Goal: Information Seeking & Learning: Learn about a topic

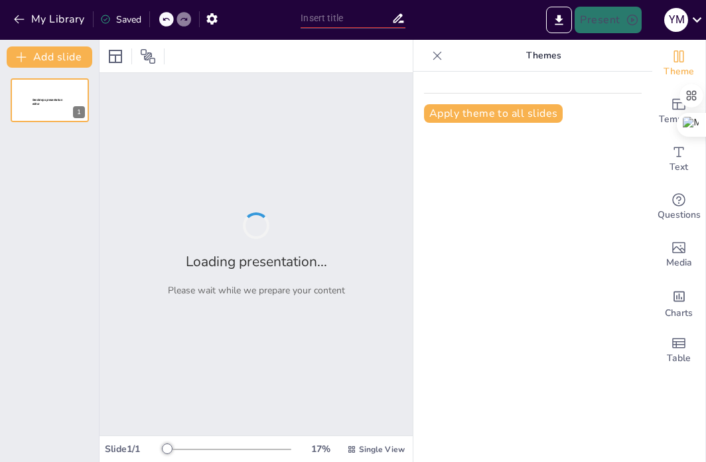
type input "AI in Healthcare Leadership: Preparing the Next Generation of Nurse Leaders"
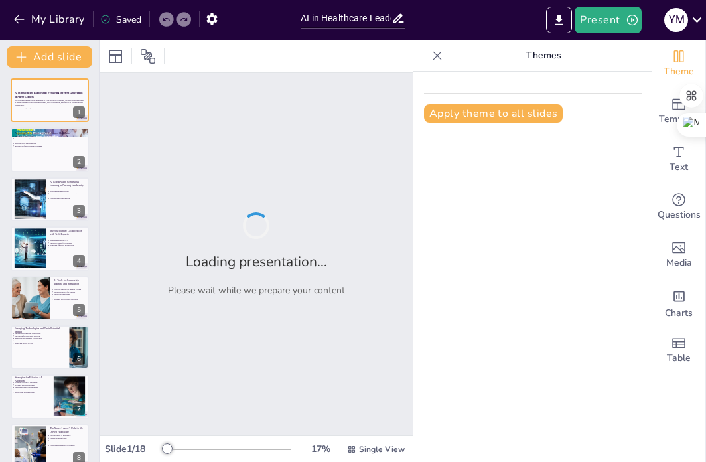
checkbox input "true"
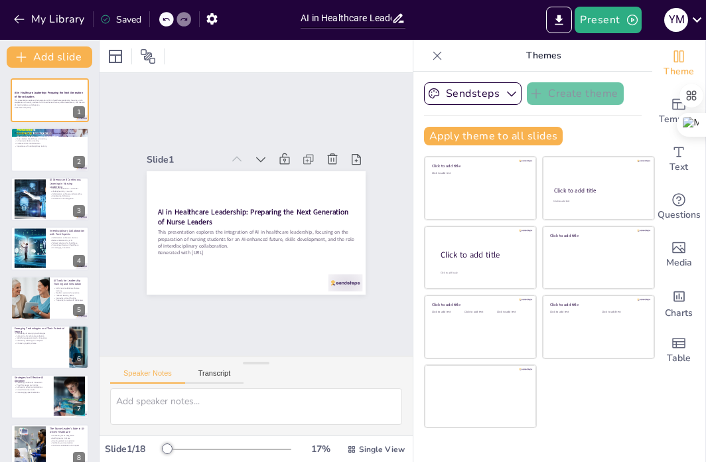
checkbox input "true"
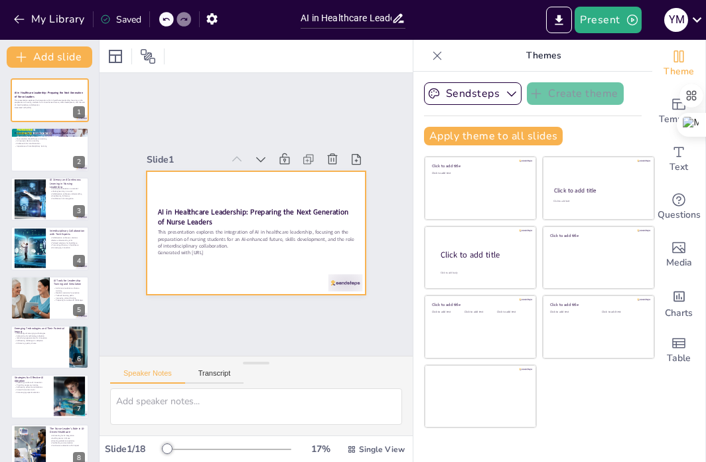
checkbox input "true"
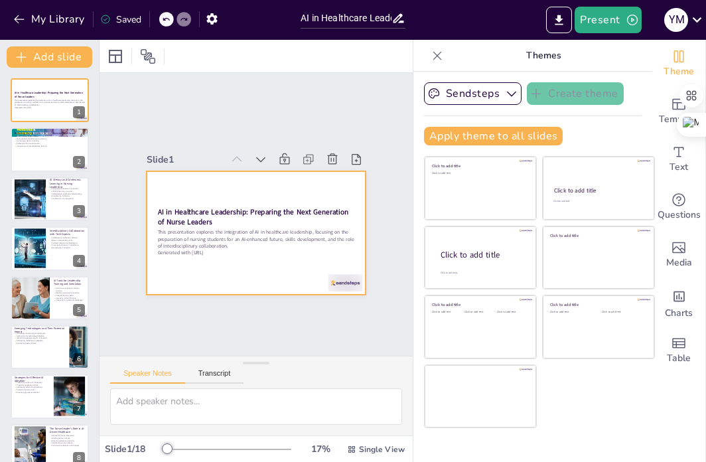
checkbox input "true"
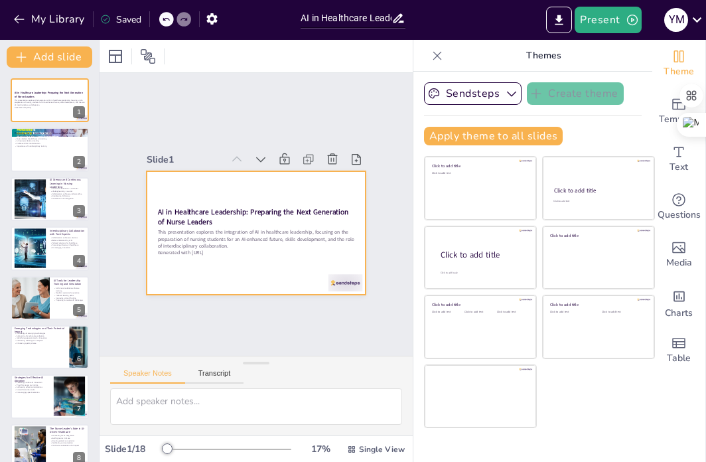
checkbox input "true"
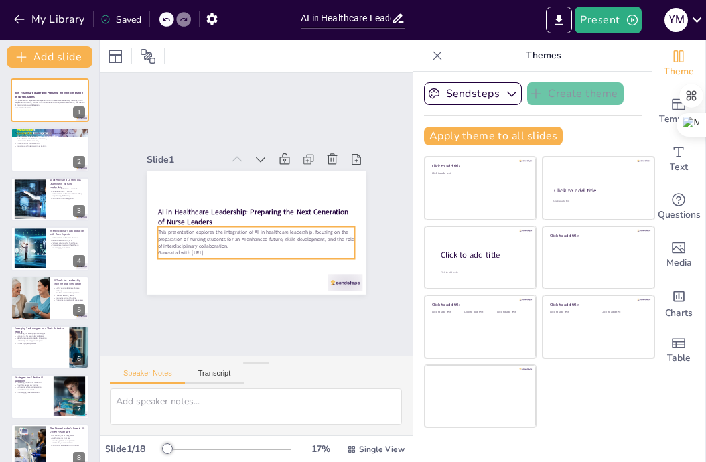
checkbox input "true"
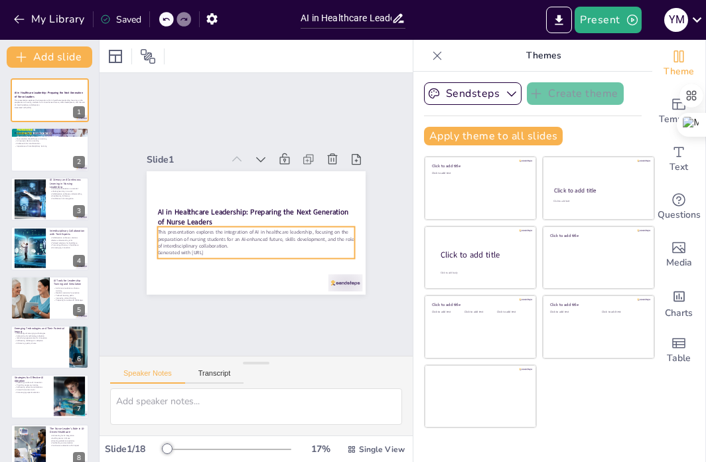
checkbox input "true"
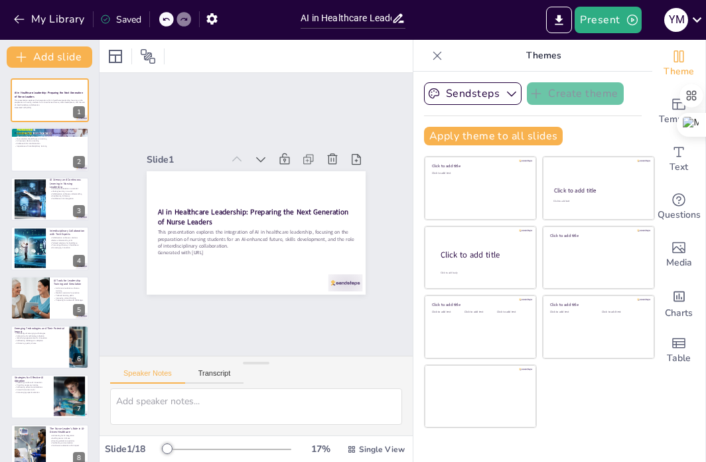
checkbox input "true"
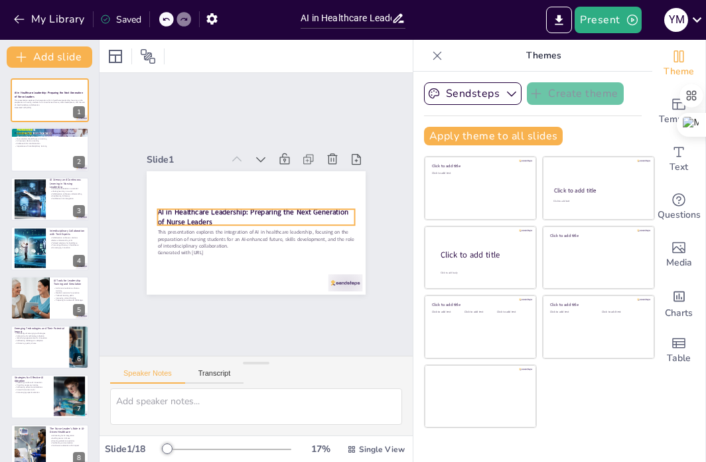
checkbox input "true"
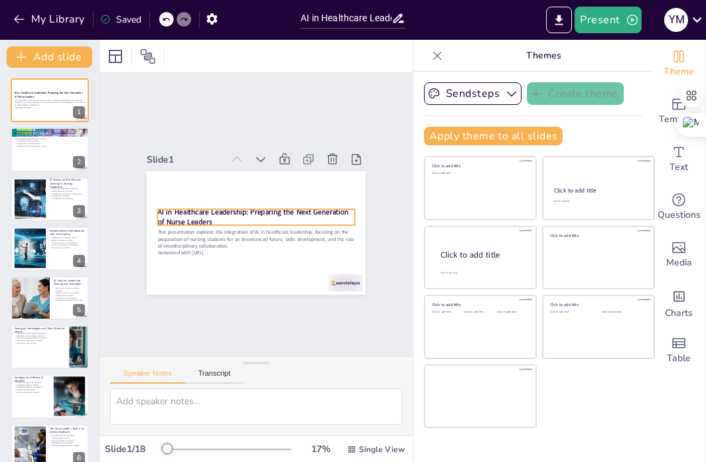
checkbox input "true"
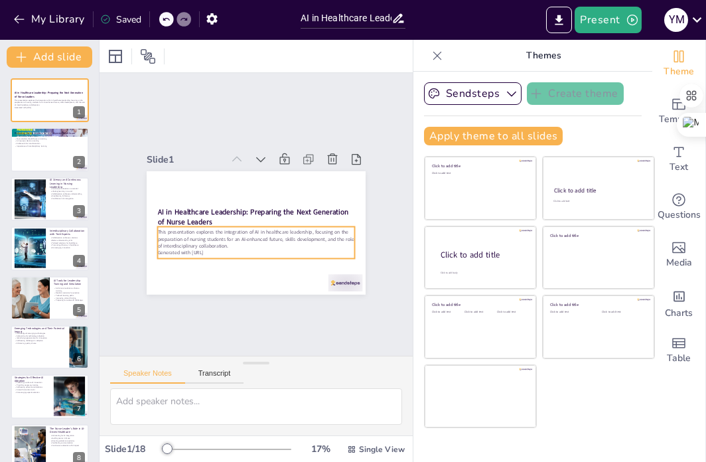
checkbox input "true"
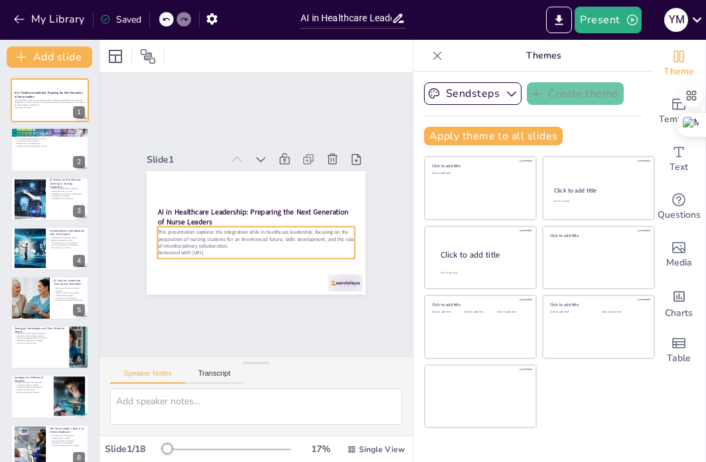
checkbox input "true"
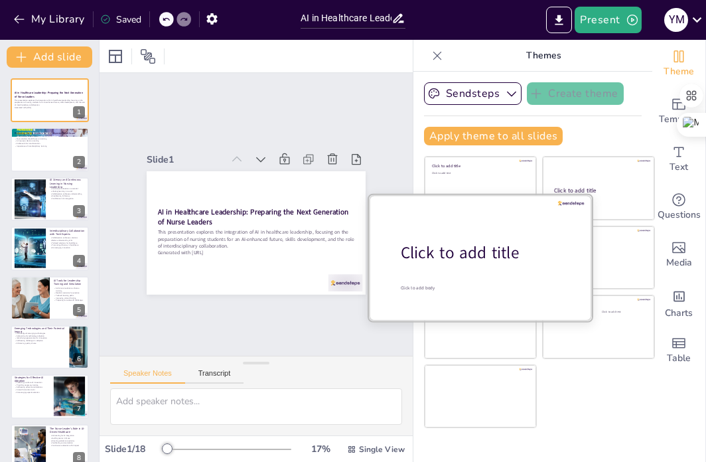
checkbox input "true"
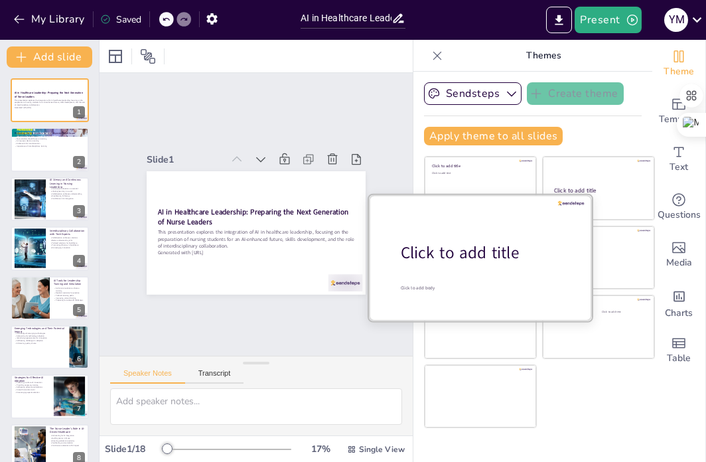
checkbox input "true"
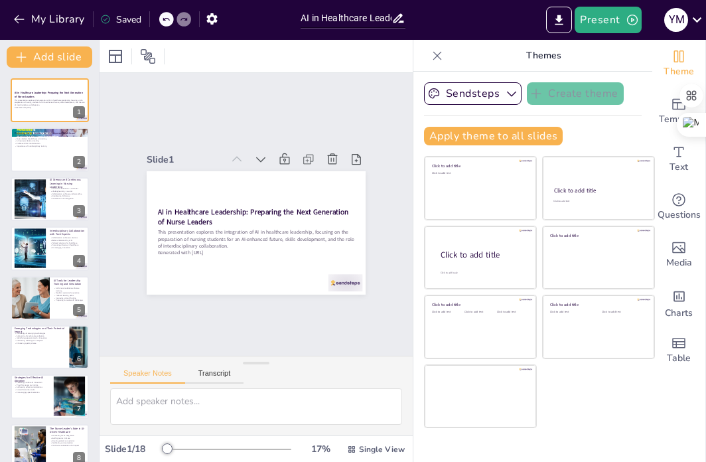
click at [431, 52] on icon at bounding box center [437, 55] width 13 height 13
checkbox input "true"
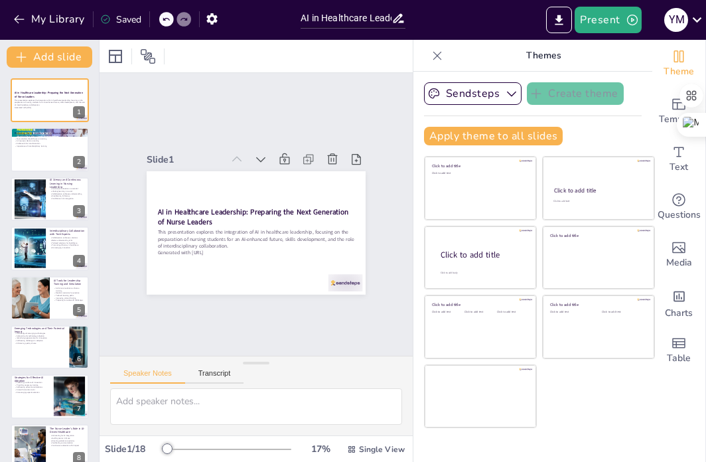
checkbox input "true"
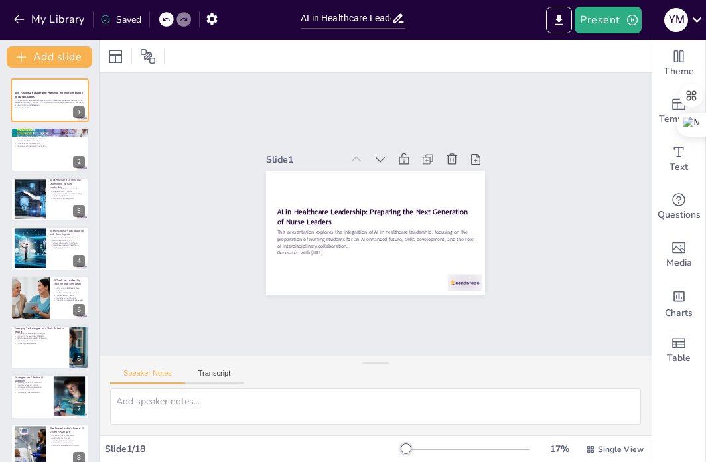
checkbox input "true"
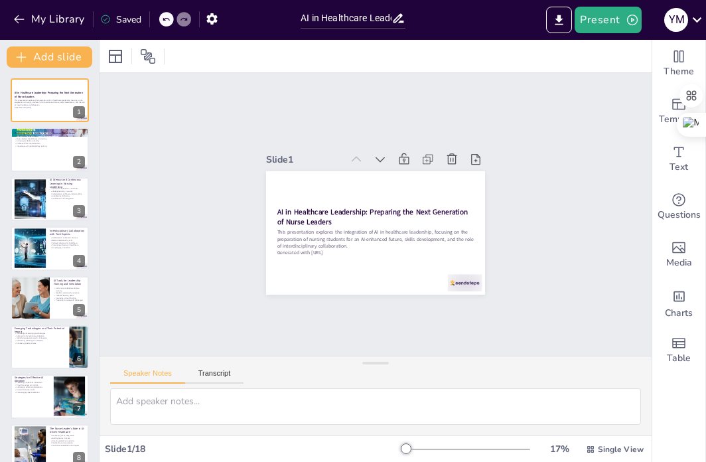
checkbox input "true"
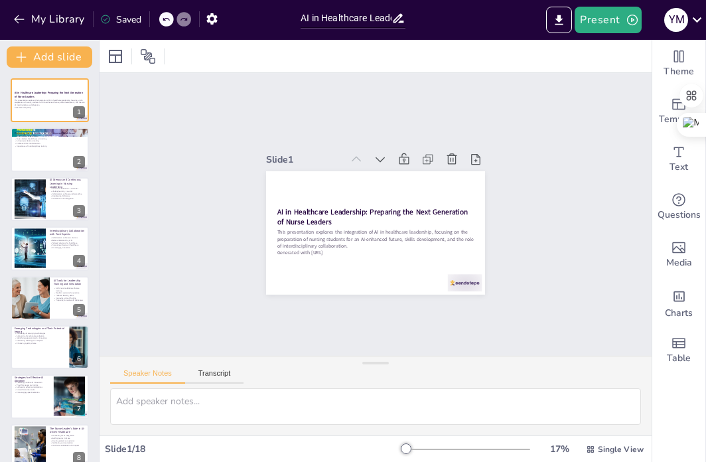
checkbox input "true"
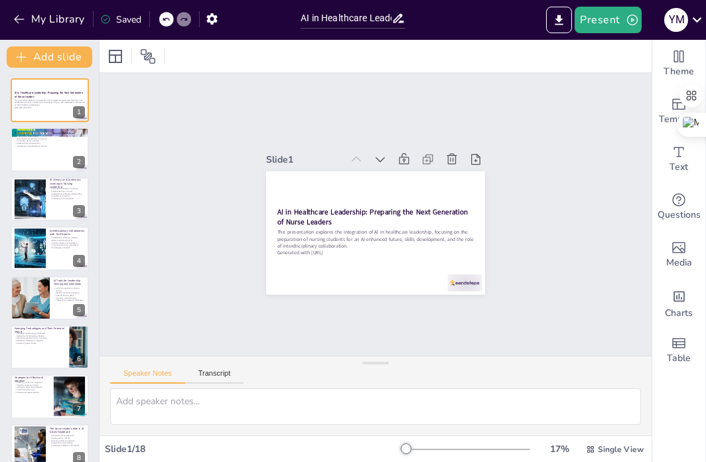
checkbox input "true"
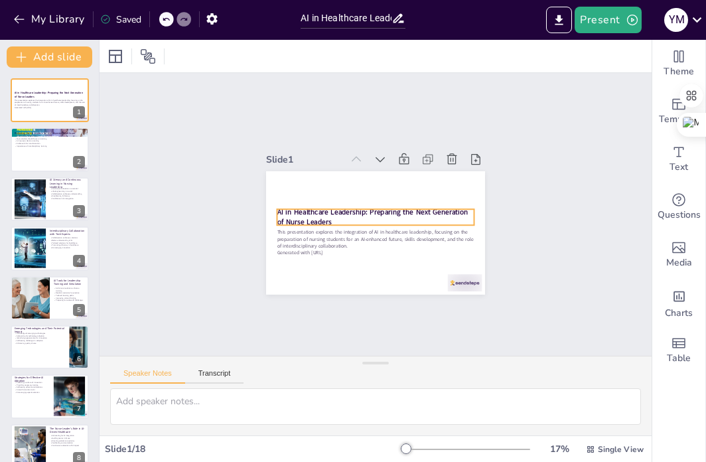
checkbox input "true"
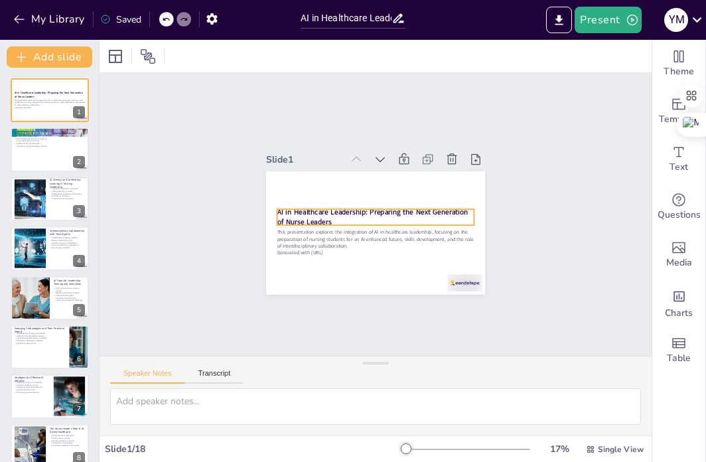
checkbox input "true"
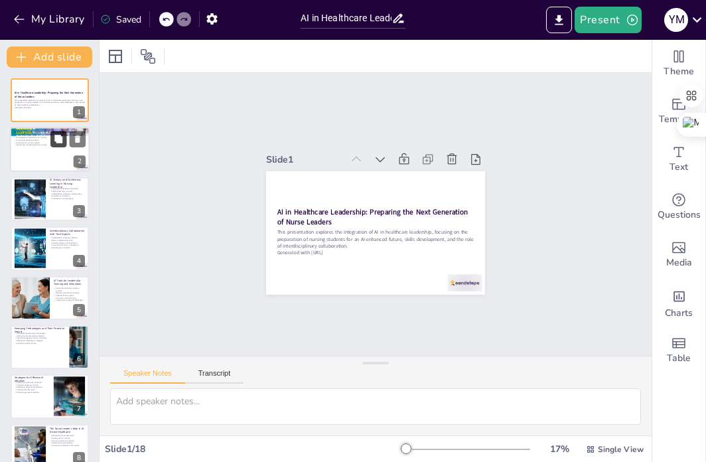
checkbox input "true"
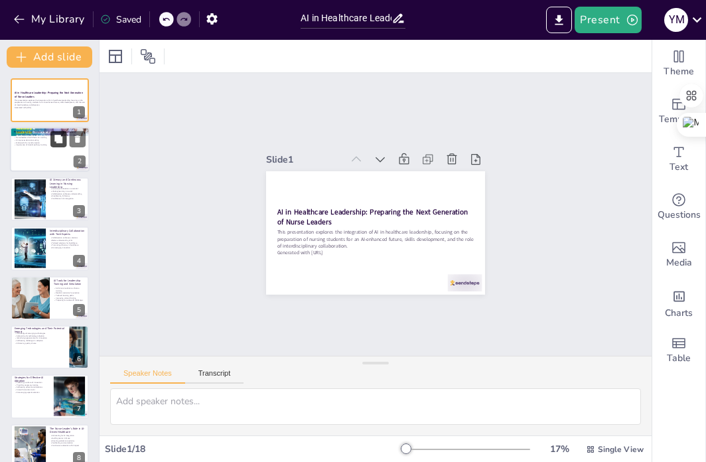
checkbox input "true"
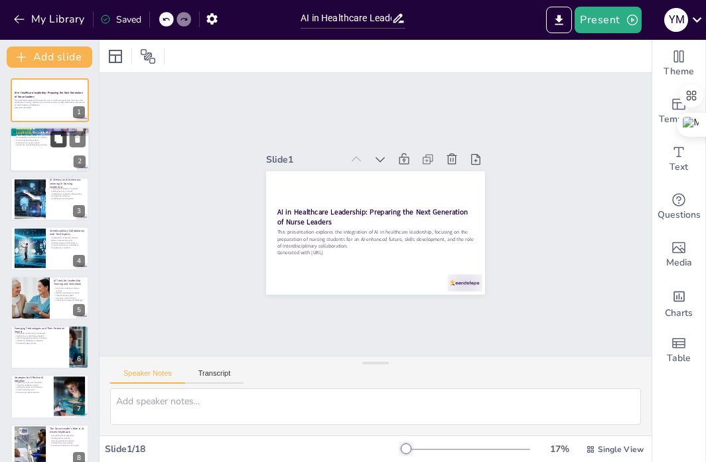
checkbox input "true"
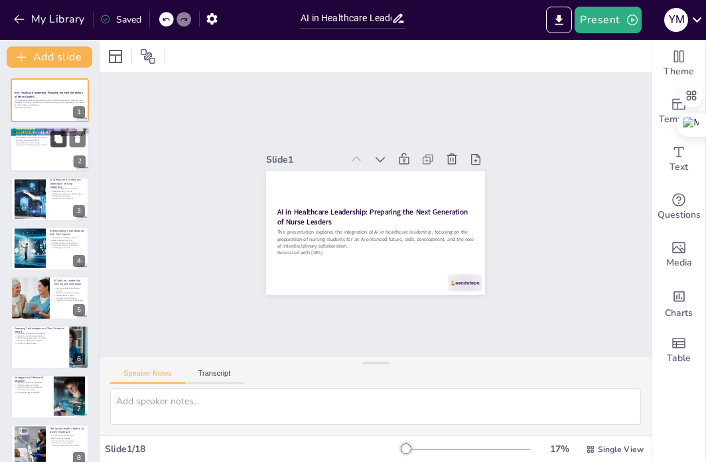
checkbox input "true"
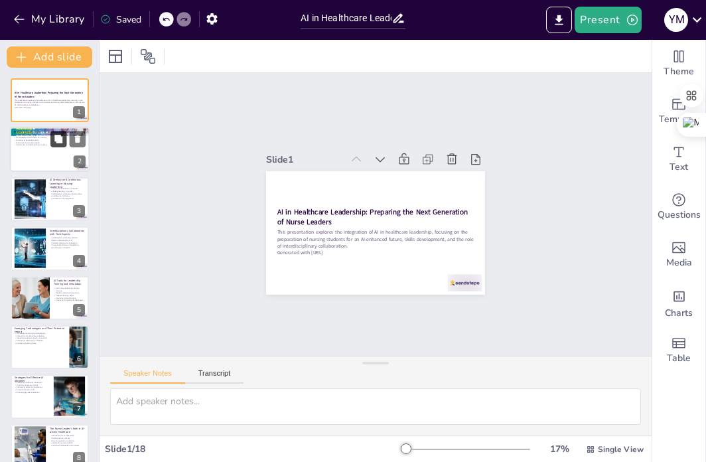
checkbox input "true"
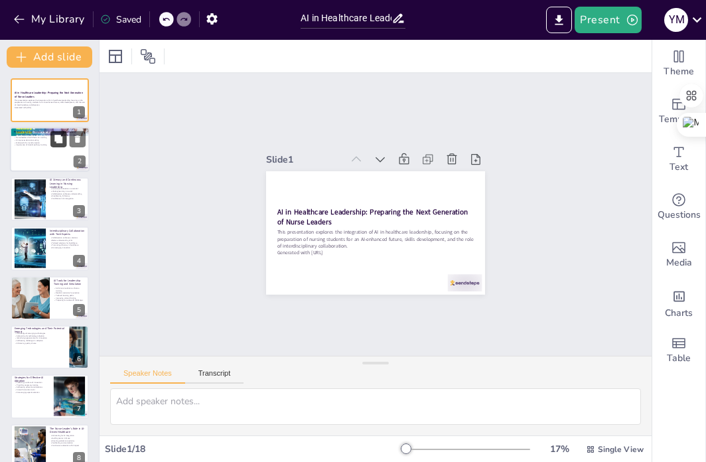
checkbox input "true"
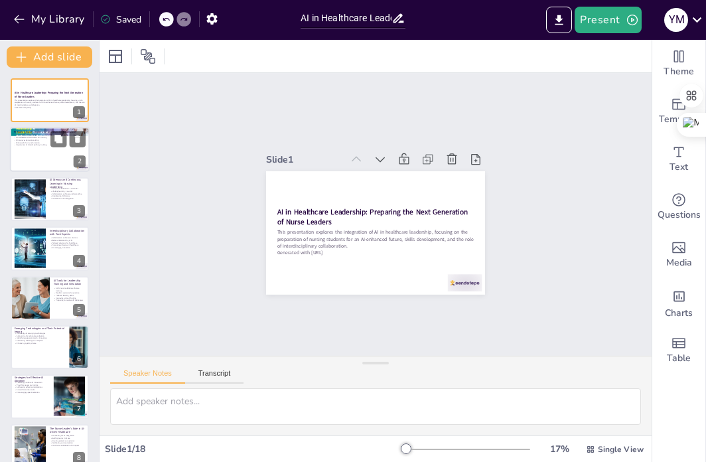
checkbox input "true"
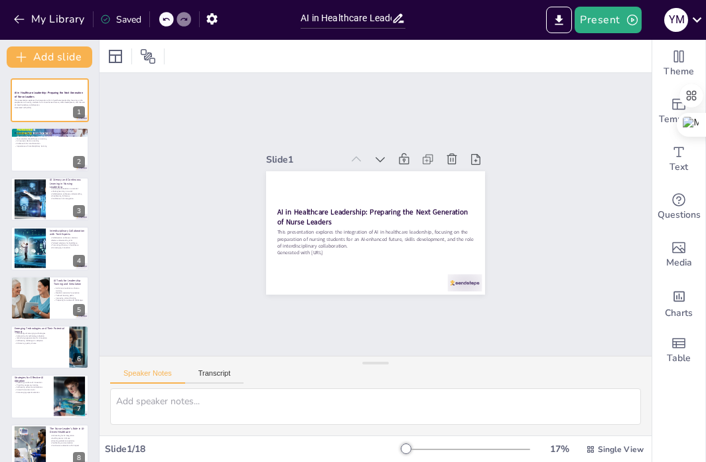
checkbox input "true"
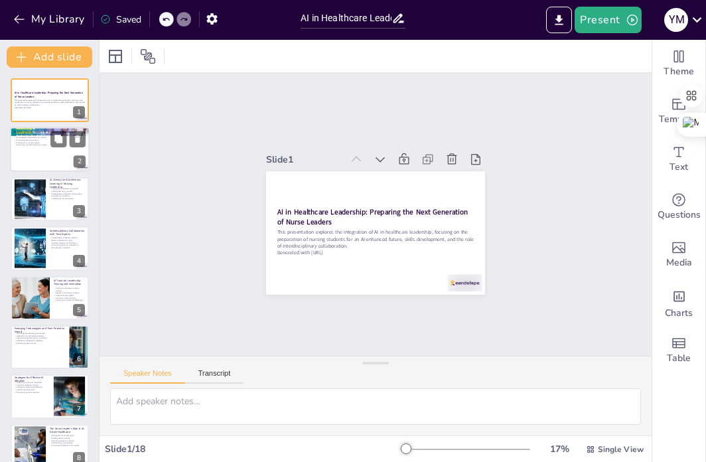
checkbox input "true"
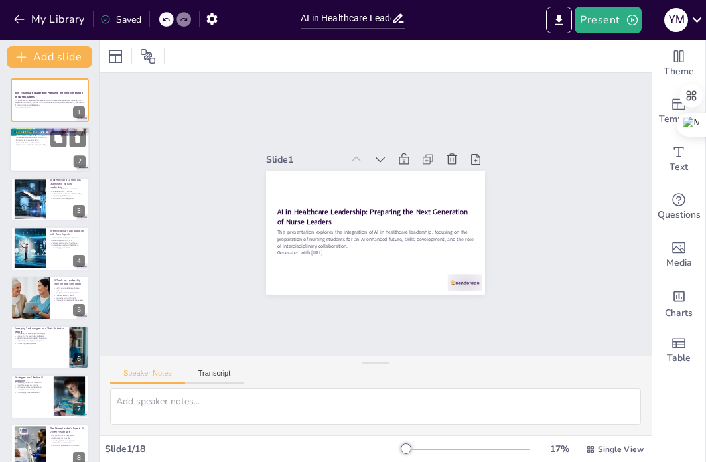
checkbox input "true"
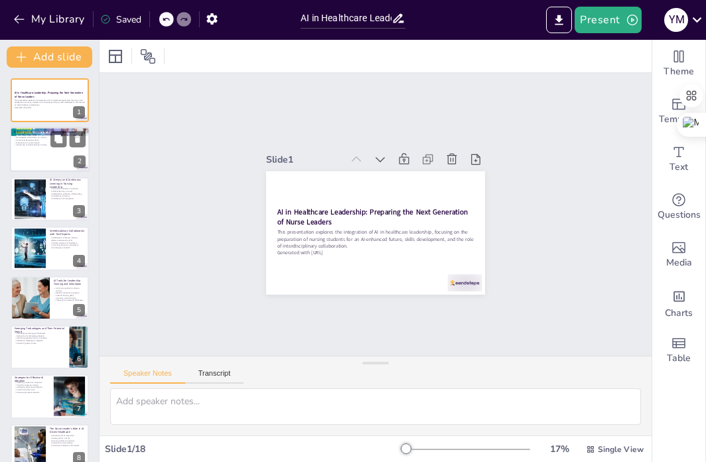
checkbox input "true"
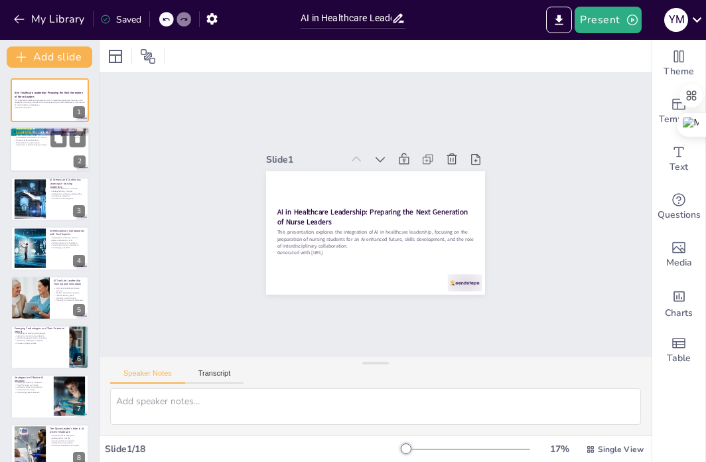
click at [57, 155] on div at bounding box center [50, 149] width 80 height 45
type textarea "Nurse leaders must develop a strong foundation in AI skills to effectively util…"
checkbox input "true"
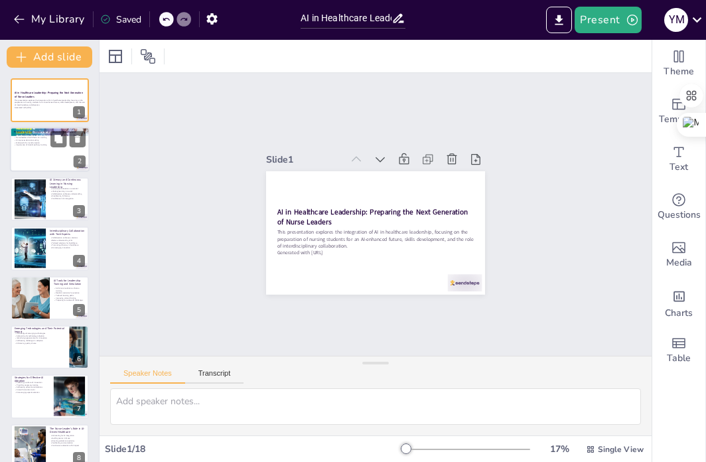
checkbox input "true"
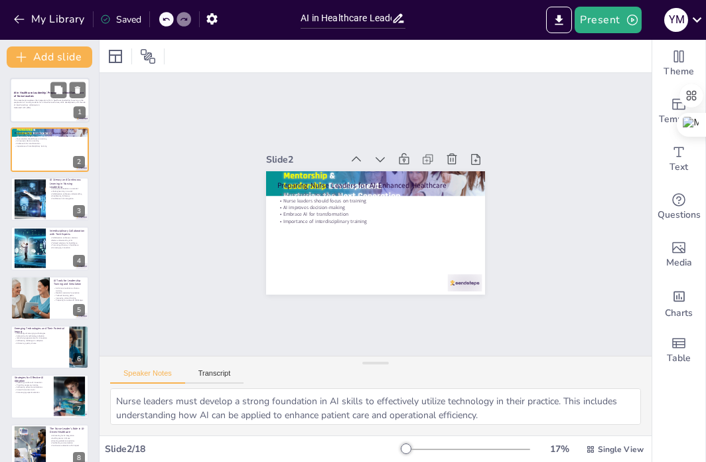
checkbox input "true"
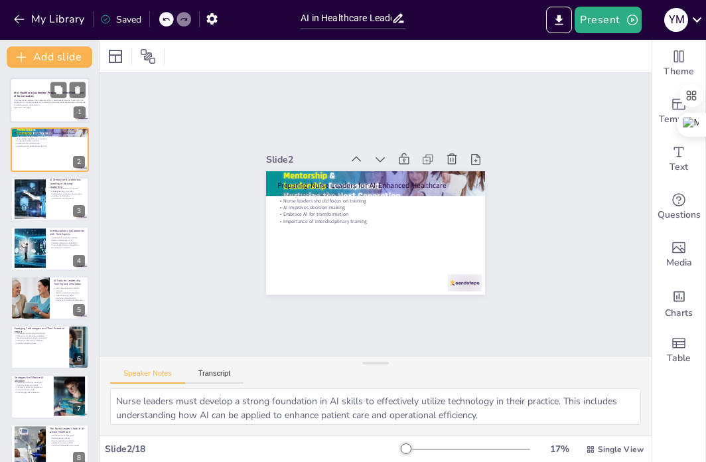
checkbox input "true"
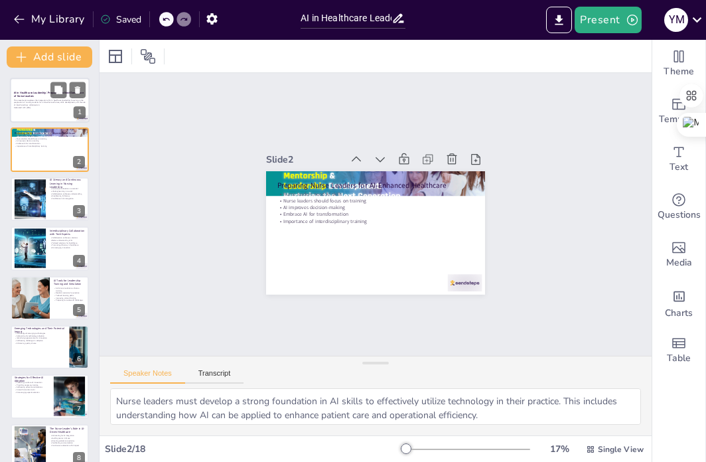
checkbox input "true"
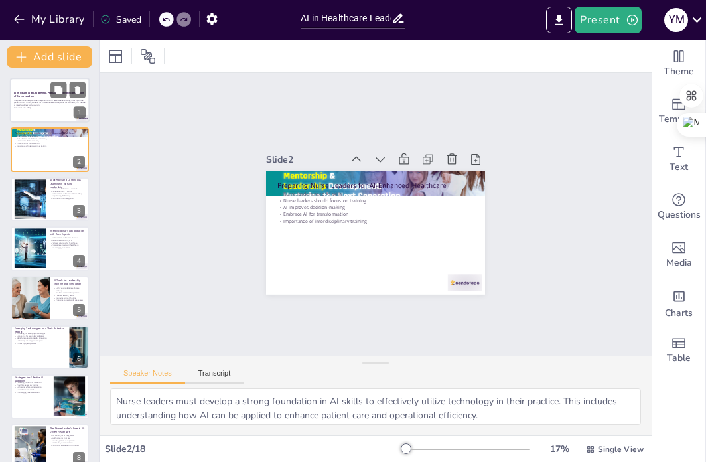
checkbox input "true"
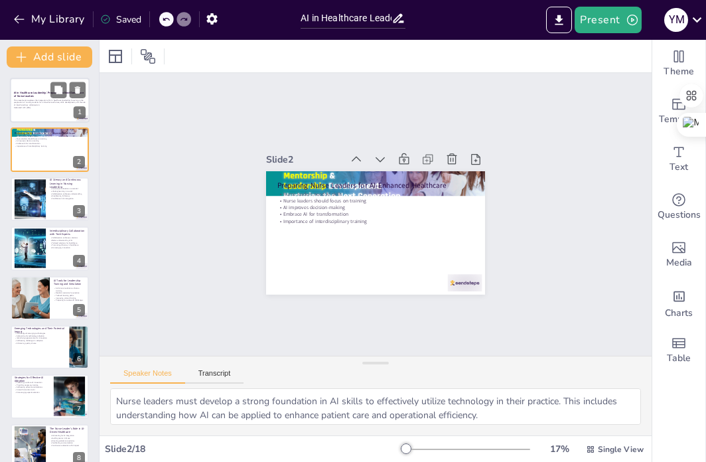
checkbox input "true"
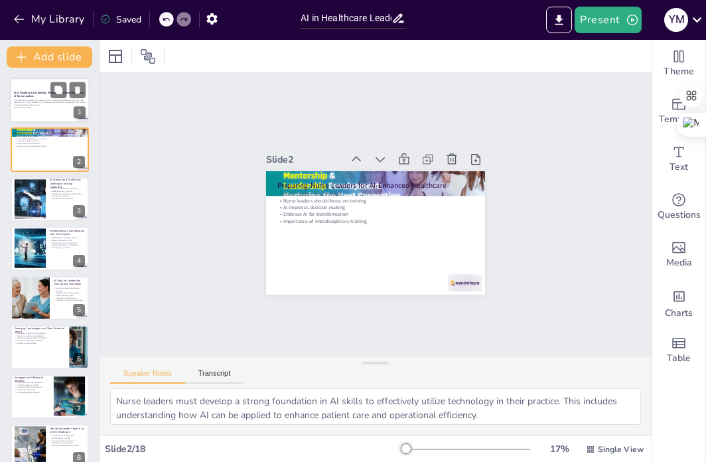
click at [44, 102] on p "This presentation explores the integration of AI in healthcare leadership, focu…" at bounding box center [50, 102] width 72 height 7
checkbox input "true"
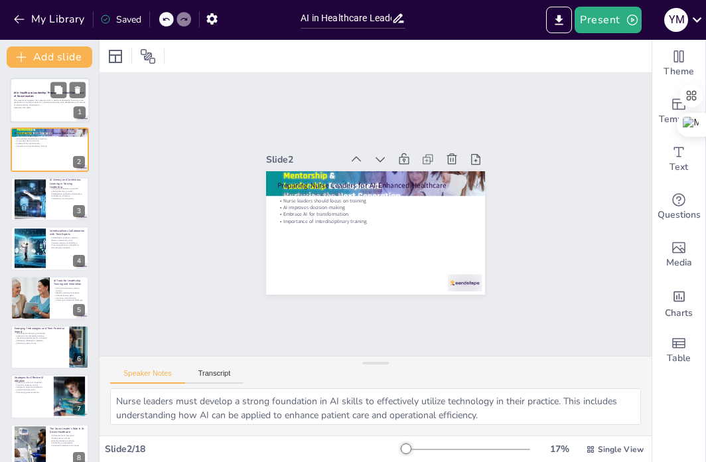
checkbox input "true"
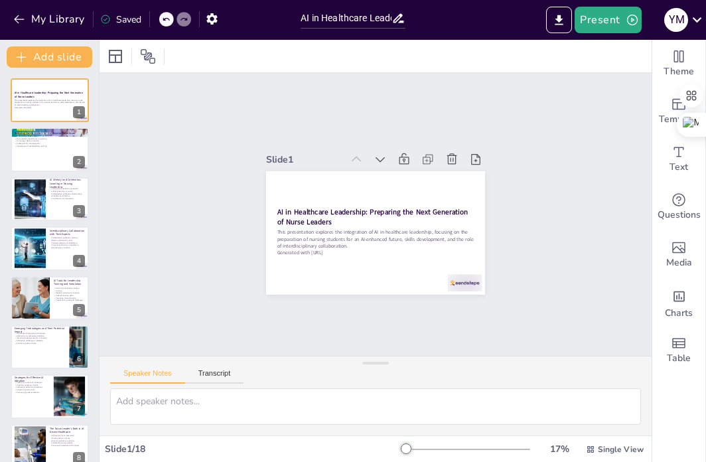
checkbox input "true"
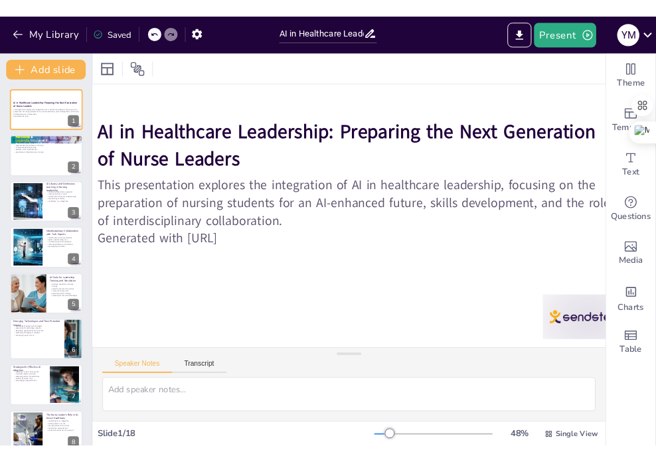
scroll to position [109, 58]
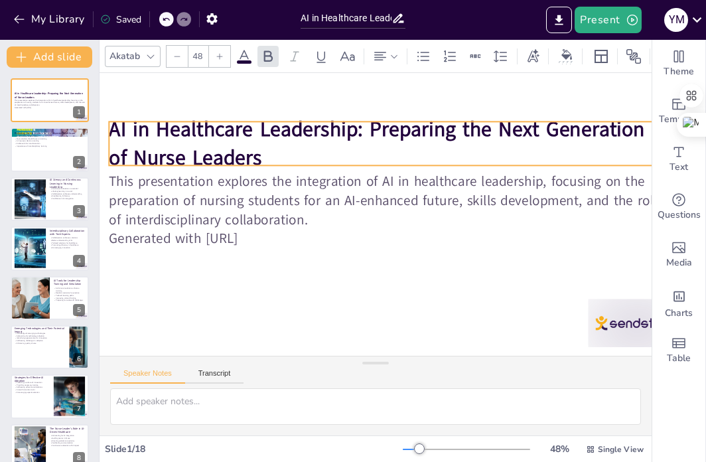
click at [164, 117] on strong "AI in Healthcare Leadership: Preparing the Next Generation of Nurse Leaders" at bounding box center [405, 137] width 512 height 244
click at [333, 149] on p "AI in Healthcare Leadership: Preparing the Next Generation of Nurse Leaders" at bounding box center [446, 201] width 226 height 543
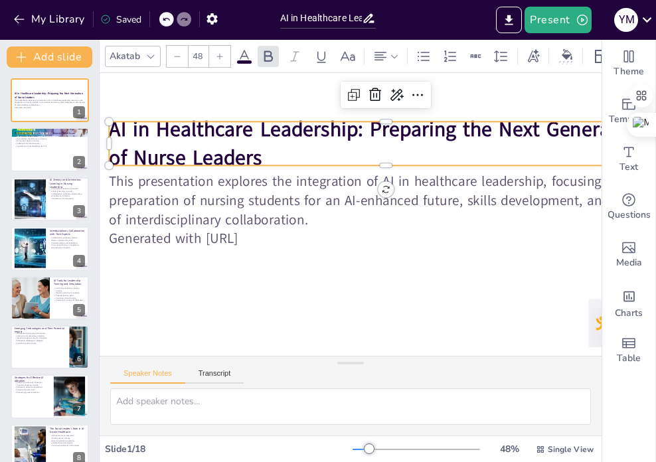
click at [267, 151] on strong "AI in Healthcare Leadership: Preparing the Next Generation of Nurse Leaders" at bounding box center [425, 195] width 317 height 478
click at [261, 151] on p "AI in Healthcare Leadership: Preparing the Next Generation of Nurse Leaders" at bounding box center [299, 153] width 277 height 529
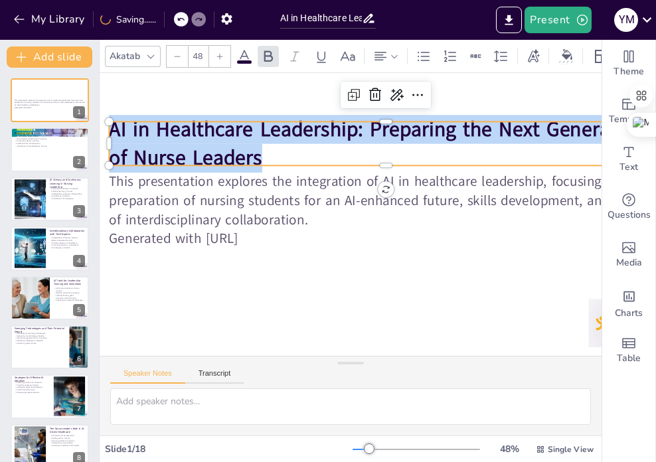
drag, startPoint x: 267, startPoint y: 147, endPoint x: 143, endPoint y: 126, distance: 125.9
click at [113, 115] on div "This presentation explores the integration of AI in healthcare leadership, focu…" at bounding box center [382, 179] width 648 height 408
copy strong "AI in Healthcare Leadership: Preparing the Next Generation of Nurse Leaders"
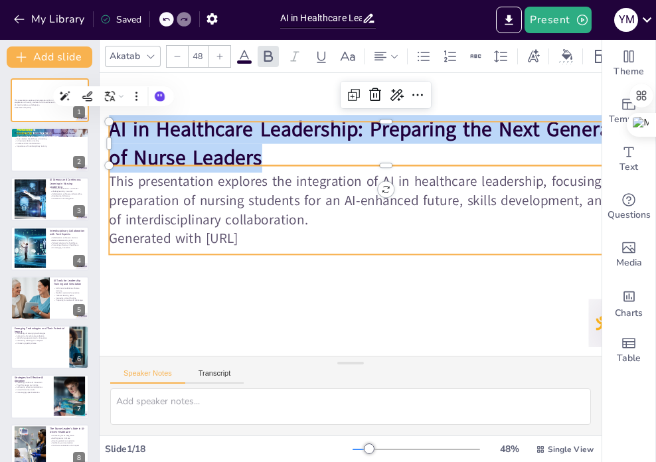
click at [316, 212] on p "This presentation explores the integration of AI in healthcare leadership, focu…" at bounding box center [379, 191] width 544 height 226
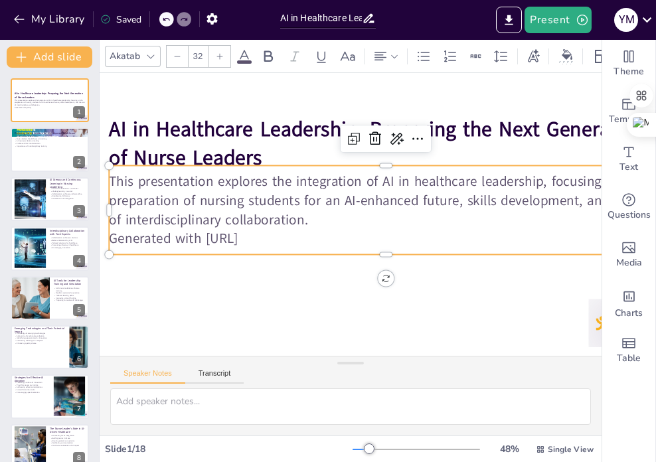
click at [311, 210] on p "This presentation explores the integration of AI in healthcare leadership, focu…" at bounding box center [360, 251] width 115 height 556
click at [309, 209] on p "This presentation explores the integration of AI in healthcare leadership, focu…" at bounding box center [360, 251] width 115 height 556
click at [309, 209] on p "This presentation explores the integration of AI in healthcare leadership, focu…" at bounding box center [384, 232] width 413 height 450
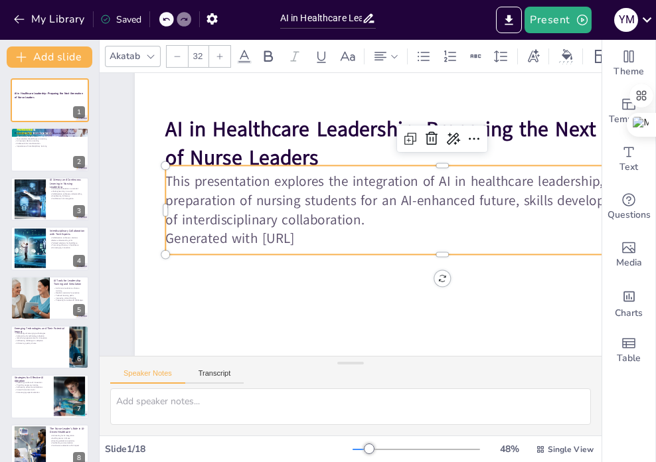
scroll to position [109, 0]
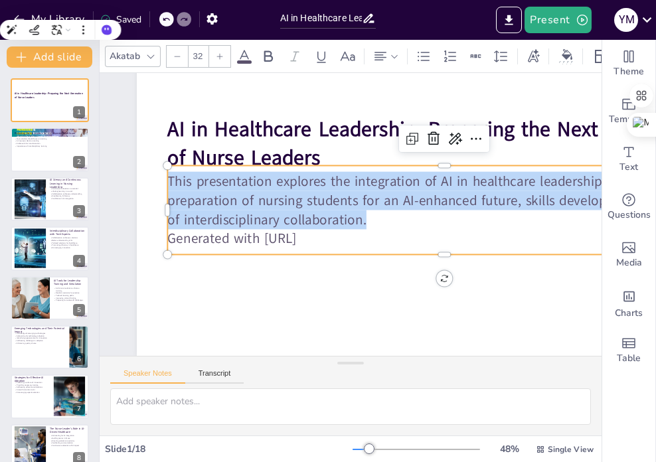
drag, startPoint x: 311, startPoint y: 209, endPoint x: 170, endPoint y: 172, distance: 145.5
click at [170, 172] on p "This presentation explores the integration of AI in healthcare leadership, focu…" at bounding box center [445, 210] width 556 height 115
copy p "This presentation explores the integration of AI in healthcare leadership, focu…"
click at [58, 151] on div at bounding box center [50, 149] width 80 height 45
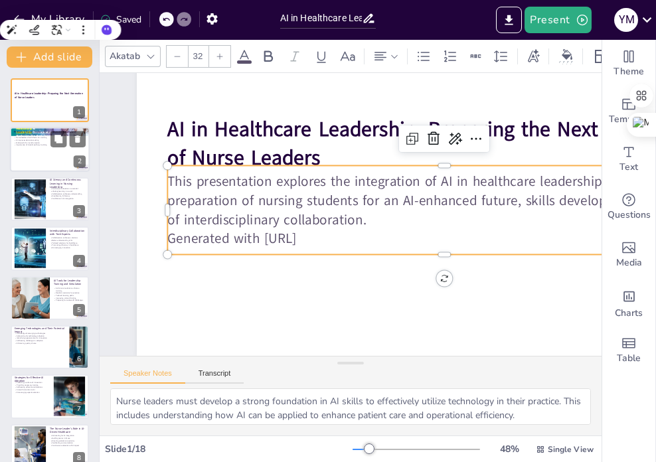
scroll to position [0, 0]
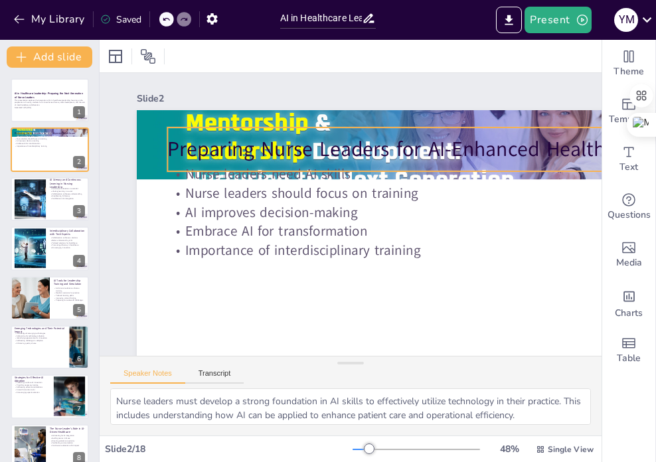
click at [382, 148] on p "Preparing Nurse Leaders for AI-Enhanced Healthcare" at bounding box center [433, 292] width 143 height 547
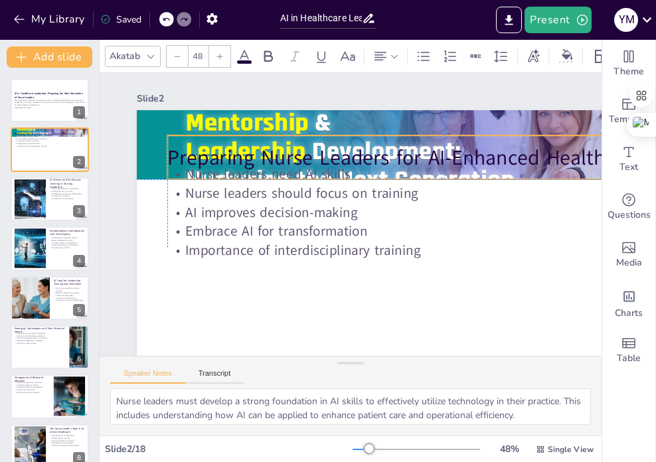
click at [228, 151] on p "Preparing Nurse Leaders for AI-Enhanced Healthcare" at bounding box center [460, 223] width 464 height 348
click at [180, 151] on p "Preparing Nurse Leaders for AI-Enhanced Healthcare" at bounding box center [453, 178] width 547 height 143
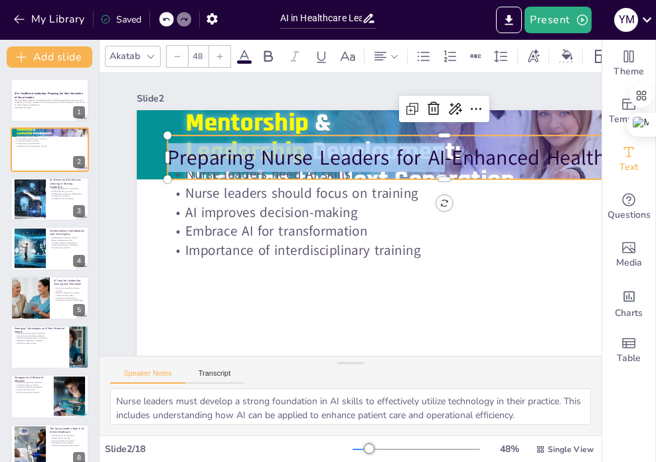
scroll to position [0, 207]
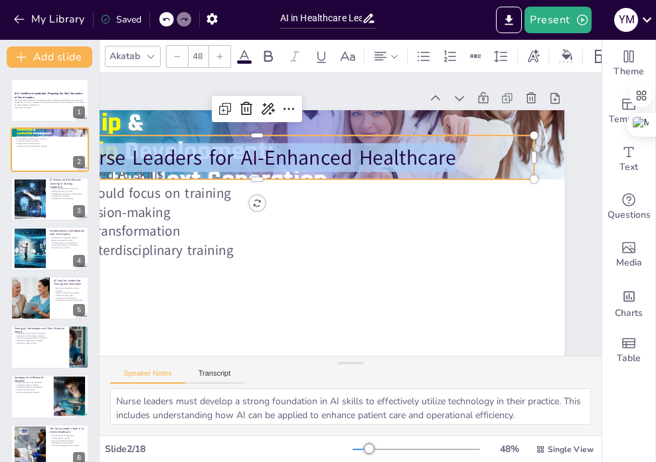
drag, startPoint x: 171, startPoint y: 153, endPoint x: 322, endPoint y: 135, distance: 151.7
click at [467, 170] on p "Preparing Nurse Leaders for AI-Enhanced Healthcare" at bounding box center [364, 105] width 251 height 517
copy p "Preparing Nurse Leaders for AI-Enhanced Healthcare"
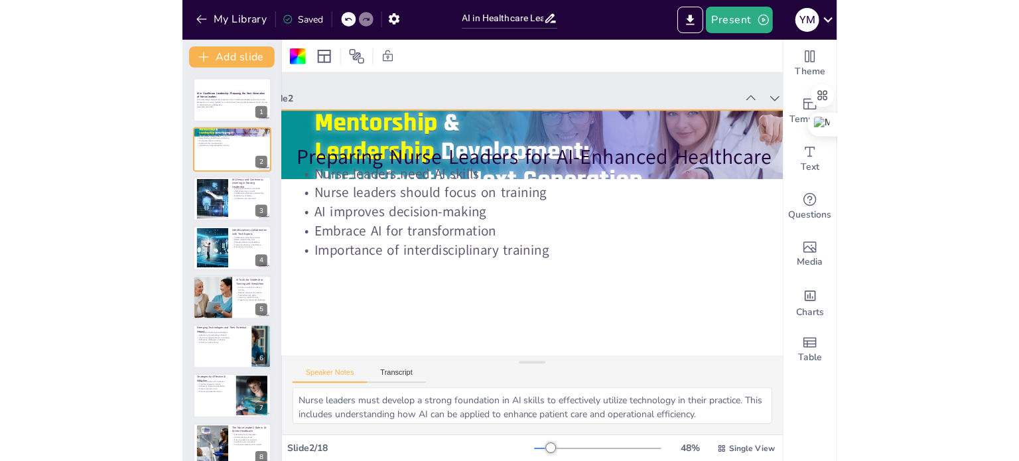
scroll to position [0, 56]
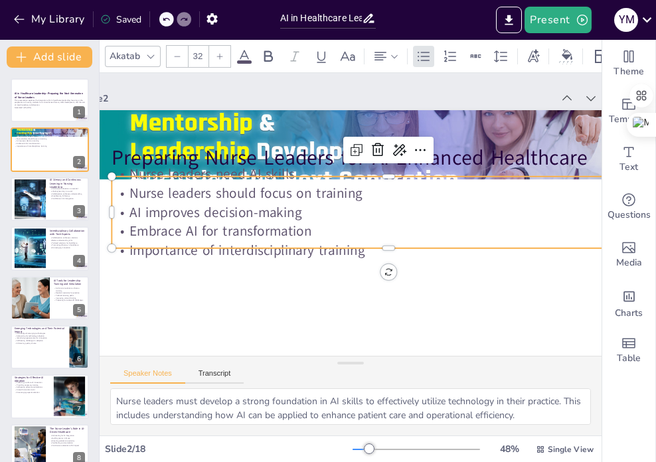
click at [248, 257] on p "Importance of interdisciplinary training" at bounding box center [298, 213] width 424 height 384
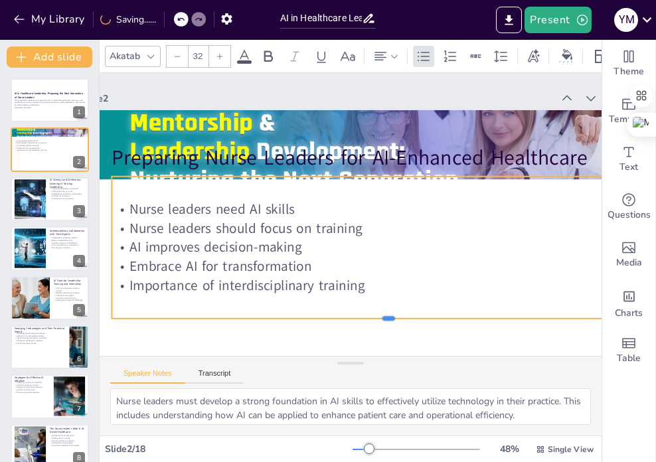
drag, startPoint x: 390, startPoint y: 248, endPoint x: 376, endPoint y: 304, distance: 58.1
click at [395, 318] on div at bounding box center [341, 329] width 510 height 235
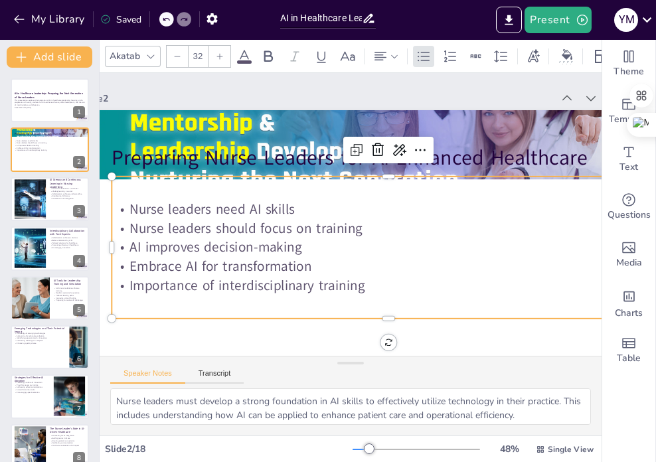
click at [322, 289] on p "Importance of interdisciplinary training" at bounding box center [283, 259] width 77 height 552
click at [345, 287] on p "Importance of interdisciplinary training" at bounding box center [269, 211] width 293 height 488
click at [345, 220] on p "Importance of interdisciplinary training" at bounding box center [298, 153] width 545 height 134
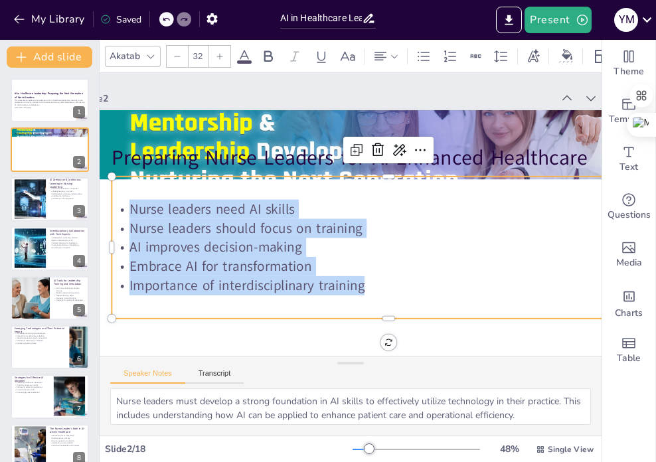
drag, startPoint x: 366, startPoint y: 292, endPoint x: 212, endPoint y: 227, distance: 167.1
click at [121, 198] on div "Nurse leaders need AI skills Nurse leaders should focus on training AI improves…" at bounding box center [329, 168] width 563 height 354
copy div "Nurse leaders need AI skills Nurse leaders should focus on training AI improves…"
click at [420, 273] on p "Embrace AI for transformation" at bounding box center [324, 273] width 293 height 488
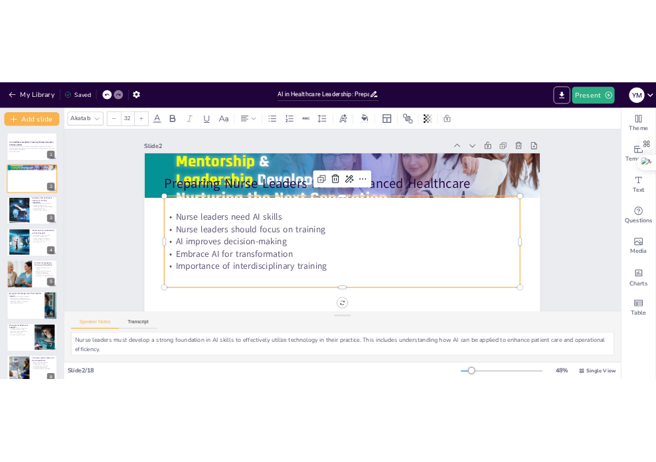
scroll to position [0, 0]
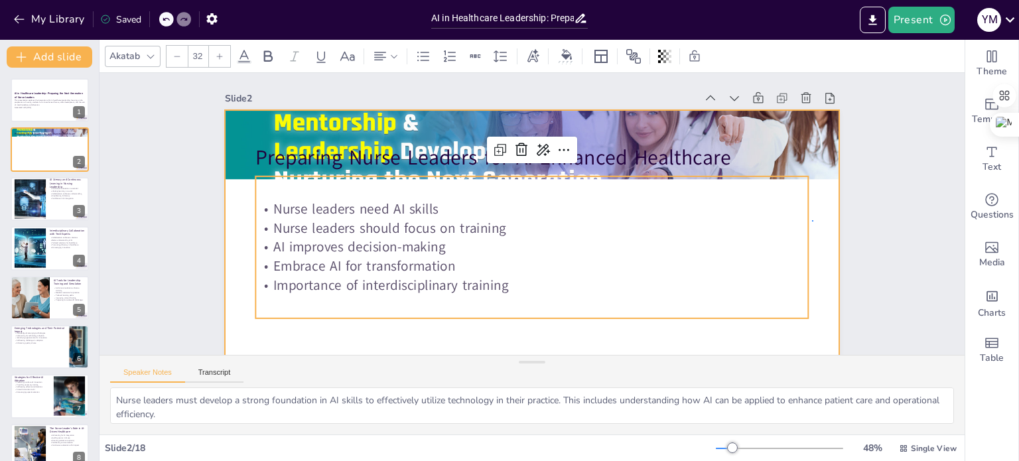
click at [705, 220] on div at bounding box center [601, 213] width 346 height 614
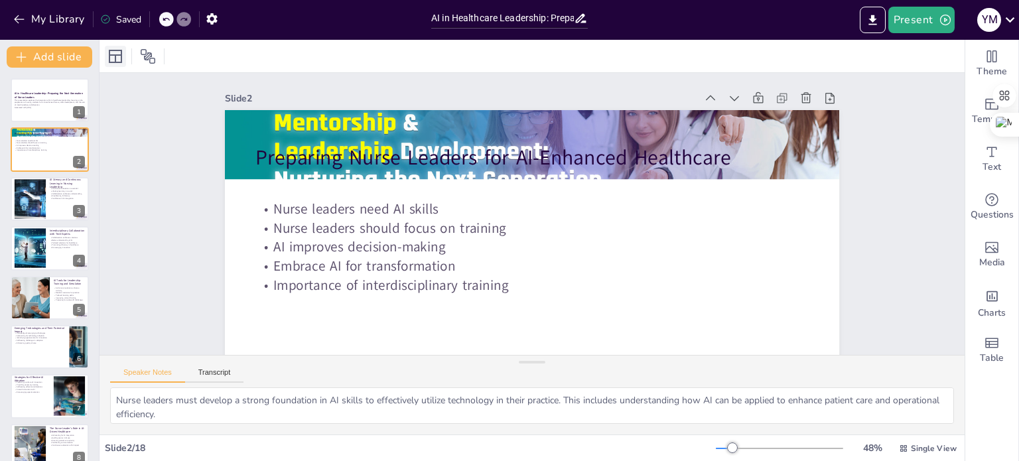
click at [116, 55] on icon at bounding box center [115, 56] width 16 height 16
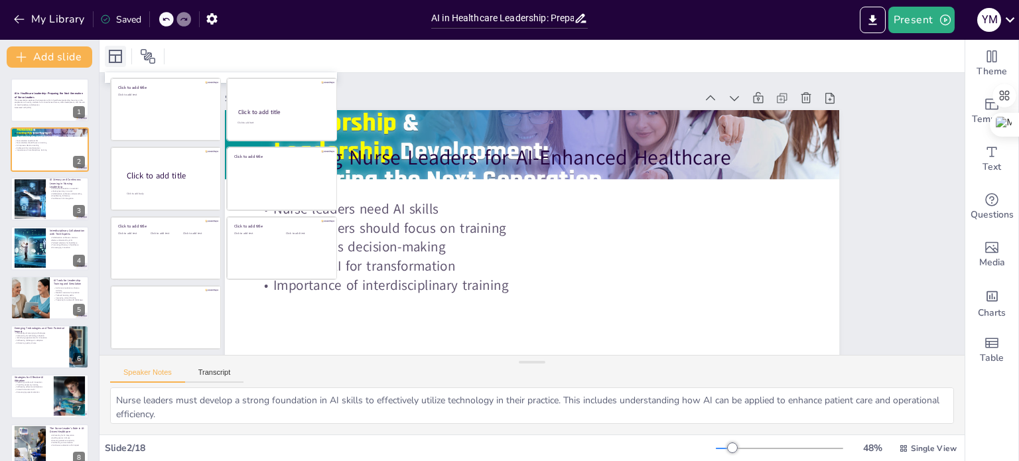
click at [116, 55] on icon at bounding box center [115, 56] width 16 height 16
click at [146, 58] on icon at bounding box center [148, 56] width 16 height 16
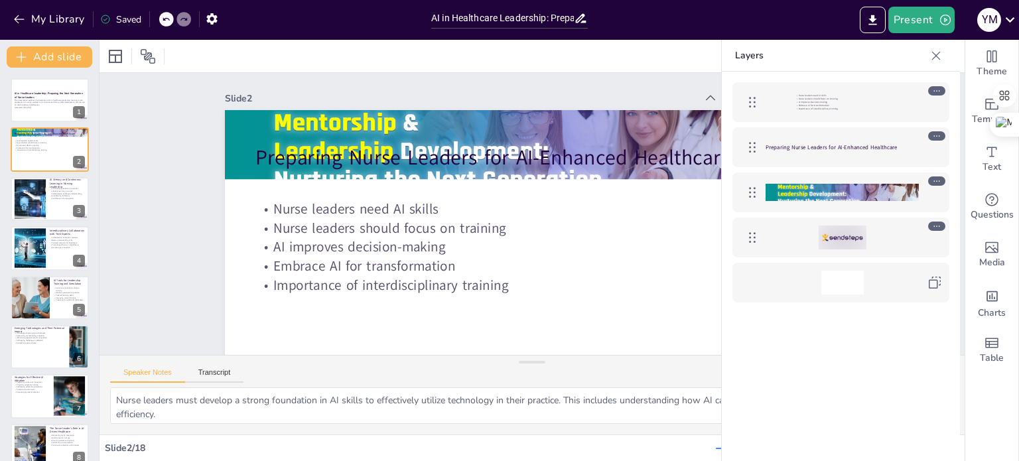
click at [705, 57] on icon at bounding box center [936, 55] width 13 height 13
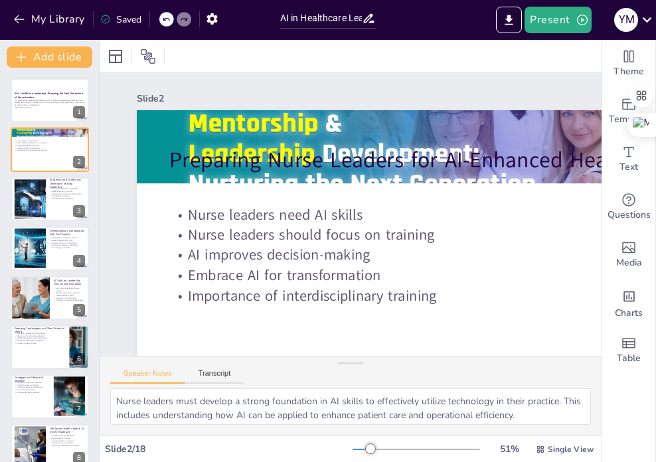
drag, startPoint x: 362, startPoint y: 451, endPoint x: 339, endPoint y: 445, distance: 23.2
click at [337, 444] on div "Slide 2 / 18" at bounding box center [229, 449] width 248 height 13
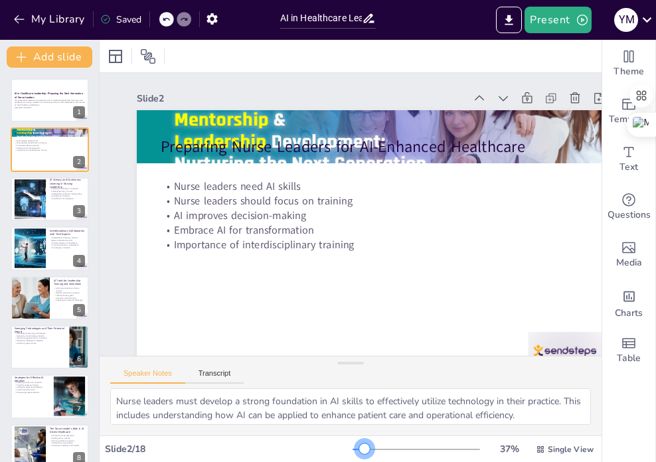
click at [359, 451] on div at bounding box center [364, 448] width 11 height 11
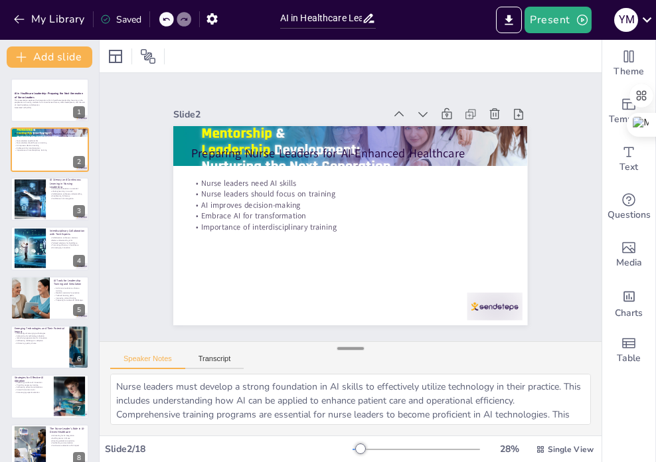
drag, startPoint x: 345, startPoint y: 362, endPoint x: 338, endPoint y: 347, distance: 16.0
click at [340, 347] on div at bounding box center [350, 348] width 27 height 13
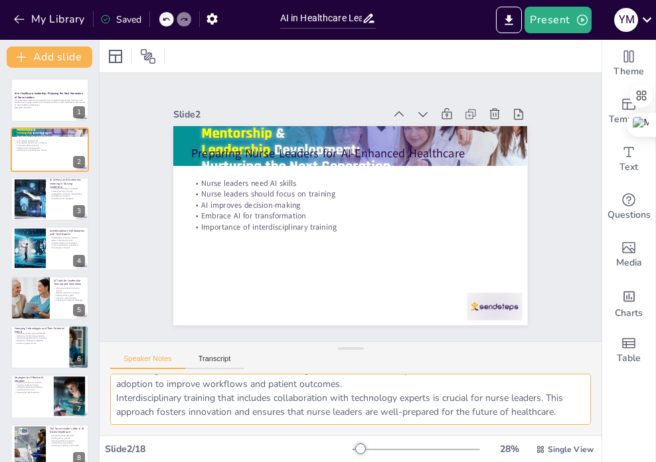
drag, startPoint x: 117, startPoint y: 386, endPoint x: 192, endPoint y: 435, distance: 89.6
click at [252, 461] on html "My Library Saved AI in Healthcare Leadership: Preparing the Next Generation of …" at bounding box center [328, 231] width 656 height 462
click at [204, 356] on button "Transcript" at bounding box center [214, 361] width 59 height 15
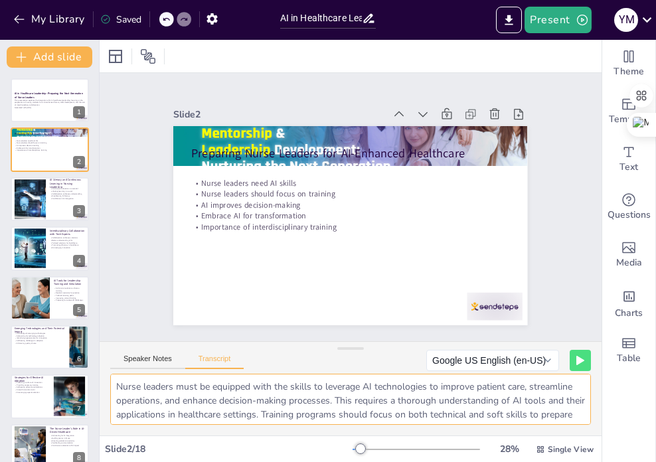
scroll to position [29, 0]
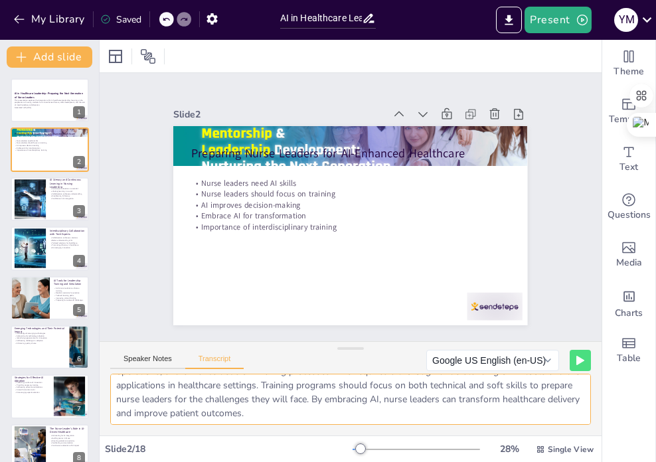
drag, startPoint x: 115, startPoint y: 384, endPoint x: 186, endPoint y: 465, distance: 107.2
click at [186, 461] on html "My Library Saved AI in Healthcare Leadership: Preparing the Next Generation of …" at bounding box center [328, 231] width 656 height 462
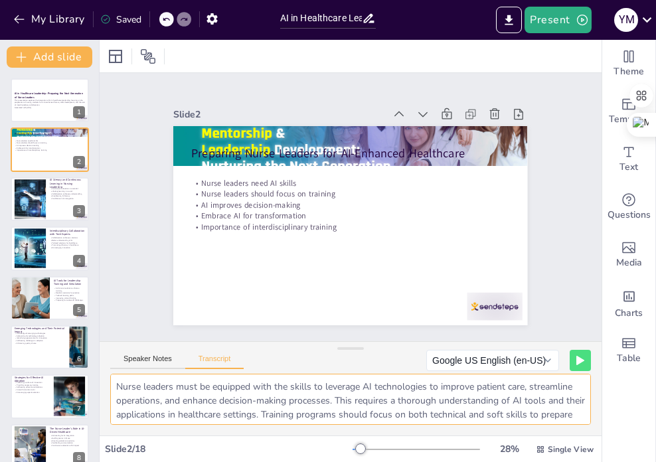
click at [138, 395] on textarea "Nurse leaders must be equipped with the skills to leverage AI technologies to i…" at bounding box center [350, 399] width 480 height 51
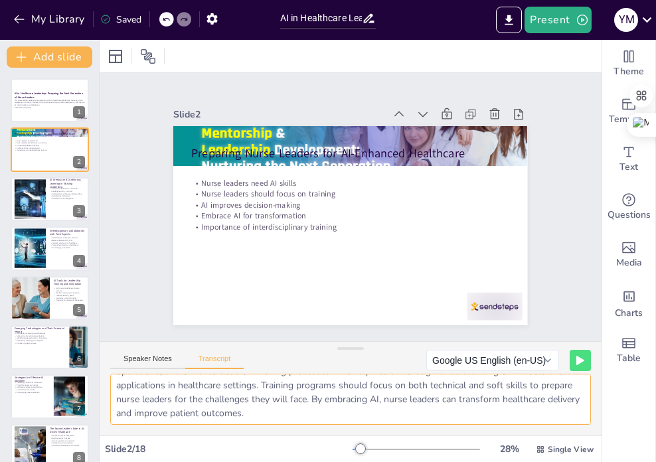
drag, startPoint x: 118, startPoint y: 387, endPoint x: 284, endPoint y: 424, distance: 170.0
click at [386, 457] on div "Slide 1 AI in Healthcare Leadership: Preparing the Next Generation of Nurse Lea…" at bounding box center [351, 251] width 502 height 422
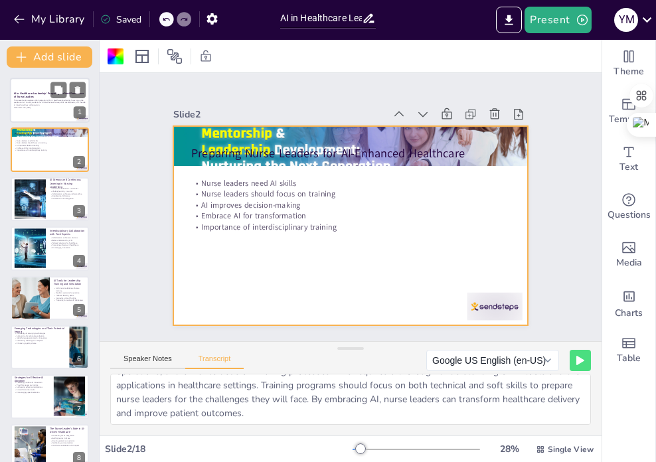
click at [44, 104] on p "This presentation explores the integration of AI in healthcare leadership, focu…" at bounding box center [50, 102] width 72 height 7
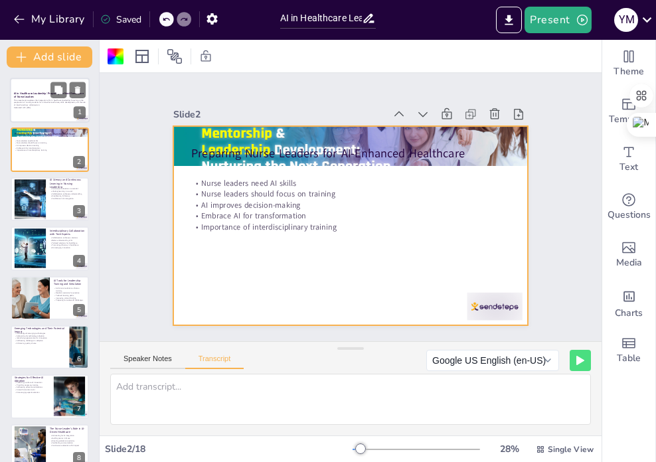
scroll to position [0, 0]
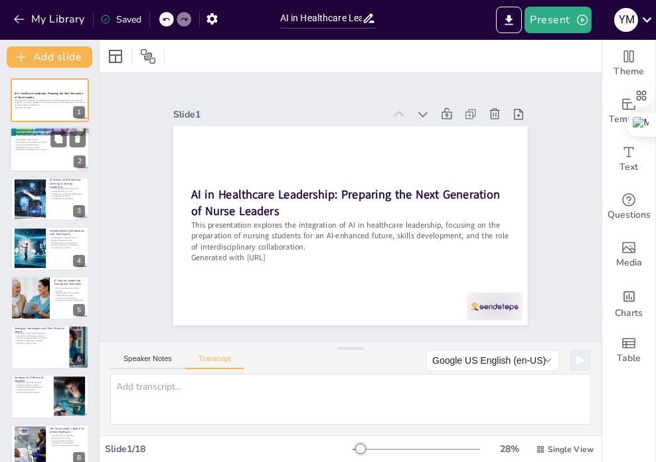
click at [40, 149] on p "Importance of interdisciplinary training" at bounding box center [50, 150] width 72 height 3
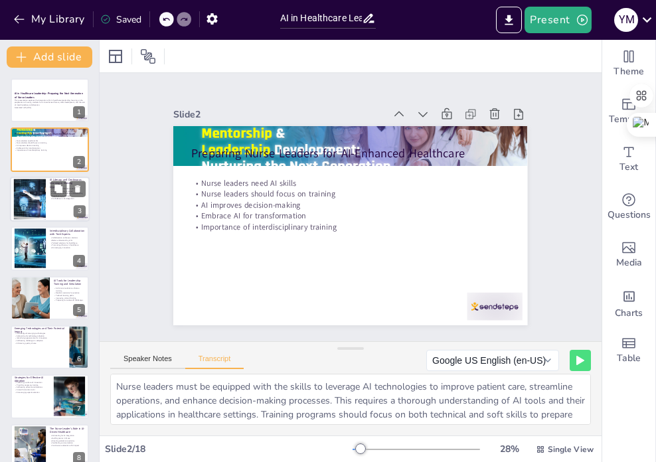
click at [49, 193] on div at bounding box center [50, 199] width 80 height 45
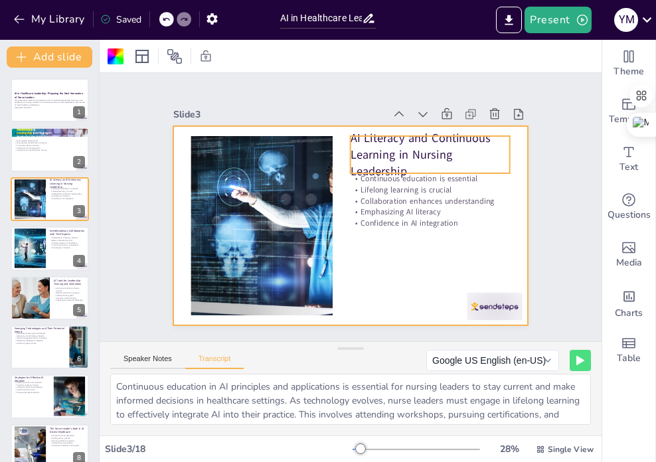
click at [344, 201] on p "AI Literacy and Continuous Learning in Nursing Leadership" at bounding box center [261, 242] width 166 height 82
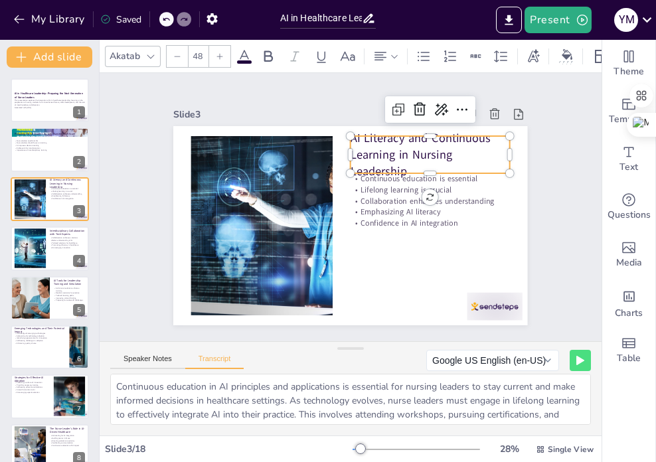
click at [382, 153] on p "AI Literacy and Continuous Learning in Nursing Leadership" at bounding box center [444, 221] width 151 height 143
click at [374, 234] on p "AI Literacy and Continuous Learning in Nursing Leadership" at bounding box center [291, 282] width 167 height 96
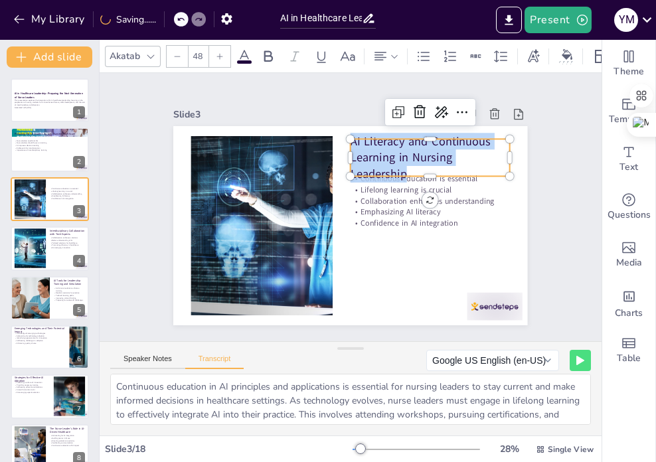
drag, startPoint x: 395, startPoint y: 170, endPoint x: 344, endPoint y: 133, distance: 62.6
click at [343, 131] on div "Continuous education is essential Lifelong learning is crucial Collaboration en…" at bounding box center [334, 215] width 326 height 404
copy p "AI Literacy and Continuous Learning in Nursing Leadership"
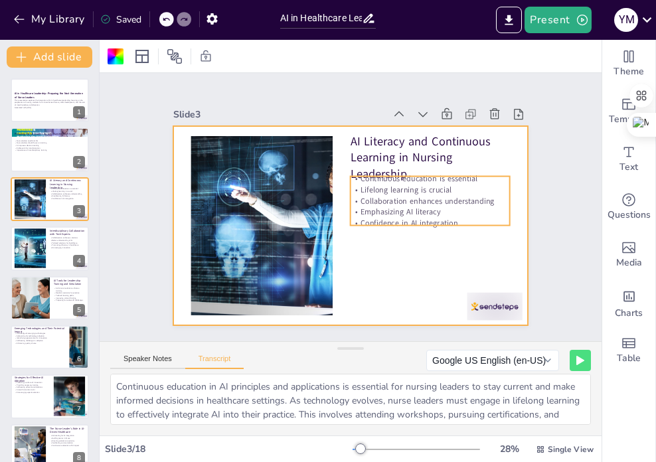
click at [393, 220] on div "AI Literacy and Continuous Learning in Nursing Leadership Continuous education …" at bounding box center [331, 205] width 235 height 373
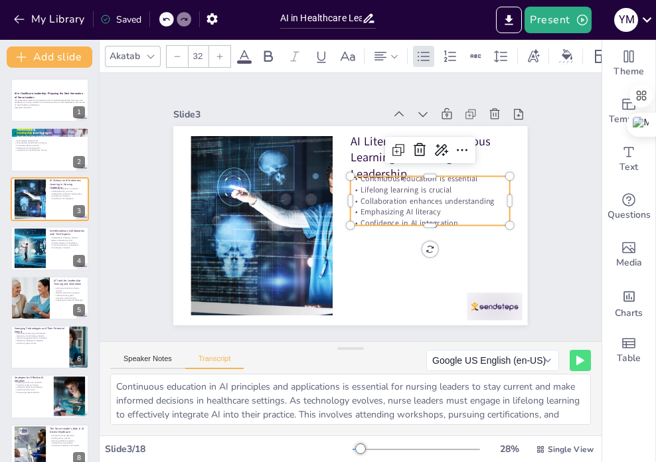
click at [449, 217] on p "Confidence in AI integration" at bounding box center [419, 165] width 125 height 115
click at [346, 217] on p "Confidence in AI integration" at bounding box center [271, 225] width 150 height 75
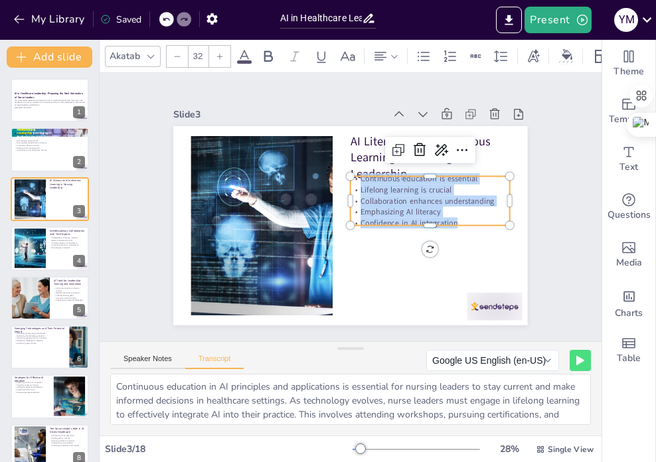
drag, startPoint x: 448, startPoint y: 217, endPoint x: 346, endPoint y: 171, distance: 111.6
click at [346, 171] on div "AI Literacy and Continuous Learning in Nursing Leadership Continuous education …" at bounding box center [341, 222] width 406 height 349
copy div "Continuous education is essential Lifelong learning is crucial Collaboration en…"
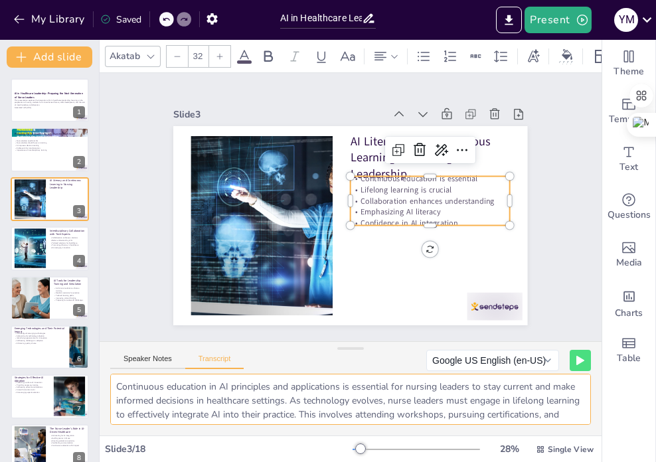
scroll to position [29, 0]
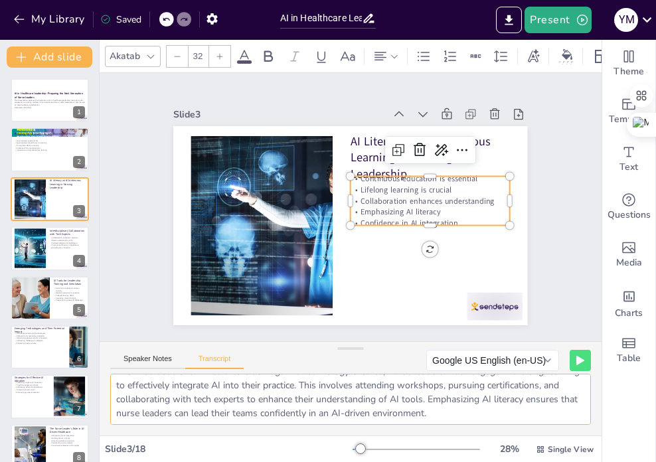
drag, startPoint x: 115, startPoint y: 389, endPoint x: 552, endPoint y: 492, distance: 448.7
click at [552, 461] on html "My Library Saved AI in Healthcare Leadership: Preparing the Next Generation of …" at bounding box center [328, 231] width 656 height 462
click at [226, 359] on button "Transcript" at bounding box center [214, 361] width 59 height 15
click at [222, 363] on button "Transcript" at bounding box center [214, 361] width 59 height 15
click at [215, 363] on button "Transcript" at bounding box center [214, 361] width 59 height 15
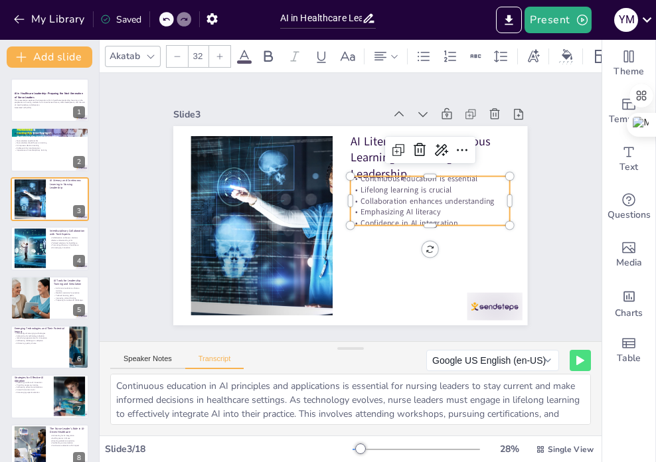
scroll to position [0, 0]
click at [216, 415] on textarea "Continuous education in AI principles and applications is essential for nursing…" at bounding box center [350, 399] width 480 height 51
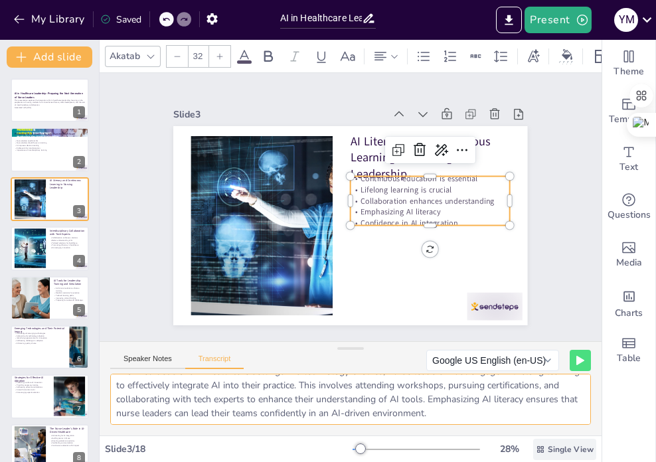
drag, startPoint x: 117, startPoint y: 386, endPoint x: 552, endPoint y: 443, distance: 439.0
click at [552, 443] on div "Akatab 32 Slide 1 AI in Healthcare Leadership: Preparing the Next Generation of…" at bounding box center [351, 251] width 502 height 422
click at [386, 403] on textarea "Continuous education in AI principles and applications is essential for nursing…" at bounding box center [350, 399] width 480 height 51
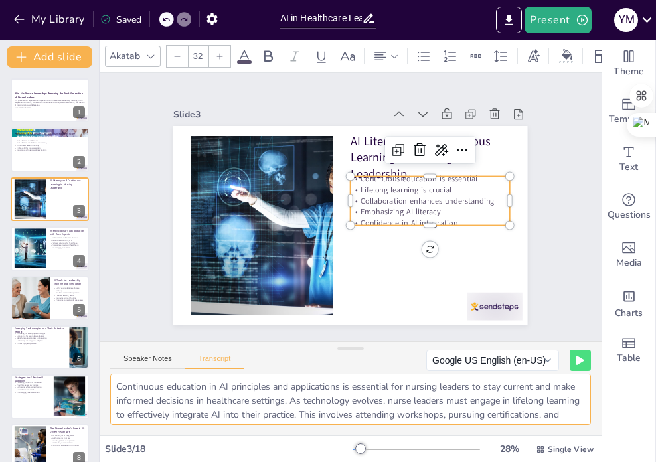
scroll to position [0, 0]
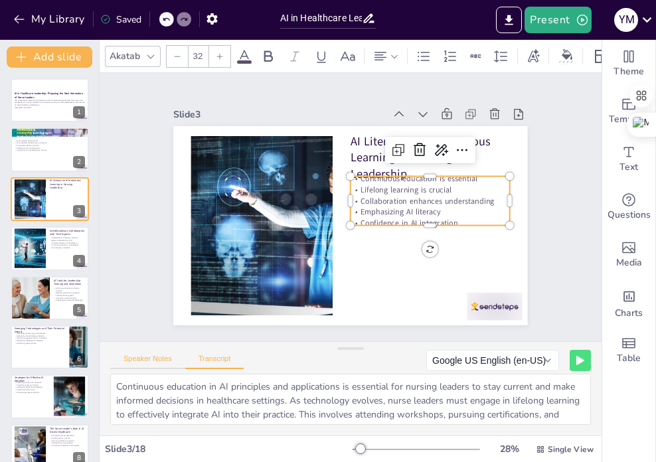
click at [161, 362] on button "Speaker Notes" at bounding box center [147, 361] width 75 height 15
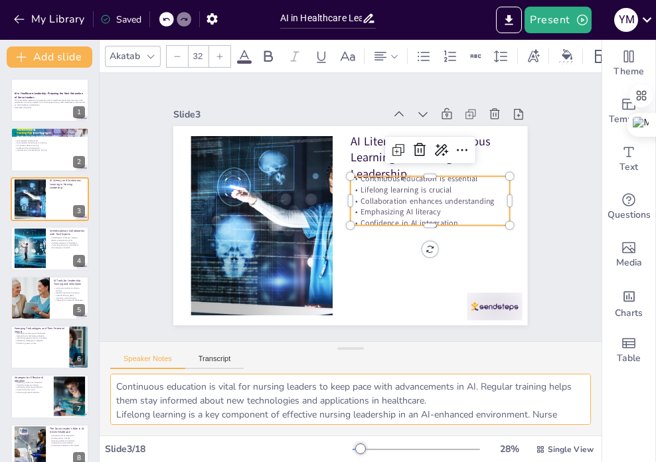
click at [198, 408] on textarea "Continuous education is vital for nursing leaders to keep pace with advancement…" at bounding box center [350, 399] width 480 height 51
drag, startPoint x: 423, startPoint y: 413, endPoint x: 98, endPoint y: 366, distance: 329.3
click at [98, 366] on div "Document fonts Akatab Recently used Mulish Popular fonts Lato Montserrat Open S…" at bounding box center [328, 251] width 656 height 422
click at [45, 253] on div at bounding box center [30, 248] width 76 height 40
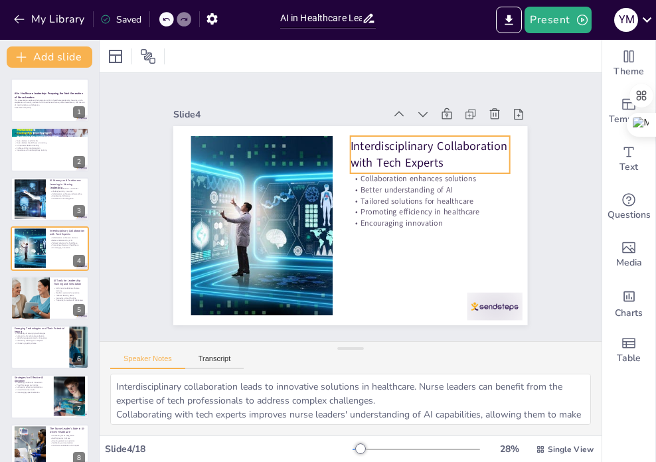
click at [430, 161] on p "Interdisciplinary Collaboration with Tech Experts" at bounding box center [442, 231] width 131 height 141
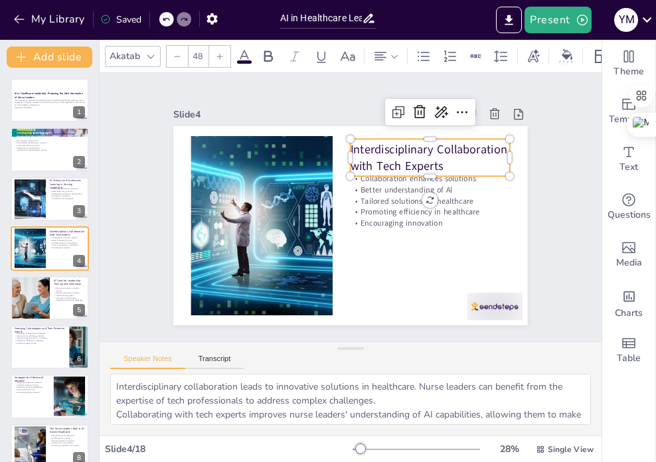
click at [429, 163] on p "Interdisciplinary Collaboration with Tech Experts" at bounding box center [440, 233] width 131 height 141
click at [433, 163] on p "Interdisciplinary Collaboration with Tech Experts" at bounding box center [444, 214] width 148 height 120
click at [395, 232] on p "Interdisciplinary Collaboration with Tech Experts" at bounding box center [324, 297] width 141 height 131
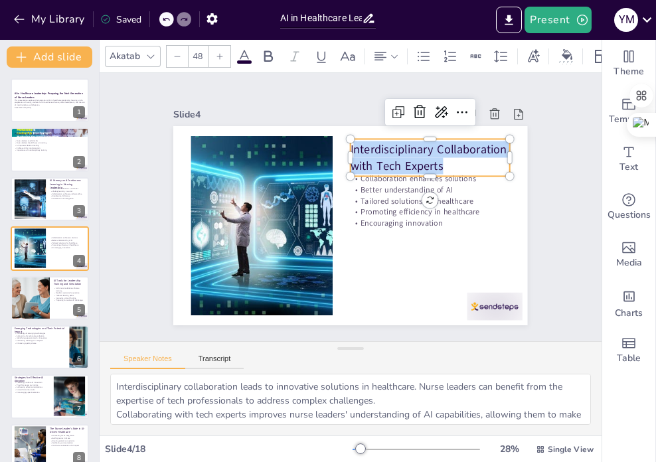
drag, startPoint x: 434, startPoint y: 162, endPoint x: 342, endPoint y: 145, distance: 93.2
click at [377, 169] on p "Interdisciplinary Collaboration with Tech Experts" at bounding box center [437, 243] width 120 height 148
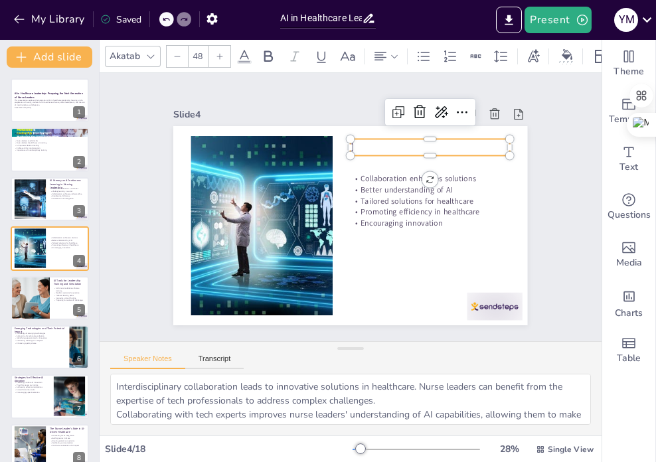
click at [164, 18] on icon at bounding box center [166, 19] width 8 height 8
click at [164, 19] on icon at bounding box center [166, 19] width 7 height 3
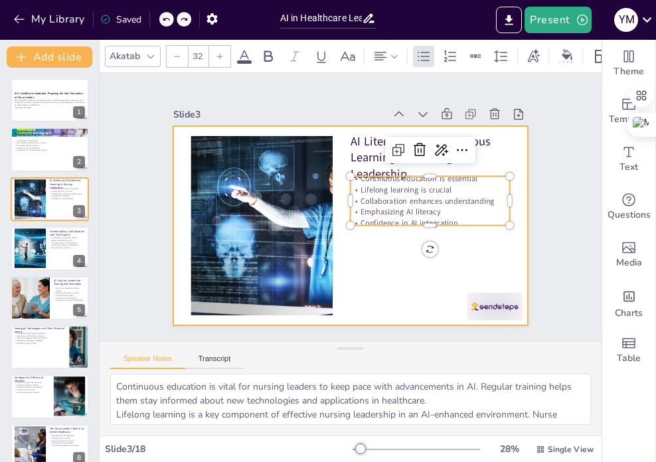
click at [380, 257] on div at bounding box center [344, 225] width 398 height 299
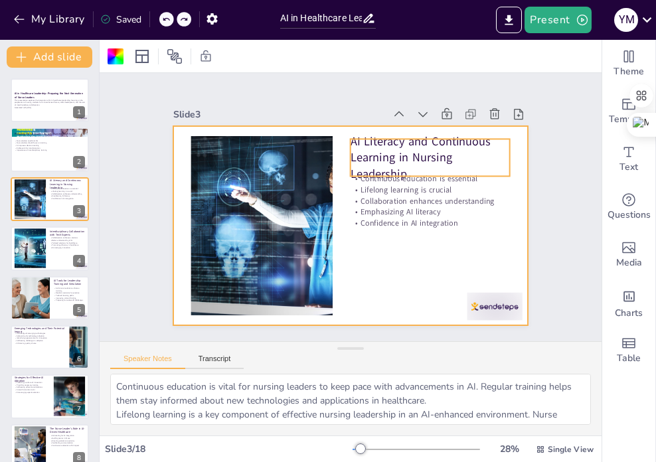
click at [395, 147] on p "AI Literacy and Continuous Learning in Nursing Leadership" at bounding box center [444, 213] width 158 height 133
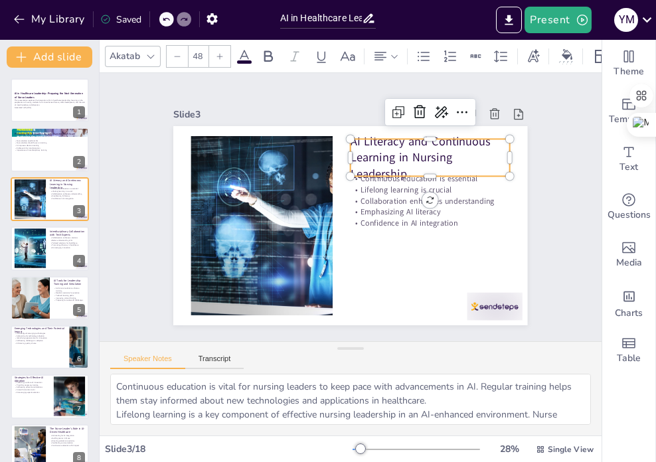
click at [390, 167] on p "AI Literacy and Continuous Learning in Nursing Leadership" at bounding box center [443, 194] width 166 height 110
click at [390, 167] on p "AI Literacy and Continuous Learning in Nursing Leadership" at bounding box center [444, 204] width 163 height 123
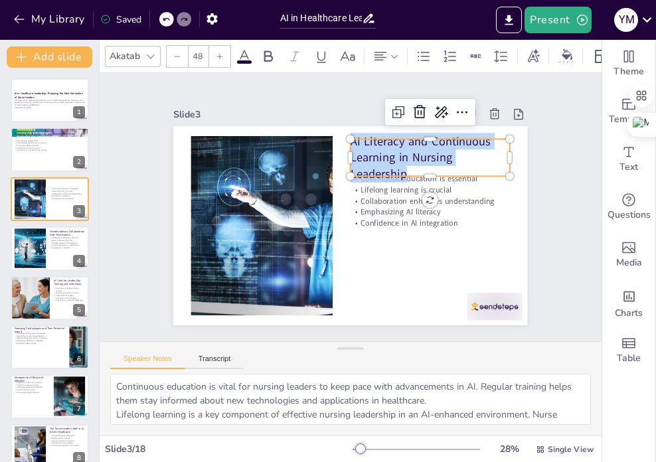
drag, startPoint x: 398, startPoint y: 169, endPoint x: 340, endPoint y: 140, distance: 65.3
click at [340, 140] on div "Continuous education is essential Lifelong learning is crucial Collaboration en…" at bounding box center [344, 224] width 398 height 299
copy span "AI Literacy and Continuous Learning in Nursing Leadership"
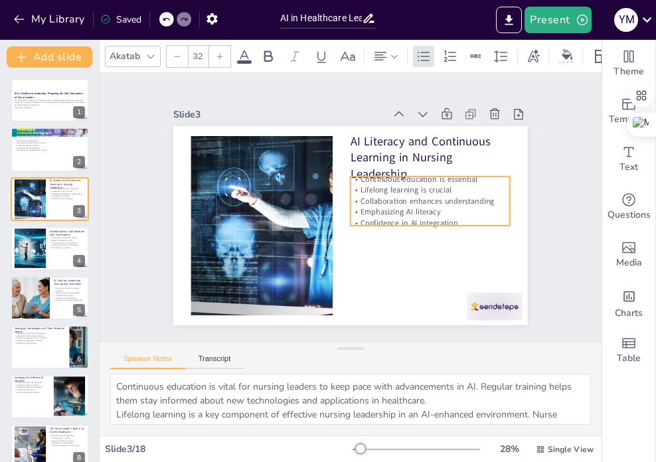
click at [369, 202] on p "Confidence in AI integration" at bounding box center [324, 129] width 90 height 143
click at [438, 215] on p "Confidence in AI integration" at bounding box center [398, 272] width 125 height 115
click at [438, 217] on p "Confidence in AI integration" at bounding box center [421, 247] width 155 height 60
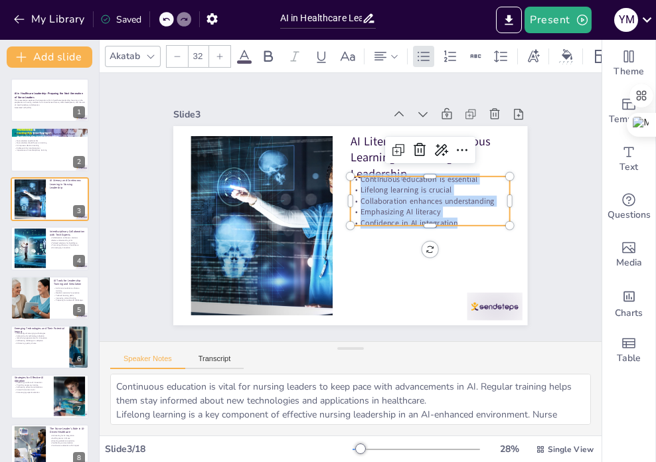
drag, startPoint x: 449, startPoint y: 217, endPoint x: 345, endPoint y: 175, distance: 112.3
click at [345, 175] on div "AI Literacy and Continuous Learning in Nursing Leadership Continuous education …" at bounding box center [332, 213] width 299 height 398
copy div "Continuous education is essential Lifelong learning is crucial Collaboration en…"
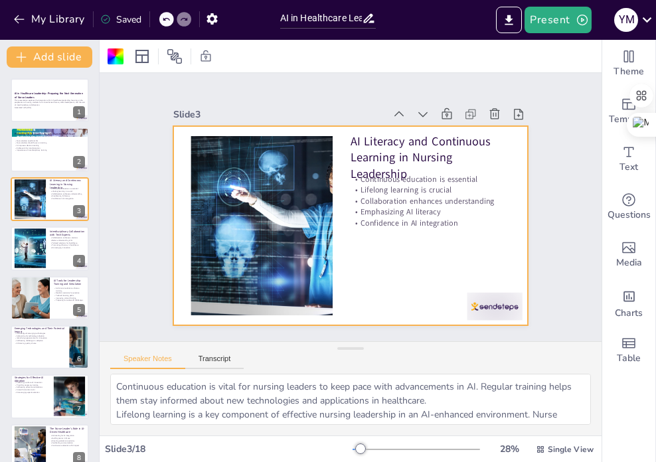
click at [439, 290] on div at bounding box center [339, 222] width 403 height 369
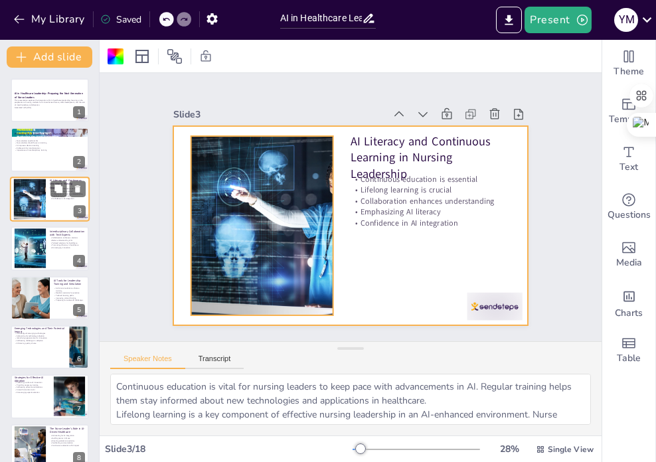
click at [42, 206] on div at bounding box center [29, 198] width 64 height 40
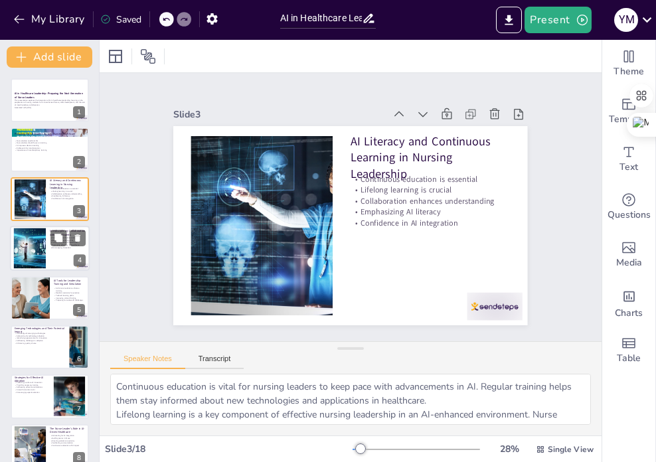
click at [44, 240] on div at bounding box center [30, 248] width 76 height 40
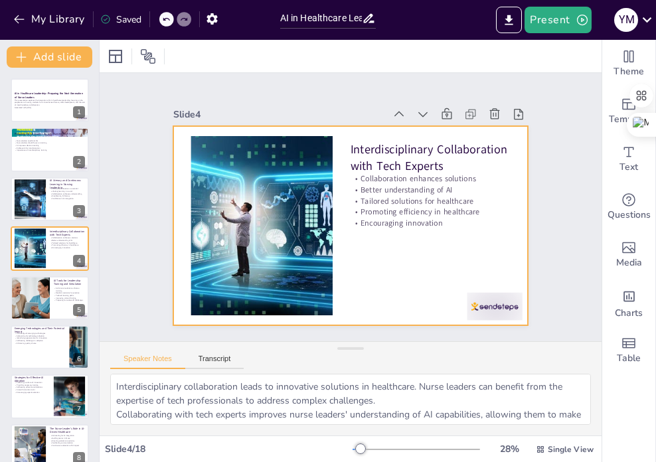
click at [378, 240] on div at bounding box center [352, 225] width 373 height 235
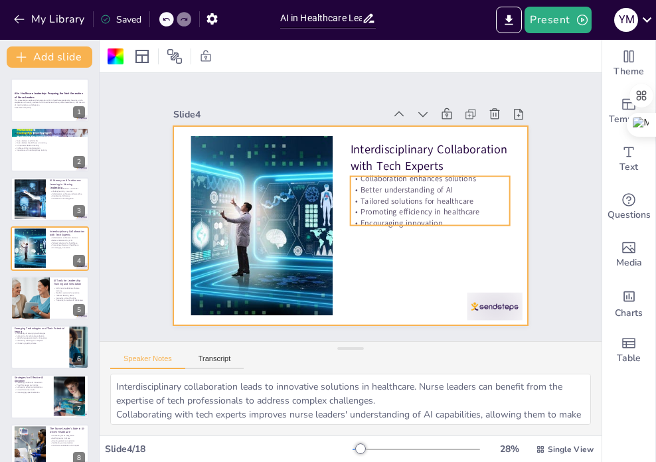
click at [383, 217] on p "Encouraging innovation" at bounding box center [427, 231] width 159 height 28
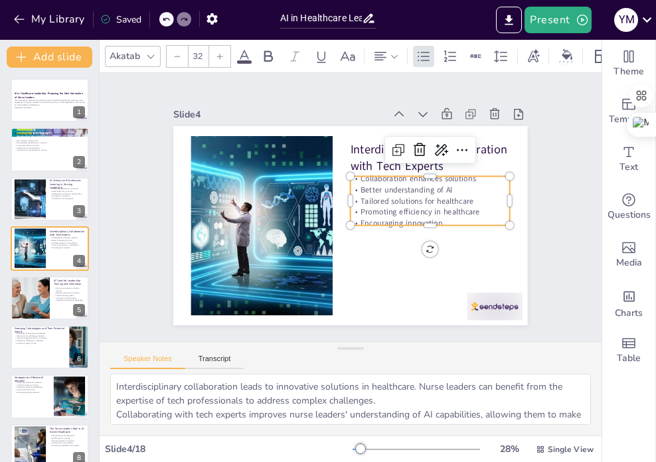
click at [382, 216] on p "Encouraging innovation" at bounding box center [411, 260] width 143 height 89
click at [382, 212] on p "Encouraging innovation" at bounding box center [368, 286] width 75 height 150
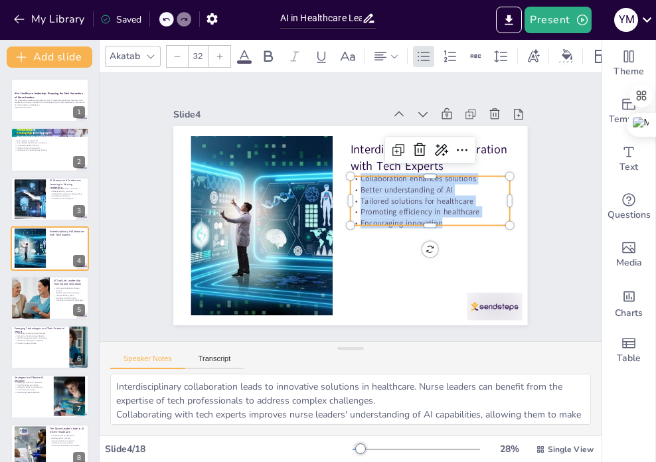
drag, startPoint x: 437, startPoint y: 216, endPoint x: 346, endPoint y: 173, distance: 100.6
click at [346, 180] on div "Collaboration enhances solutions Better understanding of AI Tailored solutions …" at bounding box center [418, 249] width 161 height 138
copy div "Collaboration enhances solutions Better understanding of AI Tailored solutions …"
click at [364, 152] on p "Interdisciplinary Collaboration with Tech Experts" at bounding box center [443, 194] width 159 height 95
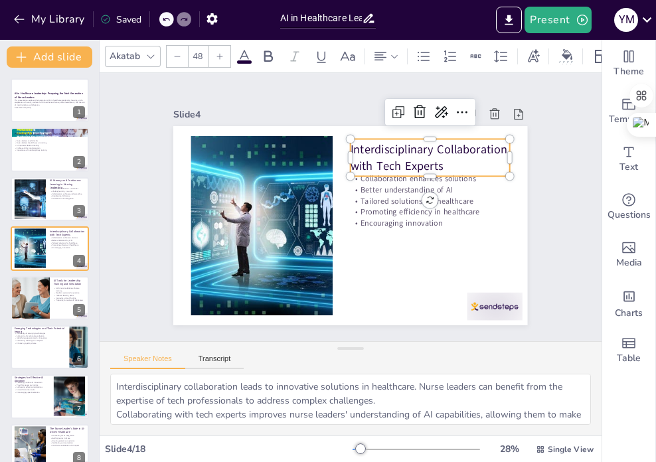
click at [428, 157] on p "Interdisciplinary Collaboration with Tech Experts" at bounding box center [425, 150] width 162 height 50
click at [428, 193] on p "Interdisciplinary Collaboration with Tech Experts" at bounding box center [416, 274] width 66 height 163
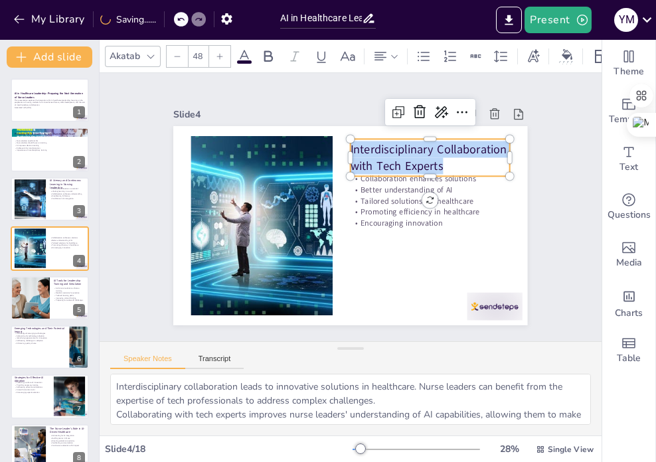
drag, startPoint x: 437, startPoint y: 159, endPoint x: 358, endPoint y: 143, distance: 80.6
click at [360, 144] on p "Interdisciplinary Collaboration with Tech Experts" at bounding box center [441, 184] width 162 height 80
copy span "Interdisciplinary Collaboration with Tech Experts"
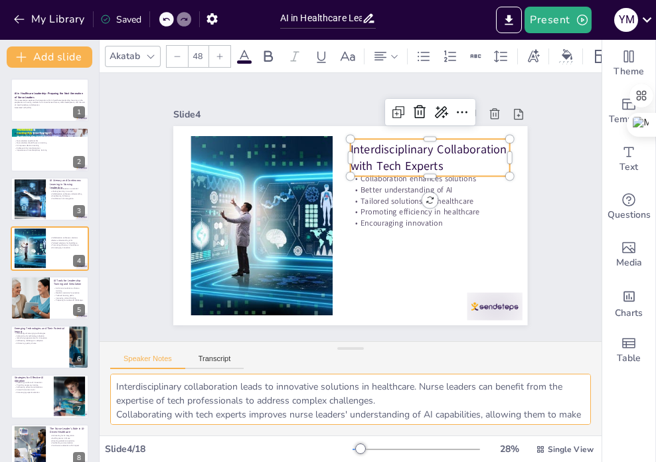
click at [342, 402] on textarea "Interdisciplinary collaboration leads to innovative solutions in healthcare. Nu…" at bounding box center [350, 399] width 480 height 51
click at [312, 405] on textarea "Interdisciplinary collaboration leads to innovative solutions in healthcare. Nu…" at bounding box center [350, 399] width 480 height 51
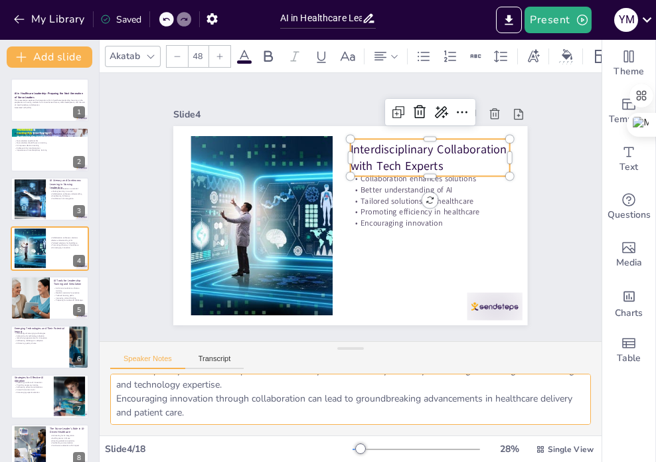
drag, startPoint x: 112, startPoint y: 387, endPoint x: 255, endPoint y: 446, distance: 154.4
click at [360, 461] on html "My Library Saved AI in Healthcare Leadership: Preparing the Next Generation of …" at bounding box center [328, 231] width 656 height 462
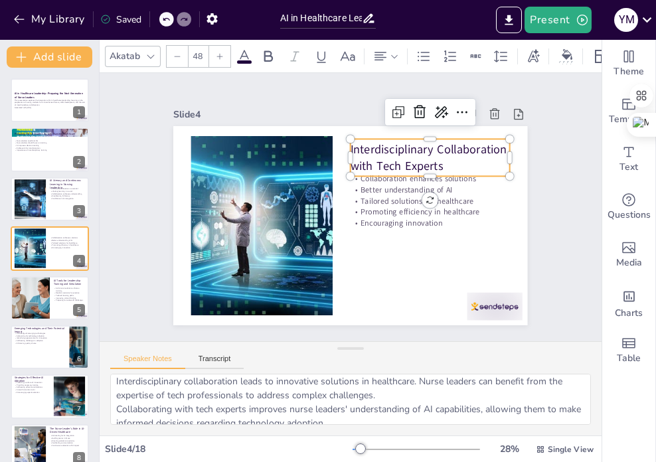
scroll to position [0, 0]
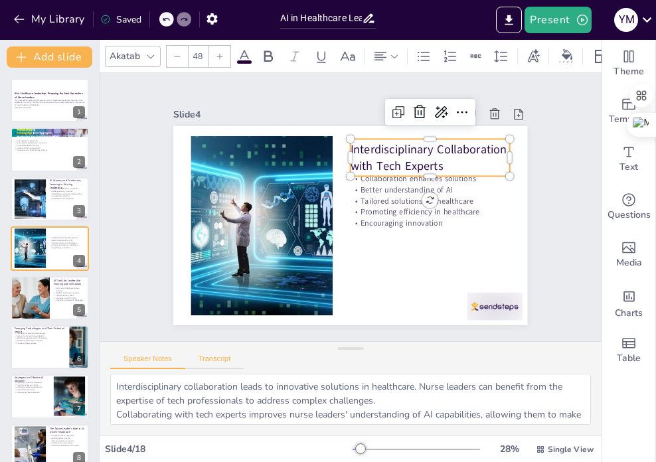
click at [223, 362] on button "Transcript" at bounding box center [214, 361] width 59 height 15
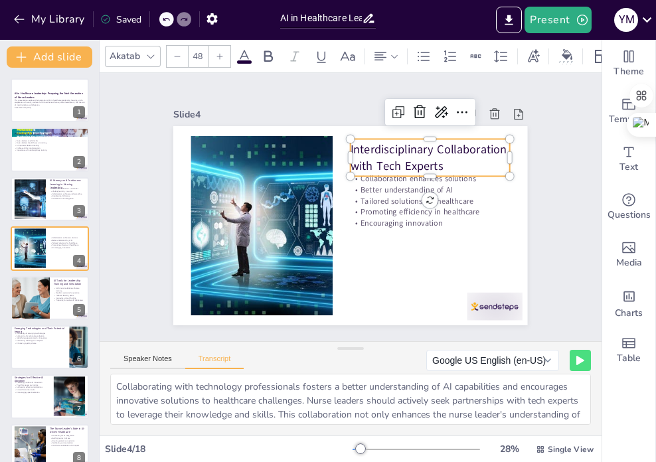
click at [185, 354] on button "Transcript" at bounding box center [214, 361] width 59 height 15
click at [295, 406] on textarea "Collaborating with technology professionals fosters a better understanding of A…" at bounding box center [350, 399] width 480 height 51
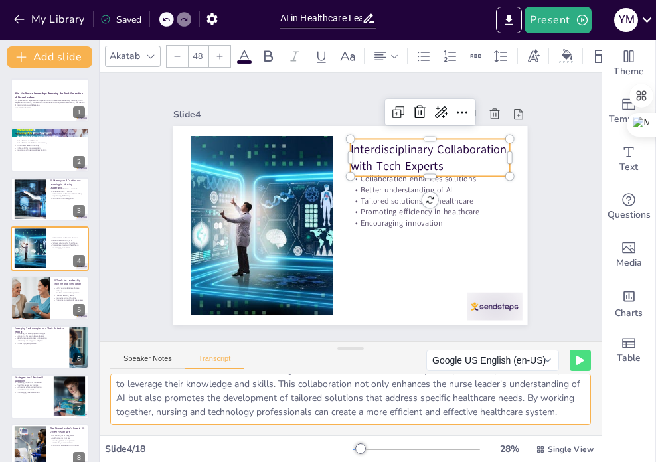
drag, startPoint x: 112, startPoint y: 385, endPoint x: 321, endPoint y: 429, distance: 213.7
click at [411, 445] on div "Akatab 48 Slide 1 AI in Healthcare Leadership: Preparing the Next Generation of…" at bounding box center [351, 251] width 502 height 422
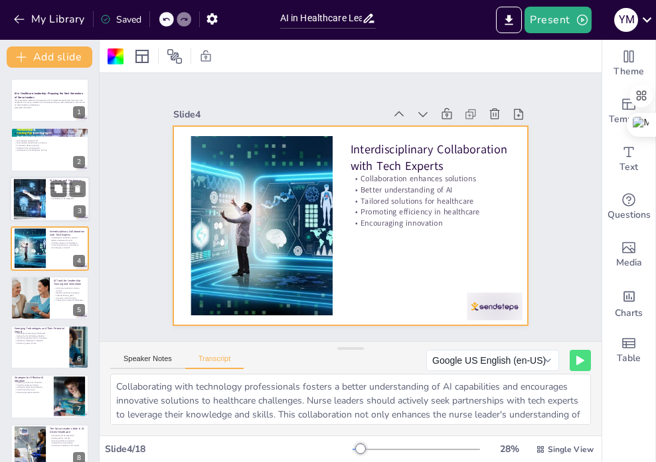
click at [53, 202] on div at bounding box center [50, 199] width 80 height 45
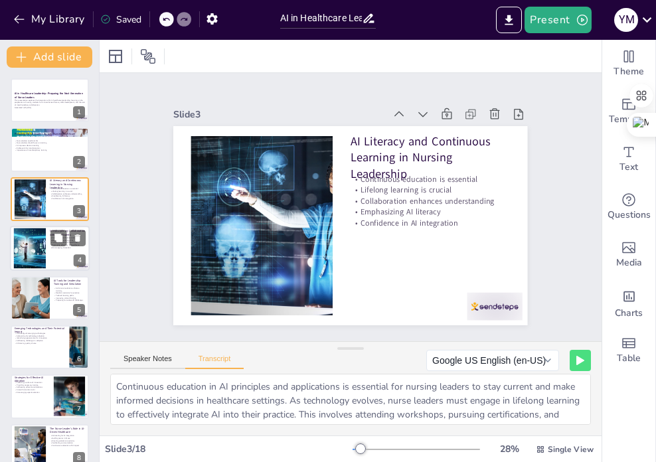
click at [66, 247] on p "Encouraging innovation" at bounding box center [68, 247] width 36 height 3
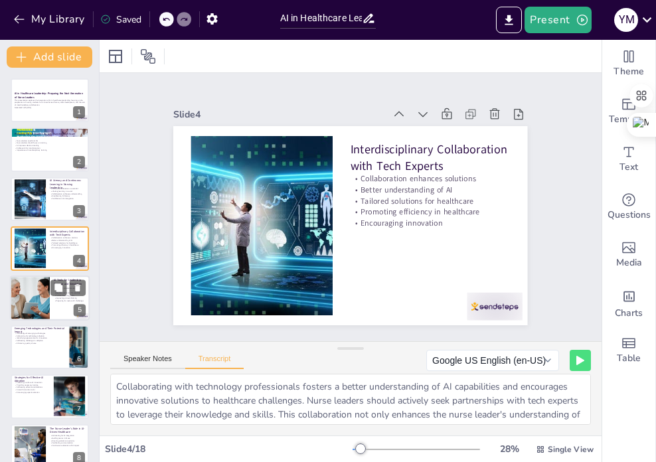
click at [47, 295] on div at bounding box center [30, 297] width 68 height 45
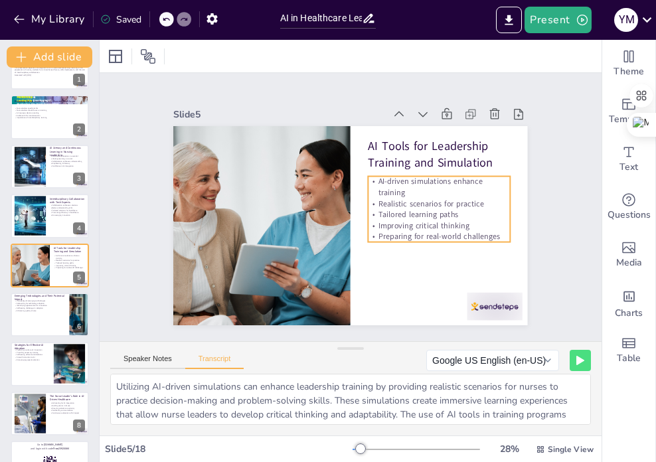
click at [399, 214] on p "Realistic scenarios for practice" at bounding box center [412, 270] width 103 height 113
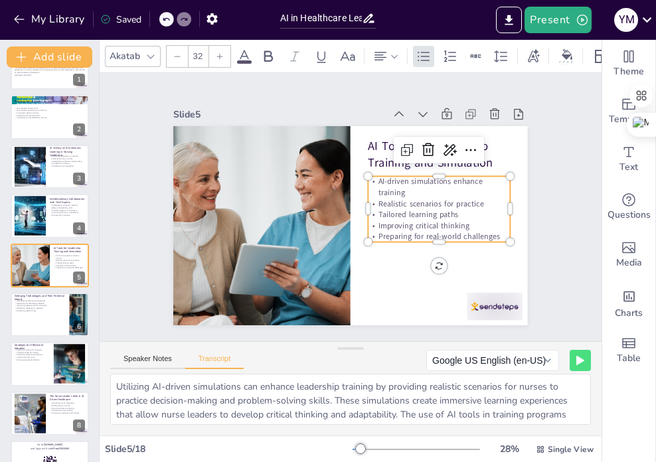
click at [405, 207] on div "AI-driven simulations enhance training Realistic scenarios for practice Tailore…" at bounding box center [393, 285] width 128 height 156
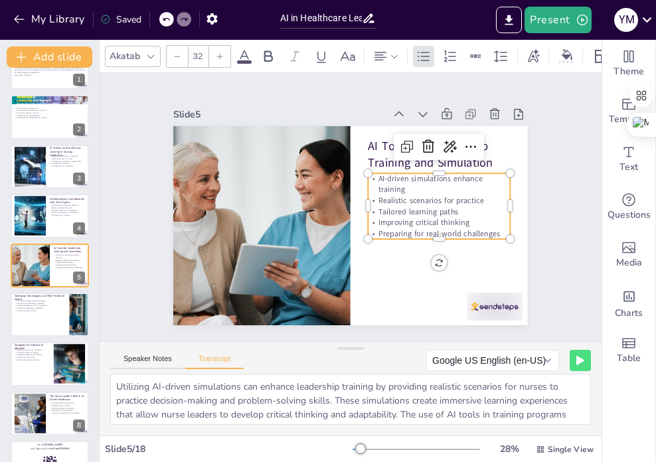
click at [330, 203] on p "Preparing for real-world challenges" at bounding box center [259, 190] width 142 height 26
click at [441, 234] on p "Preparing for real-world challenges" at bounding box center [389, 290] width 103 height 113
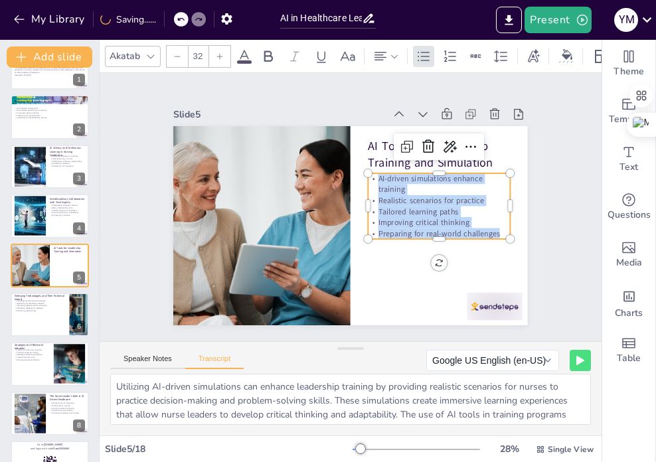
drag, startPoint x: 478, startPoint y: 226, endPoint x: 363, endPoint y: 171, distance: 127.0
click at [363, 171] on div "AI Tools for Leadership Training and Simulation AI-driven simulations enhance t…" at bounding box center [343, 224] width 404 height 326
click at [396, 242] on p "AI Tools for Leadership Training and Simulation" at bounding box center [341, 309] width 110 height 134
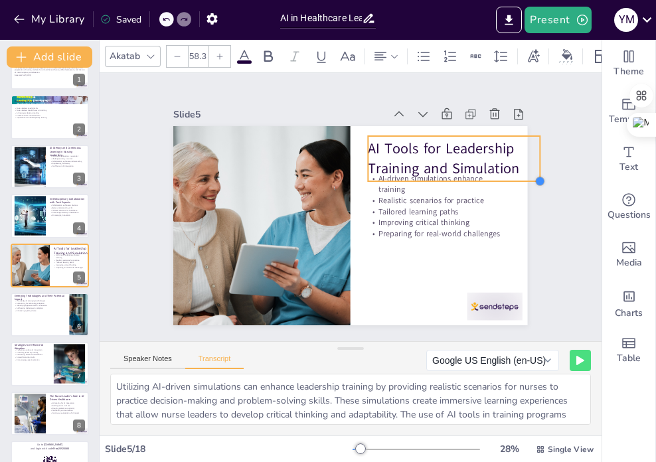
drag, startPoint x: 499, startPoint y: 167, endPoint x: 507, endPoint y: 175, distance: 11.3
click at [507, 175] on div "AI Tools for Leadership Training and Simulation AI-driven simulations enhance t…" at bounding box center [339, 191] width 403 height 369
click at [510, 181] on p "AI Tools for Leadership Training and Simulation" at bounding box center [450, 262] width 133 height 163
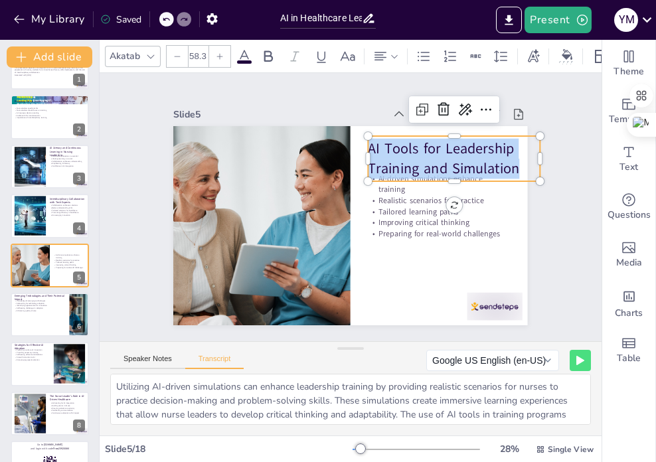
drag, startPoint x: 510, startPoint y: 167, endPoint x: 354, endPoint y: 140, distance: 158.2
click at [354, 140] on div "AI-driven simulations enhance training Realistic scenarios for practice Tailore…" at bounding box center [334, 199] width 326 height 404
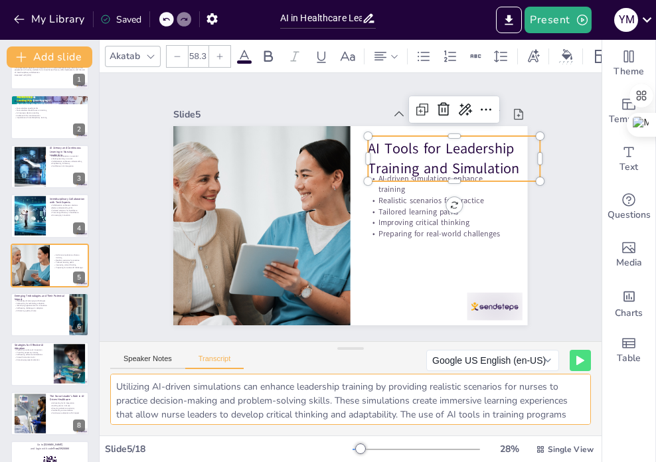
click at [296, 399] on textarea "Utilizing AI-driven simulations can enhance leadership training by providing re…" at bounding box center [350, 399] width 480 height 51
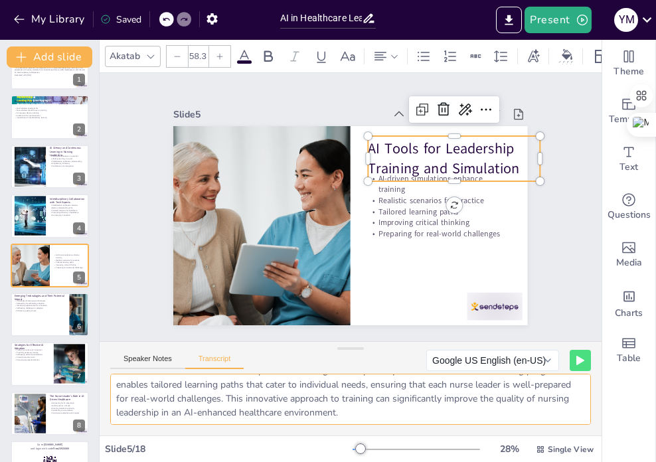
drag, startPoint x: 115, startPoint y: 382, endPoint x: 545, endPoint y: 472, distance: 440.0
click at [545, 461] on html "My Library Saved AI in Healthcare Leadership: Preparing the Next Generation of …" at bounding box center [328, 231] width 656 height 462
click at [218, 358] on button "Transcript" at bounding box center [214, 361] width 59 height 15
click at [422, 401] on textarea "Utilizing AI-driven simulations can enhance leadership training by providing re…" at bounding box center [350, 399] width 480 height 51
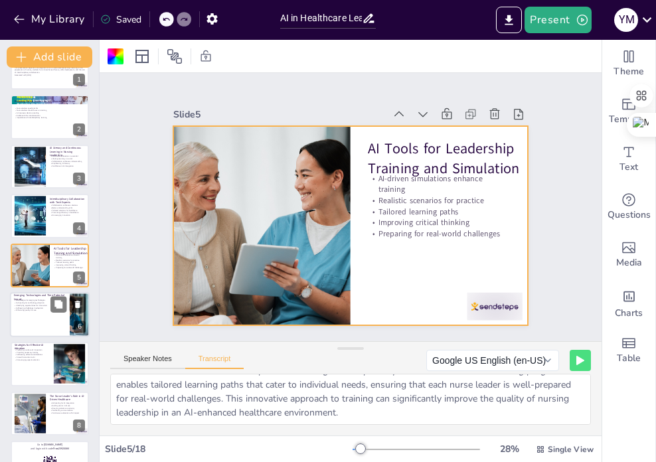
click at [47, 320] on div at bounding box center [50, 314] width 80 height 45
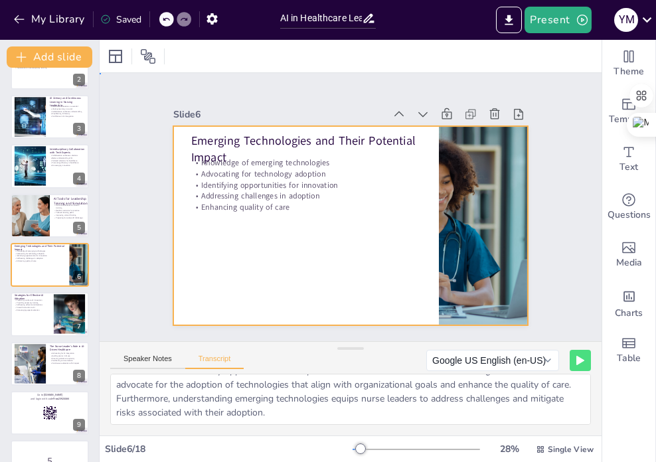
click at [265, 225] on div at bounding box center [344, 225] width 398 height 299
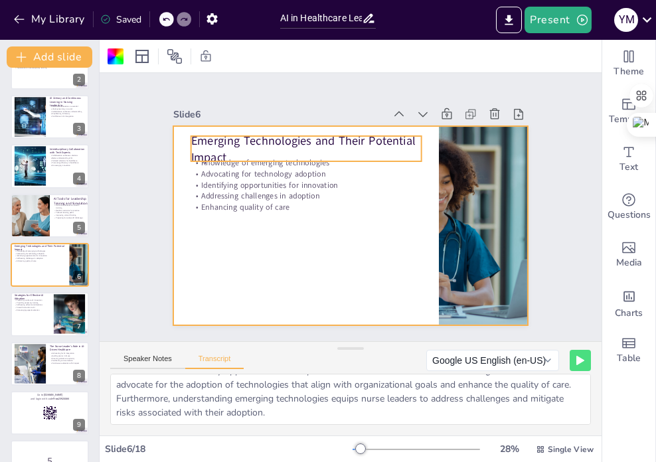
click at [202, 134] on p "Emerging Technologies and Their Potential Impact" at bounding box center [306, 148] width 230 height 33
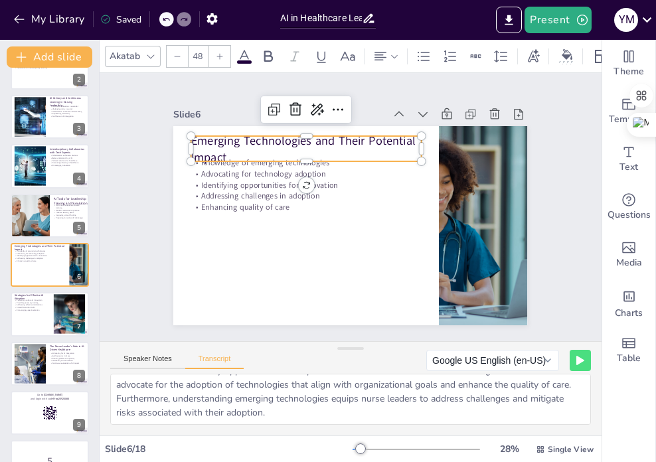
click at [208, 143] on p "Emerging Technologies and Their Potential Impact" at bounding box center [306, 148] width 230 height 33
click at [212, 143] on p "Emerging Technologies and Their Potential Impact" at bounding box center [326, 137] width 229 height 103
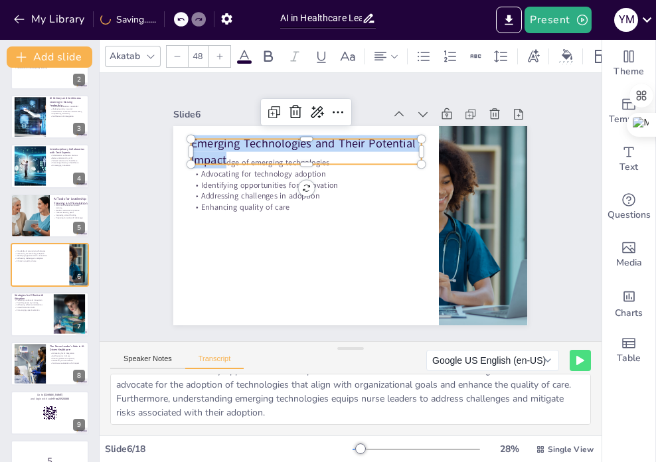
drag, startPoint x: 218, startPoint y: 151, endPoint x: 178, endPoint y: 133, distance: 44.3
click at [198, 133] on div "Knowledge of emerging technologies Advocating for technology adoption Identifyi…" at bounding box center [332, 211] width 268 height 388
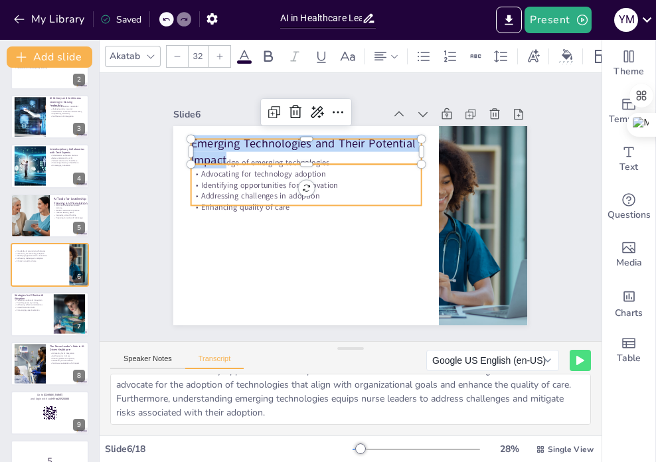
click at [283, 188] on p "Addressing challenges in adoption" at bounding box center [311, 183] width 222 height 82
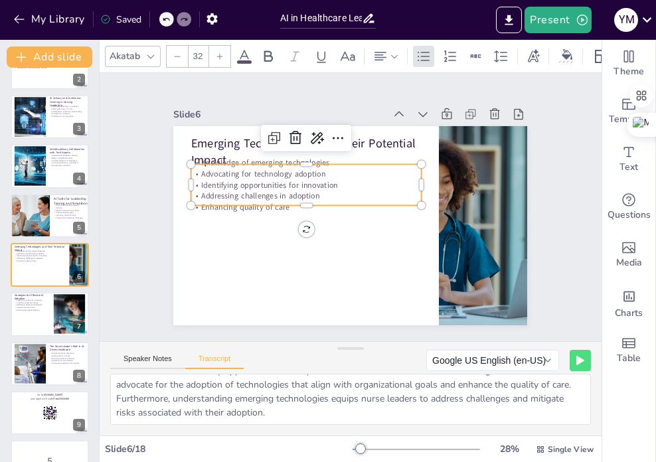
click at [282, 207] on p "Identifying opportunities for innovation" at bounding box center [397, 224] width 230 height 35
click at [317, 182] on p "Identifying opportunities for innovation" at bounding box center [358, 158] width 82 height 222
click at [352, 184] on span "Identifying opportunities for innovation" at bounding box center [364, 124] width 25 height 137
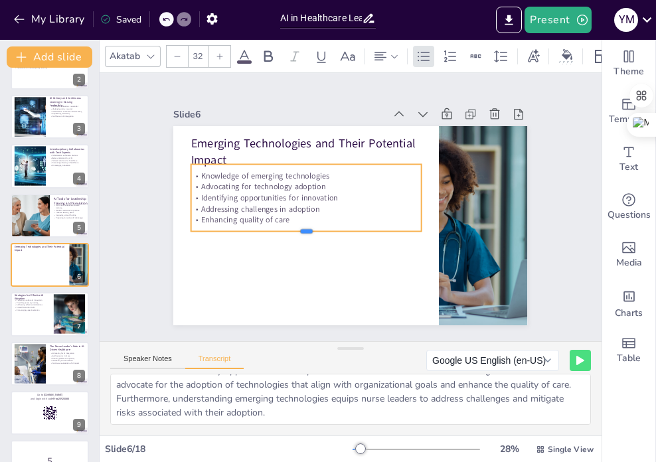
drag, startPoint x: 299, startPoint y: 202, endPoint x: 295, endPoint y: 228, distance: 26.3
click at [295, 228] on div at bounding box center [297, 205] width 192 height 144
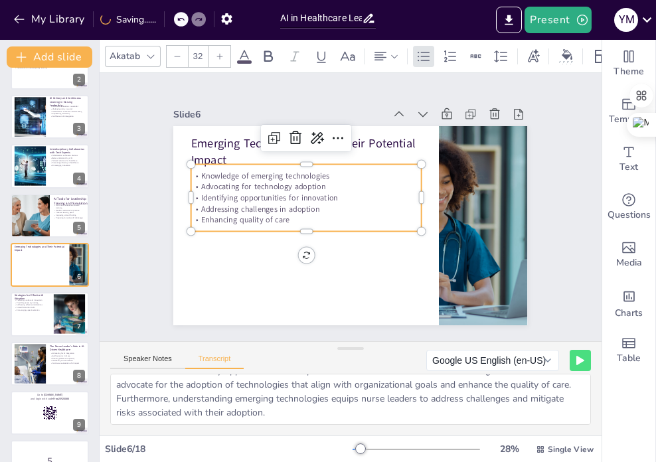
click at [279, 217] on p "Enhancing quality of care" at bounding box center [305, 210] width 228 height 58
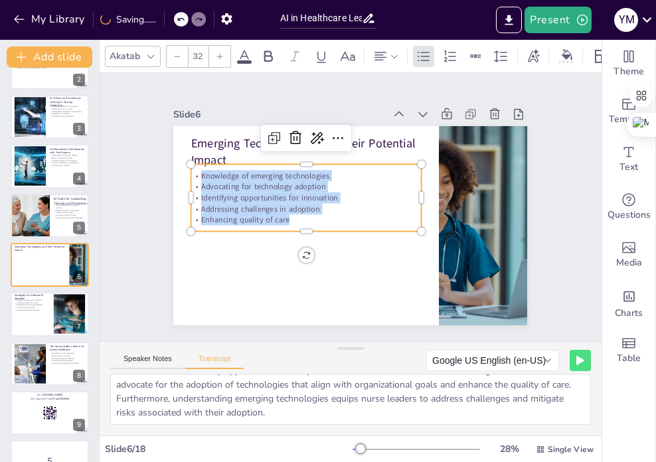
drag, startPoint x: 284, startPoint y: 214, endPoint x: 188, endPoint y: 170, distance: 106.0
click at [285, 170] on div "Knowledge of emerging technologies Advocating for technology adoption Identifyi…" at bounding box center [389, 184] width 208 height 195
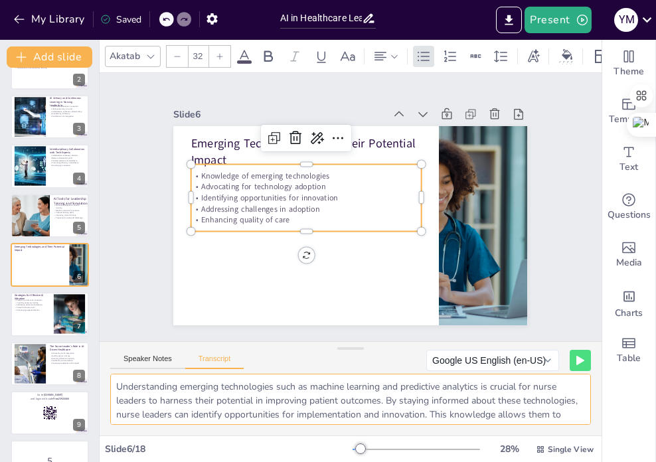
scroll to position [44, 0]
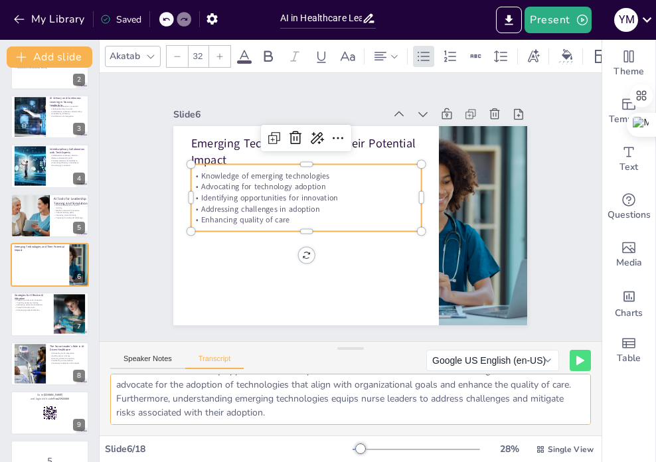
drag, startPoint x: 117, startPoint y: 388, endPoint x: 425, endPoint y: 492, distance: 324.6
click at [425, 461] on html "My Library Saved AI in Healthcare Leadership: Preparing the Next Generation of …" at bounding box center [328, 231] width 656 height 462
click at [220, 363] on button "Transcript" at bounding box center [214, 361] width 59 height 15
click at [219, 360] on button "Transcript" at bounding box center [214, 361] width 59 height 15
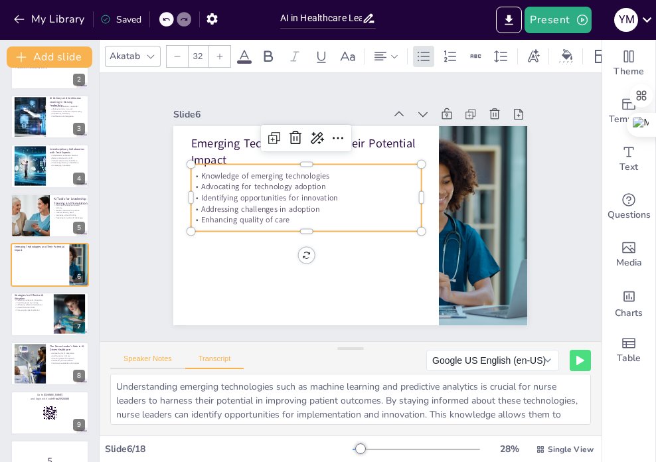
click at [143, 360] on button "Speaker Notes" at bounding box center [147, 361] width 75 height 15
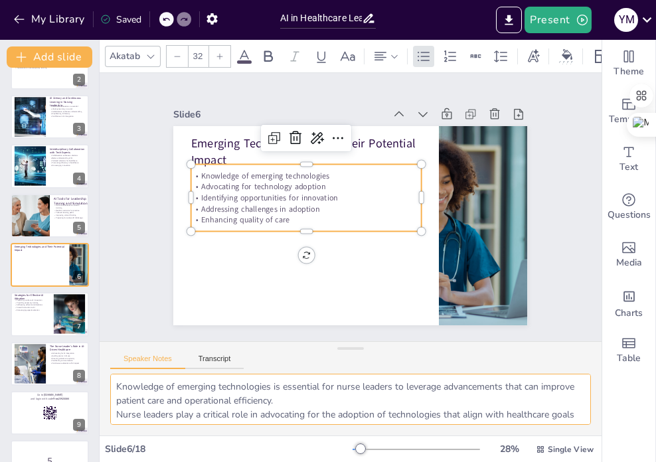
click at [173, 393] on textarea "Knowledge of emerging technologies is essential for nurse leaders to leverage a…" at bounding box center [350, 399] width 480 height 51
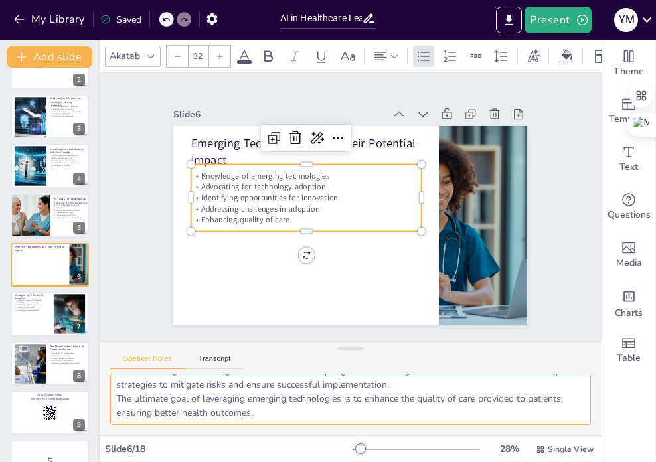
drag, startPoint x: 114, startPoint y: 383, endPoint x: 303, endPoint y: 459, distance: 203.1
click at [371, 461] on html "My Library Saved AI in Healthcare Leadership: Preparing the Next Generation of …" at bounding box center [328, 231] width 656 height 462
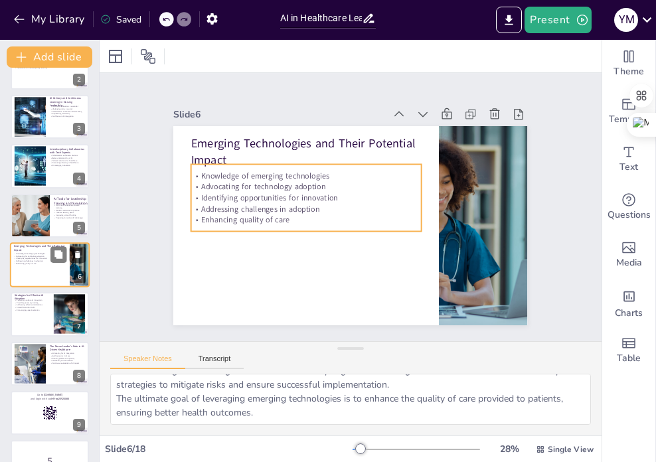
click at [47, 258] on p "Identifying opportunities for innovation" at bounding box center [40, 258] width 52 height 3
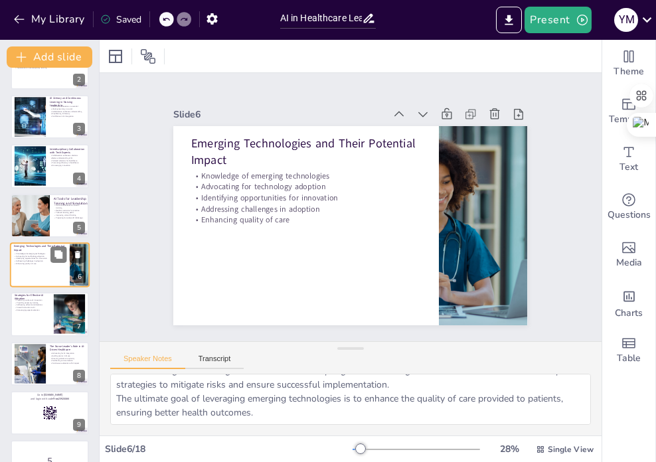
click at [47, 258] on p "Identifying opportunities for innovation" at bounding box center [40, 258] width 52 height 3
click at [33, 310] on p "Encouraging experimentation" at bounding box center [32, 310] width 36 height 3
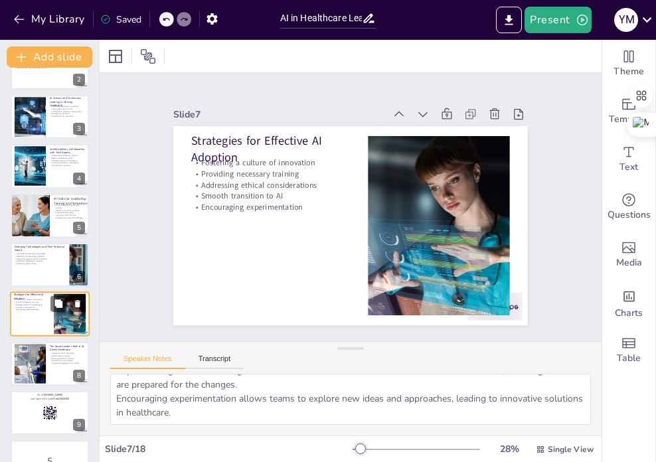
scroll to position [131, 0]
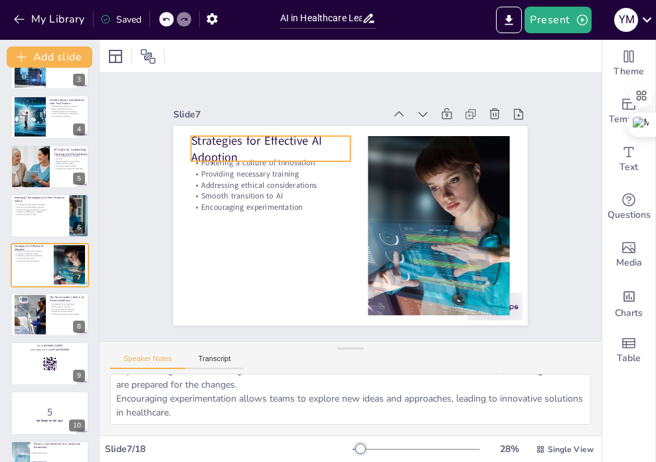
click at [372, 164] on p "Strategies for Effective AI Adoption" at bounding box center [449, 218] width 155 height 108
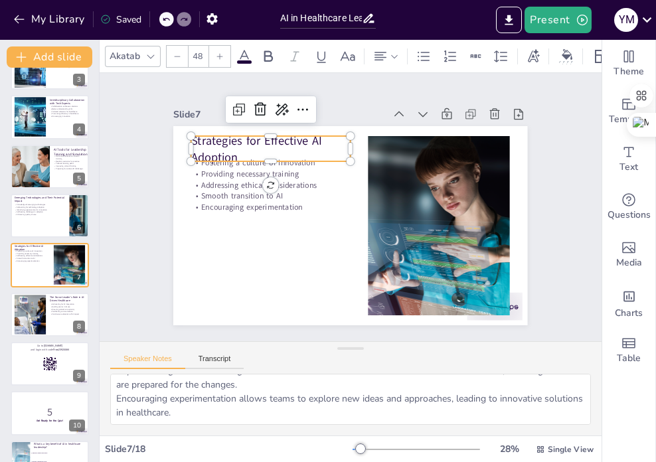
click at [358, 150] on p "Strategies for Effective AI Adoption" at bounding box center [391, 117] width 66 height 163
click at [260, 150] on p "Strategies for Effective AI Adoption" at bounding box center [330, 110] width 141 height 131
drag, startPoint x: 234, startPoint y: 154, endPoint x: 181, endPoint y: 132, distance: 56.8
click at [232, 132] on div "Fostering a culture of innovation Providing necessary training Addressing ethic…" at bounding box center [331, 207] width 199 height 354
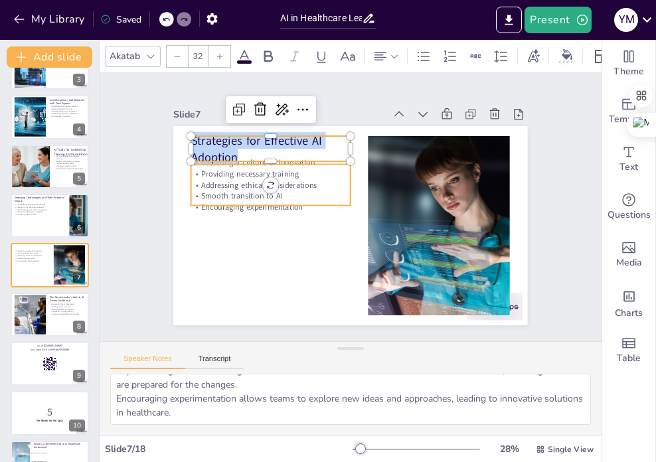
click at [296, 196] on p "Encouraging experimentation" at bounding box center [326, 131] width 60 height 155
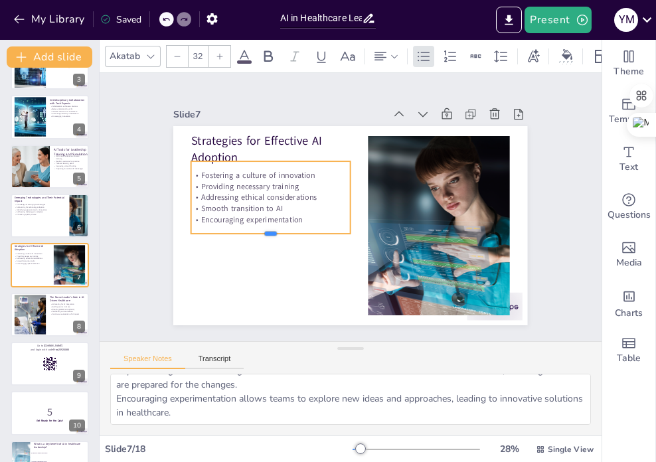
drag, startPoint x: 258, startPoint y: 198, endPoint x: 279, endPoint y: 223, distance: 32.5
click at [258, 229] on div at bounding box center [273, 168] width 114 height 125
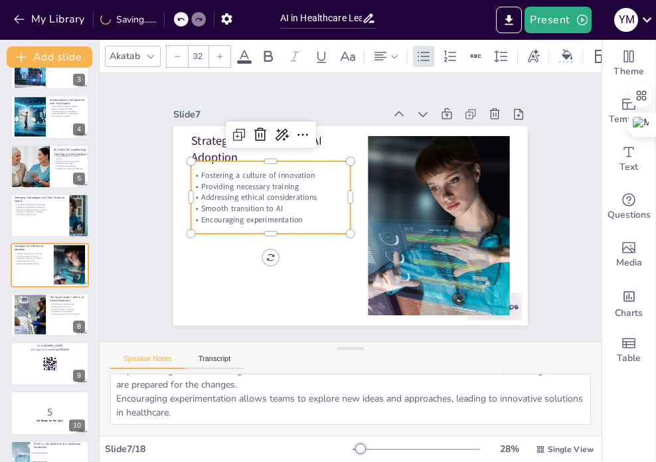
click at [279, 222] on div "Fostering a culture of innovation Providing necessary training Addressing ethic…" at bounding box center [286, 159] width 174 height 142
click at [340, 202] on p "Encouraging experimentation" at bounding box center [407, 150] width 135 height 103
click at [300, 210] on p "Encouraging experimentation" at bounding box center [322, 131] width 44 height 158
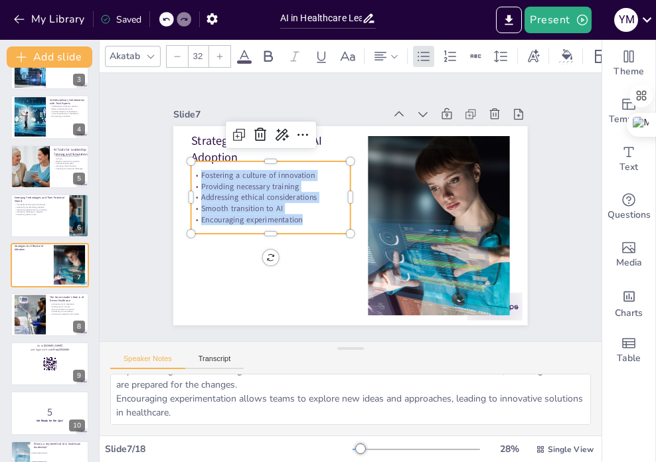
drag, startPoint x: 293, startPoint y: 214, endPoint x: 188, endPoint y: 159, distance: 118.4
click at [291, 159] on div "Fostering a culture of innovation Providing necessary training Addressing ethic…" at bounding box center [343, 127] width 104 height 171
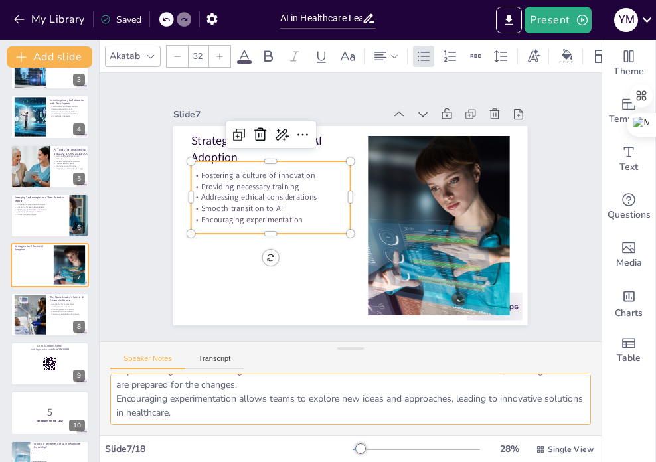
click at [329, 396] on textarea "Fostering a culture of innovation is essential for successful AI adoption. Nurs…" at bounding box center [350, 399] width 480 height 51
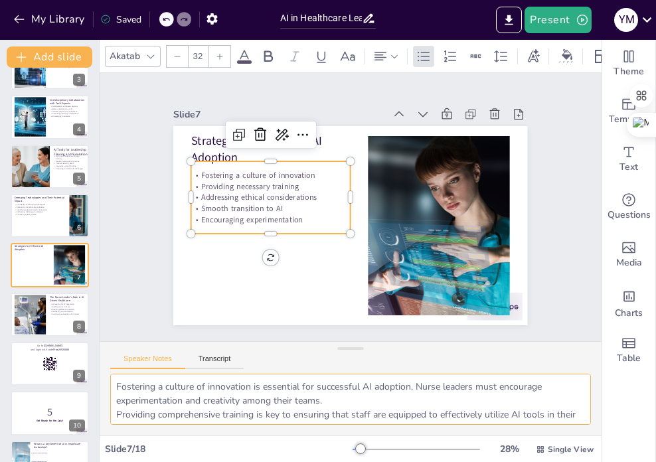
scroll to position [100, 0]
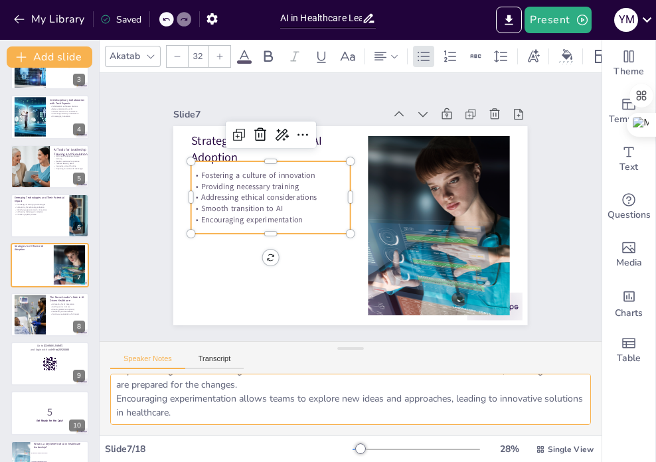
drag, startPoint x: 113, startPoint y: 384, endPoint x: 224, endPoint y: 449, distance: 129.1
click at [301, 461] on html "My Library Saved AI in Healthcare Leadership: Preparing the Next Generation of …" at bounding box center [328, 231] width 656 height 462
click at [215, 352] on div "Speaker Notes Transcript" at bounding box center [176, 360] width 133 height 17
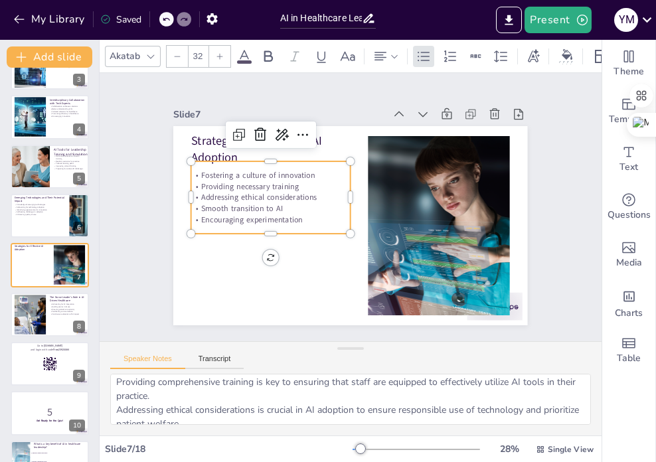
scroll to position [66, 0]
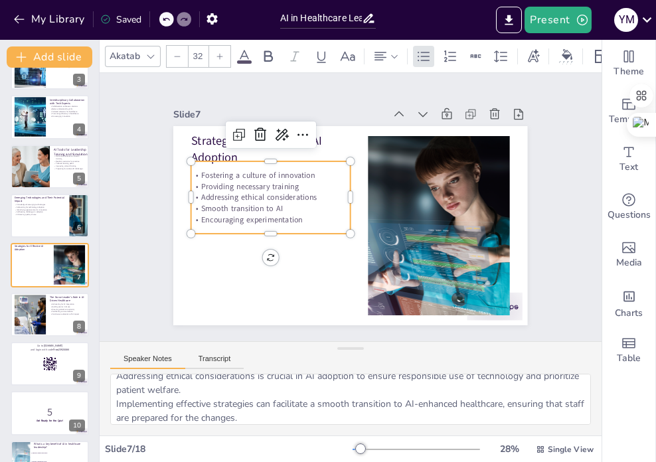
click at [145, 360] on button "Speaker Notes" at bounding box center [147, 361] width 75 height 15
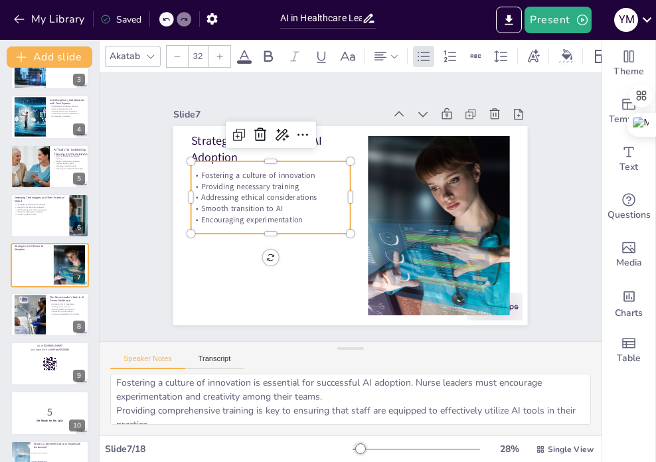
scroll to position [0, 0]
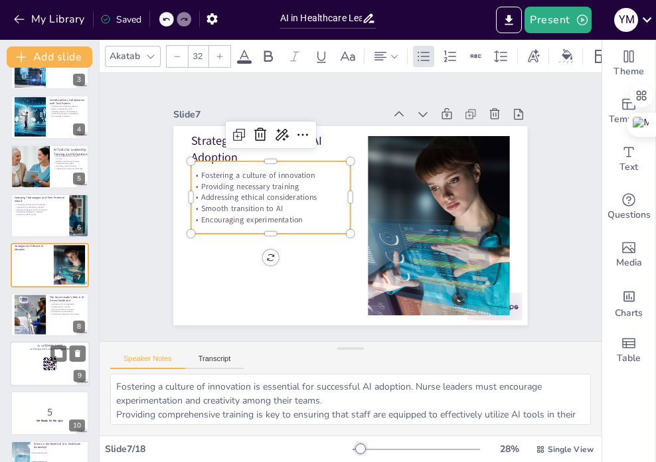
click at [38, 305] on div at bounding box center [31, 315] width 60 height 40
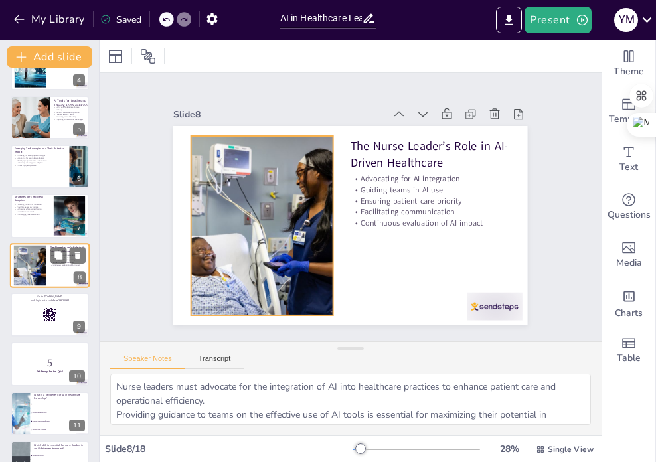
click at [40, 262] on div at bounding box center [29, 265] width 60 height 40
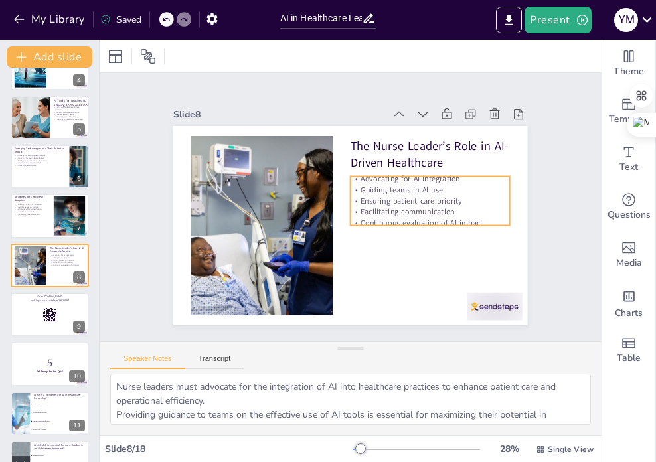
click at [374, 212] on p "Continuous evaluation of AI impact" at bounding box center [352, 288] width 44 height 158
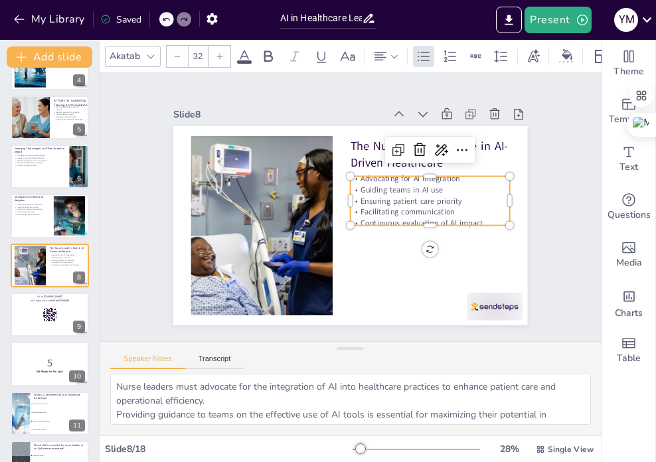
click at [340, 259] on div at bounding box center [293, 285] width 94 height 53
click at [332, 148] on p "The Nurse Leader’s Role in AI-Driven Healthcare" at bounding box center [307, 122] width 50 height 162
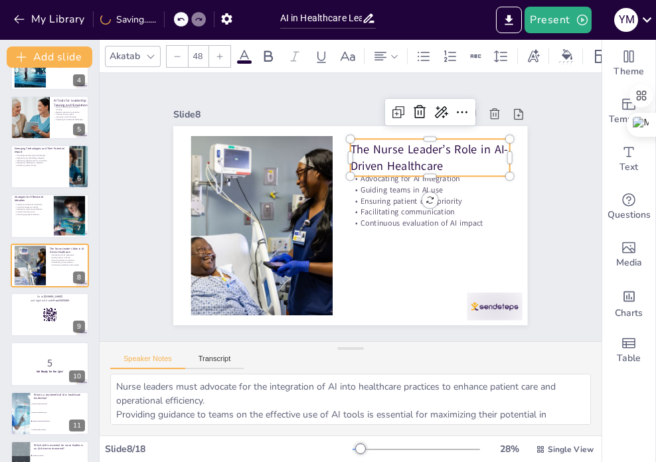
click at [330, 148] on p "The Nurse Leader’s Role in AI-Driven Healthcare" at bounding box center [256, 200] width 148 height 120
click at [377, 217] on p "The Nurse Leader’s Role in AI-Driven Healthcare" at bounding box center [372, 298] width 80 height 162
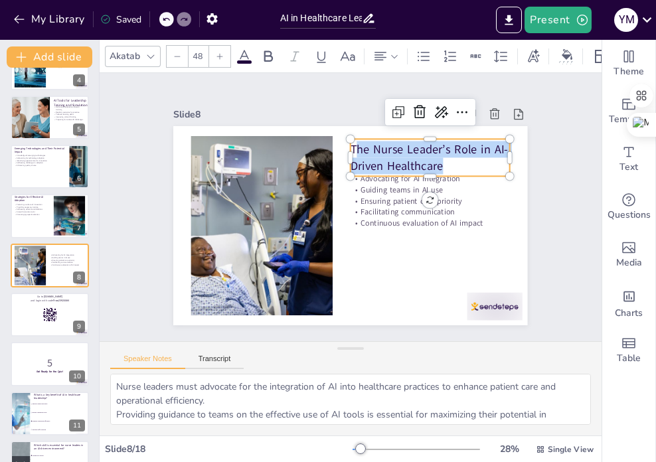
drag, startPoint x: 433, startPoint y: 161, endPoint x: 346, endPoint y: 137, distance: 90.8
click at [383, 193] on p "The Nurse Leader’s Role in AI-Driven Healthcare" at bounding box center [416, 274] width 66 height 163
click at [407, 169] on span "The Nurse Leader’s Role in AI-Driven Healthcare" at bounding box center [436, 237] width 119 height 137
click at [437, 193] on p "The Nurse Leader’s Role in AI-Driven Healthcare" at bounding box center [416, 274] width 66 height 163
drag, startPoint x: 436, startPoint y: 164, endPoint x: 340, endPoint y: 146, distance: 97.9
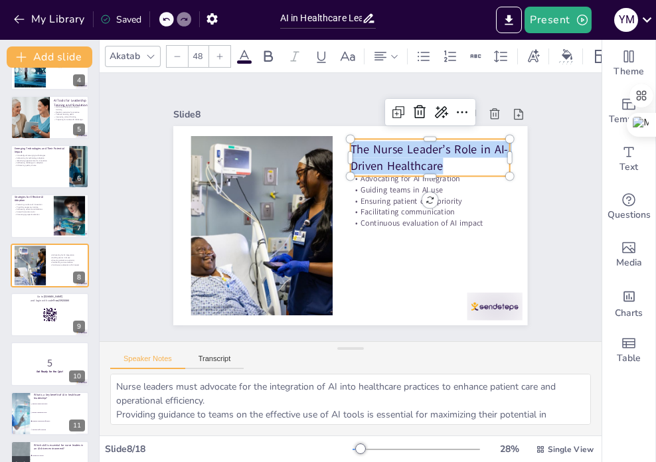
click at [340, 146] on div "Advocating for AI integration Guiding teams in AI use Ensuring patient care pri…" at bounding box center [336, 195] width 385 height 396
click at [341, 216] on p "Continuous evaluation of AI impact" at bounding box center [296, 267] width 89 height 143
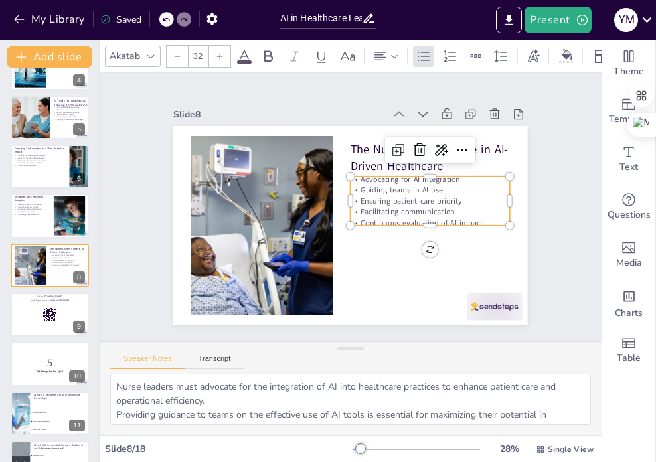
click at [368, 207] on p "Facilitating communication" at bounding box center [354, 286] width 28 height 159
click at [353, 206] on p "Facilitating communication" at bounding box center [275, 178] width 155 height 60
click at [351, 212] on p "Facilitating communication" at bounding box center [288, 256] width 126 height 115
click at [430, 212] on p "Facilitating communication" at bounding box center [385, 278] width 89 height 143
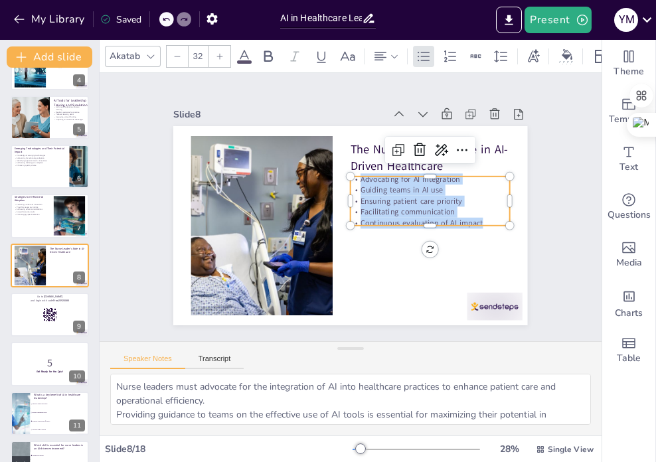
drag, startPoint x: 475, startPoint y: 216, endPoint x: 346, endPoint y: 178, distance: 134.8
click at [346, 192] on div "Advocating for AI integration Guiding teams in AI use Ensuring patient care pri…" at bounding box center [301, 269] width 147 height 155
click at [150, 366] on button "Speaker Notes" at bounding box center [147, 361] width 75 height 15
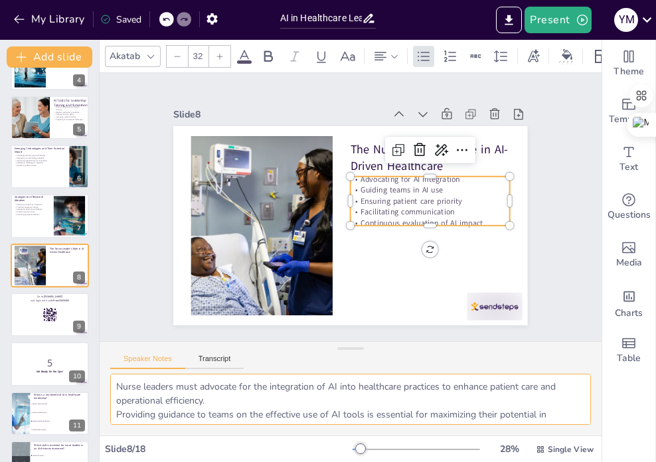
click at [230, 408] on textarea "Nurse leaders must advocate for the integration of AI into healthcare practices…" at bounding box center [350, 399] width 480 height 51
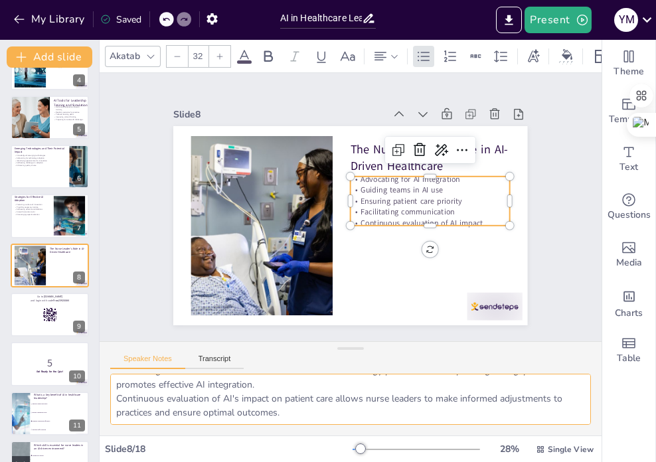
drag, startPoint x: 116, startPoint y: 387, endPoint x: 403, endPoint y: 441, distance: 291.8
click at [403, 441] on div "Akatab 32 Slide 1 AI in Healthcare Leadership: Preparing the Next Generation of…" at bounding box center [351, 251] width 502 height 422
click at [223, 358] on button "Transcript" at bounding box center [214, 361] width 59 height 15
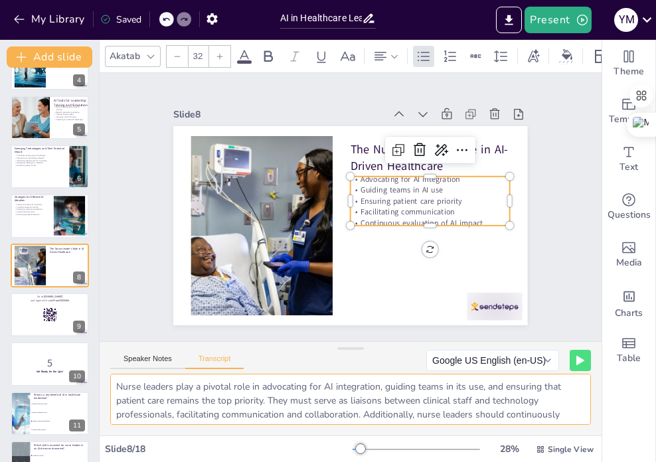
click at [219, 391] on textarea "Nurse leaders play a pivotal role in advocating for AI integration, guiding tea…" at bounding box center [350, 399] width 480 height 51
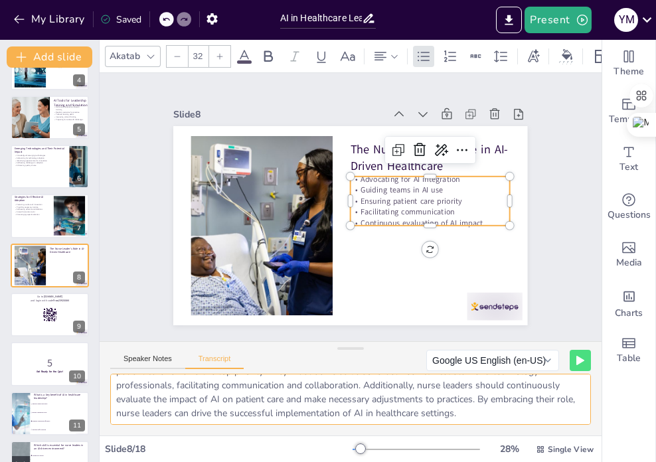
drag, startPoint x: 114, startPoint y: 387, endPoint x: 526, endPoint y: 466, distance: 419.0
click at [526, 461] on html "My Library Saved AI in Healthcare Leadership: Preparing the Next Generation of …" at bounding box center [328, 231] width 656 height 462
click at [62, 376] on div at bounding box center [50, 364] width 80 height 45
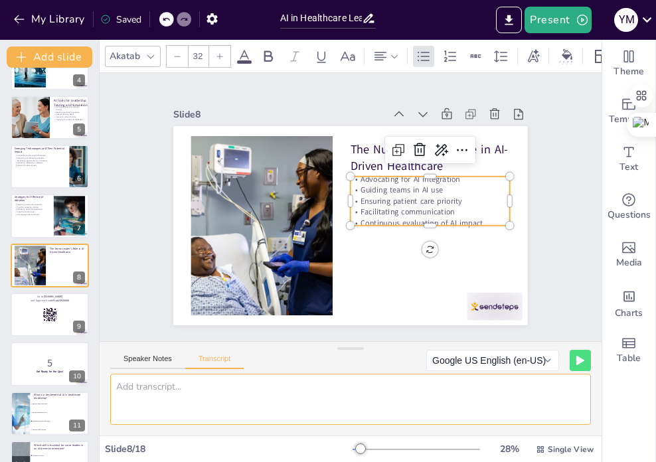
scroll to position [0, 0]
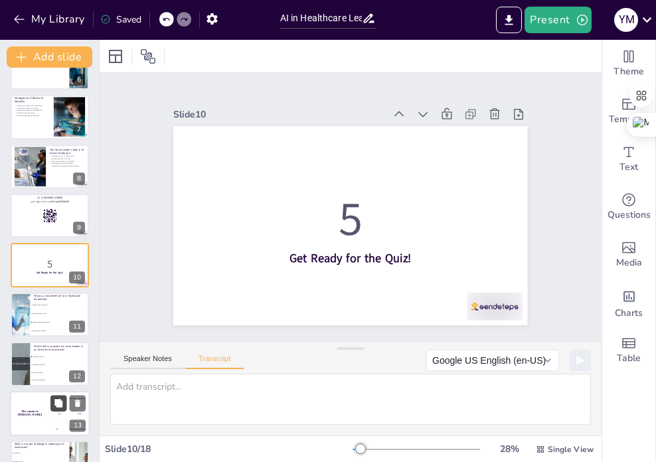
click at [52, 405] on button at bounding box center [58, 403] width 16 height 16
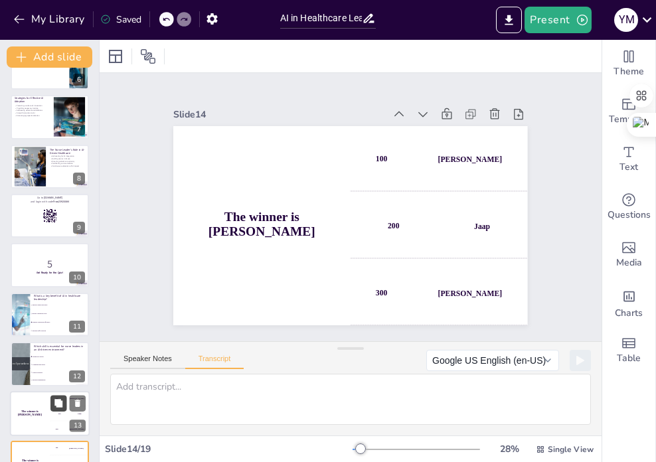
scroll to position [477, 0]
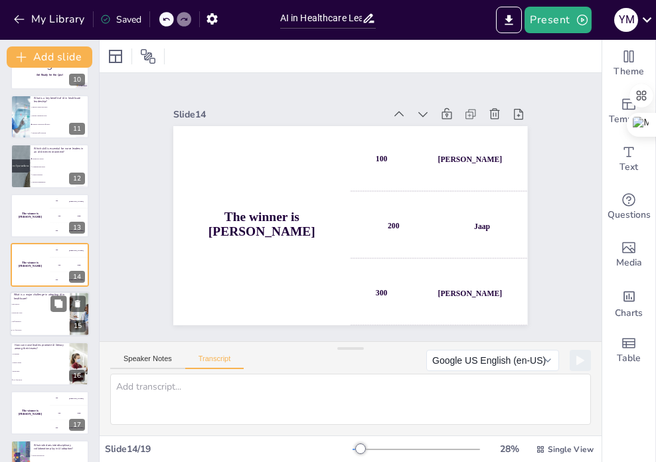
click at [41, 302] on li "Data privacy" at bounding box center [40, 305] width 60 height 9
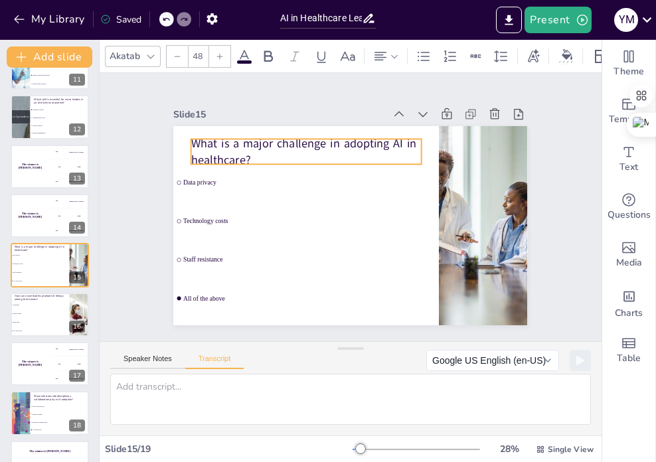
click at [305, 145] on p "What is a major challenge in adopting AI in healthcare?" at bounding box center [376, 141] width 143 height 216
click at [273, 238] on p "What is a major challenge in adopting AI in healthcare?" at bounding box center [389, 266] width 232 height 57
click at [273, 153] on p "What is a major challenge in adopting AI in healthcare?" at bounding box center [362, 136] width 178 height 193
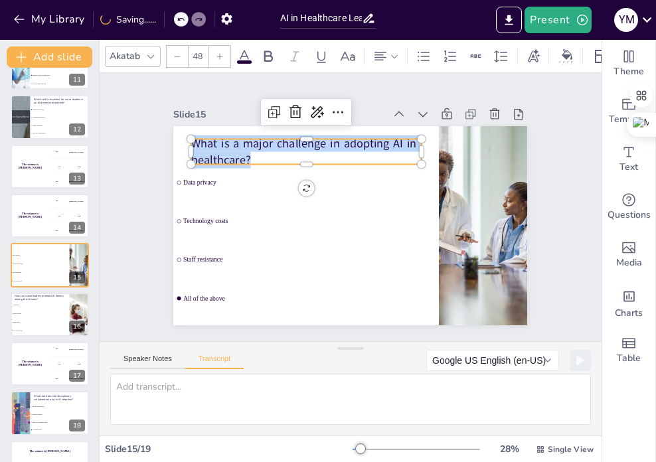
drag, startPoint x: 243, startPoint y: 153, endPoint x: 183, endPoint y: 135, distance: 62.5
click at [183, 135] on div "Data privacy Technology costs Staff resistance All of the above What is a major…" at bounding box center [341, 222] width 406 height 349
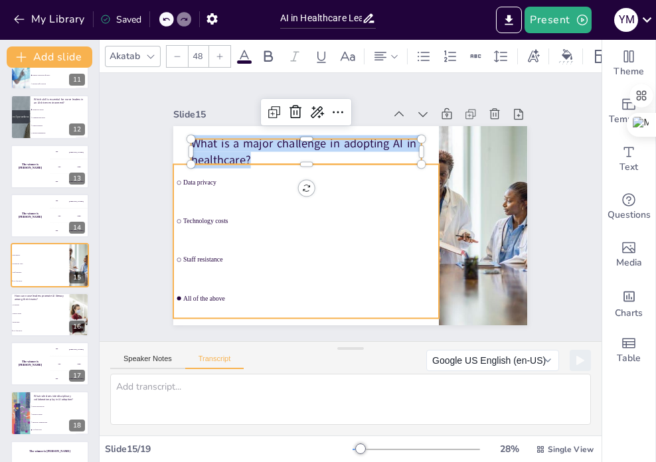
click at [228, 182] on li "Data privacy" at bounding box center [304, 187] width 268 height 64
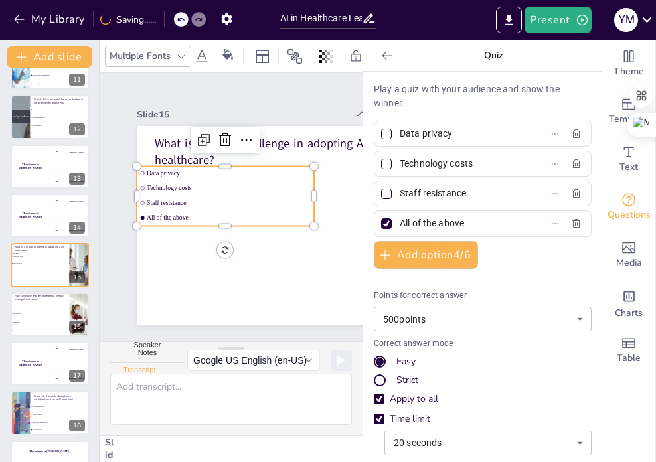
drag, startPoint x: 465, startPoint y: 131, endPoint x: 382, endPoint y: 133, distance: 83.0
click at [382, 133] on label "Data privacy" at bounding box center [461, 133] width 166 height 19
click at [399, 133] on input "Data privacy" at bounding box center [460, 133] width 123 height 19
drag, startPoint x: 469, startPoint y: 164, endPoint x: 390, endPoint y: 158, distance: 79.2
click at [399, 158] on input "Technology costs" at bounding box center [460, 163] width 123 height 19
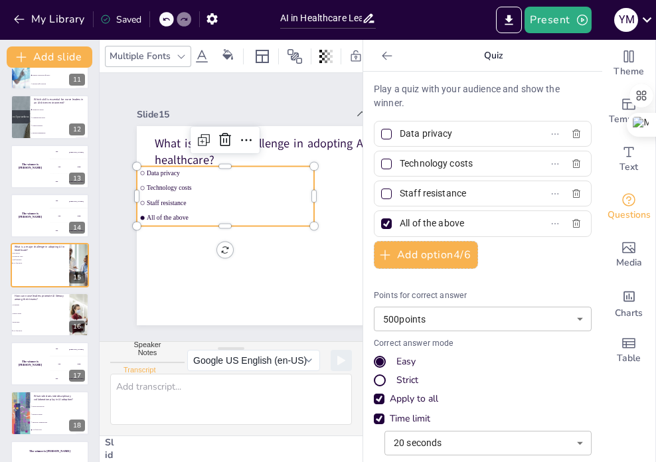
click at [453, 192] on input "Staff resistance" at bounding box center [460, 193] width 123 height 19
drag, startPoint x: 457, startPoint y: 192, endPoint x: 390, endPoint y: 190, distance: 66.4
click at [399, 190] on input "Staff resistance" at bounding box center [460, 193] width 123 height 19
drag, startPoint x: 455, startPoint y: 223, endPoint x: 389, endPoint y: 225, distance: 65.7
click at [399, 225] on input "All of the above" at bounding box center [460, 223] width 123 height 19
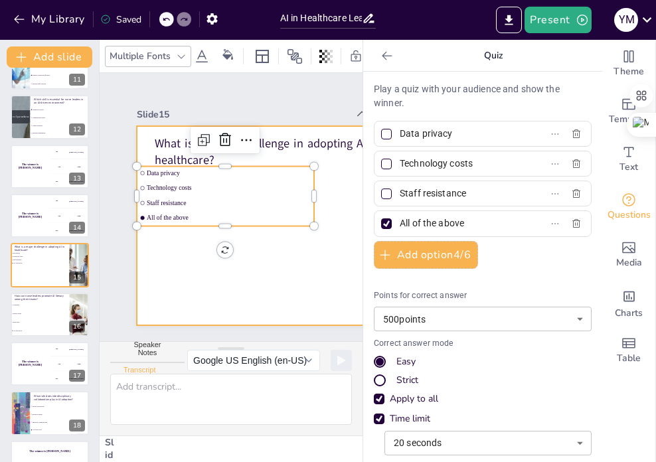
click at [264, 265] on div at bounding box center [308, 242] width 388 height 268
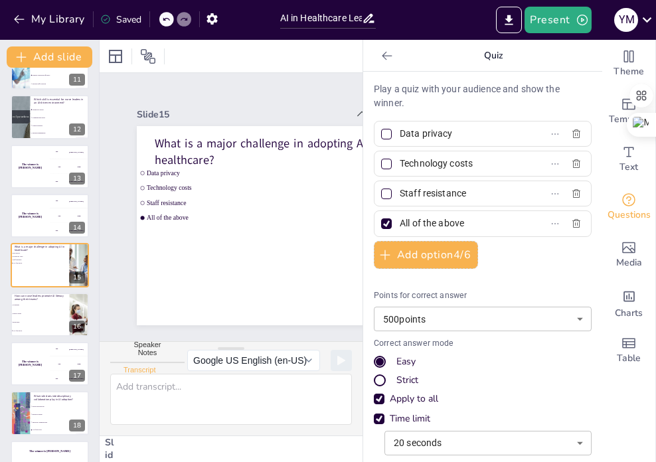
click at [382, 55] on icon at bounding box center [387, 55] width 10 height 9
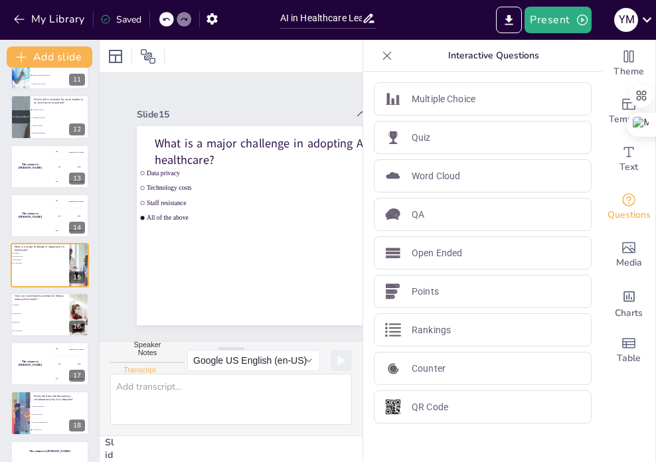
click at [383, 55] on icon at bounding box center [387, 55] width 9 height 9
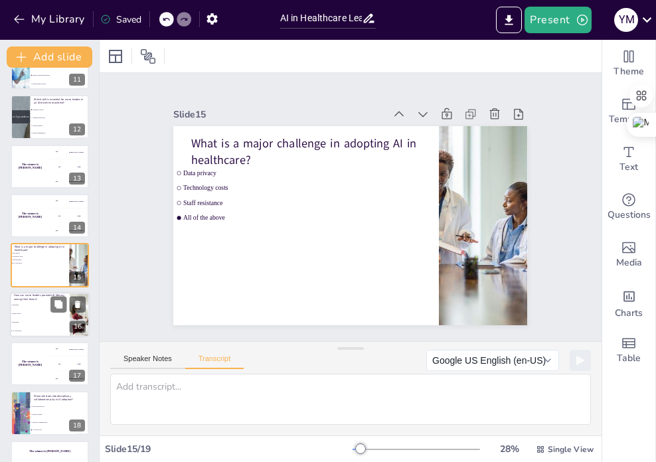
click at [42, 316] on li "Online courses" at bounding box center [40, 313] width 60 height 9
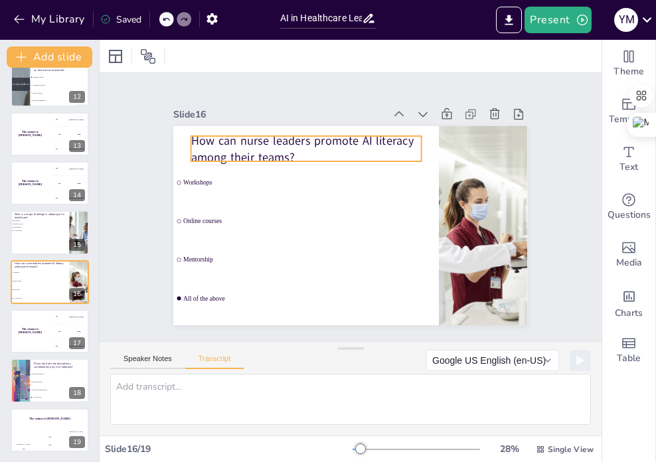
click at [265, 147] on p "How can nurse leaders promote AI literacy among their teams?" at bounding box center [349, 134] width 206 height 162
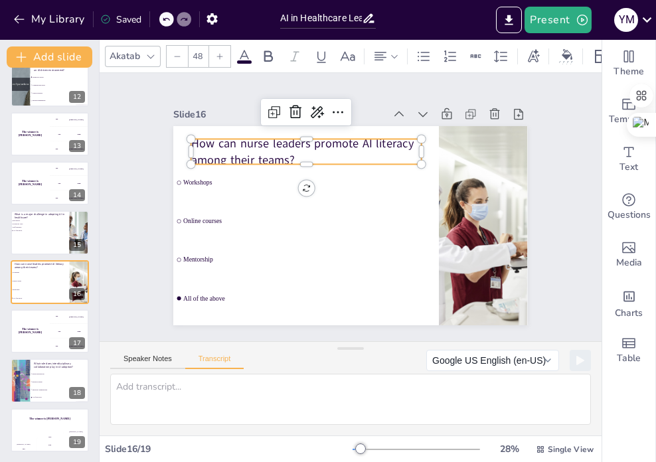
click at [275, 153] on p "How can nurse leaders promote AI literacy among their teams?" at bounding box center [325, 141] width 229 height 103
click at [374, 153] on p "How can nurse leaders promote AI literacy among their teams?" at bounding box center [414, 175] width 80 height 232
click at [305, 155] on p "How can nurse leaders promote AI literacy among their teams?" at bounding box center [376, 141] width 143 height 216
click at [280, 155] on p "How can nurse leaders promote AI literacy among their teams?" at bounding box center [340, 136] width 216 height 143
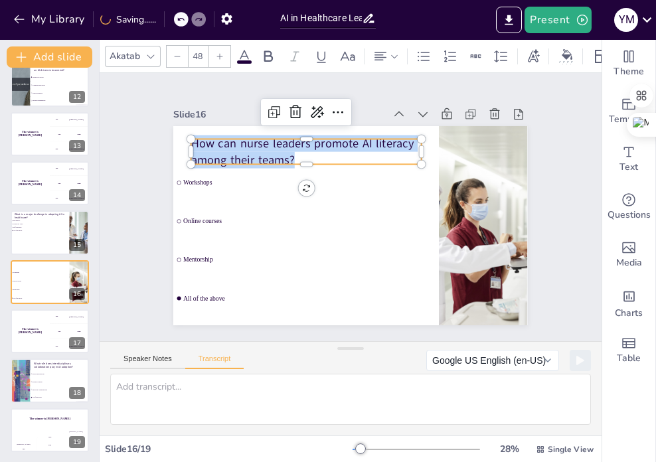
drag, startPoint x: 286, startPoint y: 152, endPoint x: 185, endPoint y: 135, distance: 102.3
click at [185, 135] on div "Workshops Online courses Mentorship All of the above How can nurse leaders prom…" at bounding box center [335, 218] width 369 height 403
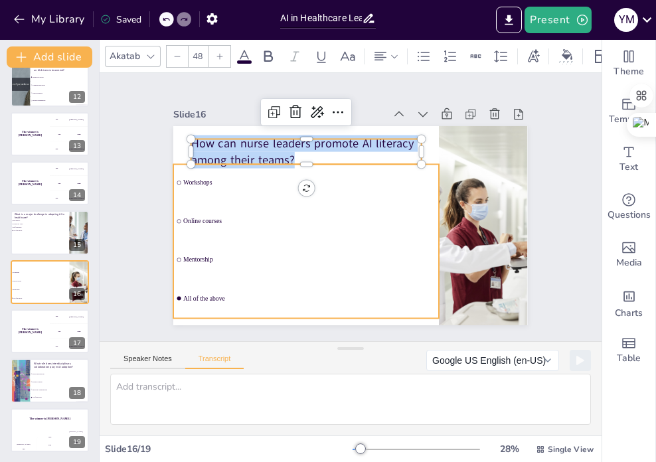
click at [374, 208] on div "Document fonts Akatab Recently used Mulish Popular fonts Lato Montserrat Open S…" at bounding box center [328, 251] width 656 height 422
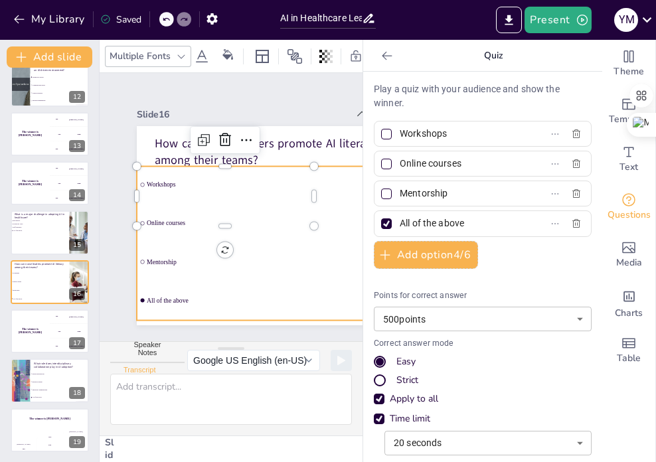
click at [374, 208] on div "Play a quiz with your audience and show the winner. Workshops Online courses Me…" at bounding box center [483, 315] width 218 height 467
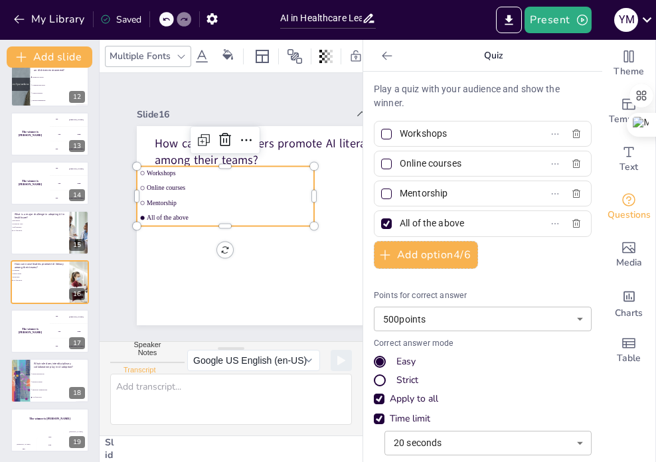
drag, startPoint x: 445, startPoint y: 134, endPoint x: 395, endPoint y: 139, distance: 50.0
click at [399, 140] on input "Workshops" at bounding box center [460, 133] width 123 height 19
drag, startPoint x: 390, startPoint y: 161, endPoint x: 455, endPoint y: 164, distance: 65.1
click at [455, 164] on input "Online courses" at bounding box center [460, 163] width 123 height 19
drag, startPoint x: 391, startPoint y: 194, endPoint x: 441, endPoint y: 192, distance: 49.1
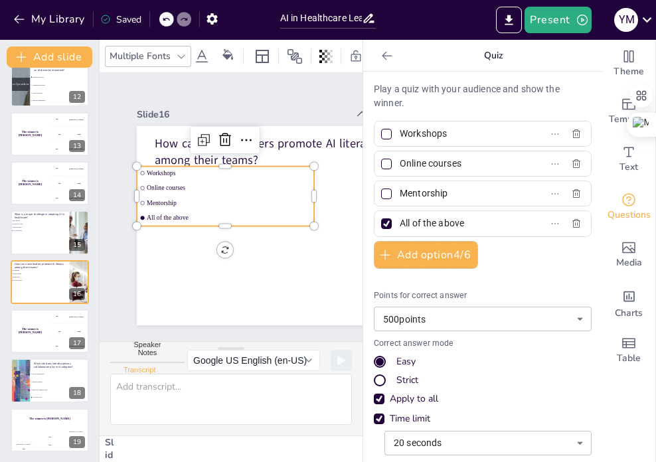
click at [441, 192] on input "Mentorship" at bounding box center [460, 193] width 123 height 19
click at [380, 62] on icon at bounding box center [386, 55] width 13 height 13
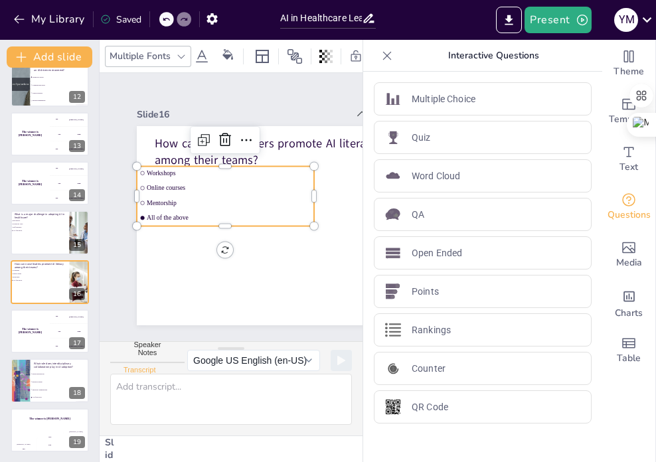
click at [380, 58] on icon at bounding box center [386, 55] width 13 height 13
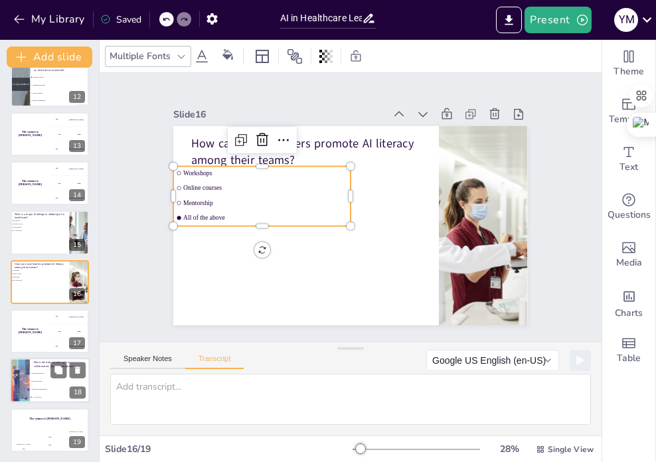
click at [48, 382] on li "Resource sharing" at bounding box center [60, 382] width 60 height 8
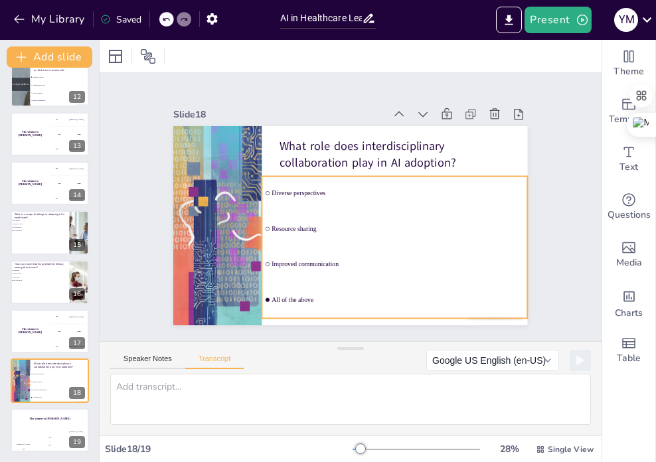
click at [351, 245] on div "Slide 1 AI in Healthcare Leadership: Preparing the Next Generation of Nurse Lea…" at bounding box center [351, 251] width 502 height 422
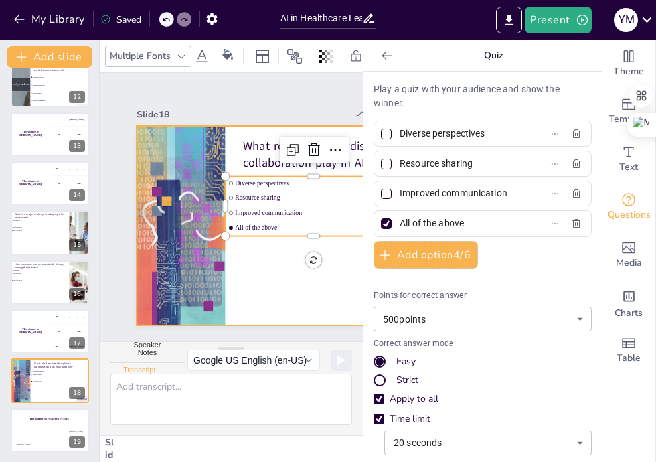
click at [271, 257] on div at bounding box center [293, 265] width 406 height 350
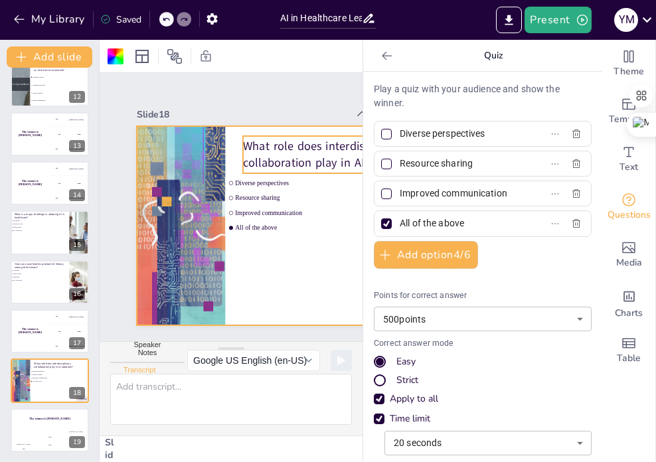
click at [265, 170] on p "What role does interdisciplinary collaboration play in AI adoption?" at bounding box center [354, 266] width 178 height 193
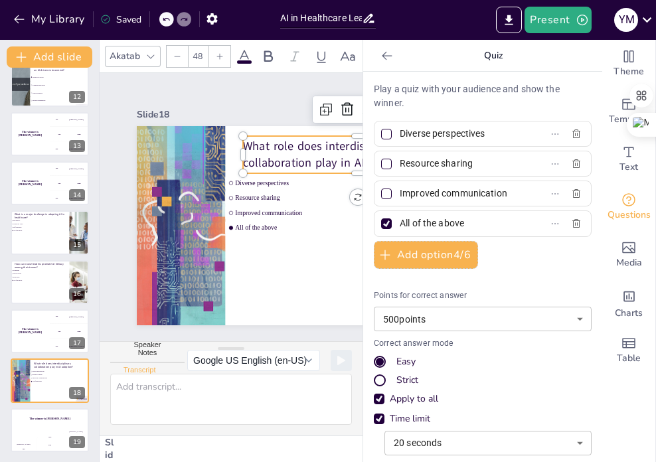
click at [267, 177] on p "What role does interdisciplinary collaboration play in AI adoption?" at bounding box center [348, 280] width 162 height 206
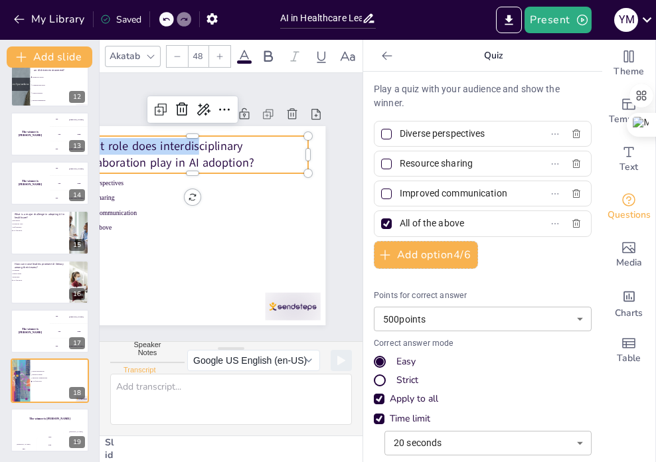
scroll to position [0, 16]
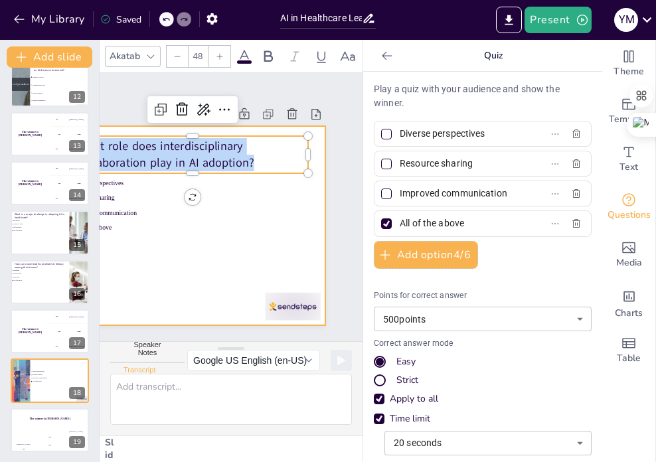
drag, startPoint x: 246, startPoint y: 137, endPoint x: 163, endPoint y: 135, distance: 82.3
click at [242, 169] on div "Diverse perspectives Resource sharing Improved communication All of the above W…" at bounding box center [161, 158] width 385 height 396
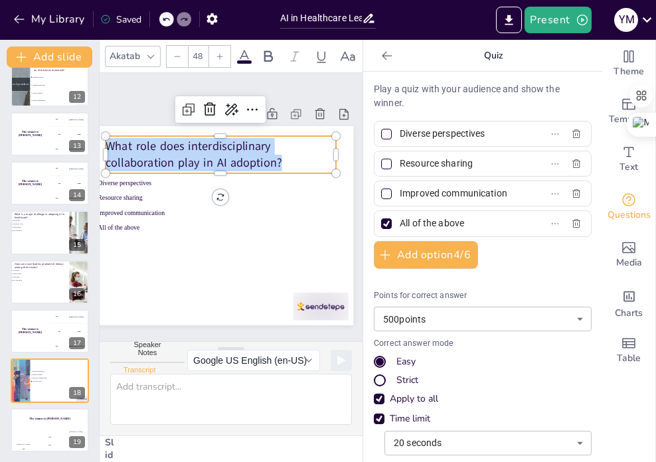
scroll to position [0, 0]
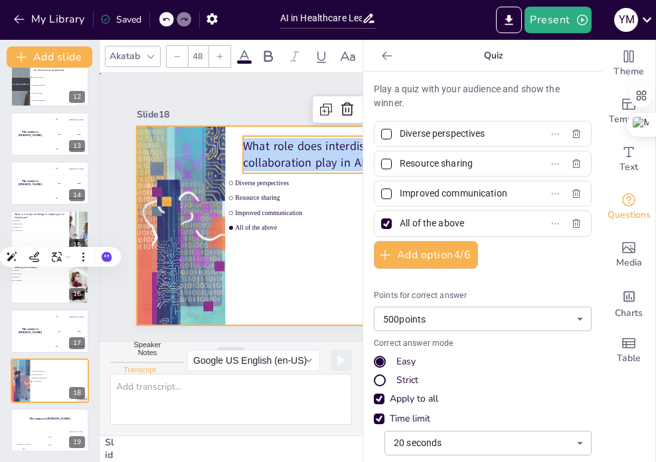
click at [248, 244] on div at bounding box center [173, 269] width 349 height 406
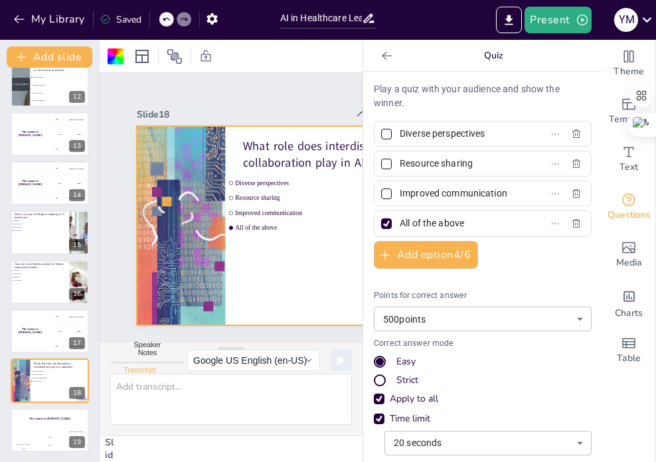
drag, startPoint x: 487, startPoint y: 137, endPoint x: 388, endPoint y: 127, distance: 100.0
click at [394, 127] on span "Diverse perspectives" at bounding box center [455, 133] width 123 height 19
click at [399, 127] on input "Diverse perspectives" at bounding box center [460, 133] width 123 height 19
drag, startPoint x: 391, startPoint y: 165, endPoint x: 451, endPoint y: 161, distance: 59.8
click at [464, 166] on input "Resource sharing" at bounding box center [460, 163] width 123 height 19
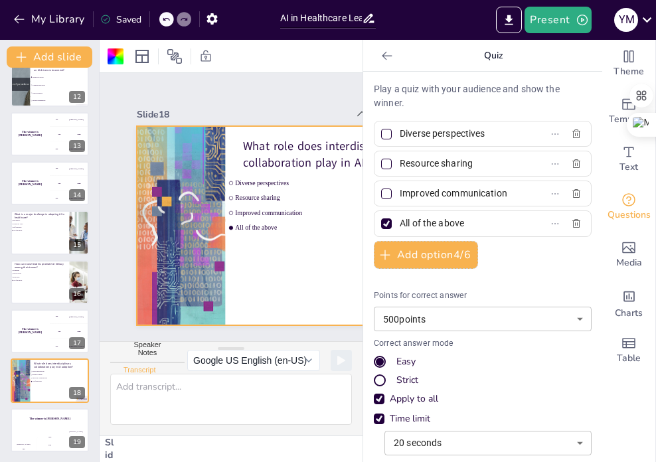
click at [421, 190] on input "Improved communication" at bounding box center [460, 193] width 123 height 19
drag, startPoint x: 389, startPoint y: 191, endPoint x: 495, endPoint y: 208, distance: 107.6
click at [496, 208] on div "Play a quiz with your audience and show the winner. Diverse perspectives Resour…" at bounding box center [483, 315] width 218 height 467
click at [24, 423] on div "The winner is Niels 🏆" at bounding box center [50, 418] width 80 height 23
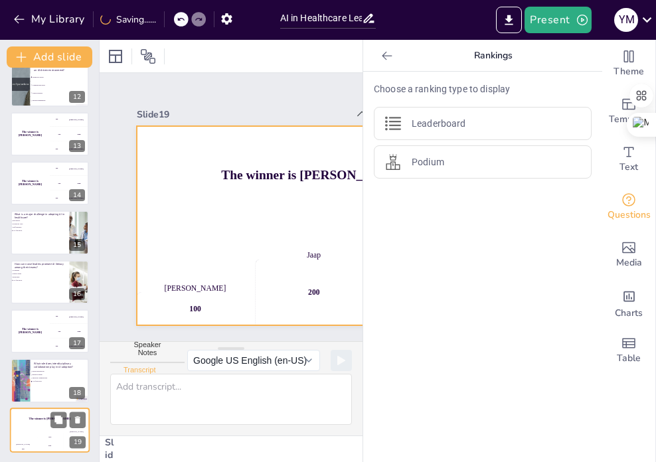
click at [23, 430] on div "Hasan 100" at bounding box center [23, 441] width 27 height 23
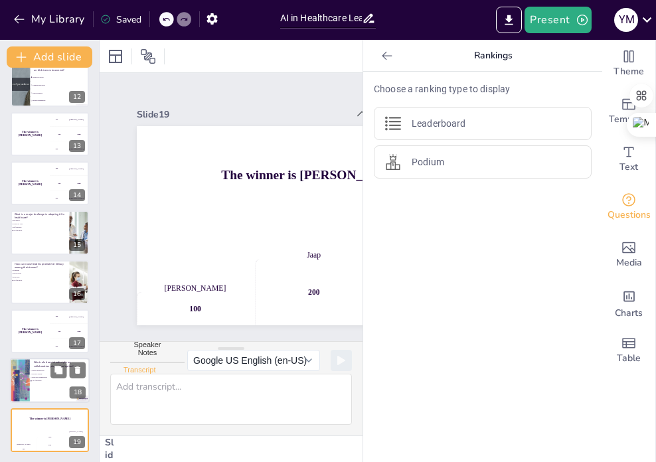
click at [38, 358] on div "What role does interdisciplinary collaboration play in AI adoption? Diverse per…" at bounding box center [50, 358] width 80 height 0
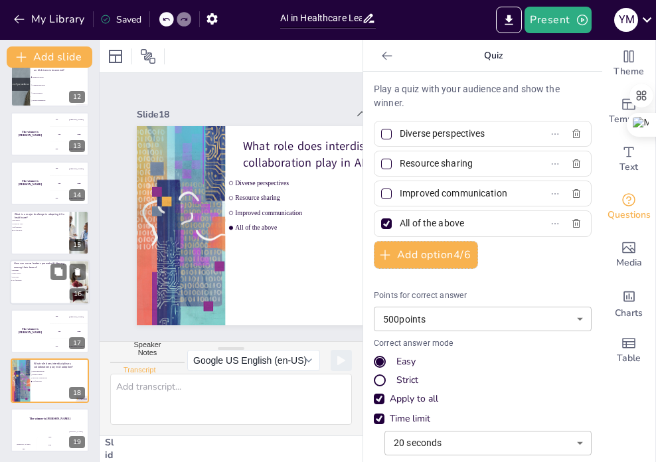
click at [38, 287] on div at bounding box center [50, 281] width 80 height 45
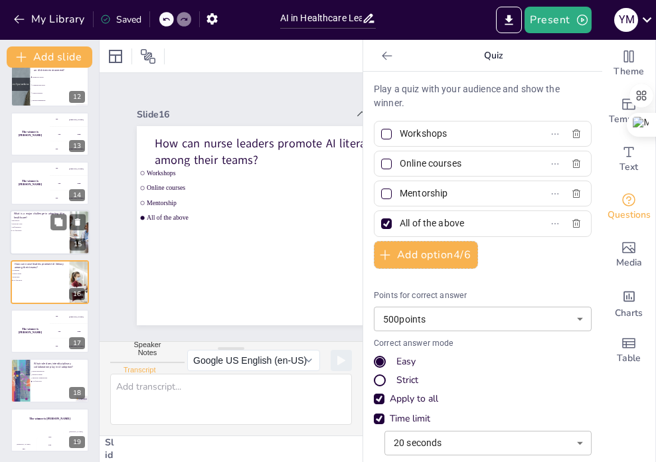
click at [30, 239] on div at bounding box center [50, 232] width 80 height 45
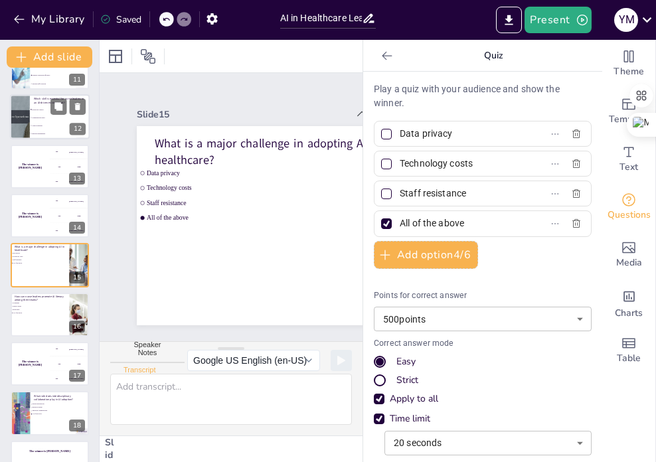
click at [42, 122] on li "Clinical expertise" at bounding box center [60, 126] width 60 height 8
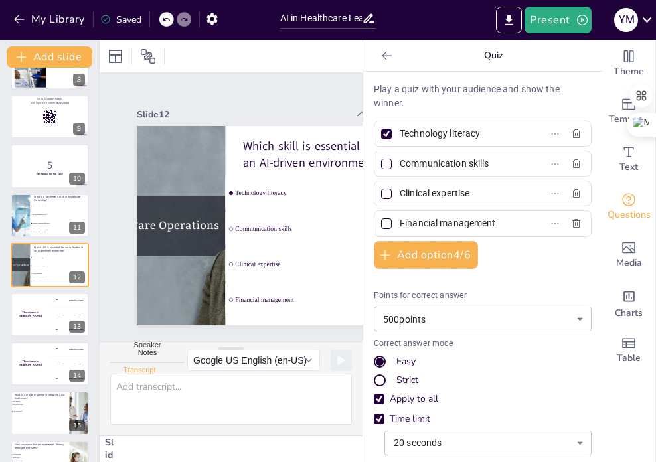
click at [380, 60] on icon at bounding box center [386, 55] width 13 height 13
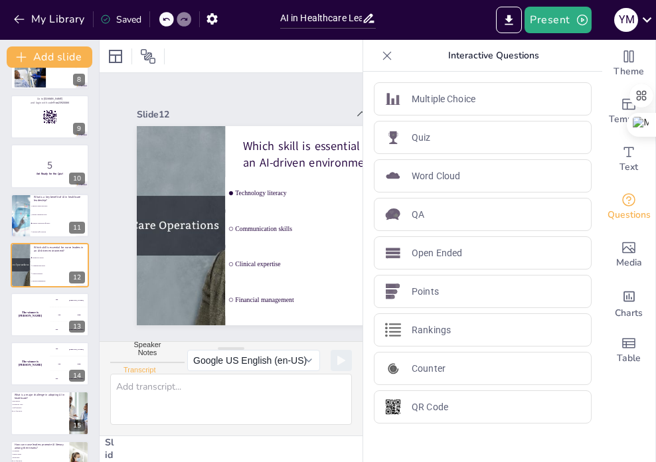
click at [380, 60] on icon at bounding box center [386, 55] width 13 height 13
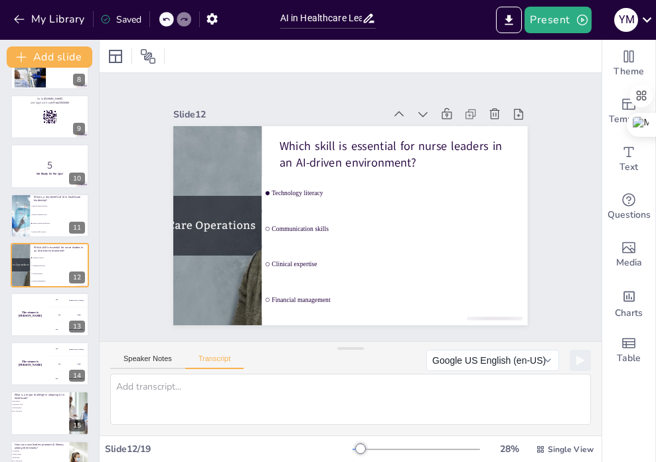
scroll to position [0, 0]
click at [44, 206] on span "Improve patient outcomes" at bounding box center [60, 206] width 57 height 2
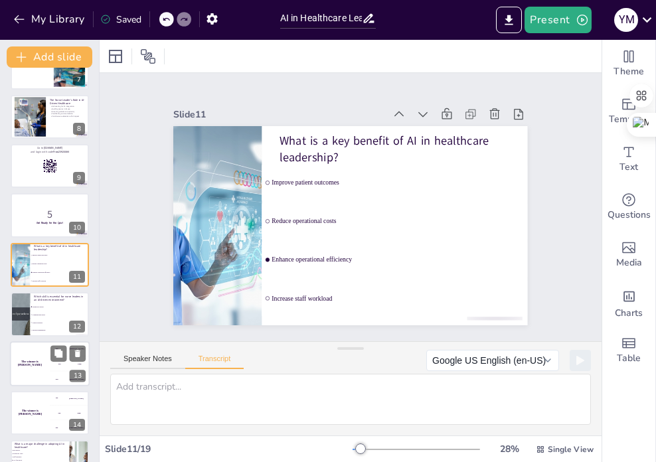
click at [48, 311] on li "Communication skills" at bounding box center [60, 314] width 59 height 7
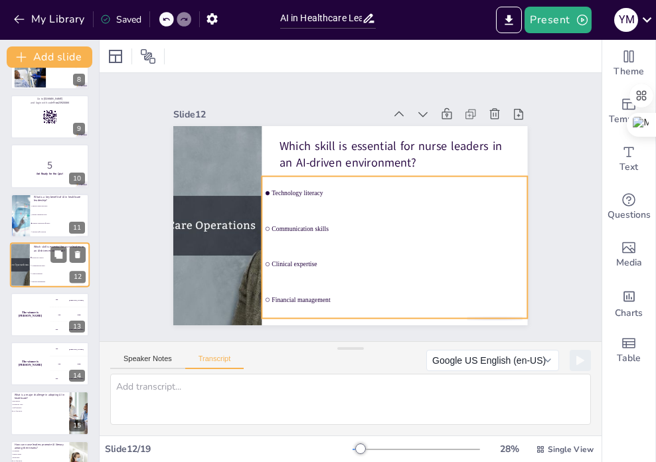
click at [55, 263] on li "Communication skills" at bounding box center [60, 266] width 60 height 8
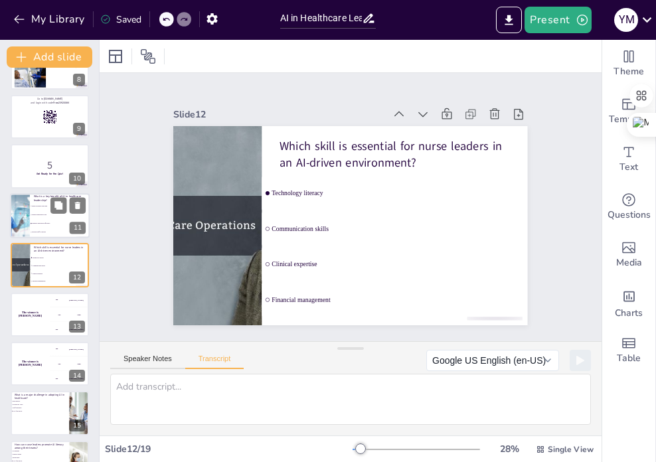
click at [47, 221] on li "Enhance operational efficiency" at bounding box center [60, 223] width 60 height 9
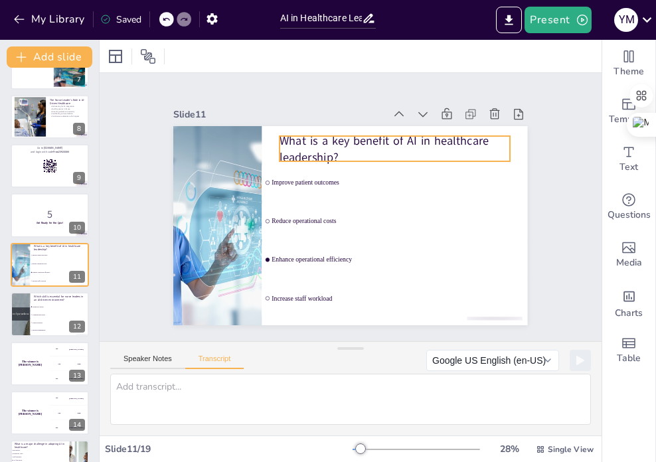
click at [295, 141] on p "What is a key benefit of AI in healthcare leadership?" at bounding box center [394, 148] width 230 height 33
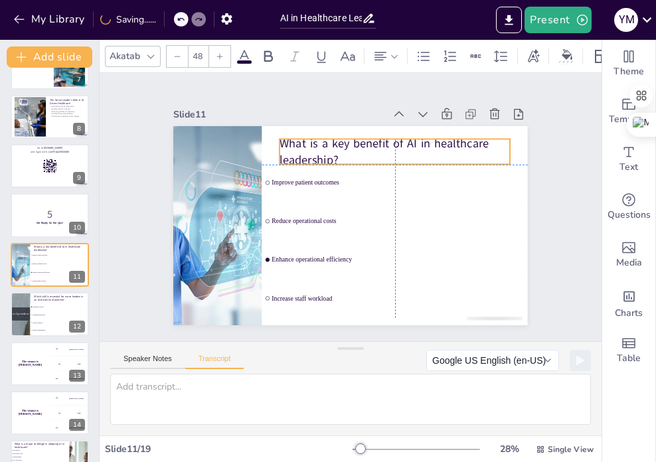
click at [326, 154] on p "What is a key benefit of AI in healthcare leadership?" at bounding box center [420, 195] width 193 height 178
click at [329, 151] on p "What is a key benefit of AI in healthcare leadership?" at bounding box center [405, 162] width 232 height 80
click at [329, 152] on p "What is a key benefit of AI in healthcare leadership?" at bounding box center [409, 168] width 229 height 103
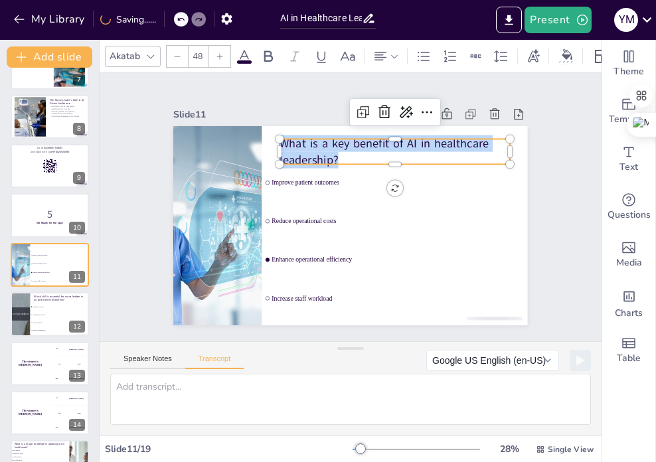
drag, startPoint x: 328, startPoint y: 153, endPoint x: 267, endPoint y: 135, distance: 63.8
click at [267, 135] on div "Improve patient outcomes Reduce operational costs Enhance operational efficienc…" at bounding box center [336, 219] width 385 height 396
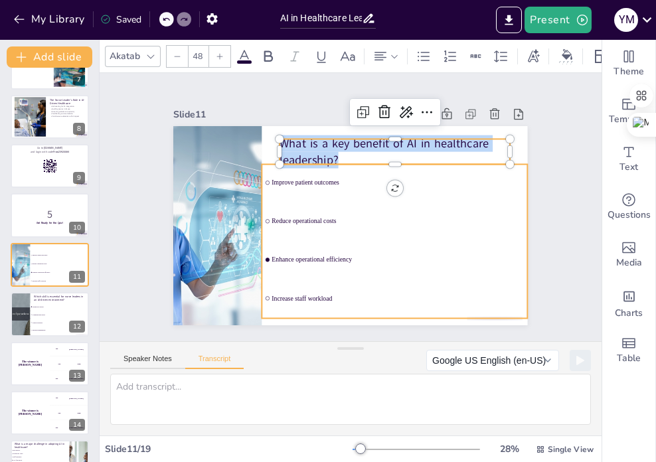
click at [305, 189] on li "Improve patient outcomes" at bounding box center [394, 183] width 265 height 37
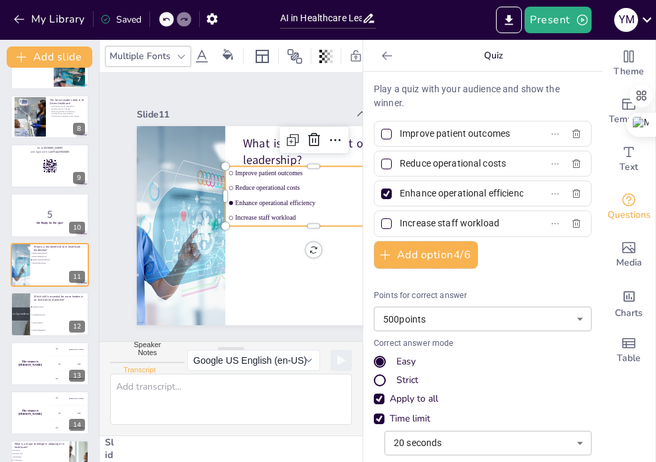
drag, startPoint x: 504, startPoint y: 135, endPoint x: 407, endPoint y: 137, distance: 96.9
click at [407, 137] on label "Improve patient outcomes" at bounding box center [461, 133] width 166 height 19
click at [407, 137] on input "Improve patient outcomes" at bounding box center [460, 133] width 123 height 19
click at [403, 137] on input "Improve patient outcomes" at bounding box center [460, 133] width 123 height 19
drag, startPoint x: 501, startPoint y: 137, endPoint x: 380, endPoint y: 137, distance: 120.8
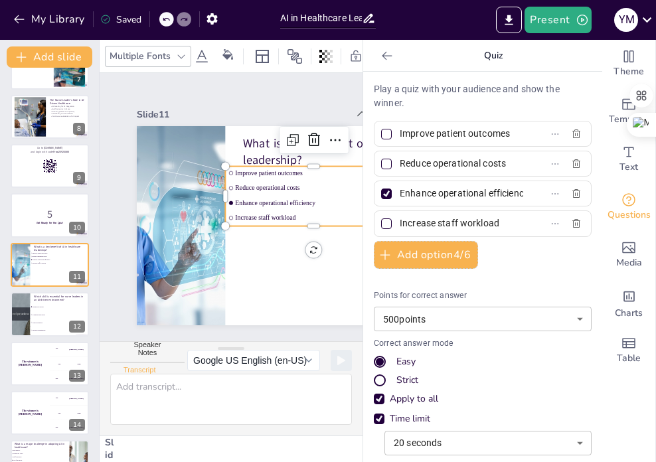
click at [380, 137] on label "Improve patient outcomes" at bounding box center [461, 133] width 166 height 19
click at [399, 137] on input "Improve patient outcomes" at bounding box center [460, 133] width 123 height 19
drag, startPoint x: 497, startPoint y: 163, endPoint x: 378, endPoint y: 161, distance: 119.4
click at [378, 161] on label "Reduce operational costs" at bounding box center [461, 163] width 166 height 19
click at [399, 161] on input "Reduce operational costs" at bounding box center [460, 163] width 123 height 19
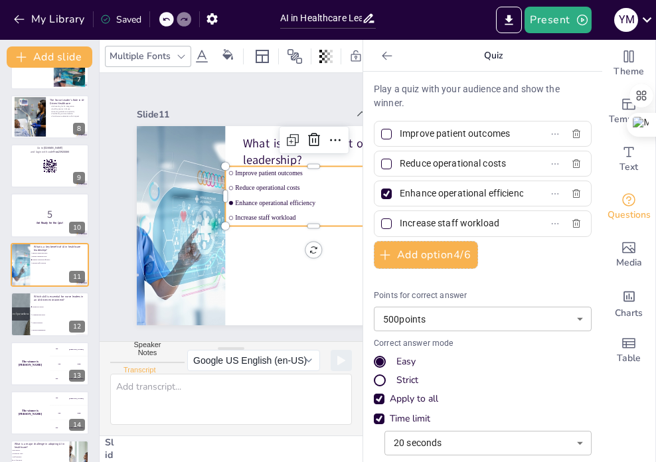
drag, startPoint x: 411, startPoint y: 188, endPoint x: 396, endPoint y: 188, distance: 15.3
click at [411, 188] on input "Enhance operational efficiency" at bounding box center [460, 193] width 123 height 19
drag, startPoint x: 390, startPoint y: 191, endPoint x: 510, endPoint y: 194, distance: 119.5
click at [510, 194] on label "Enhance operational efficiency" at bounding box center [461, 193] width 166 height 19
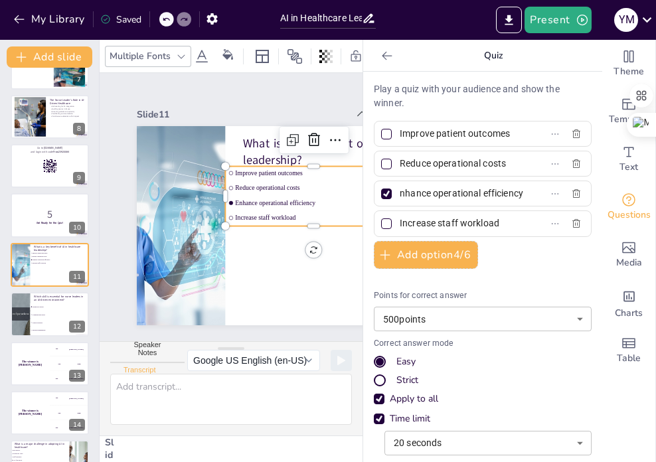
click at [510, 194] on input "Enhance operational efficiency" at bounding box center [460, 193] width 123 height 19
click at [455, 222] on input "Increase staff workload" at bounding box center [460, 223] width 123 height 19
drag, startPoint x: 490, startPoint y: 222, endPoint x: 386, endPoint y: 221, distance: 104.2
click at [394, 221] on span "Increase staff workload" at bounding box center [455, 223] width 123 height 19
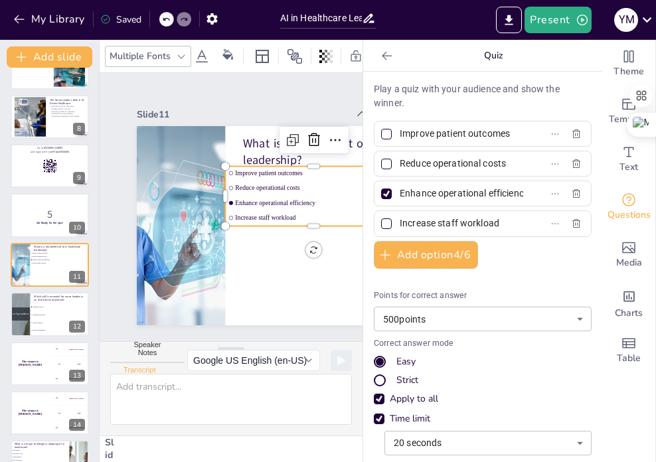
click at [399, 221] on input "Increase staff workload" at bounding box center [460, 223] width 123 height 19
click at [50, 311] on li "Communication skills" at bounding box center [60, 315] width 60 height 8
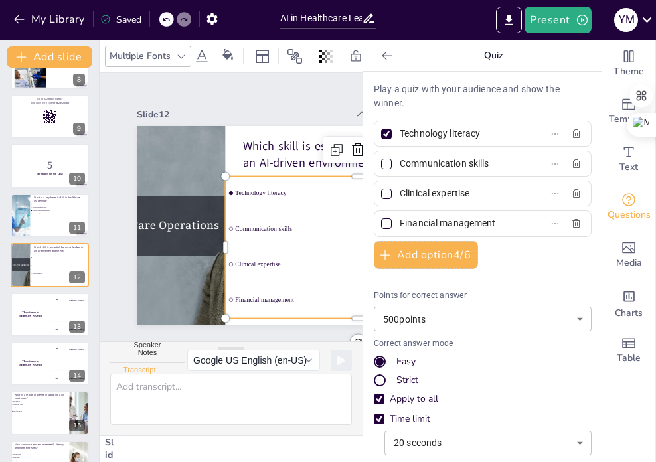
click at [300, 184] on li "Technology literacy" at bounding box center [316, 301] width 183 height 235
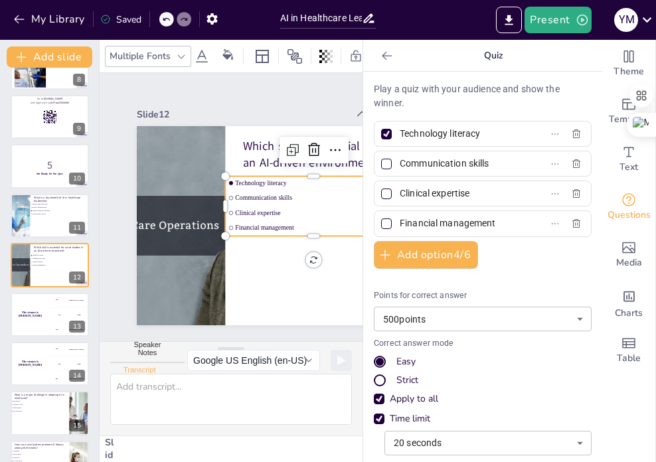
click at [385, 60] on div at bounding box center [386, 55] width 21 height 21
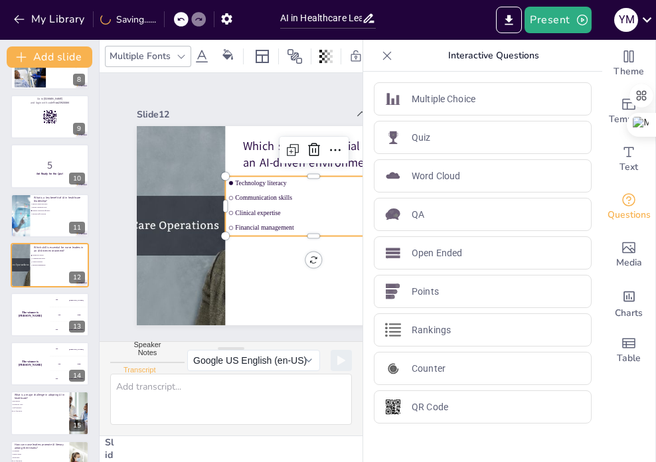
click at [384, 57] on div at bounding box center [386, 55] width 21 height 21
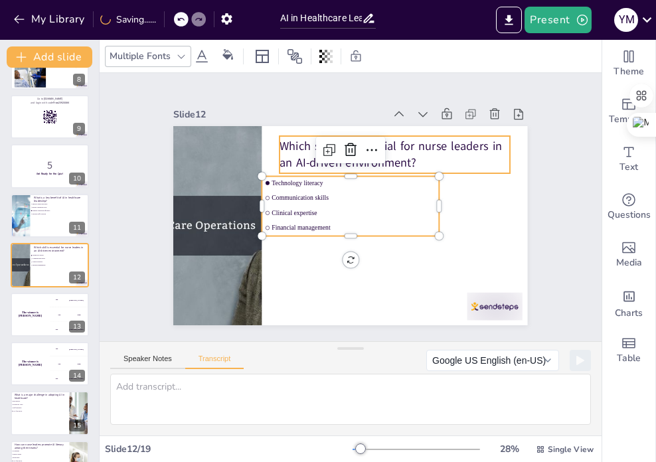
click at [412, 149] on p "Which skill is essential for nurse leaders in an AI-driven environment?" at bounding box center [415, 183] width 216 height 143
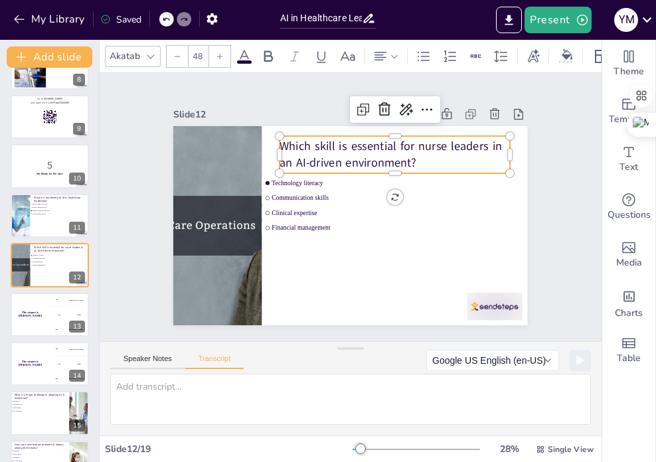
click at [362, 139] on p "Which skill is essential for nurse leaders in an AI-driven environment?" at bounding box center [413, 232] width 103 height 229
click at [301, 139] on p "Which skill is essential for nurse leaders in an AI-driven environment?" at bounding box center [413, 176] width 224 height 123
click at [341, 151] on p "Which skill is essential for nurse leaders in an AI-driven environment?" at bounding box center [394, 154] width 230 height 33
click at [341, 151] on p "Which skill is essential for nurse leaders in an AI-driven environment?" at bounding box center [417, 190] width 206 height 162
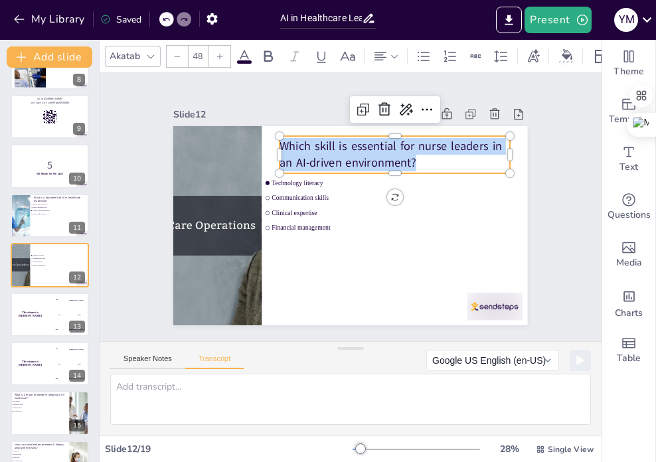
drag, startPoint x: 407, startPoint y: 159, endPoint x: 271, endPoint y: 140, distance: 137.9
click at [289, 140] on p "Which skill is essential for nurse leaders in an AI-driven environment?" at bounding box center [405, 165] width 232 height 80
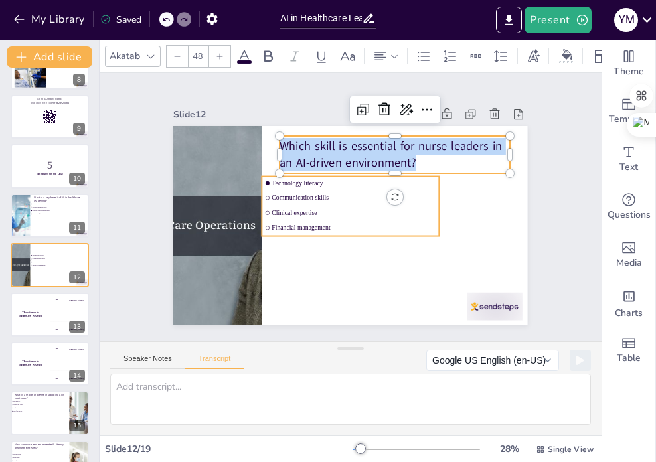
click at [299, 179] on ul "Technology literacy Communication skills Clinical expertise Financial management" at bounding box center [350, 207] width 177 height 60
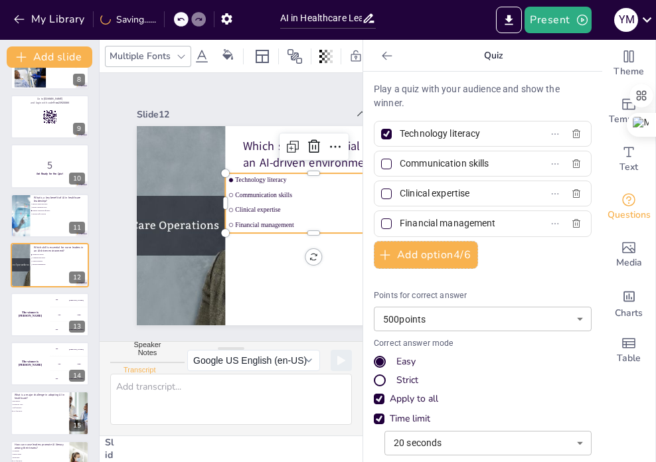
drag, startPoint x: 473, startPoint y: 131, endPoint x: 391, endPoint y: 131, distance: 82.3
click at [399, 131] on input "Technology literacy" at bounding box center [460, 133] width 123 height 19
click at [430, 161] on input "Communication skills" at bounding box center [460, 163] width 123 height 19
drag, startPoint x: 483, startPoint y: 164, endPoint x: 398, endPoint y: 162, distance: 85.0
click at [394, 163] on span "Communication skills" at bounding box center [455, 163] width 123 height 19
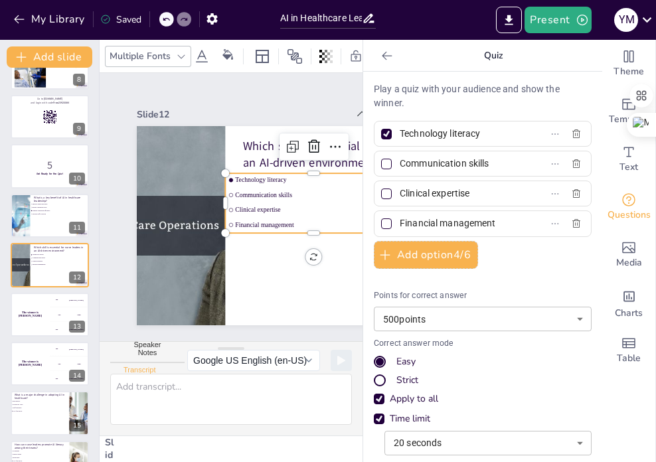
click at [399, 163] on input "Communication skills" at bounding box center [460, 163] width 123 height 19
click at [433, 204] on div "Clinical expertise" at bounding box center [483, 193] width 218 height 26
drag, startPoint x: 463, startPoint y: 194, endPoint x: 390, endPoint y: 189, distance: 73.2
click at [399, 189] on input "Clinical expertise" at bounding box center [460, 193] width 123 height 19
click at [455, 219] on input "Financial management" at bounding box center [460, 223] width 123 height 19
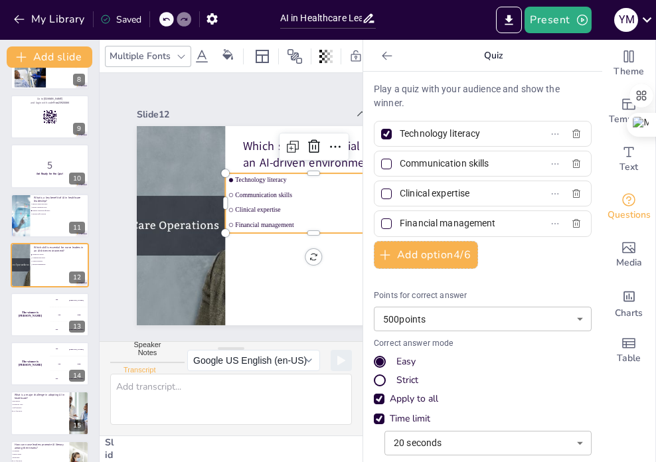
drag, startPoint x: 486, startPoint y: 220, endPoint x: 399, endPoint y: 221, distance: 86.3
click at [399, 223] on input "Financial management" at bounding box center [460, 223] width 123 height 19
click at [46, 13] on button "My Library" at bounding box center [50, 19] width 80 height 21
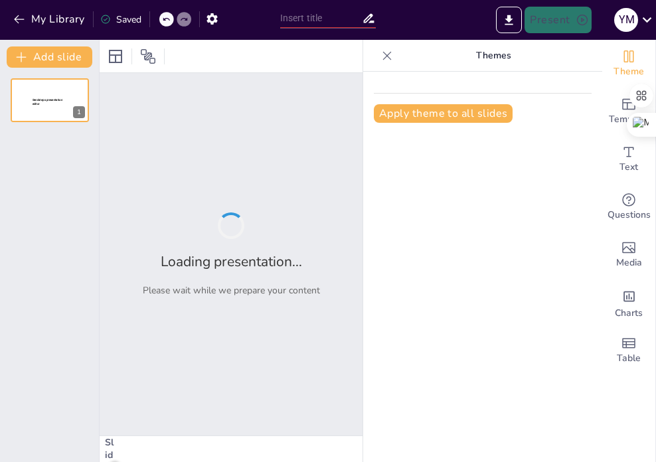
type input "Exploring AI Technologies in Healthcare Leadership: Insights for Nursing Profes…"
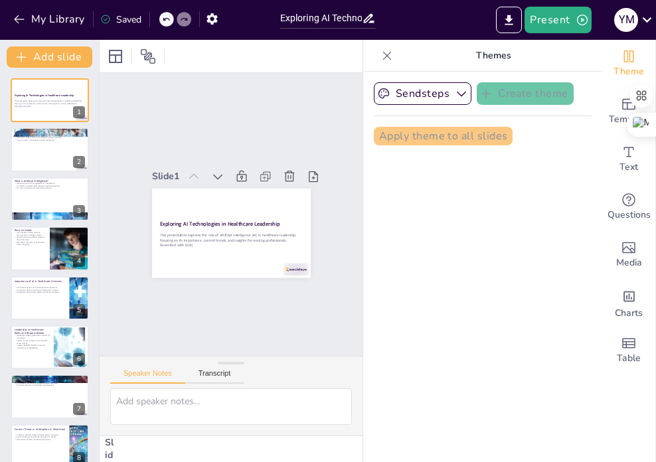
checkbox input "true"
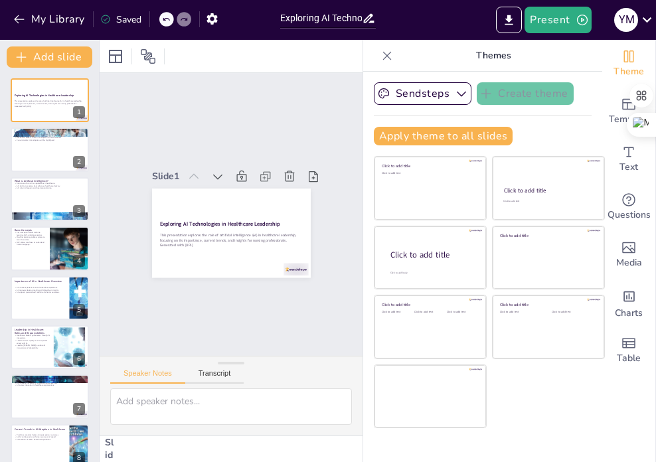
click at [380, 52] on icon at bounding box center [386, 55] width 13 height 13
checkbox input "true"
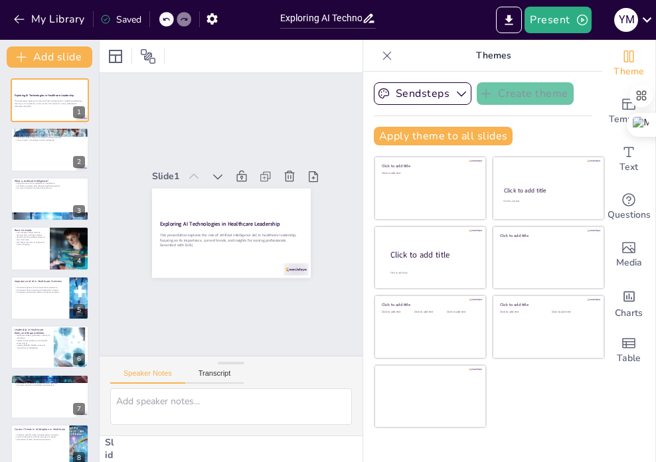
checkbox input "true"
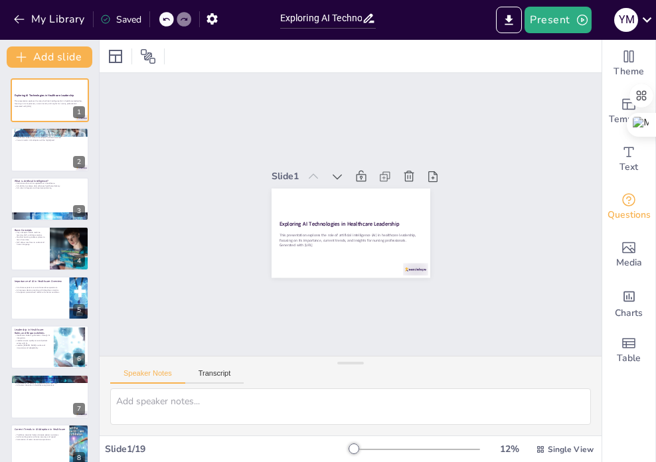
checkbox input "true"
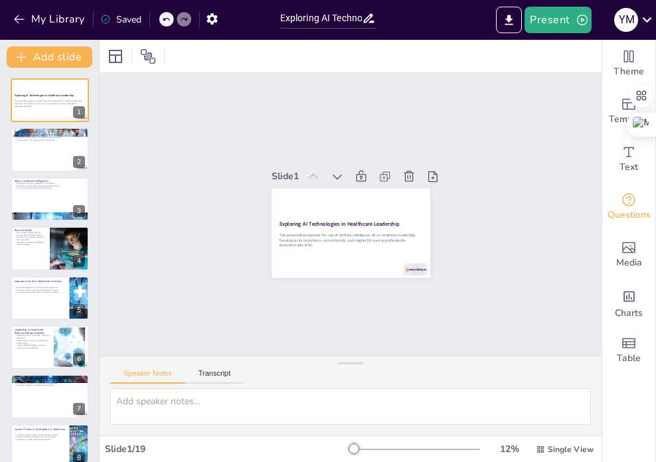
checkbox input "true"
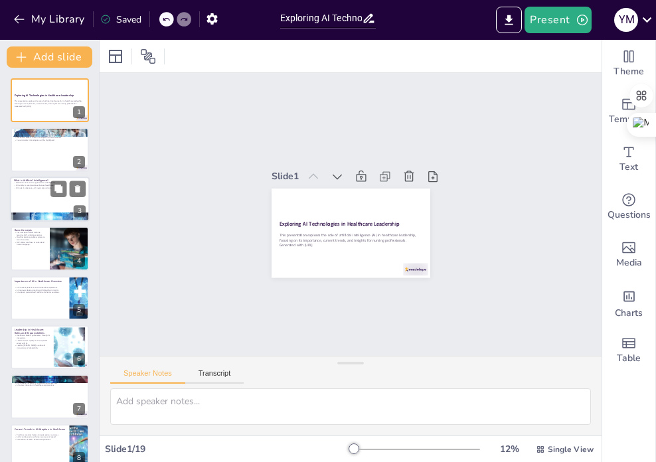
checkbox input "true"
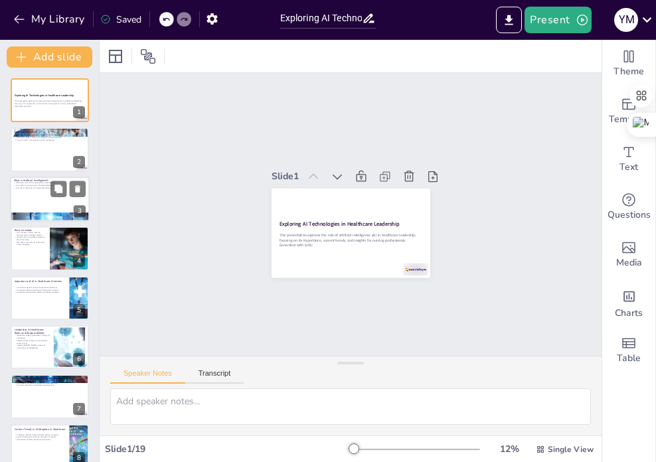
checkbox input "true"
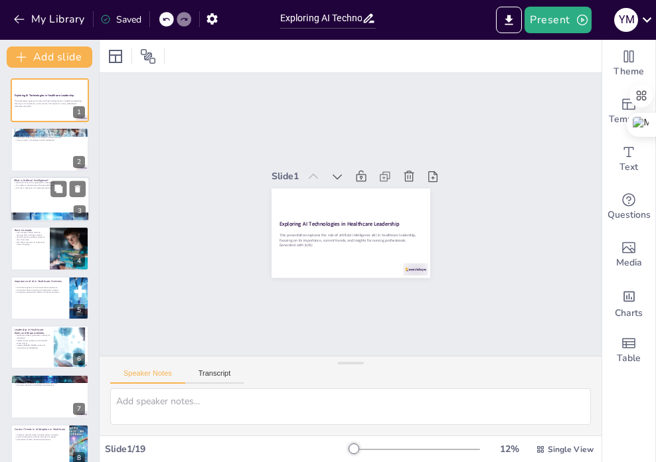
checkbox input "true"
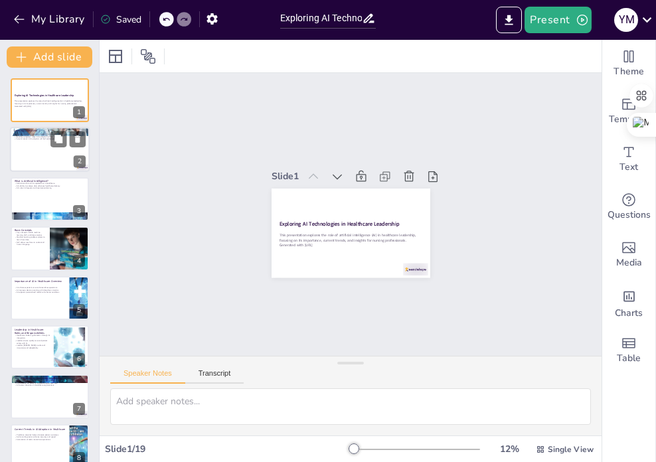
checkbox input "true"
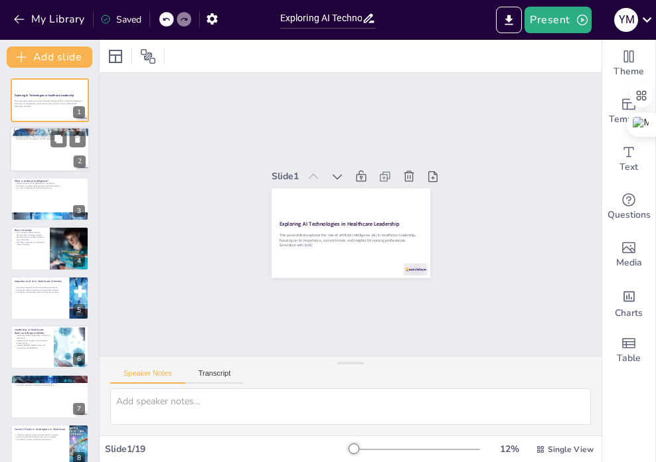
checkbox input "true"
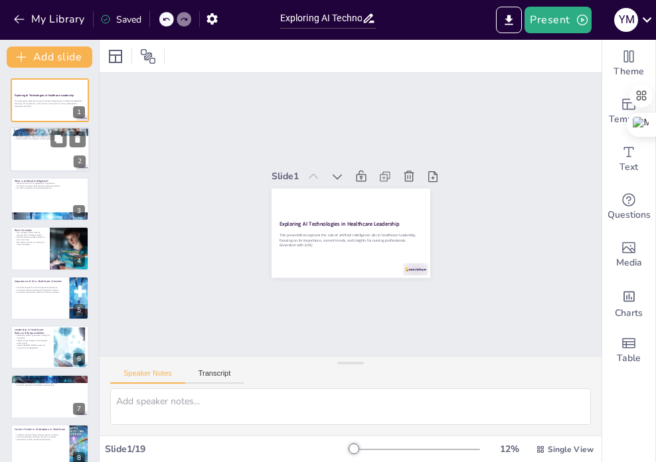
checkbox input "true"
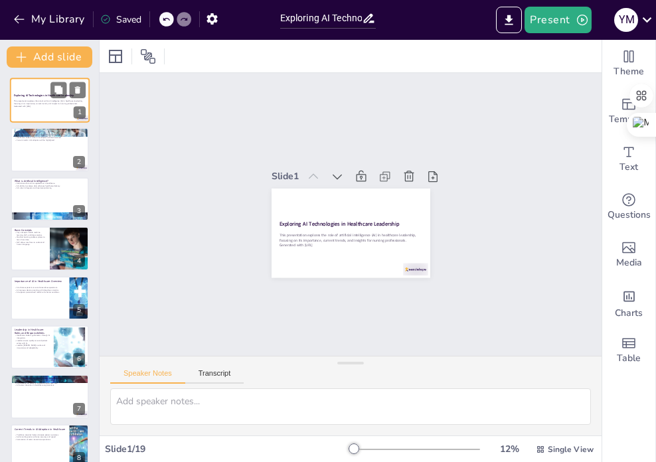
checkbox input "true"
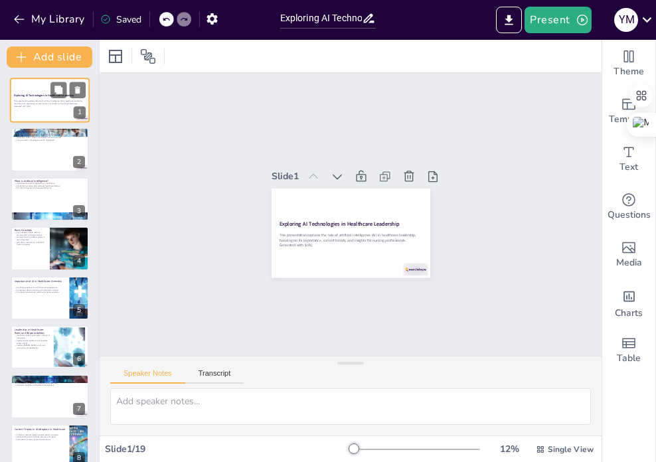
checkbox input "true"
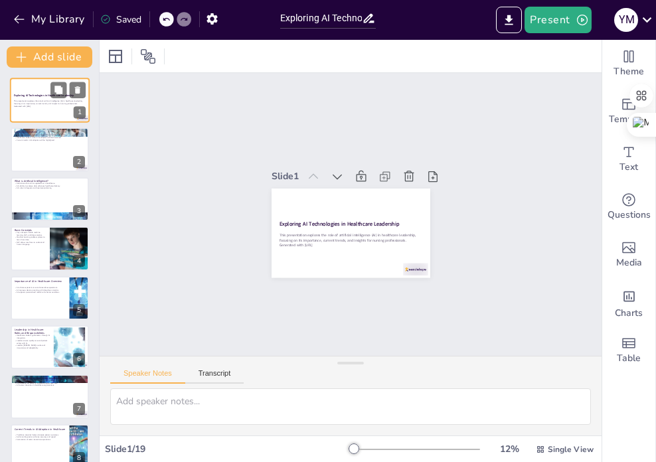
checkbox input "true"
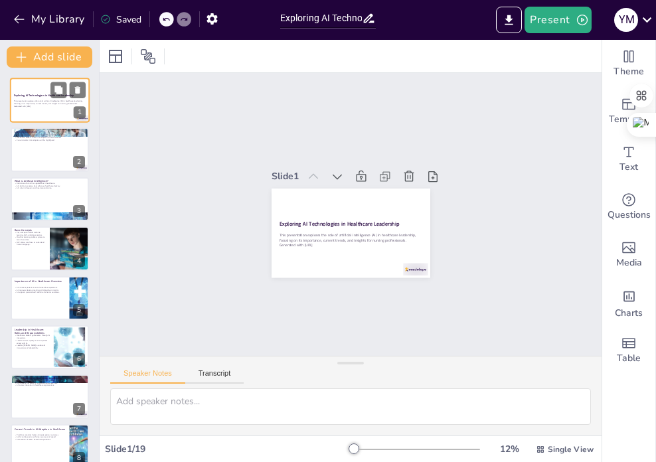
checkbox input "true"
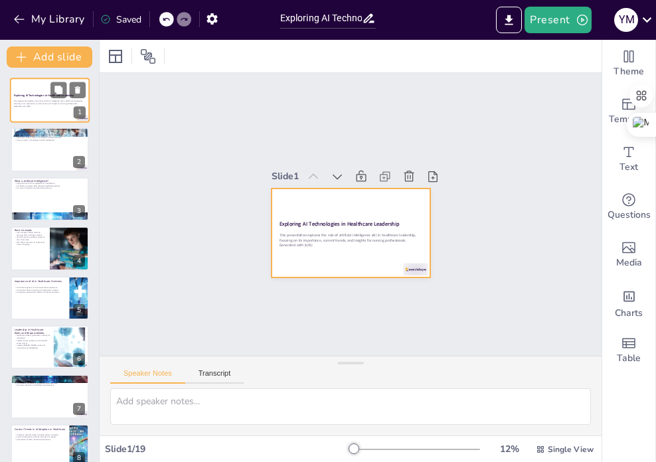
click at [32, 109] on div at bounding box center [50, 100] width 80 height 45
checkbox input "true"
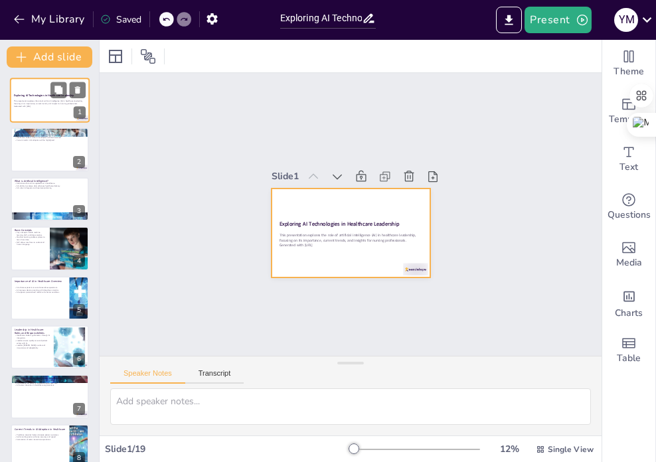
checkbox input "true"
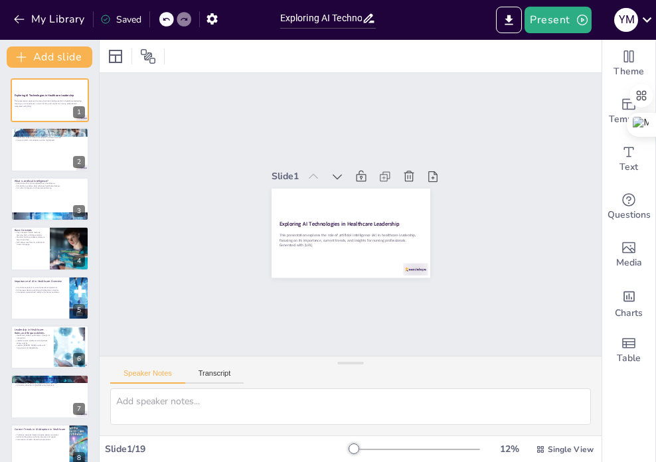
checkbox input "true"
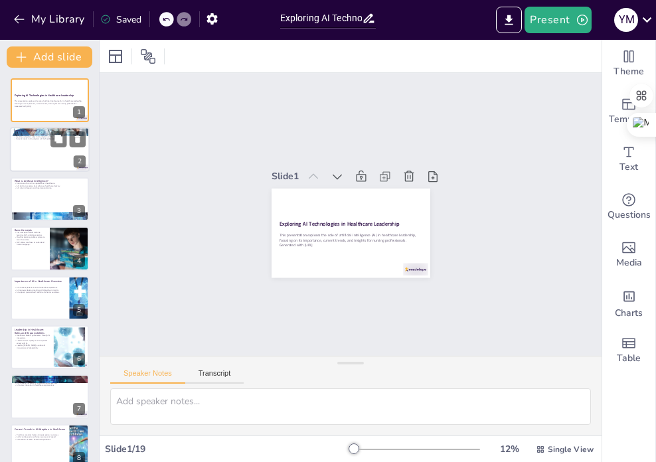
checkbox input "true"
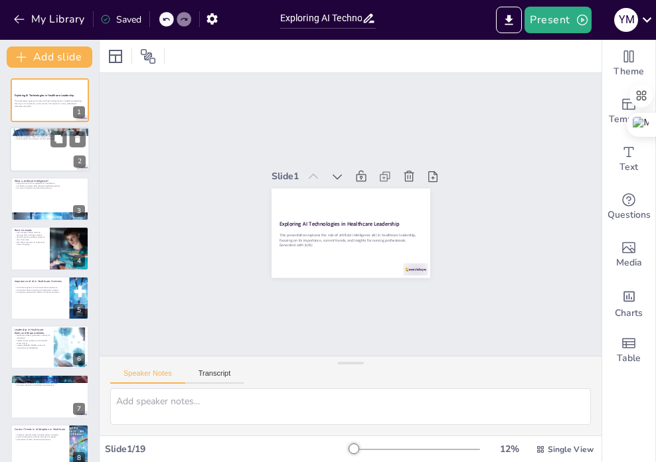
checkbox input "true"
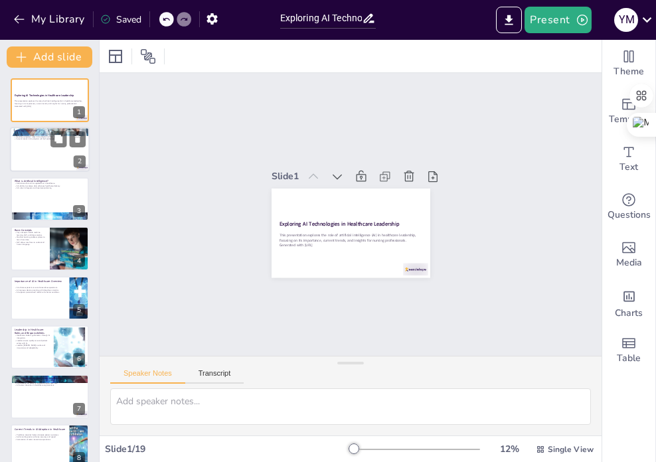
checkbox input "true"
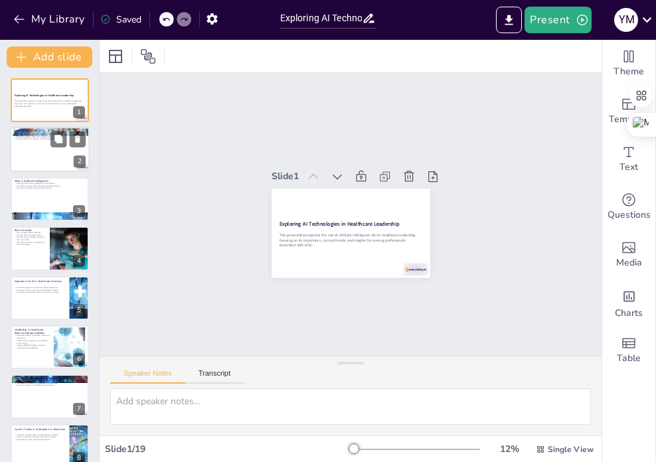
checkbox input "true"
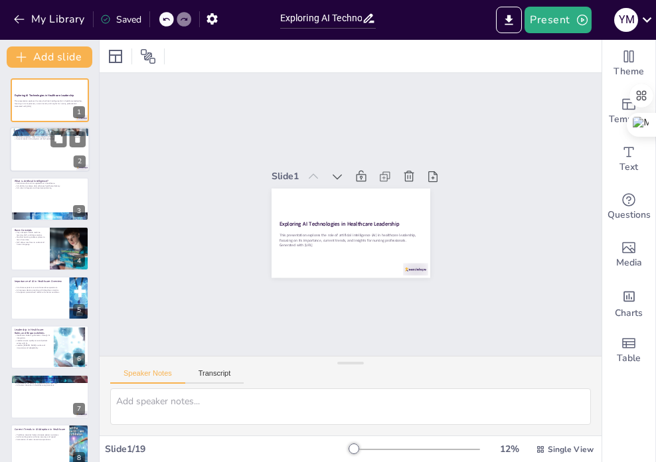
click at [42, 153] on div at bounding box center [50, 149] width 80 height 45
type textarea "Understanding the definition of AI and its significance will help nursing stude…"
checkbox input "true"
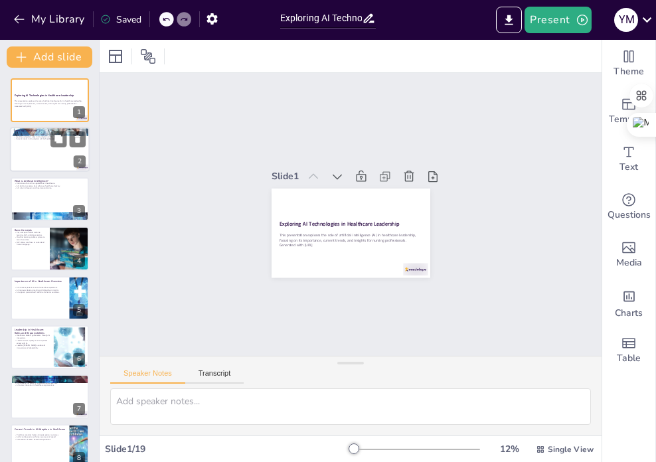
checkbox input "true"
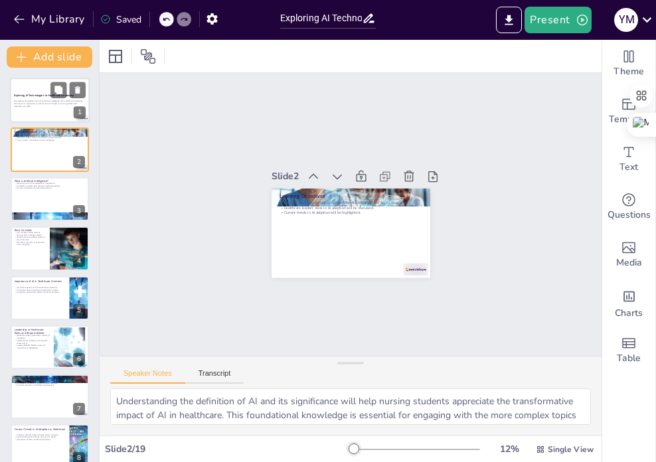
checkbox input "true"
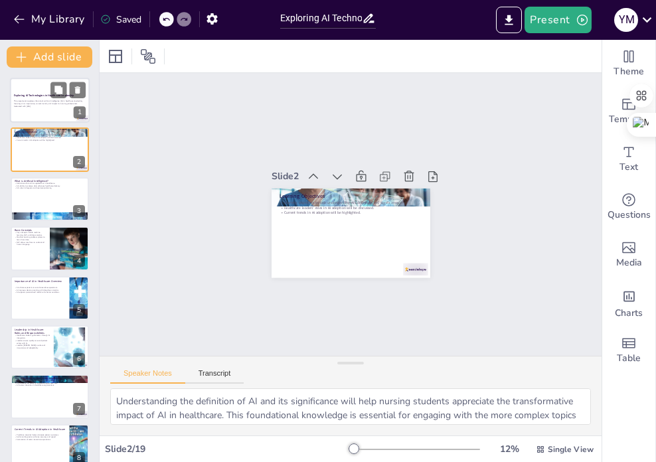
checkbox input "true"
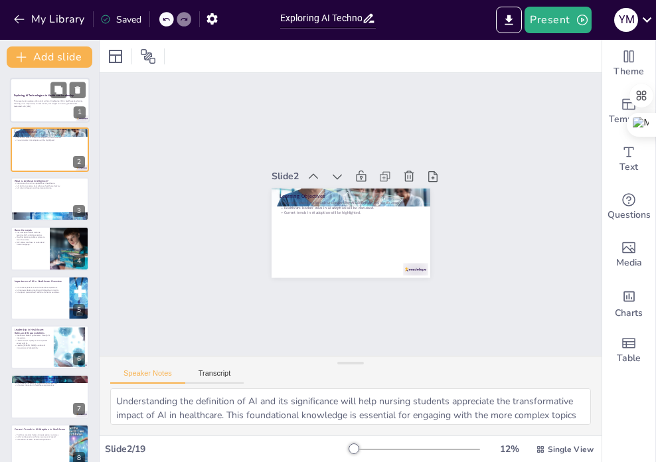
checkbox input "true"
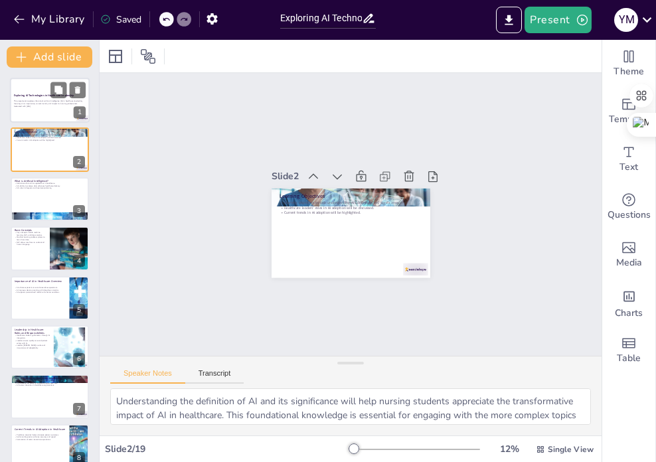
checkbox input "true"
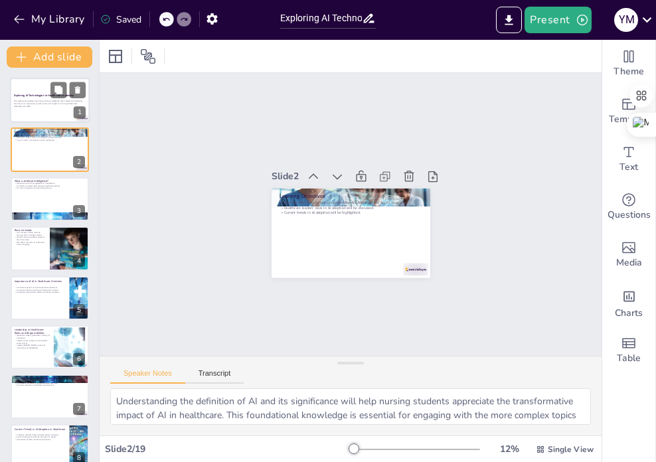
checkbox input "true"
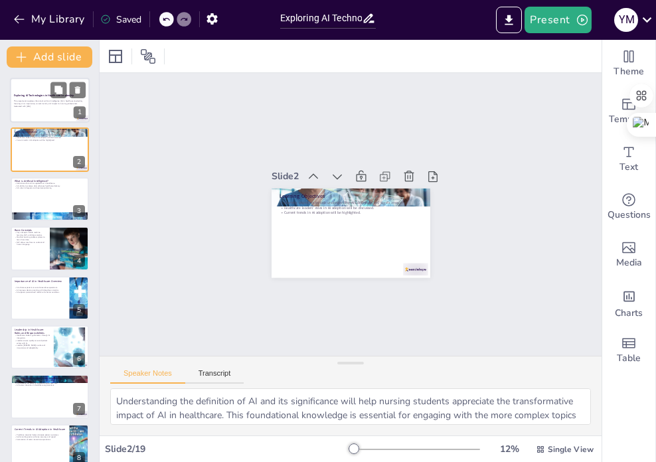
click at [40, 113] on div at bounding box center [50, 100] width 80 height 45
checkbox input "true"
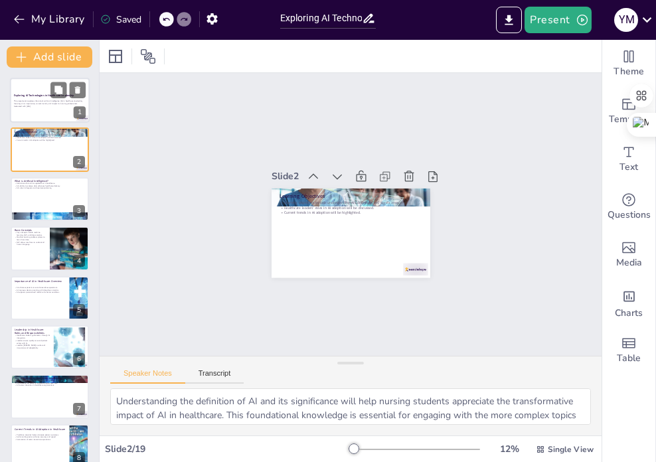
checkbox input "true"
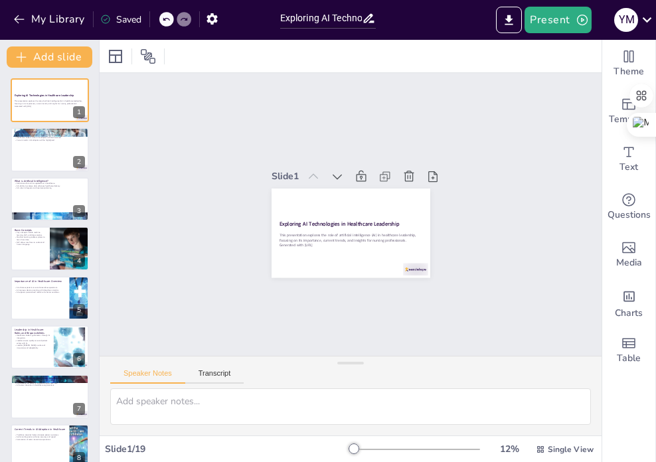
checkbox input "true"
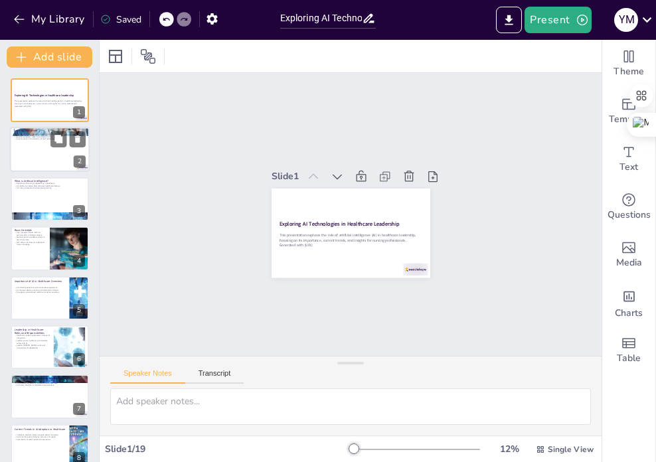
checkbox input "true"
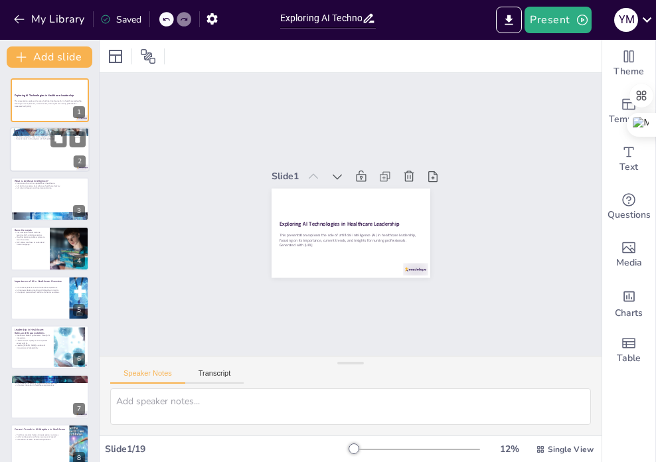
checkbox input "true"
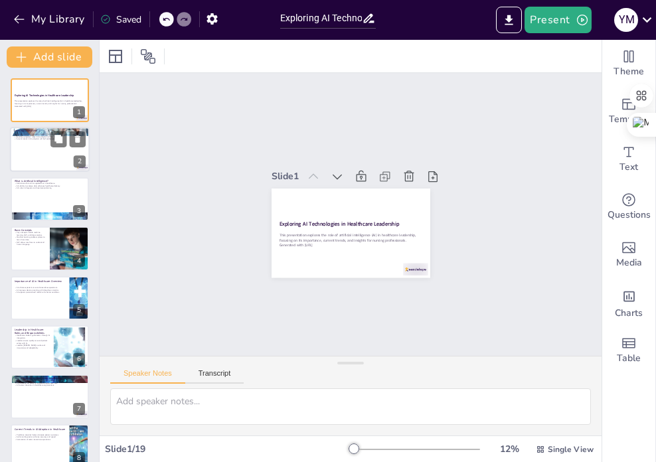
checkbox input "true"
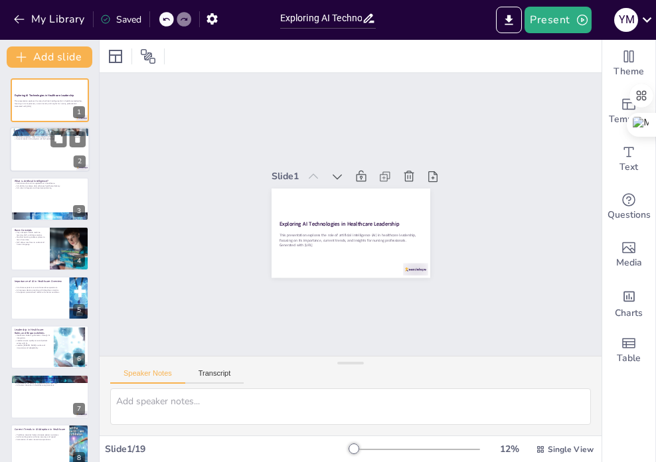
click at [31, 145] on div at bounding box center [50, 149] width 80 height 45
type textarea "Understanding the definition of AI and its significance will help nursing stude…"
checkbox input "true"
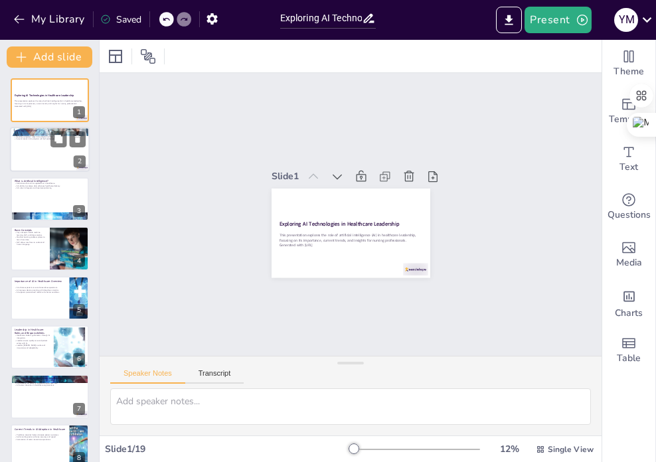
checkbox input "true"
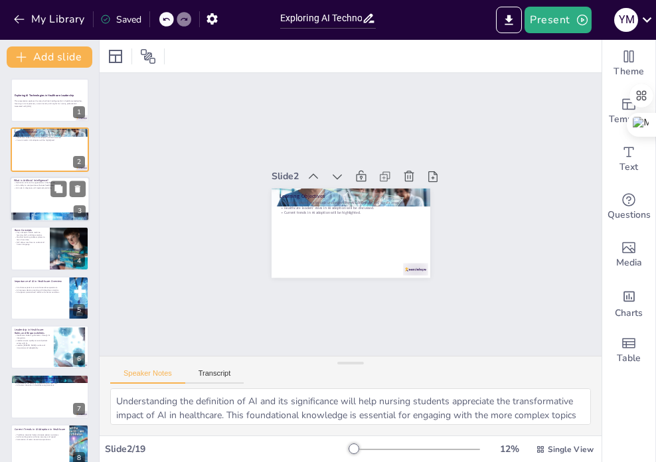
checkbox input "true"
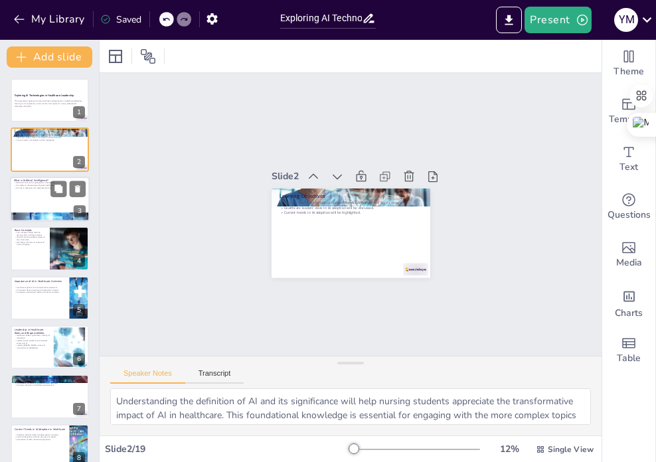
checkbox input "true"
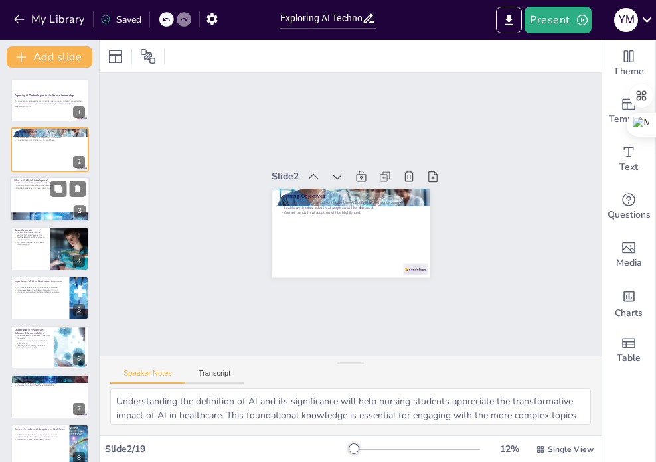
checkbox input "true"
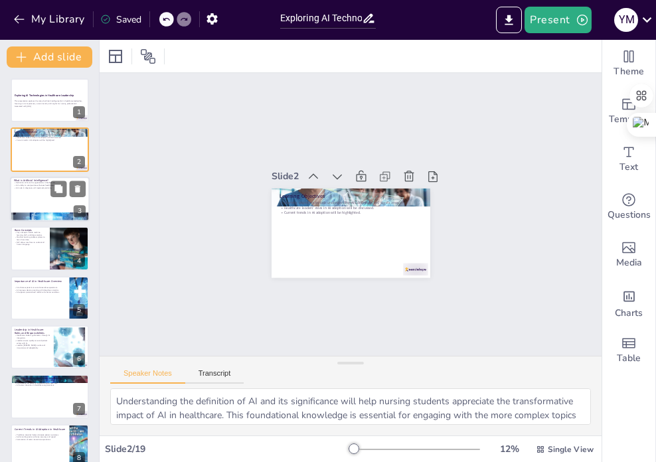
checkbox input "true"
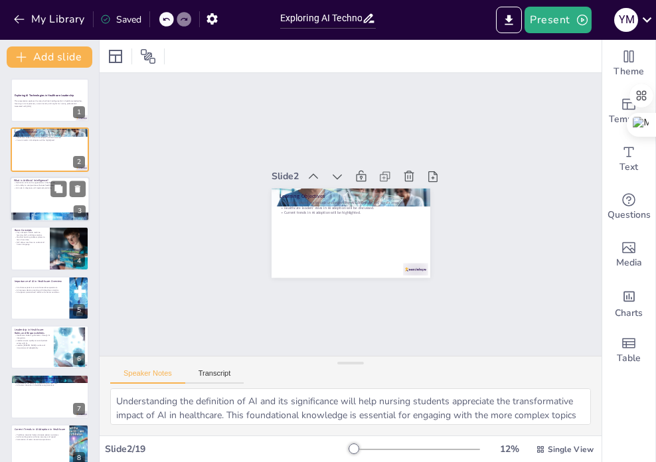
checkbox input "true"
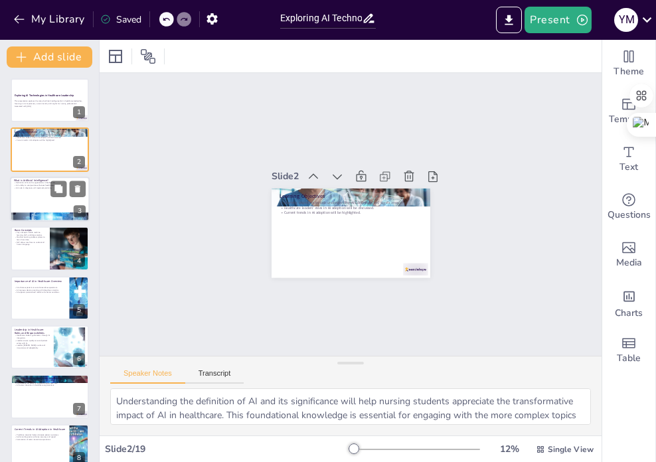
click at [42, 199] on div at bounding box center [50, 199] width 80 height 45
type textarea "Understanding the definition of AI is crucial for nursing students as it lays t…"
checkbox input "true"
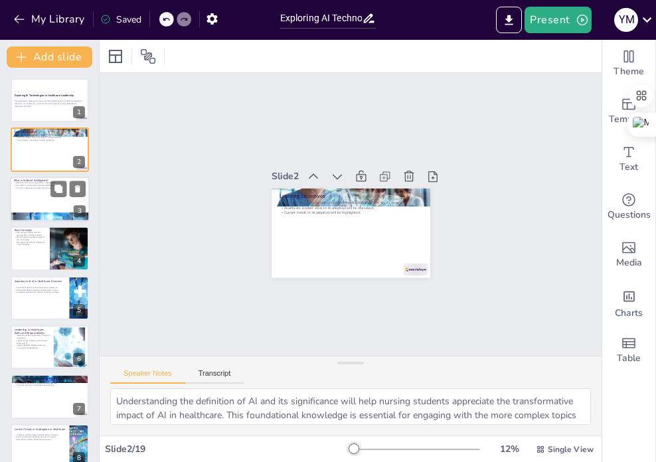
checkbox input "true"
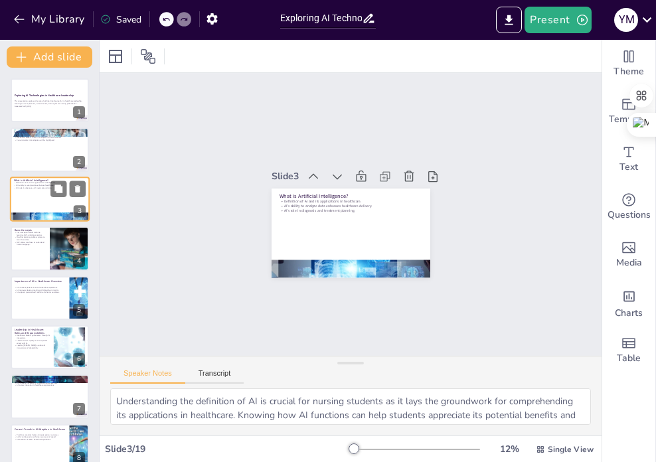
checkbox input "true"
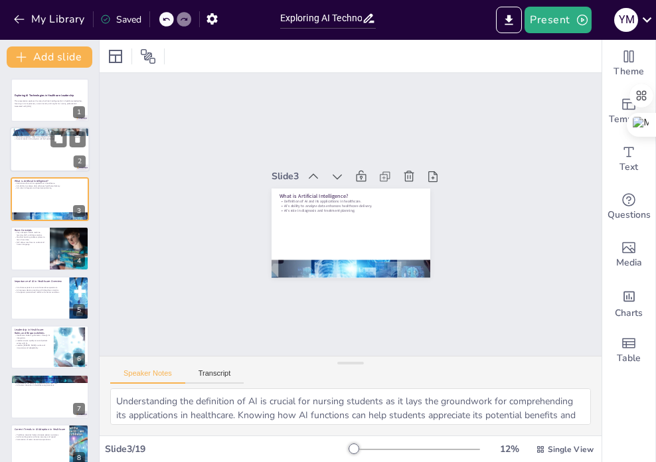
click at [44, 153] on div at bounding box center [50, 149] width 80 height 45
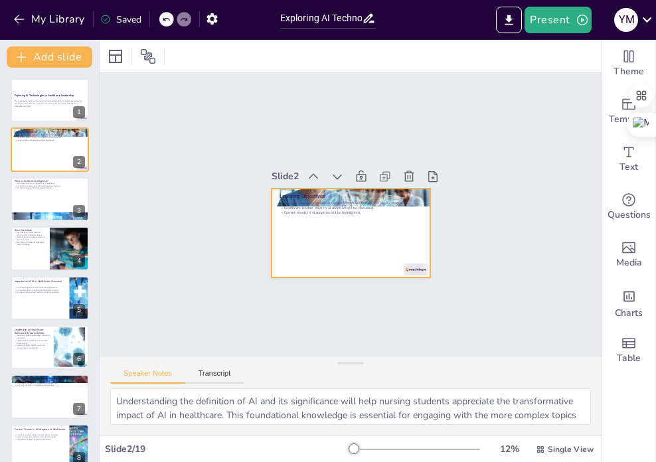
click at [340, 224] on div at bounding box center [341, 230] width 182 height 157
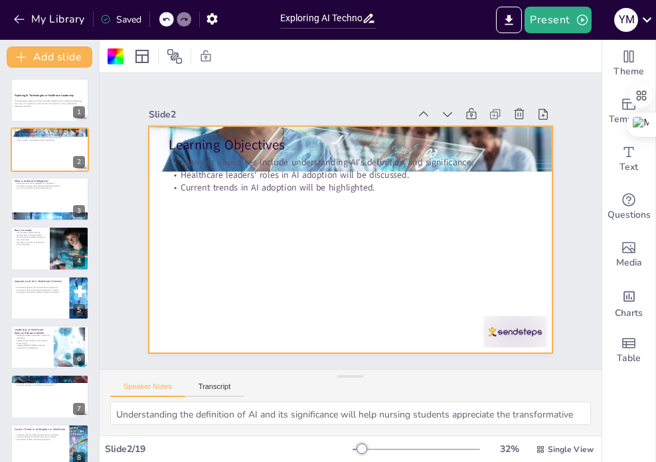
drag, startPoint x: 340, startPoint y: 381, endPoint x: 330, endPoint y: 347, distance: 35.3
click at [340, 405] on div "Speaker Notes Transcript Understanding the definition of AI and its significanc…" at bounding box center [351, 402] width 502 height 66
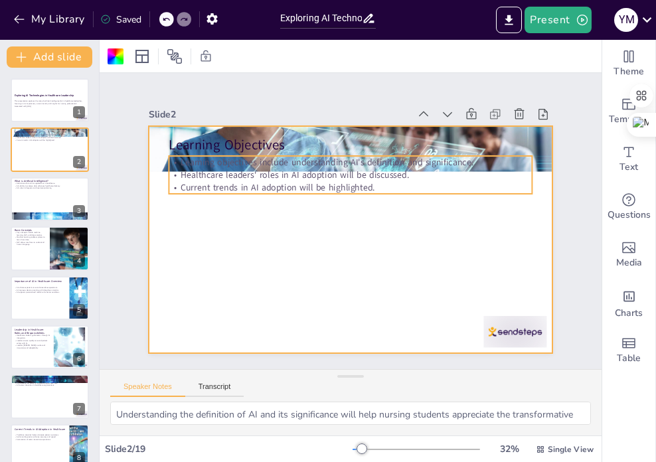
click at [279, 162] on p "Learning objectives include understanding AI's definition and significance." at bounding box center [368, 165] width 349 height 124
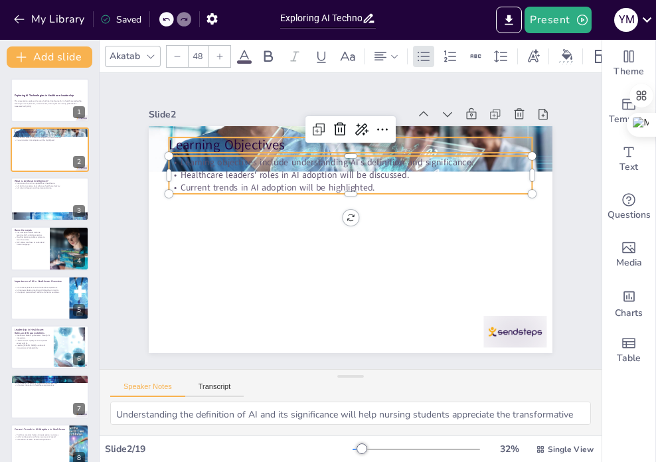
click at [250, 137] on p "Learning Objectives" at bounding box center [381, 151] width 339 height 165
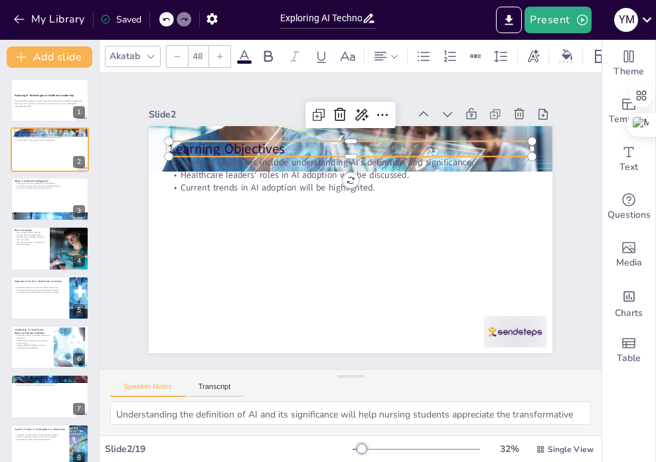
click at [265, 141] on p "Learning Objectives" at bounding box center [365, 151] width 359 height 94
click at [266, 141] on p "Learning Objectives" at bounding box center [372, 152] width 351 height 130
drag, startPoint x: 283, startPoint y: 148, endPoint x: 155, endPoint y: 145, distance: 127.4
click at [155, 145] on div "Learning objectives include understanding AI's definition and significance. Hea…" at bounding box center [334, 211] width 398 height 463
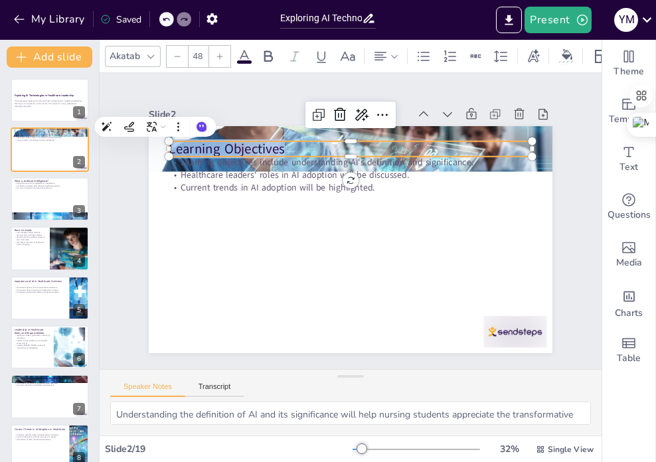
copy p "Learning Objectives"
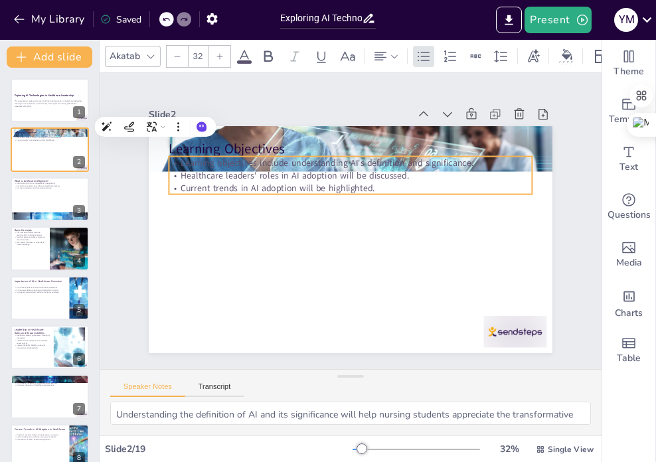
click at [344, 162] on p "Learning objectives include understanding AI's definition and significance." at bounding box center [363, 164] width 358 height 88
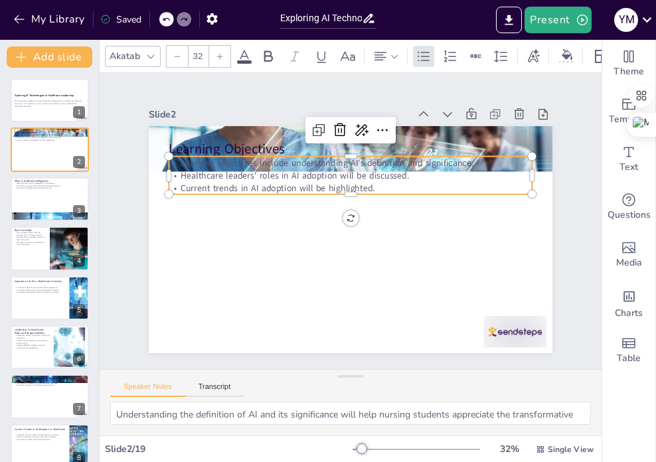
click at [369, 182] on p "Current trends in AI adoption will be highlighted." at bounding box center [360, 189] width 349 height 124
click at [369, 182] on p "Current trends in AI adoption will be highlighted." at bounding box center [373, 196] width 278 height 252
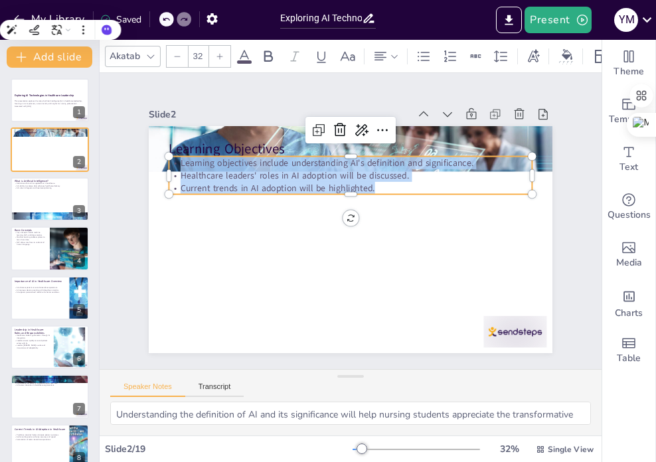
drag, startPoint x: 366, startPoint y: 184, endPoint x: 167, endPoint y: 162, distance: 200.3
click at [178, 162] on div "Learning objectives include understanding AI's definition and significance. Hea…" at bounding box center [359, 176] width 363 height 112
copy div "Learning objectives include understanding AI's definition and significance. Hea…"
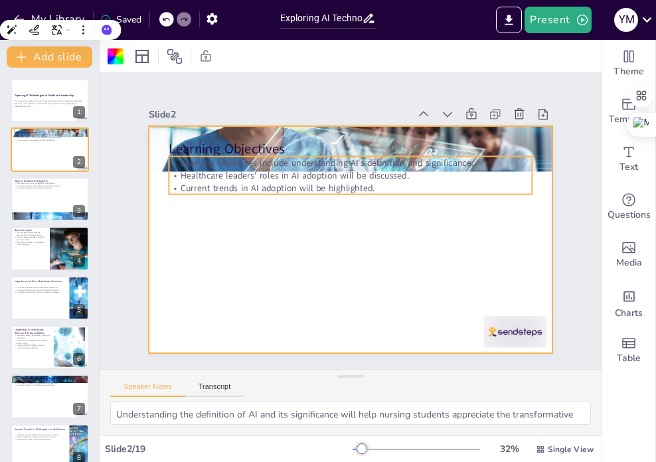
click at [370, 175] on p "Healthcare leaders' roles in AI adoption will be discussed." at bounding box center [395, 225] width 50 height 362
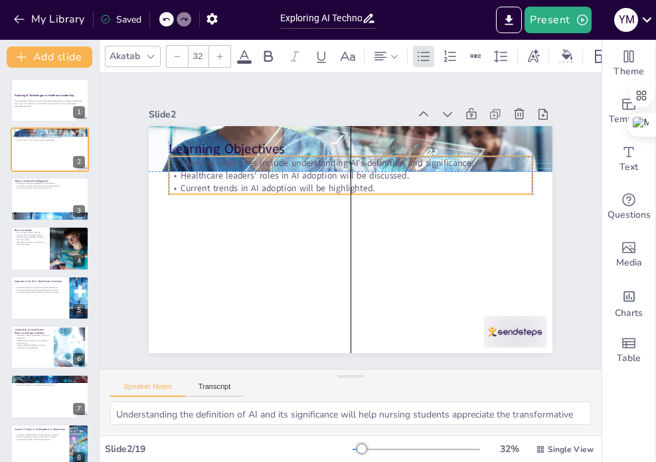
click at [369, 185] on p "Current trends in AI adoption will be highlighted." at bounding box center [357, 189] width 358 height 88
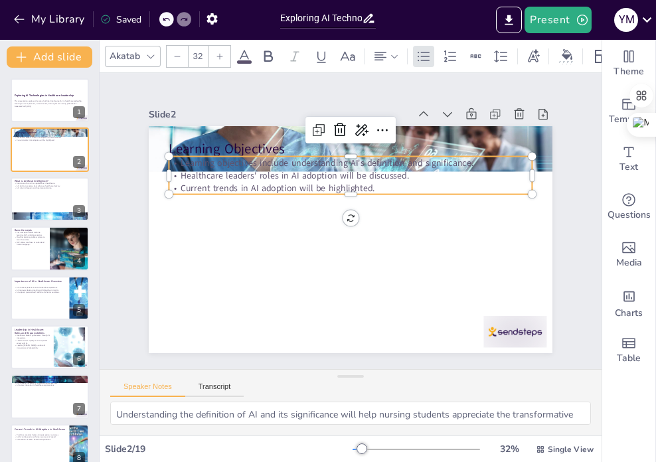
click at [369, 185] on p "Current trends in AI adoption will be highlighted." at bounding box center [383, 214] width 88 height 358
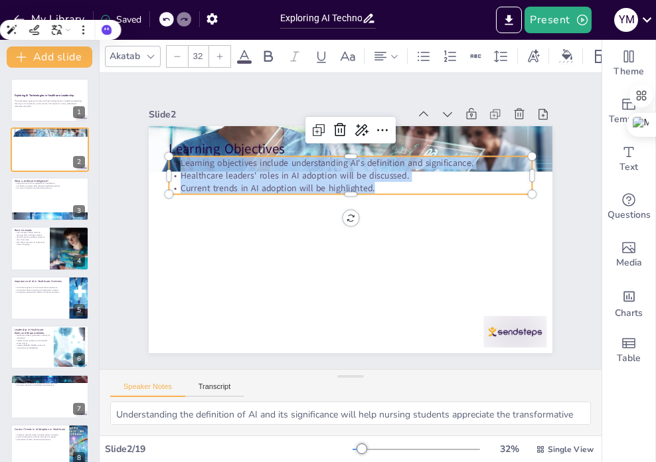
drag, startPoint x: 371, startPoint y: 182, endPoint x: 173, endPoint y: 149, distance: 201.2
click at [173, 149] on div "Learning Objectives Learning objectives include understanding AI's definition a…" at bounding box center [346, 239] width 442 height 306
copy div "Learning objectives include understanding AI's definition and significance. Hea…"
click at [144, 385] on button "Speaker Notes" at bounding box center [147, 389] width 75 height 15
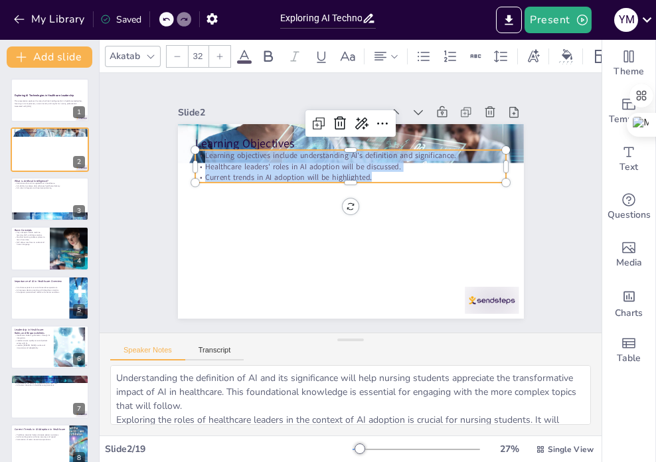
drag, startPoint x: 344, startPoint y: 357, endPoint x: 302, endPoint y: 346, distance: 43.9
click at [341, 340] on div at bounding box center [350, 339] width 27 height 13
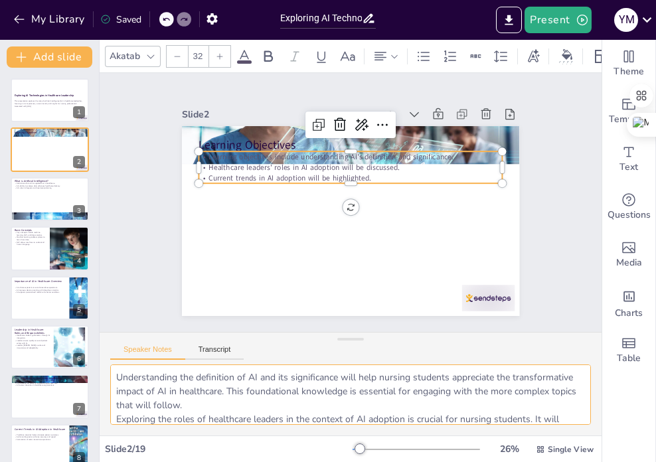
scroll to position [76, 0]
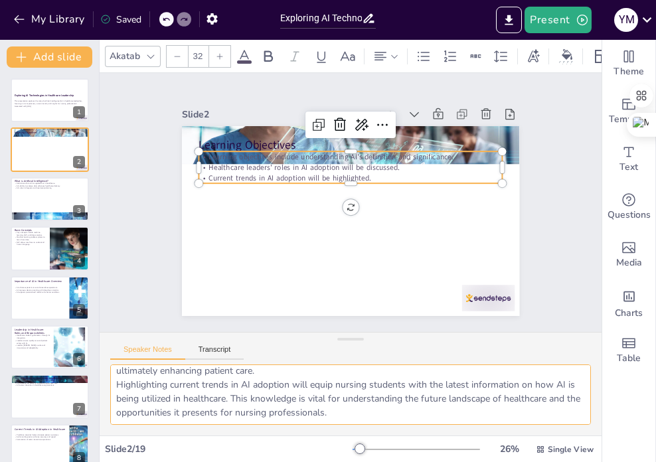
drag, startPoint x: 115, startPoint y: 378, endPoint x: 332, endPoint y: 458, distance: 231.4
click at [406, 461] on html "My Library Saved Exploring AI Technologies in Healthcare Leadership: Insights f…" at bounding box center [328, 231] width 656 height 462
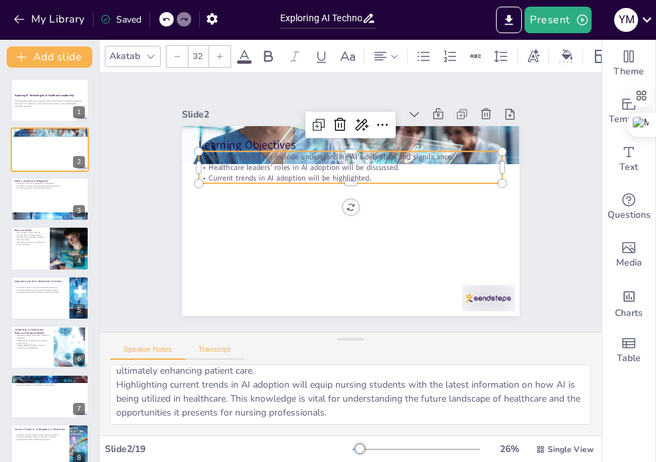
click at [221, 347] on button "Transcript" at bounding box center [214, 352] width 59 height 15
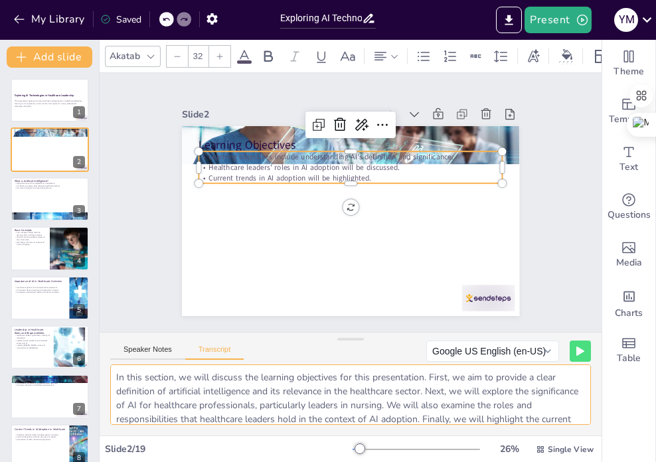
scroll to position [35, 0]
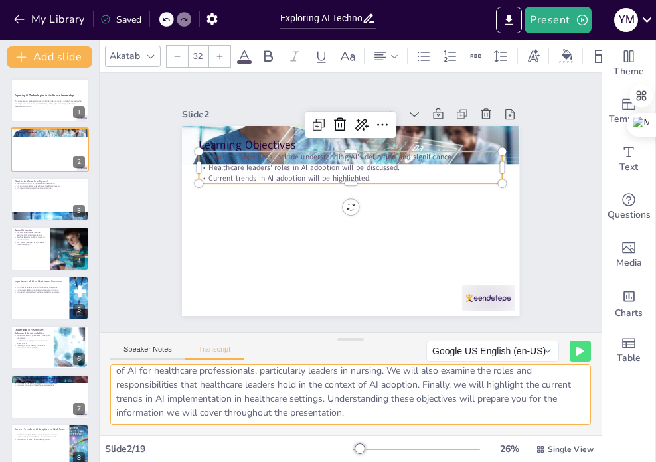
drag, startPoint x: 113, startPoint y: 378, endPoint x: 309, endPoint y: 416, distance: 199.5
click at [449, 459] on div "Akatab 32 Slide 1 Exploring AI Technologies in Healthcare Leadership This prese…" at bounding box center [351, 251] width 502 height 422
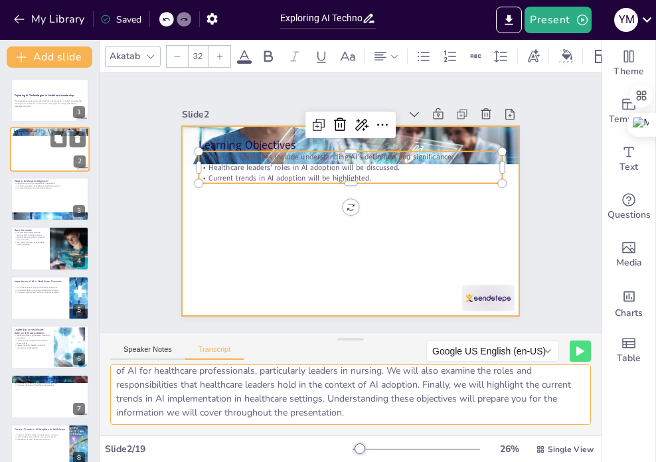
click at [48, 156] on div at bounding box center [50, 149] width 80 height 45
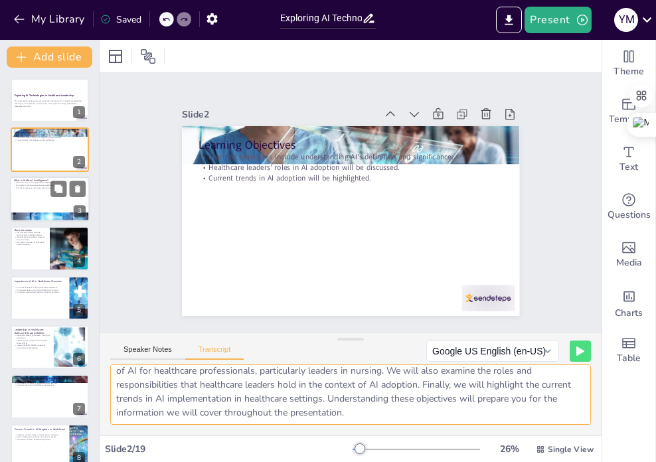
click at [61, 209] on div at bounding box center [50, 199] width 80 height 45
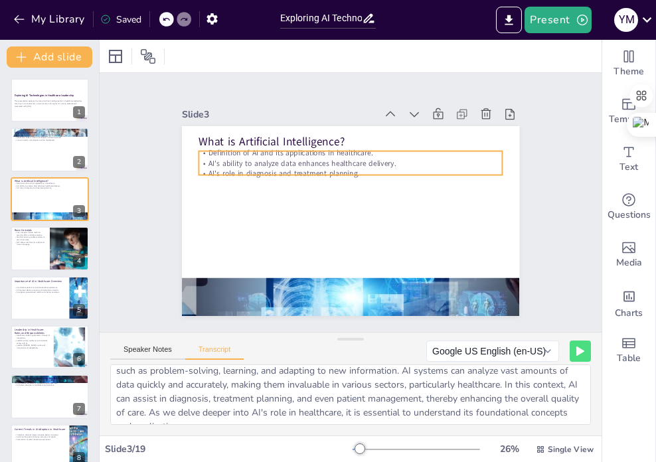
click at [242, 160] on div "Definition of AI and its applications in healthcare. AI's ability to analyze da…" at bounding box center [374, 170] width 264 height 204
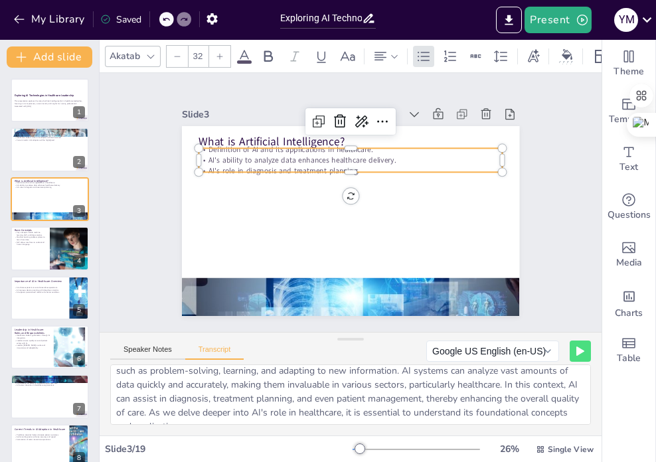
click at [338, 138] on div at bounding box center [404, 178] width 133 height 282
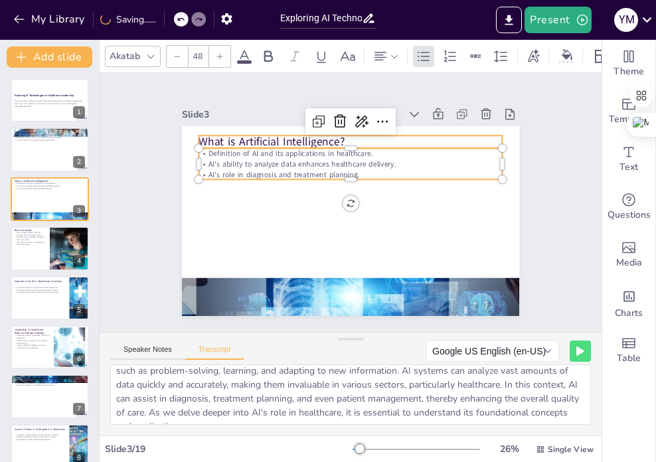
click at [269, 134] on p "What is Artificial Intelligence?" at bounding box center [381, 149] width 271 height 165
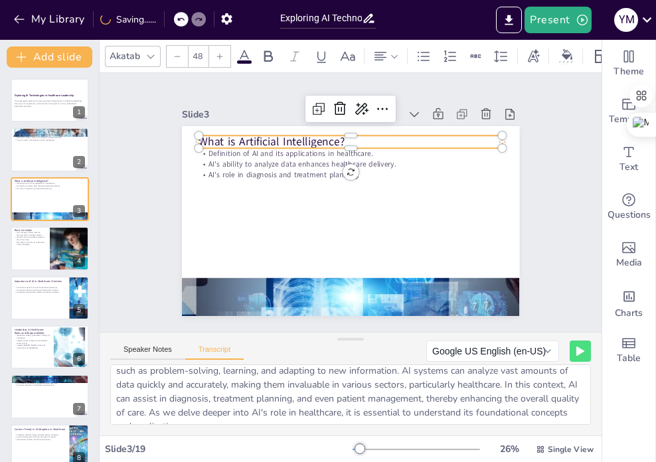
click at [288, 134] on p "What is Artificial Intelligence?" at bounding box center [395, 162] width 215 height 236
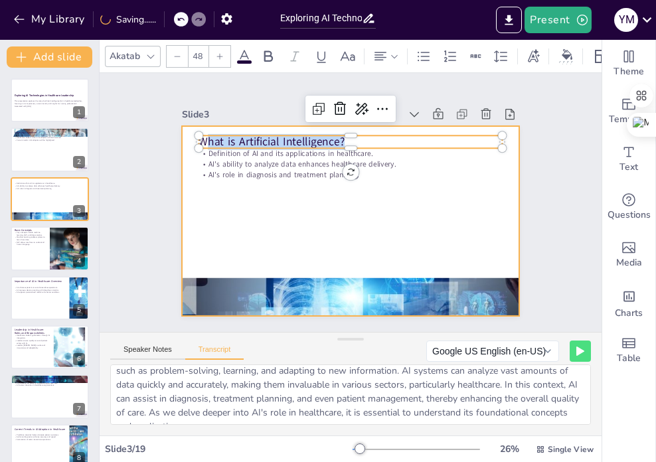
drag, startPoint x: 338, startPoint y: 137, endPoint x: 179, endPoint y: 135, distance: 158.6
click at [179, 135] on div "Definition of AI and its applications in healthcare. AI's ability to analyze da…" at bounding box center [345, 220] width 380 height 285
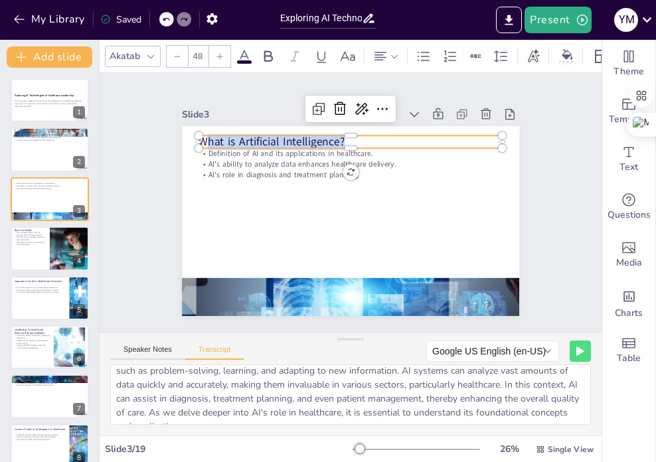
click at [304, 137] on p "What is Artificial Intelligence?" at bounding box center [380, 149] width 271 height 165
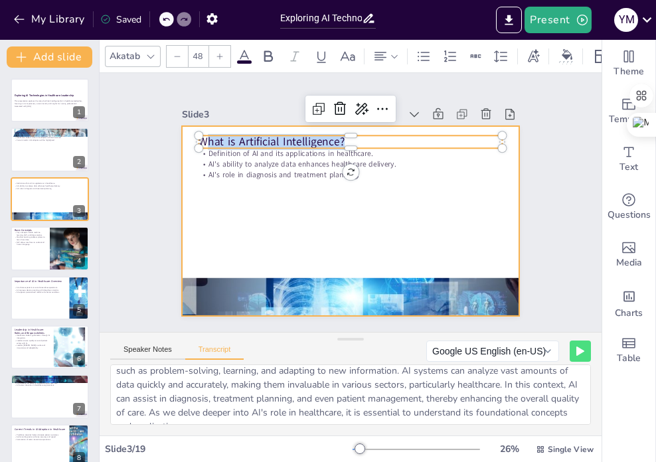
drag, startPoint x: 332, startPoint y: 137, endPoint x: 179, endPoint y: 135, distance: 152.6
click at [179, 135] on div "Definition of AI and its applications in healthcare. AI's ability to analyze da…" at bounding box center [338, 216] width 378 height 367
click at [179, 135] on div at bounding box center [343, 219] width 386 height 311
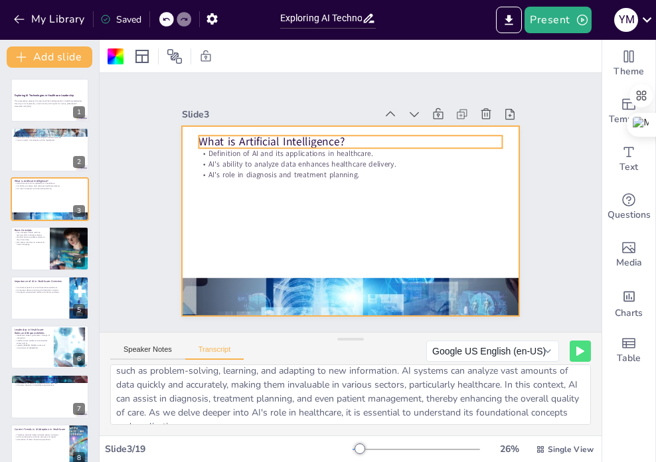
click at [329, 135] on p "What is Artificial Intelligence?" at bounding box center [375, 147] width 284 height 138
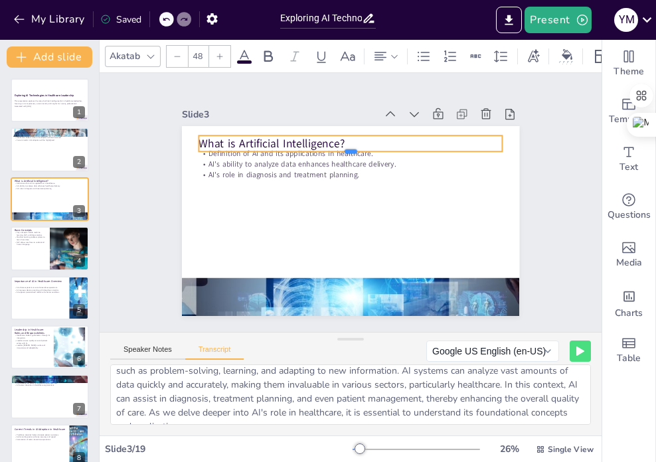
click at [380, 143] on div "What is Artificial Intelligence? Definition of AI and its applications in healt…" at bounding box center [347, 220] width 370 height 255
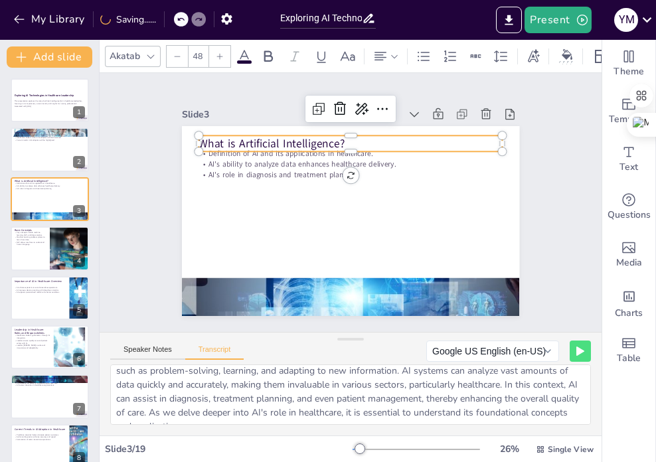
click at [352, 136] on p "What is Artificial Intelligence?" at bounding box center [401, 231] width 165 height 271
click at [352, 136] on p "What is Artificial Intelligence?" at bounding box center [357, 143] width 304 height 47
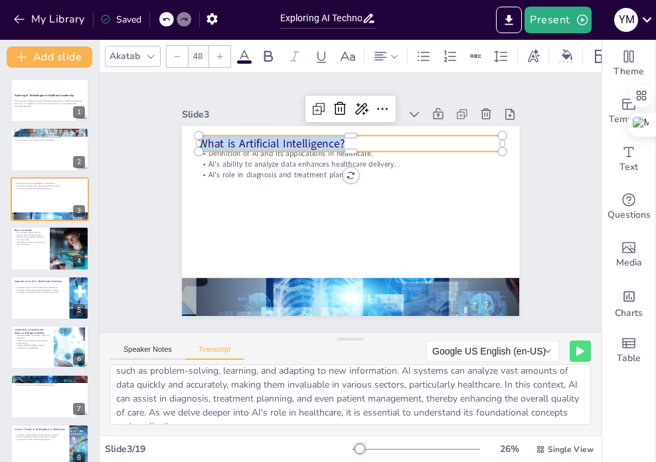
drag, startPoint x: 342, startPoint y: 138, endPoint x: 203, endPoint y: 132, distance: 138.8
click at [191, 133] on div "Definition of AI and its applications in healthcare. AI's ability to analyze da…" at bounding box center [339, 218] width 384 height 352
copy p "What is Artificial Intelligence?"
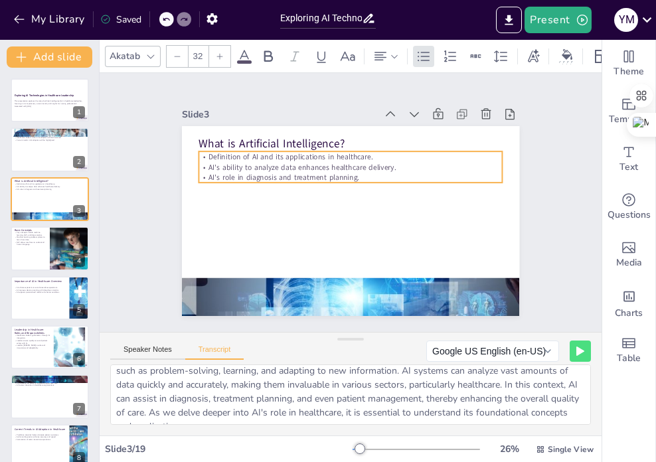
click at [338, 170] on p "AI's role in diagnosis and treatment planning." at bounding box center [375, 197] width 74 height 299
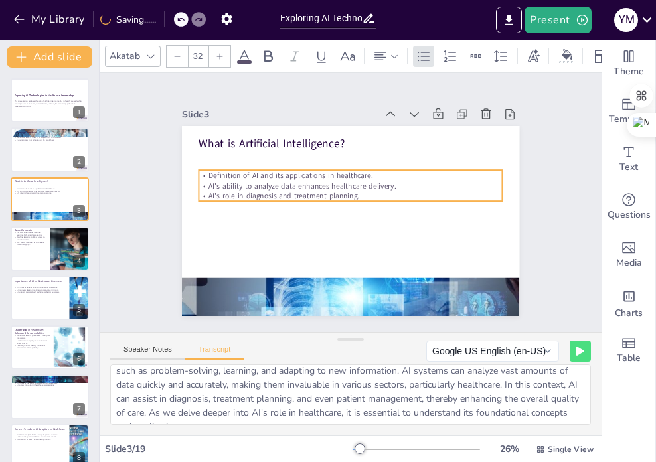
drag, startPoint x: 337, startPoint y: 177, endPoint x: 340, endPoint y: 196, distance: 18.8
click at [340, 196] on p "AI's role in diagnosis and treatment planning." at bounding box center [351, 196] width 299 height 74
click at [332, 190] on p "AI's role in diagnosis and treatment planning." at bounding box center [352, 196] width 281 height 133
click at [346, 193] on p "AI's role in diagnosis and treatment planning." at bounding box center [352, 197] width 292 height 104
click at [346, 203] on p "AI's role in diagnosis and treatment planning." at bounding box center [350, 208] width 304 height 11
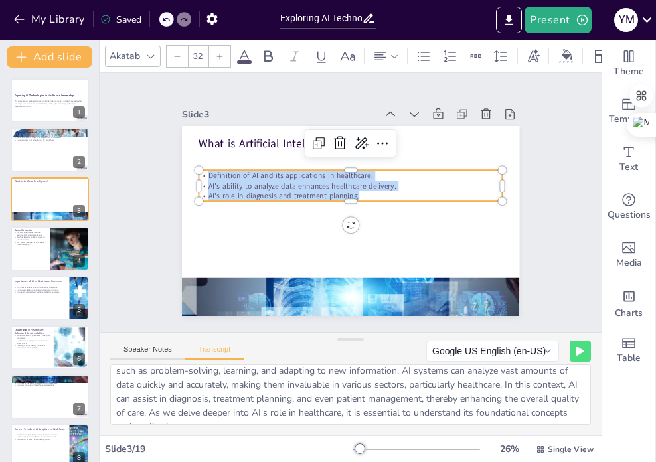
drag, startPoint x: 348, startPoint y: 189, endPoint x: 191, endPoint y: 165, distance: 159.1
click at [191, 165] on div "What is Artificial Intelligence? Definition of AI and its applications in healt…" at bounding box center [343, 219] width 386 height 311
copy div "Definition of AI and its applications in healthcare. AI's ability to analyze da…"
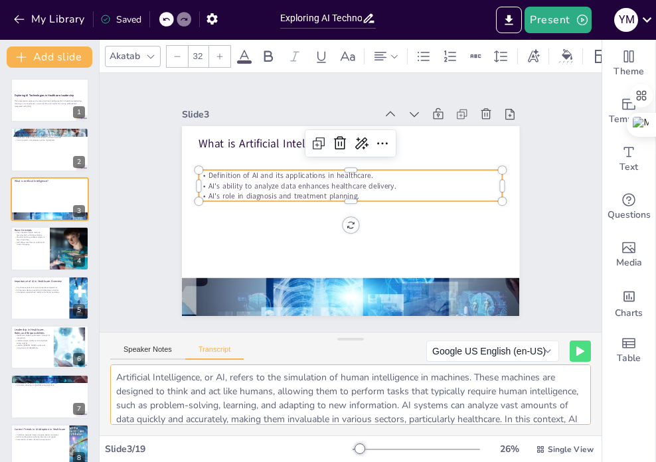
scroll to position [48, 0]
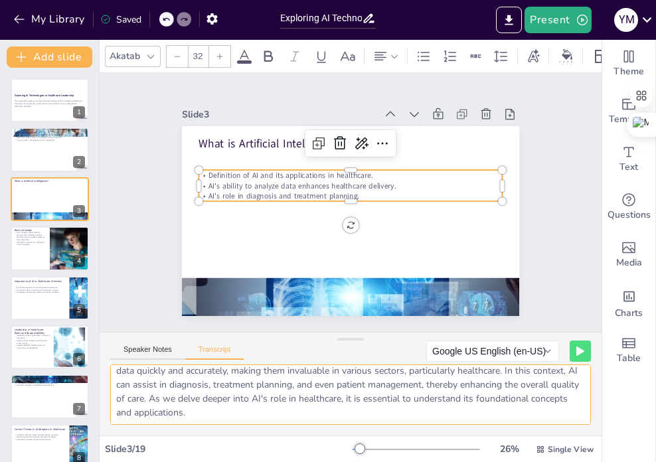
drag, startPoint x: 114, startPoint y: 378, endPoint x: 325, endPoint y: 427, distance: 216.5
click at [443, 461] on html "My Library Saved Exploring AI Technologies in Healthcare Leadership: Insights f…" at bounding box center [328, 231] width 656 height 462
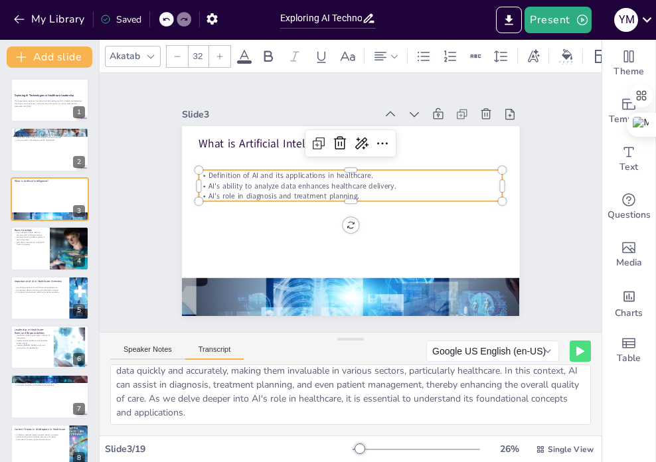
click at [223, 353] on button "Transcript" at bounding box center [214, 352] width 59 height 15
click at [218, 349] on button "Transcript" at bounding box center [214, 352] width 59 height 15
click at [218, 352] on button "Transcript" at bounding box center [214, 352] width 59 height 15
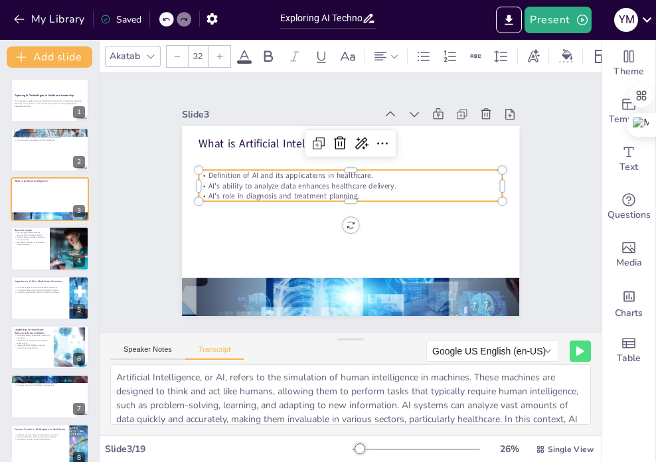
scroll to position [0, 0]
click at [185, 345] on button "Transcript" at bounding box center [214, 352] width 59 height 15
click at [212, 348] on button "Transcript" at bounding box center [214, 352] width 59 height 15
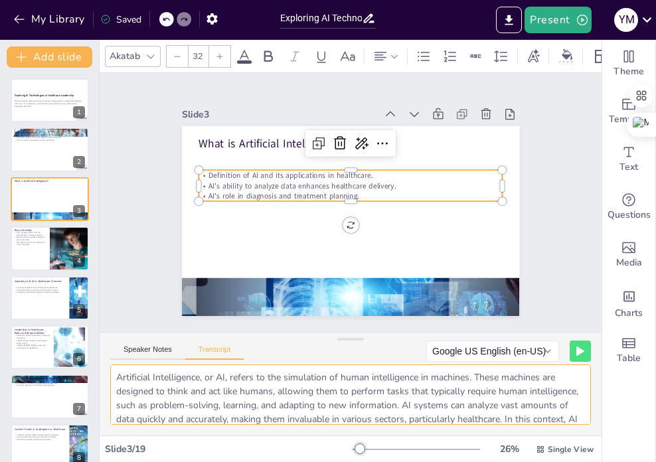
click at [235, 388] on textarea "Artificial Intelligence, or AI, refers to the simulation of human intelligence …" at bounding box center [350, 394] width 480 height 60
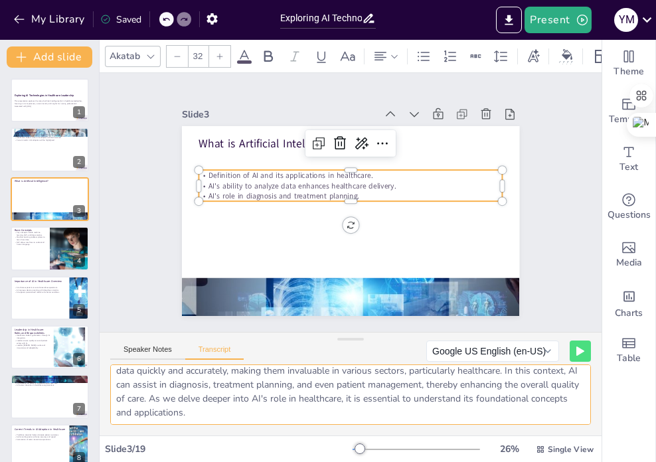
drag, startPoint x: 120, startPoint y: 378, endPoint x: 305, endPoint y: 419, distance: 189.5
click at [472, 453] on div "Akatab 32 Slide 1 Exploring AI Technologies in Healthcare Leadership This prese…" at bounding box center [351, 251] width 502 height 422
click at [308, 386] on textarea "Artificial Intelligence, or AI, refers to the simulation of human intelligence …" at bounding box center [350, 394] width 480 height 60
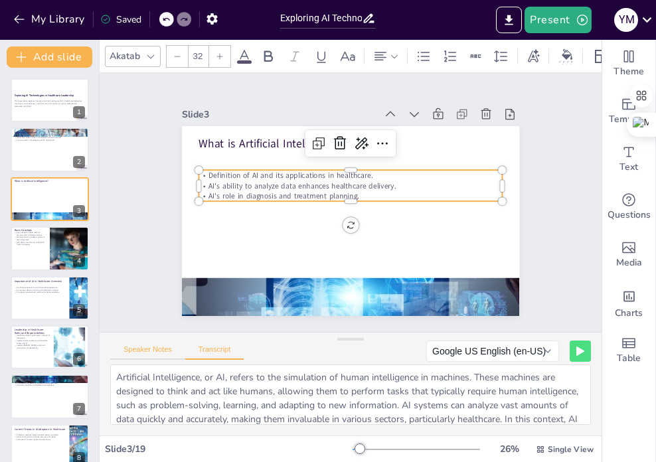
click at [151, 346] on button "Speaker Notes" at bounding box center [147, 352] width 75 height 15
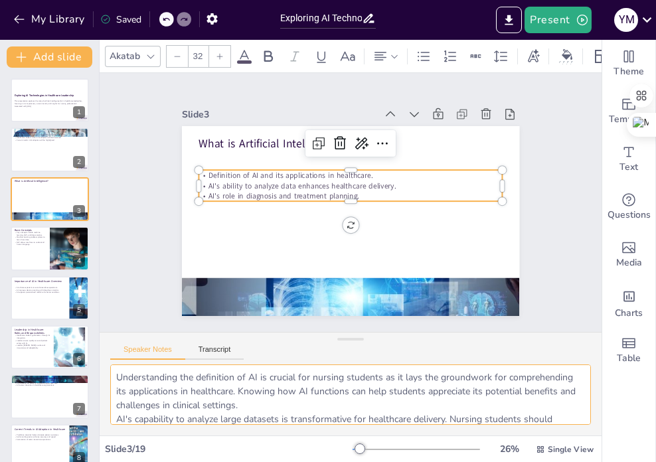
scroll to position [76, 0]
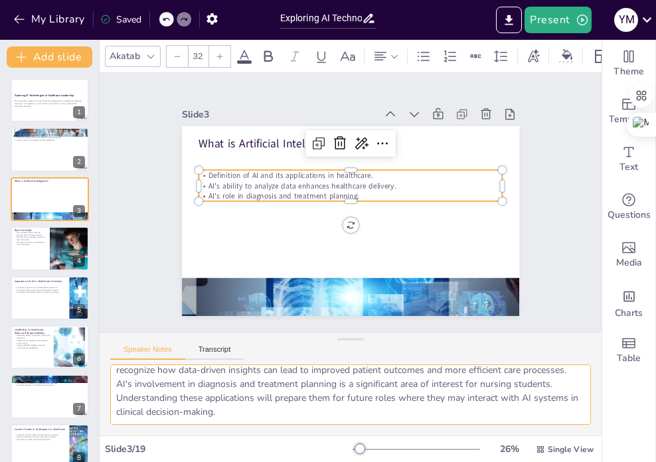
drag, startPoint x: 114, startPoint y: 376, endPoint x: 372, endPoint y: 490, distance: 281.6
click at [372, 461] on html "My Library Saved Exploring AI Technologies in Healthcare Leadership: Insights f…" at bounding box center [328, 231] width 656 height 462
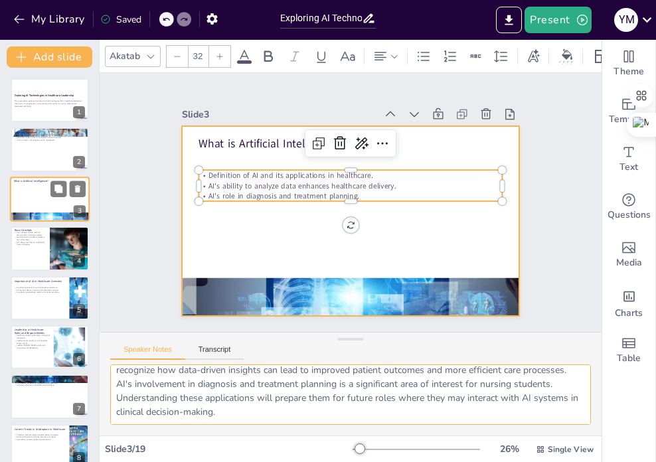
click at [50, 202] on div at bounding box center [50, 199] width 80 height 45
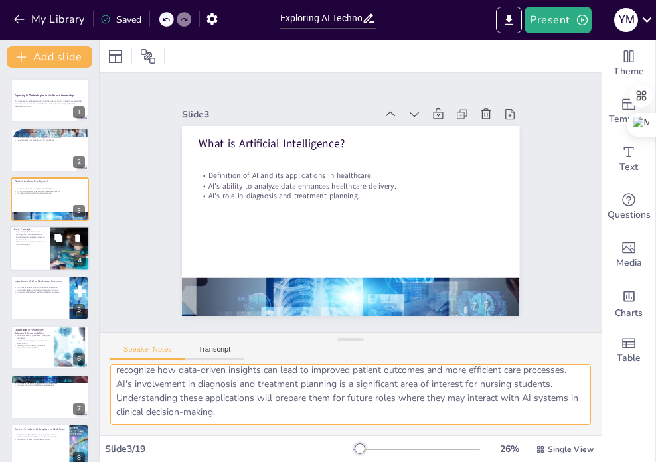
click at [48, 242] on div at bounding box center [50, 248] width 80 height 45
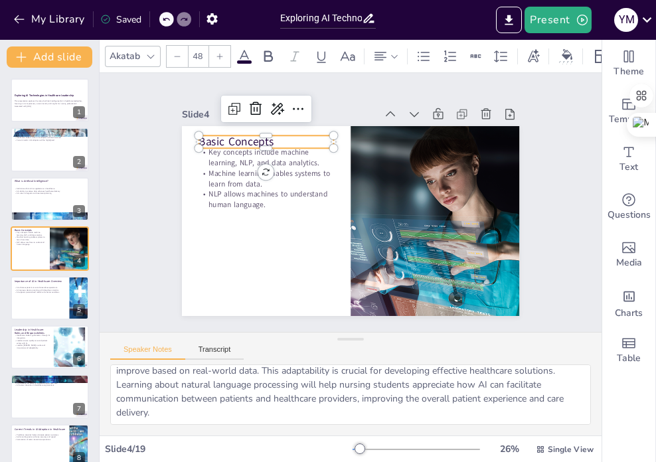
click at [387, 188] on p "Basic Concepts" at bounding box center [451, 222] width 129 height 69
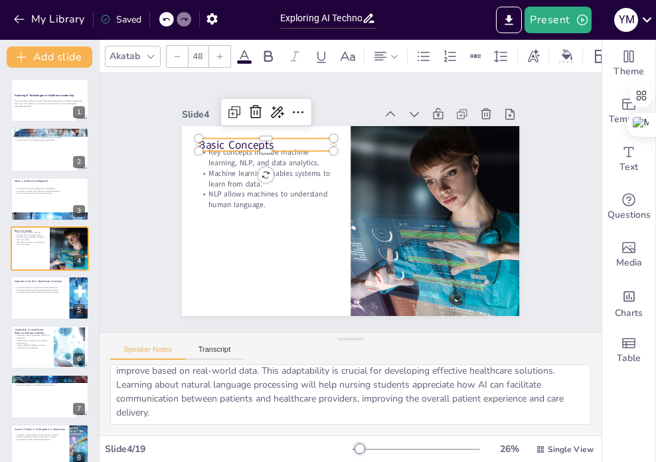
click at [286, 137] on p "Basic Concepts" at bounding box center [337, 101] width 102 height 111
click at [264, 137] on p "Basic Concepts" at bounding box center [296, 115] width 129 height 69
drag, startPoint x: 265, startPoint y: 137, endPoint x: 211, endPoint y: 137, distance: 54.4
click at [192, 137] on div "Key concepts include machine learning, NLP, and data analytics. Machine learnin…" at bounding box center [348, 221] width 355 height 224
copy p "Basic Concepts"
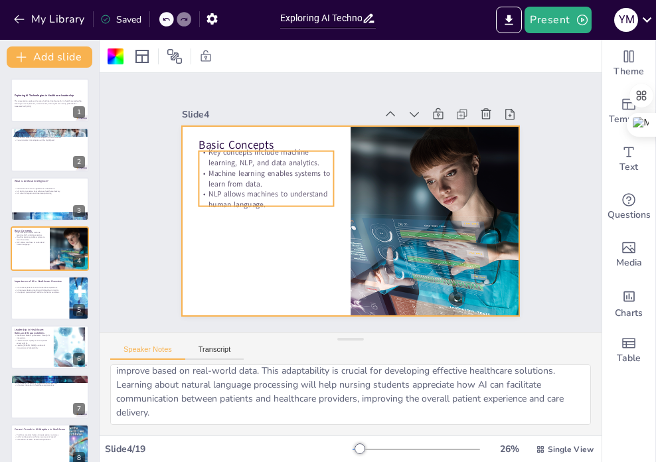
click at [296, 188] on p "NLP allows machines to understand human language." at bounding box center [327, 121] width 62 height 135
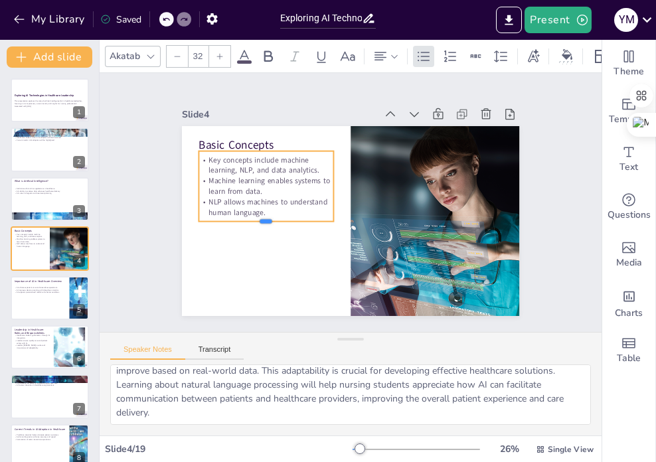
drag, startPoint x: 258, startPoint y: 202, endPoint x: 257, endPoint y: 218, distance: 16.6
click at [257, 213] on div at bounding box center [271, 164] width 107 height 98
click at [243, 208] on p "NLP allows machines to understand human language." at bounding box center [265, 207] width 135 height 21
click at [243, 200] on p "NLP allows machines to understand human language." at bounding box center [290, 143] width 106 height 114
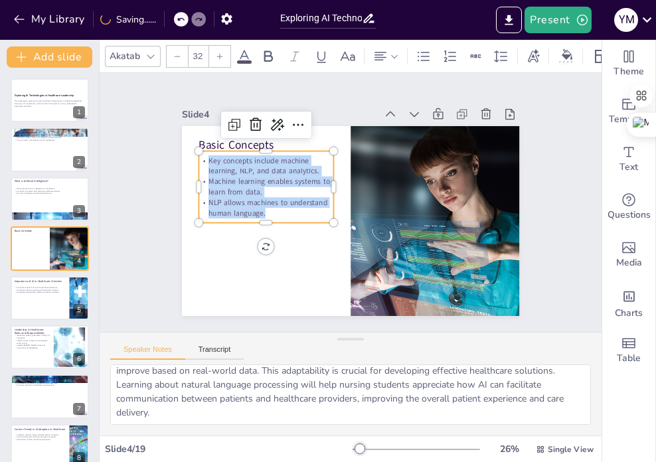
drag, startPoint x: 257, startPoint y: 210, endPoint x: 202, endPoint y: 167, distance: 70.4
click at [205, 158] on div "Key concepts include machine learning, NLP, and data analytics. Machine learnin…" at bounding box center [279, 154] width 149 height 112
copy div "Key concepts include machine learning, NLP, and data analytics. Machine learnin…"
click at [141, 352] on button "Speaker Notes" at bounding box center [147, 352] width 75 height 15
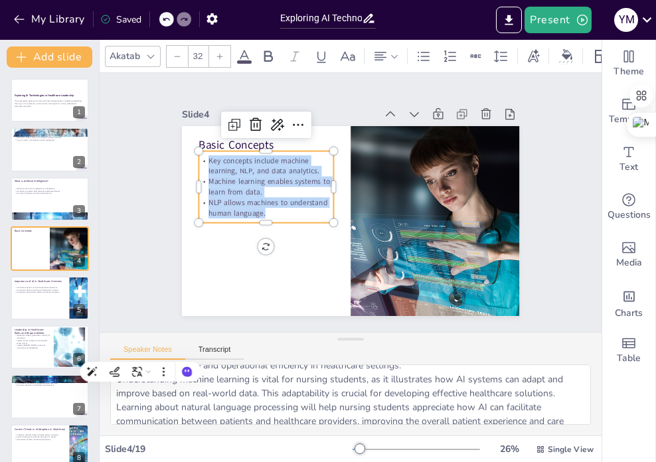
scroll to position [0, 0]
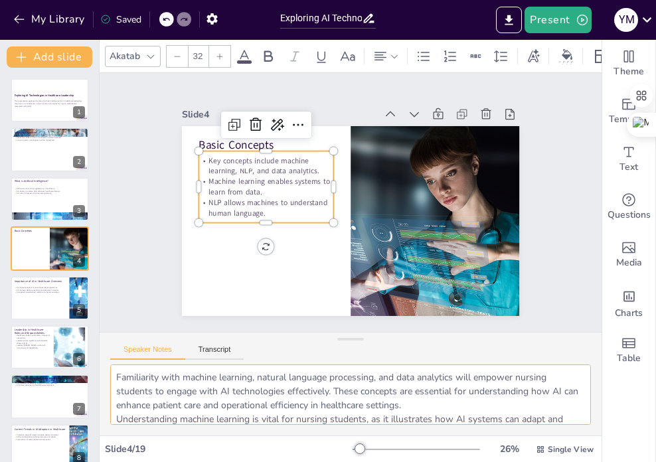
click at [253, 397] on textarea "Familiarity with machine learning, natural language processing, and data analyt…" at bounding box center [350, 394] width 480 height 60
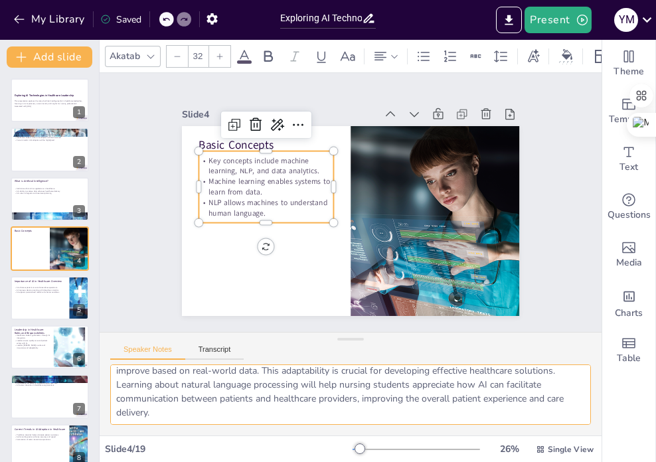
drag, startPoint x: 113, startPoint y: 378, endPoint x: 174, endPoint y: 439, distance: 86.8
click at [212, 461] on div "Akatab 32 Slide 1 Exploring AI Technologies in Healthcare Leadership This prese…" at bounding box center [351, 251] width 502 height 422
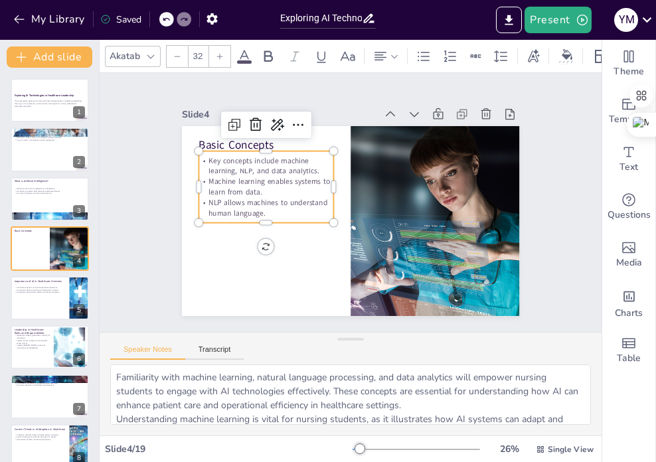
scroll to position [0, 0]
click at [222, 350] on button "Transcript" at bounding box center [214, 352] width 59 height 15
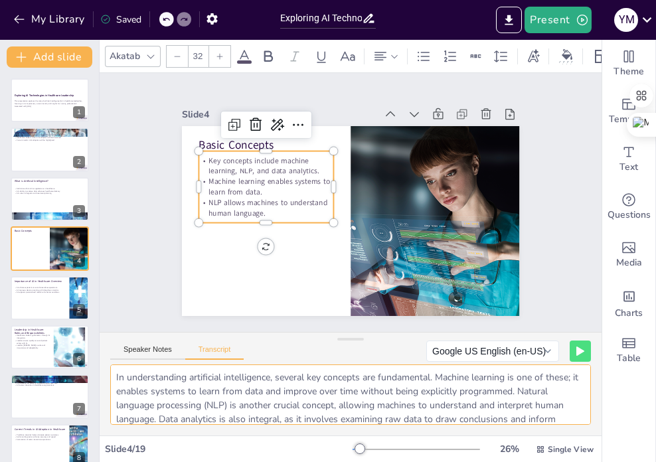
scroll to position [35, 0]
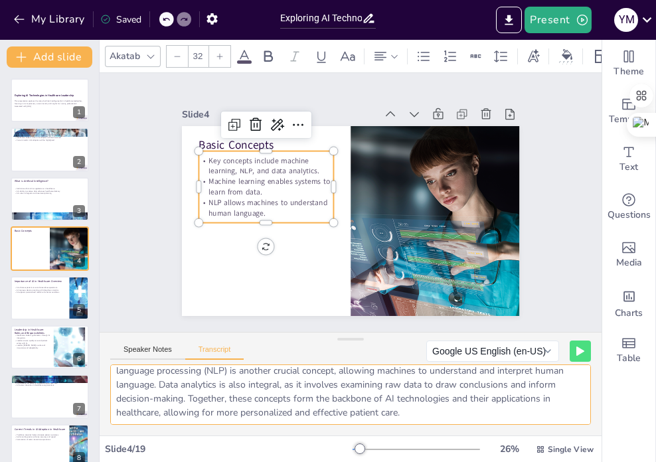
drag, startPoint x: 113, startPoint y: 377, endPoint x: 433, endPoint y: 413, distance: 322.6
click at [536, 432] on div "In understanding artificial intelligence, several key concepts are fundamental.…" at bounding box center [351, 399] width 502 height 71
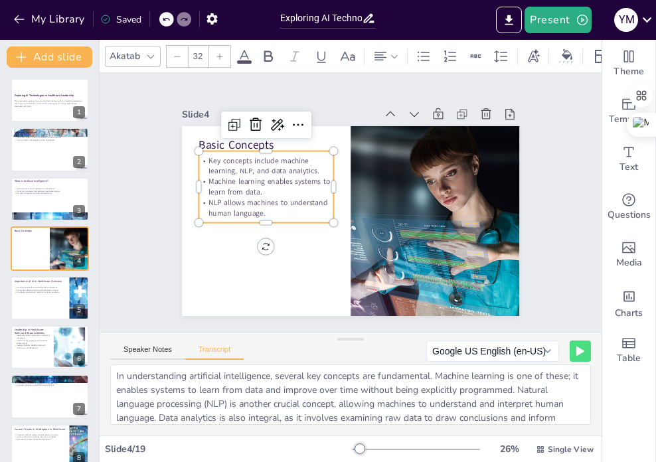
scroll to position [0, 0]
click at [138, 350] on button "Speaker Notes" at bounding box center [147, 352] width 75 height 15
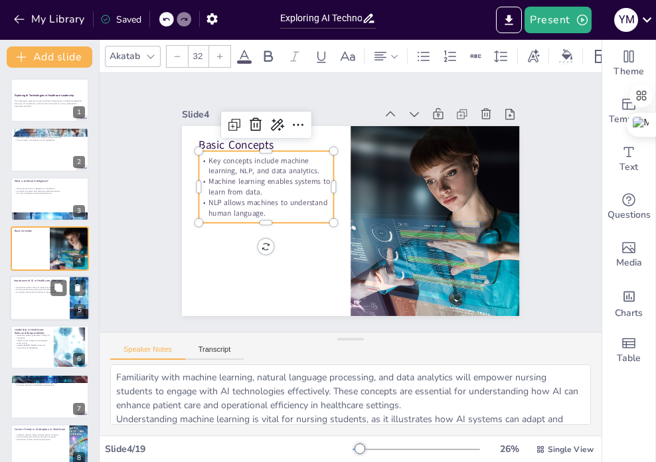
click at [62, 304] on div at bounding box center [50, 297] width 80 height 45
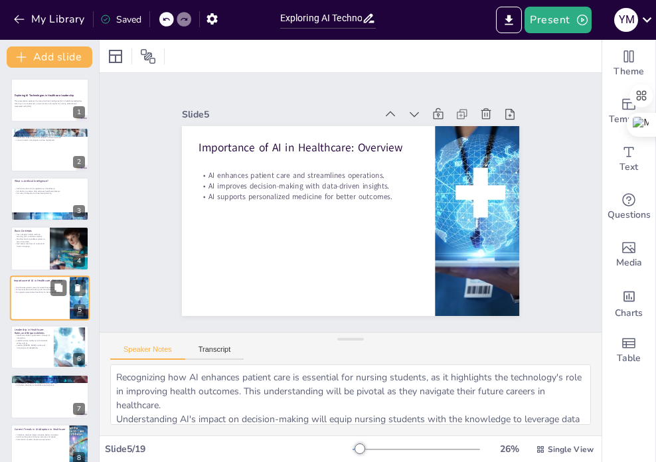
scroll to position [33, 0]
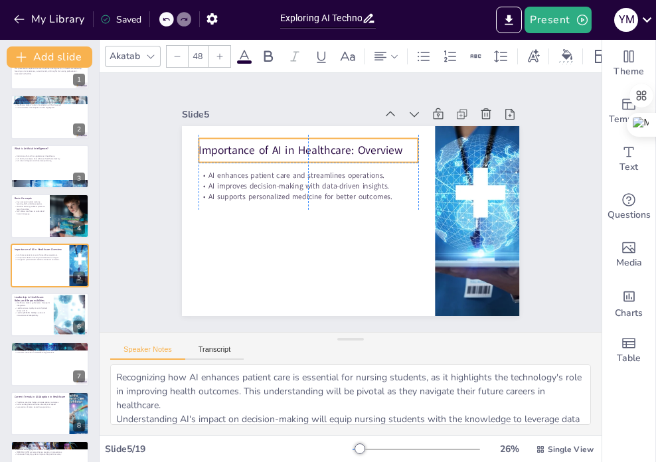
click at [239, 144] on p "Importance of AI in Healthcare: Overview" at bounding box center [333, 138] width 207 height 104
click at [395, 146] on p "Importance of AI in Healthcare: Overview" at bounding box center [333, 138] width 207 height 104
click at [391, 147] on p "Importance of AI in Healthcare: Overview" at bounding box center [320, 142] width 218 height 61
click at [391, 147] on p "Importance of AI in Healthcare: Overview" at bounding box center [374, 140] width 123 height 198
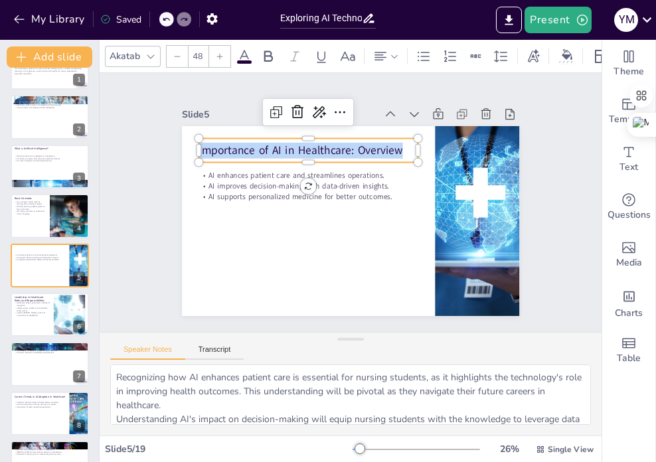
drag, startPoint x: 395, startPoint y: 145, endPoint x: 167, endPoint y: 144, distance: 227.6
click at [167, 144] on div "Slide 1 Exploring AI Technologies in Healthcare Leadership This presentation ex…" at bounding box center [350, 202] width 468 height 375
copy p "Importance of AI in Healthcare: Overview"
click at [299, 189] on p "AI supports personalized medicine for better outcomes." at bounding box center [329, 165] width 137 height 184
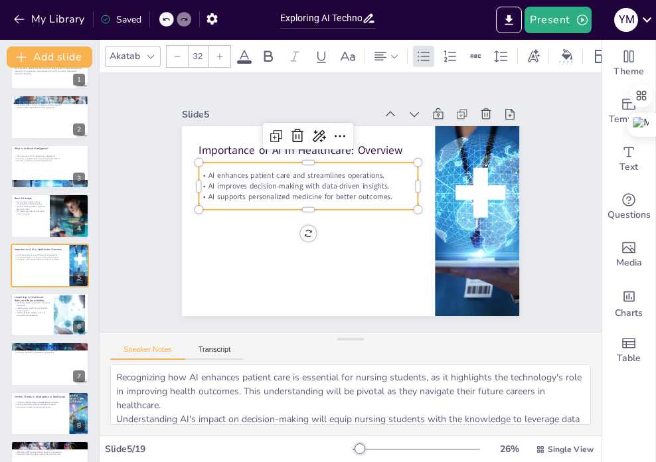
click at [382, 190] on p "AI supports personalized medicine for better outcomes." at bounding box center [312, 184] width 212 height 78
click at [380, 193] on p "AI supports personalized medicine for better outcomes." at bounding box center [334, 163] width 119 height 195
click at [380, 193] on p "AI supports personalized medicine for better outcomes." at bounding box center [323, 169] width 170 height 155
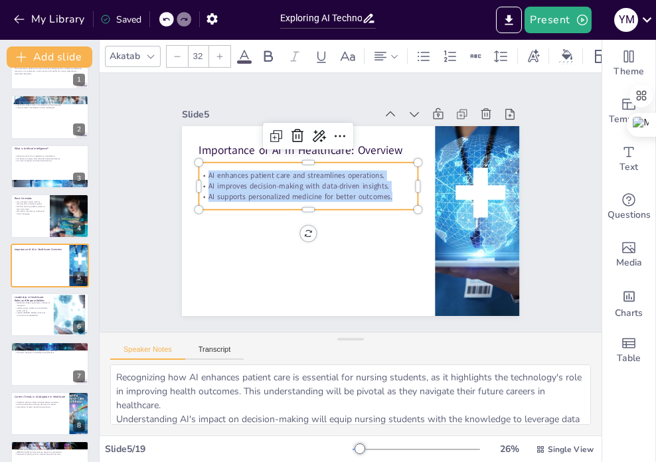
drag, startPoint x: 384, startPoint y: 192, endPoint x: 192, endPoint y: 168, distance: 192.7
click at [212, 168] on div "AI enhances patient care and streamlines operations. AI improves decision-makin…" at bounding box center [318, 170] width 213 height 118
copy div "AI enhances patient care and streamlines operations. AI improves decision-makin…"
click at [143, 355] on button "Speaker Notes" at bounding box center [147, 352] width 75 height 15
click at [145, 353] on button "Speaker Notes" at bounding box center [147, 352] width 75 height 15
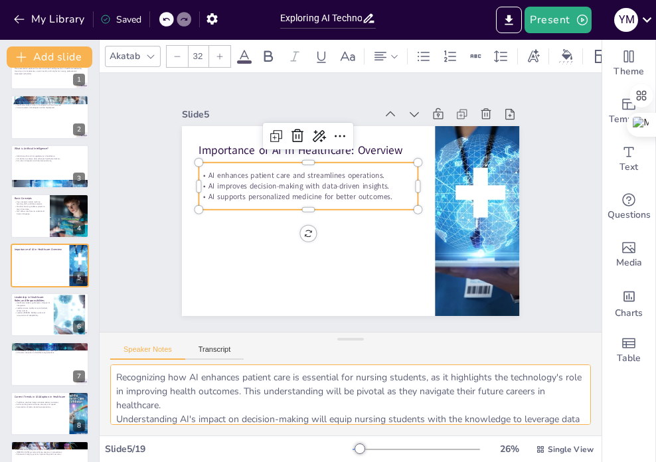
click at [260, 390] on textarea "Recognizing how AI enhances patient care is essential for nursing students, as …" at bounding box center [350, 394] width 480 height 60
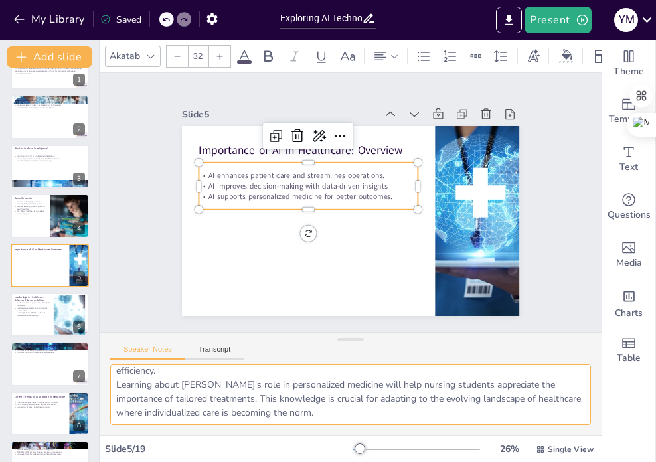
drag, startPoint x: 117, startPoint y: 374, endPoint x: 301, endPoint y: 439, distance: 195.0
click at [354, 451] on div "Akatab 32 Slide 1 Exploring AI Technologies in Healthcare Leadership This prese…" at bounding box center [351, 251] width 502 height 422
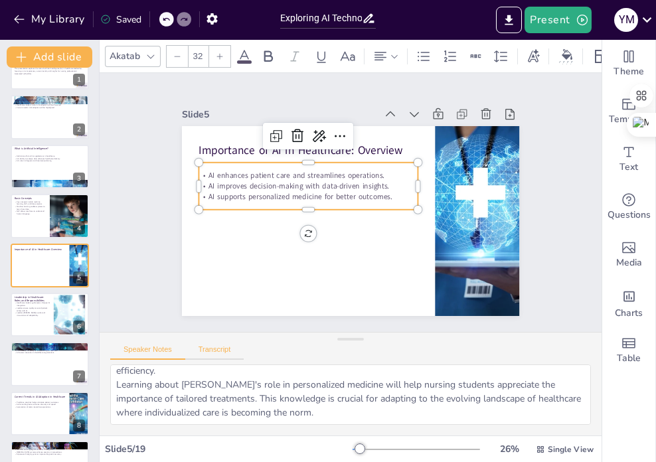
click at [226, 355] on button "Transcript" at bounding box center [214, 352] width 59 height 15
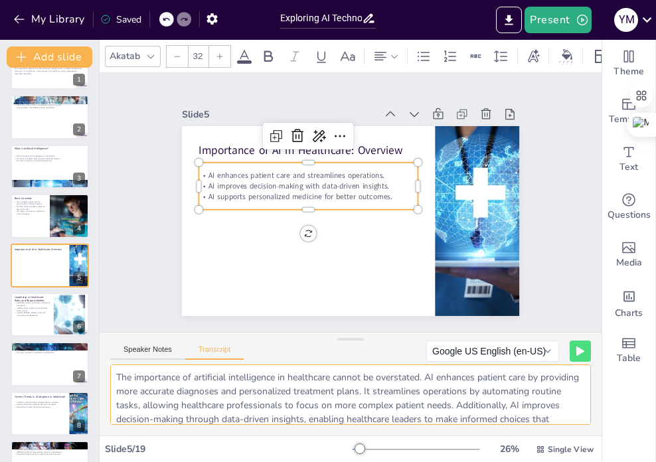
scroll to position [62, 0]
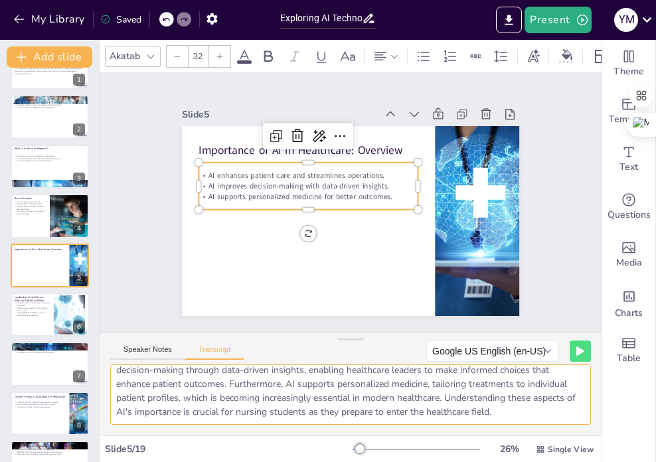
drag, startPoint x: 115, startPoint y: 376, endPoint x: 166, endPoint y: 405, distance: 58.8
click at [346, 461] on html "My Library Saved Exploring AI Technologies in Healthcare Leadership: Insights f…" at bounding box center [328, 231] width 656 height 462
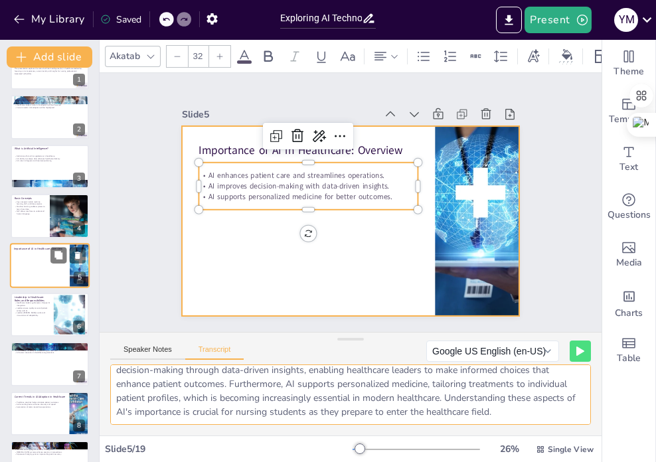
click at [42, 275] on div at bounding box center [50, 265] width 80 height 45
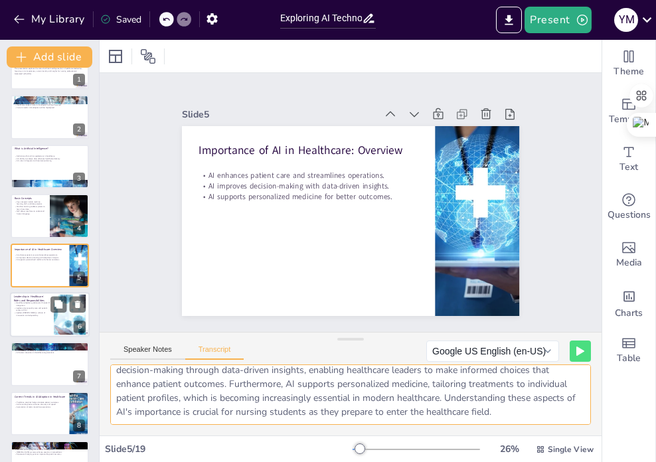
click at [38, 312] on p "Leaders foster a culture of innovation and adaptability." at bounding box center [32, 313] width 36 height 5
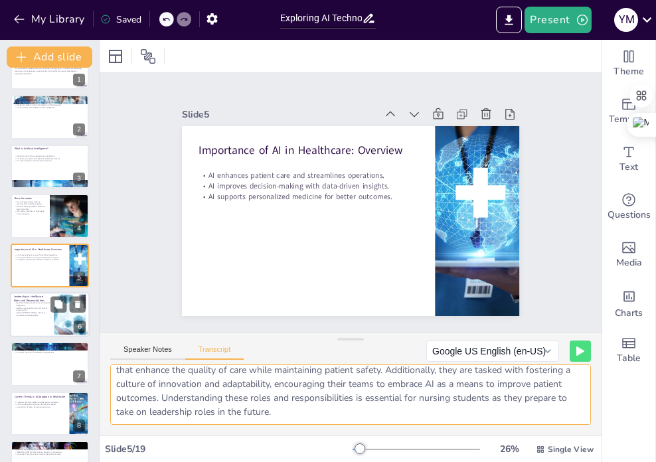
scroll to position [48, 0]
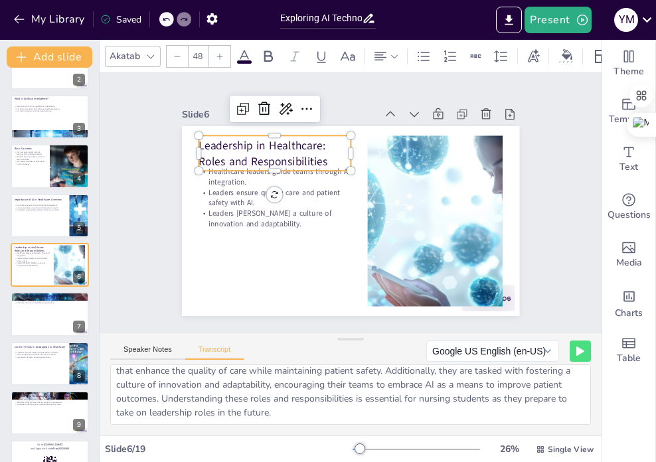
click at [247, 147] on p "Leadership in Healthcare: Roles and Responsibilities" at bounding box center [309, 121] width 147 height 103
click at [352, 142] on p "Leadership in Healthcare: Roles and Responsibilities" at bounding box center [383, 117] width 62 height 155
click at [234, 142] on p "Leadership in Healthcare: Roles and Responsibilities" at bounding box center [293, 132] width 154 height 77
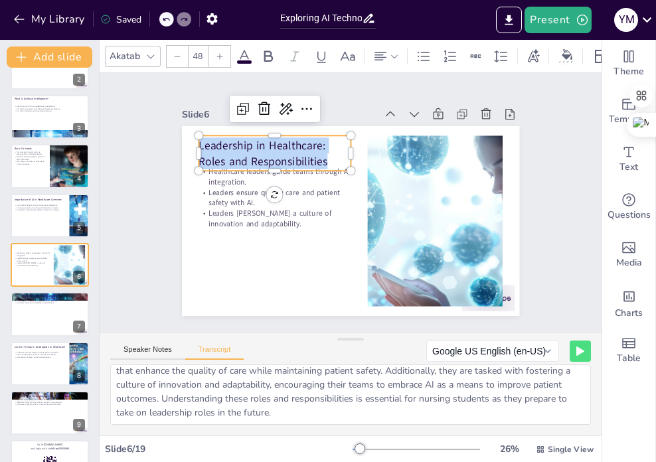
drag, startPoint x: 316, startPoint y: 155, endPoint x: 183, endPoint y: 143, distance: 133.2
click at [183, 143] on div "Healthcare leaders guide teams through AI integration. Leaders ensure quality c…" at bounding box center [340, 218] width 387 height 333
copy p "Leadership in Healthcare: Roles and Responsibilities"
click at [255, 190] on p "Leaders ensure quality care and patient safety with AI." at bounding box center [291, 154] width 135 height 106
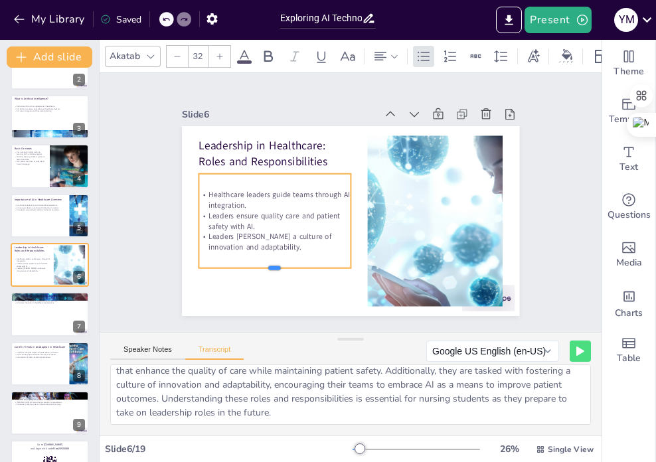
drag, startPoint x: 265, startPoint y: 222, endPoint x: 241, endPoint y: 253, distance: 39.3
click at [260, 267] on div at bounding box center [256, 246] width 148 height 57
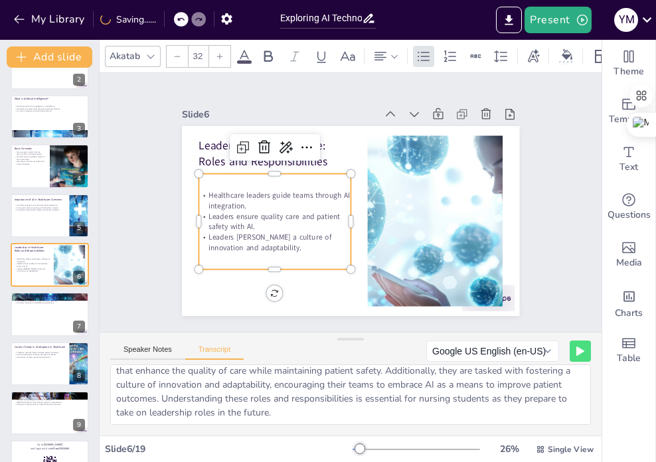
click at [238, 248] on div "Healthcare leaders guide teams through AI integration. Leaders ensure quality c…" at bounding box center [277, 173] width 179 height 167
click at [238, 248] on div "Healthcare leaders guide teams through AI integration. Leaders ensure quality c…" at bounding box center [272, 197] width 174 height 138
drag, startPoint x: 249, startPoint y: 249, endPoint x: 190, endPoint y: 196, distance: 79.0
click at [283, 196] on div "Healthcare leaders guide teams through AI integration. Leaders ensure quality c…" at bounding box center [331, 126] width 96 height 152
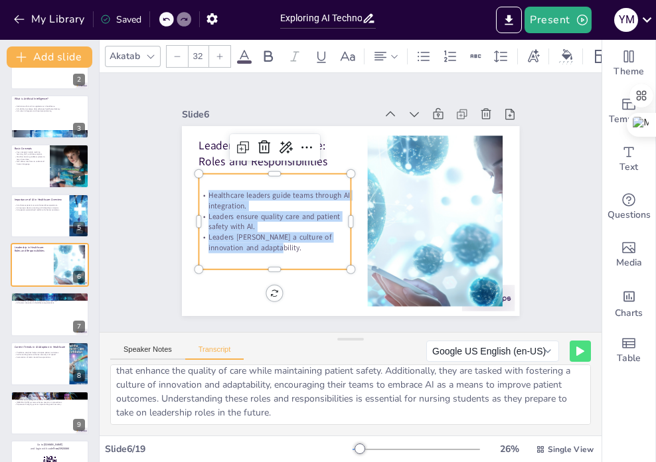
drag, startPoint x: 198, startPoint y: 188, endPoint x: 240, endPoint y: 228, distance: 57.7
click at [281, 252] on div "Healthcare leaders guide teams through AI integration. Leaders ensure quality c…" at bounding box center [280, 166] width 177 height 173
click at [154, 355] on button "Speaker Notes" at bounding box center [147, 352] width 75 height 15
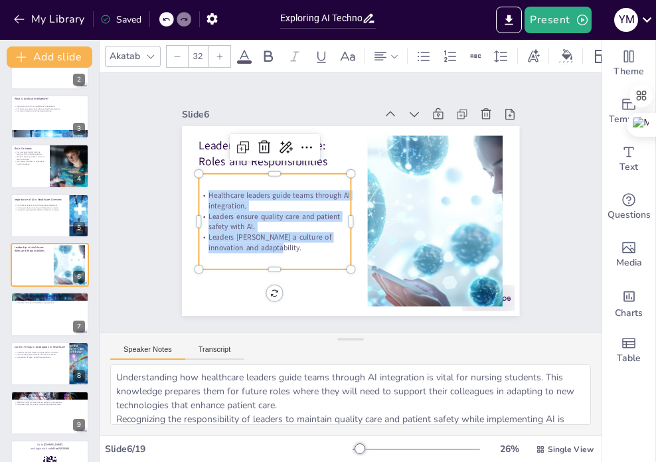
click at [154, 355] on button "Speaker Notes" at bounding box center [147, 352] width 75 height 15
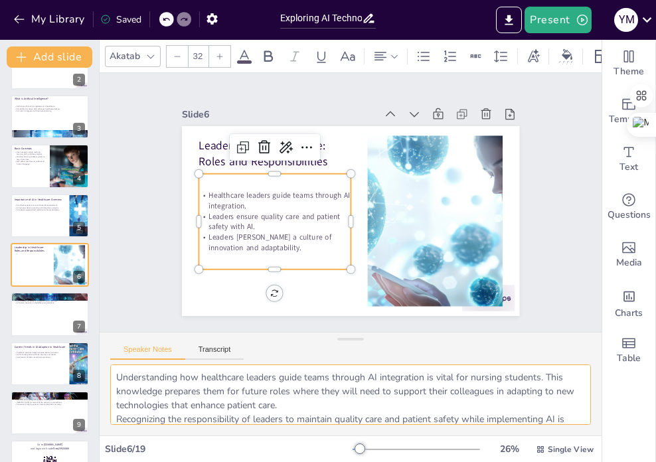
click at [295, 392] on textarea "Understanding how healthcare leaders guide teams through AI integration is vita…" at bounding box center [350, 394] width 480 height 60
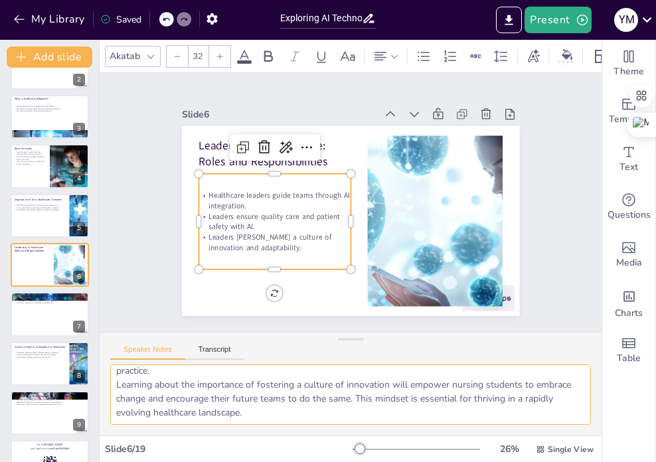
drag, startPoint x: 111, startPoint y: 376, endPoint x: 273, endPoint y: 440, distance: 174.2
click at [326, 451] on div "Akatab 32 Slide 1 Exploring AI Technologies in Healthcare Leadership This prese…" at bounding box center [351, 251] width 502 height 422
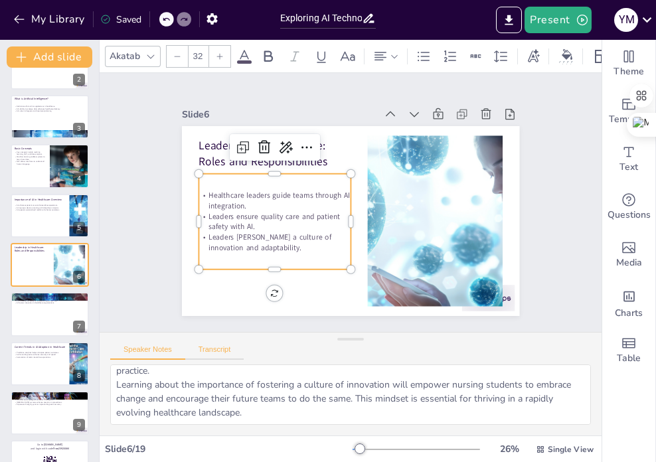
click at [226, 355] on button "Transcript" at bounding box center [214, 352] width 59 height 15
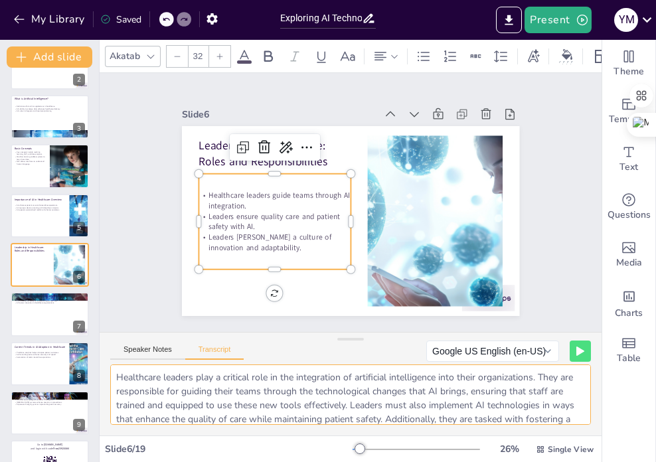
scroll to position [48, 0]
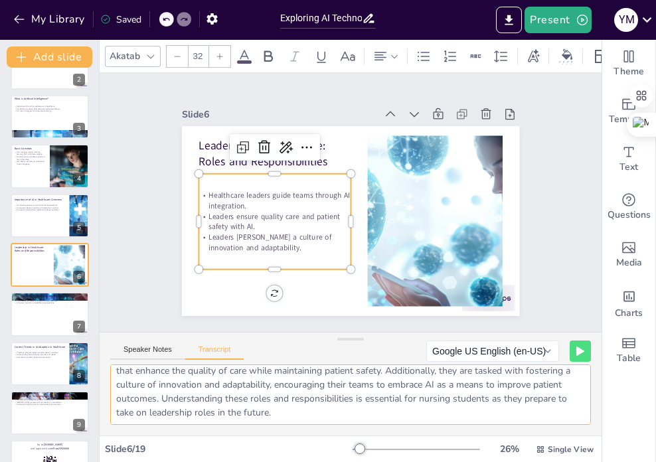
drag, startPoint x: 113, startPoint y: 374, endPoint x: 180, endPoint y: 370, distance: 67.8
click at [419, 461] on html "My Library Saved Exploring AI Technologies in Healthcare Leadership: Insights f…" at bounding box center [328, 231] width 656 height 462
drag, startPoint x: 174, startPoint y: 364, endPoint x: 152, endPoint y: 372, distance: 23.5
click at [152, 372] on textarea "Healthcare leaders play a critical role in the integration of artificial intell…" at bounding box center [350, 394] width 480 height 60
drag, startPoint x: 114, startPoint y: 376, endPoint x: 437, endPoint y: 459, distance: 333.0
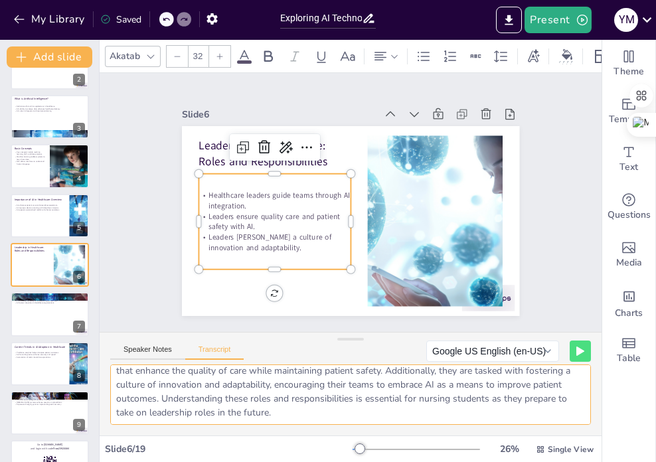
click at [437, 459] on div "Akatab 32 Slide 1 Exploring AI Technologies in Healthcare Leadership This prese…" at bounding box center [351, 251] width 502 height 422
click at [40, 313] on div at bounding box center [50, 314] width 78 height 44
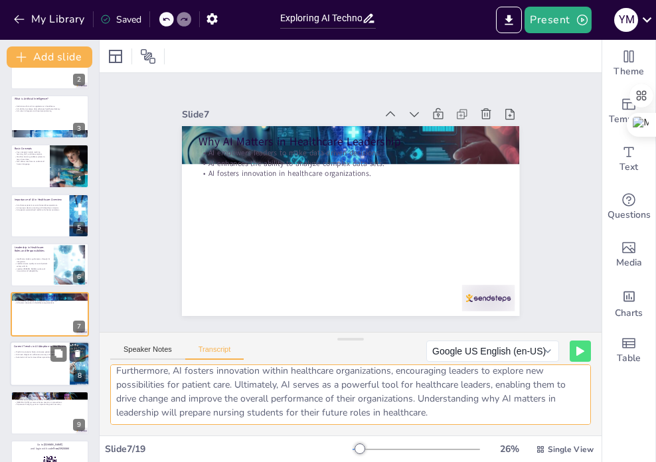
scroll to position [131, 0]
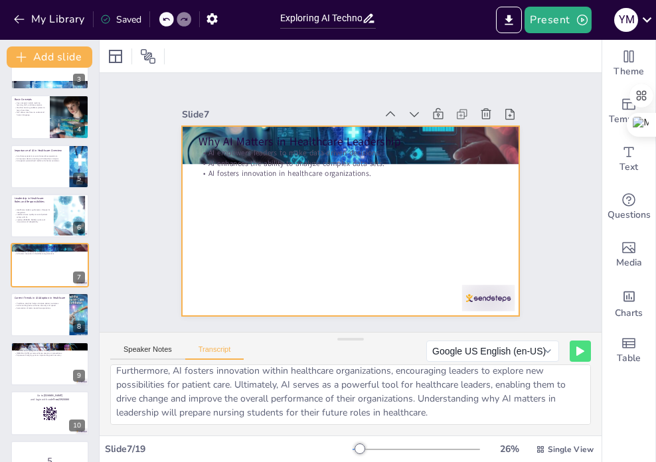
click at [275, 172] on div "Why AI Matters in Healthcare Leadership AI empowers leaders to make data-driven…" at bounding box center [345, 220] width 380 height 285
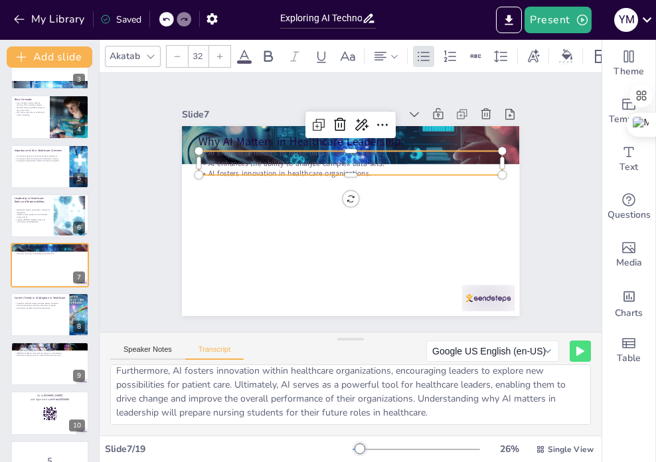
click at [317, 167] on p "AI fosters innovation in healthcare organizations." at bounding box center [373, 186] width 187 height 252
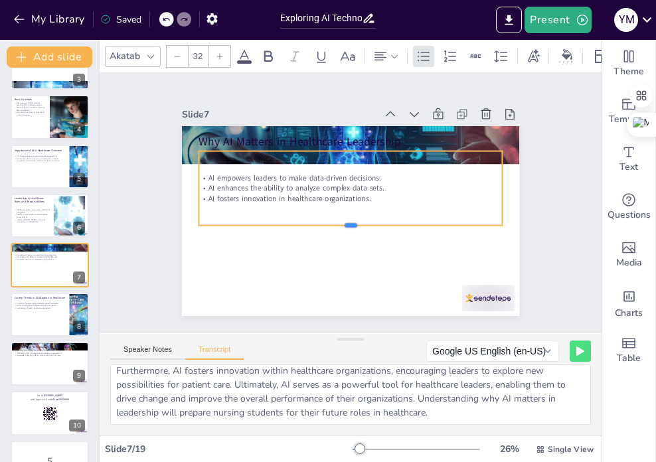
drag, startPoint x: 342, startPoint y: 175, endPoint x: 342, endPoint y: 227, distance: 52.4
click at [342, 227] on div at bounding box center [342, 229] width 292 height 104
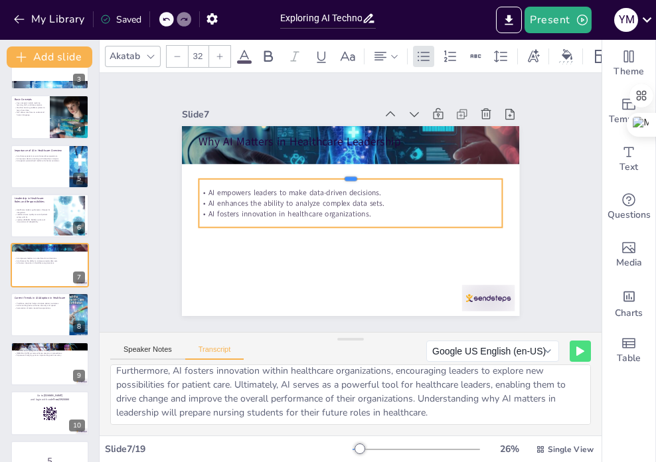
drag, startPoint x: 360, startPoint y: 145, endPoint x: 359, endPoint y: 173, distance: 27.9
click at [359, 173] on div at bounding box center [323, 211] width 104 height 292
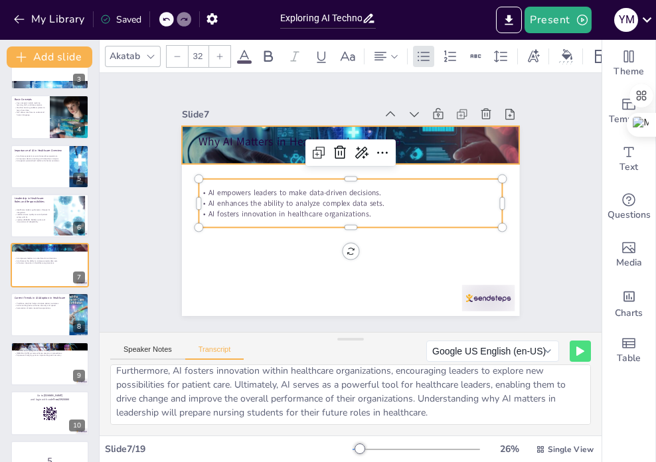
click at [397, 151] on div at bounding box center [384, 156] width 384 height 352
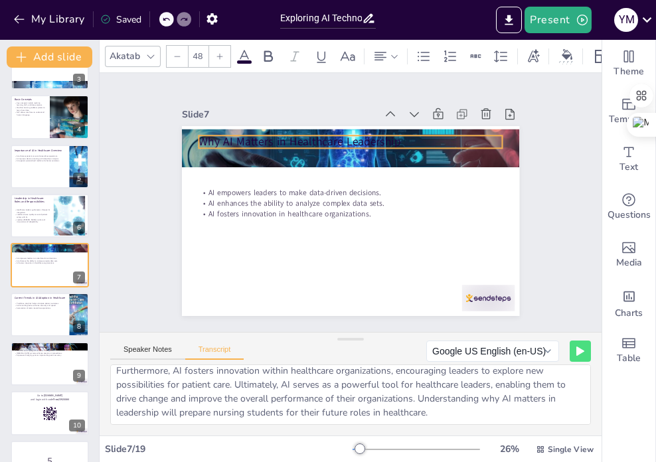
click at [379, 140] on p "Why AI Matters in Healthcare Leadership" at bounding box center [375, 147] width 284 height 138
click at [379, 140] on p "Why AI Matters in Healthcare Leadership" at bounding box center [402, 171] width 165 height 271
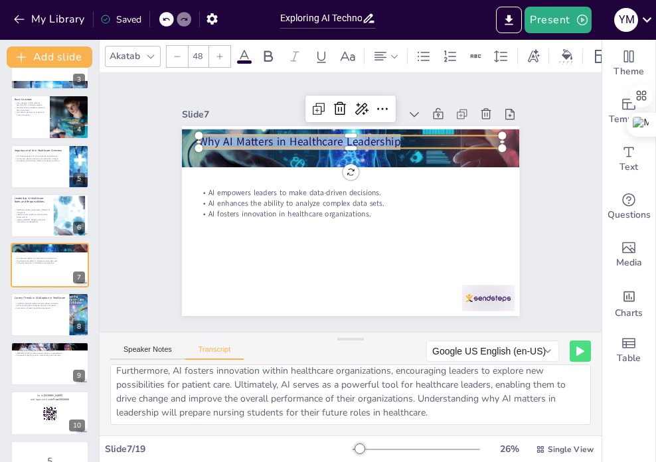
drag, startPoint x: 456, startPoint y: 135, endPoint x: 170, endPoint y: 133, distance: 286.0
click at [166, 133] on div "Slide 1 Exploring AI Technologies in Healthcare Leadership This presentation ex…" at bounding box center [350, 202] width 450 height 308
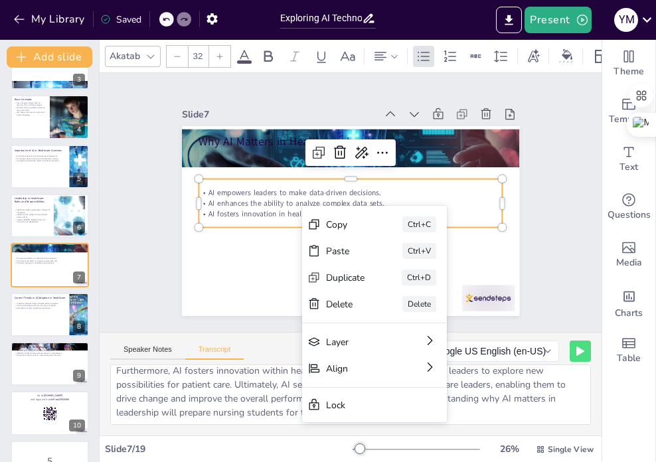
click at [287, 200] on p "AI enhances the ability to analyze complex data sets." at bounding box center [349, 204] width 299 height 74
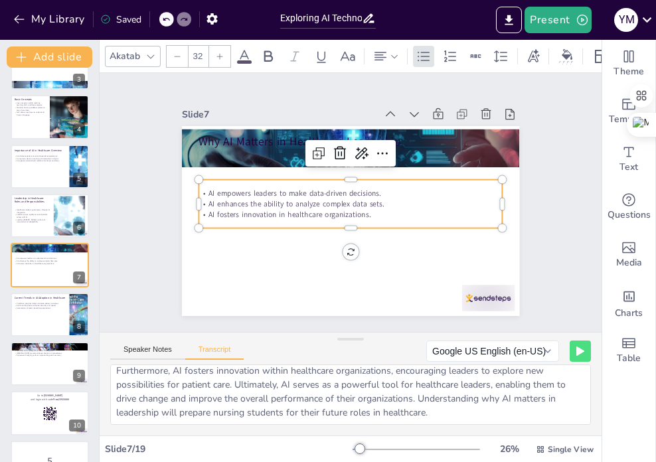
click at [357, 211] on p "AI fosters innovation in healthcare organizations." at bounding box center [339, 204] width 74 height 299
click at [357, 211] on p "AI fosters innovation in healthcare organizations." at bounding box center [343, 192] width 251 height 187
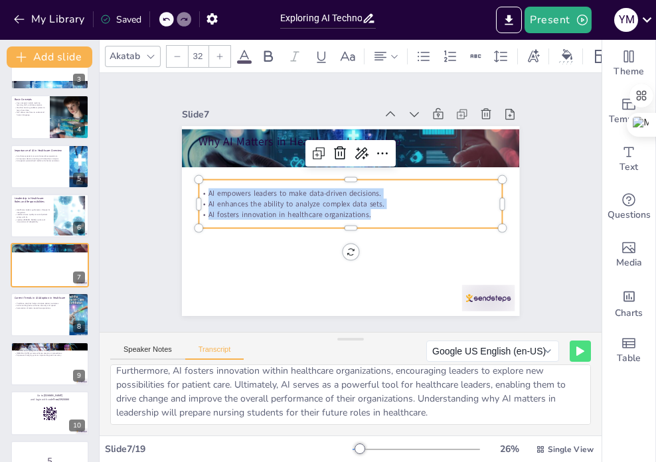
drag, startPoint x: 362, startPoint y: 210, endPoint x: 194, endPoint y: 185, distance: 170.3
click at [200, 185] on div "AI empowers leaders to make data-driven decisions. AI enhances the ability to a…" at bounding box center [349, 203] width 299 height 123
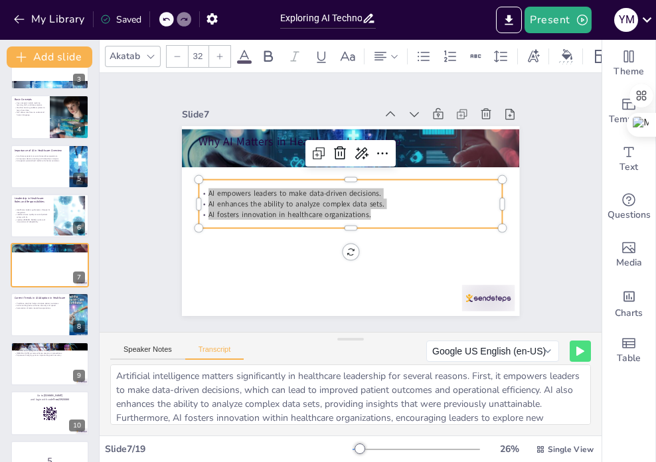
scroll to position [0, 0]
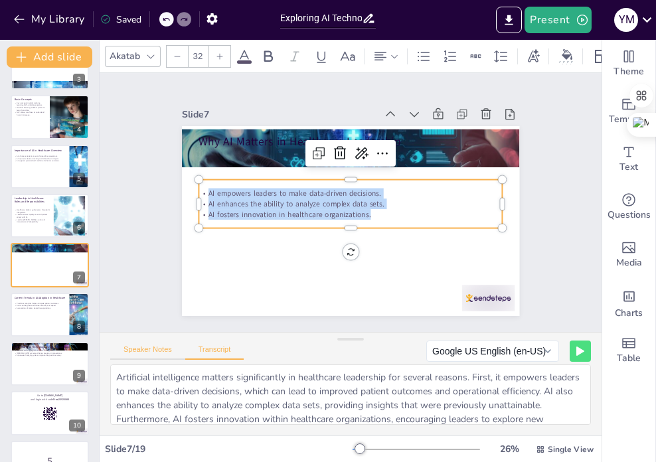
click at [153, 345] on button "Speaker Notes" at bounding box center [147, 352] width 75 height 15
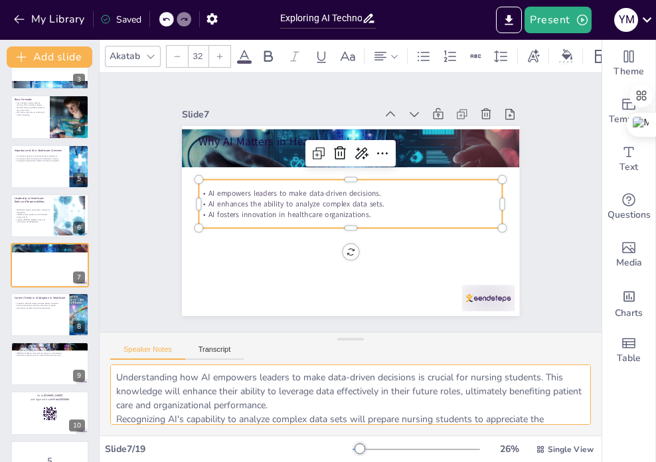
click at [143, 397] on textarea "Understanding how AI empowers leaders to make data-driven decisions is crucial …" at bounding box center [350, 394] width 480 height 60
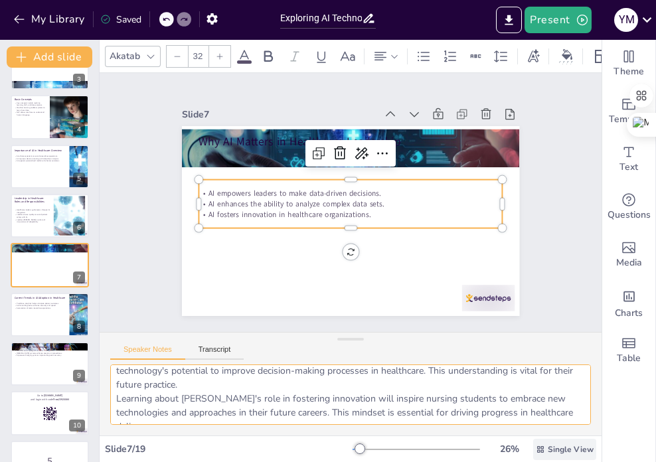
drag, startPoint x: 117, startPoint y: 376, endPoint x: 579, endPoint y: 439, distance: 466.1
click at [579, 439] on div "Akatab 32 Slide 1 Exploring AI Technologies in Healthcare Leadership This prese…" at bounding box center [351, 251] width 502 height 422
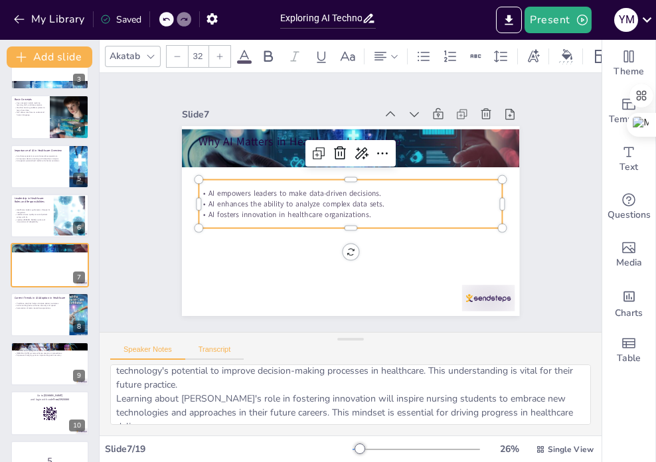
click at [210, 350] on button "Transcript" at bounding box center [214, 352] width 59 height 15
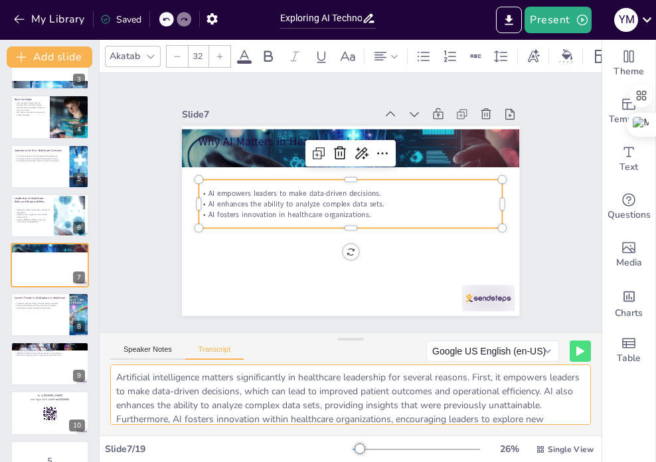
scroll to position [48, 0]
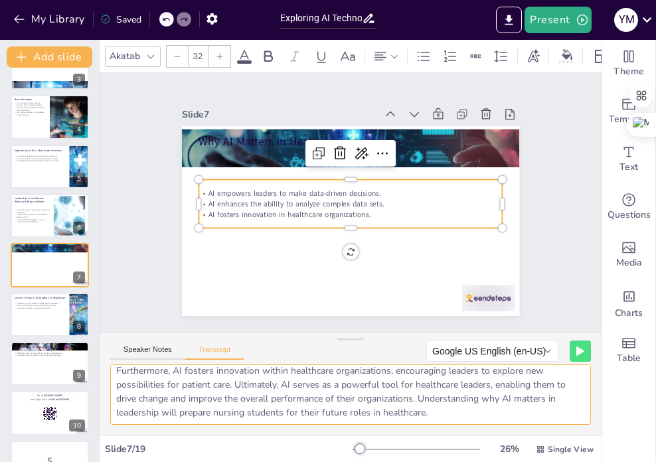
drag, startPoint x: 116, startPoint y: 377, endPoint x: 523, endPoint y: 481, distance: 419.9
click at [523, 461] on html "My Library Saved Exploring AI Technologies in Healthcare Leadership: Insights f…" at bounding box center [328, 231] width 656 height 462
click at [43, 263] on div at bounding box center [50, 260] width 72 height 11
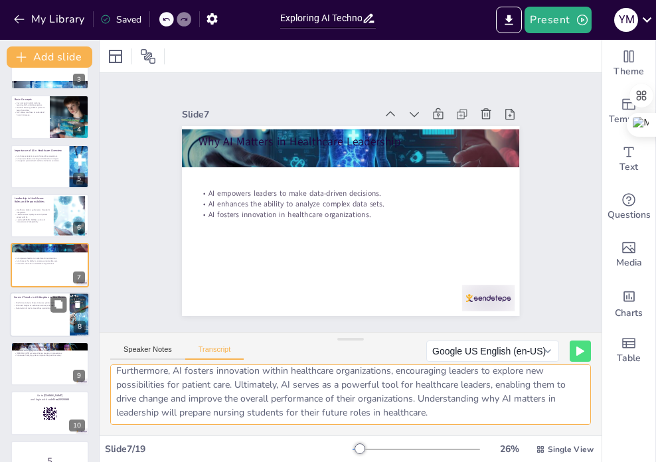
click at [47, 321] on div at bounding box center [50, 314] width 80 height 45
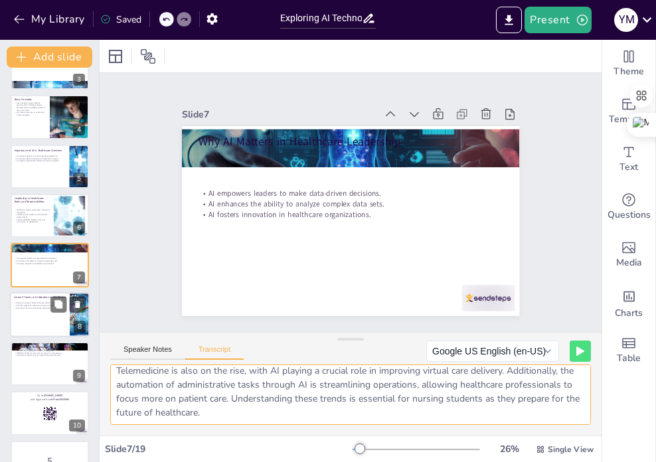
scroll to position [180, 0]
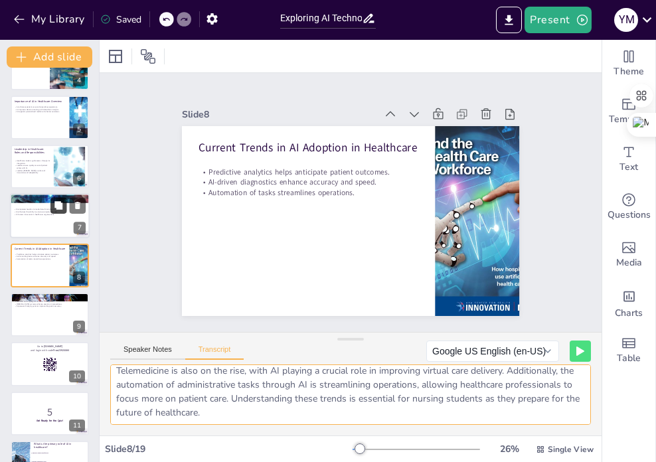
click at [56, 209] on icon at bounding box center [58, 205] width 9 height 9
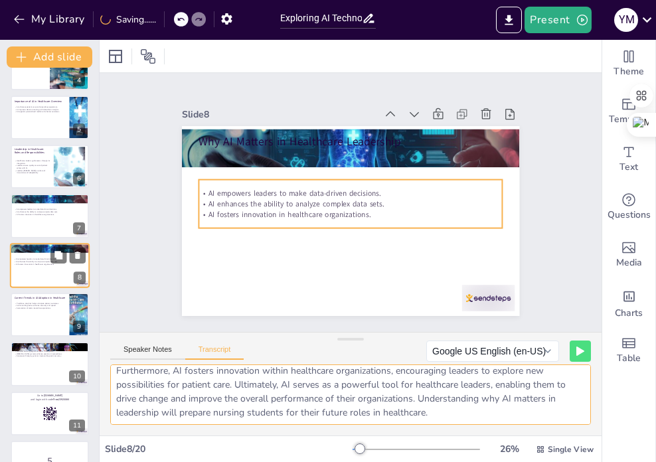
click at [45, 265] on div "AI empowers leaders to make data-driven decisions. AI enhances the ability to a…" at bounding box center [50, 260] width 72 height 11
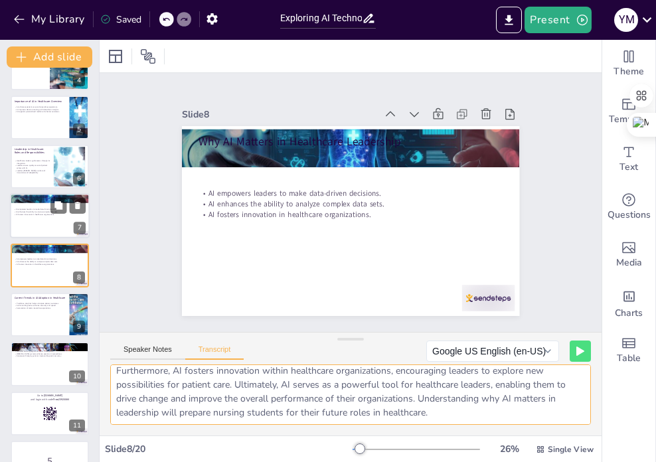
click at [42, 218] on div at bounding box center [50, 216] width 80 height 45
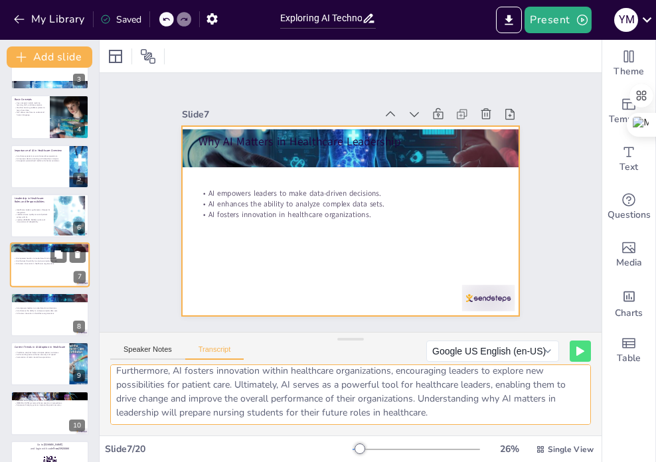
click at [50, 267] on div at bounding box center [50, 265] width 80 height 45
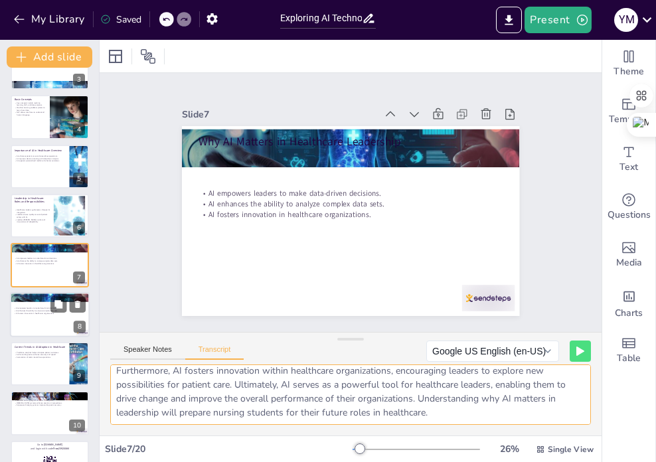
click at [48, 315] on div at bounding box center [50, 314] width 80 height 45
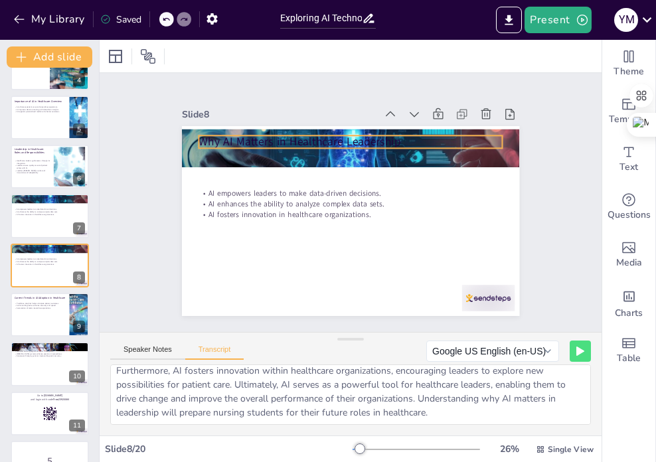
click at [267, 137] on p "Why AI Matters in Healthcare Leadership" at bounding box center [368, 144] width 293 height 109
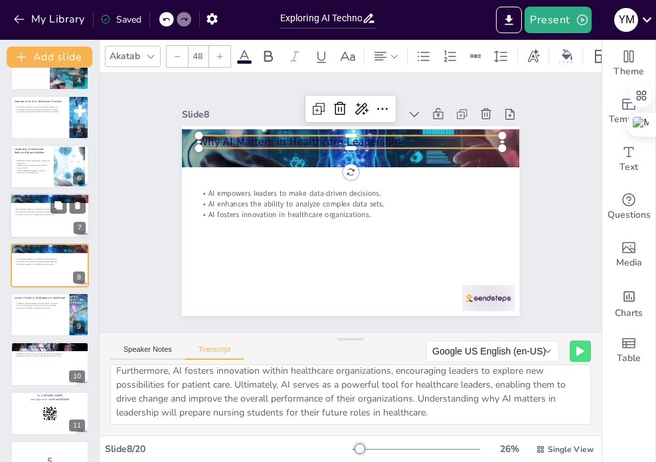
click at [41, 228] on div at bounding box center [50, 216] width 80 height 45
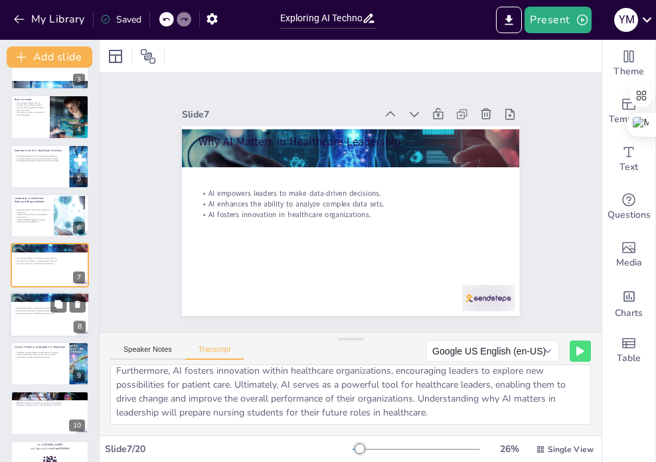
click at [46, 321] on div at bounding box center [50, 314] width 80 height 45
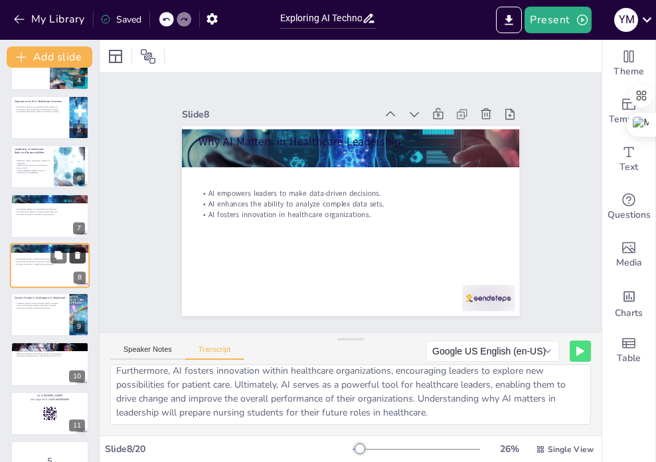
click at [79, 254] on icon at bounding box center [77, 254] width 5 height 7
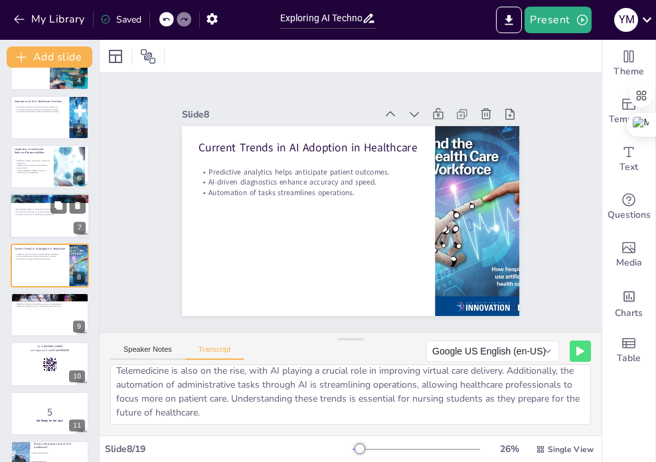
click at [38, 228] on div at bounding box center [50, 216] width 80 height 45
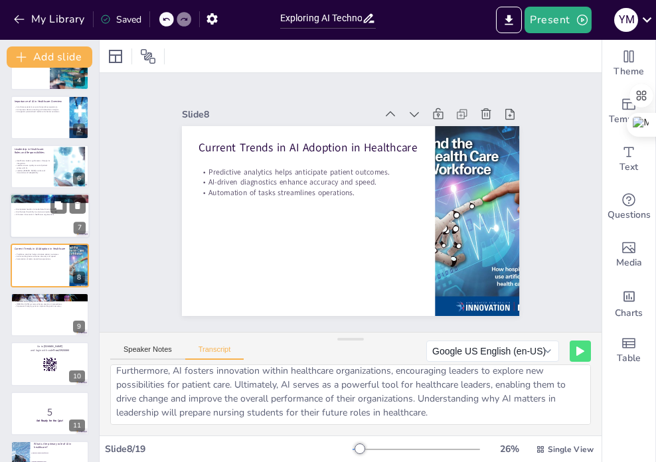
scroll to position [131, 0]
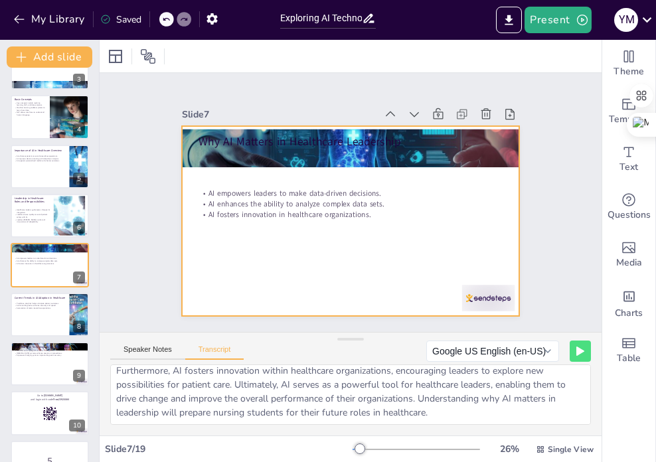
click at [358, 276] on div at bounding box center [340, 218] width 387 height 333
click at [35, 220] on p "Leaders foster a culture of innovation and adaptability." at bounding box center [32, 220] width 36 height 5
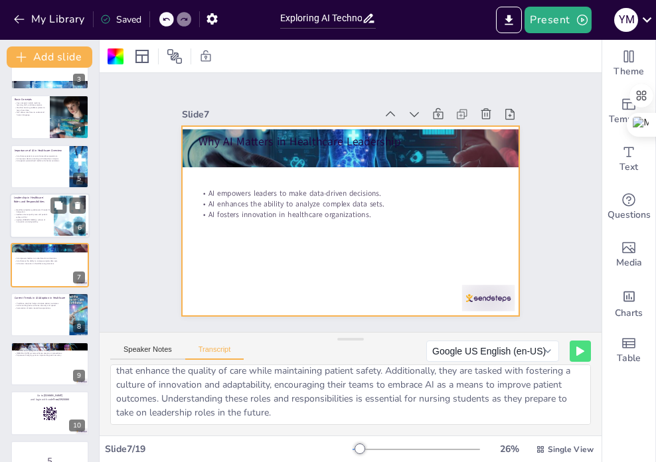
scroll to position [82, 0]
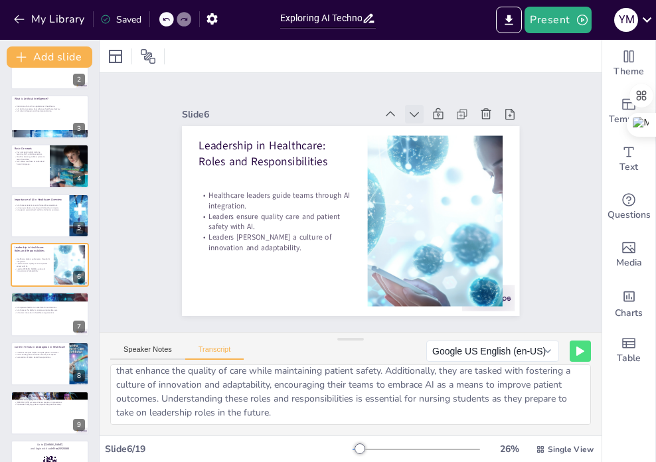
click at [432, 259] on icon at bounding box center [438, 265] width 13 height 13
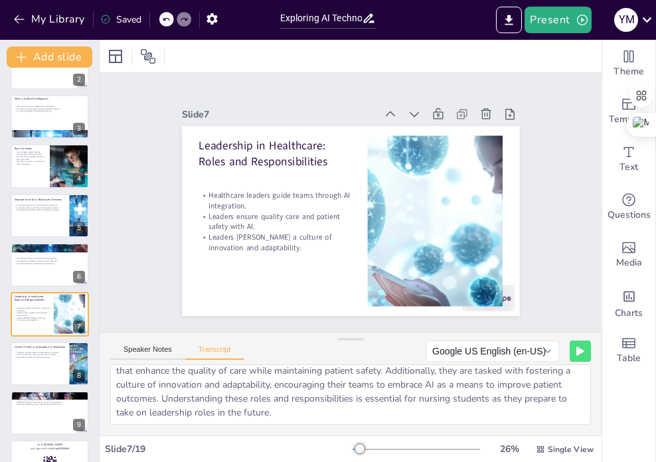
click at [430, 130] on icon at bounding box center [438, 138] width 17 height 17
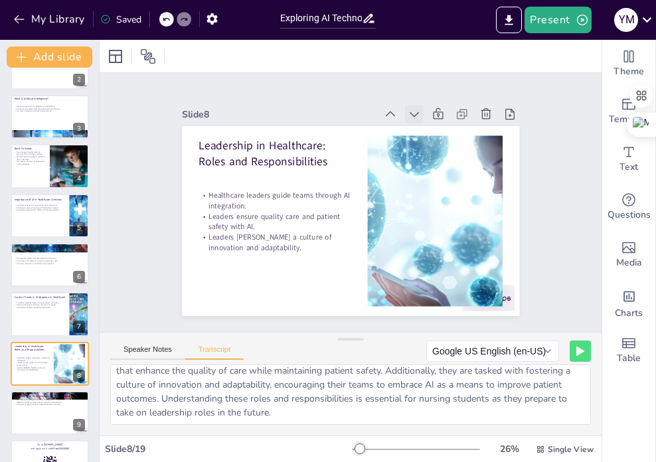
click at [436, 139] on icon at bounding box center [444, 147] width 17 height 17
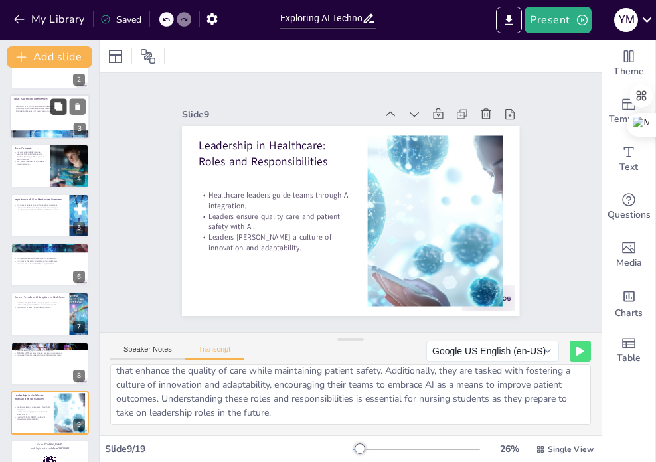
click at [57, 109] on icon at bounding box center [58, 106] width 8 height 8
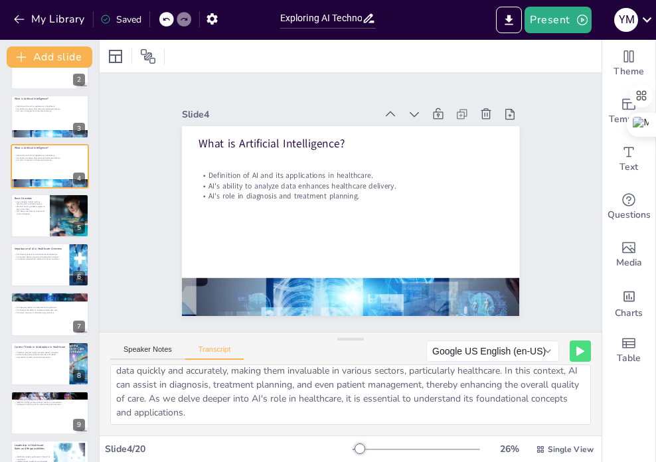
scroll to position [0, 0]
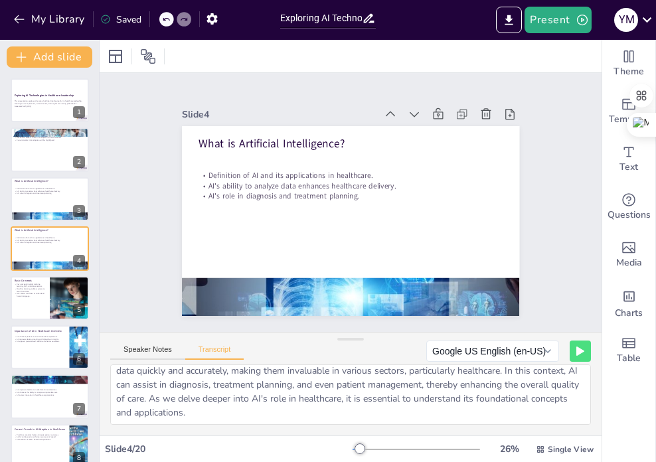
click at [162, 18] on div at bounding box center [166, 19] width 15 height 15
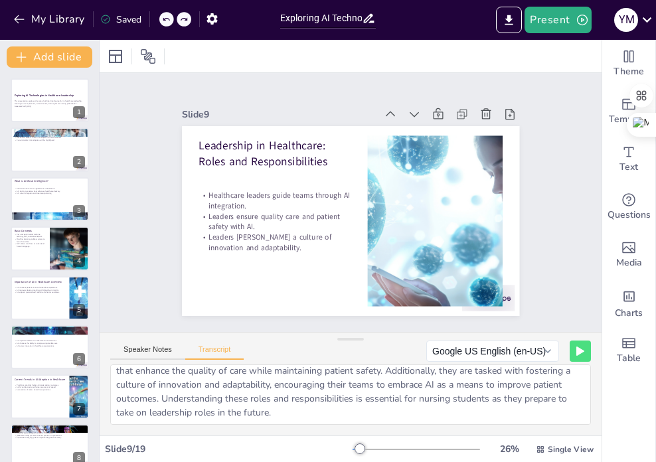
click at [162, 18] on div at bounding box center [166, 19] width 15 height 15
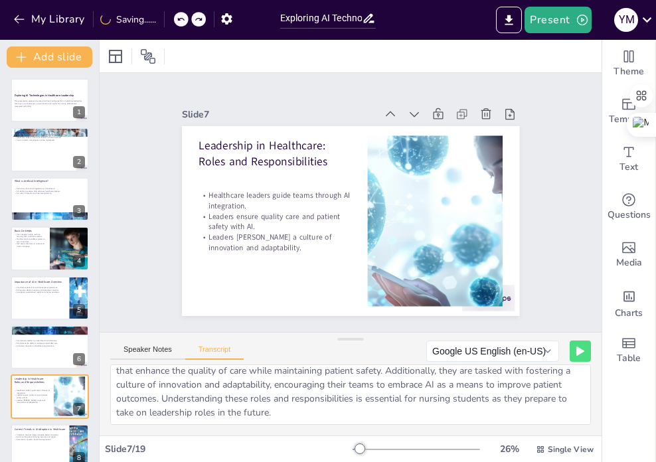
click at [162, 18] on div "My Library Saving......" at bounding box center [119, 19] width 239 height 24
click at [162, 18] on div at bounding box center [166, 19] width 15 height 15
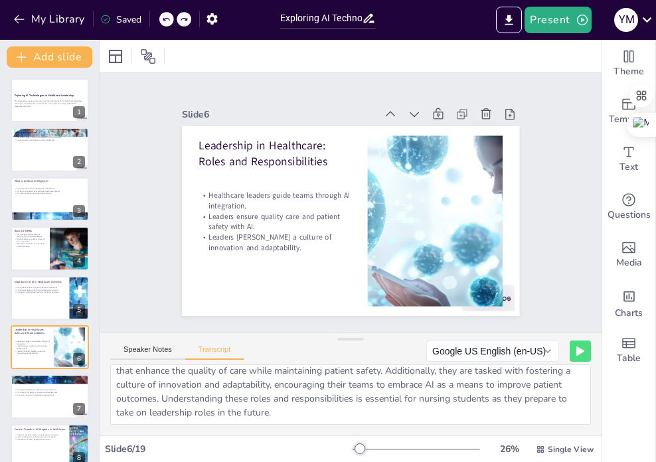
click at [162, 18] on div at bounding box center [166, 19] width 15 height 15
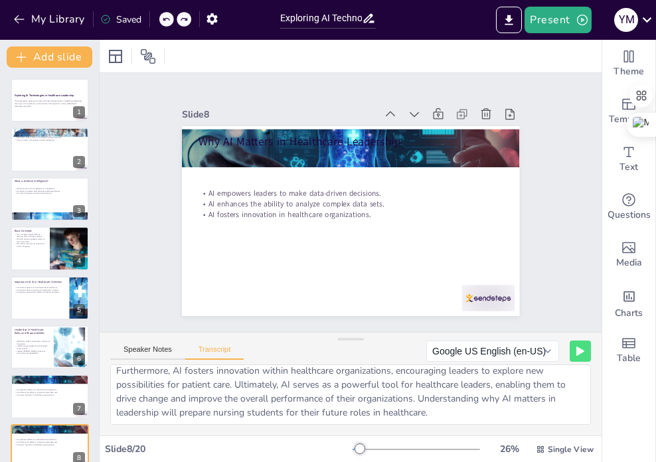
click at [162, 18] on div at bounding box center [166, 19] width 15 height 15
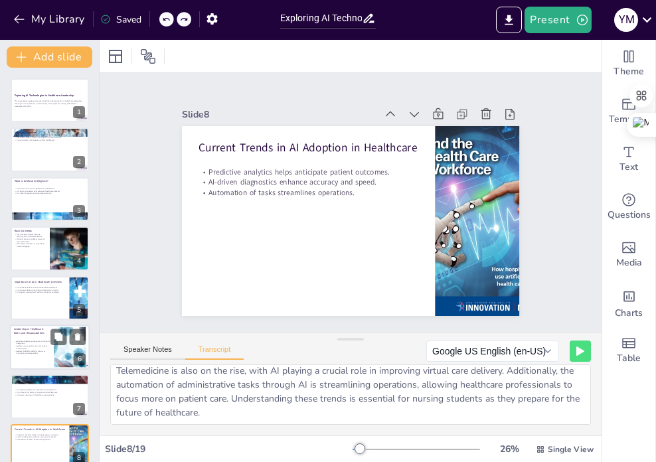
click at [36, 352] on p "Leaders foster a culture of innovation and adaptability." at bounding box center [32, 352] width 36 height 5
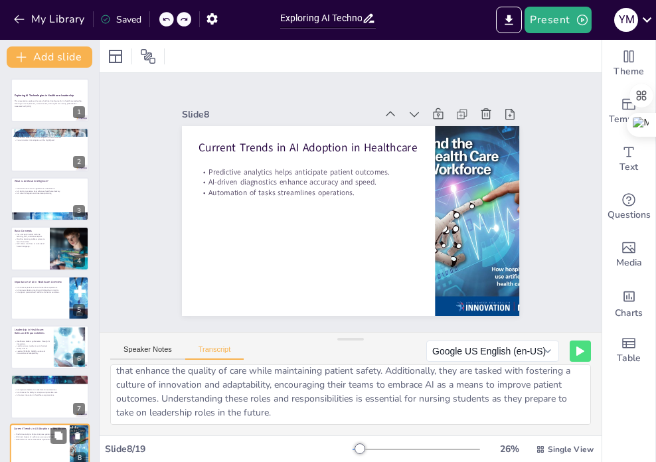
scroll to position [82, 0]
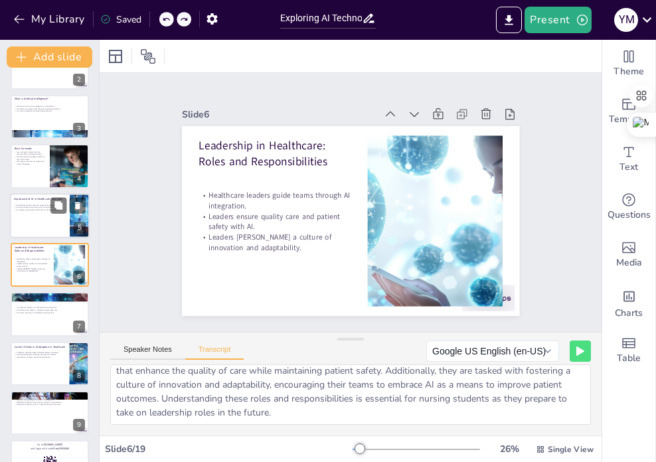
click at [33, 219] on div at bounding box center [50, 215] width 80 height 45
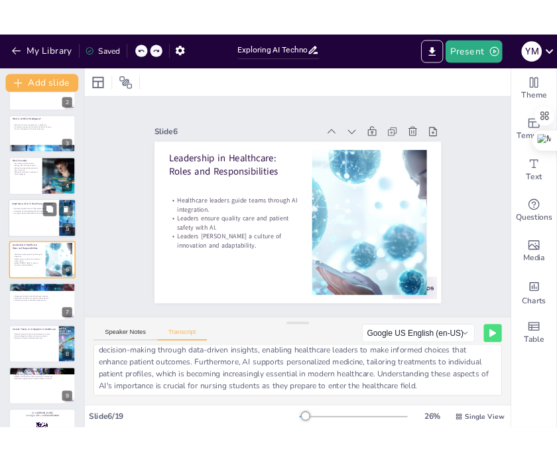
scroll to position [33, 0]
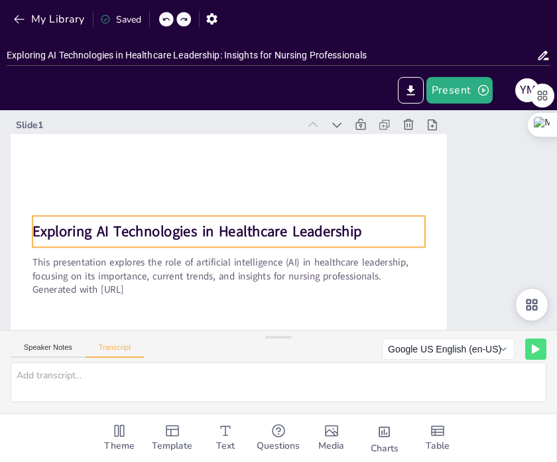
click at [45, 233] on strong "Exploring AI Technologies in Healthcare Leadership" at bounding box center [199, 197] width 309 height 152
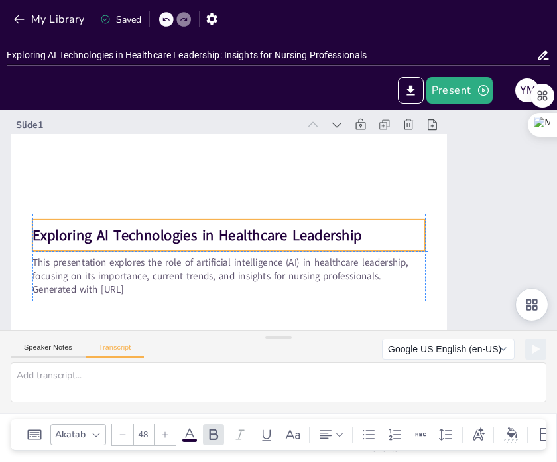
click at [53, 225] on strong "Exploring AI Technologies in Healthcare Leadership" at bounding box center [200, 193] width 295 height 182
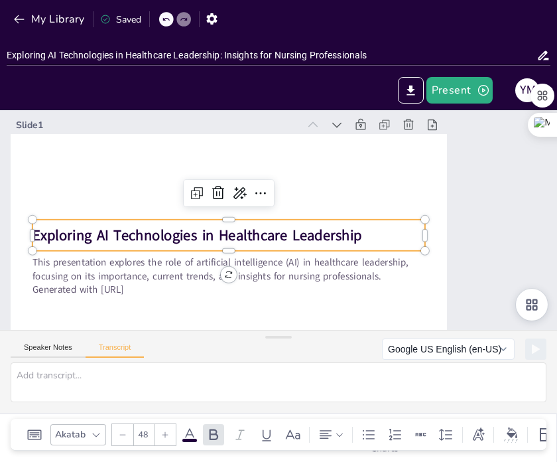
click at [343, 235] on strong "Exploring AI Technologies in Healthcare Leadership" at bounding box center [204, 185] width 278 height 210
click at [355, 235] on strong "Exploring AI Technologies in Healthcare Leadership" at bounding box center [339, 277] width 210 height 278
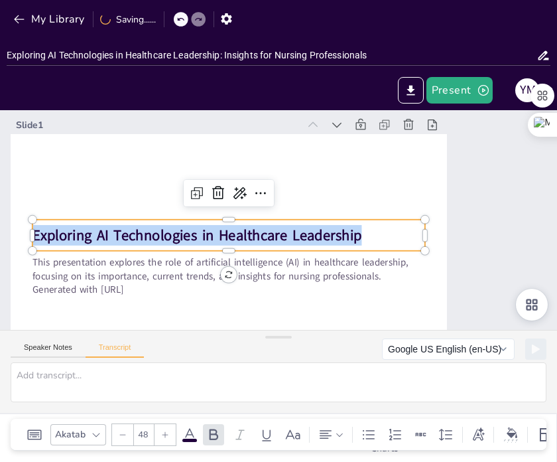
drag, startPoint x: 360, startPoint y: 236, endPoint x: 38, endPoint y: 238, distance: 322.5
click at [53, 238] on p "Exploring AI Technologies in Healthcare Leadership" at bounding box center [228, 208] width 350 height 214
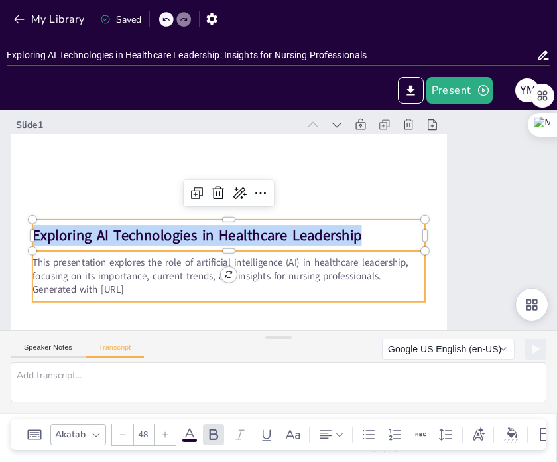
click at [232, 290] on p "Generated with [URL]" at bounding box center [210, 271] width 378 height 135
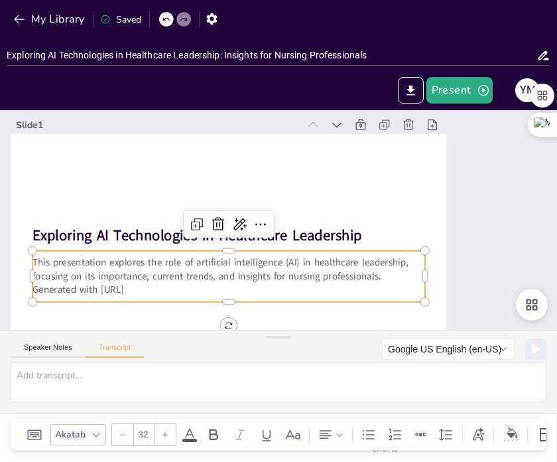
click at [282, 281] on p "This presentation explores the role of artificial intelligence (AI) in healthca…" at bounding box center [216, 251] width 382 height 147
click at [368, 276] on p "This presentation explores the role of artificial intelligence (AI) in healthca…" at bounding box center [216, 251] width 382 height 147
click at [368, 277] on p "This presentation explores the role of artificial intelligence (AI) in healthca…" at bounding box center [216, 251] width 382 height 147
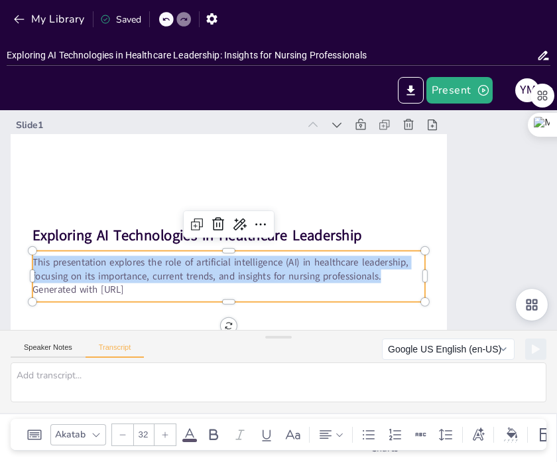
drag, startPoint x: 352, startPoint y: 274, endPoint x: 33, endPoint y: 263, distance: 320.0
click at [33, 263] on p "This presentation explores the role of artificial intelligence (AI) in healthca…" at bounding box center [220, 258] width 390 height 108
click at [355, 139] on icon at bounding box center [363, 147] width 17 height 17
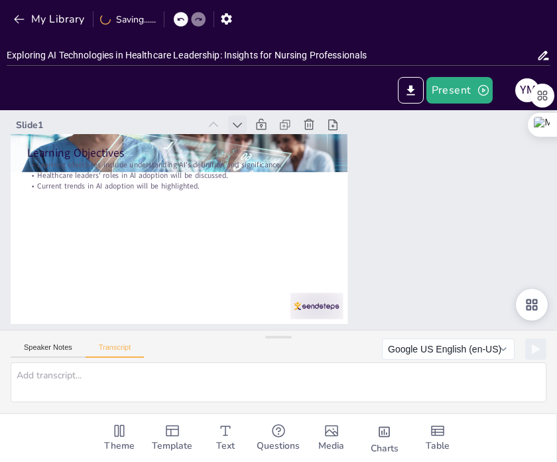
click at [341, 127] on div at bounding box center [352, 138] width 22 height 22
click at [344, 139] on icon at bounding box center [348, 144] width 8 height 11
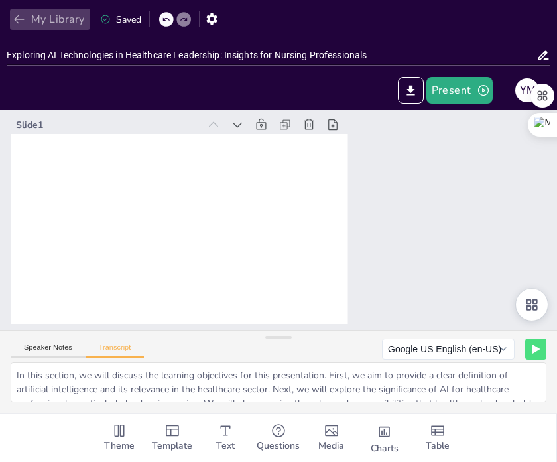
click at [19, 18] on icon "button" at bounding box center [19, 19] width 13 height 13
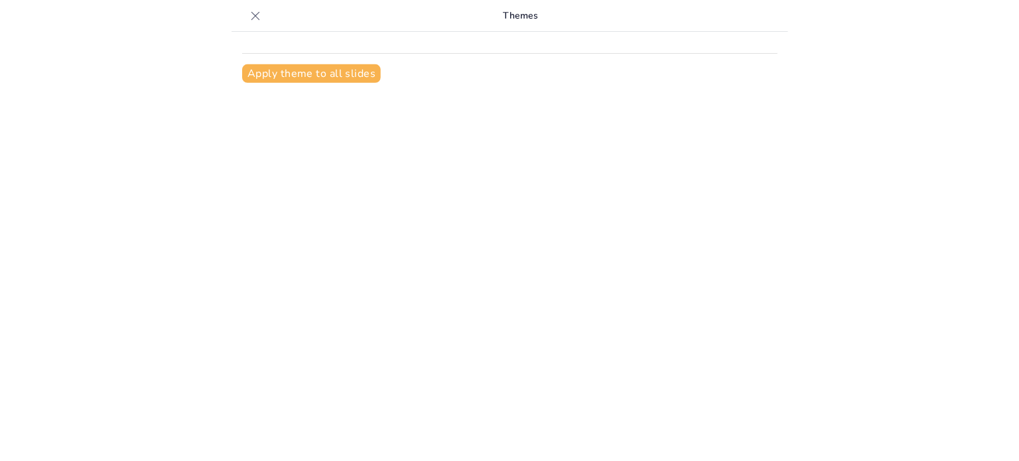
scroll to position [17, 0]
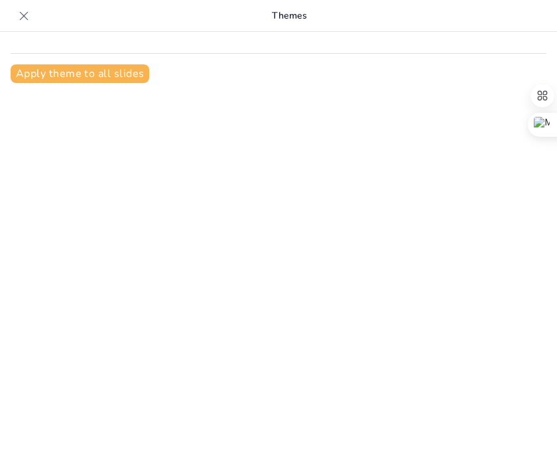
type input "Exploring AI Technologies in Healthcare Leadership: Insights for Nursing Profes…"
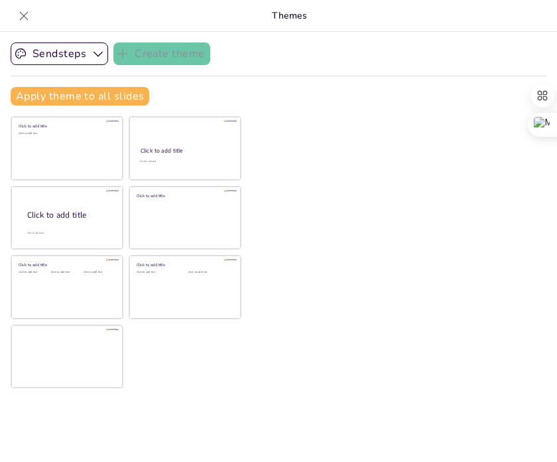
checkbox input "true"
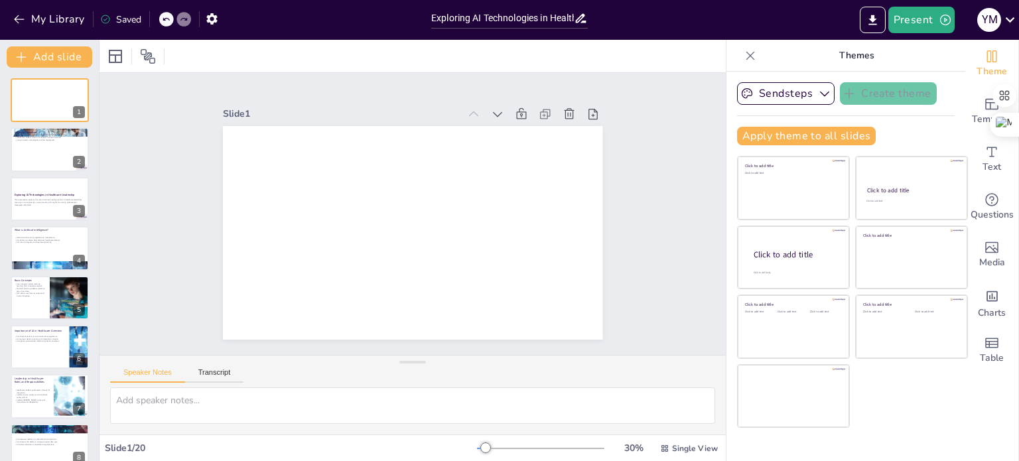
checkbox input "true"
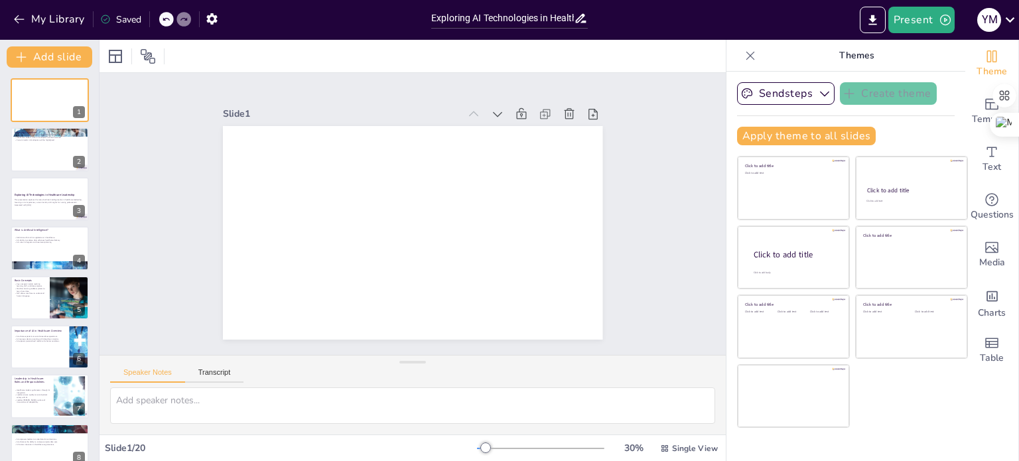
checkbox input "true"
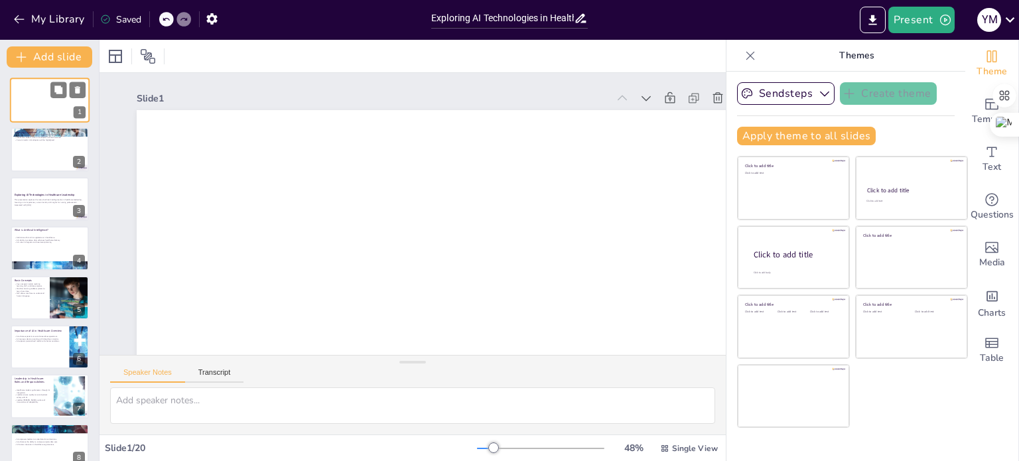
checkbox input "true"
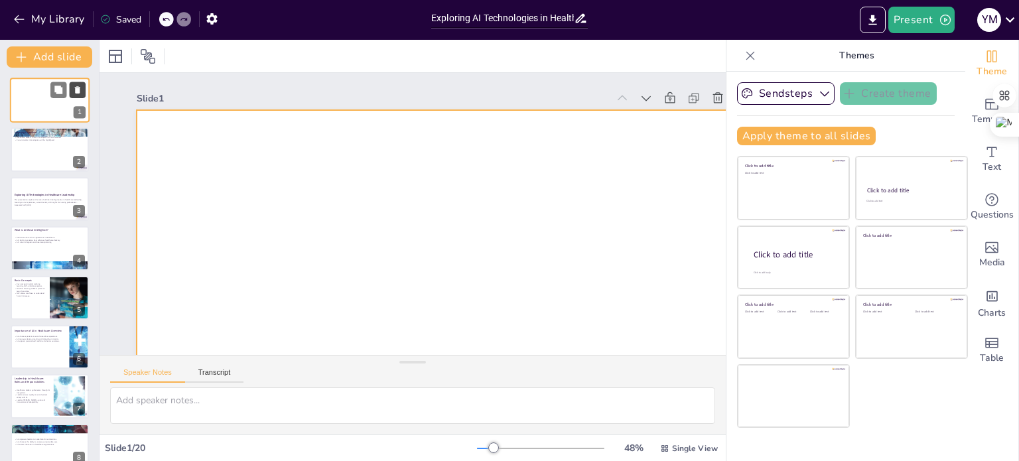
checkbox input "true"
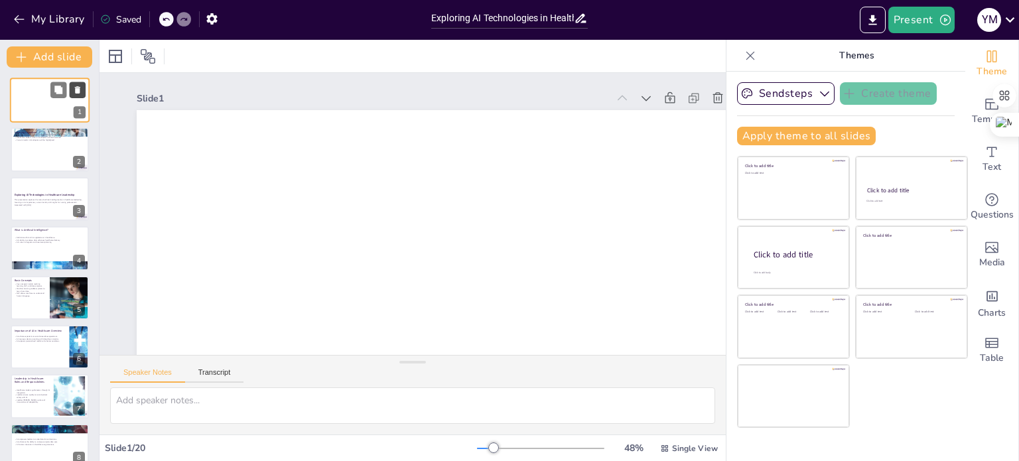
click at [79, 90] on icon at bounding box center [77, 89] width 5 height 7
type textarea "Understanding the definition of AI and its significance will help nursing stude…"
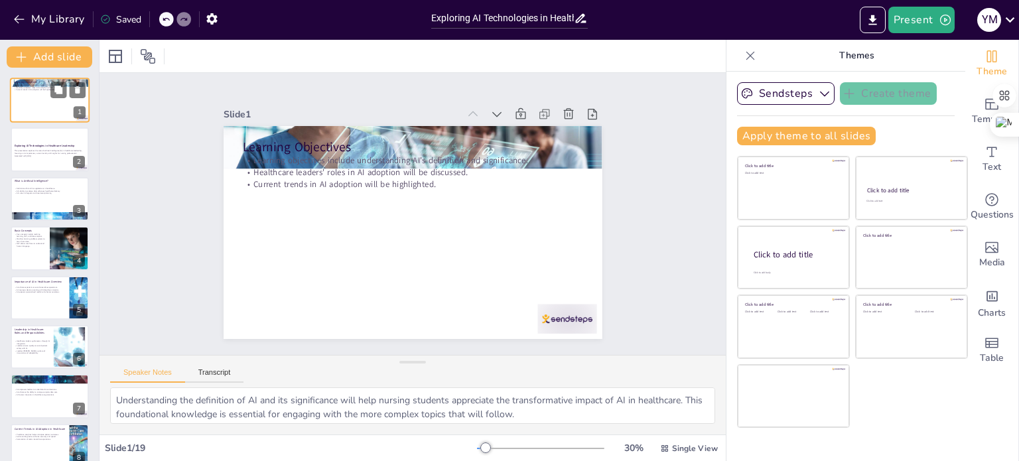
checkbox input "true"
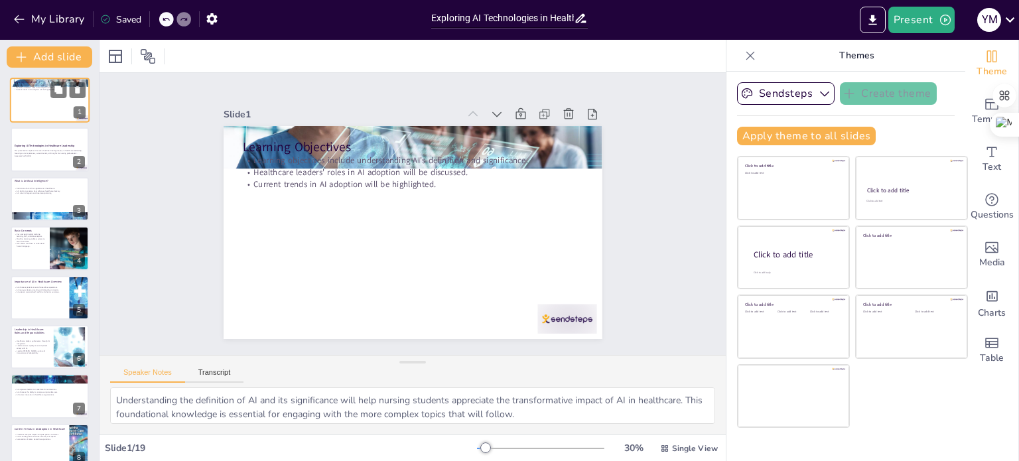
checkbox input "true"
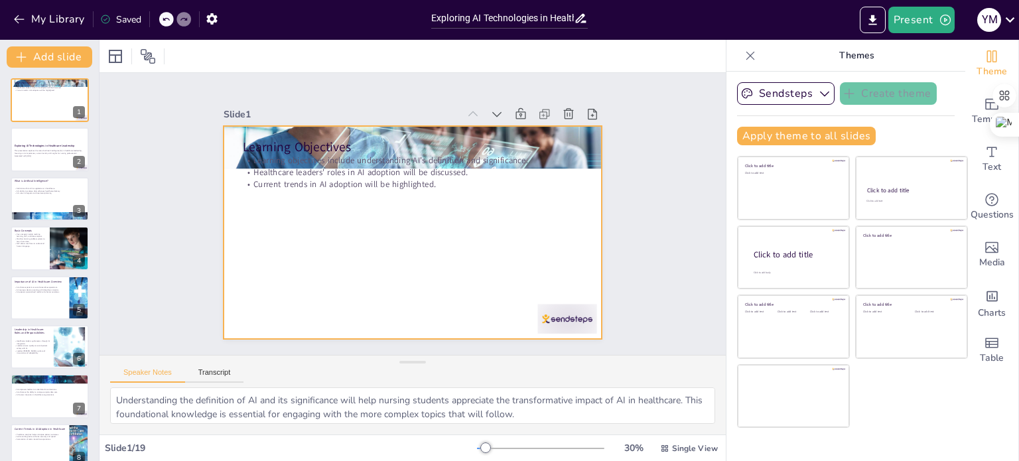
checkbox input "true"
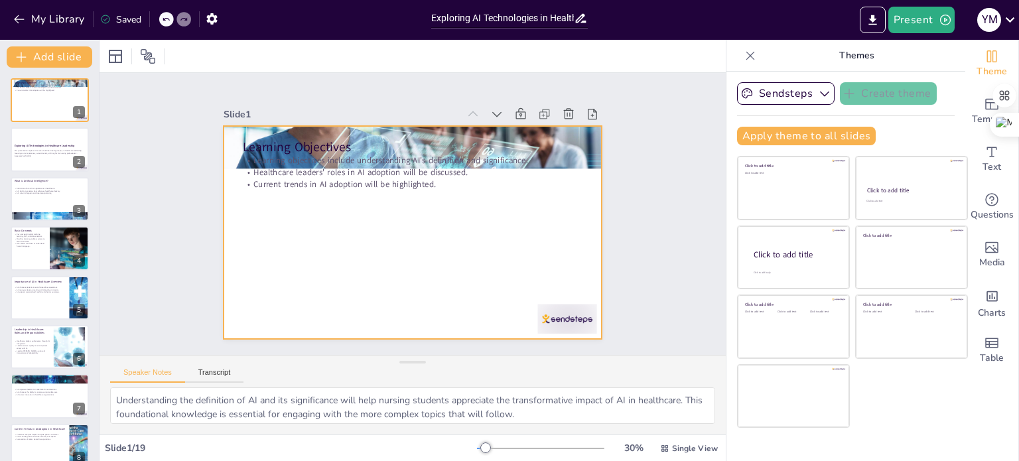
checkbox input "true"
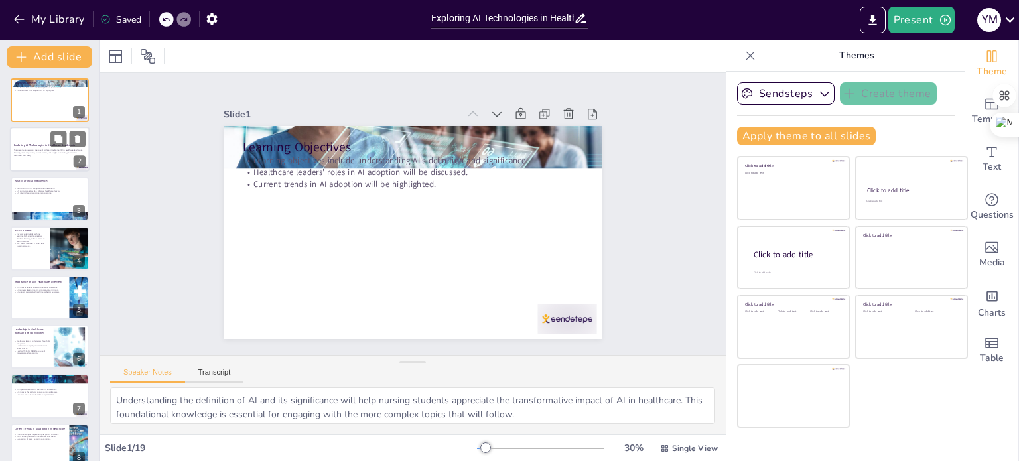
checkbox input "true"
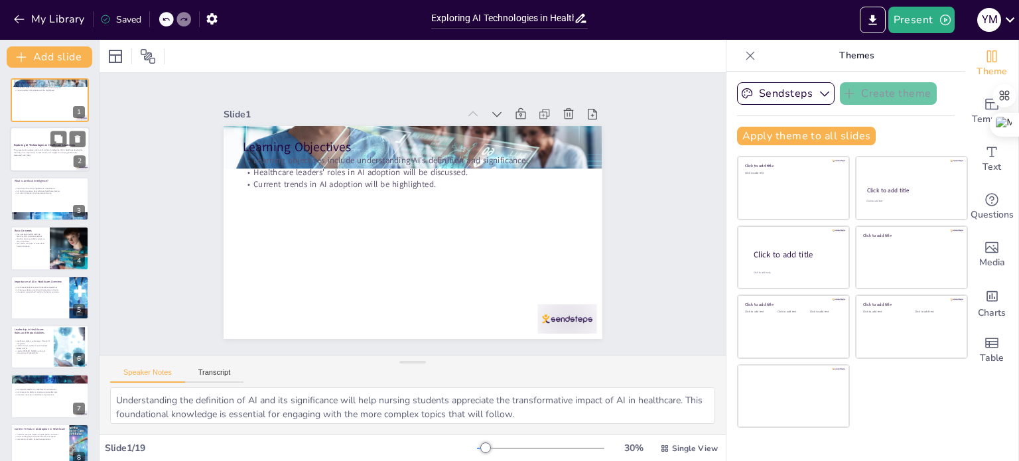
checkbox input "true"
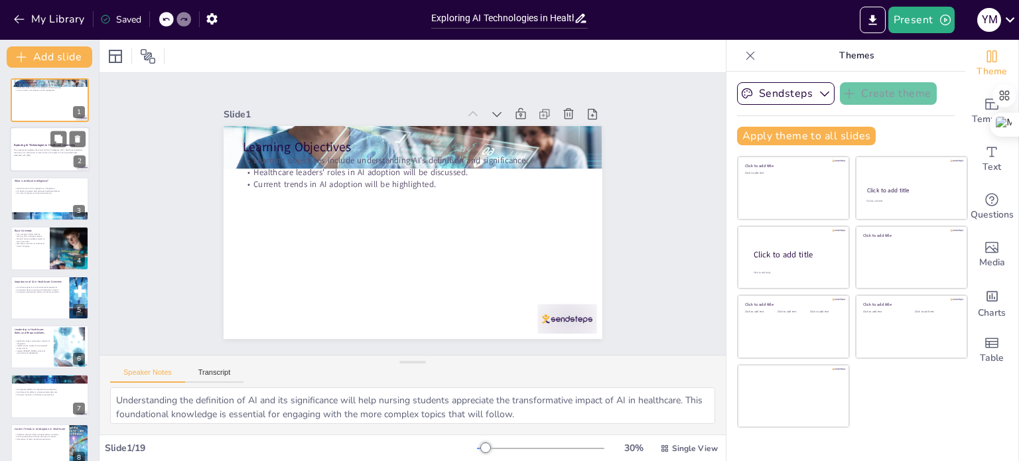
checkbox input "true"
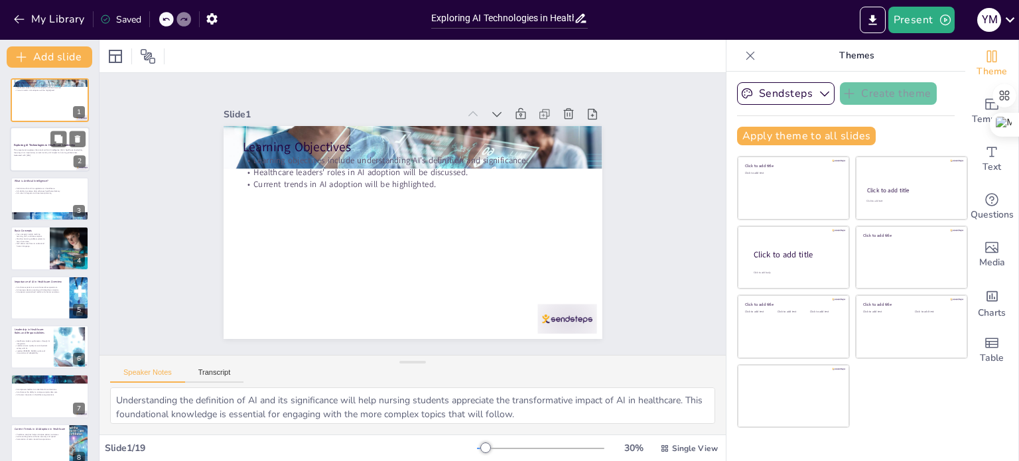
checkbox input "true"
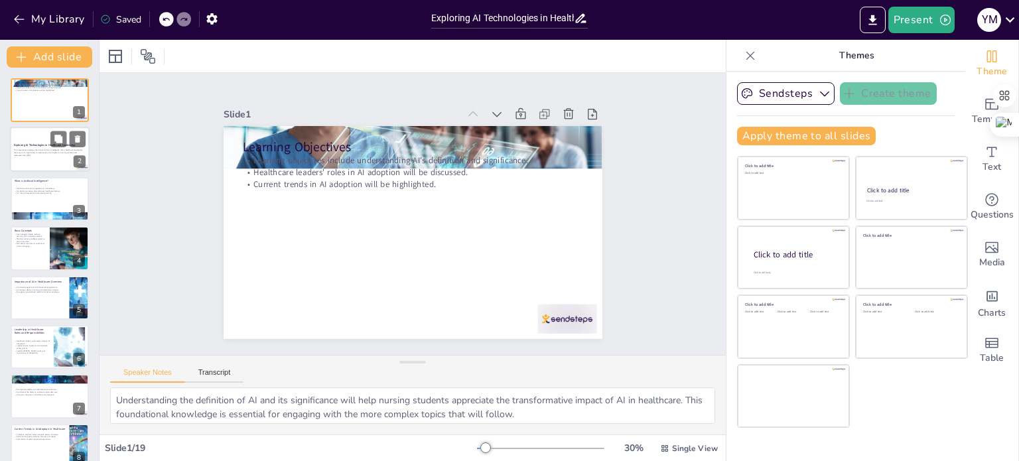
checkbox input "true"
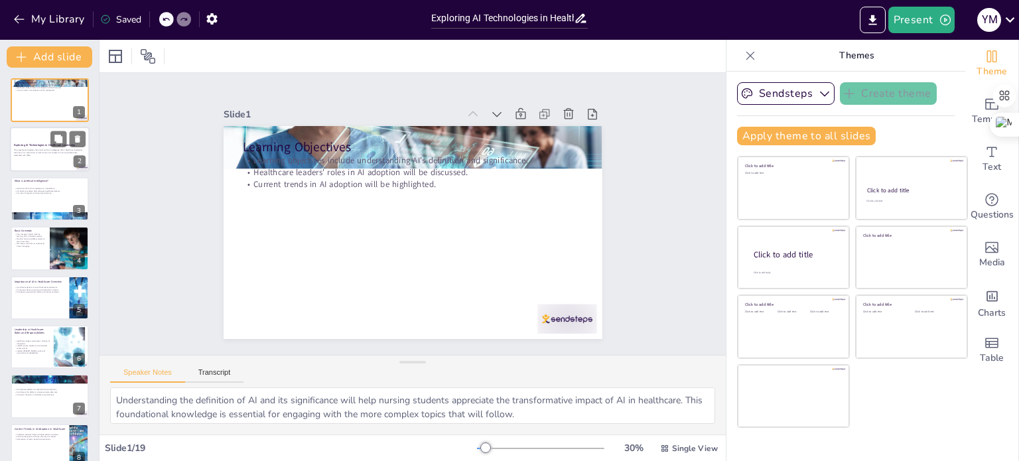
checkbox input "true"
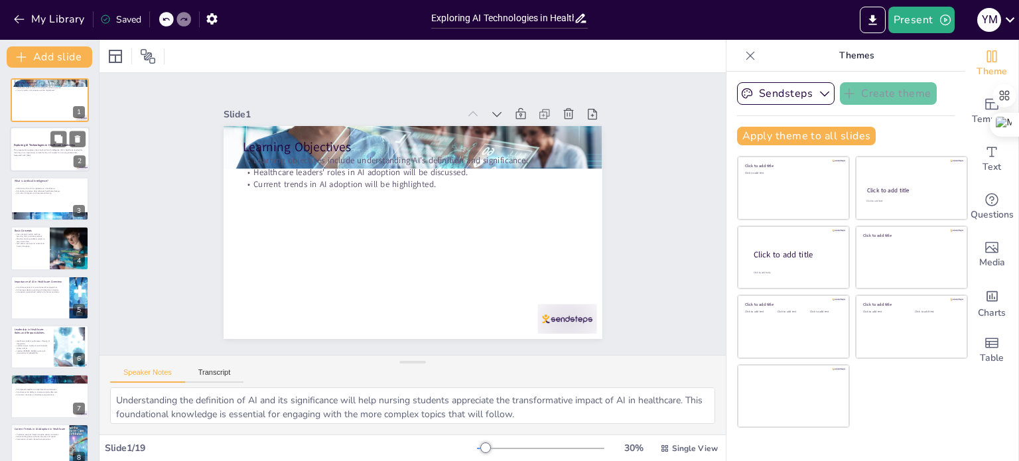
checkbox input "true"
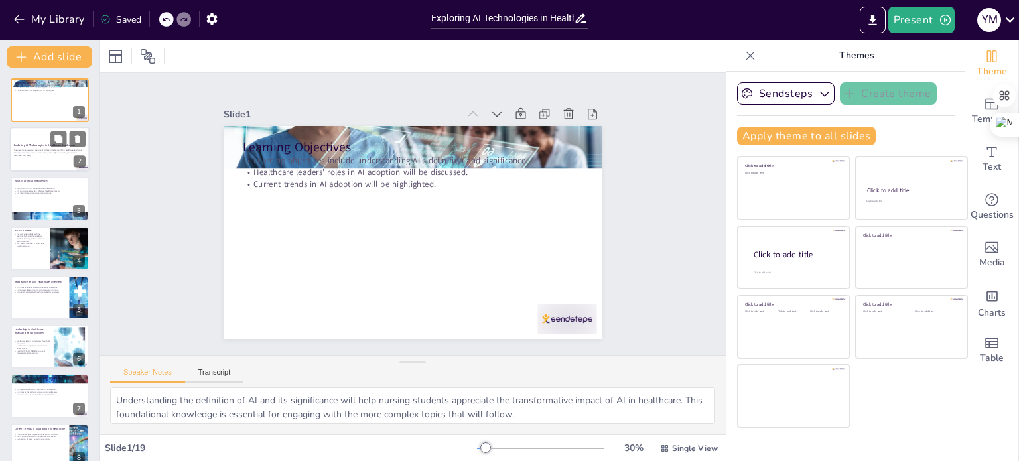
checkbox input "true"
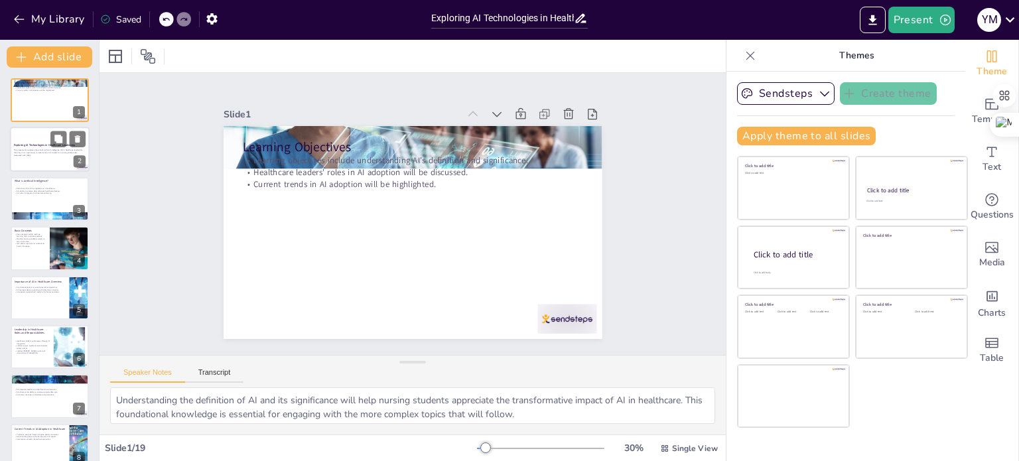
checkbox input "true"
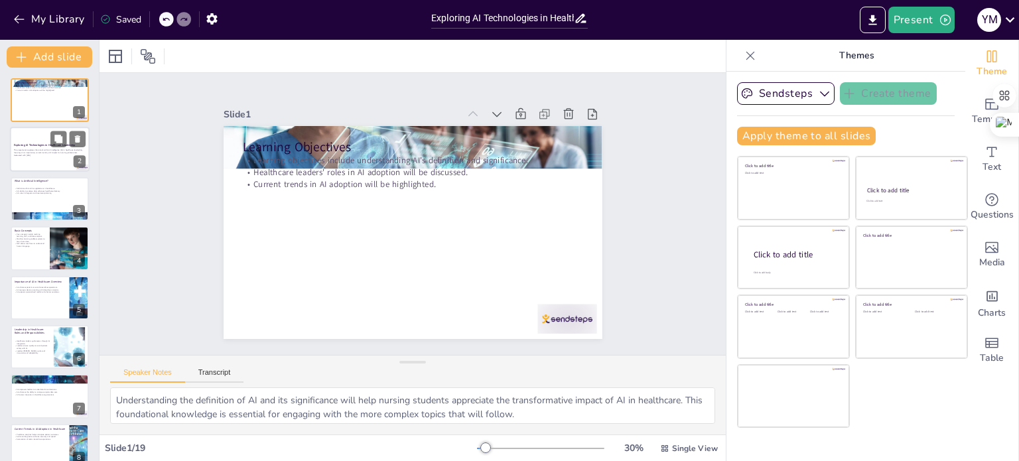
checkbox input "true"
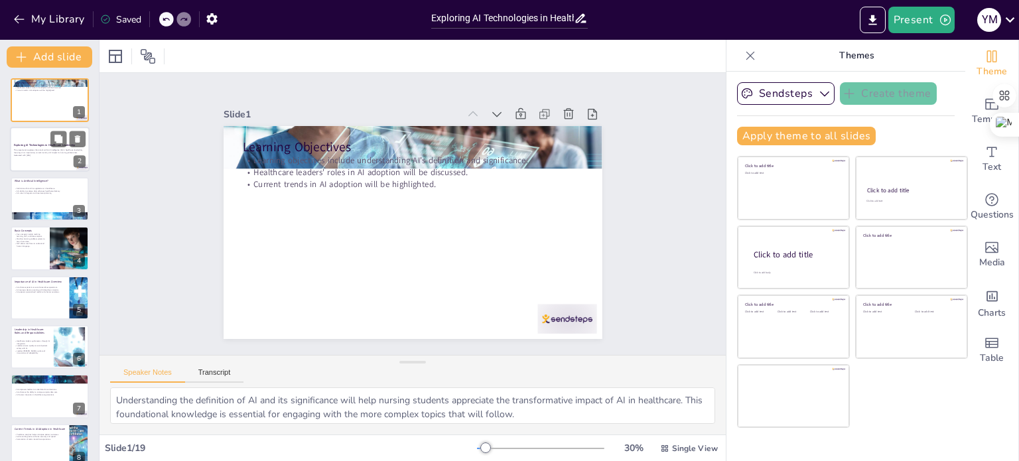
checkbox input "true"
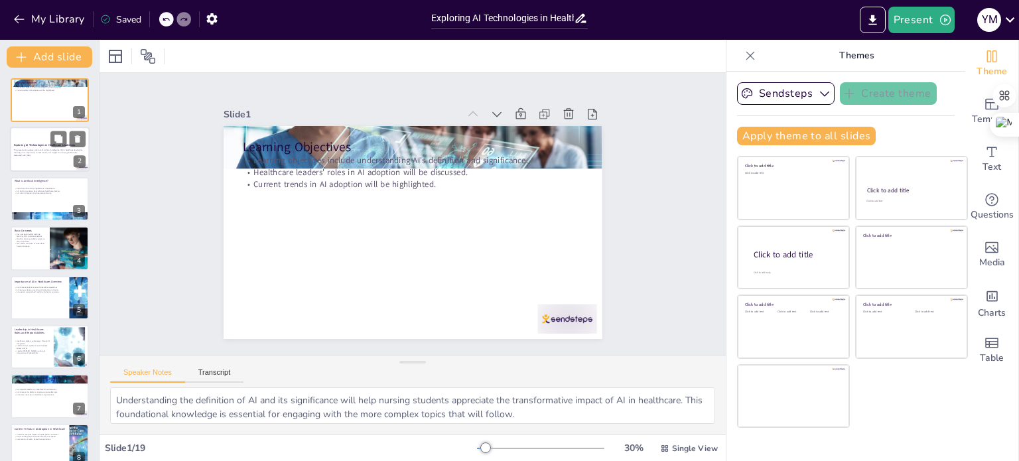
checkbox input "true"
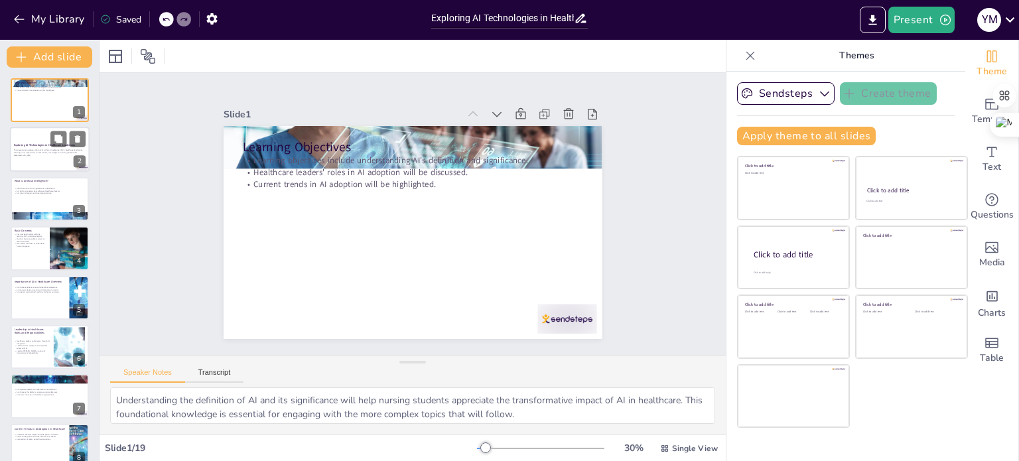
checkbox input "true"
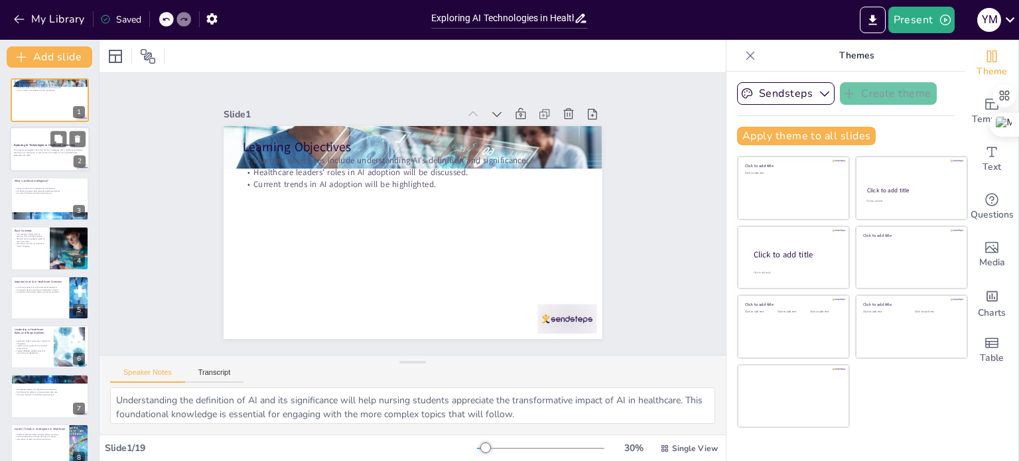
checkbox input "true"
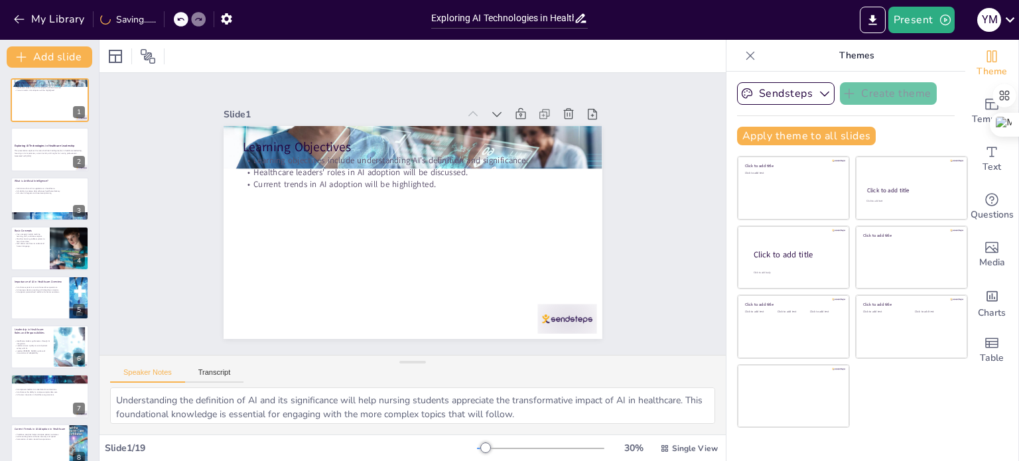
checkbox input "true"
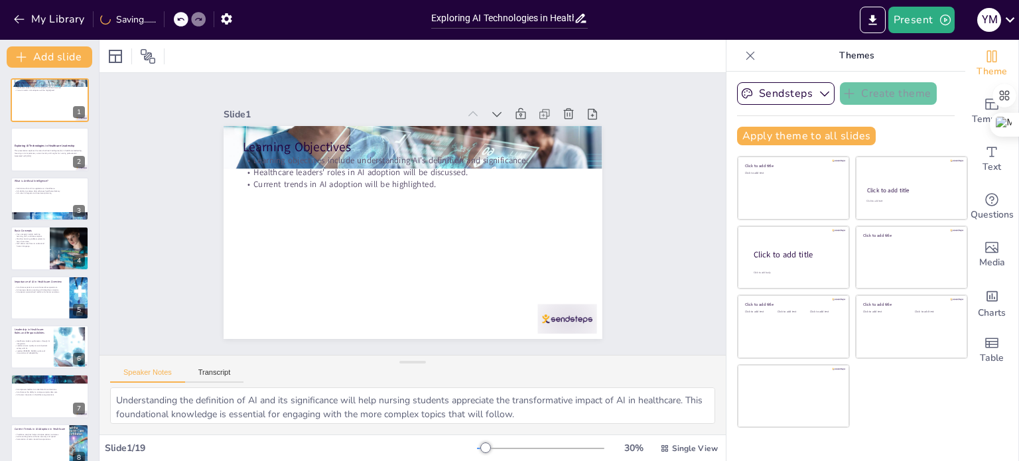
checkbox input "true"
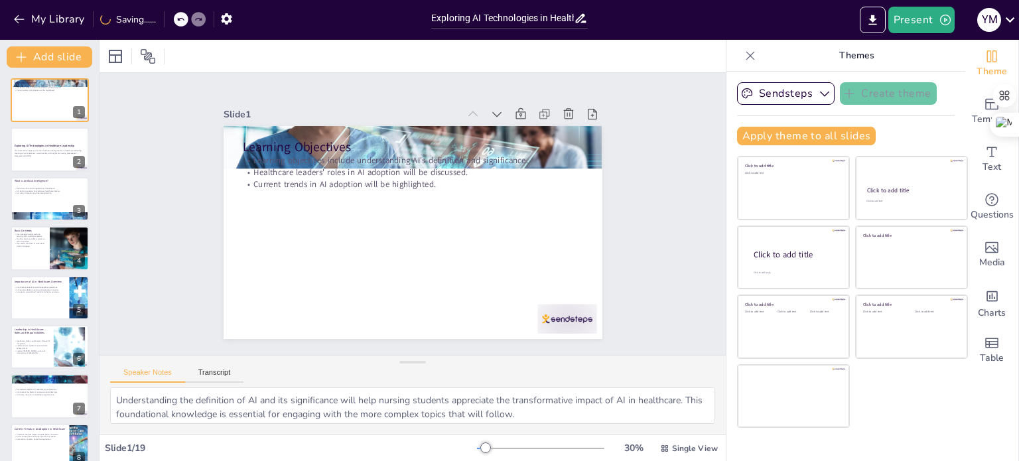
checkbox input "true"
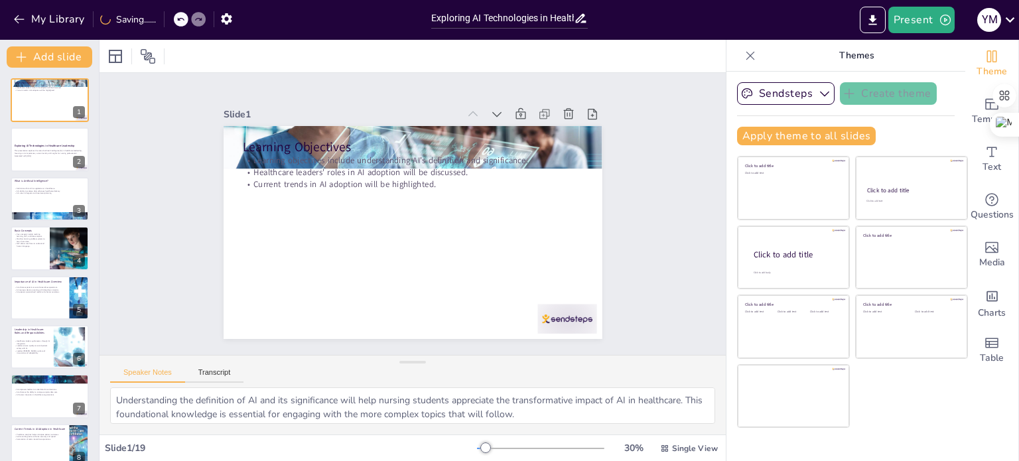
checkbox input "true"
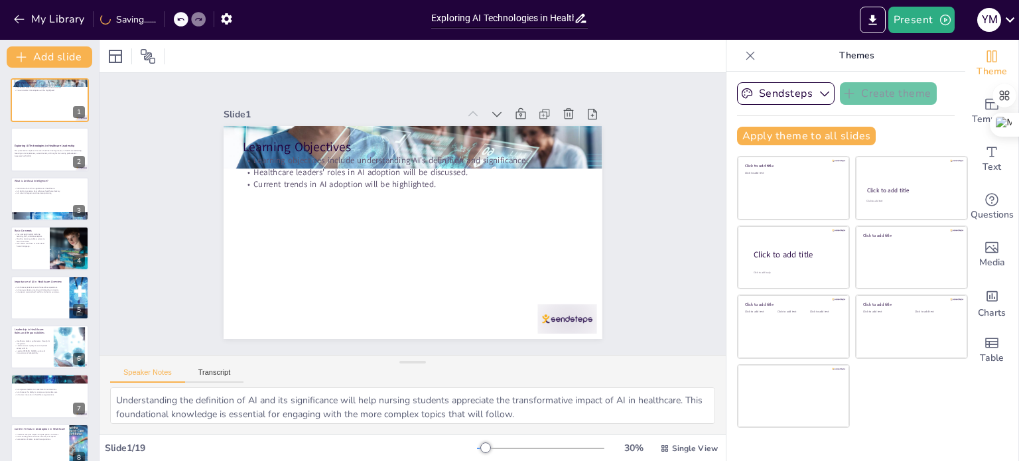
checkbox input "true"
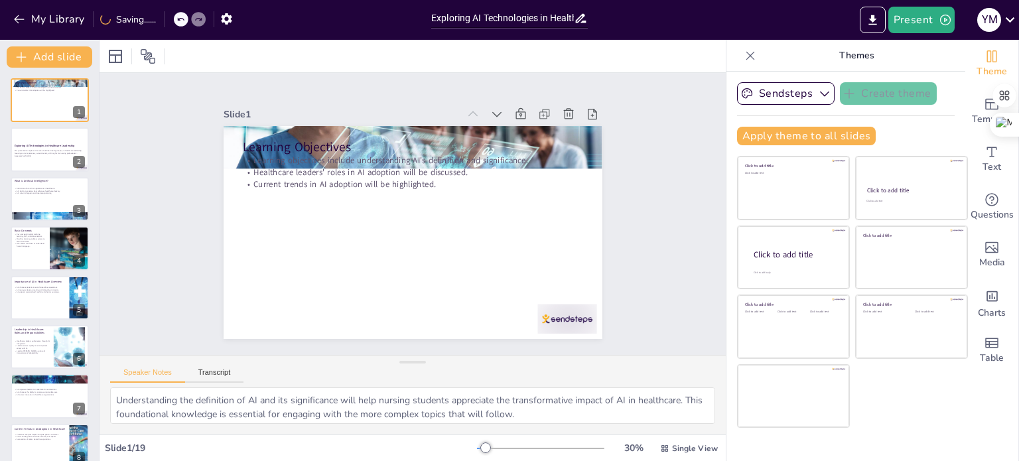
checkbox input "true"
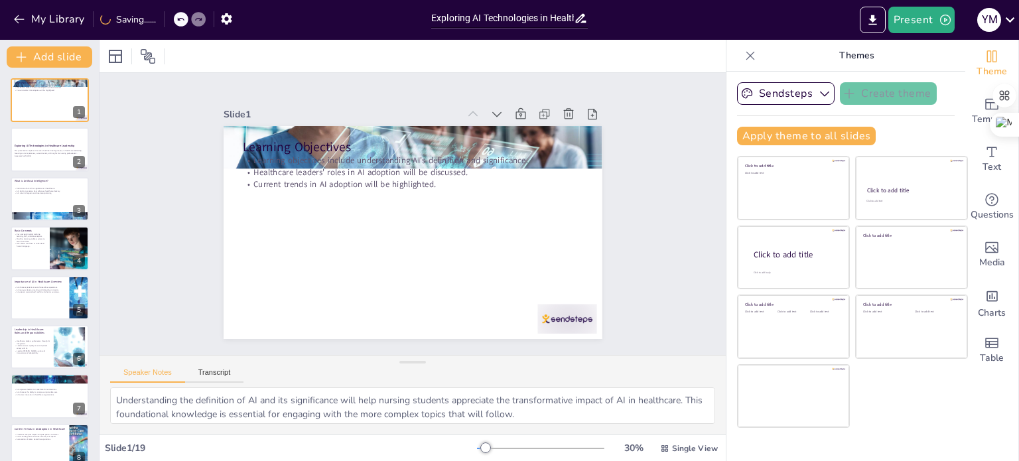
checkbox input "true"
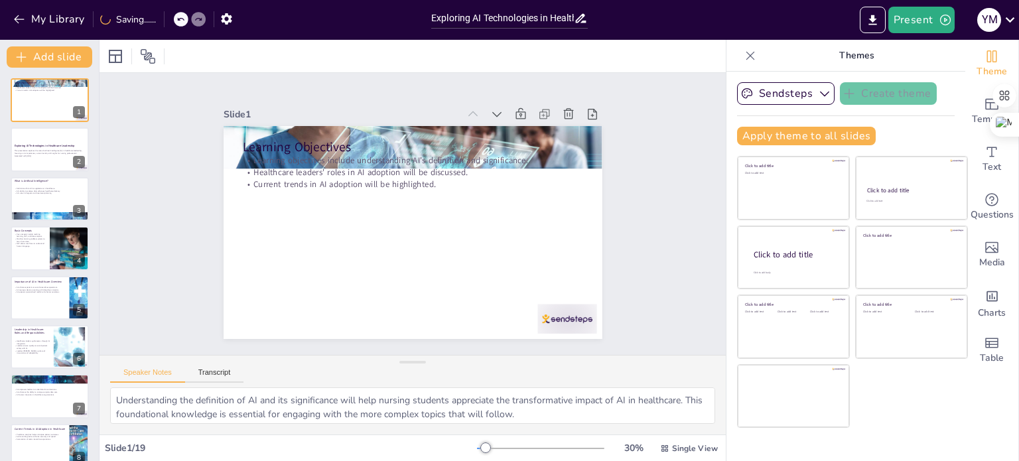
checkbox input "true"
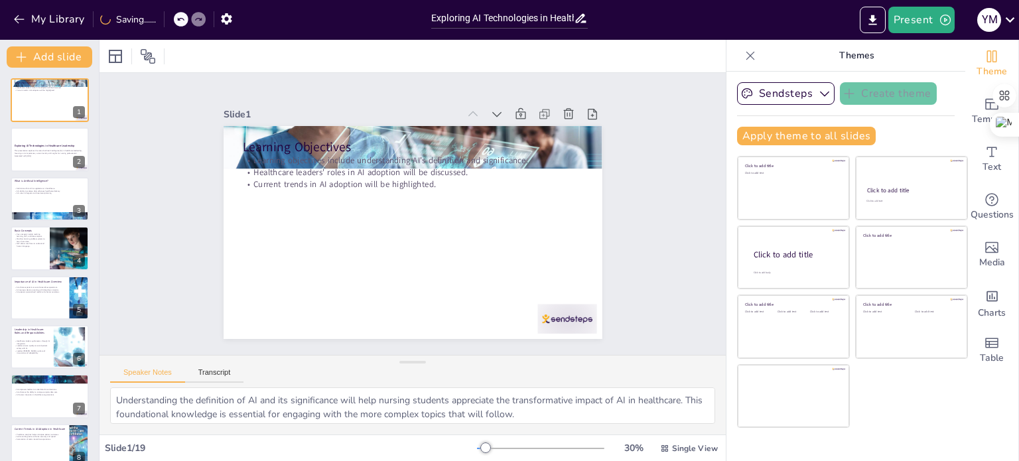
checkbox input "true"
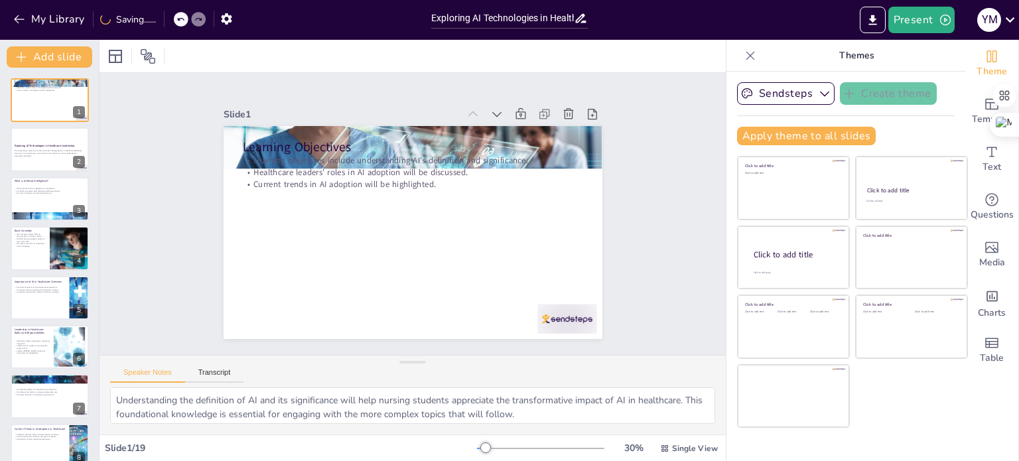
checkbox input "true"
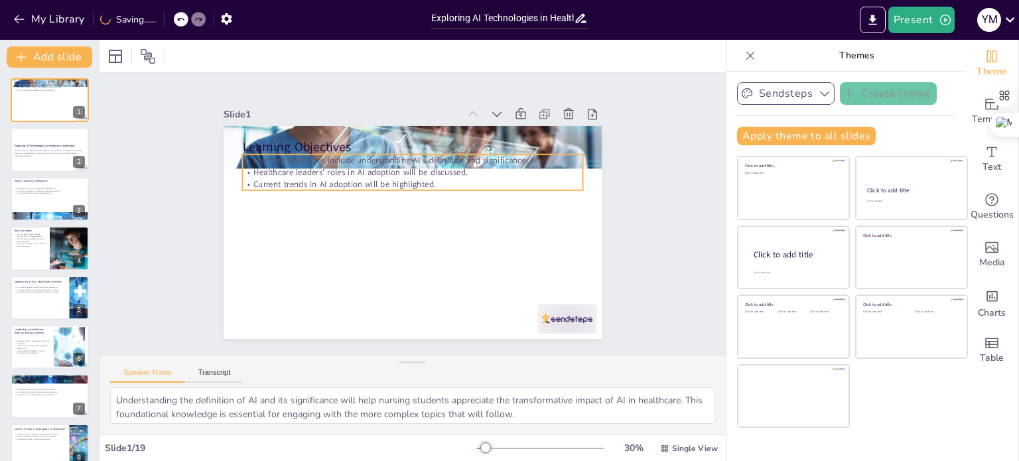
checkbox input "true"
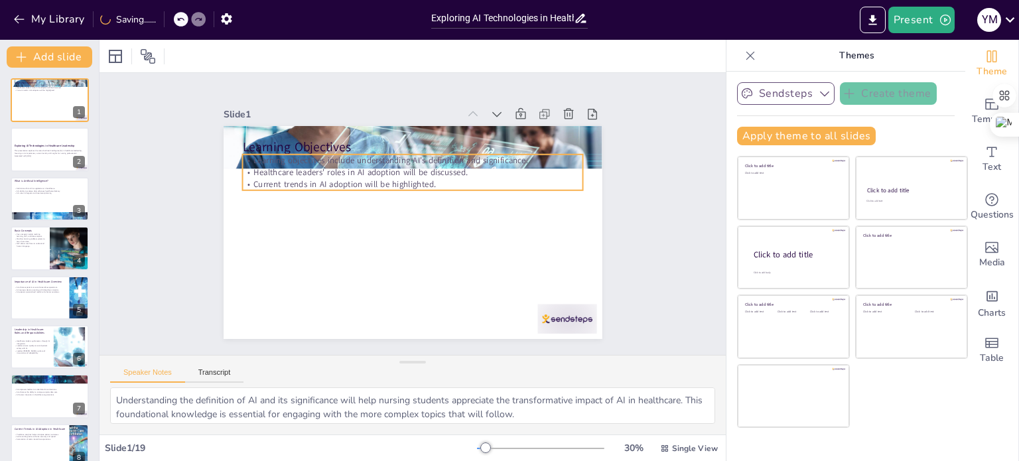
checkbox input "true"
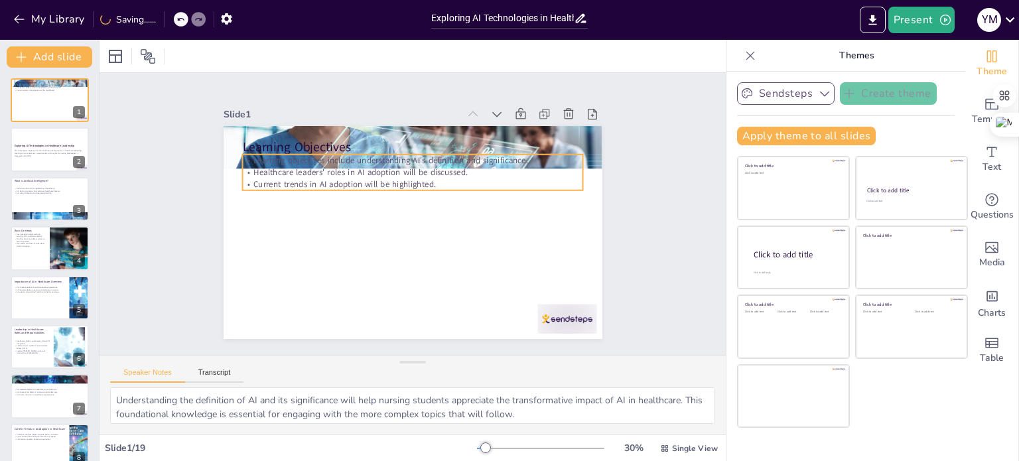
checkbox input "true"
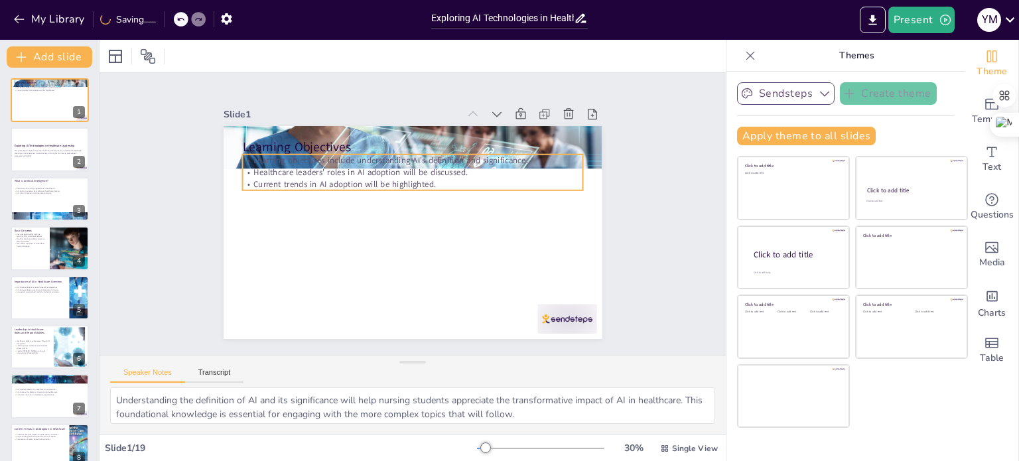
checkbox input "true"
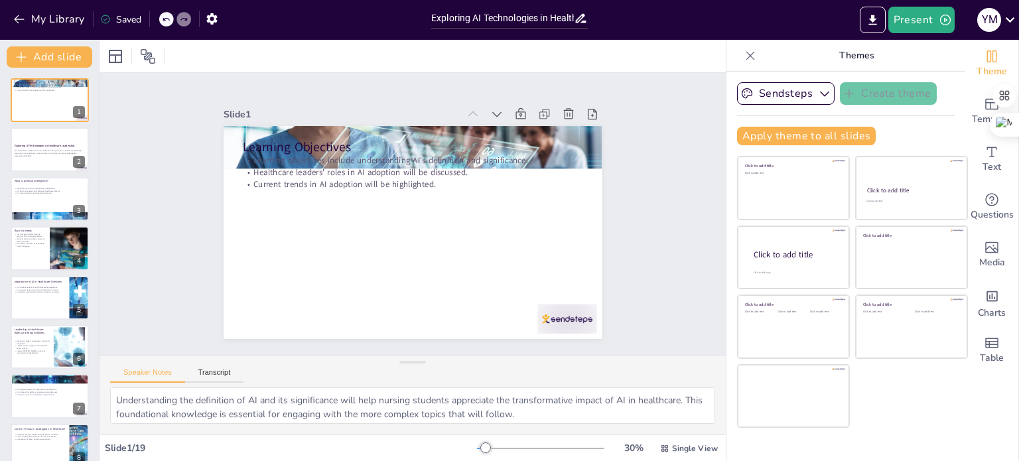
checkbox input "true"
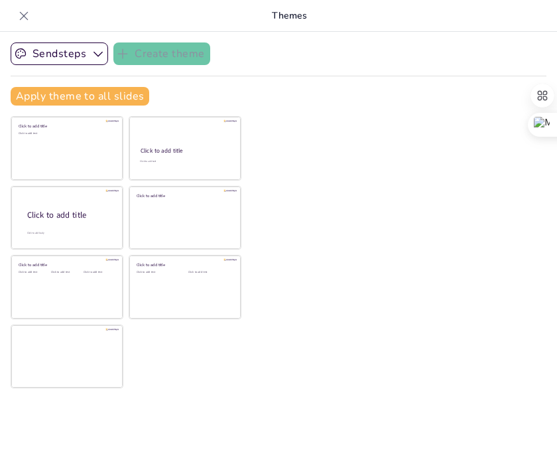
checkbox input "true"
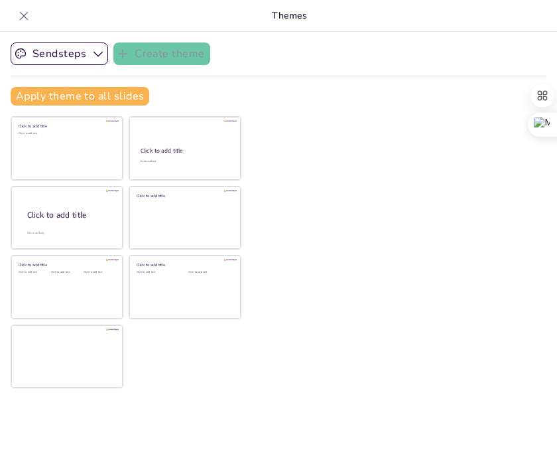
checkbox input "true"
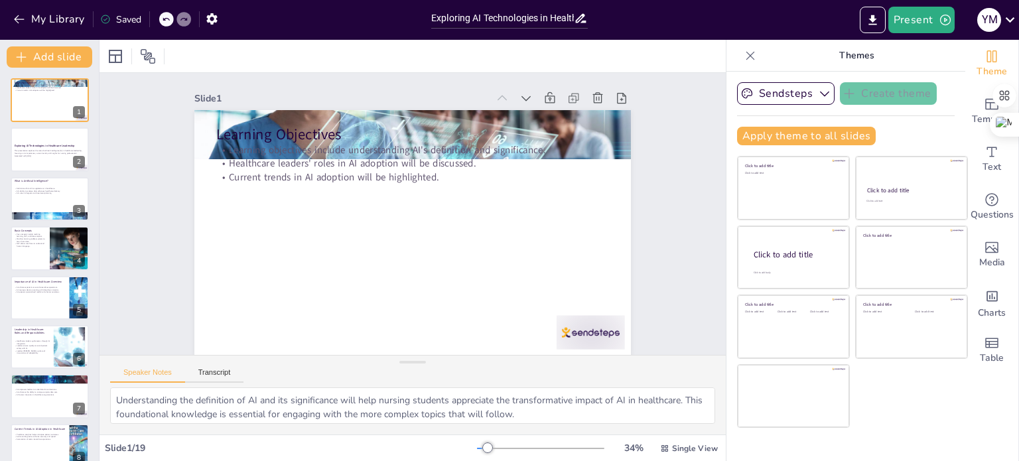
click at [557, 50] on icon at bounding box center [750, 55] width 13 height 13
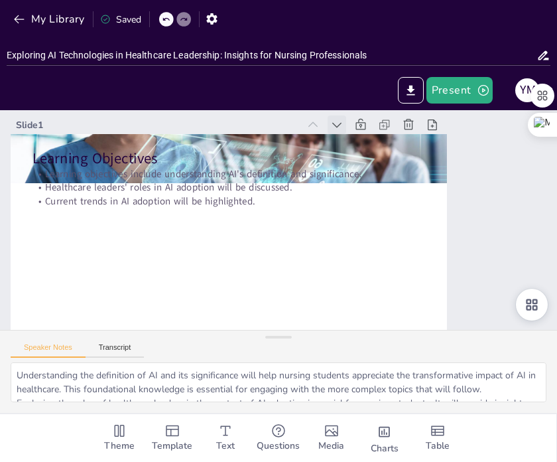
click at [355, 139] on icon at bounding box center [363, 147] width 17 height 17
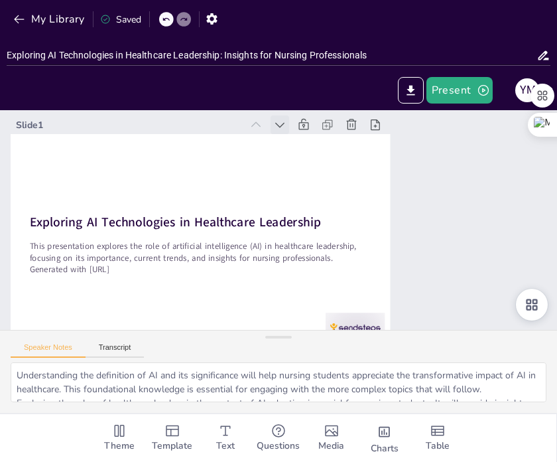
click at [319, 129] on icon at bounding box center [328, 138] width 18 height 18
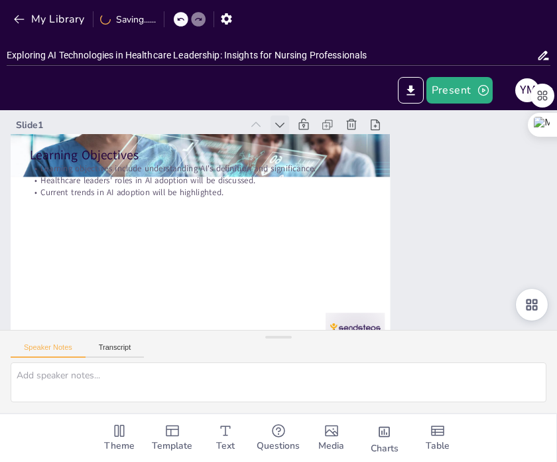
click at [319, 129] on icon at bounding box center [328, 138] width 18 height 18
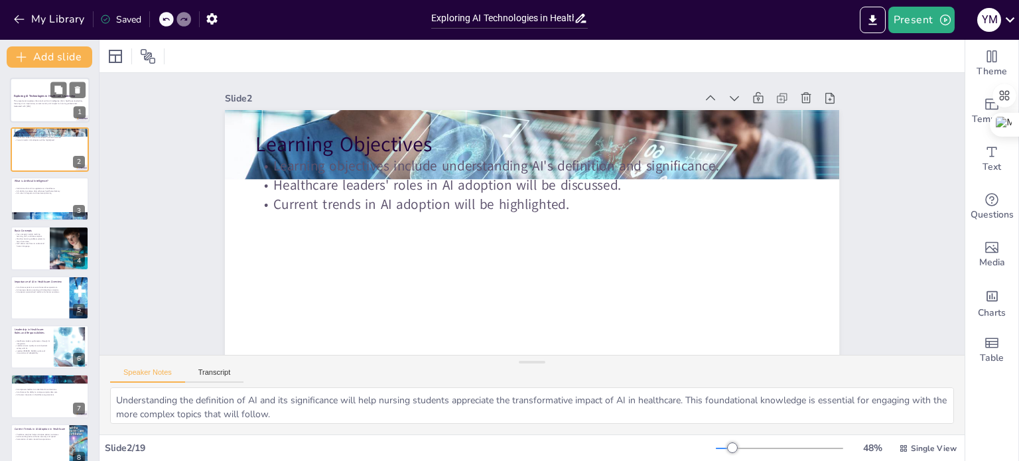
click at [45, 106] on p "Generated with [URL]" at bounding box center [50, 106] width 72 height 3
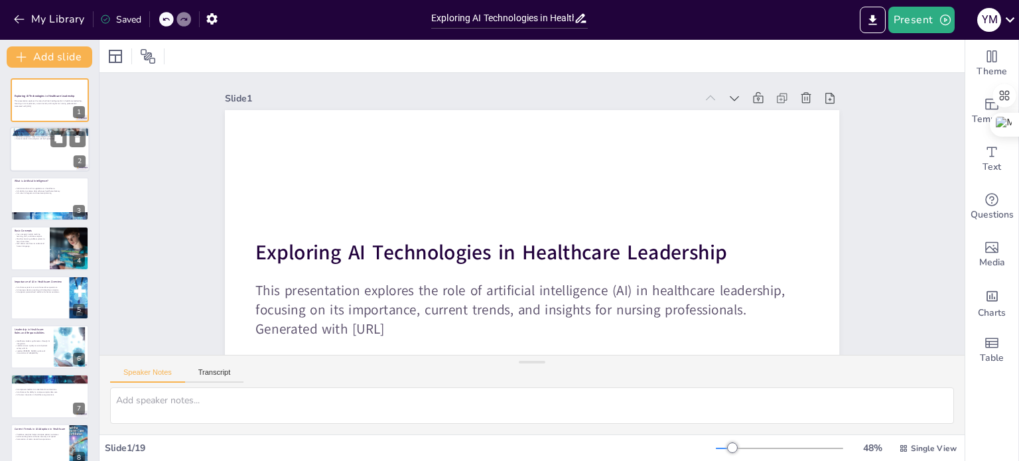
click at [45, 147] on div at bounding box center [50, 149] width 80 height 45
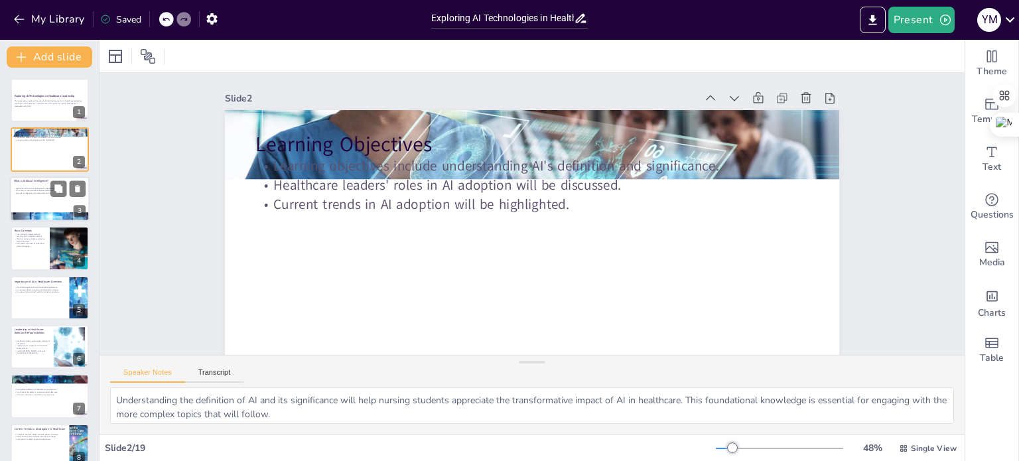
click at [37, 208] on div at bounding box center [50, 199] width 80 height 45
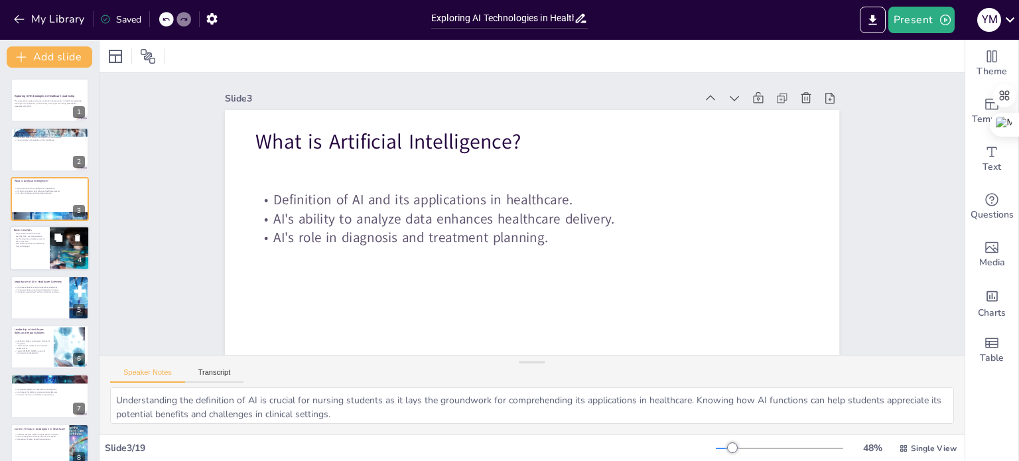
click at [39, 249] on div at bounding box center [50, 248] width 80 height 45
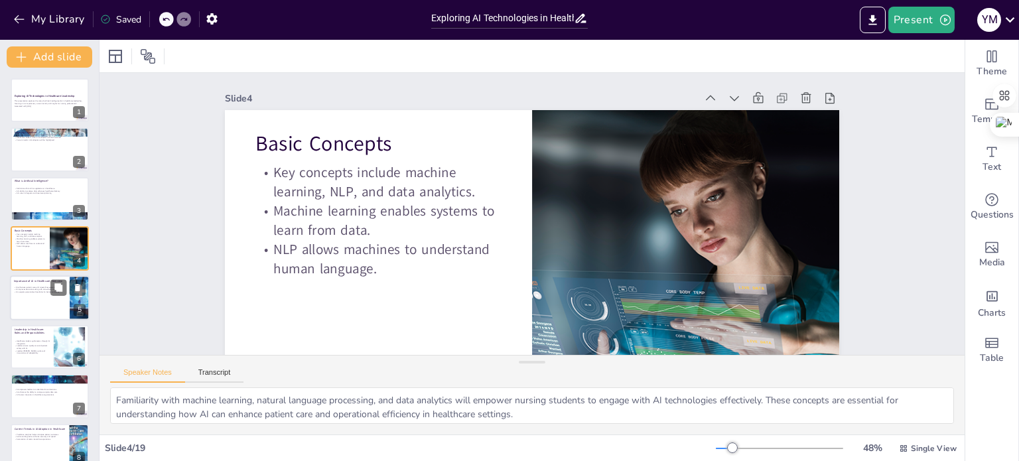
click at [35, 307] on div at bounding box center [50, 297] width 80 height 45
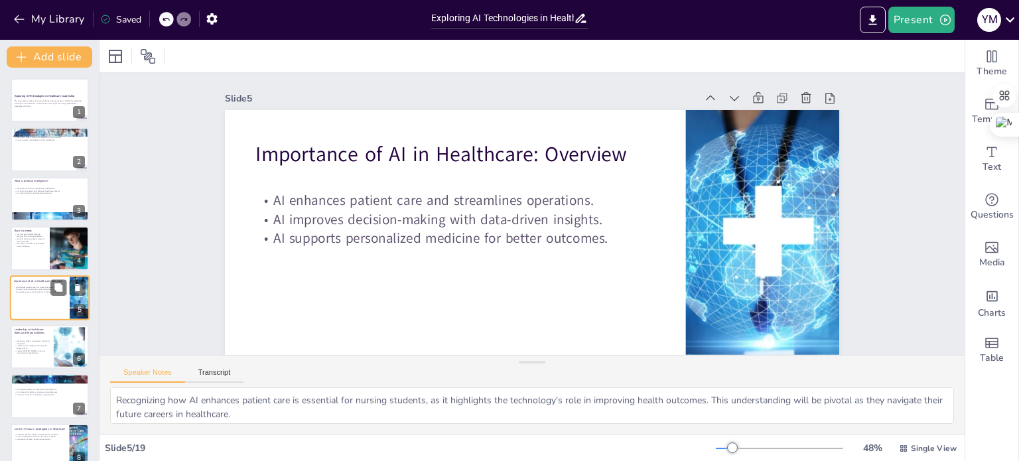
scroll to position [33, 0]
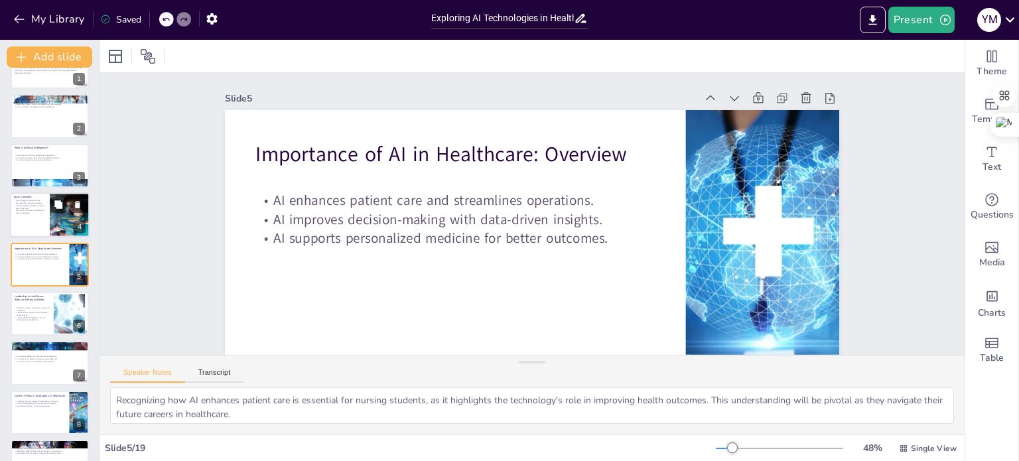
click at [33, 206] on p "Machine learning enables systems to learn from data." at bounding box center [30, 206] width 32 height 5
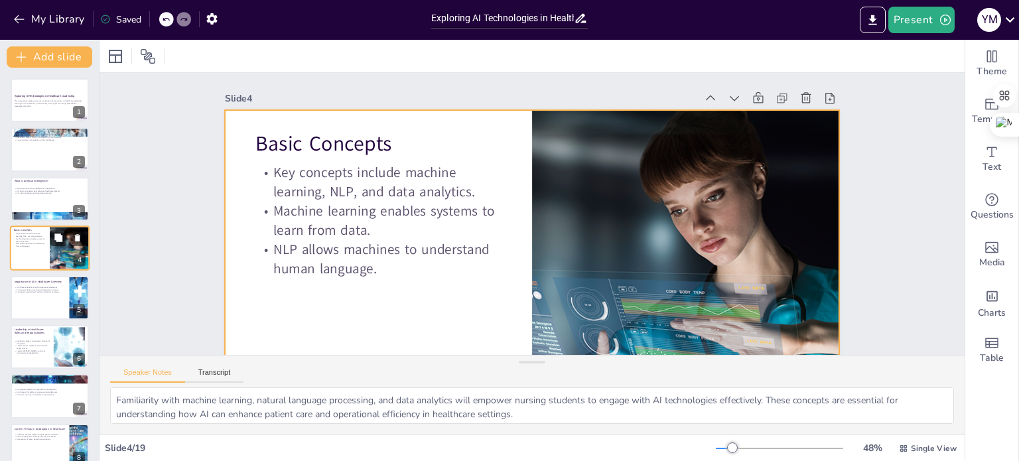
click at [30, 249] on div at bounding box center [50, 248] width 80 height 45
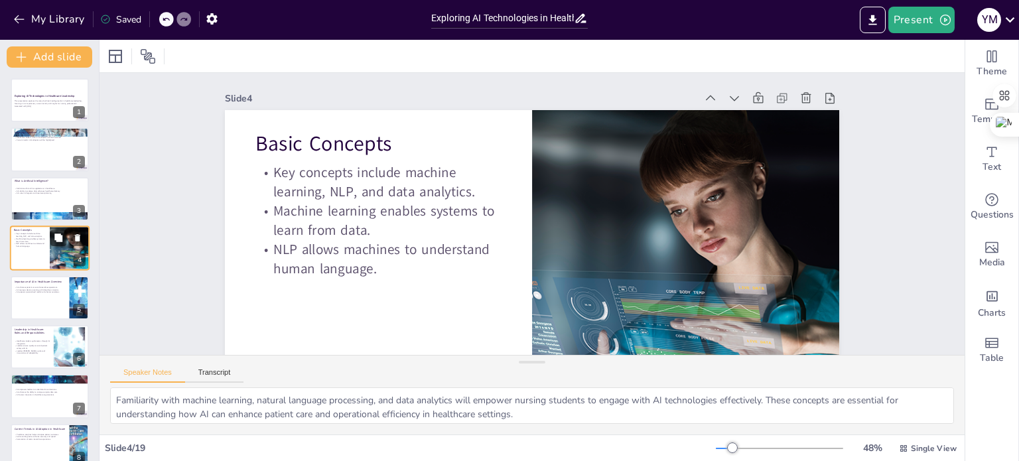
scroll to position [69, 0]
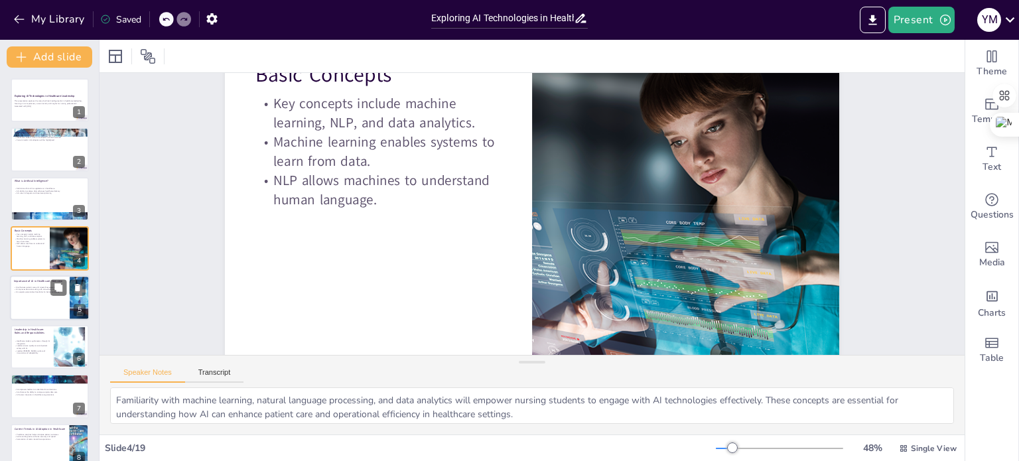
click at [35, 302] on div at bounding box center [50, 297] width 80 height 45
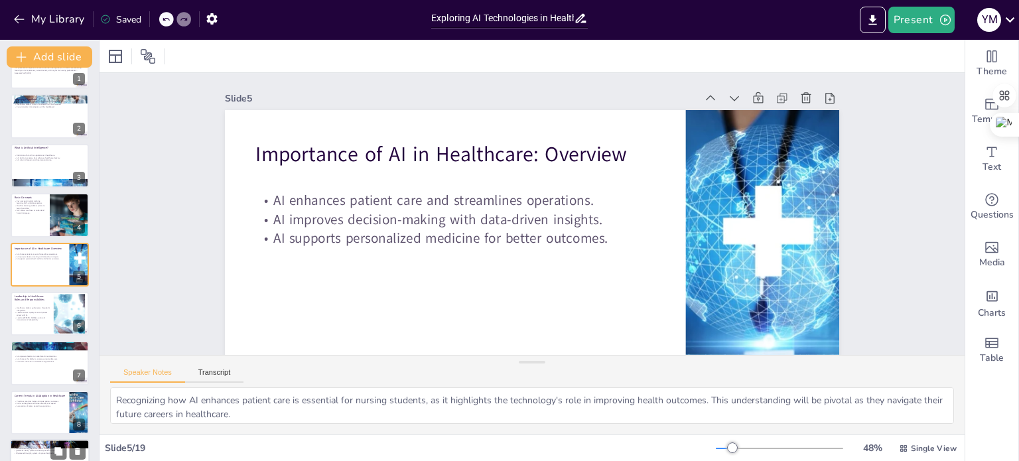
click at [35, 359] on div "AI empowers leaders to make data-driven decisions. AI enhances the ability to a…" at bounding box center [50, 359] width 70 height 7
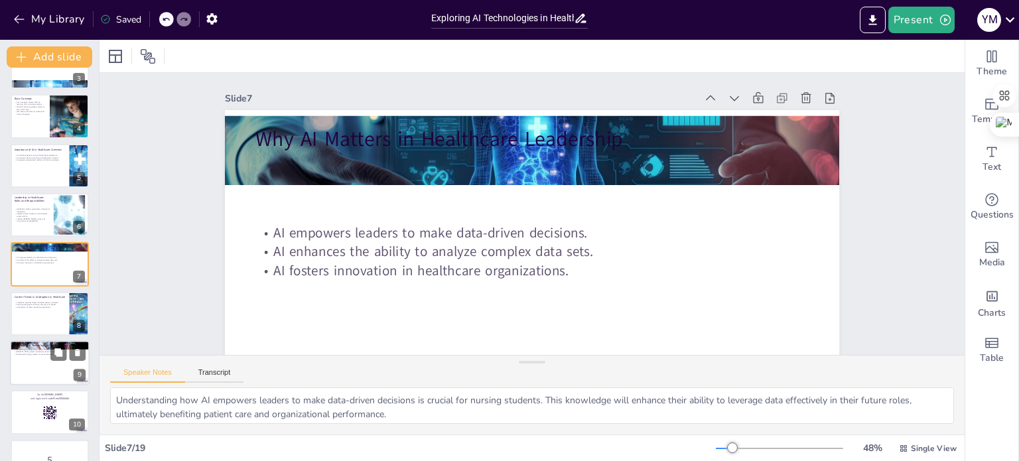
click at [34, 363] on div at bounding box center [50, 362] width 80 height 45
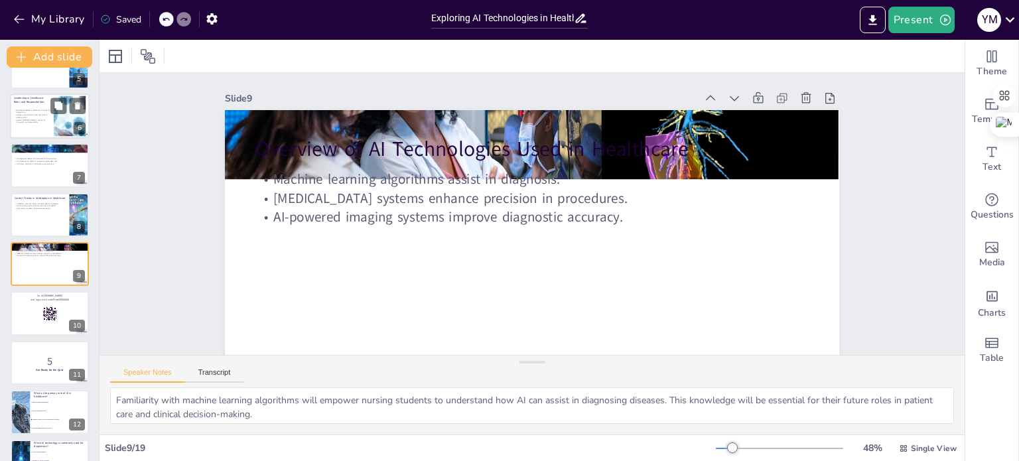
click at [33, 109] on p "Healthcare leaders guide teams through AI integration." at bounding box center [32, 111] width 36 height 5
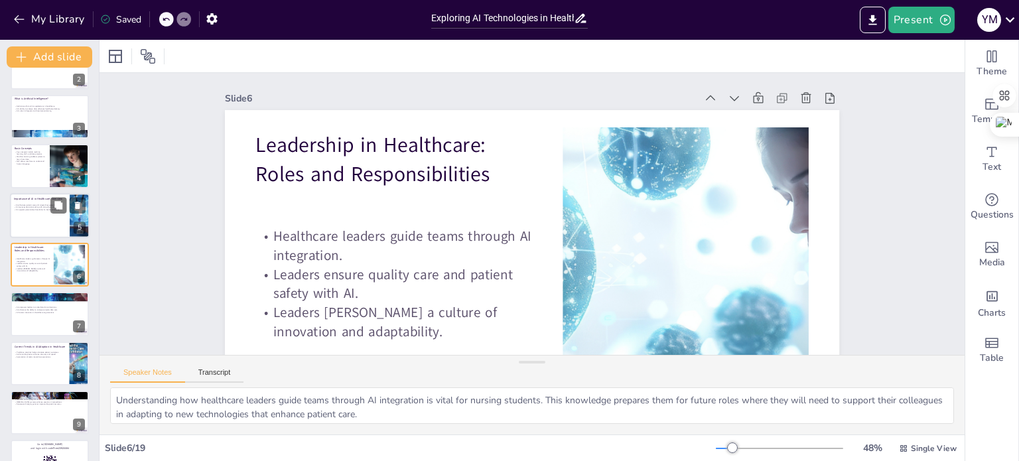
click at [37, 206] on p "AI improves decision-making with data-driven insights." at bounding box center [40, 207] width 52 height 3
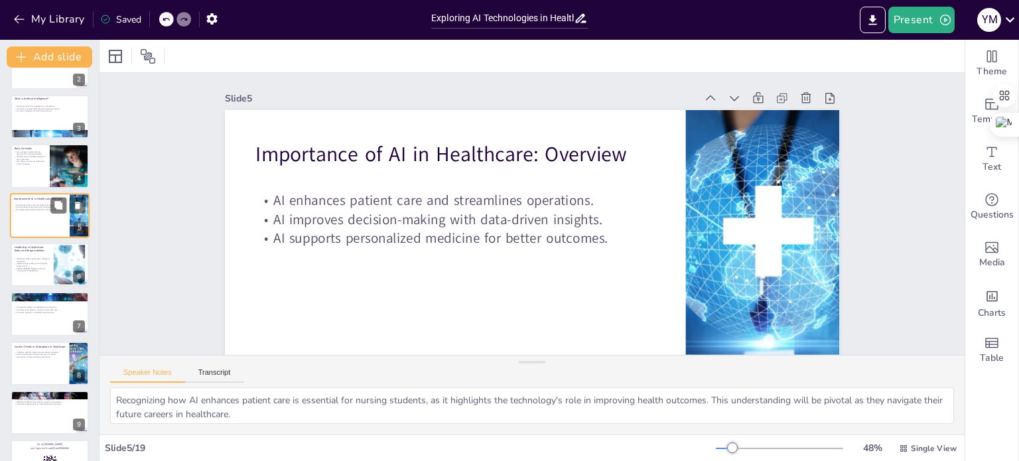
scroll to position [33, 0]
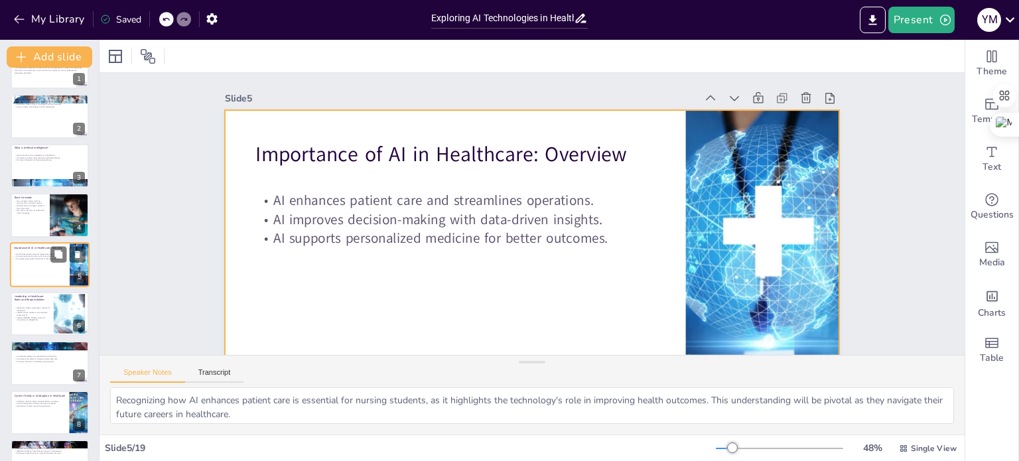
click at [32, 268] on div at bounding box center [50, 264] width 80 height 45
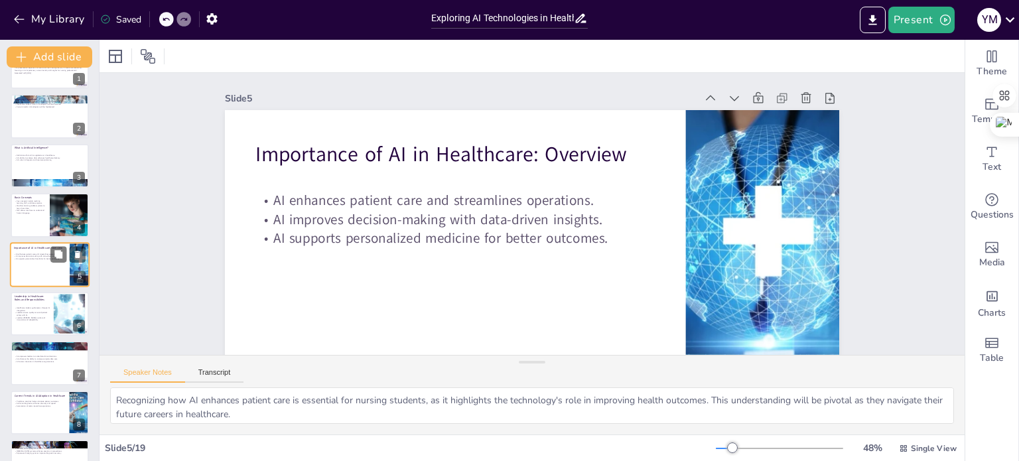
scroll to position [69, 0]
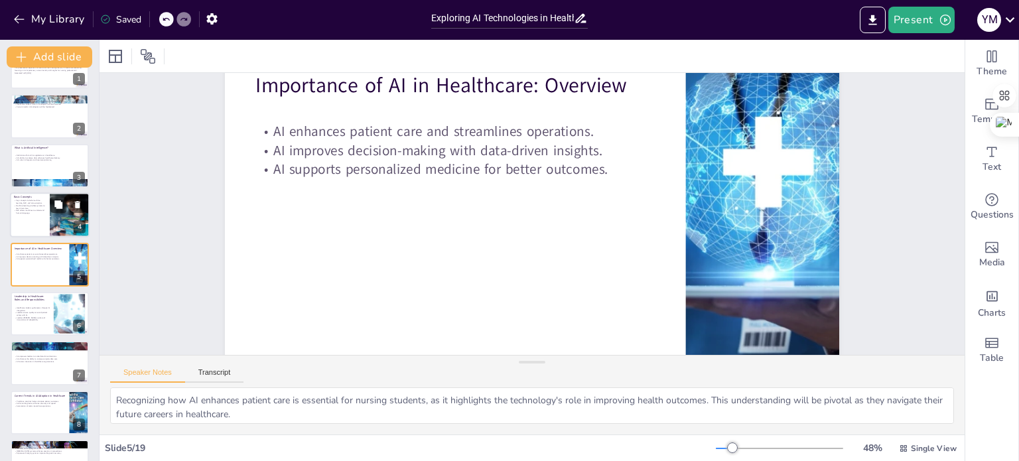
click at [32, 218] on div at bounding box center [50, 214] width 80 height 45
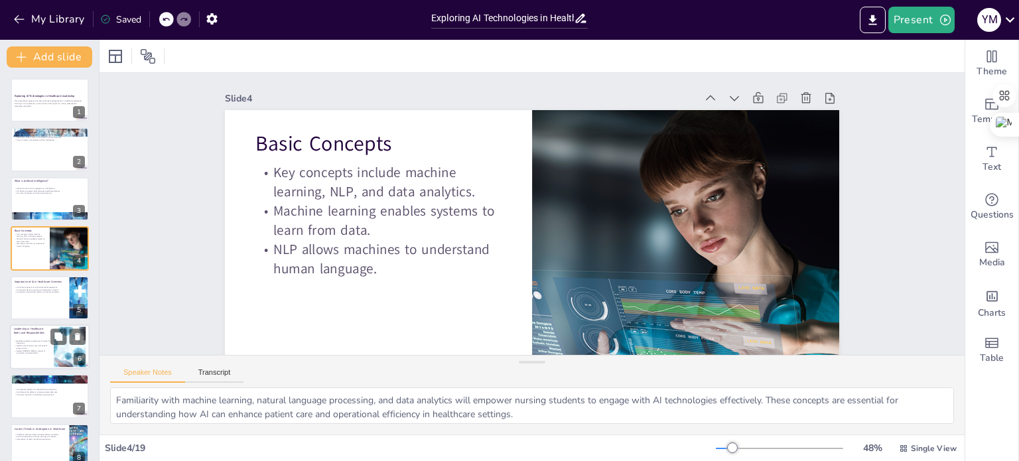
click at [33, 340] on p "Healthcare leaders guide teams through AI integration." at bounding box center [32, 342] width 36 height 5
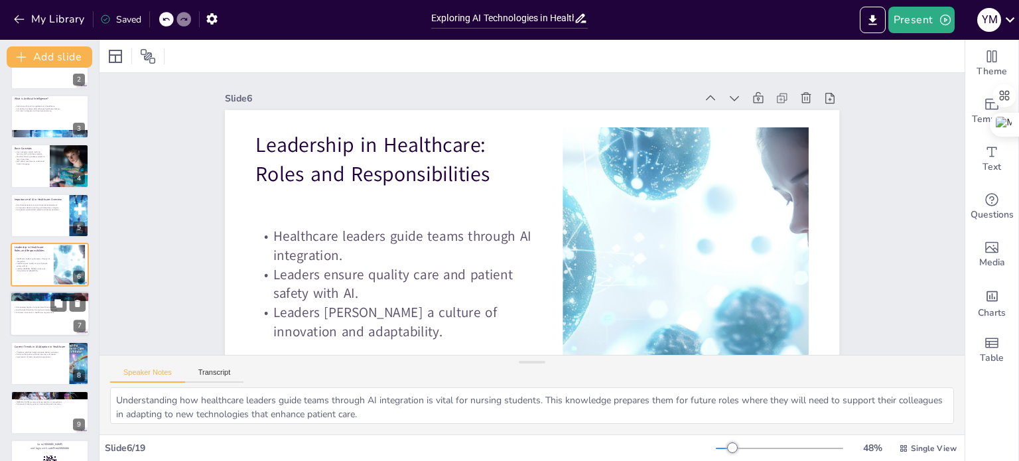
click at [32, 320] on div at bounding box center [50, 314] width 80 height 45
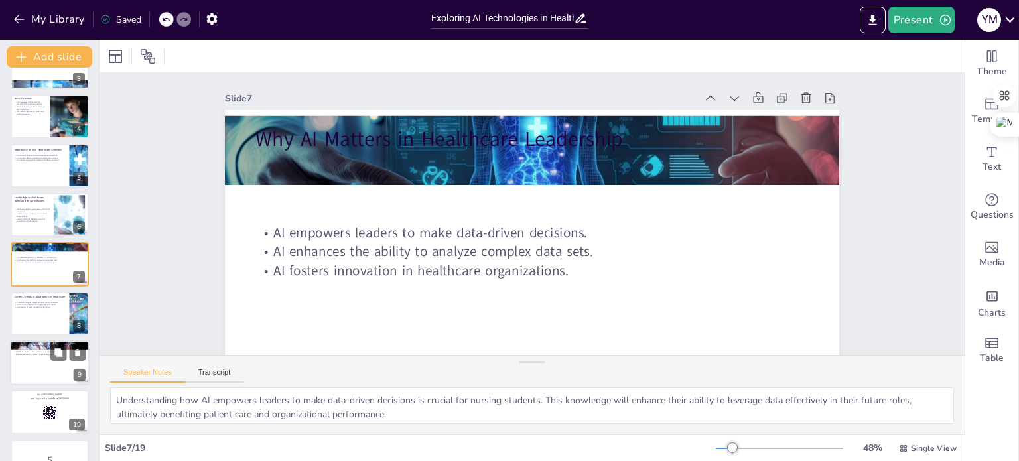
click at [33, 309] on div at bounding box center [50, 314] width 78 height 44
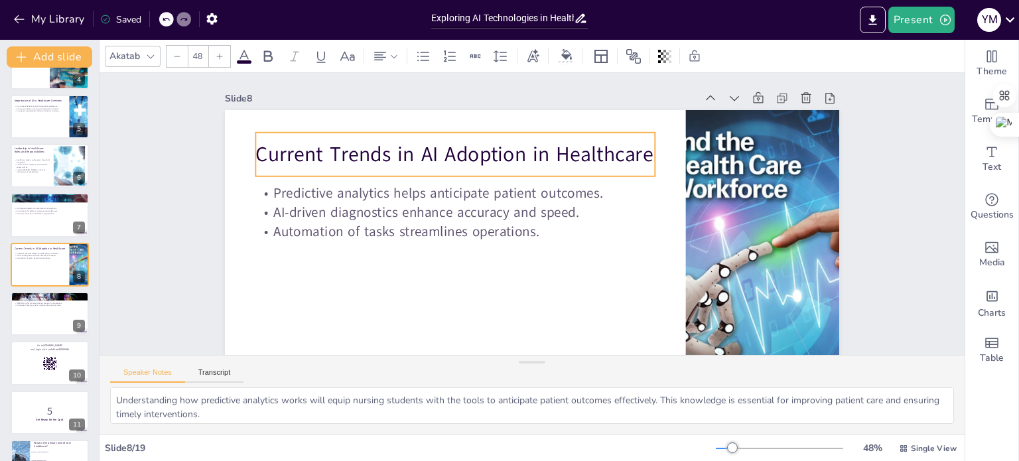
click at [283, 149] on p "Current Trends in AI Adoption in Healthcare" at bounding box center [477, 133] width 389 height 151
click at [298, 149] on p "Current Trends in AI Adoption in Healthcare" at bounding box center [486, 128] width 377 height 188
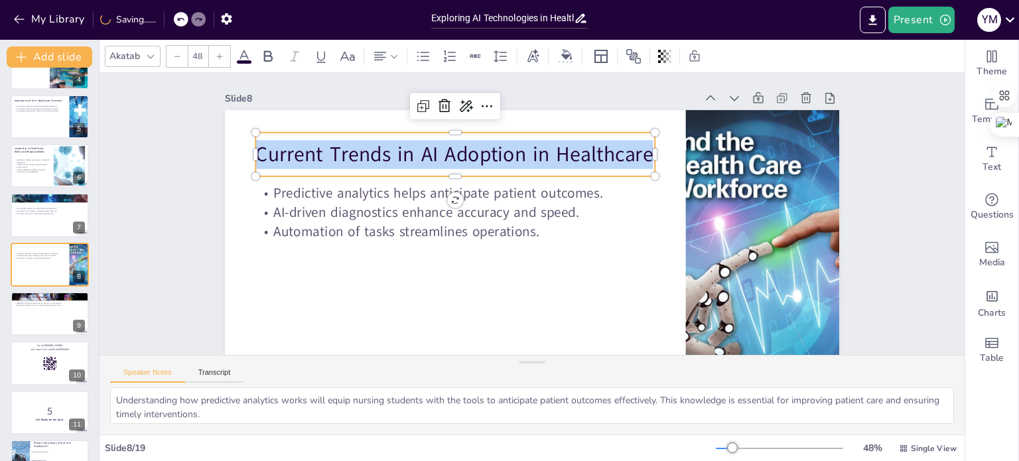
drag, startPoint x: 640, startPoint y: 155, endPoint x: 272, endPoint y: 167, distance: 367.8
click at [246, 176] on div "Predictive analytics helps anticipate patient outcomes. AI-driven diagnostics e…" at bounding box center [486, 265] width 688 height 668
copy p "Current Trends in AI Adoption in Healthcare"
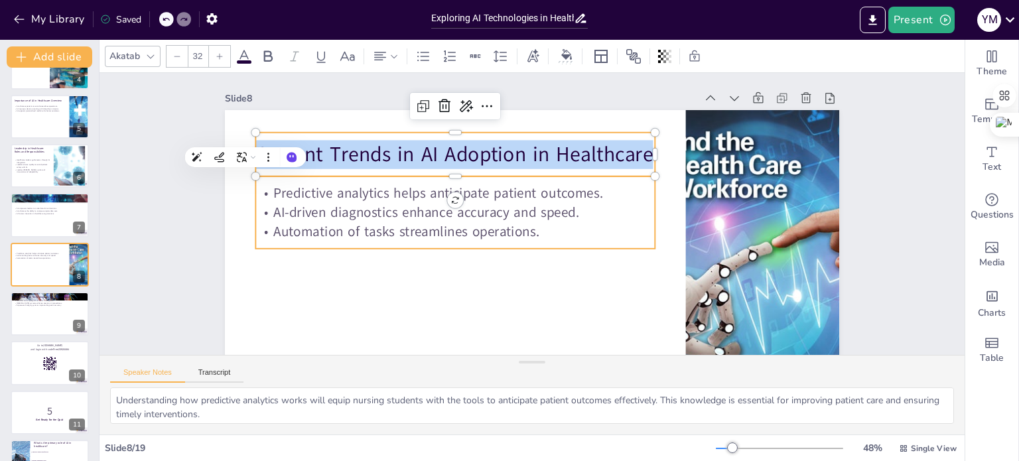
click at [494, 241] on div "Predictive analytics helps anticipate patient outcomes. AI-driven diagnostics e…" at bounding box center [525, 137] width 113 height 405
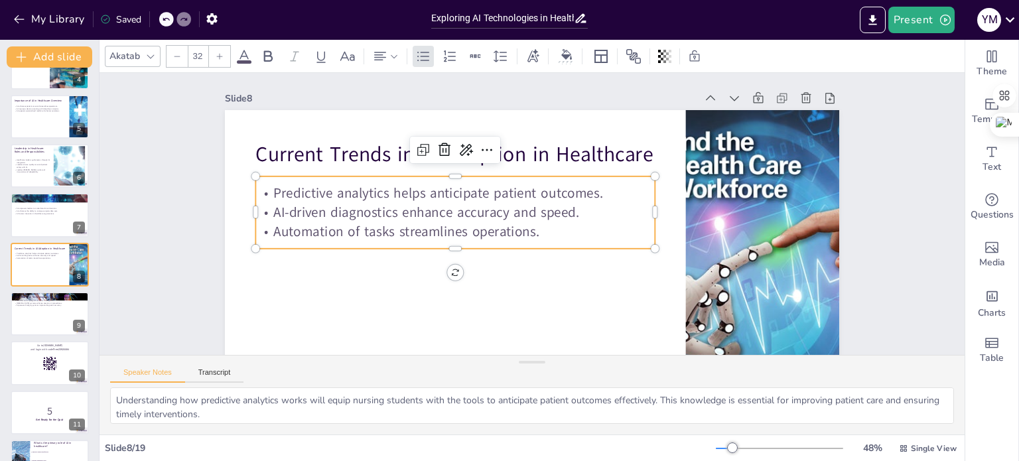
click at [507, 236] on p "Automation of tasks streamlines operations." at bounding box center [457, 190] width 356 height 216
click at [507, 236] on p "Automation of tasks streamlines operations." at bounding box center [455, 199] width 373 height 180
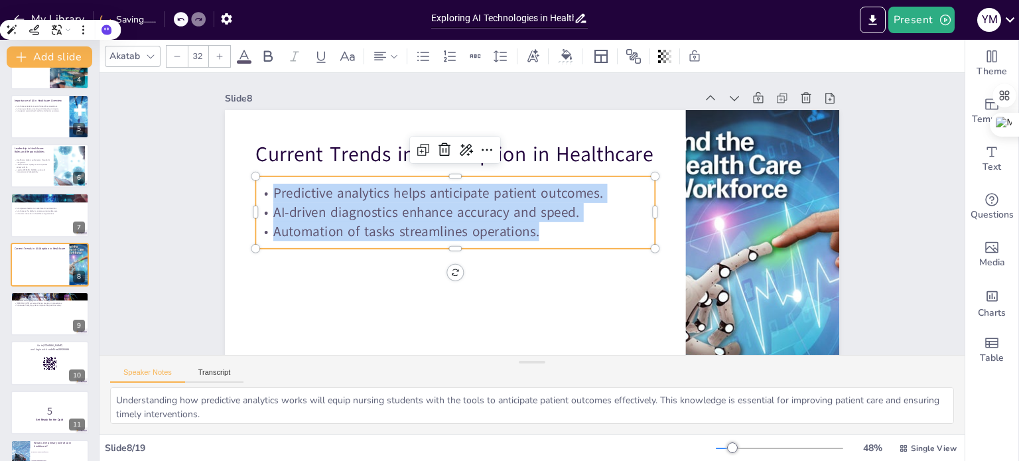
drag, startPoint x: 526, startPoint y: 230, endPoint x: 252, endPoint y: 192, distance: 276.6
click at [254, 192] on div "Predictive analytics helps anticipate patient outcomes. AI-driven diagnostics e…" at bounding box center [455, 204] width 403 height 99
copy div "Predictive analytics helps anticipate patient outcomes. AI-driven diagnostics e…"
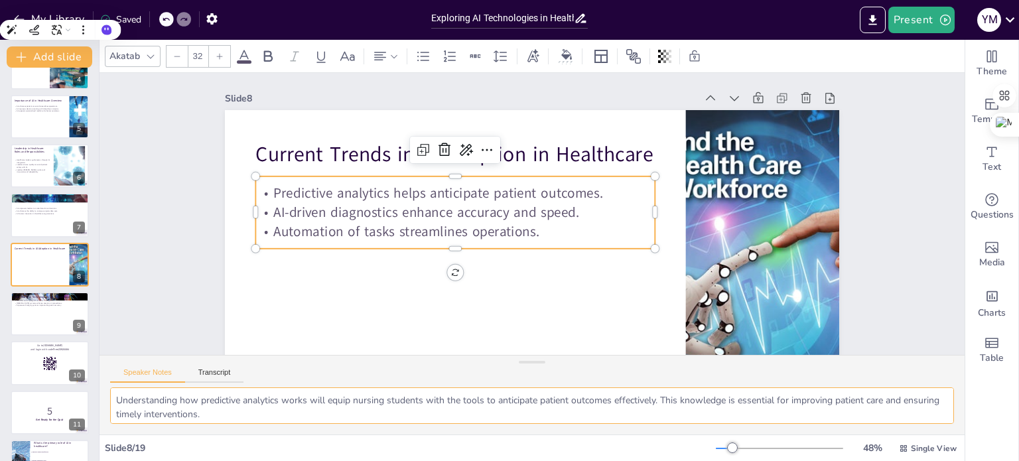
click at [338, 407] on textarea "Understanding how predictive analytics works will equip nursing students with t…" at bounding box center [532, 406] width 844 height 36
click at [151, 379] on button "Speaker Notes" at bounding box center [147, 375] width 75 height 15
drag, startPoint x: 119, startPoint y: 398, endPoint x: 198, endPoint y: 444, distance: 91.3
click at [190, 457] on div "Akatab 32 Slide 1 Exploring AI Technologies in Healthcare Leadership This prese…" at bounding box center [532, 250] width 865 height 421
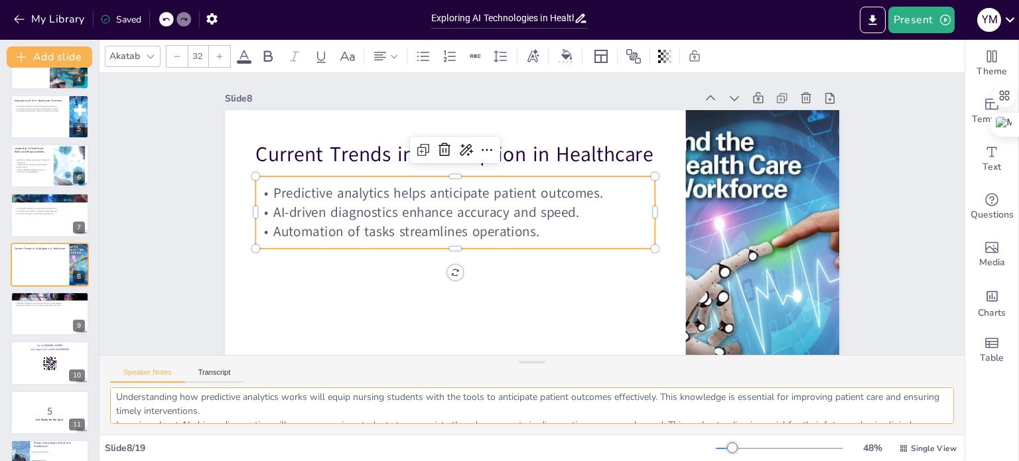
scroll to position [0, 0]
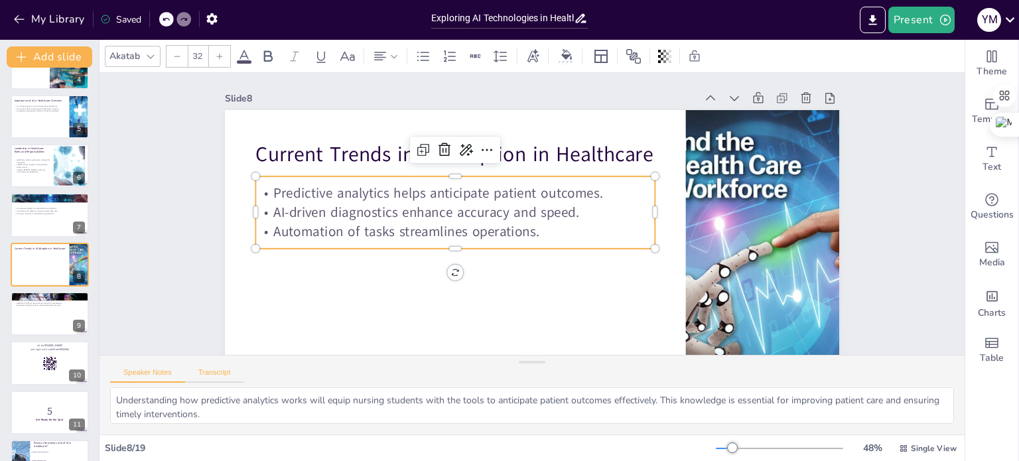
click at [221, 372] on button "Transcript" at bounding box center [214, 375] width 59 height 15
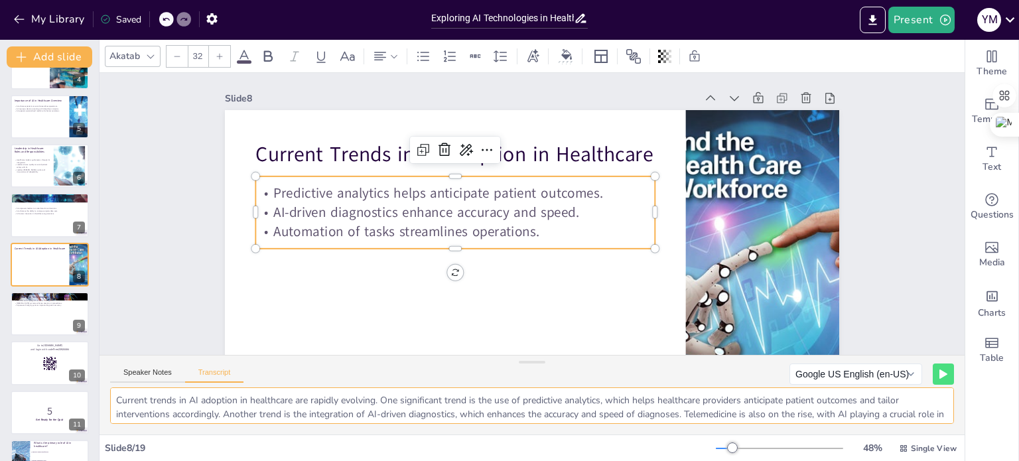
click at [220, 395] on textarea "Current trends in AI adoption in healthcare are rapidly evolving. One significa…" at bounding box center [532, 406] width 844 height 36
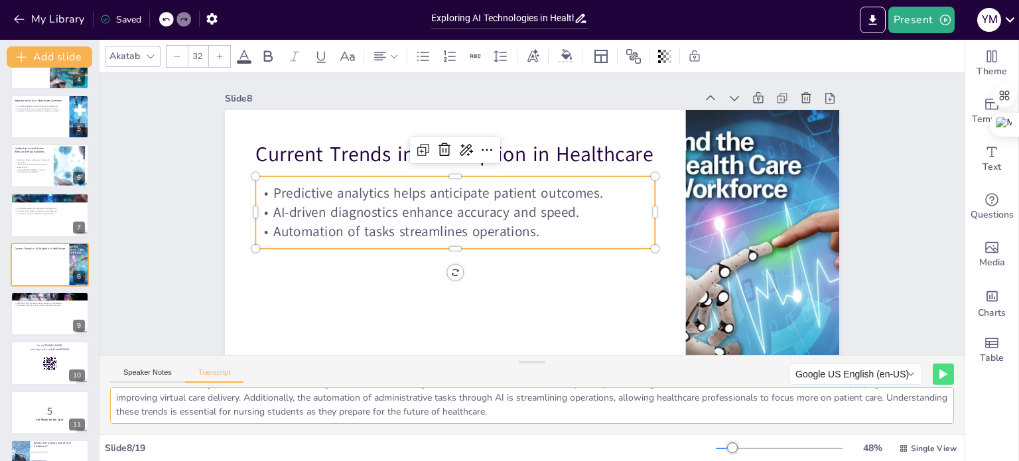
drag, startPoint x: 115, startPoint y: 400, endPoint x: 653, endPoint y: 455, distance: 540.9
click at [557, 455] on div "Akatab 32 Slide 1 Exploring AI Technologies in Healthcare Leadership This prese…" at bounding box center [532, 250] width 865 height 421
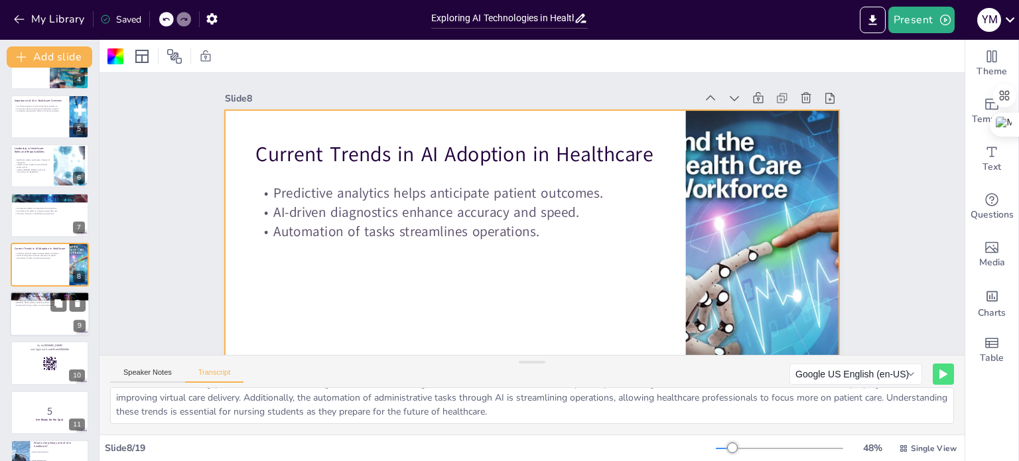
click at [36, 324] on div at bounding box center [50, 313] width 80 height 45
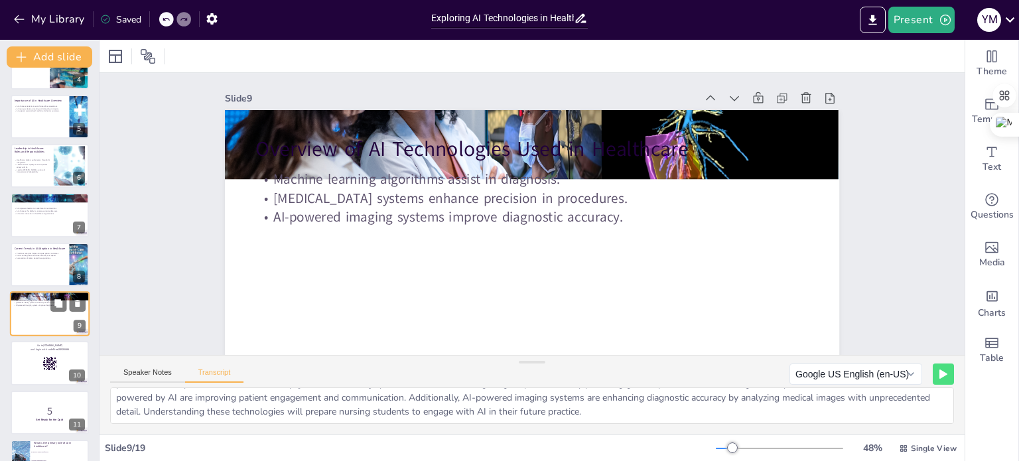
scroll to position [231, 0]
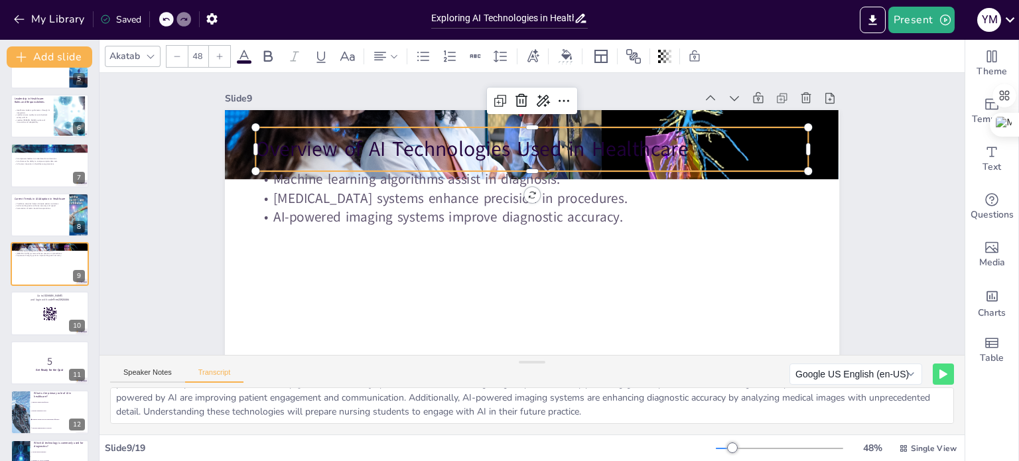
click at [336, 153] on p "Overview of AI Technologies Used in Healthcare" at bounding box center [545, 150] width 547 height 143
click at [557, 206] on p "Overview of AI Technologies Used in Healthcare" at bounding box center [519, 277] width 547 height 143
click at [557, 151] on p "Overview of AI Technologies Used in Healthcare" at bounding box center [552, 153] width 535 height 198
click at [557, 151] on p "Overview of AI Technologies Used in Healthcare" at bounding box center [545, 150] width 547 height 143
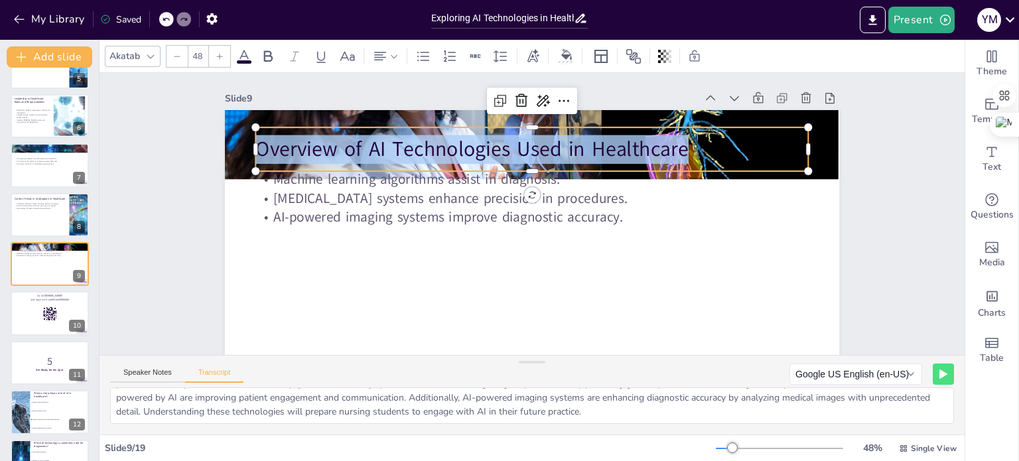
drag, startPoint x: 685, startPoint y: 151, endPoint x: 251, endPoint y: 163, distance: 434.1
click at [318, 163] on p "Overview of AI Technologies Used in Healthcare" at bounding box center [565, 157] width 494 height 301
copy p "Overview of AI Technologies Used in Healthcare"
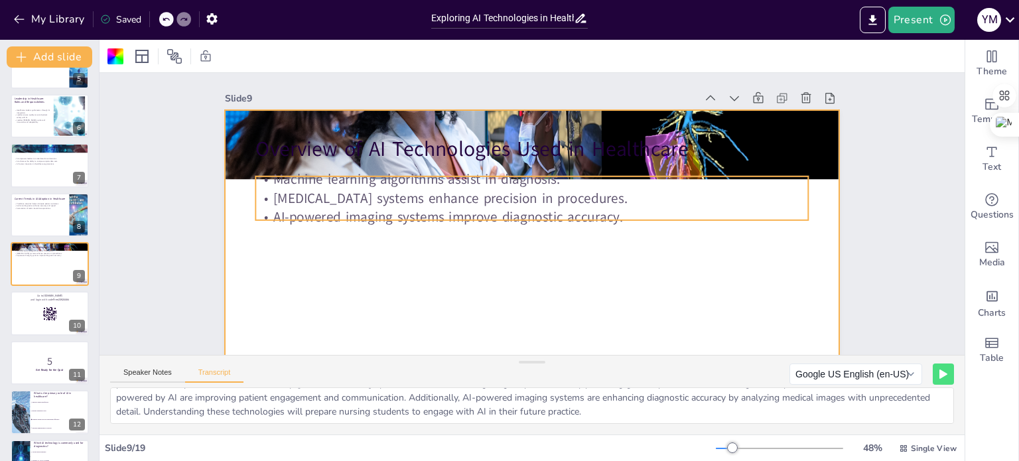
click at [519, 227] on p "AI-powered imaging systems improve diagnostic accuracy." at bounding box center [528, 214] width 19 height 553
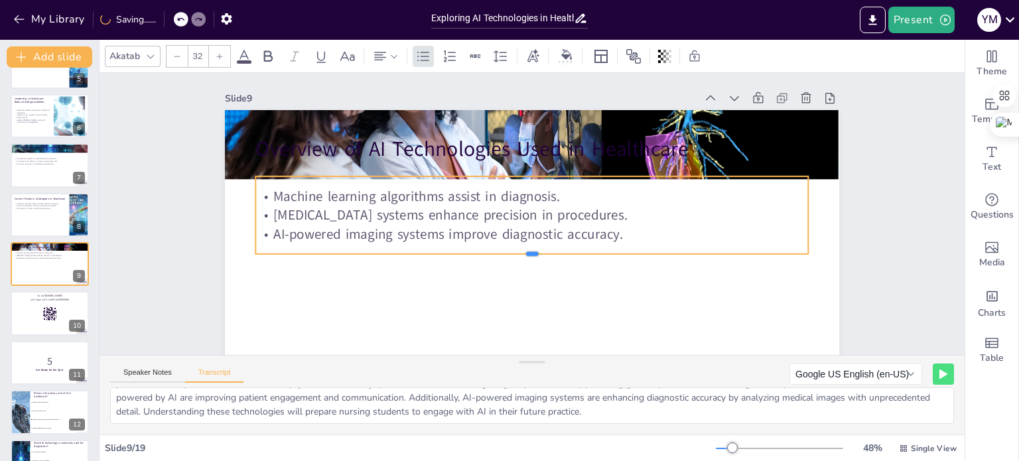
drag, startPoint x: 518, startPoint y: 249, endPoint x: 518, endPoint y: 257, distance: 8.0
click at [518, 257] on div at bounding box center [509, 253] width 484 height 286
click at [557, 232] on p "AI-powered imaging systems improve diagnostic accuracy." at bounding box center [530, 193] width 552 height 76
click at [557, 238] on p "AI-powered imaging systems improve diagnostic accuracy." at bounding box center [530, 234] width 552 height 77
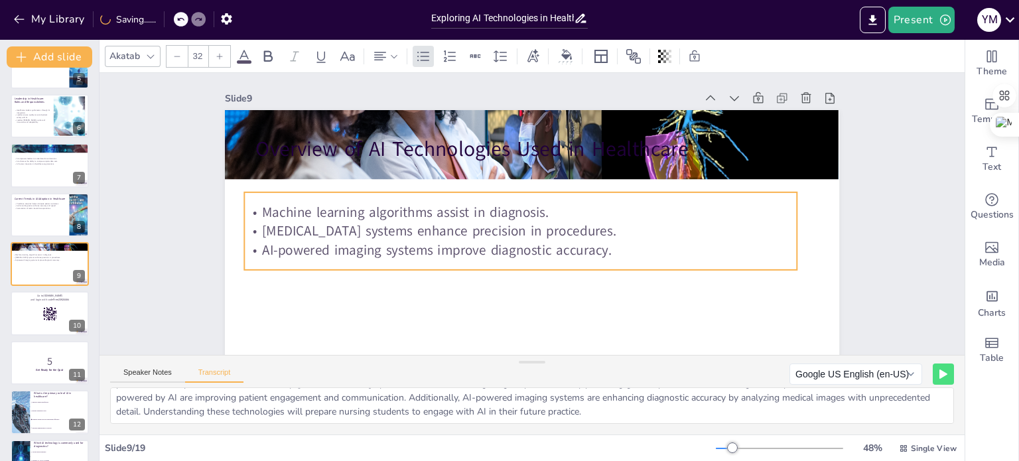
drag, startPoint x: 621, startPoint y: 238, endPoint x: 610, endPoint y: 254, distance: 19.5
click at [557, 254] on p "AI-powered imaging systems improve diagnostic accuracy." at bounding box center [495, 218] width 242 height 513
click at [557, 233] on p "Robotic surgery systems enhance precision in procedures." at bounding box center [517, 228] width 545 height 134
click at [557, 233] on p "Robotic surgery systems enhance precision in procedures." at bounding box center [519, 230] width 552 height 77
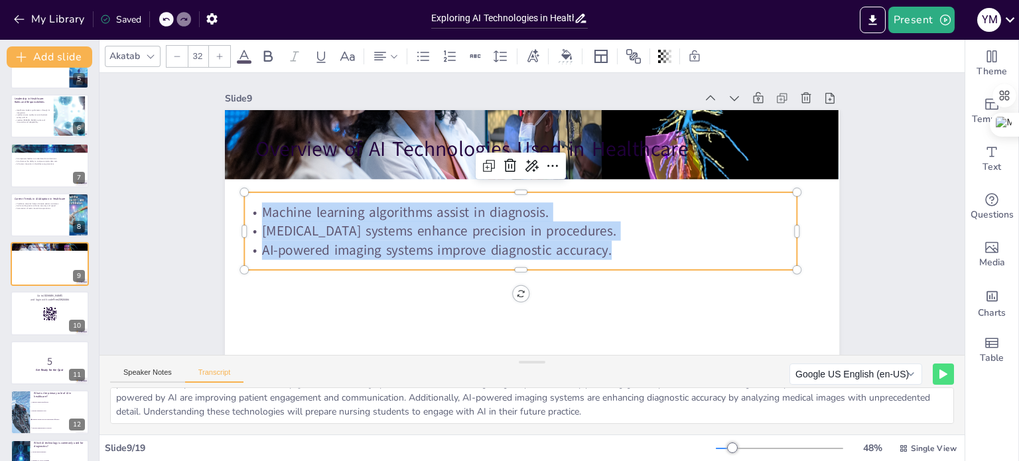
drag, startPoint x: 606, startPoint y: 249, endPoint x: 268, endPoint y: 206, distance: 341.1
click at [242, 214] on div "Machine learning algorithms assist in diagnosis. Robotic surgery systems enhanc…" at bounding box center [517, 228] width 553 height 171
copy div "Machine learning algorithms assist in diagnosis. Robotic surgery systems enhanc…"
click at [155, 375] on button "Speaker Notes" at bounding box center [147, 375] width 75 height 15
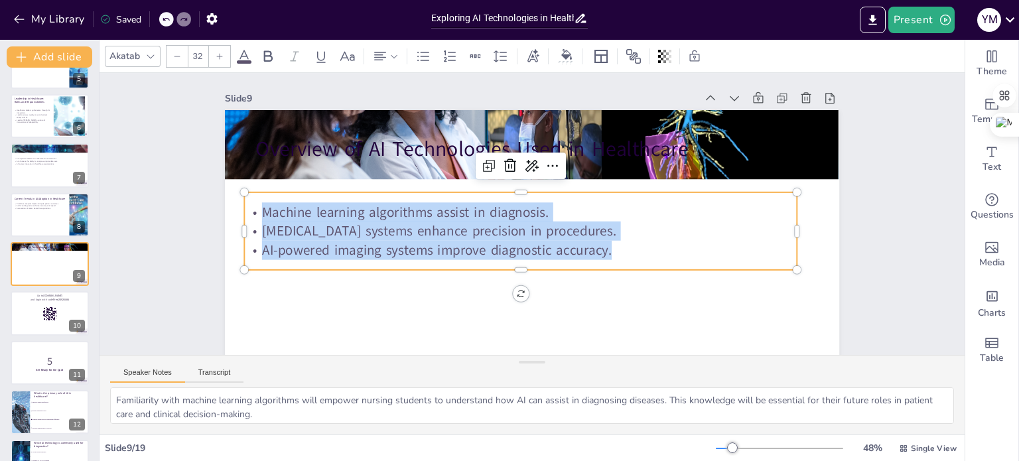
click at [154, 375] on button "Speaker Notes" at bounding box center [147, 375] width 75 height 15
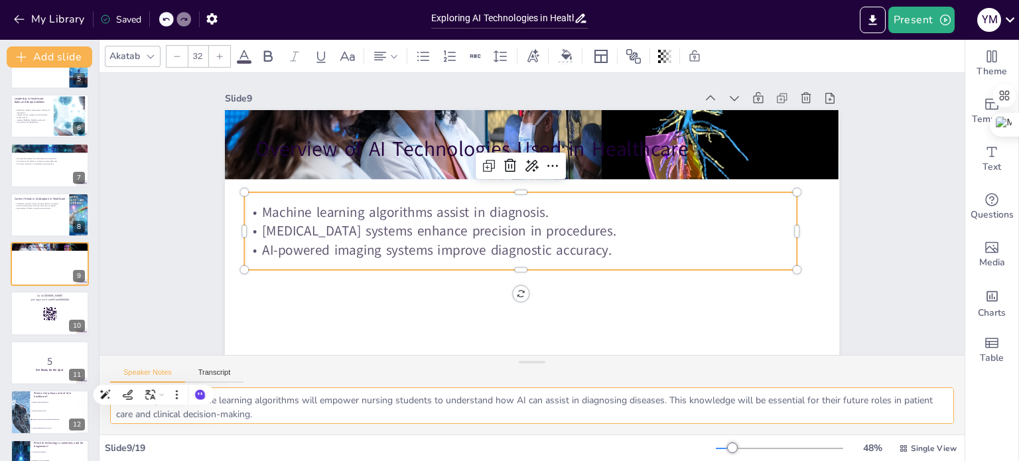
click at [295, 419] on textarea "Familiarity with machine learning algorithms will empower nursing students to u…" at bounding box center [532, 406] width 844 height 36
drag, startPoint x: 115, startPoint y: 397, endPoint x: 225, endPoint y: 450, distance: 121.4
click at [303, 461] on html "My Library Saved Exploring AI Technologies in Healthcare Leadership: Insights f…" at bounding box center [509, 230] width 1019 height 461
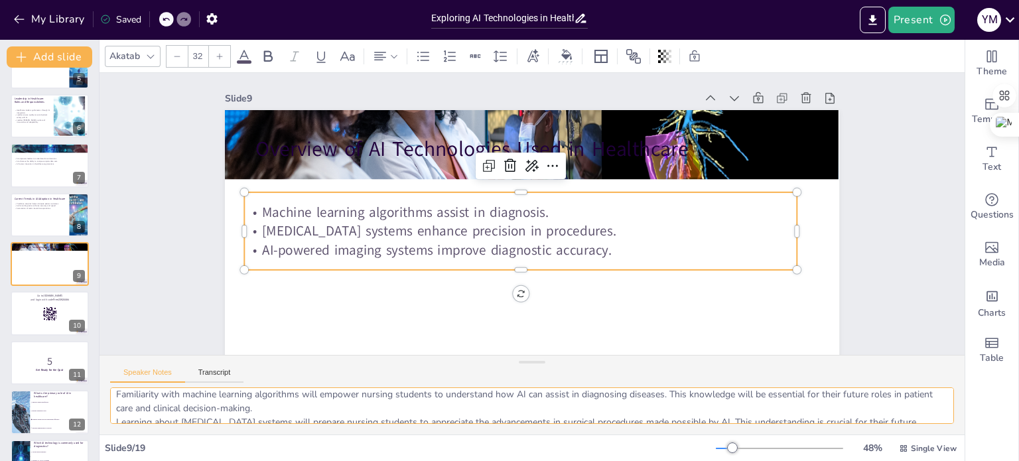
scroll to position [0, 0]
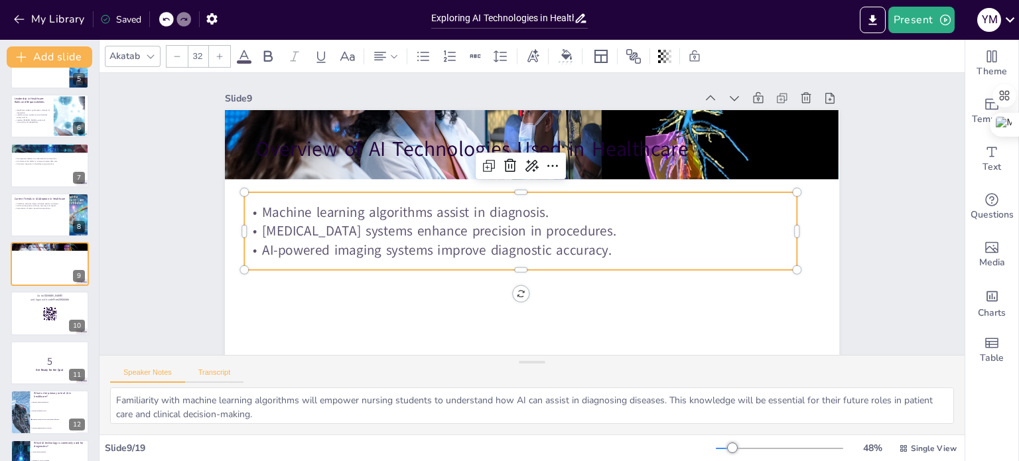
click at [218, 370] on button "Transcript" at bounding box center [214, 375] width 59 height 15
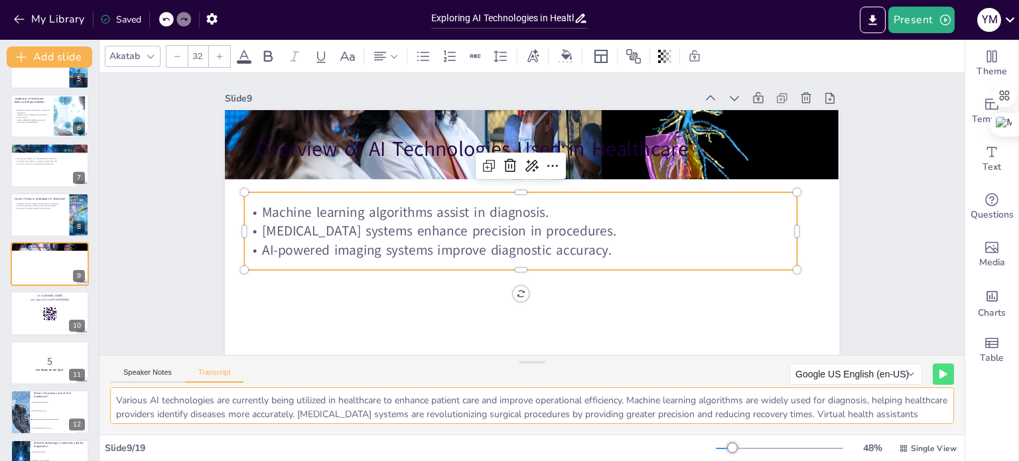
click at [180, 400] on textarea "Various AI technologies are currently being utilized in healthcare to enhance p…" at bounding box center [532, 406] width 844 height 36
drag, startPoint x: 115, startPoint y: 403, endPoint x: 557, endPoint y: 407, distance: 441.9
click at [557, 448] on div "Akatab 32 Slide 1 Exploring AI Technologies in Healthcare Leadership This prese…" at bounding box center [532, 250] width 865 height 421
click at [62, 360] on p "5" at bounding box center [50, 361] width 72 height 15
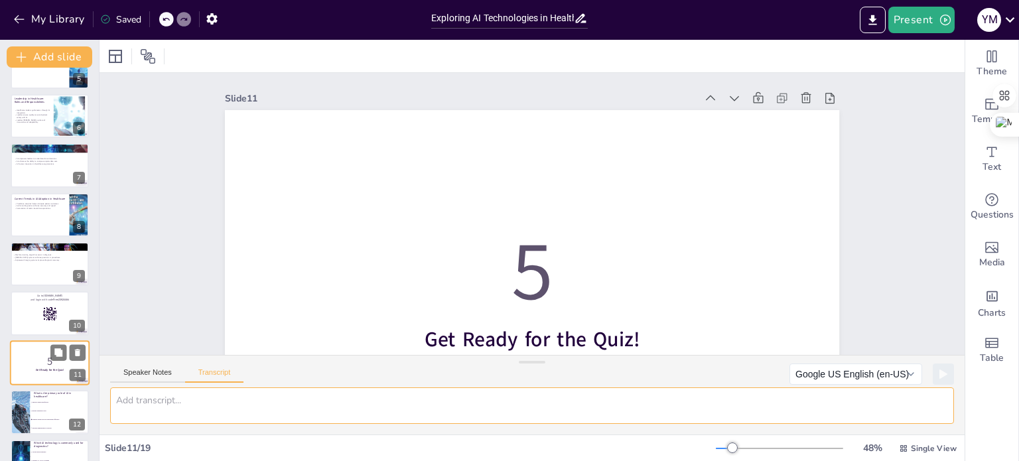
scroll to position [0, 0]
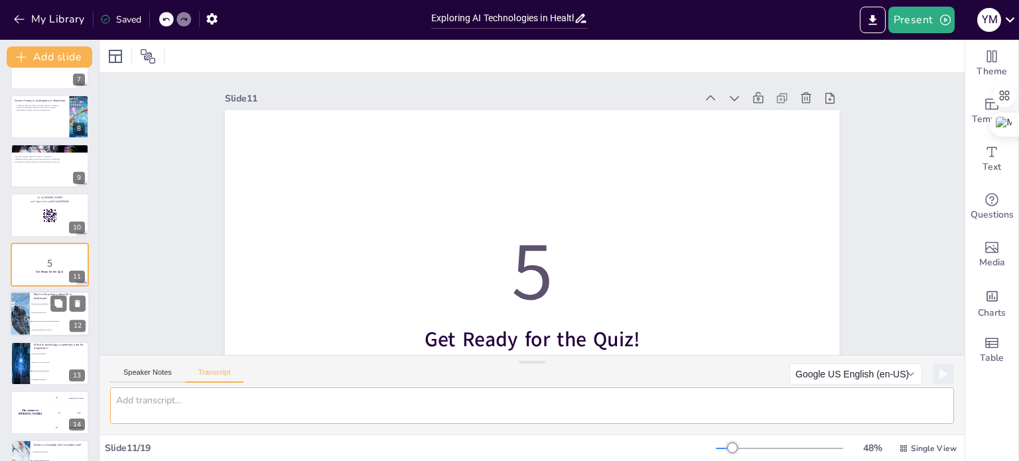
click at [42, 313] on span "Reduce healthcare costs" at bounding box center [60, 314] width 57 height 2
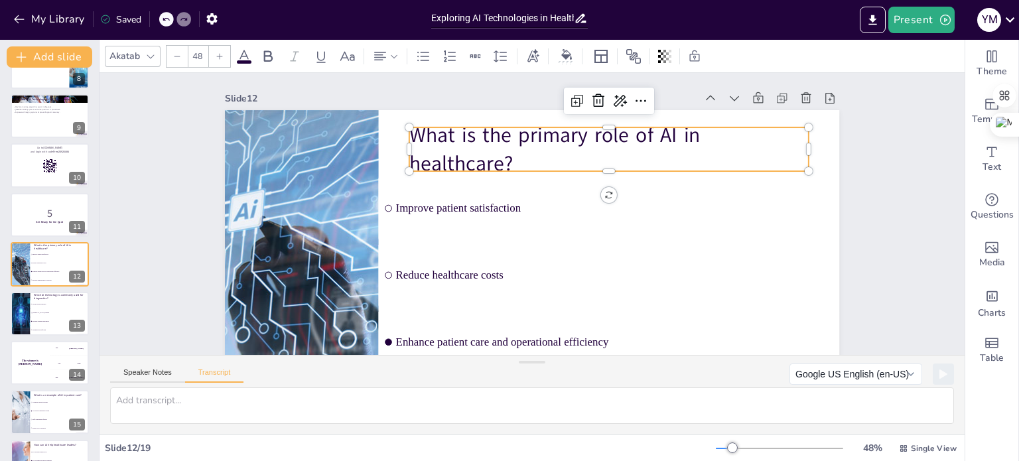
click at [510, 147] on p "What is the primary role of AI in healthcare?" at bounding box center [579, 303] width 139 height 403
click at [444, 146] on p "What is the primary role of AI in healthcare?" at bounding box center [631, 196] width 375 height 249
click at [510, 146] on p "What is the primary role of AI in healthcare?" at bounding box center [579, 303] width 139 height 403
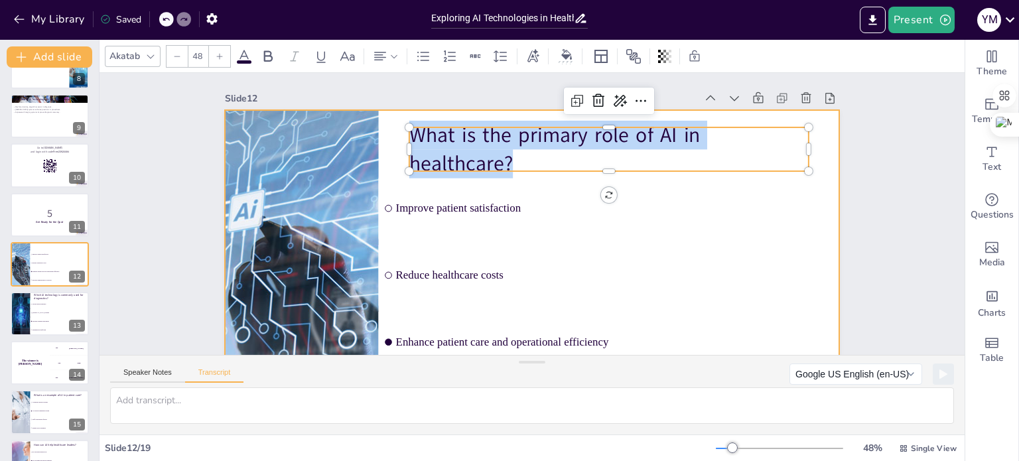
drag, startPoint x: 405, startPoint y: 149, endPoint x: 766, endPoint y: 121, distance: 362.7
click at [557, 121] on div "Improve patient satisfaction Reduce healthcare costs Enhance patient care and o…" at bounding box center [517, 281] width 673 height 466
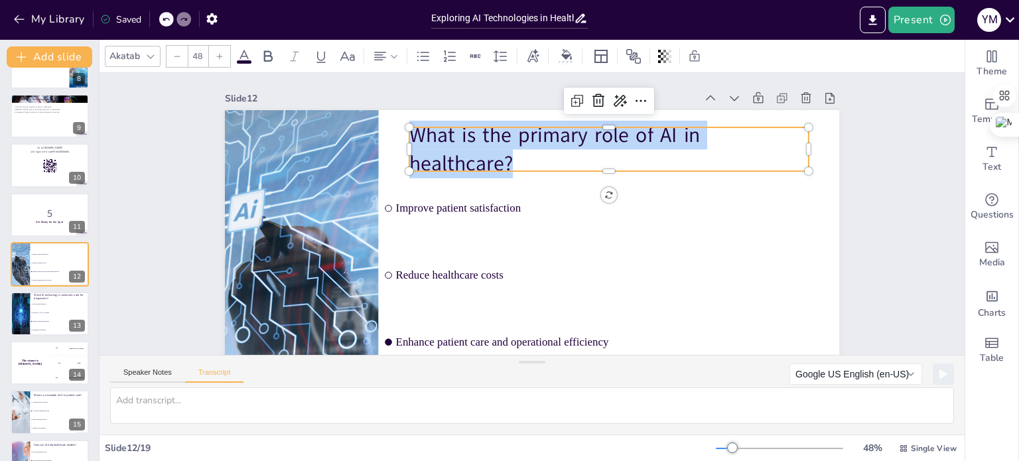
copy p "What is the primary role of AI in healthcare?"
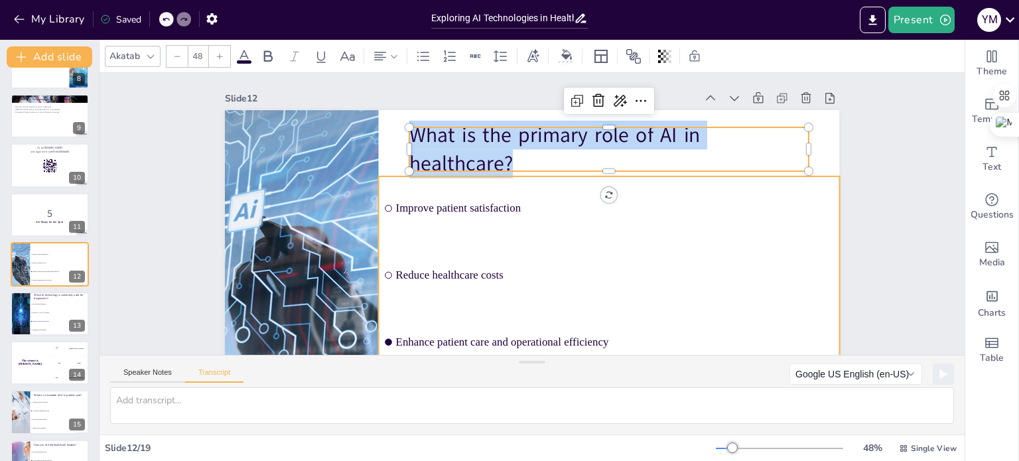
click at [492, 207] on span "Improve patient satisfaction" at bounding box center [612, 235] width 421 height 148
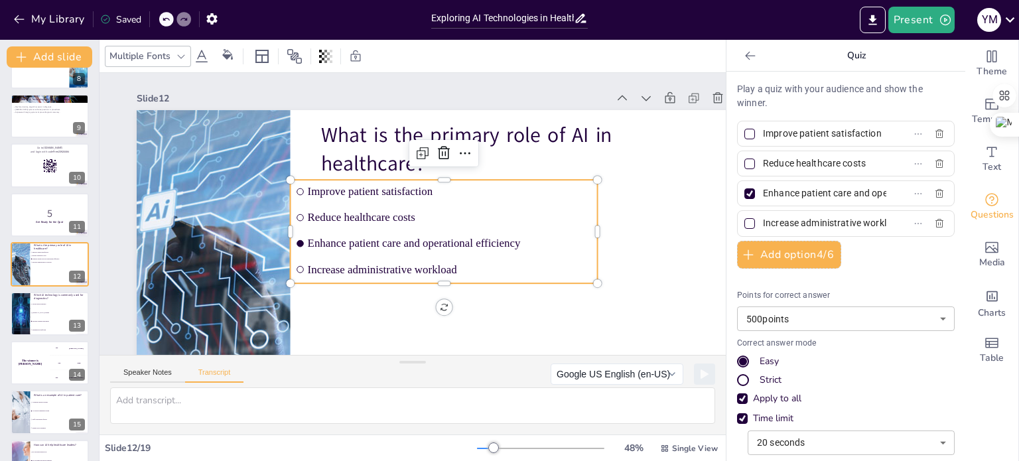
click at [557, 132] on span "Improve patient satisfaction" at bounding box center [819, 133] width 123 height 19
click at [557, 132] on input "Improve patient satisfaction" at bounding box center [824, 133] width 123 height 19
drag, startPoint x: 867, startPoint y: 133, endPoint x: 725, endPoint y: 139, distance: 142.1
click at [557, 139] on div "Play a quiz with your audience and show the winner. Improve patient satisfactio…" at bounding box center [846, 267] width 239 height 390
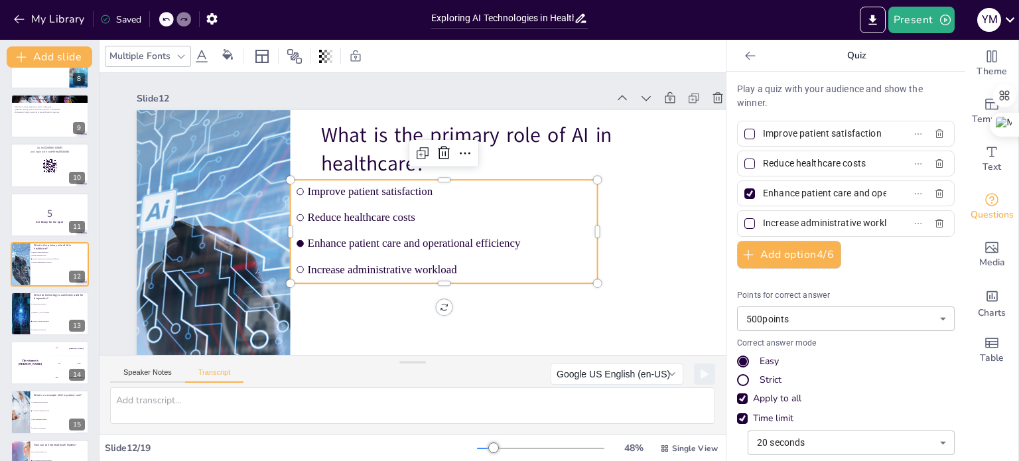
scroll to position [0, 4]
click at [557, 133] on div "Improve patient satisfaction" at bounding box center [846, 134] width 218 height 26
click at [557, 165] on div "Reduce healthcare costs" at bounding box center [846, 164] width 218 height 26
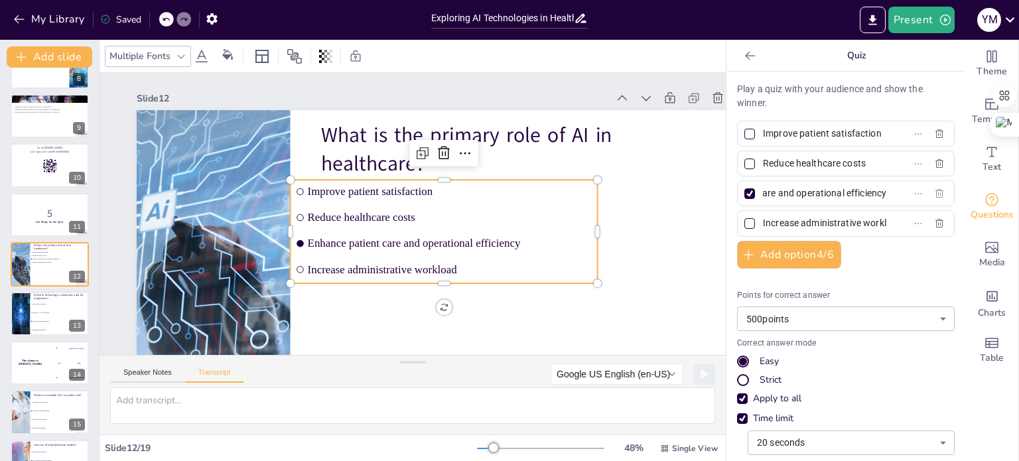
drag, startPoint x: 756, startPoint y: 193, endPoint x: 860, endPoint y: 191, distance: 103.5
click at [557, 193] on div "Enhance patient care and operational efficiency" at bounding box center [846, 193] width 218 height 26
drag, startPoint x: 753, startPoint y: 221, endPoint x: 926, endPoint y: 224, distance: 173.2
click at [557, 224] on div "Increase administrative workload" at bounding box center [846, 223] width 218 height 26
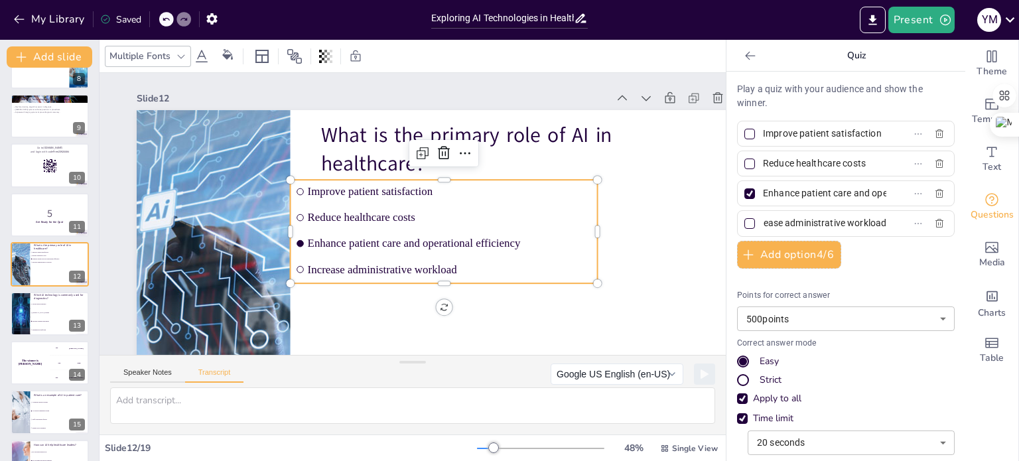
scroll to position [0, 0]
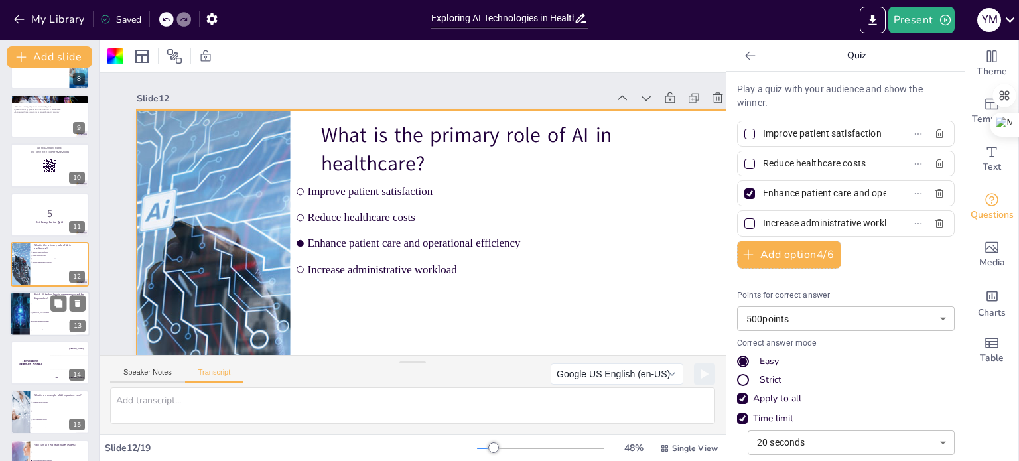
click at [50, 315] on li "Robotic surgery systems" at bounding box center [60, 313] width 60 height 9
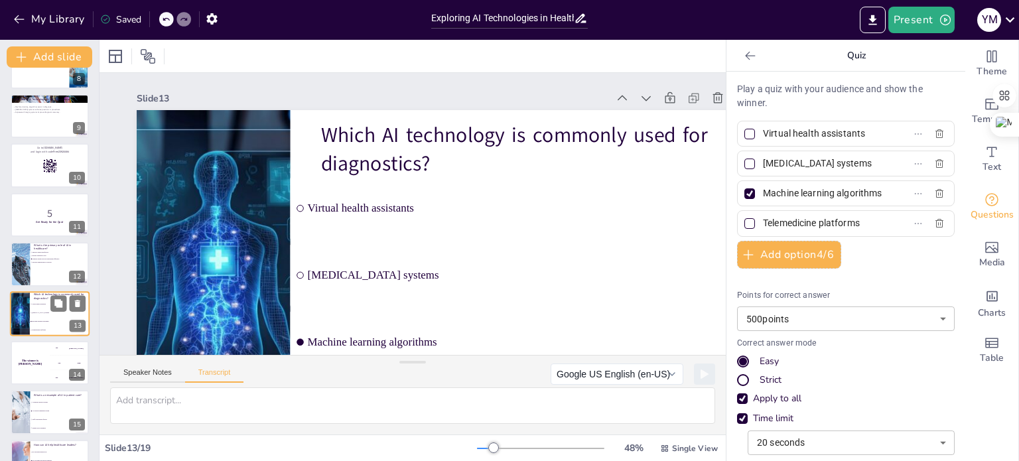
scroll to position [427, 0]
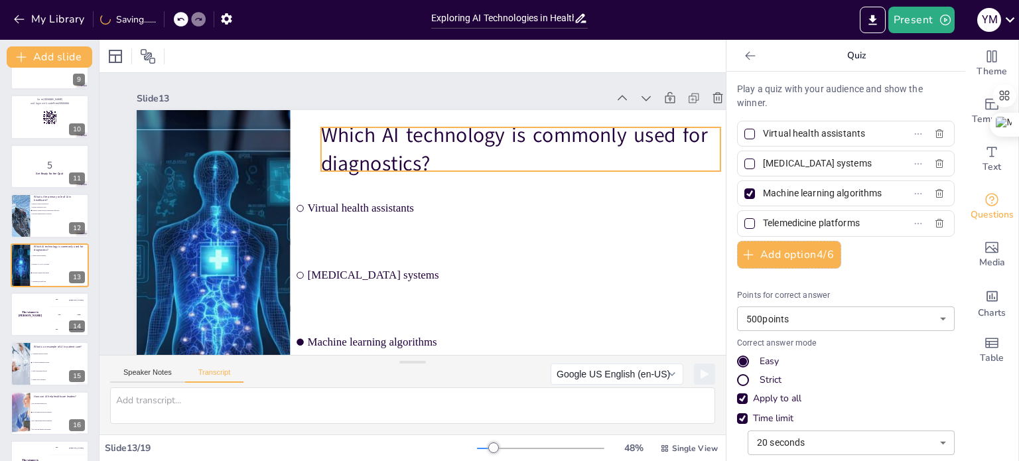
click at [323, 132] on div "Which AI technology is commonly used for diagnostics? Virtual health assistants…" at bounding box center [405, 289] width 705 height 606
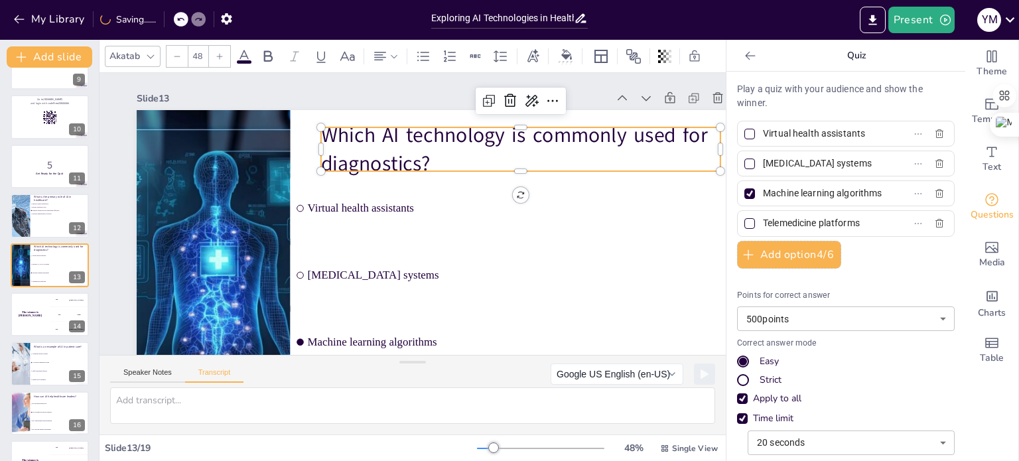
click at [334, 117] on div at bounding box center [340, 110] width 13 height 13
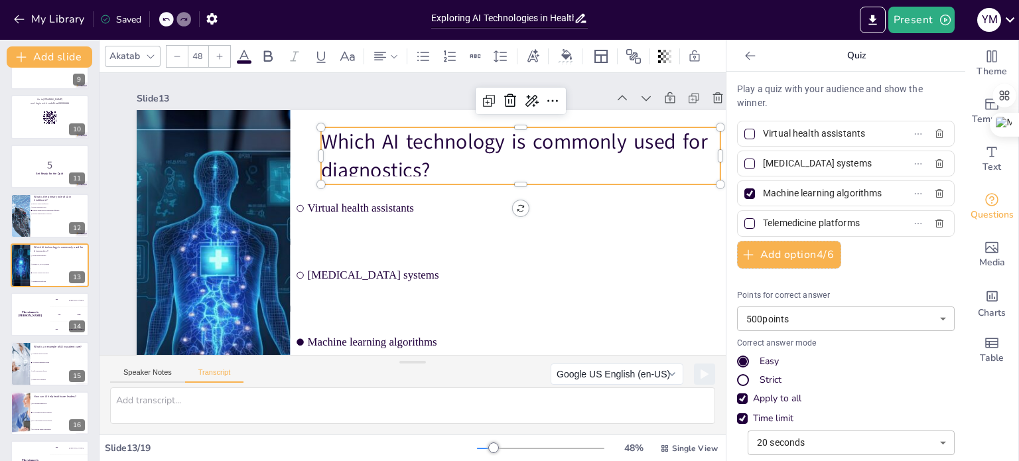
click at [348, 139] on p "Which AI technology is commonly used for diagnostics?" at bounding box center [535, 217] width 375 height 249
click at [431, 167] on p "Which AI technology is commonly used for diagnostics?" at bounding box center [535, 217] width 375 height 249
click at [431, 167] on p "Which AI technology is commonly used for diagnostics?" at bounding box center [534, 230] width 357 height 281
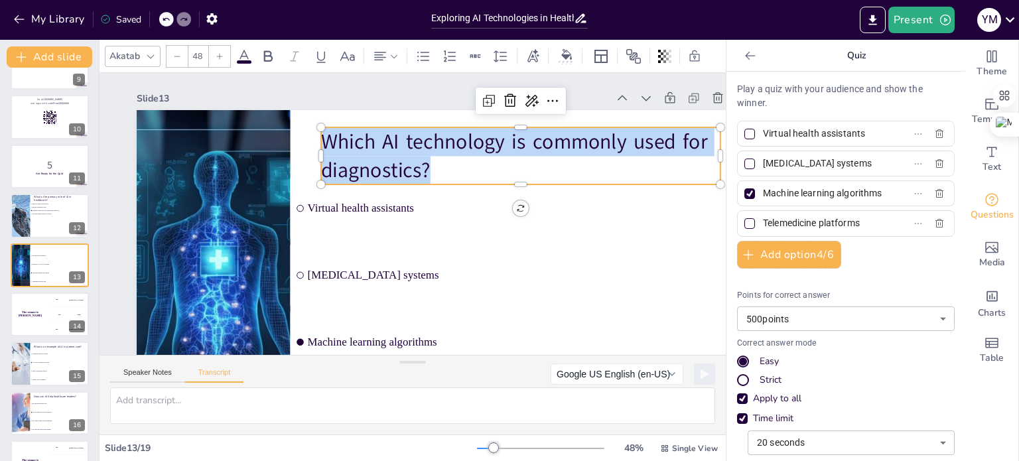
drag, startPoint x: 431, startPoint y: 169, endPoint x: 316, endPoint y: 138, distance: 119.6
click at [316, 138] on div "Virtual health assistants Robotic surgery systems Machine learning algorithms T…" at bounding box center [347, 252] width 408 height 648
copy p "Which AI technology is commonly used for diagnostics?"
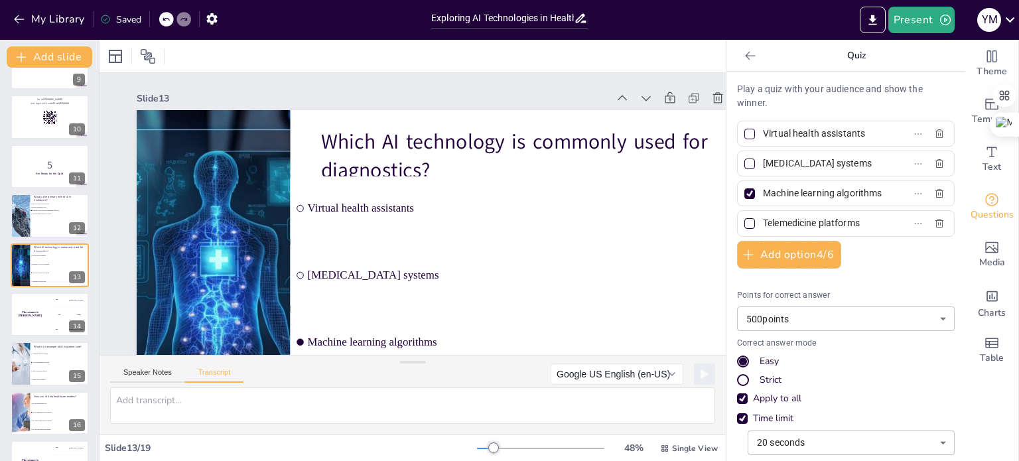
drag, startPoint x: 754, startPoint y: 133, endPoint x: 849, endPoint y: 129, distance: 95.0
click at [557, 129] on input "Virtual health assistants" at bounding box center [824, 133] width 123 height 19
click at [504, 408] on textarea at bounding box center [412, 406] width 605 height 36
drag, startPoint x: 857, startPoint y: 165, endPoint x: 762, endPoint y: 167, distance: 94.9
click at [557, 167] on input "Robotic surgery systems" at bounding box center [824, 163] width 123 height 19
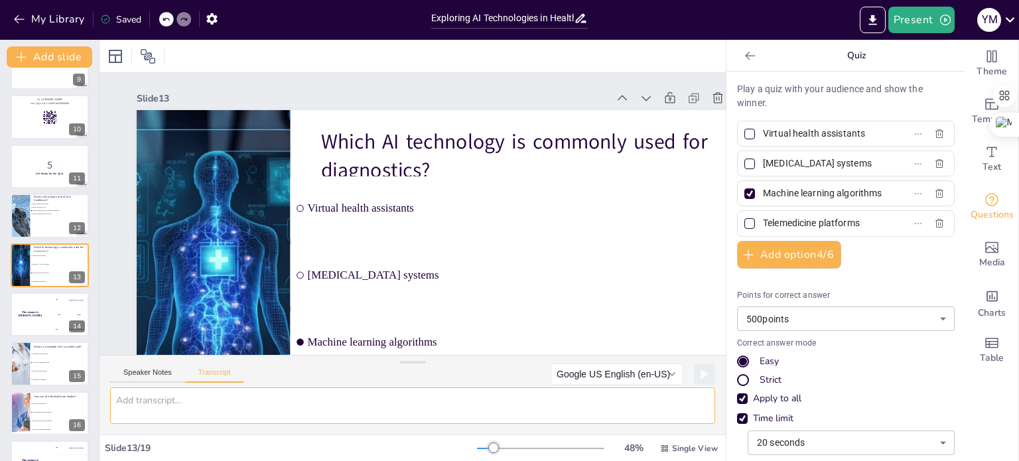
click at [484, 400] on textarea at bounding box center [412, 406] width 605 height 36
drag, startPoint x: 754, startPoint y: 192, endPoint x: 922, endPoint y: 196, distance: 167.9
click at [557, 196] on div "Machine learning algorithms" at bounding box center [846, 193] width 218 height 26
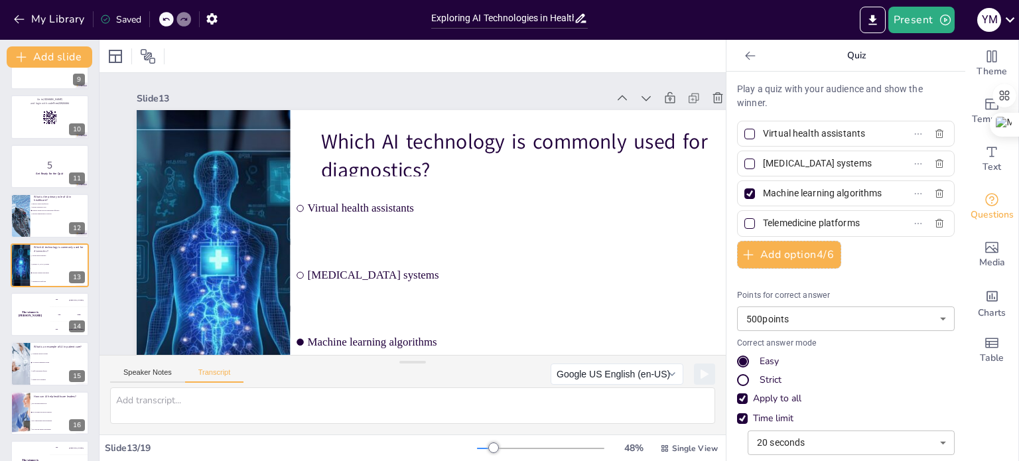
drag, startPoint x: 754, startPoint y: 222, endPoint x: 876, endPoint y: 222, distance: 122.1
click at [557, 222] on label "Telemedicine platforms" at bounding box center [825, 223] width 166 height 19
click at [557, 222] on input "Telemedicine platforms" at bounding box center [824, 223] width 123 height 19
click at [531, 233] on li "Virtual health assistants" at bounding box center [519, 231] width 464 height 159
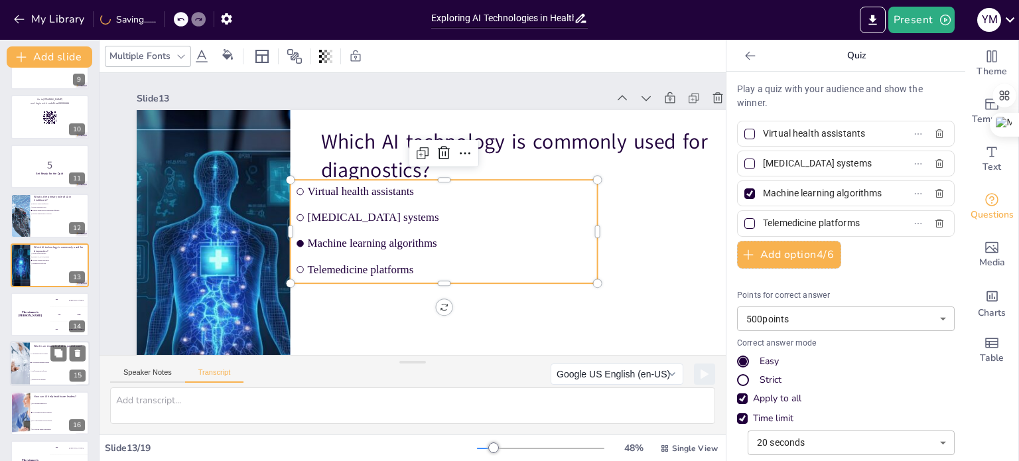
click at [43, 369] on li "Staff scheduling software" at bounding box center [60, 372] width 60 height 9
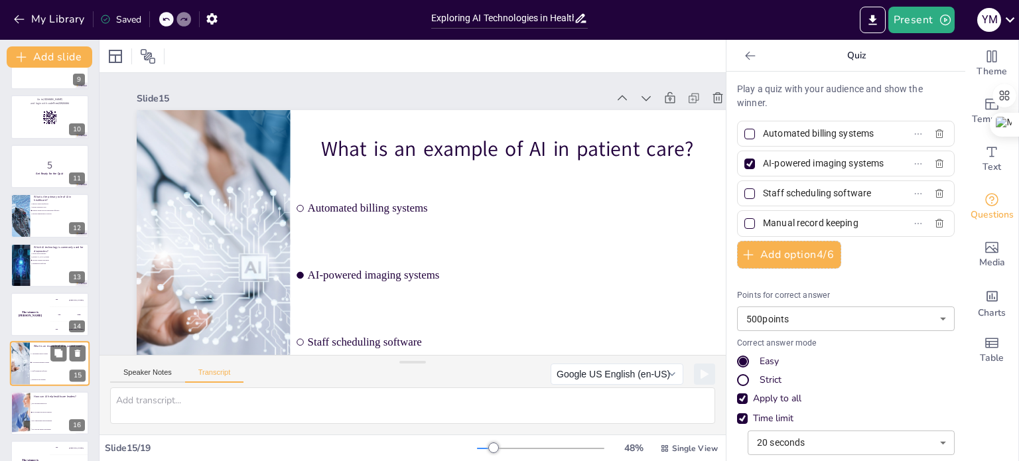
scroll to position [526, 0]
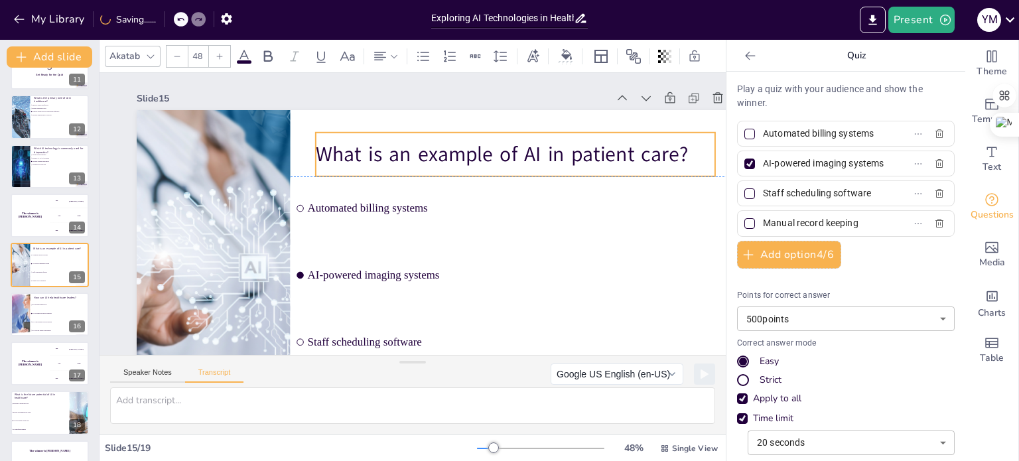
drag, startPoint x: 324, startPoint y: 147, endPoint x: 526, endPoint y: 153, distance: 202.5
click at [334, 149] on p "What is an example of AI in patient care?" at bounding box center [528, 188] width 389 height 151
click at [557, 153] on p "What is an example of AI in patient care?" at bounding box center [530, 201] width 377 height 188
click at [557, 157] on p "What is an example of AI in patient care?" at bounding box center [521, 166] width 400 height 70
click at [557, 157] on p "What is an example of AI in patient care?" at bounding box center [525, 176] width 397 height 111
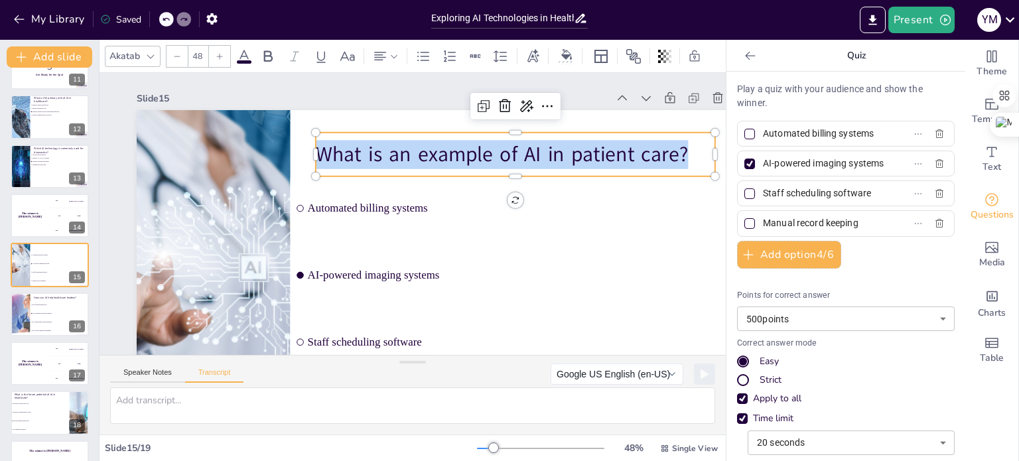
drag, startPoint x: 685, startPoint y: 157, endPoint x: 334, endPoint y: 156, distance: 351.0
click at [313, 157] on div "Automated billing systems AI-powered imaging systems Staff scheduling software …" at bounding box center [413, 290] width 702 height 566
copy p "What is an example of AI in patient care?"
click at [417, 214] on span "Automated billing systems" at bounding box center [501, 286] width 334 height 303
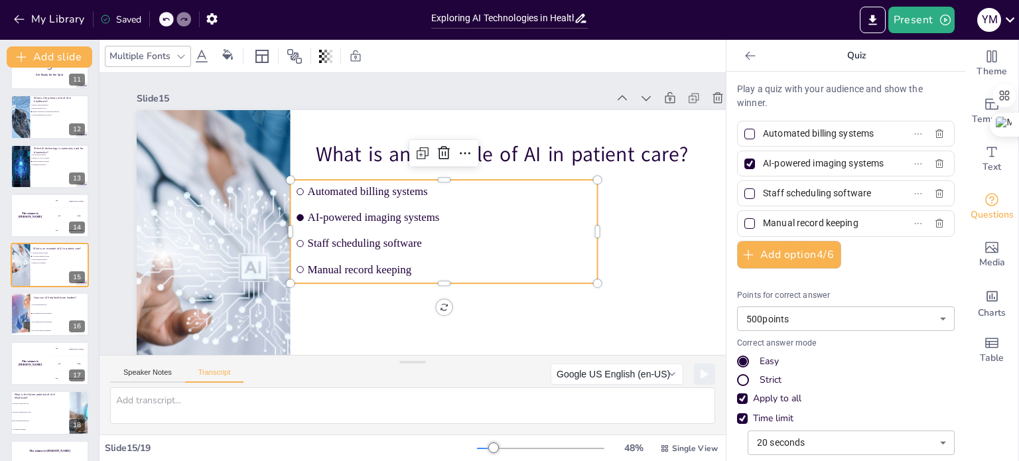
click at [557, 139] on div "Automated billing systems" at bounding box center [846, 134] width 218 height 26
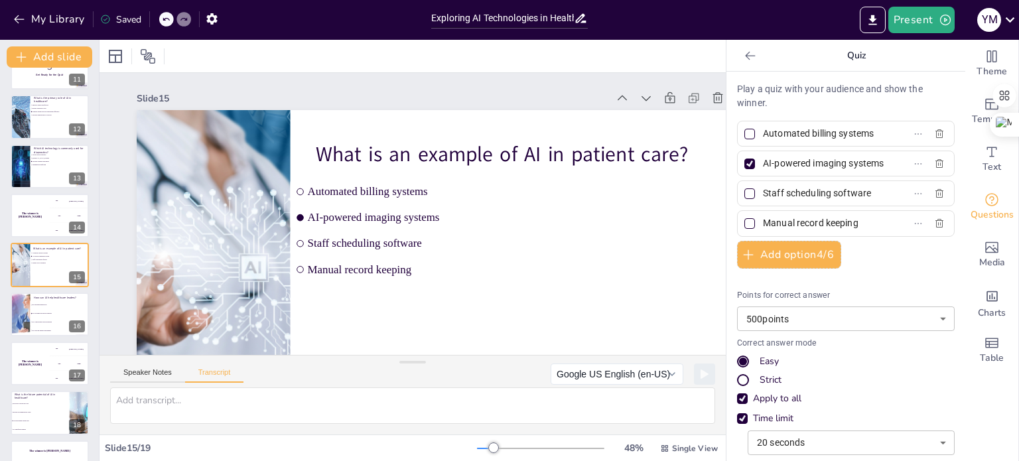
scroll to position [0, 8]
click at [557, 161] on div "AI-powered imaging systems" at bounding box center [846, 164] width 218 height 26
click at [484, 405] on textarea at bounding box center [412, 406] width 605 height 36
drag, startPoint x: 752, startPoint y: 192, endPoint x: 833, endPoint y: 188, distance: 81.1
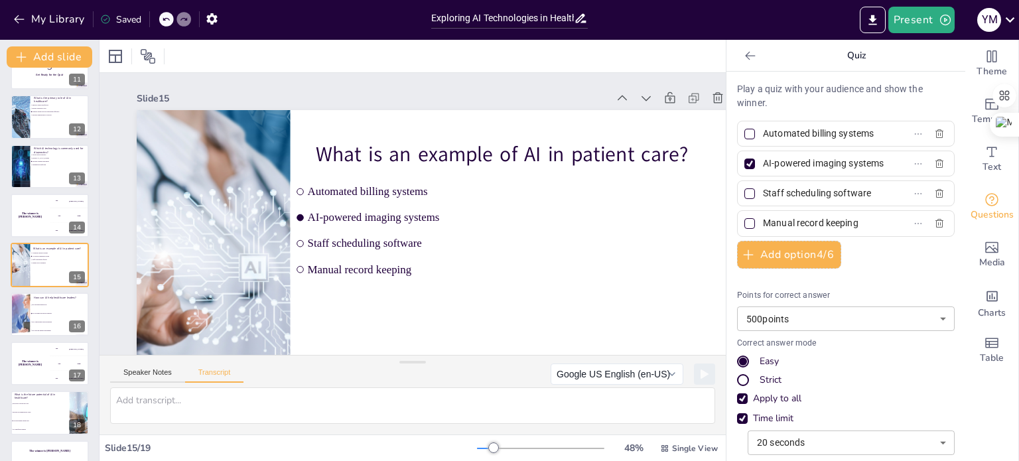
click at [557, 192] on label "Staff scheduling software" at bounding box center [825, 193] width 166 height 19
click at [557, 192] on input "Staff scheduling software" at bounding box center [824, 193] width 123 height 19
drag, startPoint x: 754, startPoint y: 225, endPoint x: 837, endPoint y: 220, distance: 82.4
click at [557, 223] on input "Manual record keeping" at bounding box center [824, 223] width 123 height 19
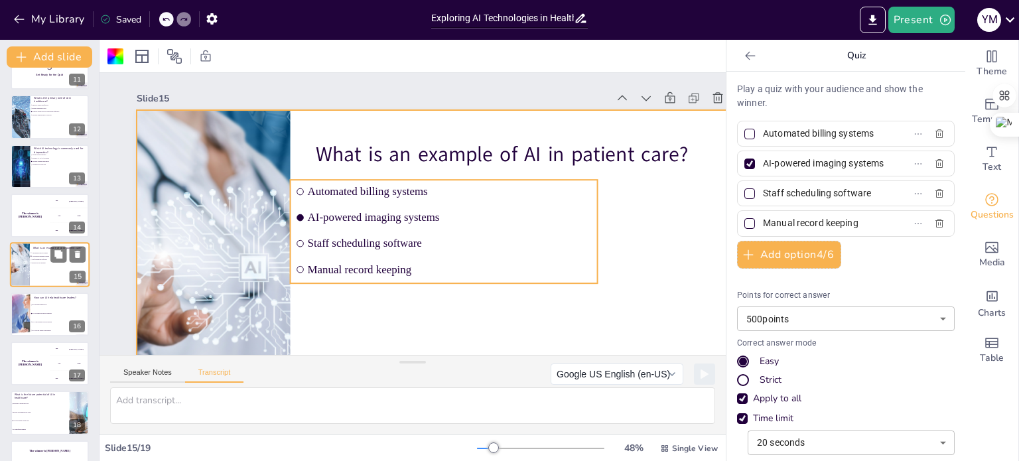
click at [37, 259] on span "Staff scheduling software" at bounding box center [50, 260] width 37 height 2
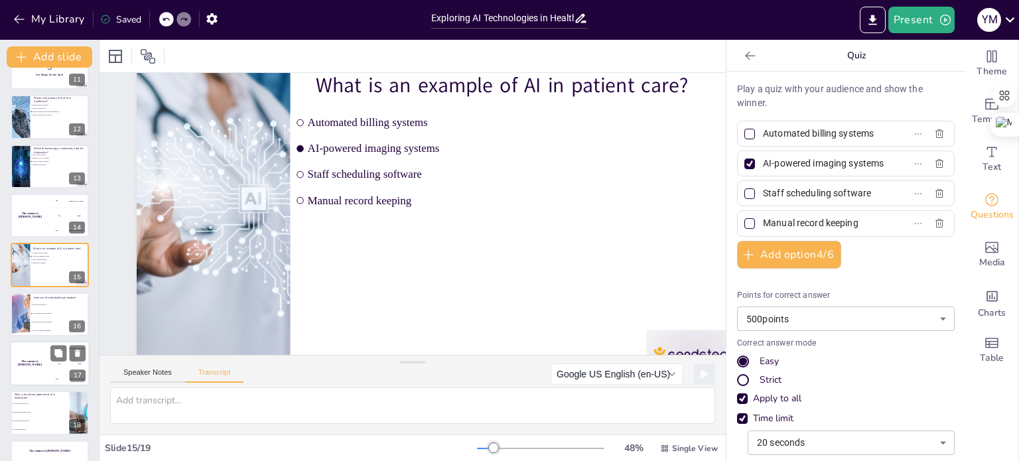
click at [42, 311] on li "By providing data-driven insights" at bounding box center [60, 313] width 59 height 8
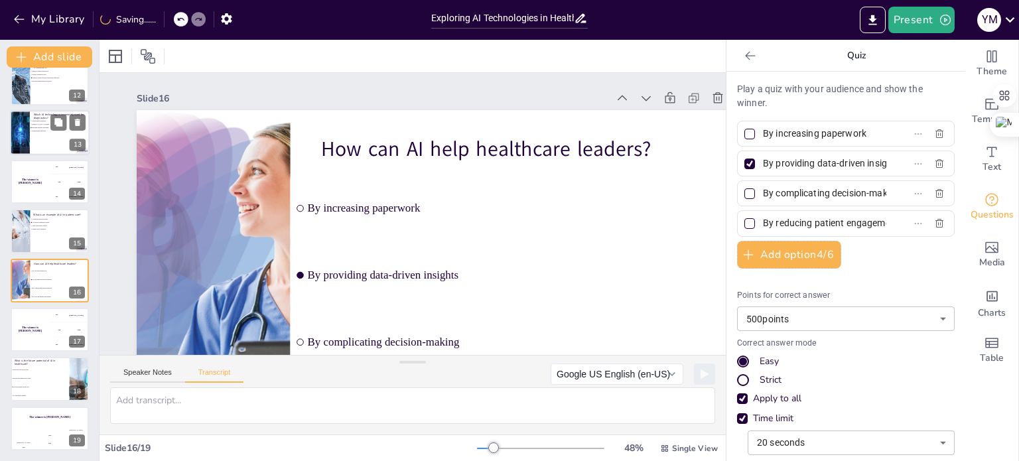
click at [40, 139] on div at bounding box center [50, 132] width 80 height 45
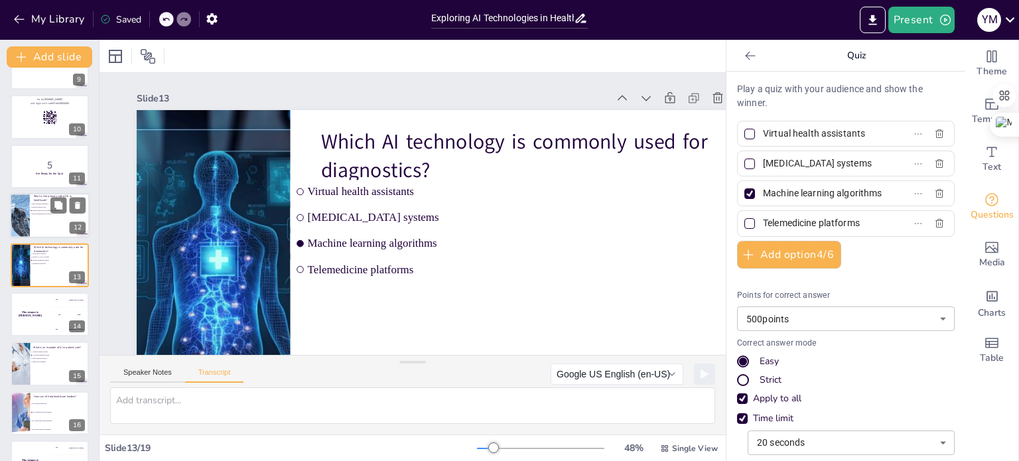
click at [59, 225] on div at bounding box center [50, 215] width 80 height 45
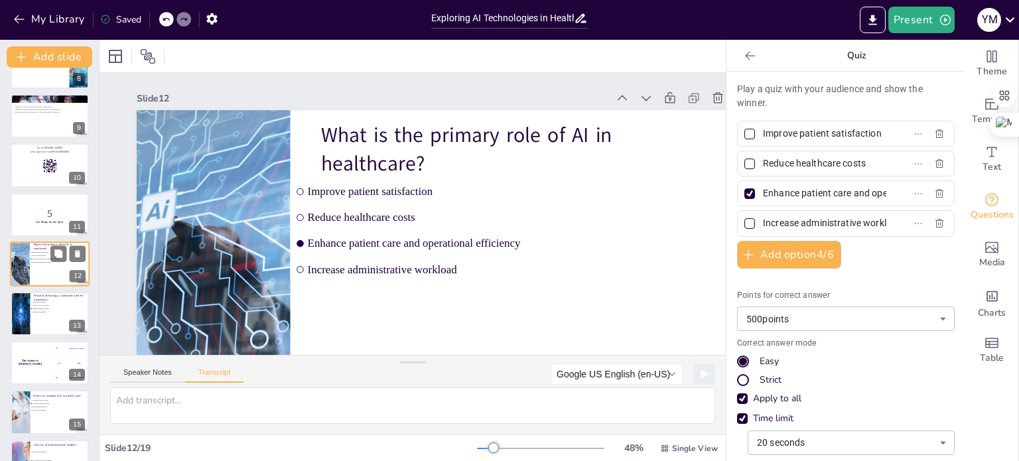
click at [50, 262] on span "Increase administrative workload" at bounding box center [50, 262] width 37 height 2
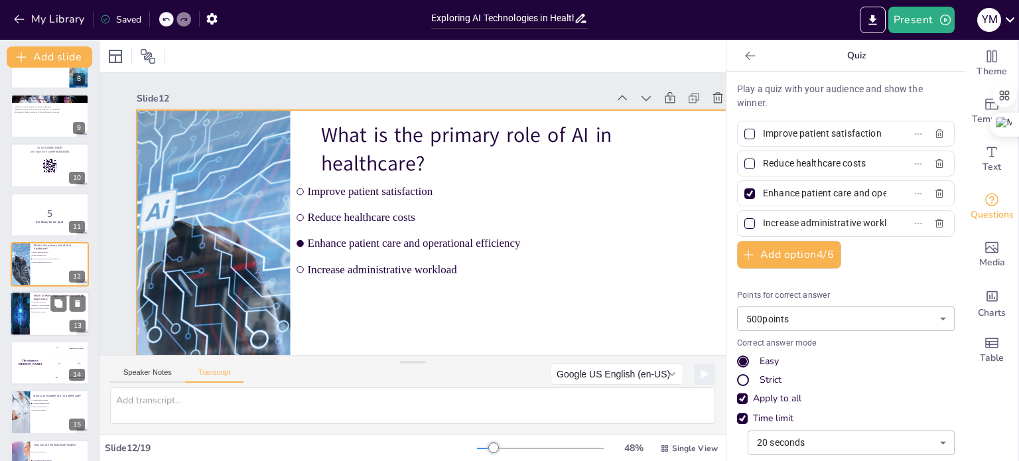
scroll to position [69, 0]
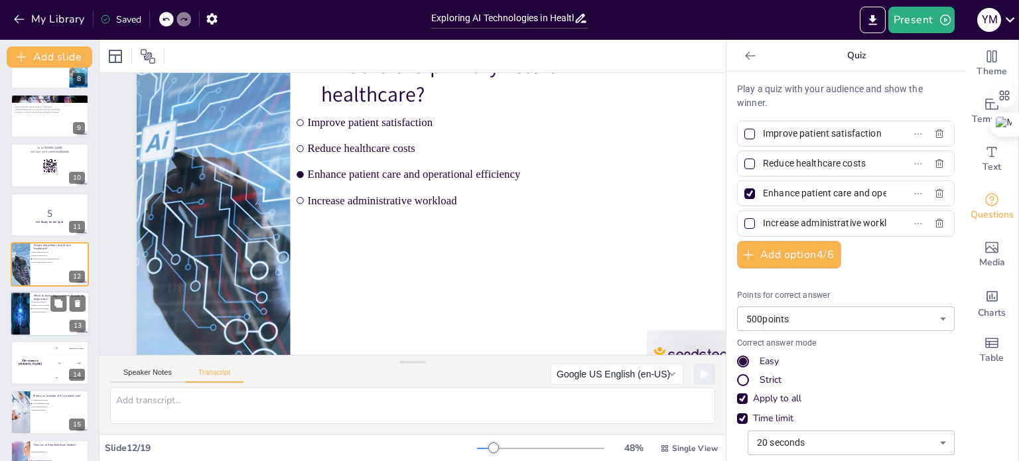
click at [49, 314] on div at bounding box center [50, 313] width 80 height 45
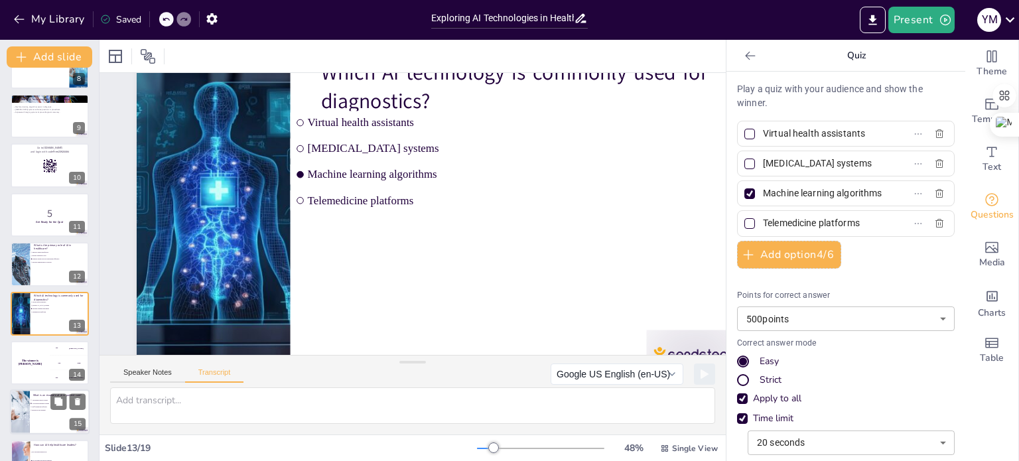
scroll to position [0, 0]
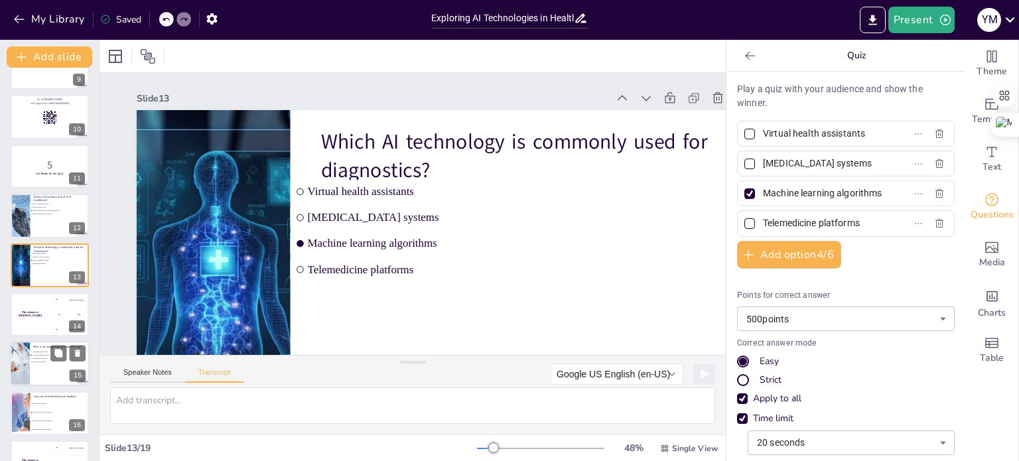
click at [42, 368] on div at bounding box center [50, 364] width 80 height 45
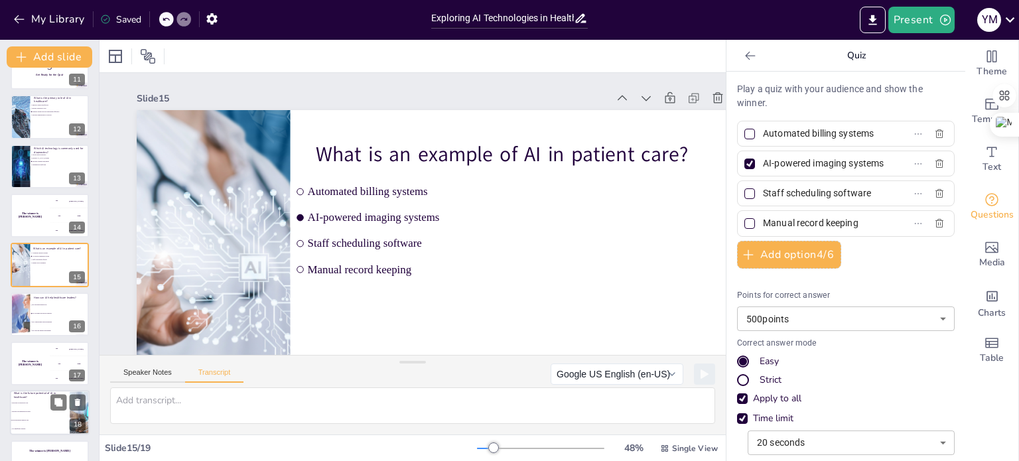
click at [41, 417] on li "Revolutionizing patient care" at bounding box center [40, 421] width 60 height 9
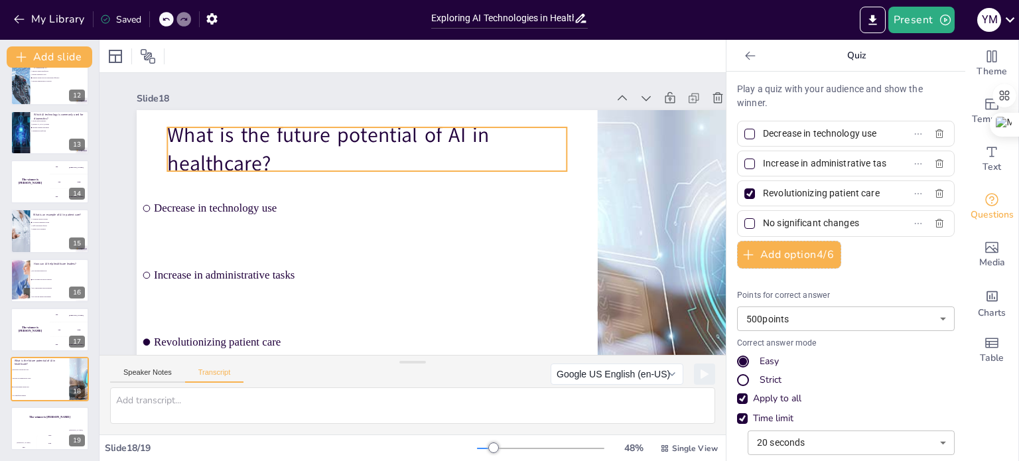
click at [321, 159] on p "What is the future potential of AI in healthcare?" at bounding box center [445, 142] width 249 height 375
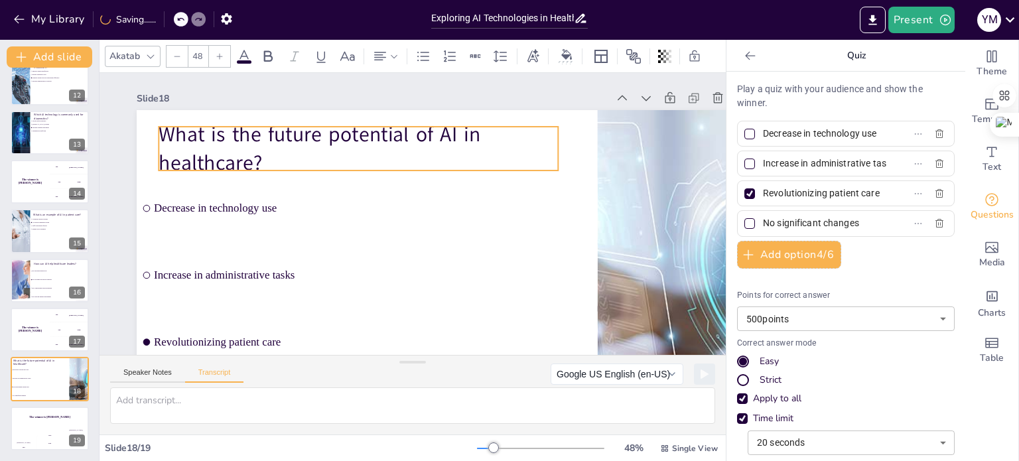
drag, startPoint x: 274, startPoint y: 163, endPoint x: 265, endPoint y: 162, distance: 8.7
click at [265, 162] on p "What is the future potential of AI in healthcare?" at bounding box center [365, 143] width 403 height 99
click at [343, 135] on p "What is the future potential of AI in healthcare?" at bounding box center [450, 138] width 215 height 388
click at [204, 135] on p "What is the future potential of AI in healthcare?" at bounding box center [328, 228] width 249 height 375
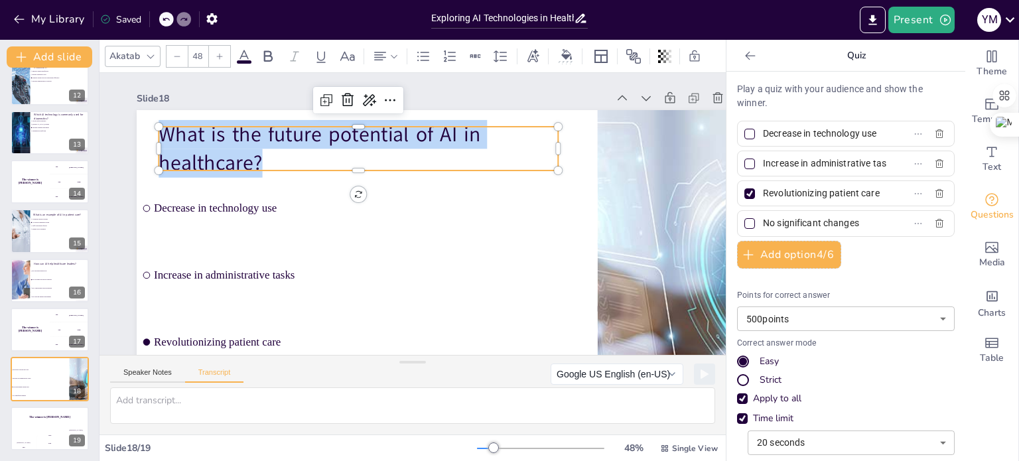
drag, startPoint x: 163, startPoint y: 137, endPoint x: 266, endPoint y: 160, distance: 105.4
click at [293, 160] on p "What is the future potential of AI in healthcare?" at bounding box center [433, 132] width 281 height 357
copy p "What is the future potential of AI in healthcare?"
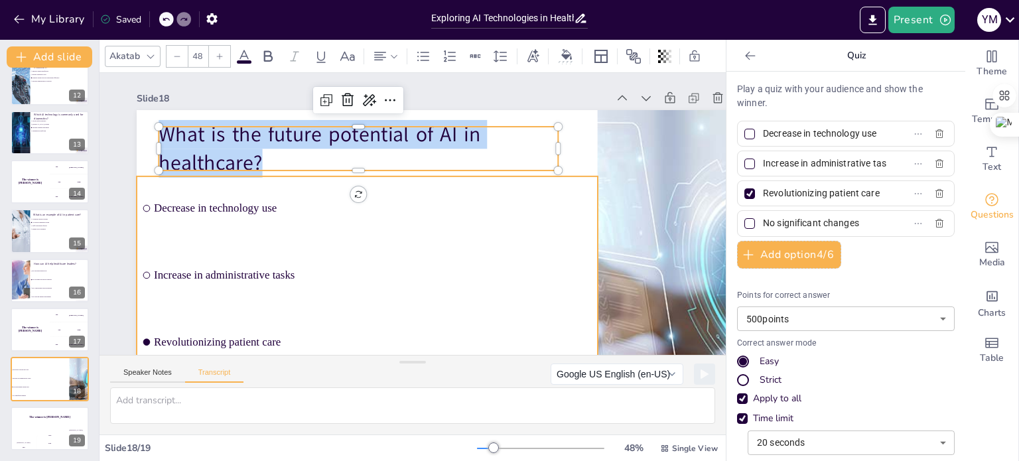
click at [261, 228] on li "Decrease in technology use" at bounding box center [367, 209] width 461 height 64
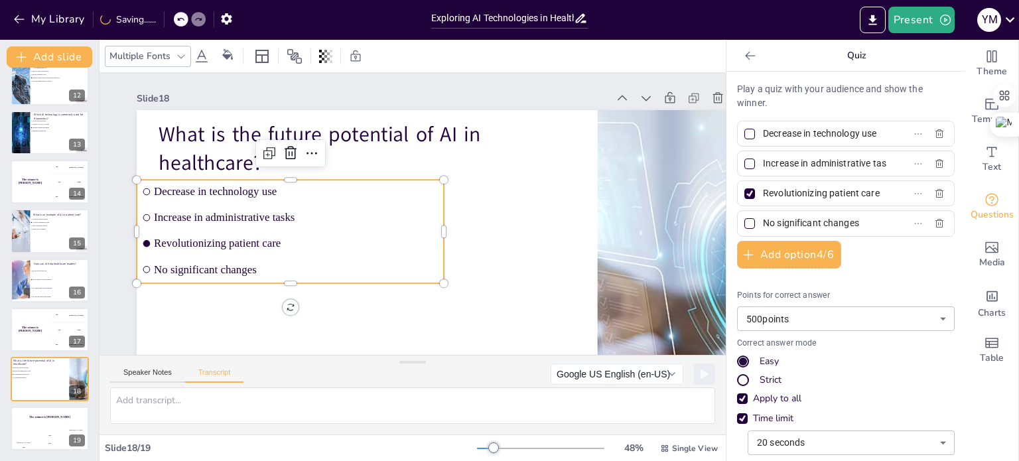
scroll to position [0, 2]
drag, startPoint x: 754, startPoint y: 135, endPoint x: 839, endPoint y: 132, distance: 85.0
click at [557, 145] on div "Play a quiz with your audience and show the winner. Decrease in technology use …" at bounding box center [846, 267] width 239 height 390
click at [557, 159] on input "Increase in administrative tasks" at bounding box center [824, 163] width 123 height 19
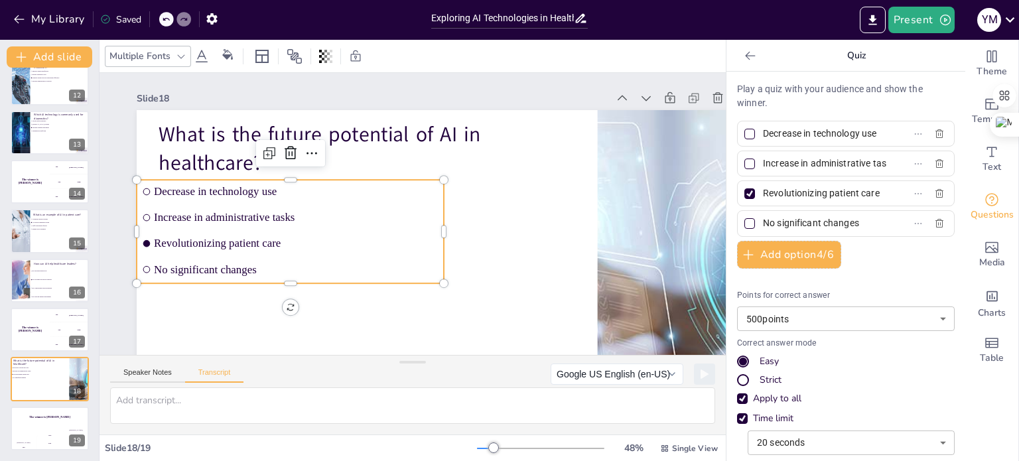
scroll to position [0, 19]
click at [557, 159] on div "Increase in administrative tasks" at bounding box center [846, 164] width 218 height 26
click at [557, 190] on input "Revolutionizing patient care" at bounding box center [824, 193] width 123 height 19
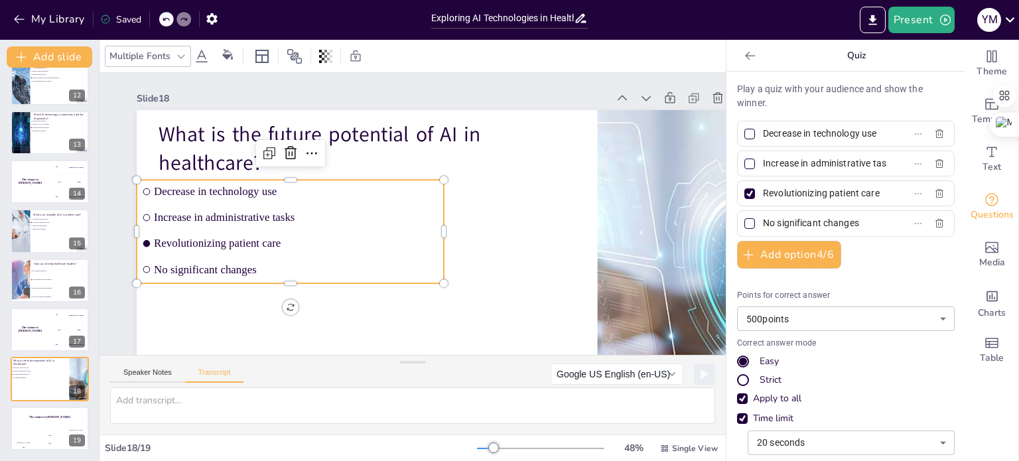
click at [557, 193] on div "Revolutionizing patient care" at bounding box center [846, 193] width 218 height 26
drag, startPoint x: 754, startPoint y: 220, endPoint x: 852, endPoint y: 220, distance: 98.2
click at [557, 220] on input "No significant changes" at bounding box center [824, 223] width 123 height 19
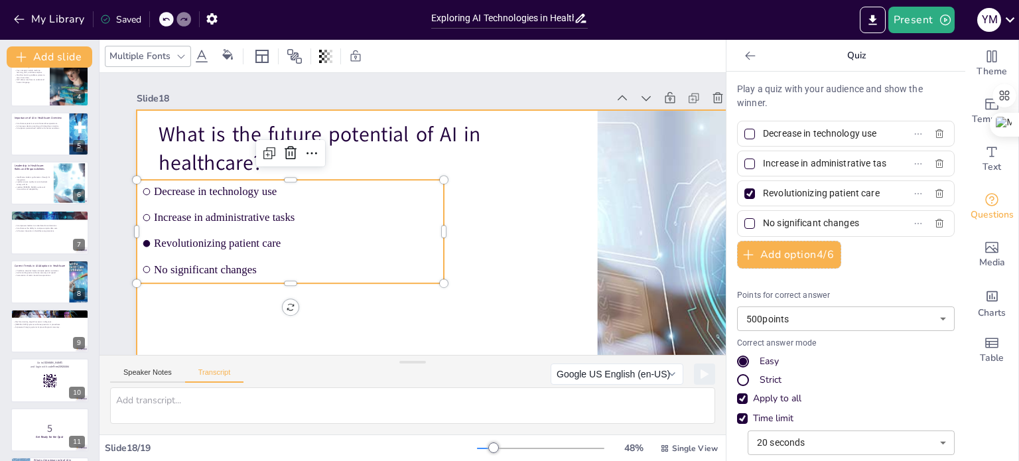
scroll to position [162, 0]
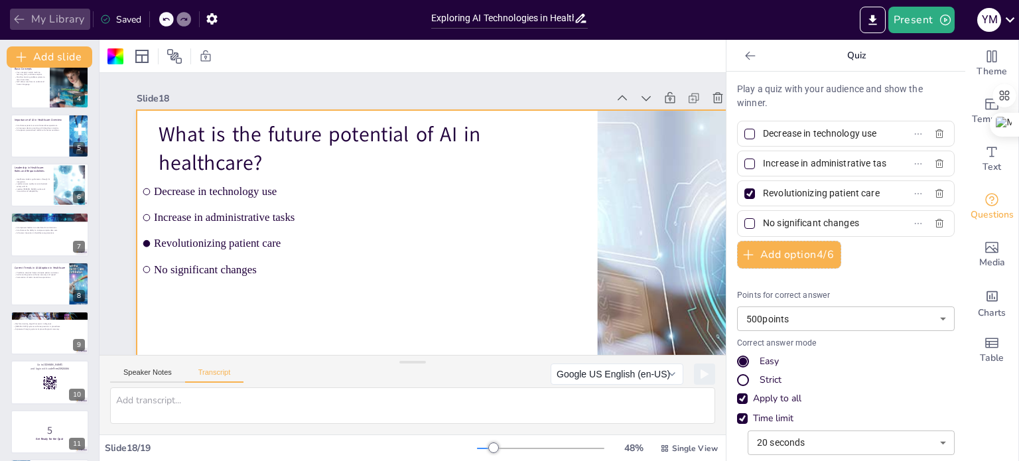
click at [40, 15] on button "My Library" at bounding box center [50, 19] width 80 height 21
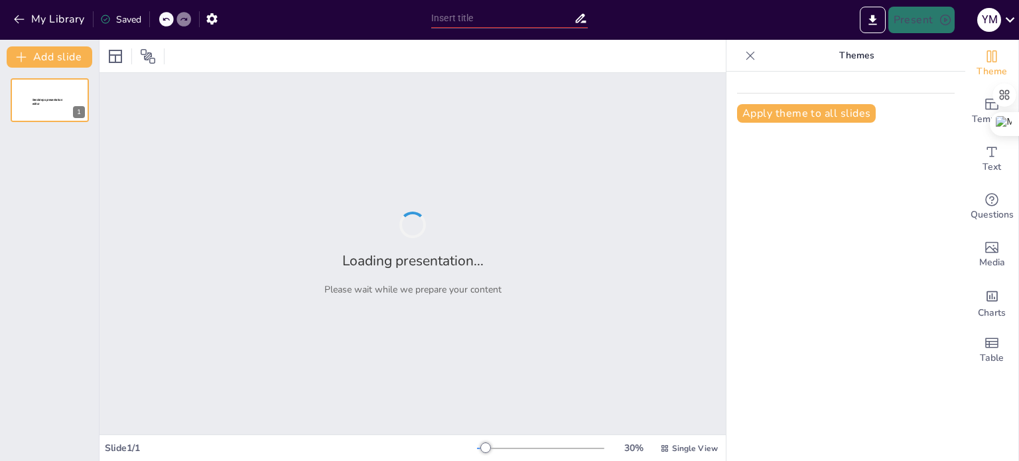
type input "Nursing Perspectives on AI Integration: Survey Findings and Implications"
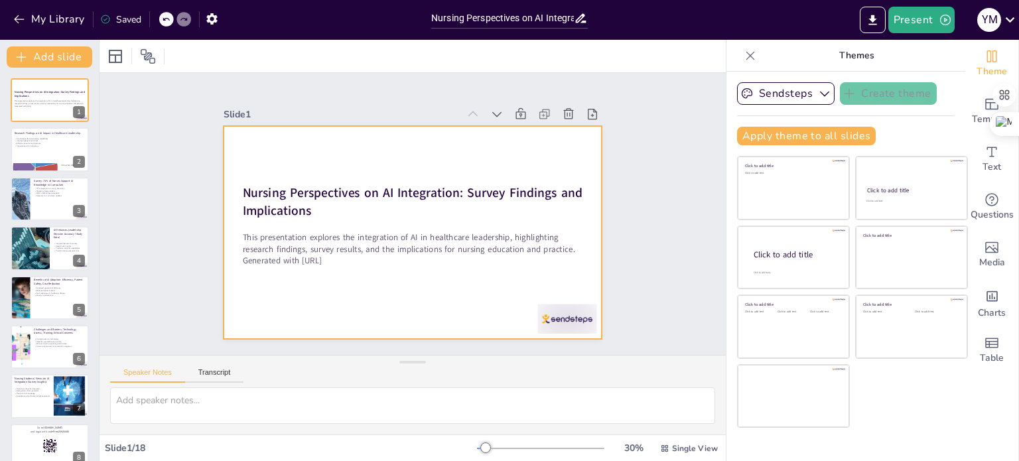
checkbox input "true"
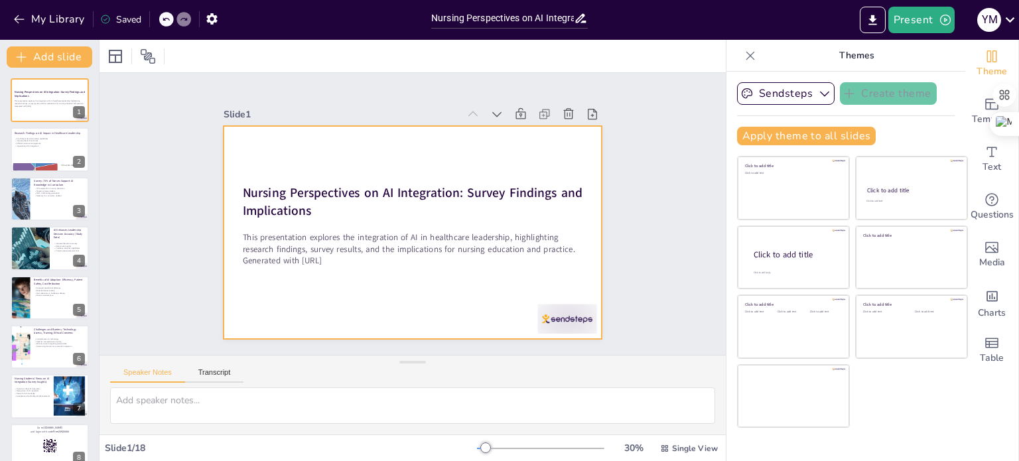
checkbox input "true"
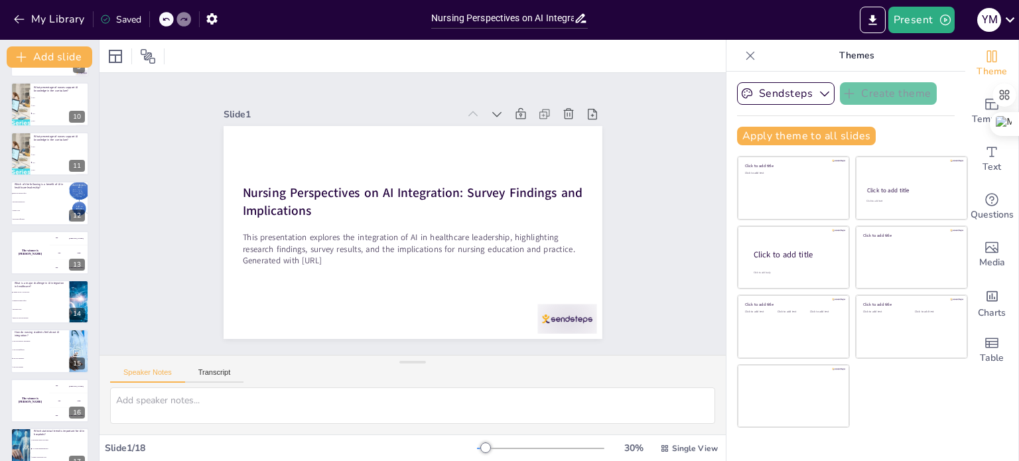
scroll to position [510, 0]
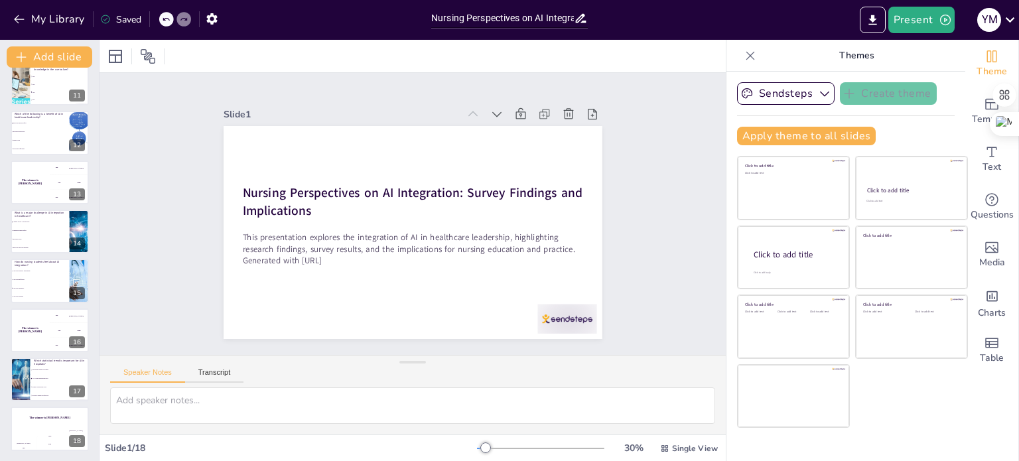
checkbox input "true"
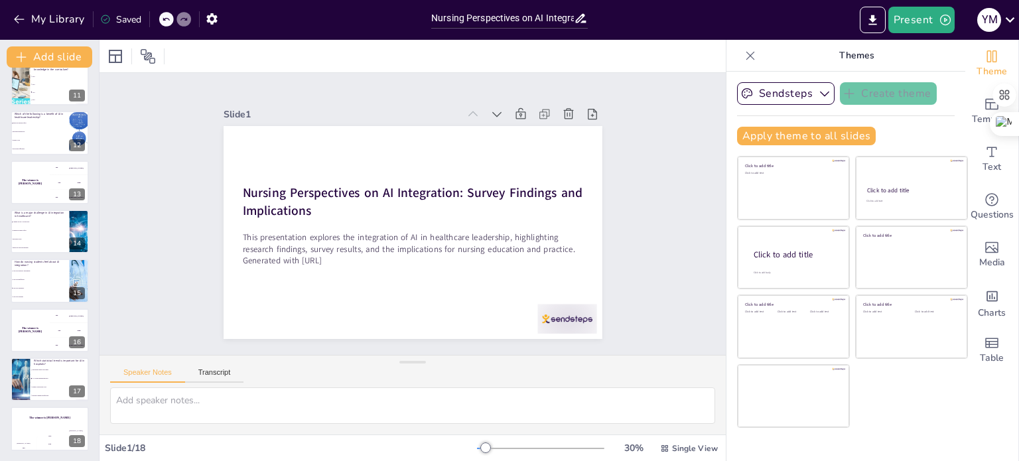
checkbox input "true"
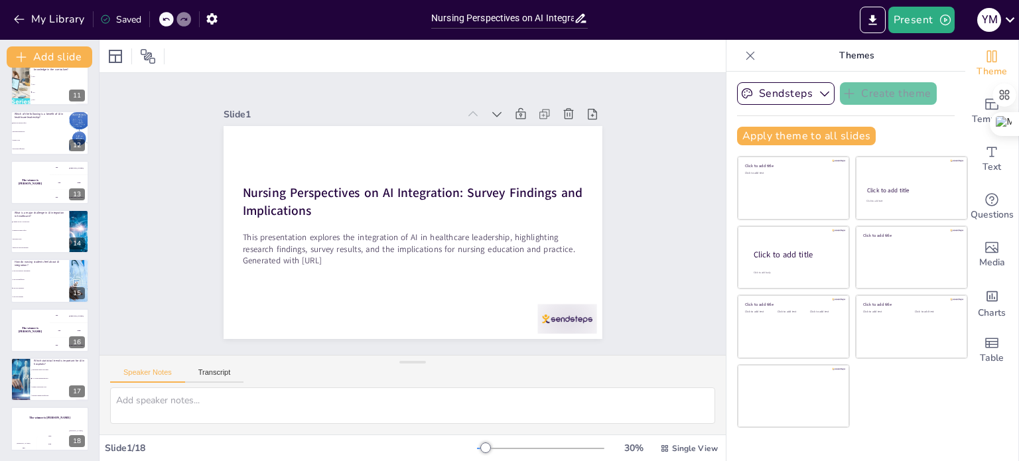
checkbox input "true"
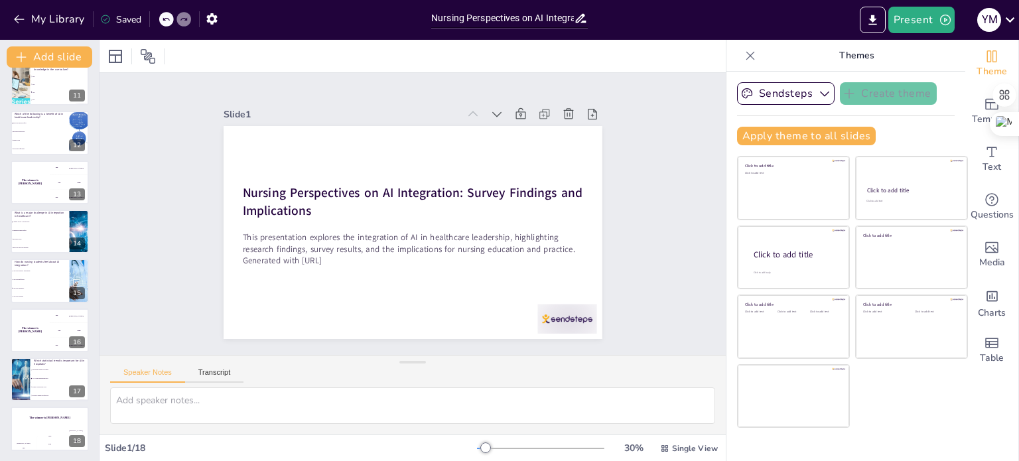
checkbox input "true"
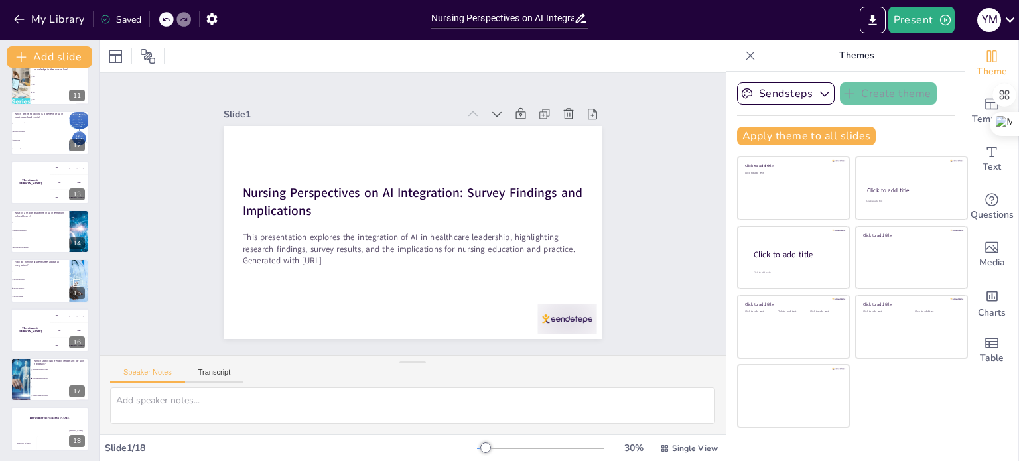
checkbox input "true"
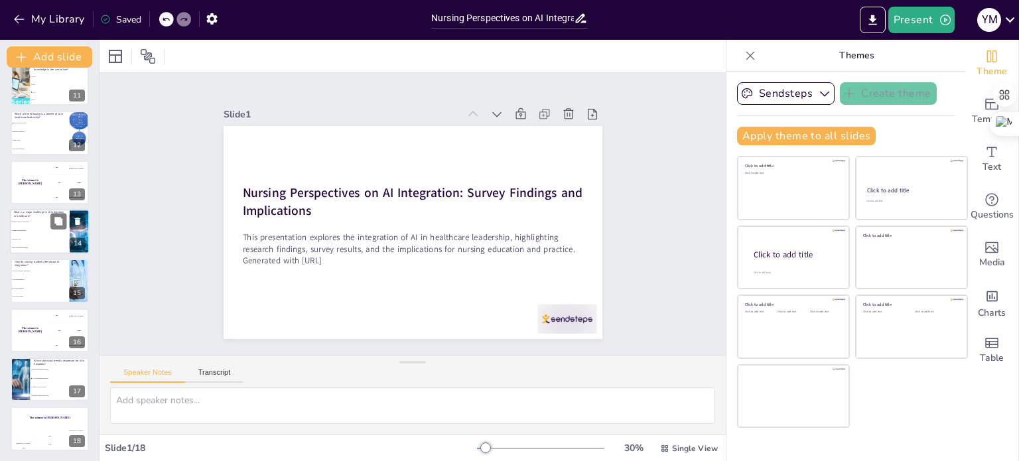
checkbox input "true"
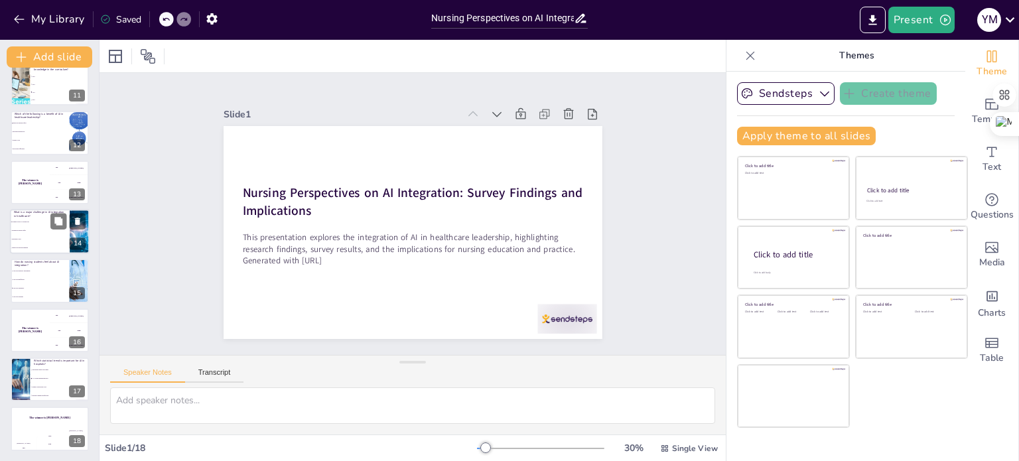
checkbox input "true"
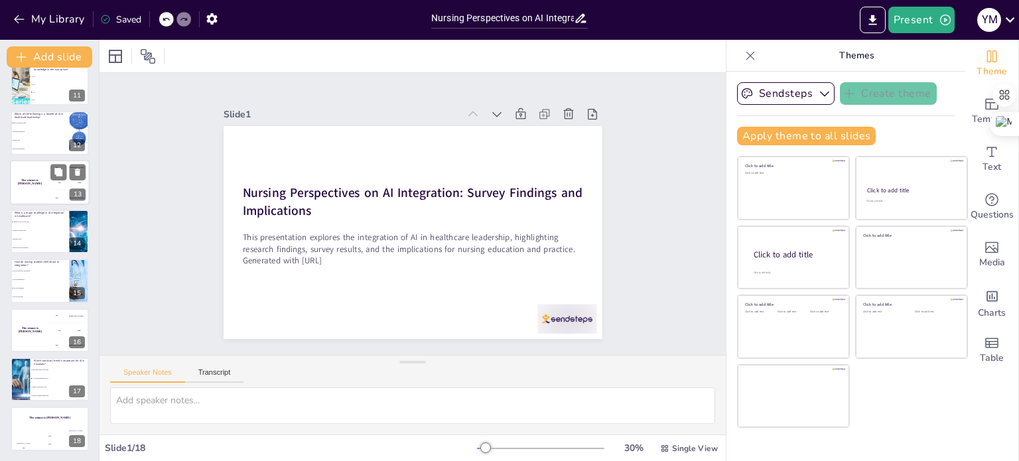
checkbox input "true"
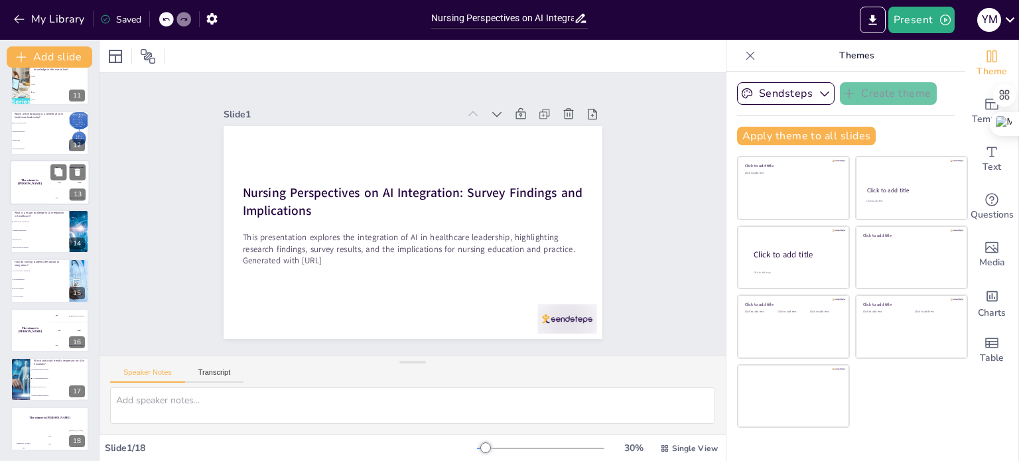
checkbox input "true"
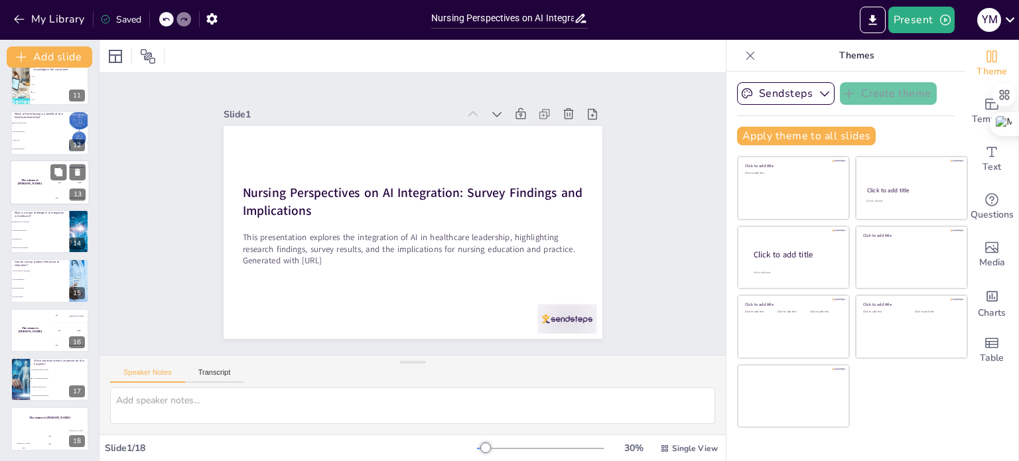
checkbox input "true"
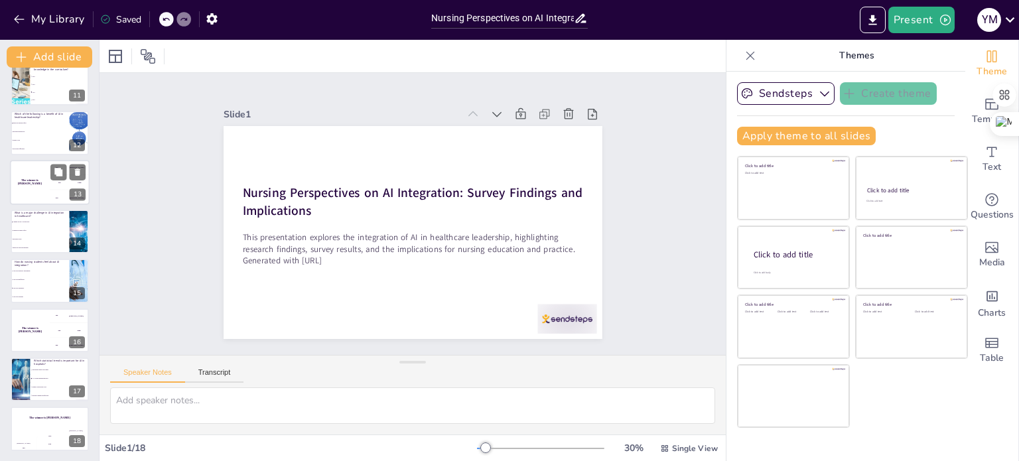
checkbox input "true"
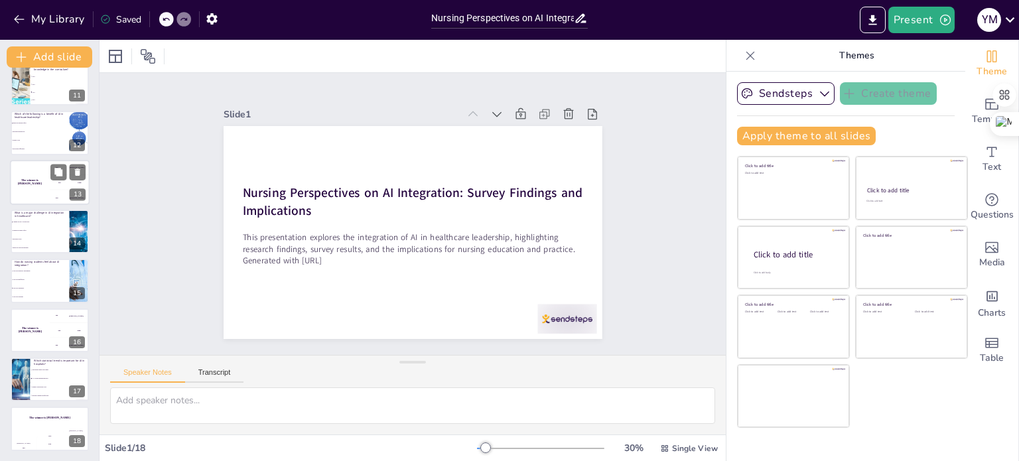
checkbox input "true"
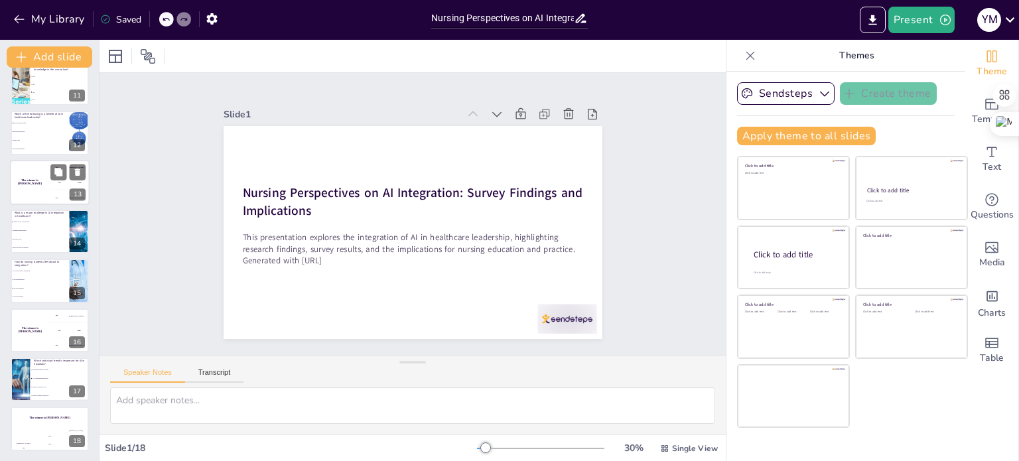
checkbox input "true"
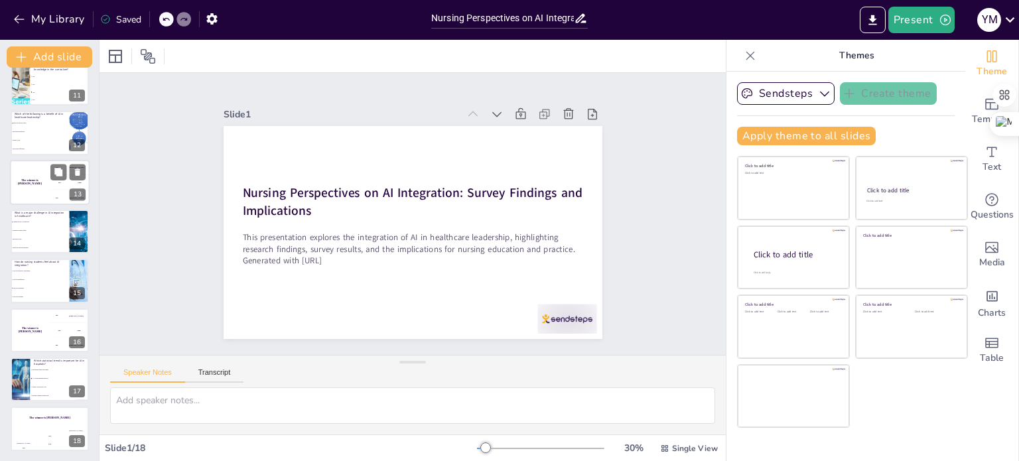
checkbox input "true"
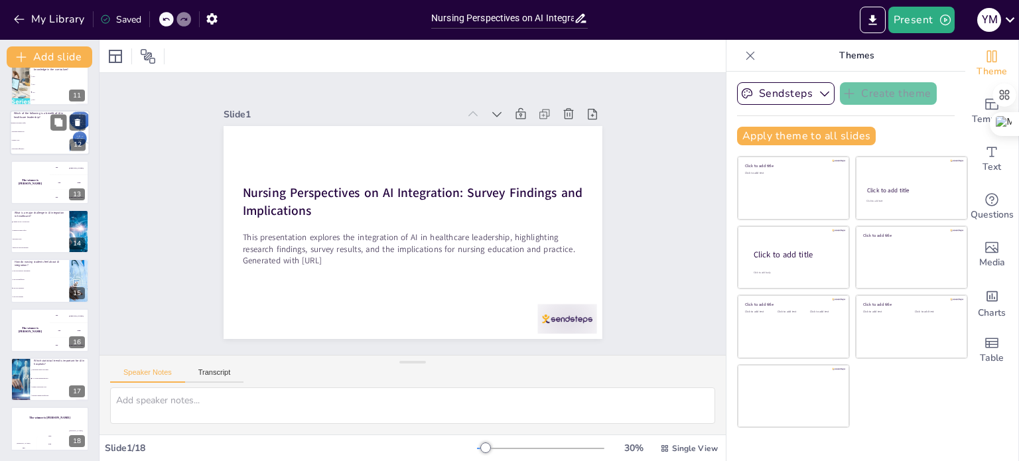
checkbox input "true"
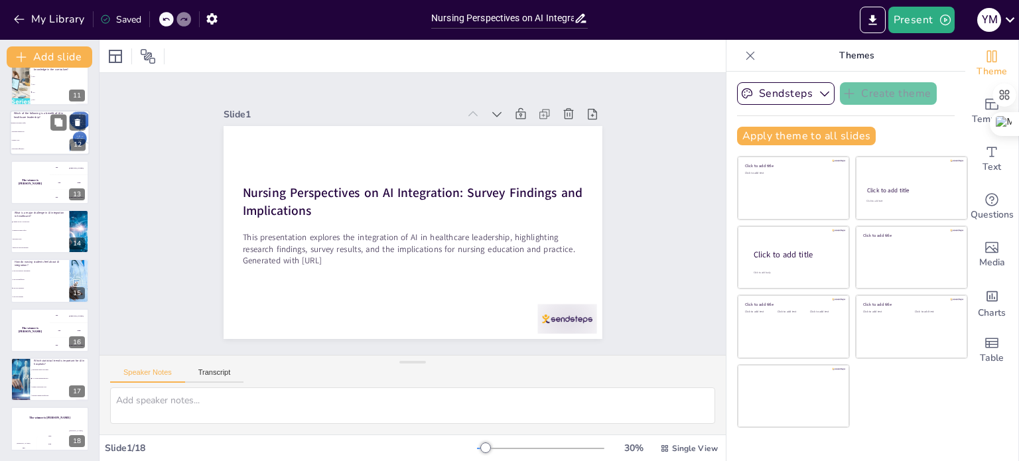
checkbox input "true"
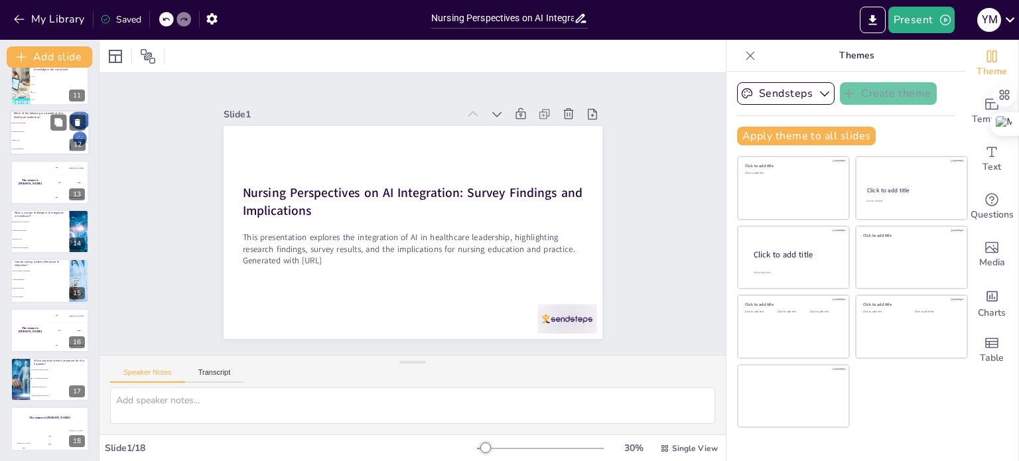
checkbox input "true"
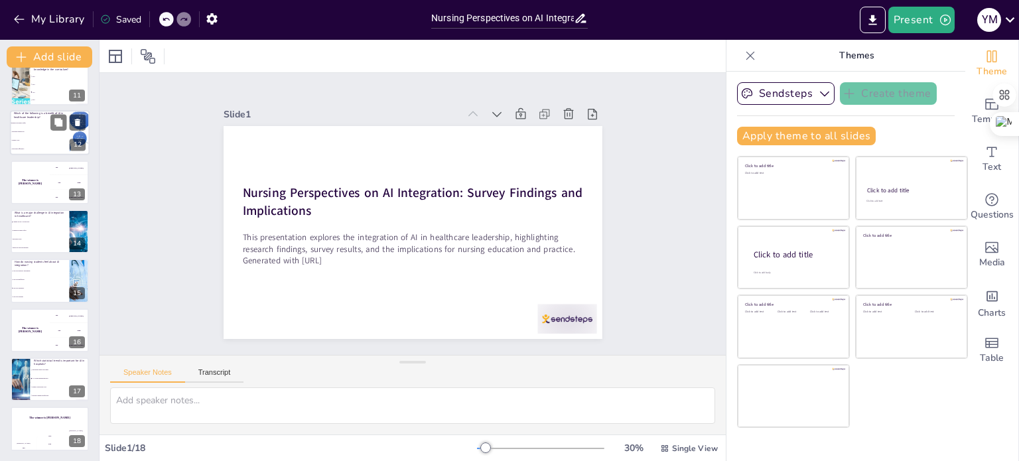
checkbox input "true"
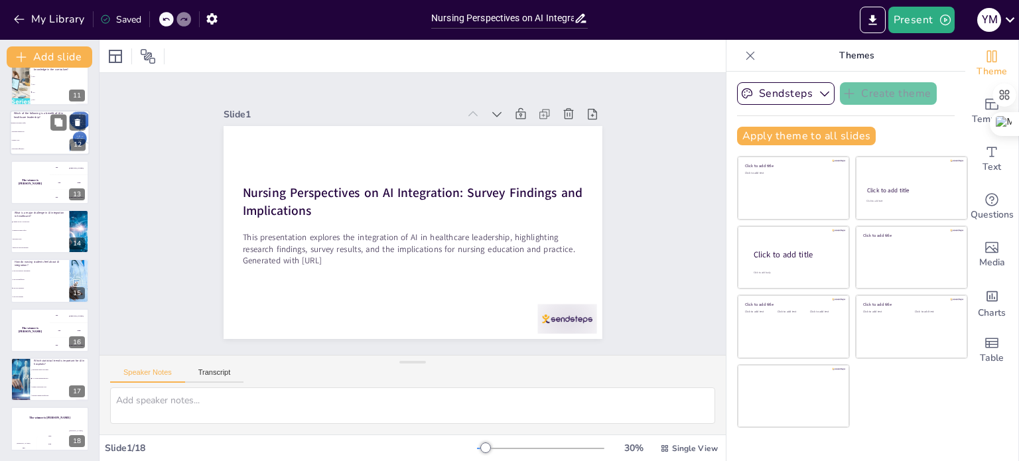
checkbox input "true"
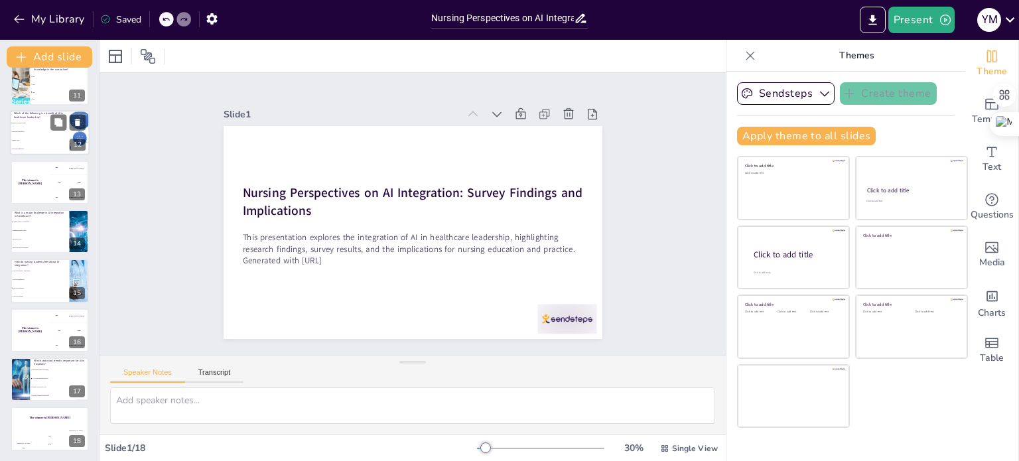
checkbox input "true"
click at [35, 147] on li "Decreased efficiency" at bounding box center [40, 149] width 60 height 9
type textarea "The correct answer is "Improved patient safety," as discussed in the slide titl…"
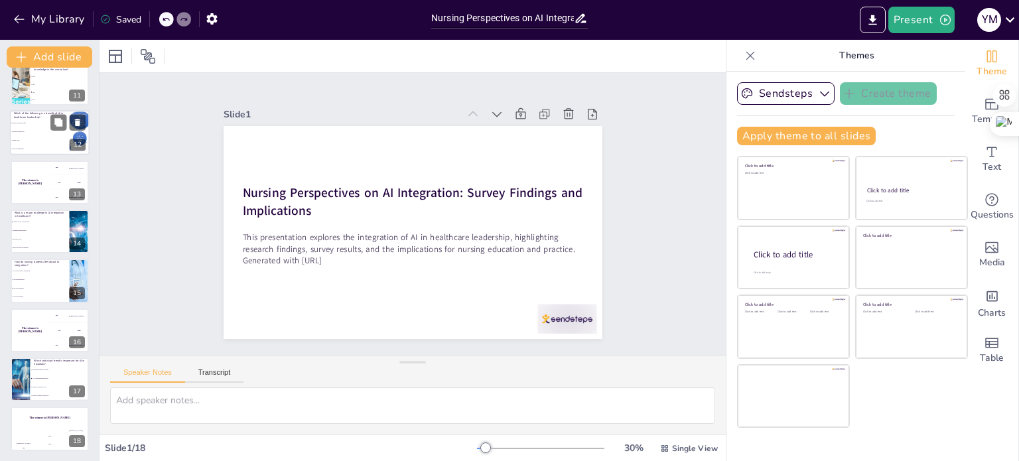
checkbox input "true"
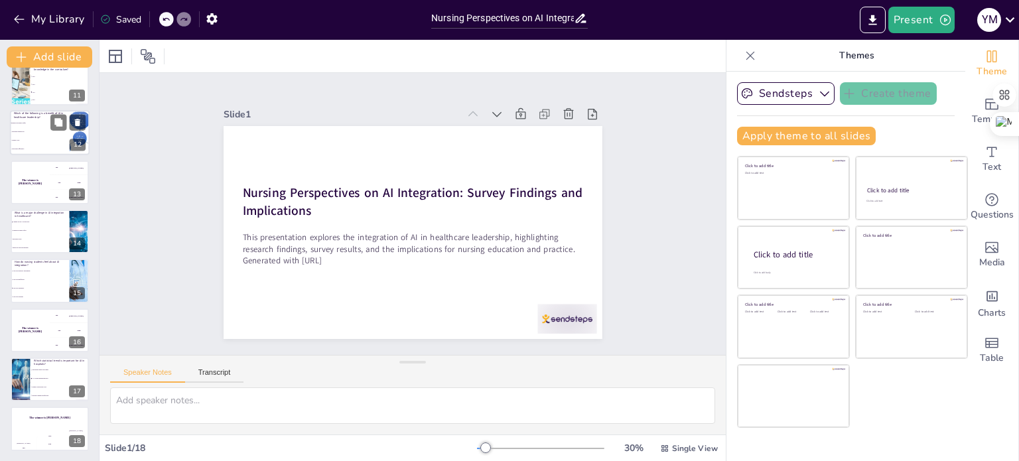
checkbox input "true"
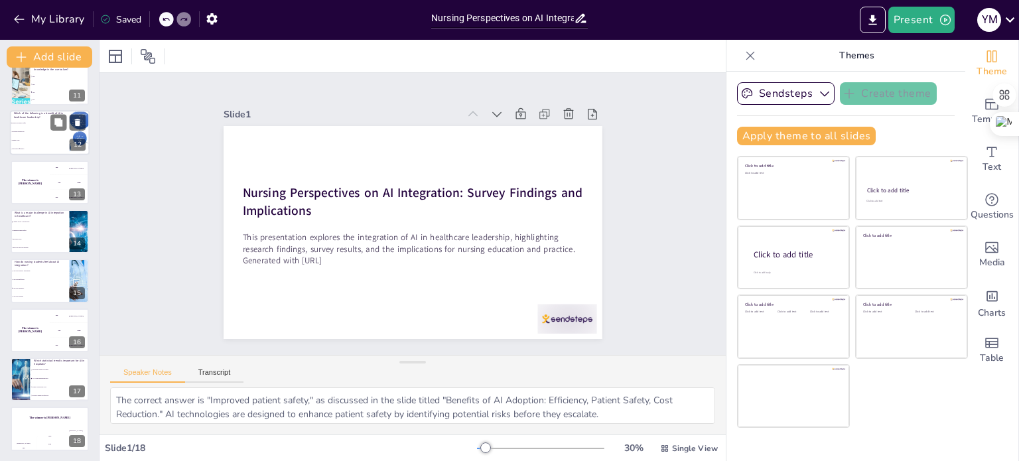
scroll to position [379, 0]
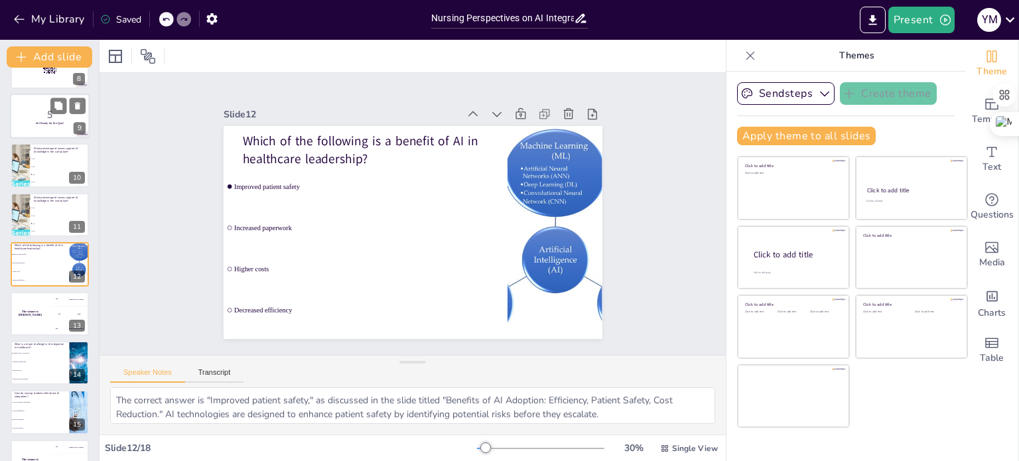
checkbox input "true"
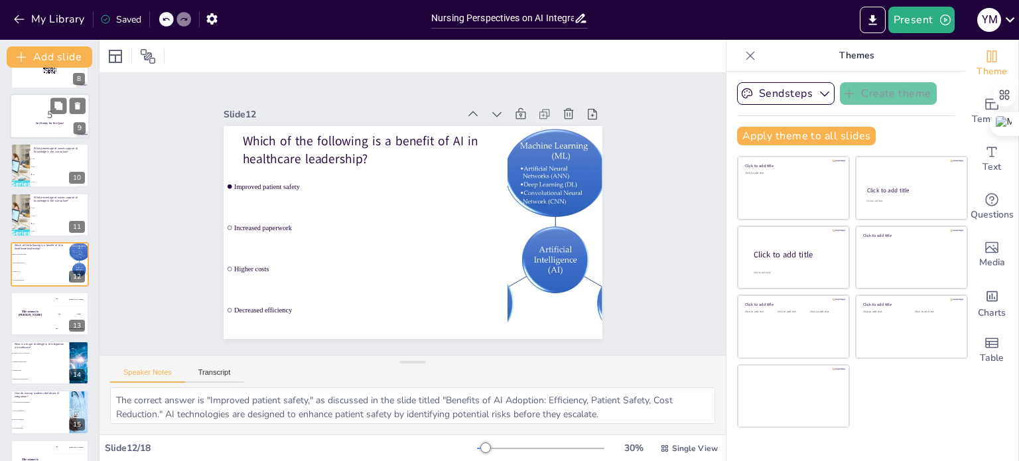
checkbox input "true"
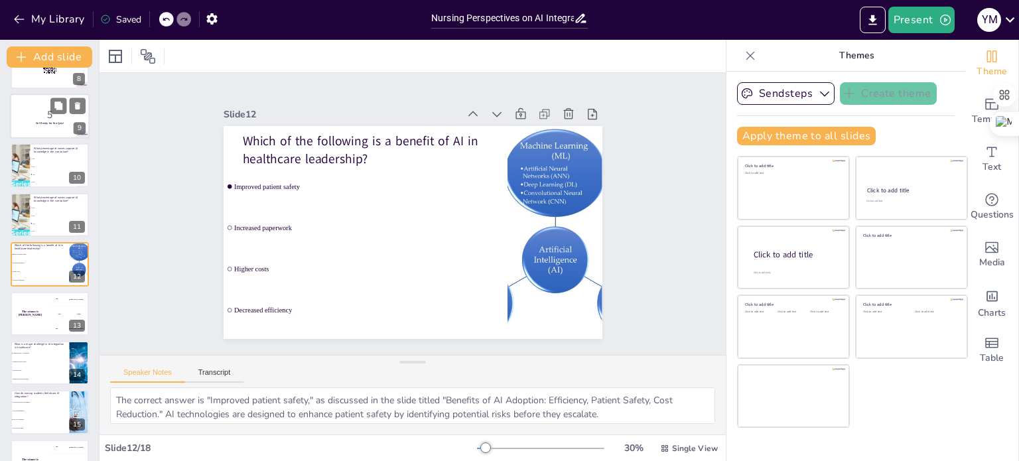
checkbox input "true"
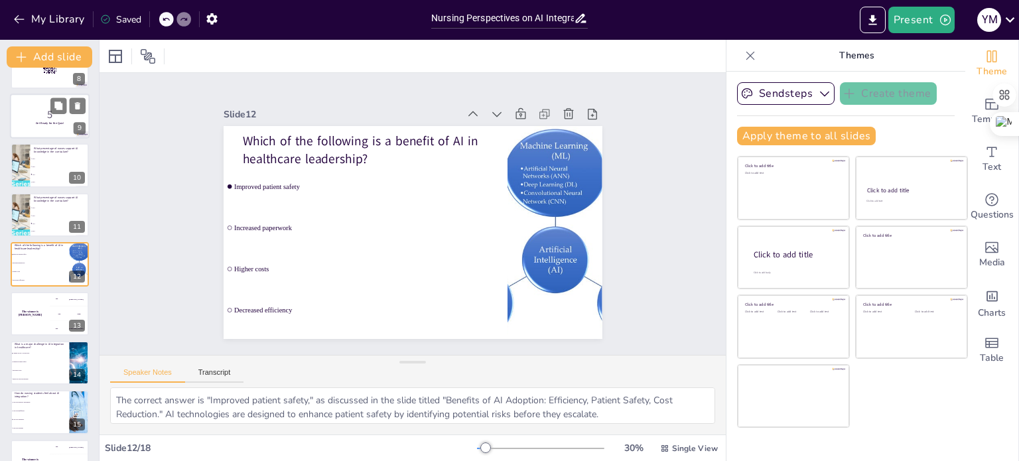
checkbox input "true"
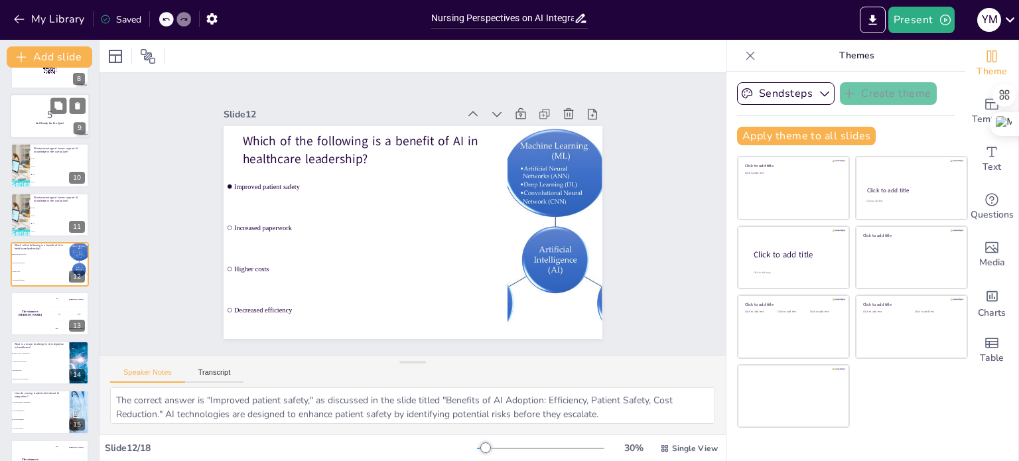
checkbox input "true"
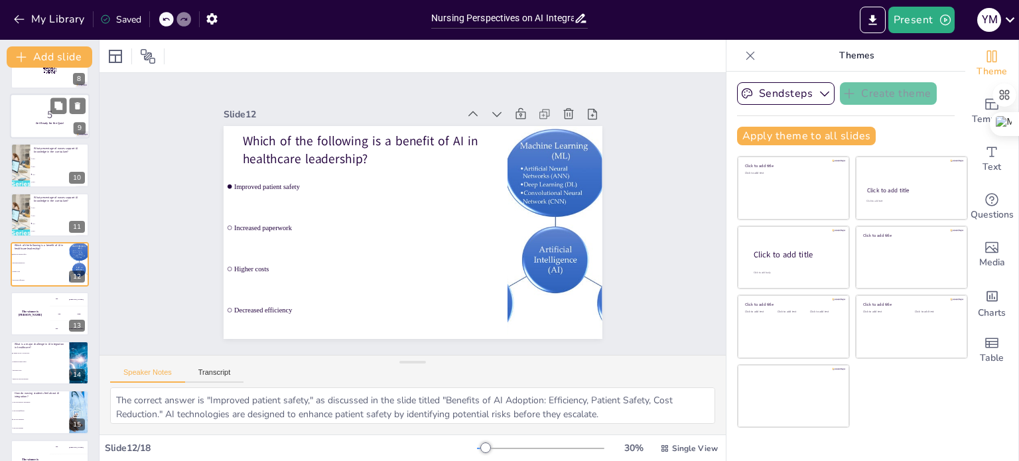
checkbox input "true"
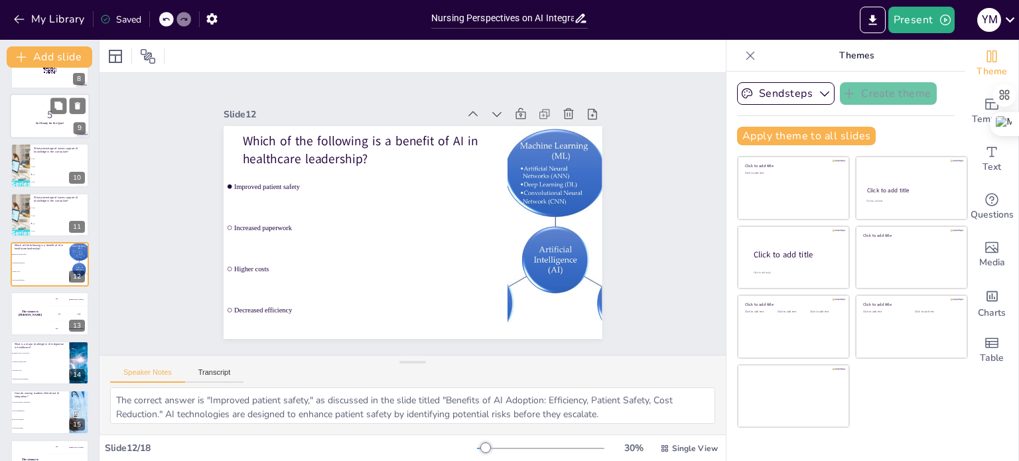
checkbox input "true"
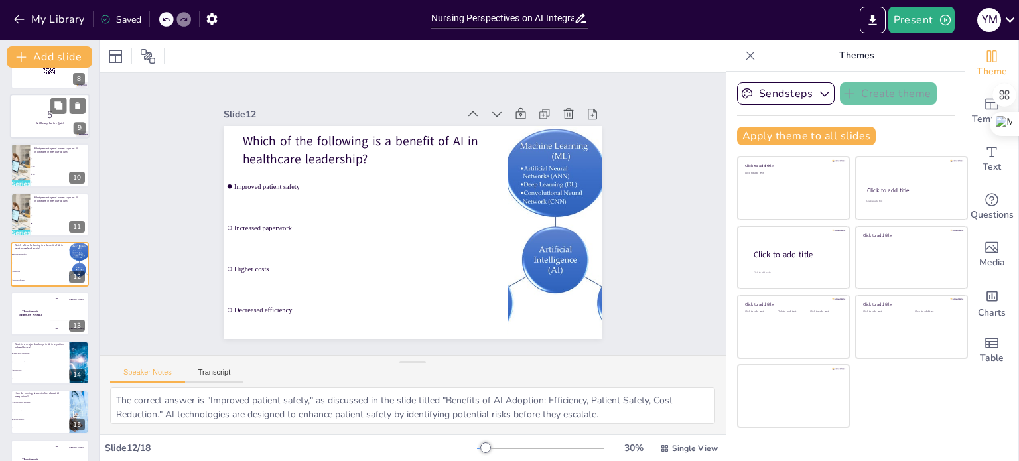
checkbox input "true"
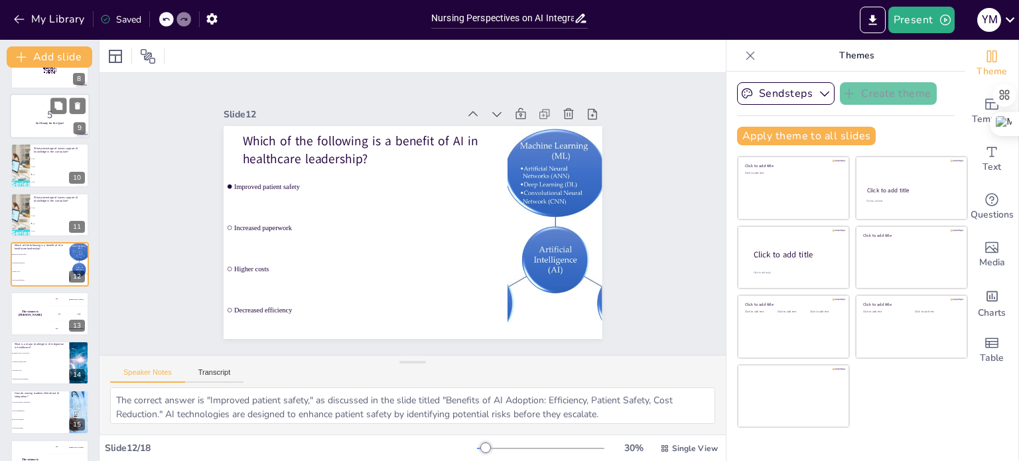
checkbox input "true"
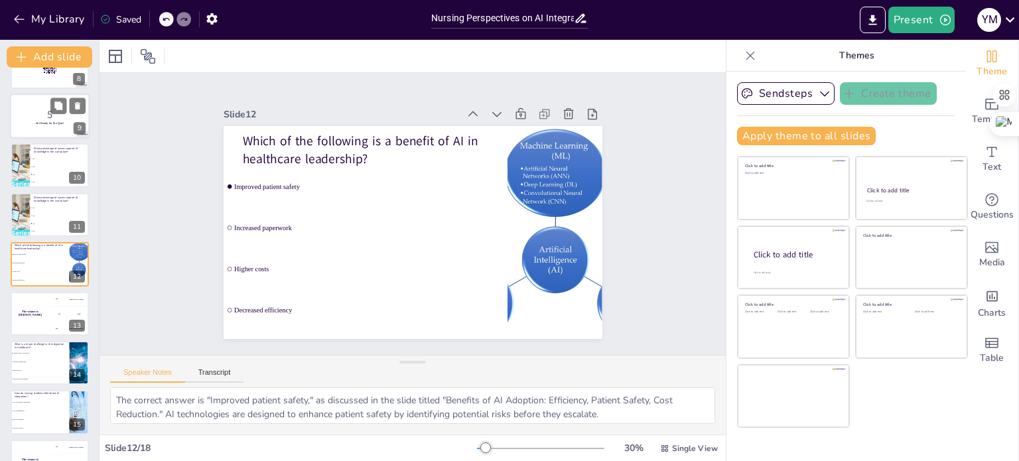
checkbox input "true"
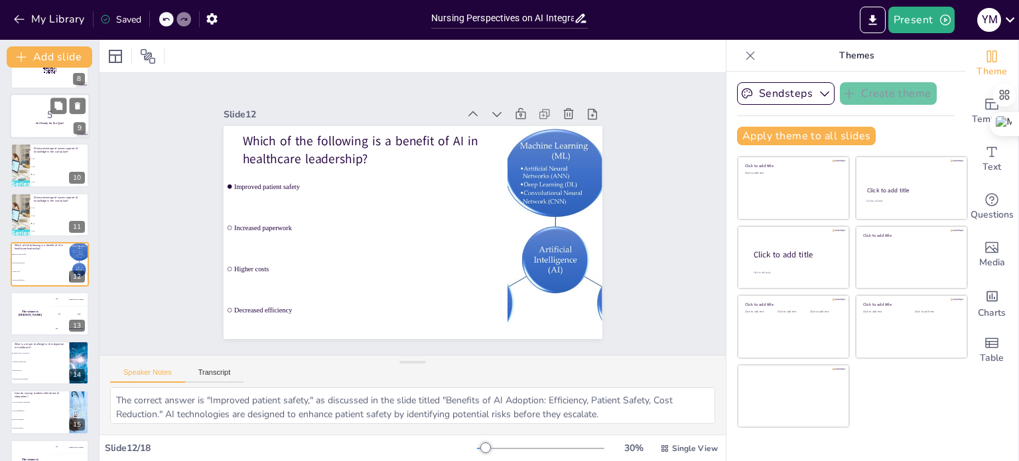
checkbox input "true"
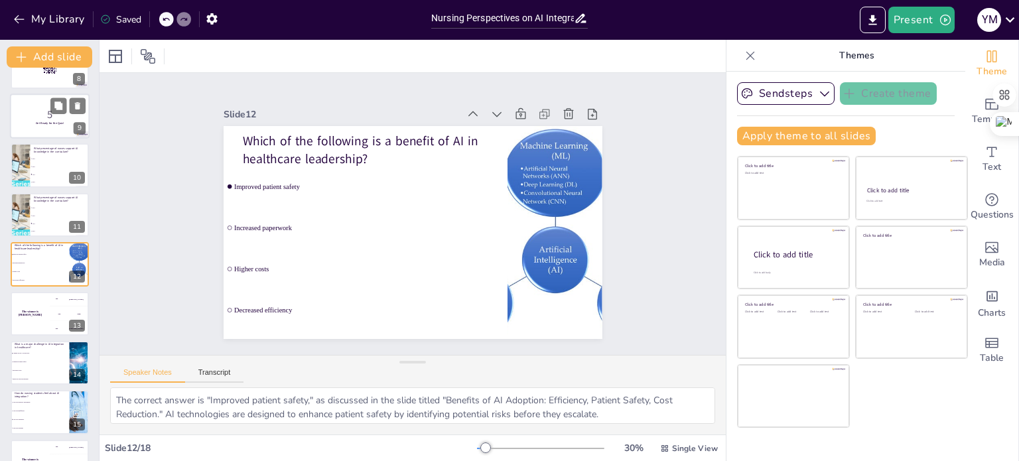
checkbox input "true"
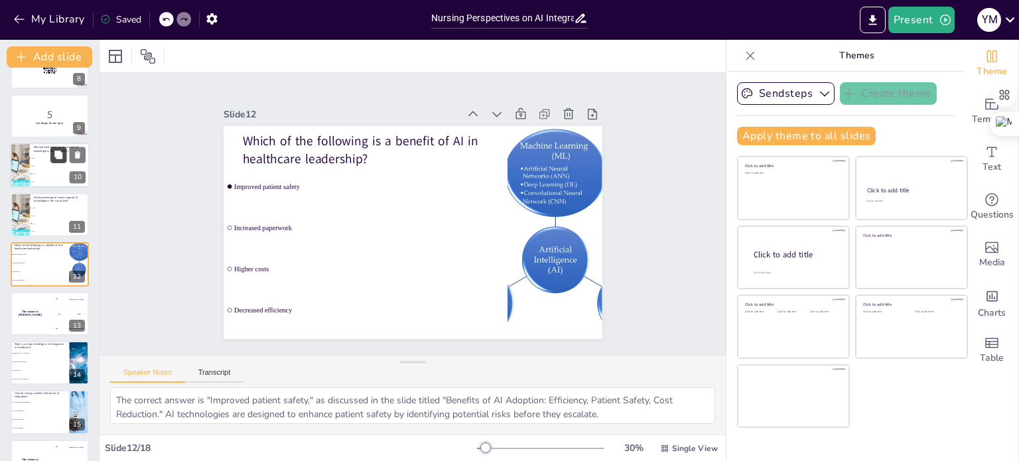
checkbox input "true"
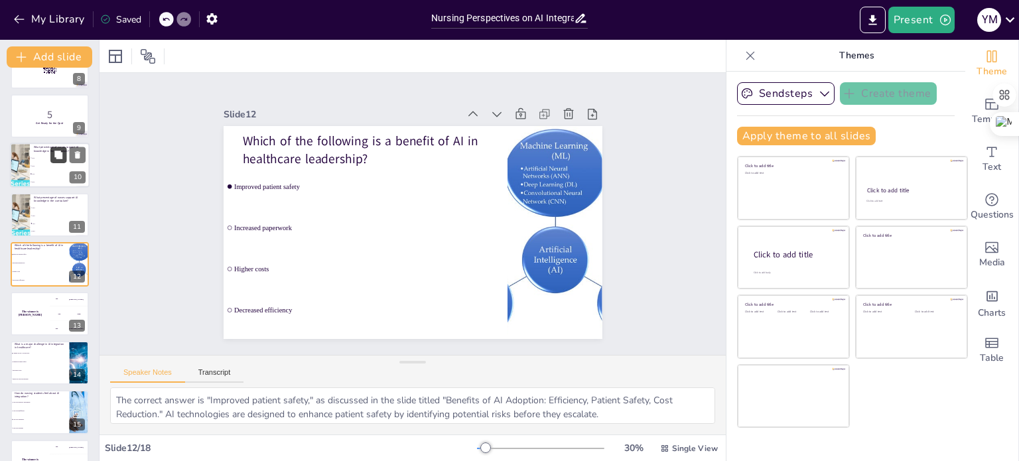
checkbox input "true"
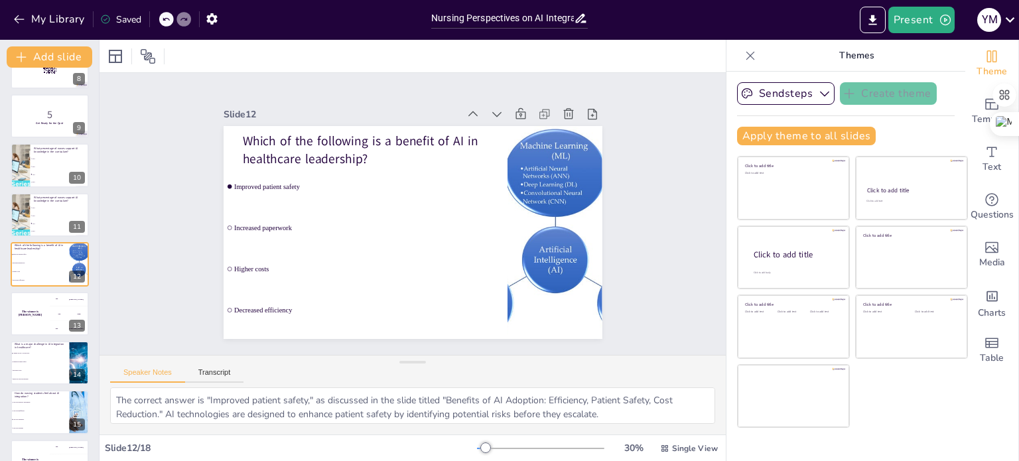
checkbox input "true"
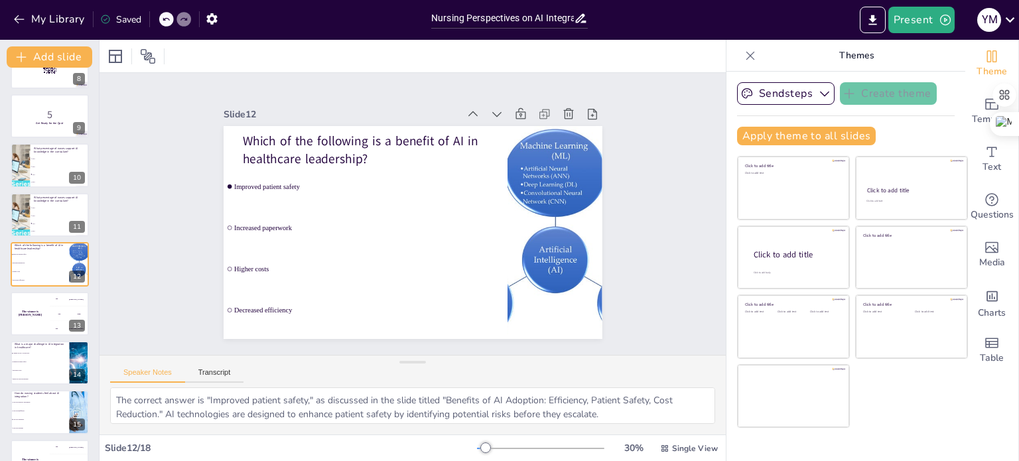
checkbox input "true"
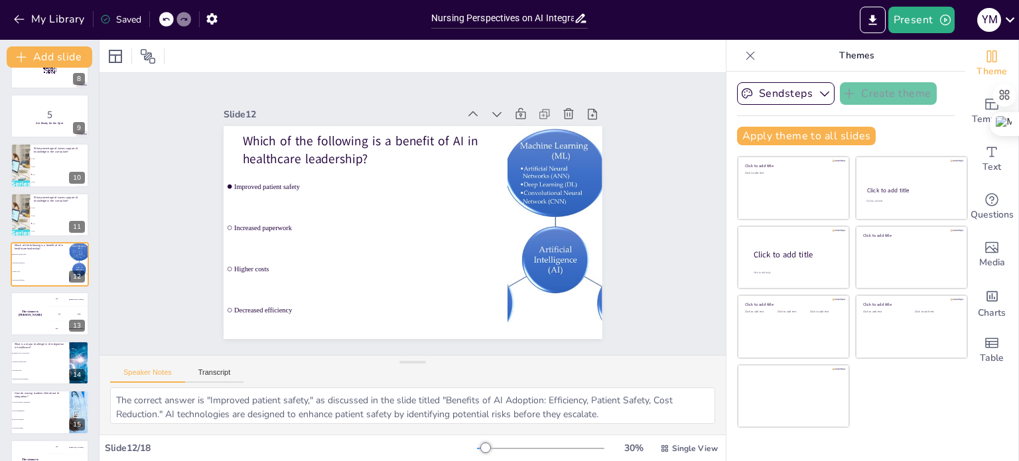
checkbox input "true"
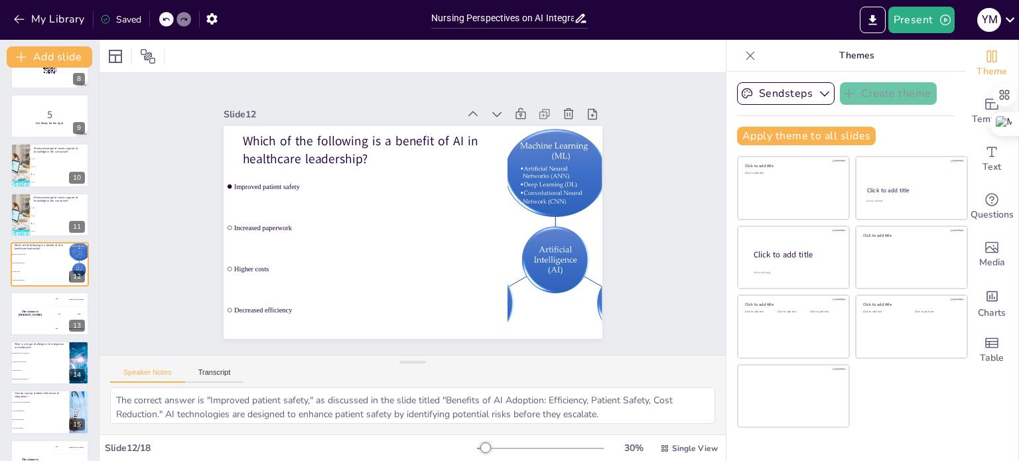
checkbox input "true"
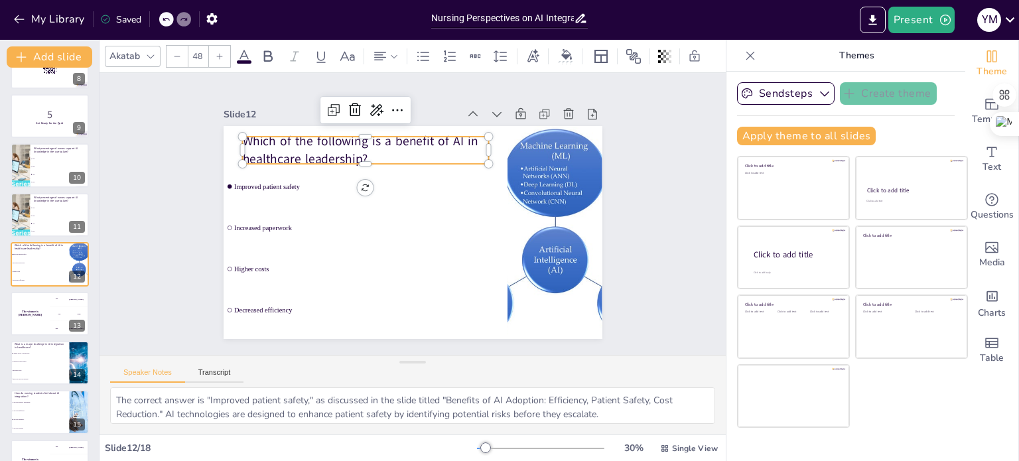
click at [269, 141] on p "Which of the following is a benefit of AI in healthcare leadership?" at bounding box center [379, 142] width 248 height 86
click at [396, 151] on p "Which of the following is a benefit of AI in healthcare leadership?" at bounding box center [491, 221] width 191 height 206
click at [361, 151] on p "Which of the following is a benefit of AI in healthcare leadership?" at bounding box center [372, 145] width 248 height 61
click at [361, 154] on p "Which of the following is a benefit of AI in healthcare leadership?" at bounding box center [428, 136] width 191 height 206
click at [361, 154] on p "Which of the following is a benefit of AI in healthcare leadership?" at bounding box center [372, 145] width 248 height 61
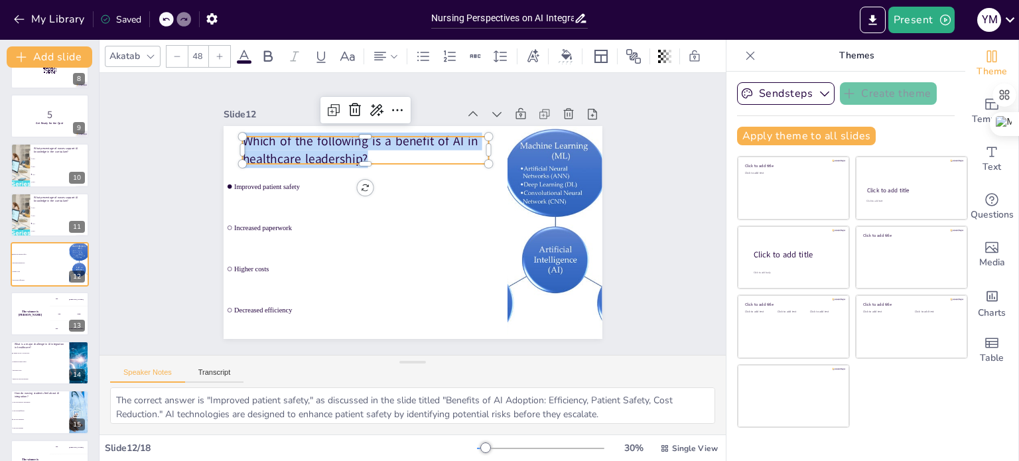
drag, startPoint x: 361, startPoint y: 154, endPoint x: 244, endPoint y: 135, distance: 118.3
click at [234, 130] on div "Improved patient safety Increased paperwork Higher costs Decreased efficiency W…" at bounding box center [410, 232] width 399 height 251
copy p "Which of the following is a benefit of AI in healthcare leadership?"
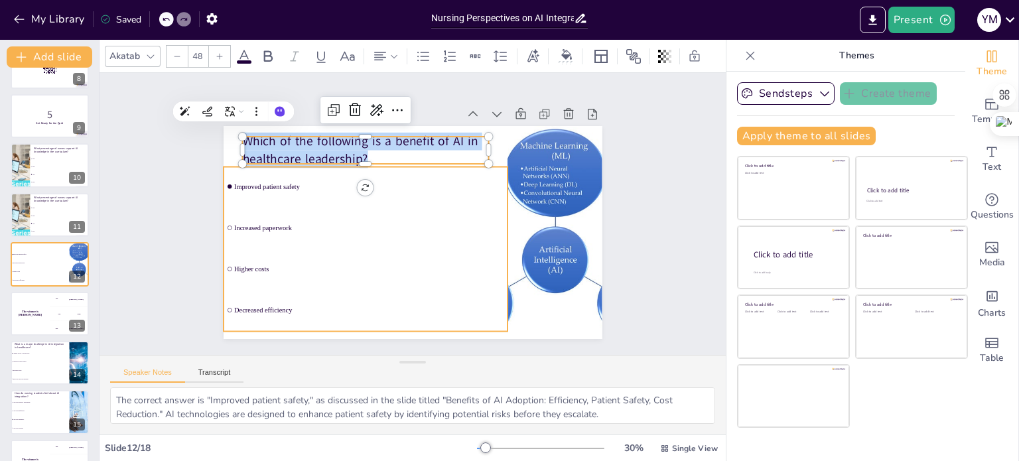
click at [266, 182] on span "Improved patient safety" at bounding box center [372, 183] width 269 height 36
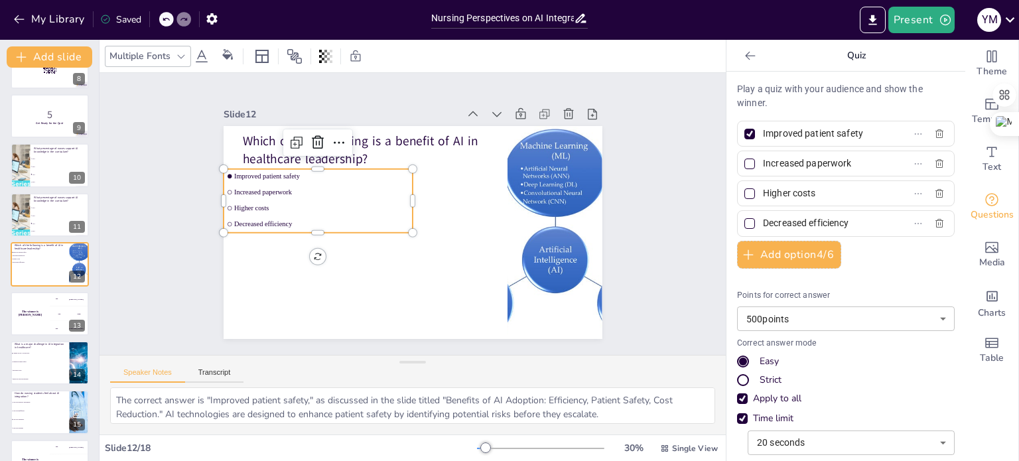
drag, startPoint x: 754, startPoint y: 135, endPoint x: 866, endPoint y: 139, distance: 112.2
click at [866, 139] on input "Improved patient safety" at bounding box center [824, 133] width 123 height 19
drag, startPoint x: 840, startPoint y: 164, endPoint x: 748, endPoint y: 150, distance: 92.6
click at [748, 151] on div "Increased paperwork" at bounding box center [846, 164] width 218 height 26
drag, startPoint x: 814, startPoint y: 193, endPoint x: 754, endPoint y: 193, distance: 59.7
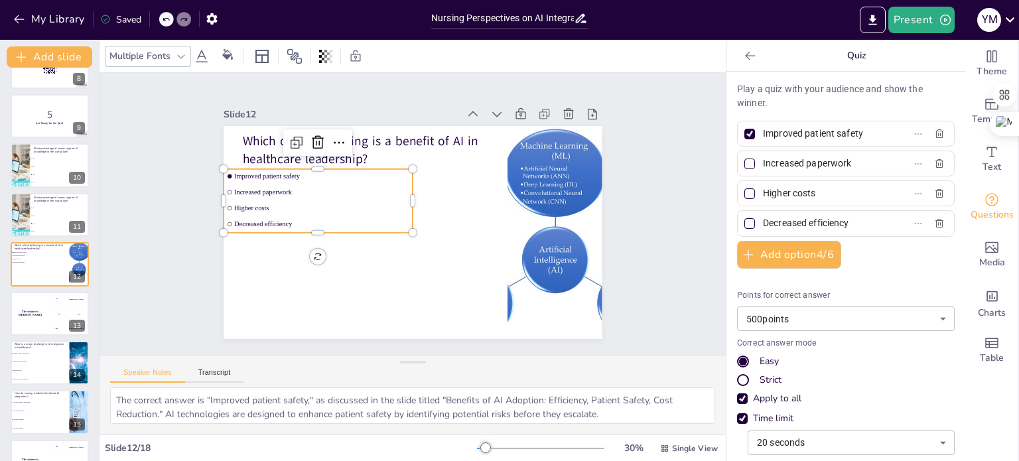
click at [763, 193] on input "Higher costs" at bounding box center [824, 193] width 123 height 19
drag, startPoint x: 839, startPoint y: 224, endPoint x: 751, endPoint y: 218, distance: 88.4
click at [758, 218] on span "Decreased efficiency" at bounding box center [819, 223] width 123 height 19
click at [763, 218] on input "Decreased efficiency" at bounding box center [824, 223] width 123 height 19
click at [50, 168] on li "60%" at bounding box center [60, 167] width 60 height 8
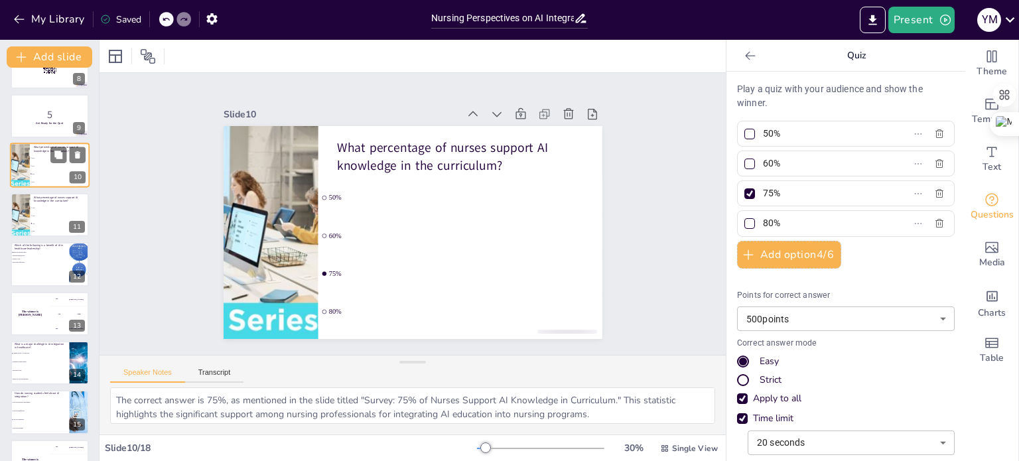
scroll to position [280, 0]
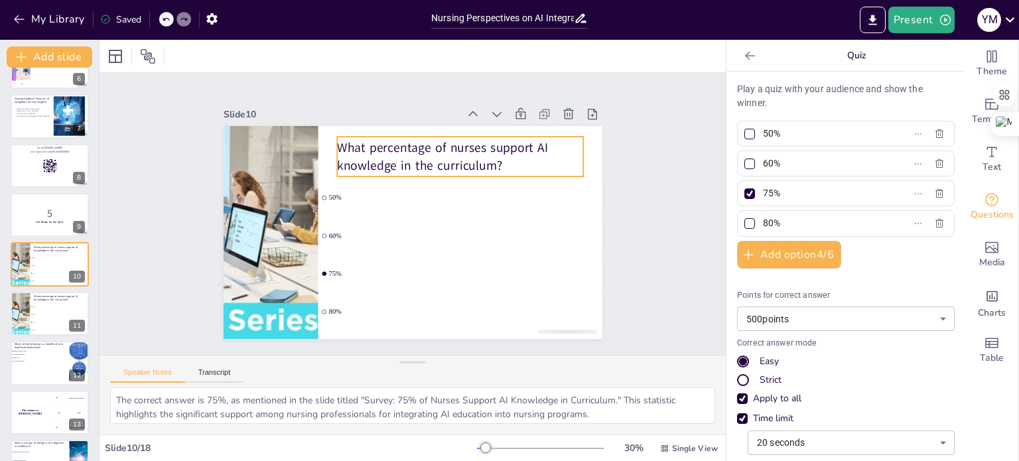
click at [367, 145] on p "What percentage of nurses support AI knowledge in the curriculum?" at bounding box center [475, 173] width 245 height 109
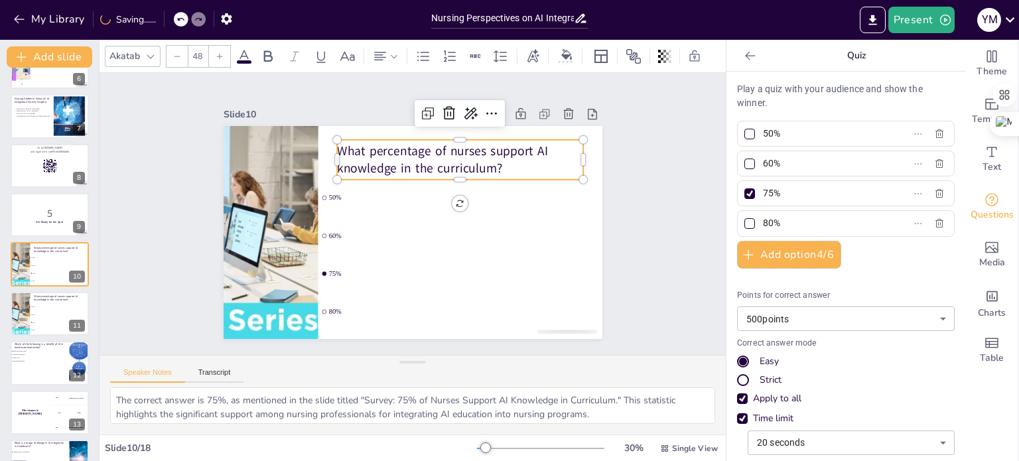
click at [490, 163] on p "What percentage of nurses support AI knowledge in the curriculum?" at bounding box center [470, 171] width 248 height 86
click at [488, 163] on p "What percentage of nurses support AI knowledge in the curriculum?" at bounding box center [470, 171] width 248 height 86
click at [488, 163] on p "What percentage of nurses support AI knowledge in the curriculum?" at bounding box center [474, 176] width 245 height 109
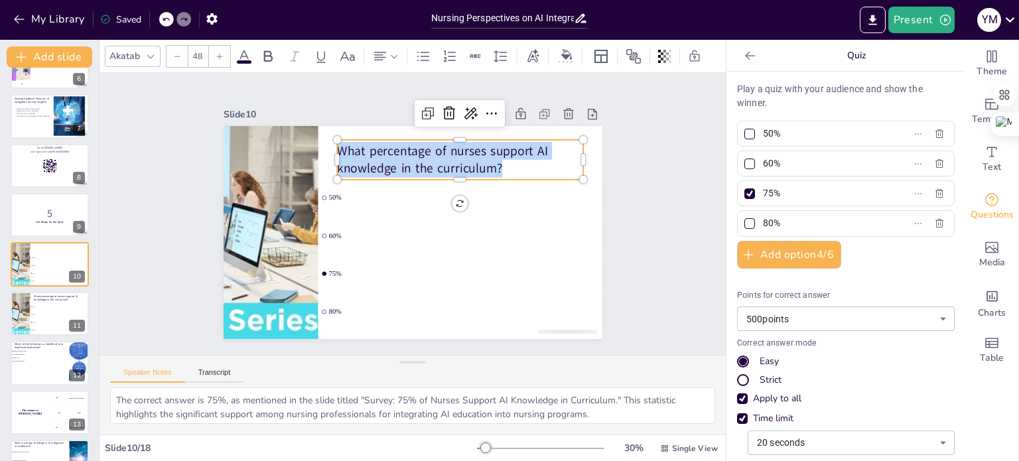
drag, startPoint x: 488, startPoint y: 163, endPoint x: 331, endPoint y: 140, distance: 159.0
click at [331, 140] on div "50% 60% 75% 80% What percentage of nurses support AI knowledge in the curriculu…" at bounding box center [407, 232] width 426 height 320
copy p "What percentage of nurses support AI knowledge in the curriculum?"
click at [37, 307] on li "50%" at bounding box center [60, 307] width 60 height 8
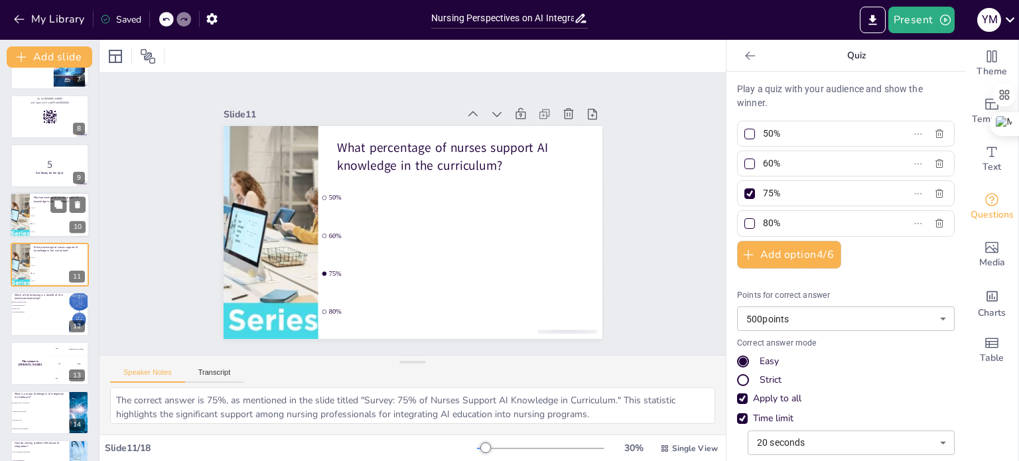
click at [36, 221] on li "75%" at bounding box center [60, 224] width 60 height 8
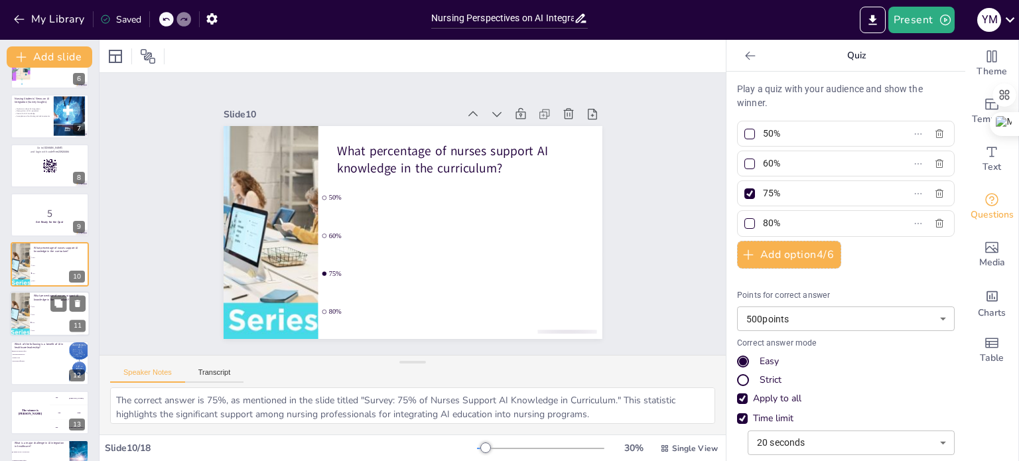
click at [38, 309] on li "50%" at bounding box center [60, 307] width 60 height 8
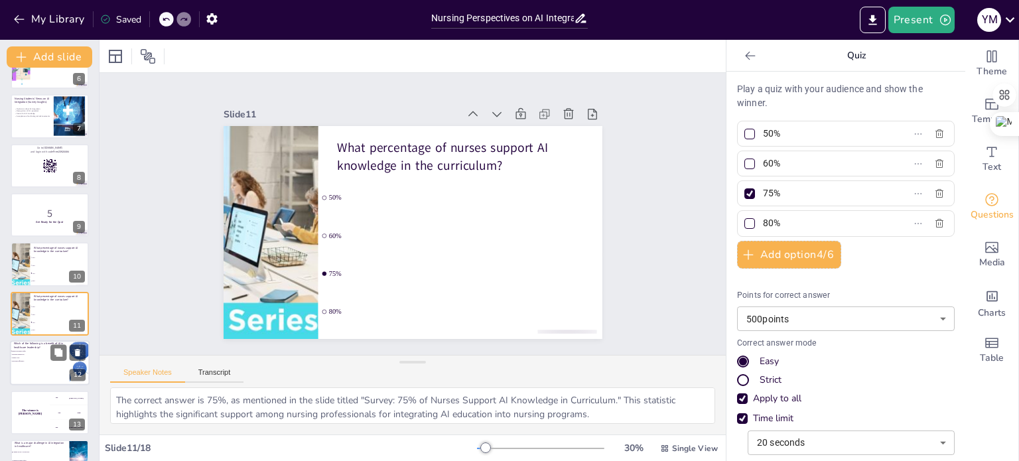
scroll to position [329, 0]
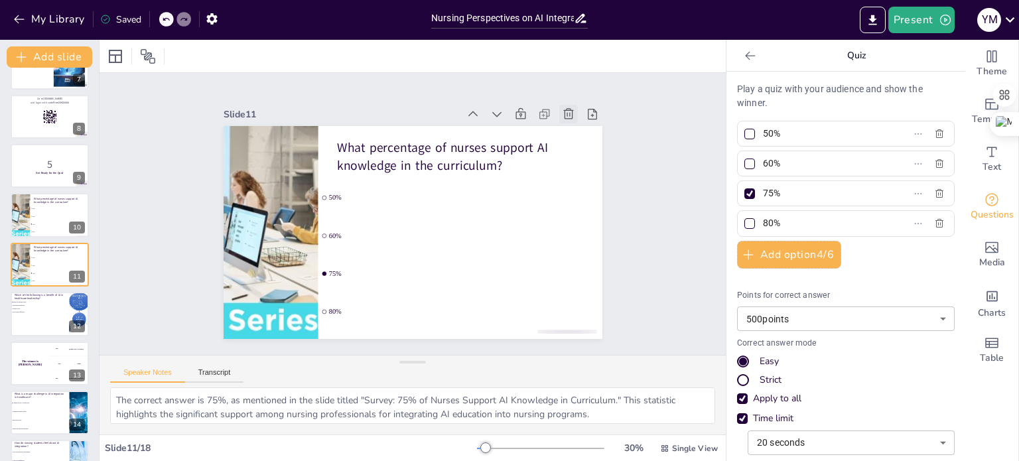
click at [584, 159] on icon at bounding box center [592, 167] width 17 height 17
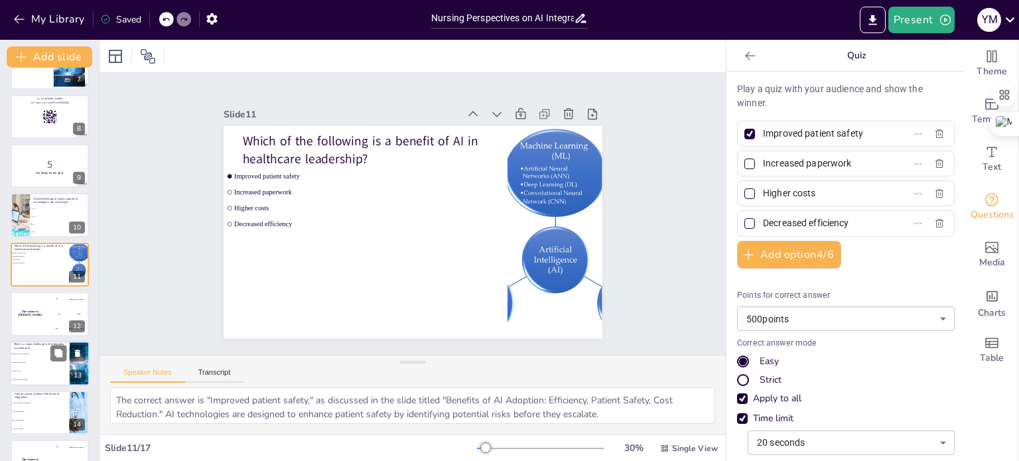
click at [38, 367] on li "Increased costs" at bounding box center [40, 371] width 60 height 9
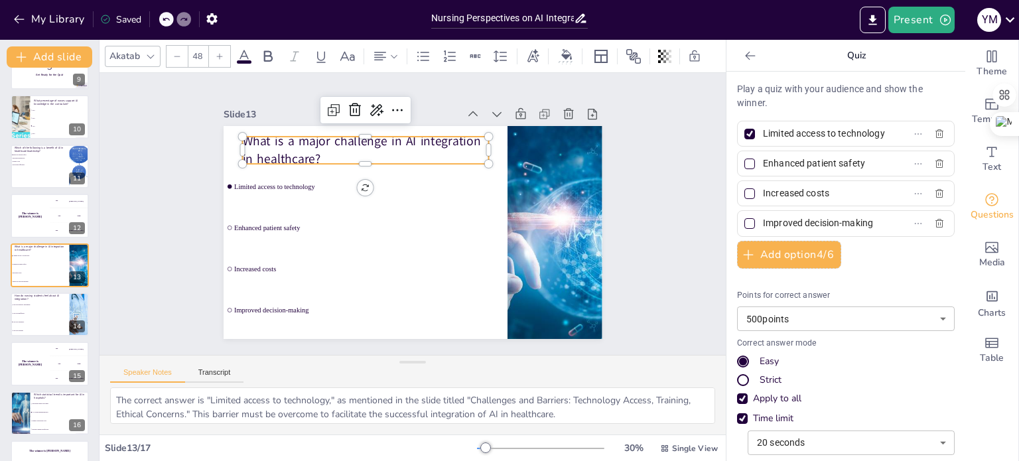
click at [276, 136] on p "What is a major challenge in AI integration in healthcare?" at bounding box center [396, 136] width 240 height 133
click at [285, 148] on p "What is a major challenge in AI integration in healthcare?" at bounding box center [379, 142] width 248 height 86
click at [311, 155] on p "What is a major challenge in AI integration in healthcare?" at bounding box center [387, 138] width 245 height 109
click at [311, 155] on p "What is a major challenge in AI integration in healthcare?" at bounding box center [379, 142] width 248 height 86
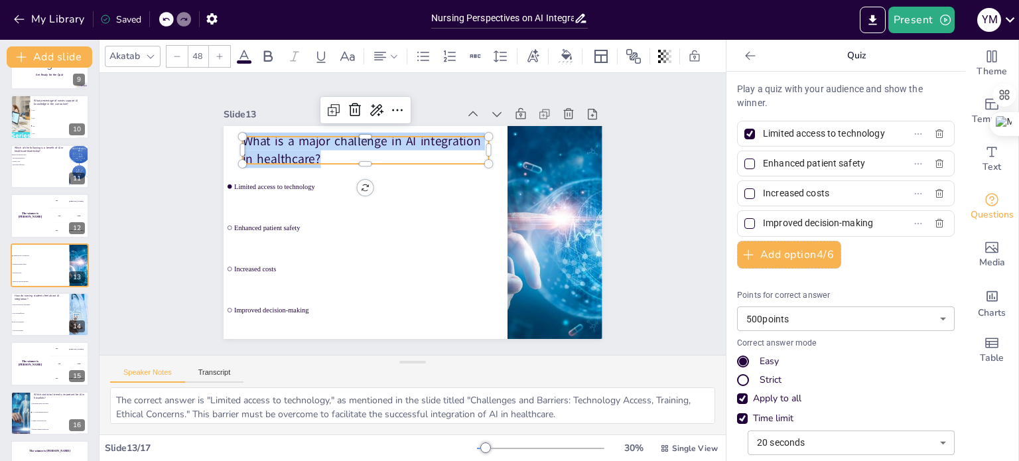
drag, startPoint x: 311, startPoint y: 155, endPoint x: 234, endPoint y: 139, distance: 79.4
click at [255, 139] on p "What is a major challenge in AI integration in healthcare?" at bounding box center [379, 142] width 248 height 86
copy p "What is a major challenge in AI integration in healthcare?"
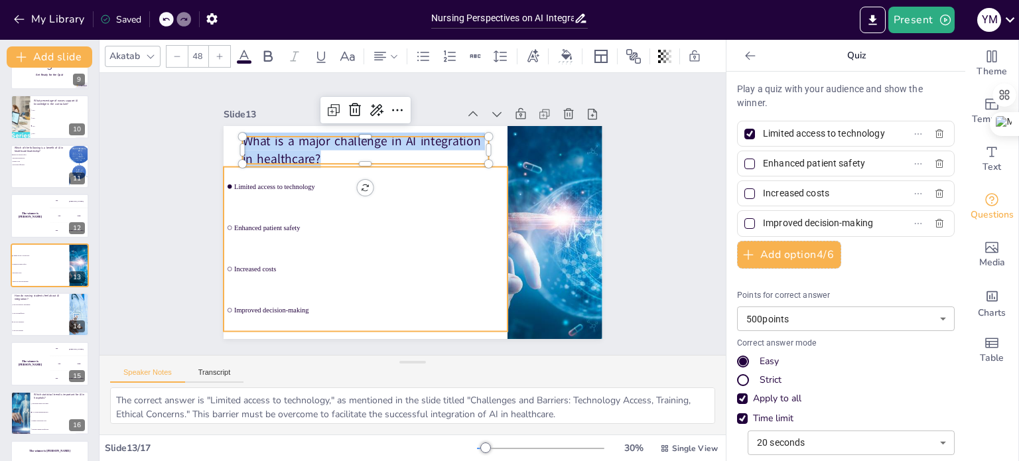
click at [440, 225] on span "Enhanced patient safety" at bounding box center [367, 223] width 269 height 36
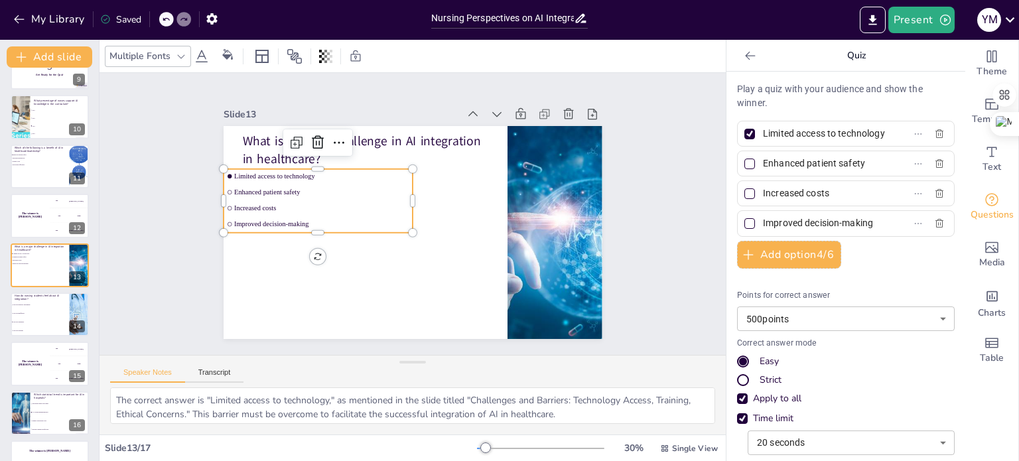
scroll to position [0, 9]
click at [908, 134] on div "Limited access to technology" at bounding box center [846, 134] width 218 height 26
drag, startPoint x: 859, startPoint y: 159, endPoint x: 755, endPoint y: 165, distance: 104.3
click at [763, 165] on input "Enhanced patient safety" at bounding box center [824, 163] width 123 height 19
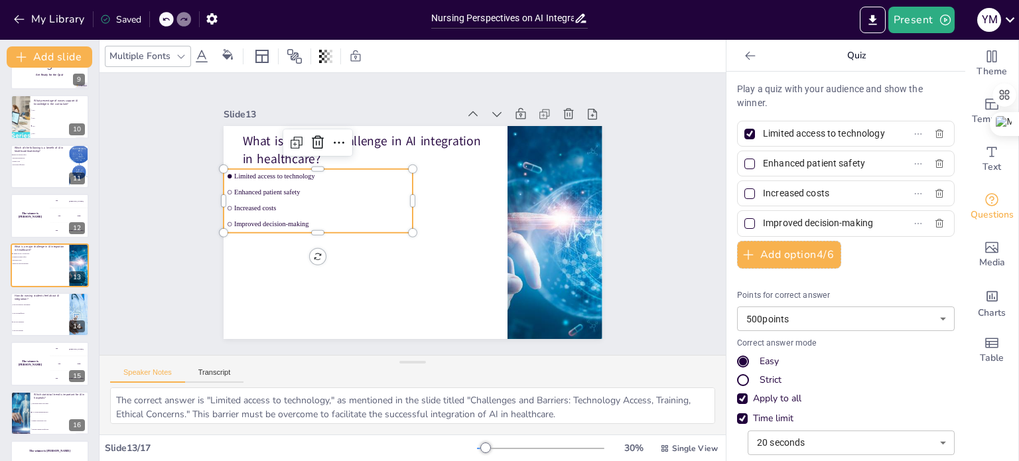
drag, startPoint x: 820, startPoint y: 192, endPoint x: 762, endPoint y: 191, distance: 57.7
click at [758, 193] on span "Increased costs" at bounding box center [819, 193] width 123 height 19
click at [763, 193] on input "Increased costs" at bounding box center [824, 193] width 123 height 19
drag, startPoint x: 863, startPoint y: 222, endPoint x: 754, endPoint y: 222, distance: 108.8
click at [763, 222] on input "Improved decision-making" at bounding box center [824, 223] width 123 height 19
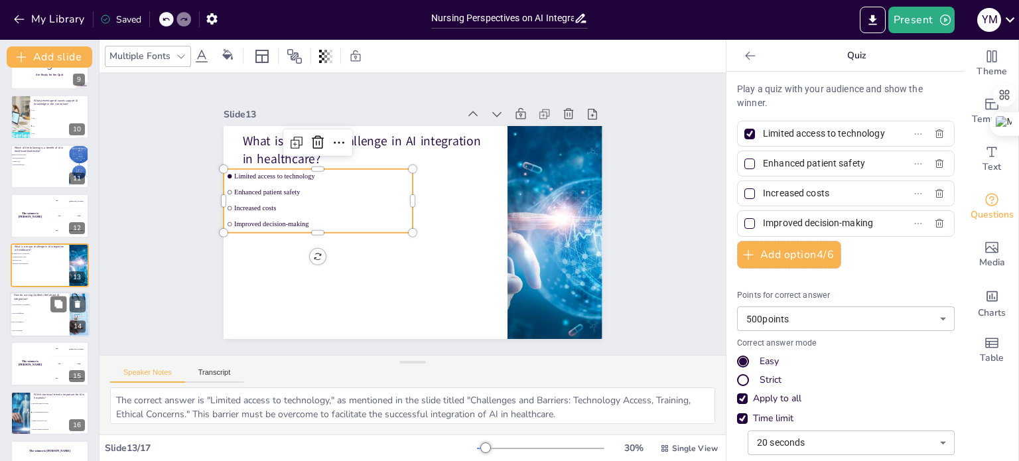
click at [35, 315] on li "They are indifferent." at bounding box center [40, 313] width 60 height 9
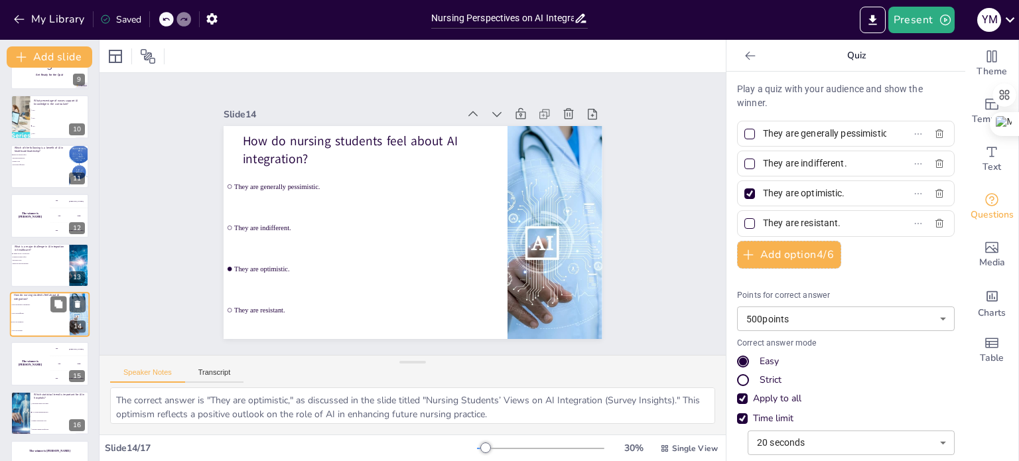
scroll to position [461, 0]
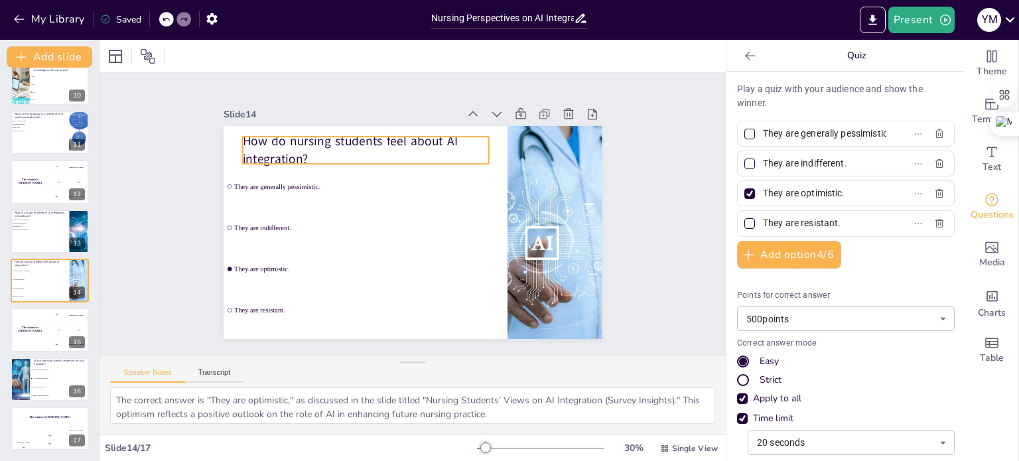
click at [292, 156] on p "How do nursing students feel about AI integration?" at bounding box center [372, 145] width 248 height 61
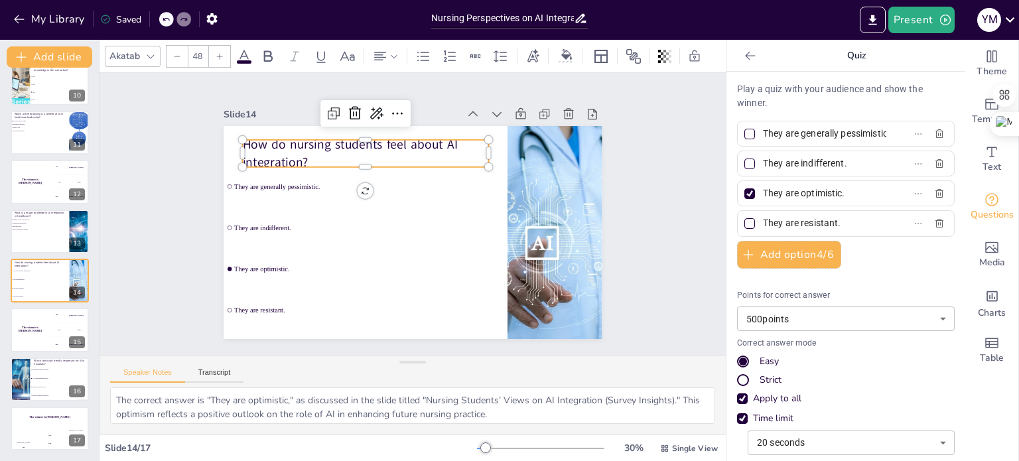
click at [301, 153] on p "How do nursing students feel about AI integration?" at bounding box center [379, 145] width 248 height 86
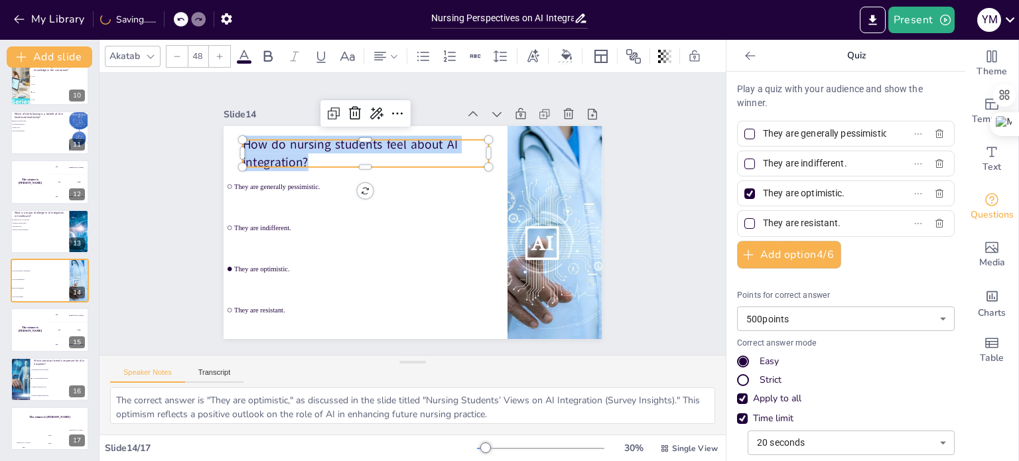
drag, startPoint x: 301, startPoint y: 153, endPoint x: 230, endPoint y: 139, distance: 72.5
click at [230, 139] on div "They are generally pessimistic. They are indifferent. They are optimistic. They…" at bounding box center [409, 232] width 415 height 287
copy p "How do nursing students feel about AI integration?"
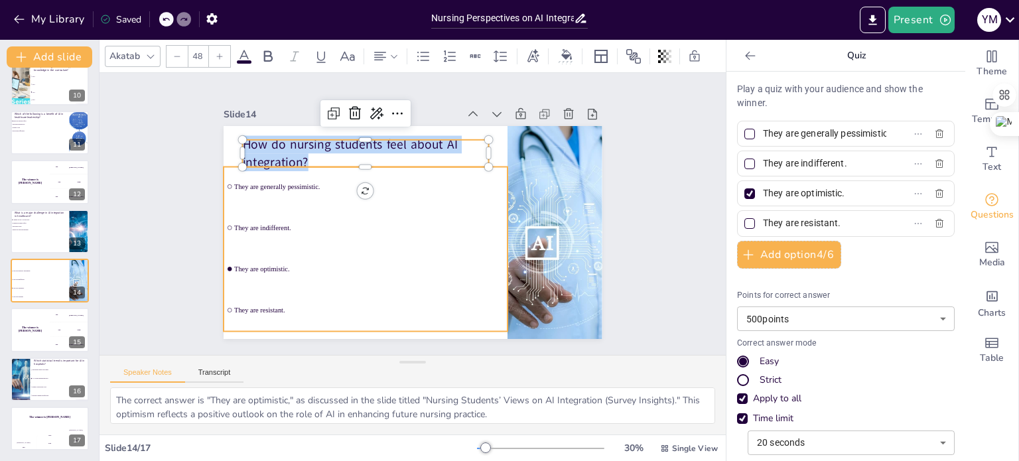
click at [395, 228] on li "They are indifferent." at bounding box center [364, 222] width 287 height 69
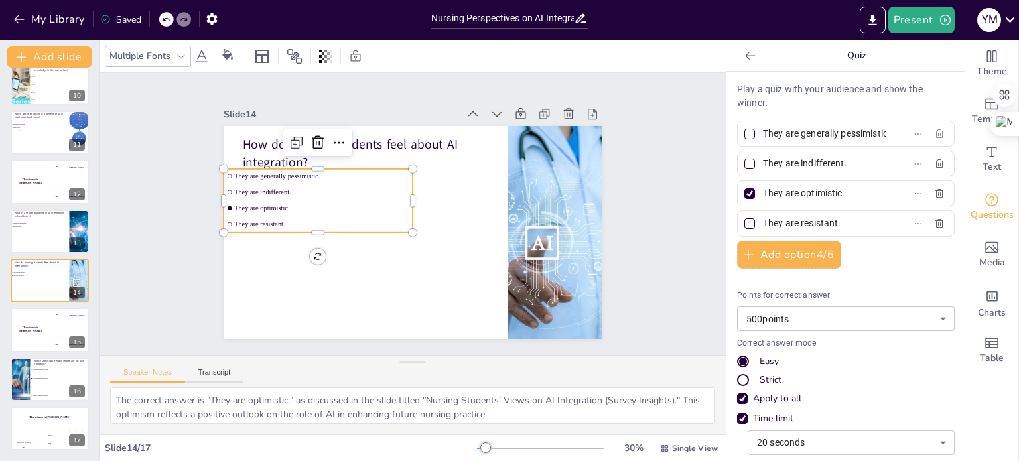
scroll to position [0, 16]
drag, startPoint x: 754, startPoint y: 133, endPoint x: 918, endPoint y: 144, distance: 164.9
click at [921, 144] on div "They are generally pessimistic." at bounding box center [846, 134] width 218 height 26
drag, startPoint x: 837, startPoint y: 161, endPoint x: 754, endPoint y: 164, distance: 83.7
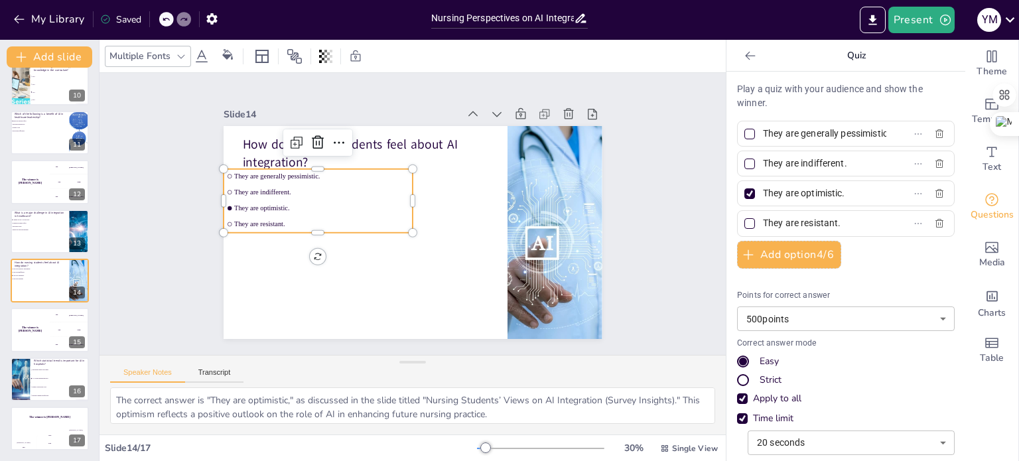
click at [763, 164] on input "They are indifferent." at bounding box center [824, 163] width 123 height 19
drag, startPoint x: 837, startPoint y: 195, endPoint x: 754, endPoint y: 197, distance: 83.6
click at [763, 197] on input "They are optimistic." at bounding box center [824, 193] width 123 height 19
drag, startPoint x: 833, startPoint y: 224, endPoint x: 753, endPoint y: 225, distance: 80.3
click at [763, 225] on input "They are resistant." at bounding box center [824, 223] width 123 height 19
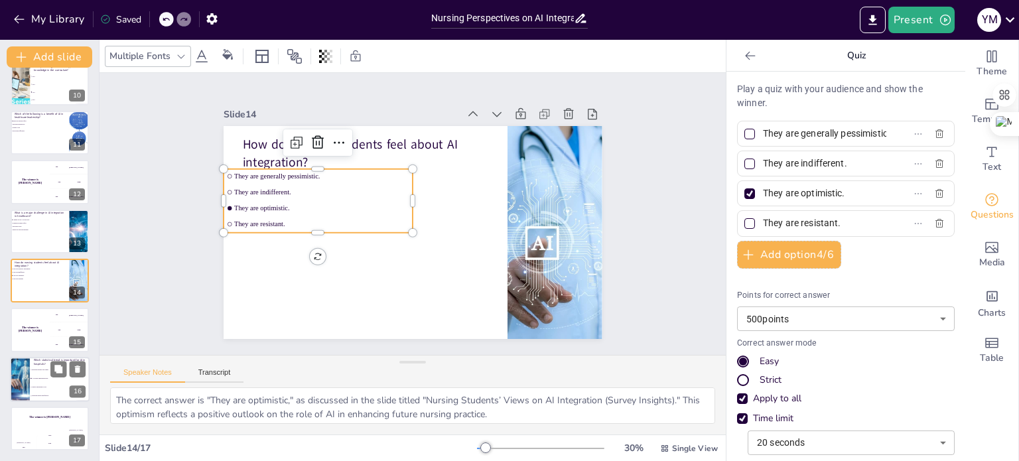
click at [42, 380] on li "AI system implementations" at bounding box center [60, 378] width 60 height 9
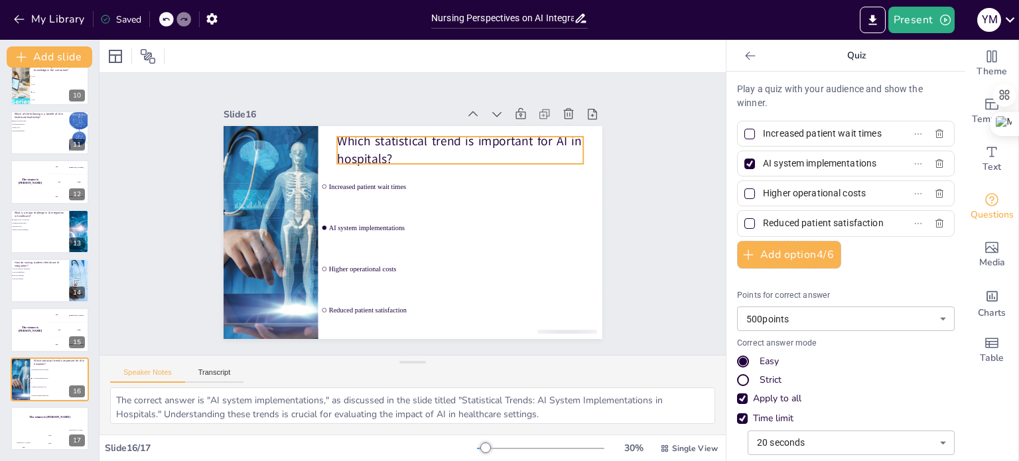
click at [348, 136] on p "Which statistical trend is important for AI in hospitals?" at bounding box center [472, 162] width 248 height 86
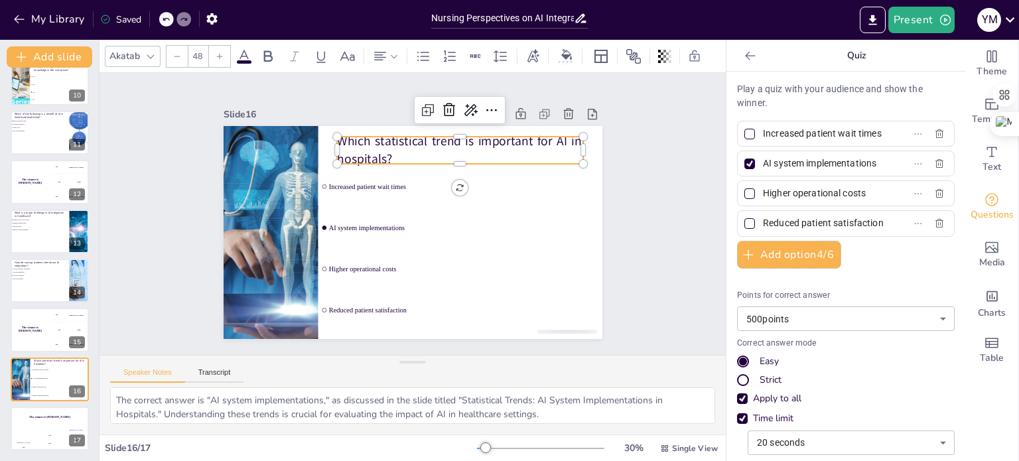
click at [380, 157] on p "Which statistical trend is important for AI in hospitals?" at bounding box center [466, 155] width 248 height 61
click at [384, 157] on p "Which statistical trend is important for AI in hospitals?" at bounding box center [472, 162] width 248 height 86
click at [384, 157] on p "Which statistical trend is important for AI in hospitals?" at bounding box center [477, 167] width 245 height 109
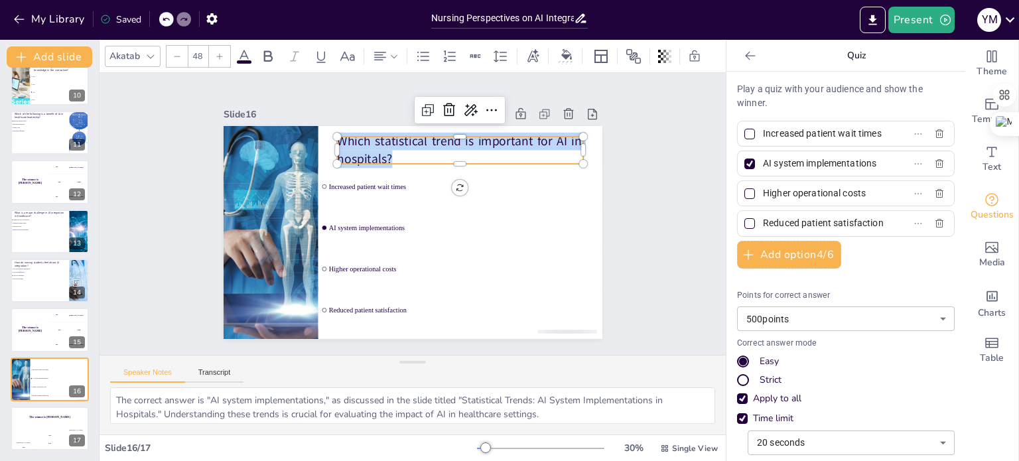
drag, startPoint x: 384, startPoint y: 157, endPoint x: 328, endPoint y: 137, distance: 59.4
click at [328, 137] on div "Increased patient wait times AI system implementations Higher operational costs…" at bounding box center [409, 232] width 415 height 287
copy p "Which statistical trend is important for AI in hospitals?"
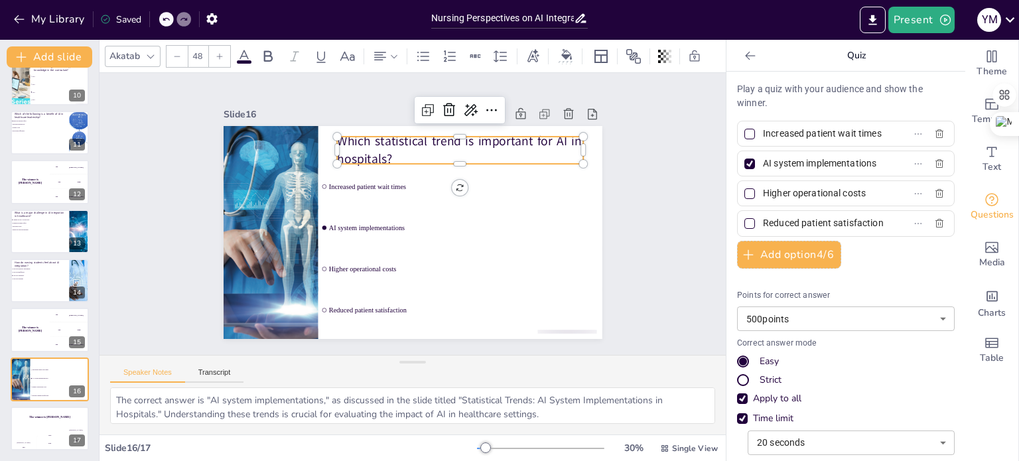
scroll to position [0, 5]
drag, startPoint x: 753, startPoint y: 133, endPoint x: 862, endPoint y: 133, distance: 108.8
click at [889, 134] on label "Increased patient wait times" at bounding box center [825, 133] width 166 height 19
click at [886, 134] on input "Increased patient wait times" at bounding box center [824, 133] width 123 height 19
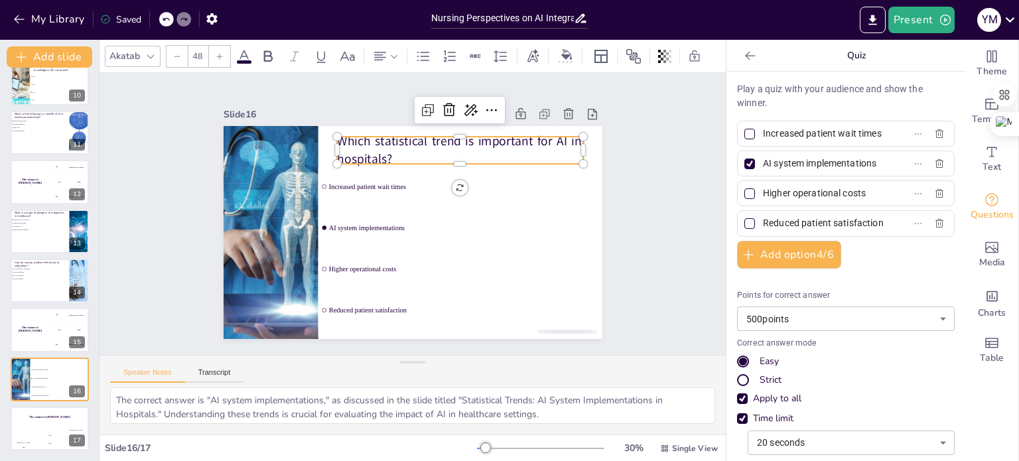
click at [893, 163] on div "AI system implementations" at bounding box center [846, 164] width 218 height 26
drag, startPoint x: 860, startPoint y: 191, endPoint x: 764, endPoint y: 192, distance: 96.2
click at [763, 196] on input "Higher operational costs" at bounding box center [824, 193] width 123 height 19
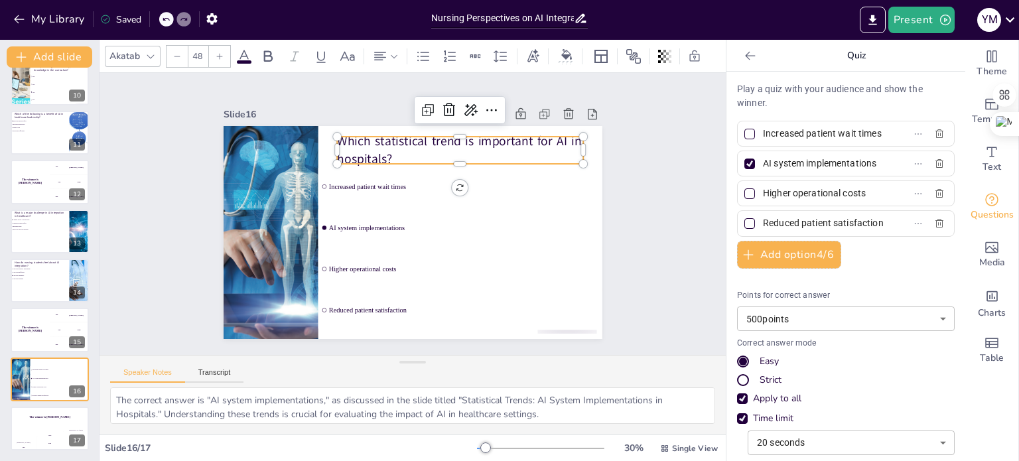
drag, startPoint x: 753, startPoint y: 220, endPoint x: 912, endPoint y: 238, distance: 160.3
click at [915, 238] on div "Play a quiz with your audience and show the winner. Increased patient wait time…" at bounding box center [846, 315] width 218 height 467
click at [63, 21] on button "My Library" at bounding box center [50, 19] width 80 height 21
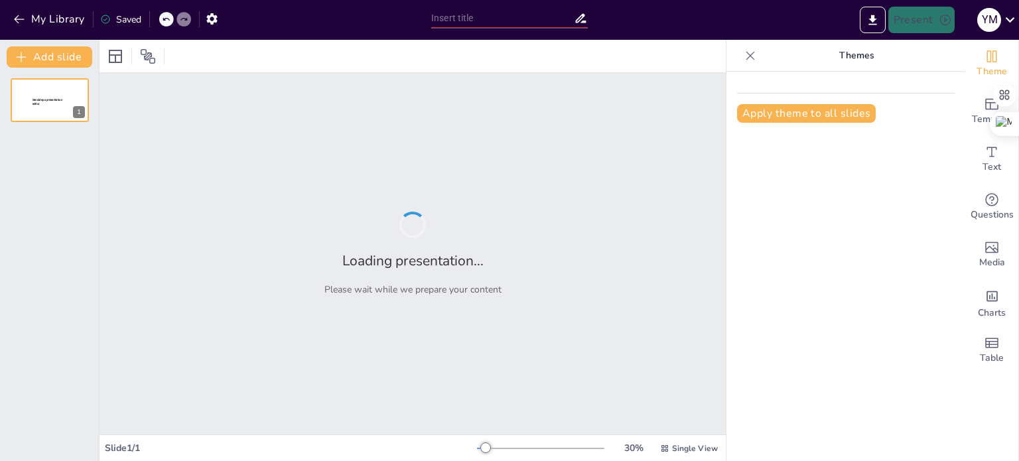
type input "Transforming Healthcare: The Impact of Health Analytics on Evidence-Based Decis…"
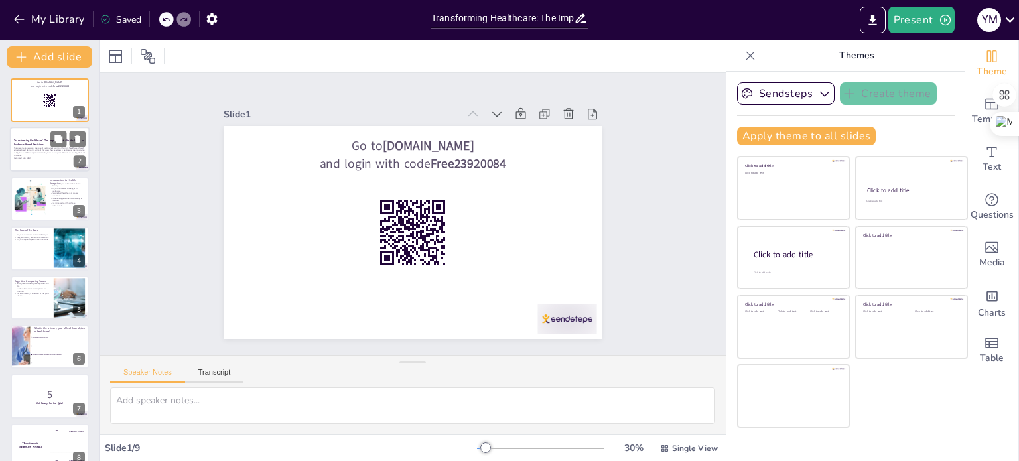
click at [52, 154] on p "This presentation explores the role of health analytics in transforming healthc…" at bounding box center [50, 152] width 72 height 10
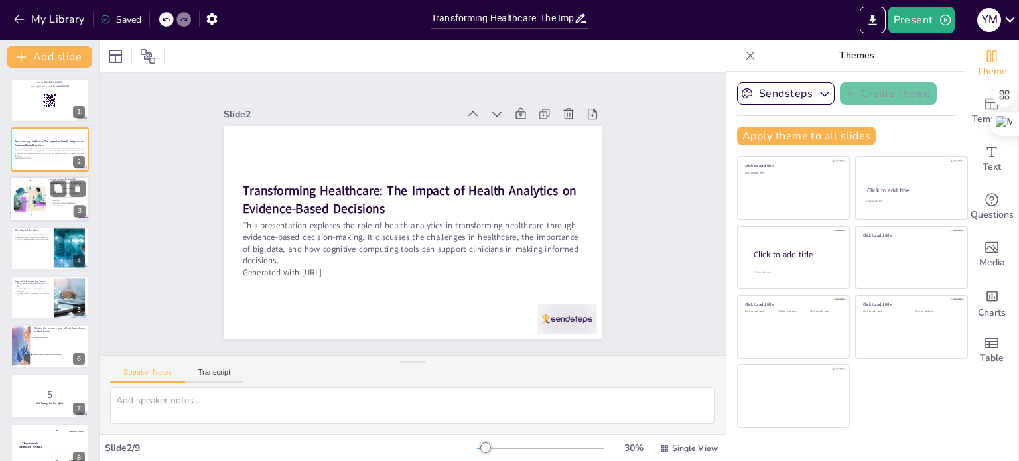
checkbox input "true"
click at [48, 199] on div at bounding box center [50, 199] width 80 height 45
type textarea "Health analytics plays a crucial role in modern healthcare by utilizing vast am…"
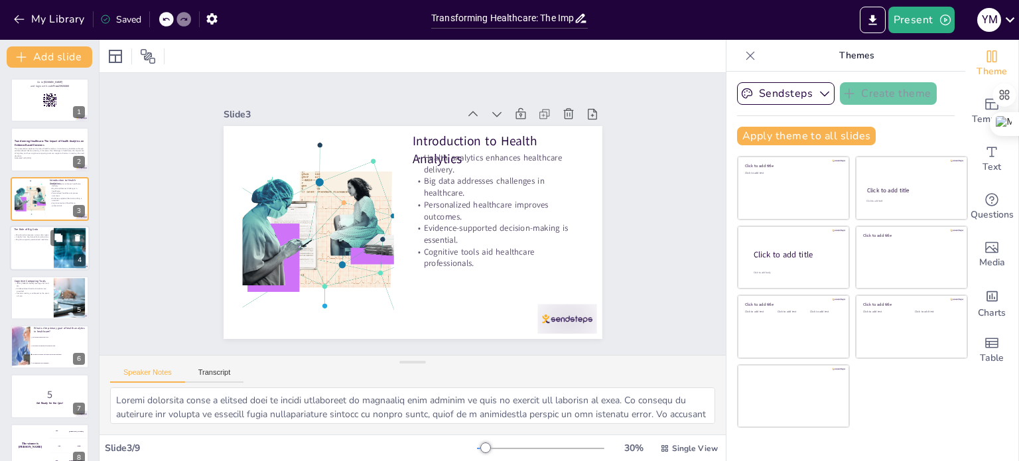
checkbox input "true"
click at [49, 244] on div at bounding box center [50, 248] width 80 height 45
type textarea "Big data in healthcare is characterized by its variety, including both structur…"
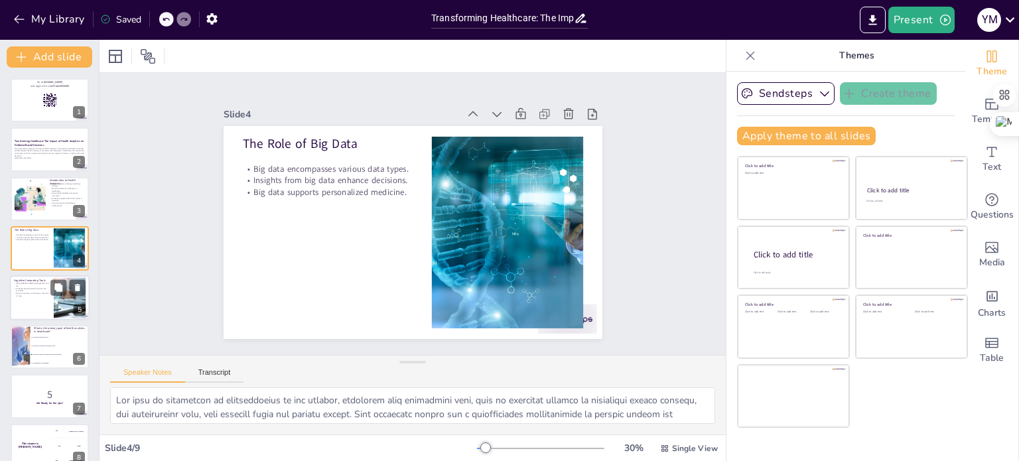
checkbox input "true"
click at [50, 305] on div at bounding box center [50, 297] width 80 height 45
type textarea "IBM's [PERSON_NAME] is a groundbreaking cognitive computing tool that utilizes …"
checkbox input "true"
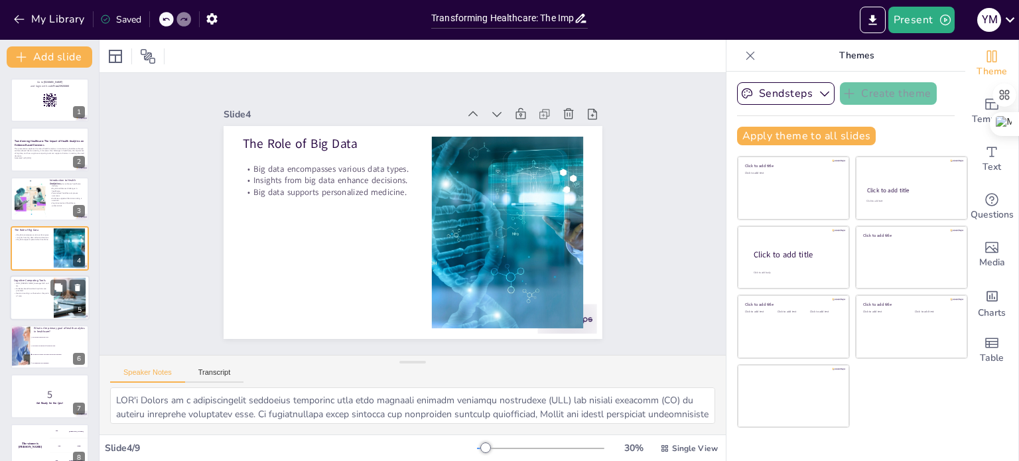
scroll to position [33, 0]
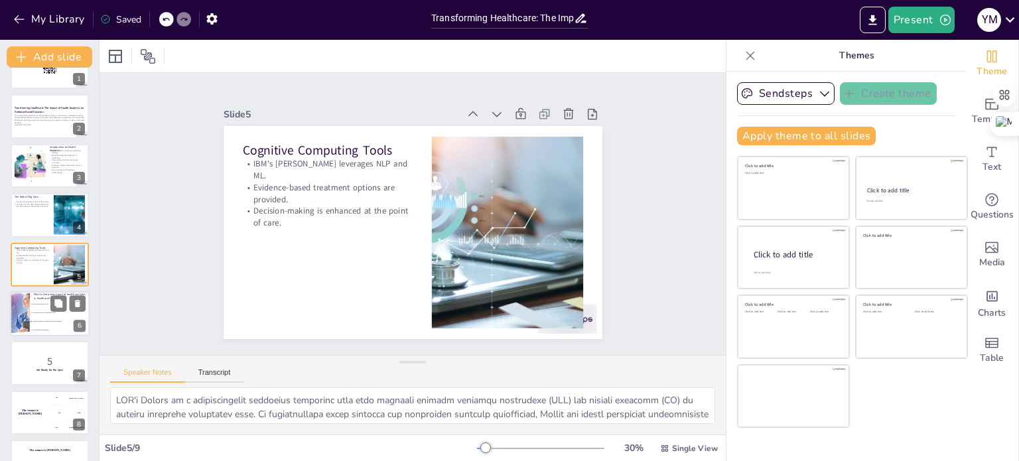
checkbox input "true"
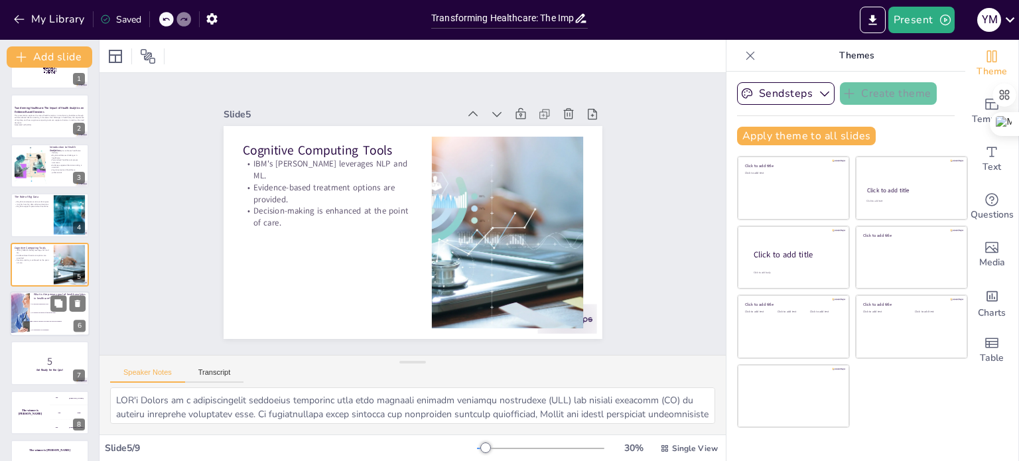
checkbox input "true"
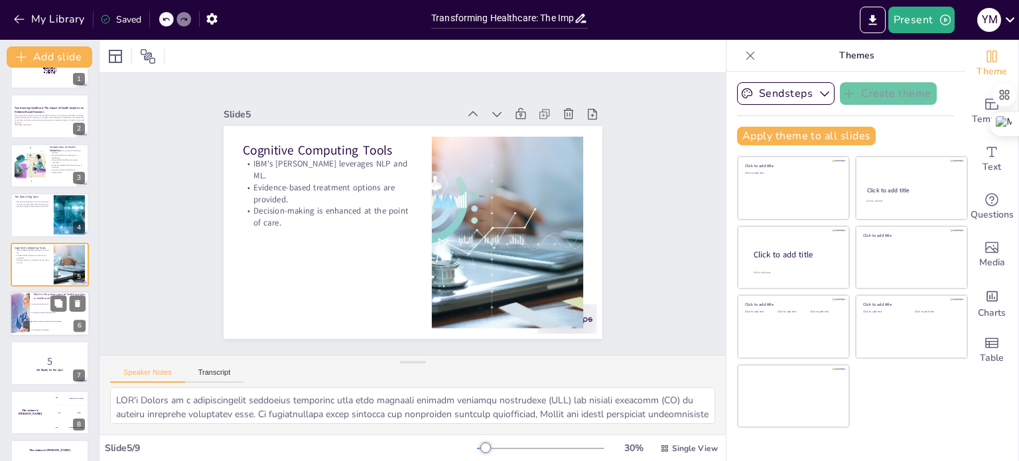
checkbox input "true"
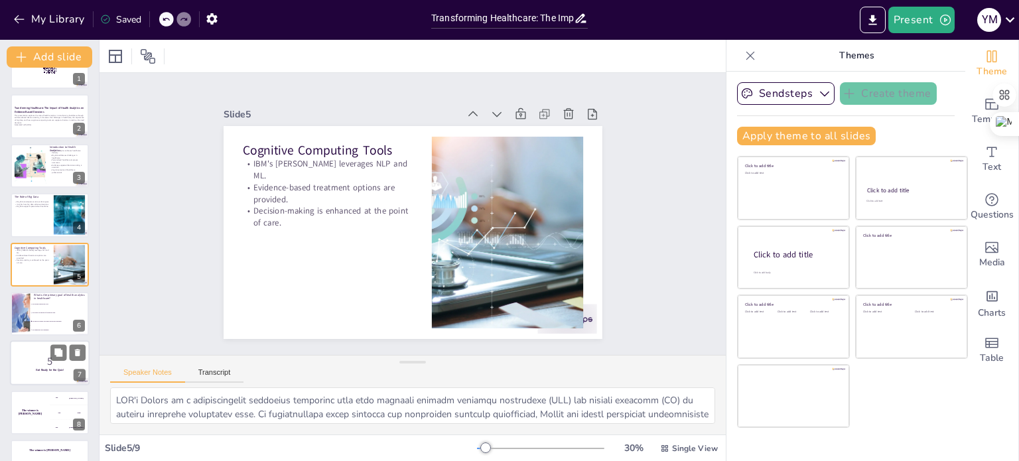
checkbox input "true"
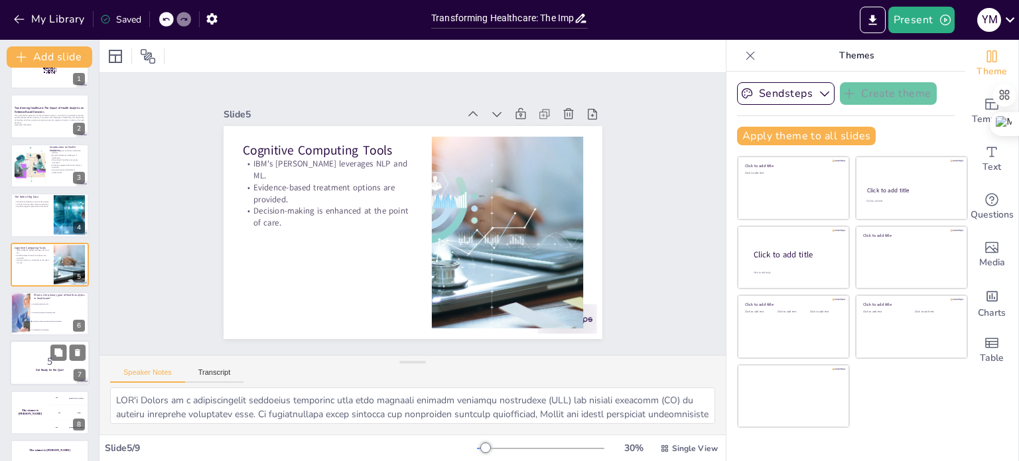
checkbox input "true"
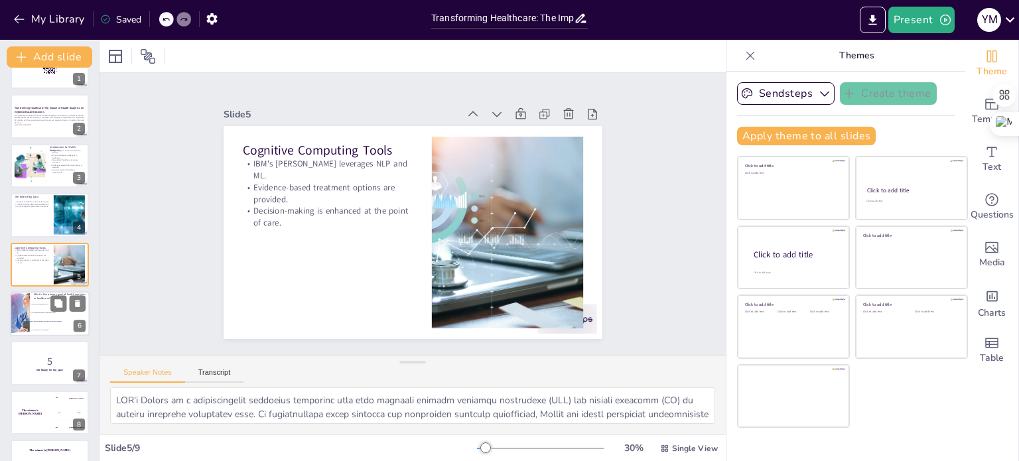
checkbox input "true"
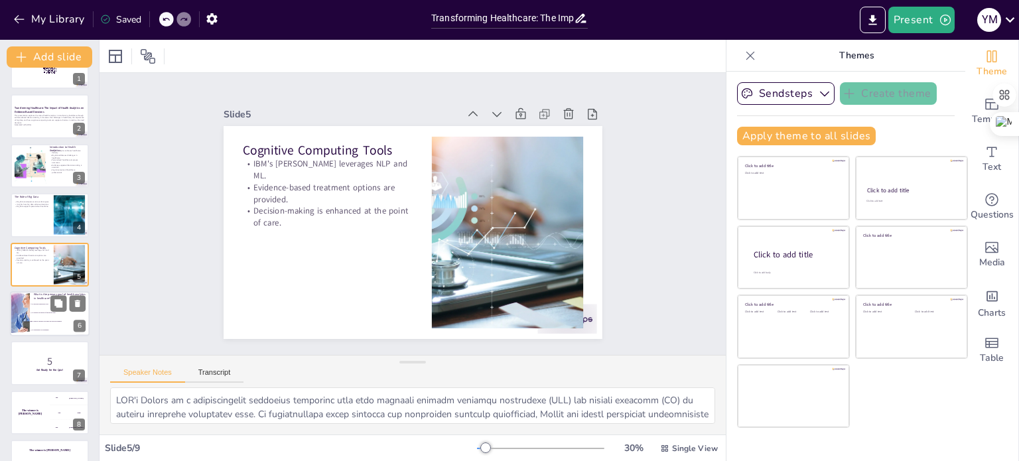
checkbox input "true"
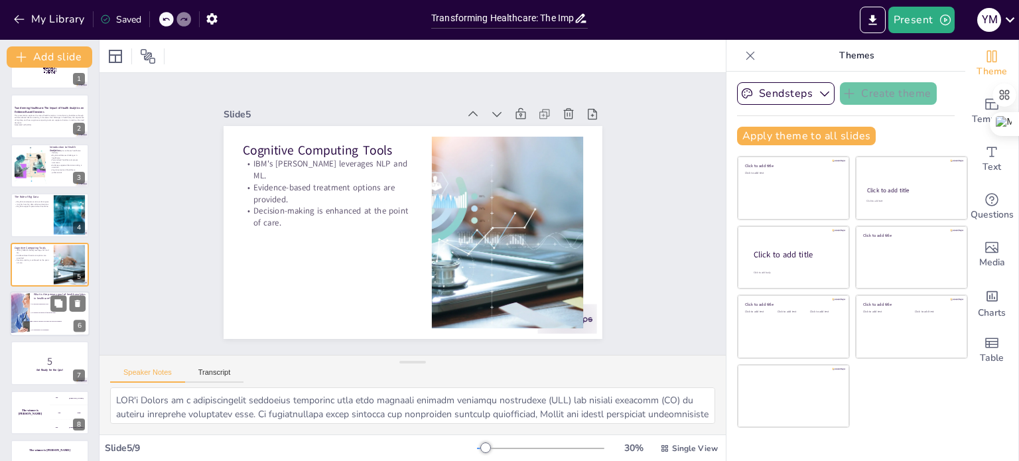
checkbox input "true"
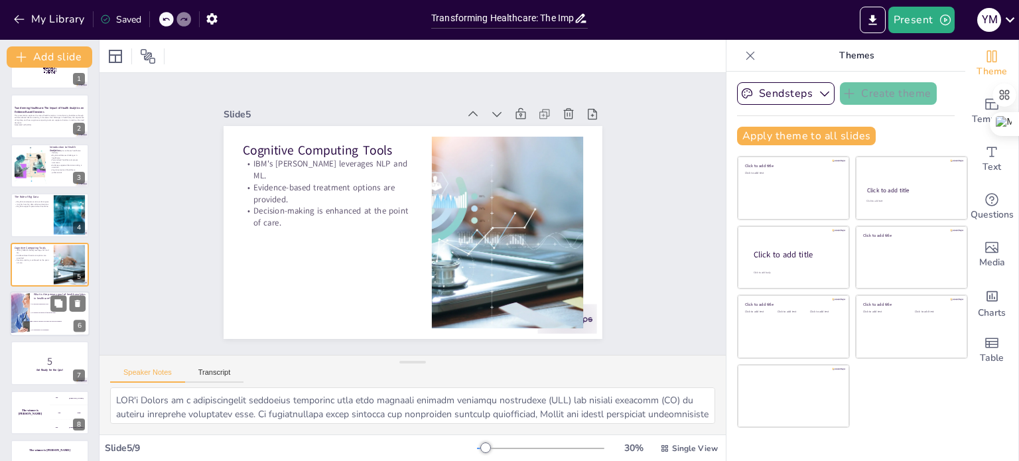
checkbox input "true"
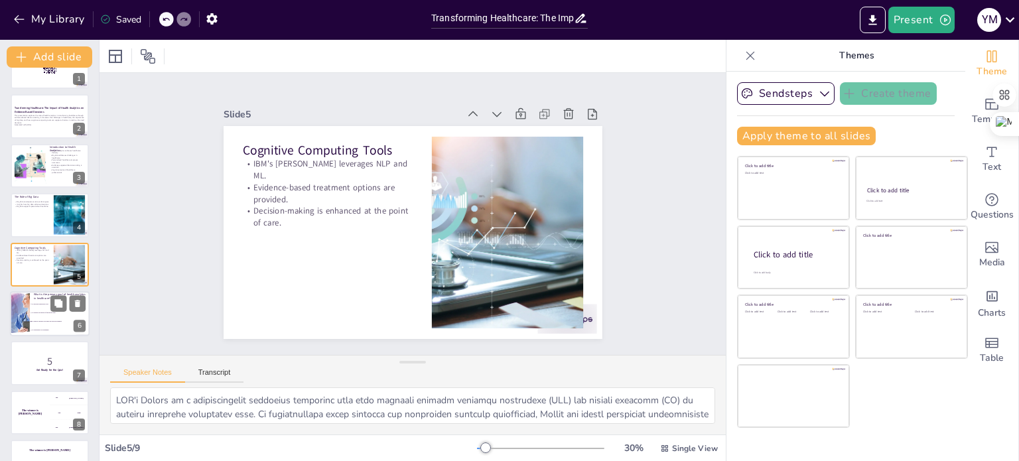
checkbox input "true"
click at [48, 309] on li "To reduce the amount of healthcare data" at bounding box center [60, 313] width 60 height 9
type textarea "The correct answer is option 3: To improve patient outcomes and decision-making…"
checkbox input "true"
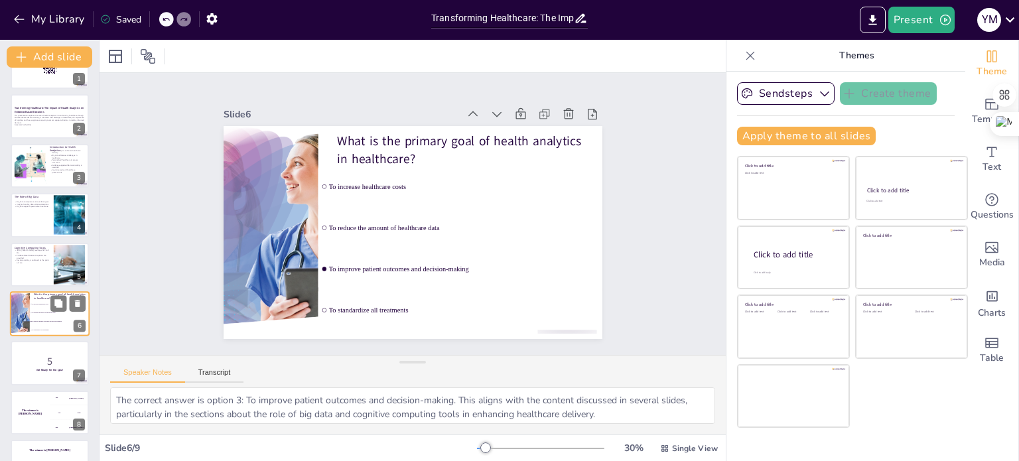
scroll to position [66, 0]
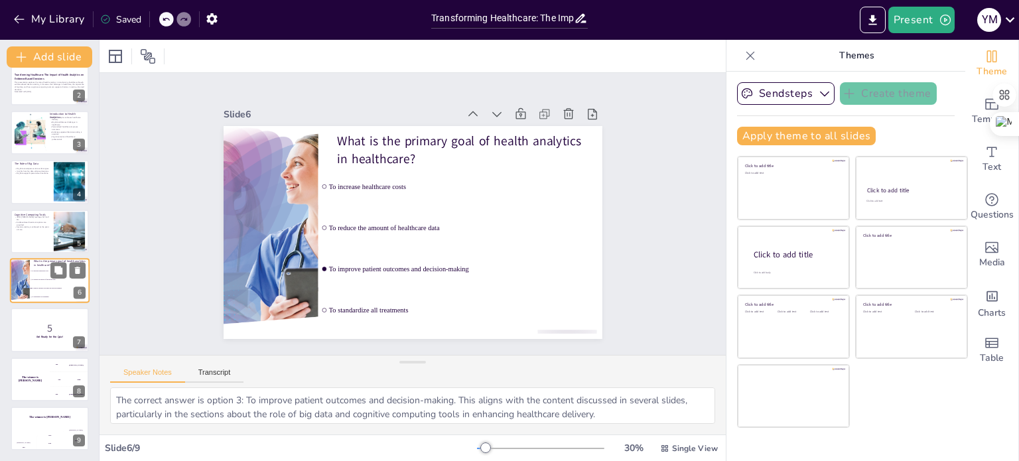
checkbox input "true"
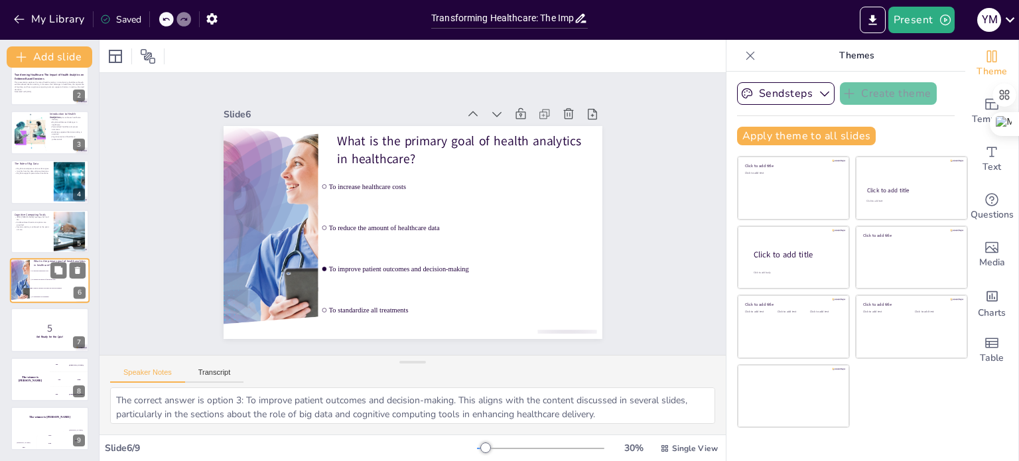
checkbox input "true"
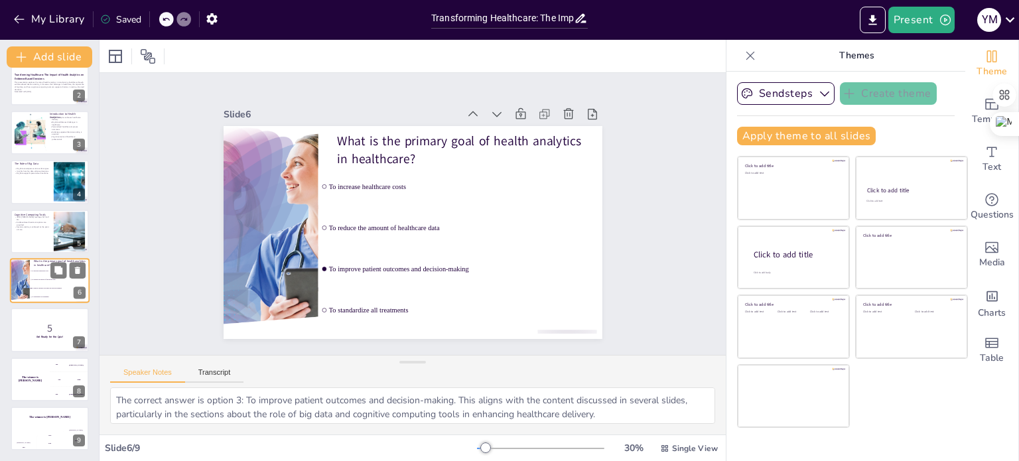
checkbox input "true"
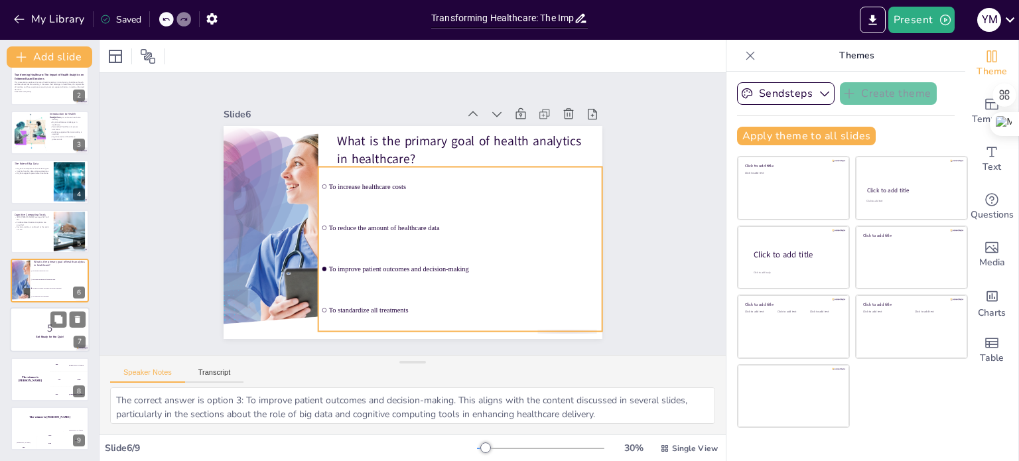
checkbox input "true"
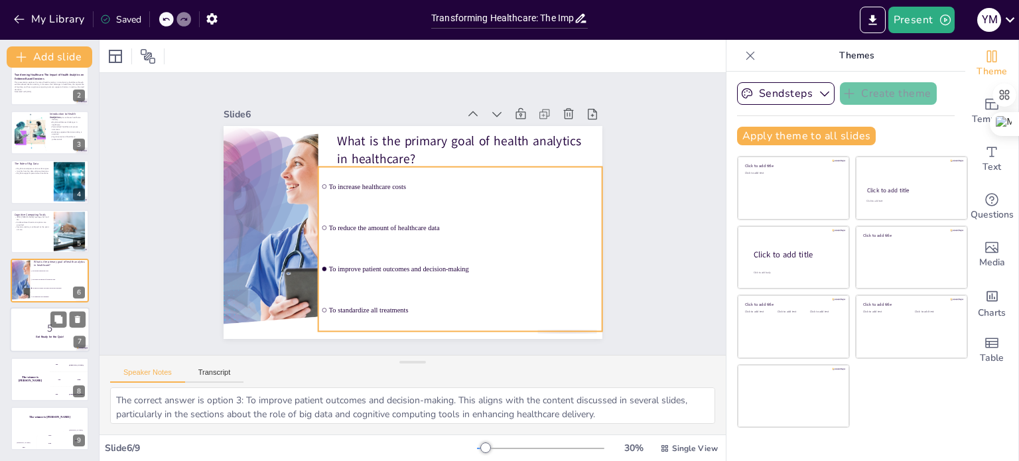
checkbox input "true"
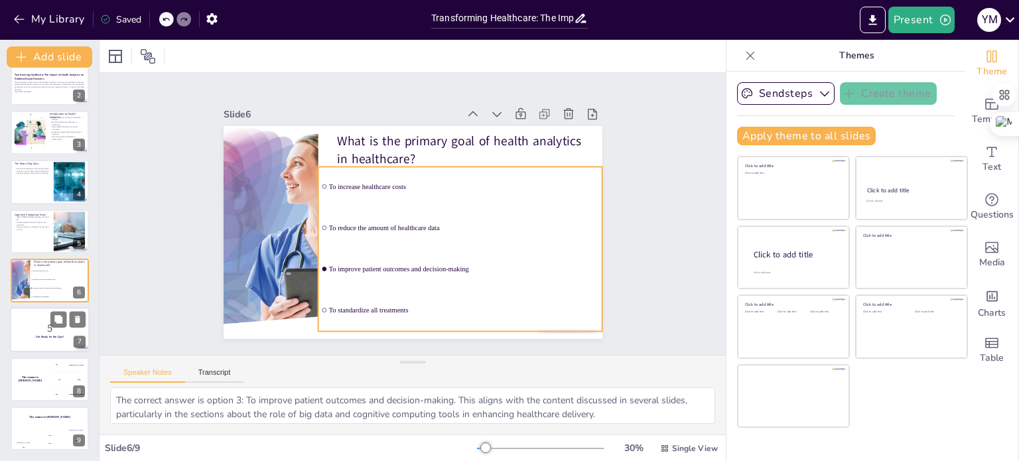
checkbox input "true"
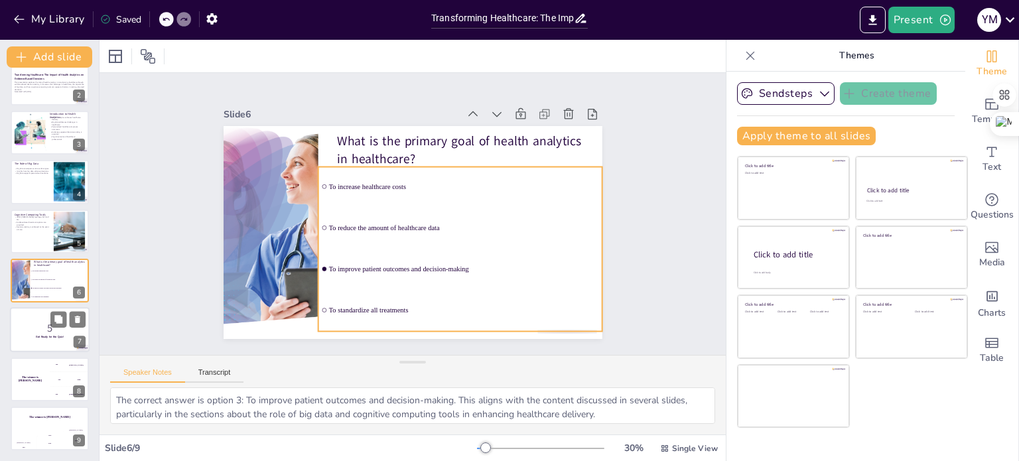
checkbox input "true"
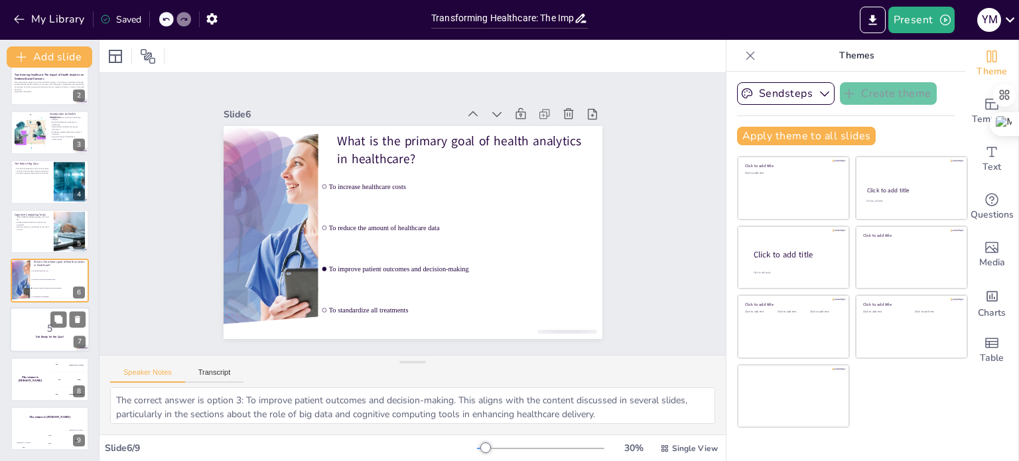
checkbox input "true"
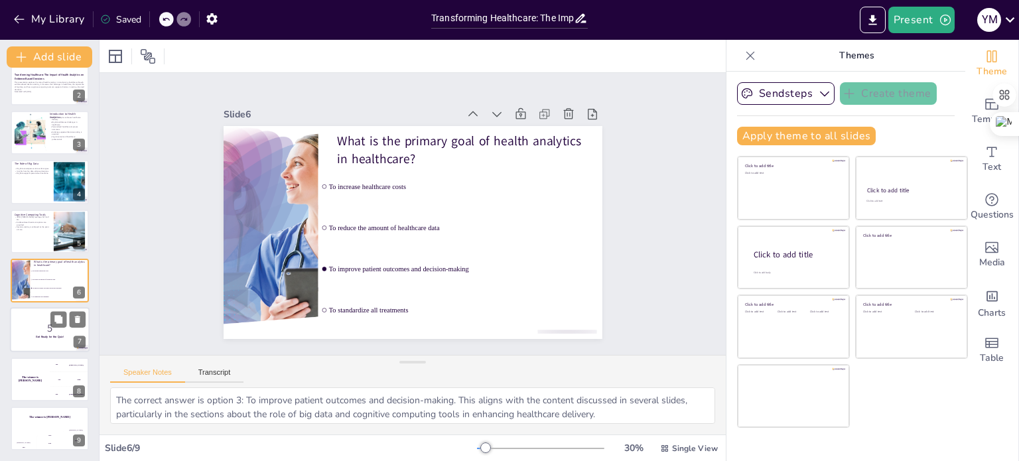
checkbox input "true"
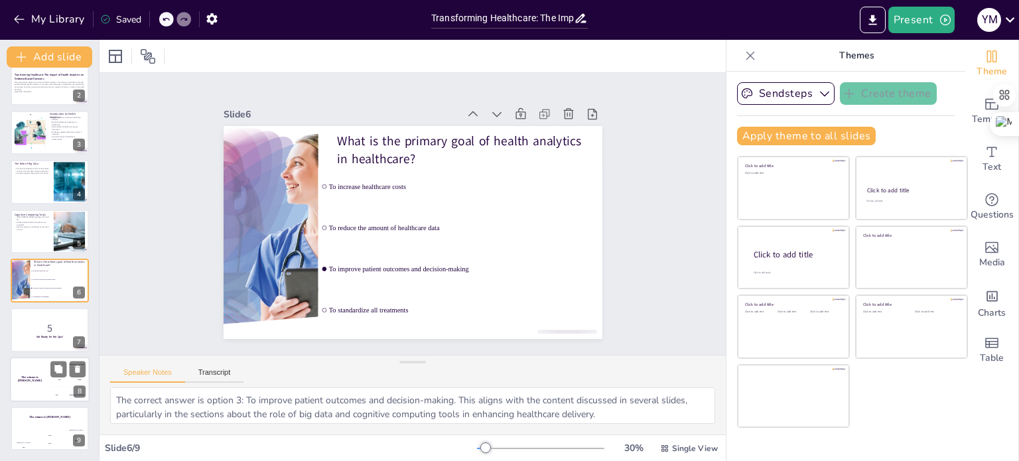
checkbox input "true"
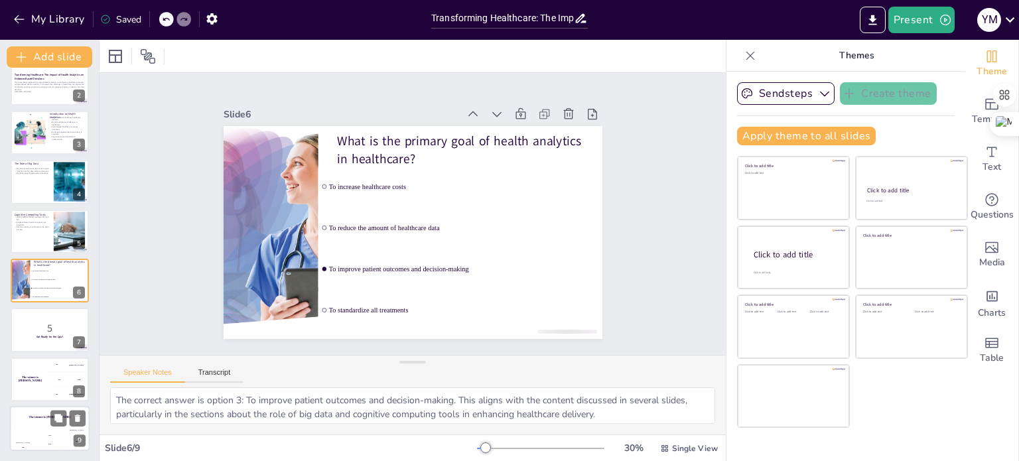
checkbox input "true"
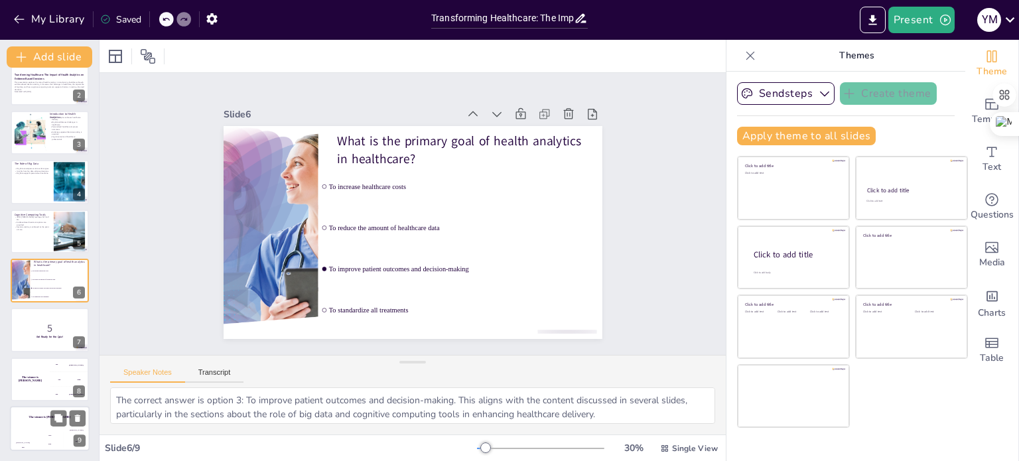
checkbox input "true"
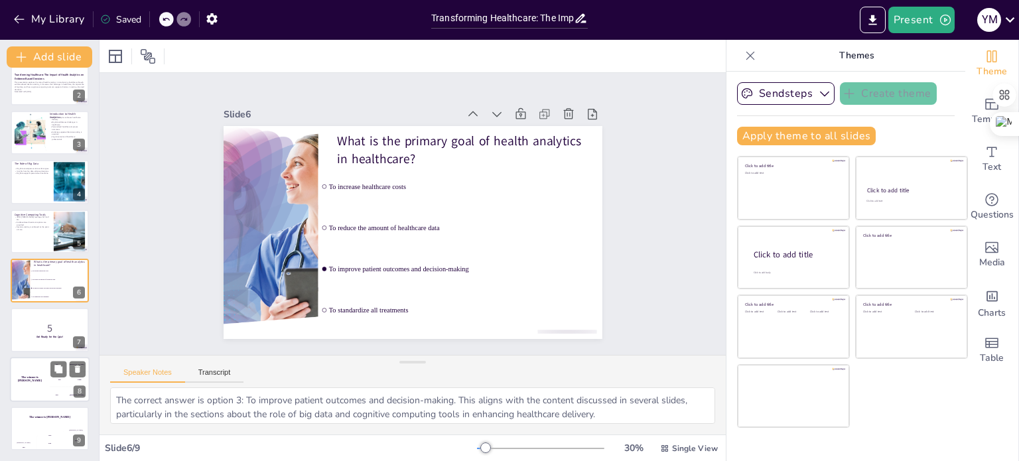
checkbox input "true"
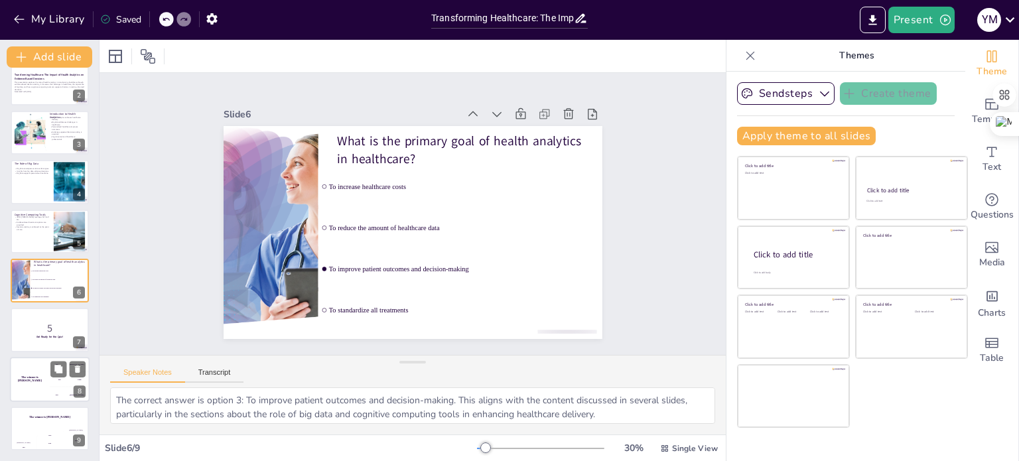
checkbox input "true"
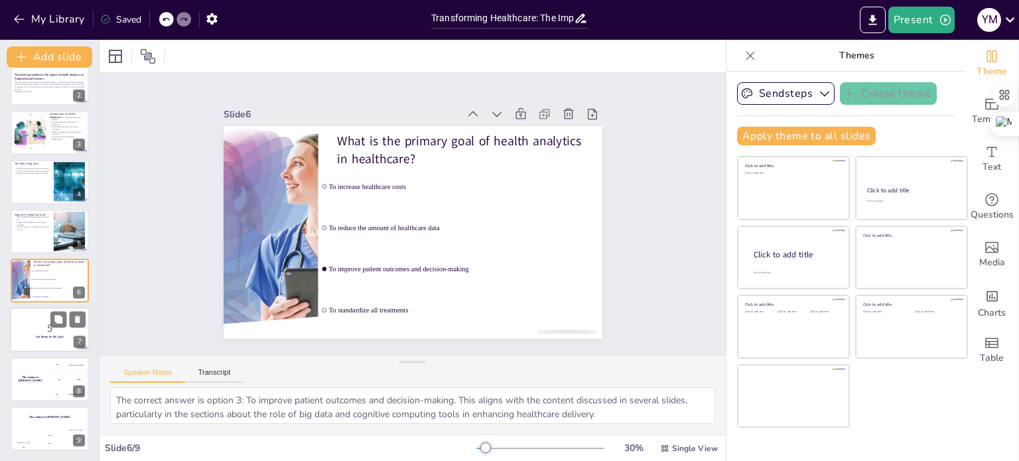
checkbox input "true"
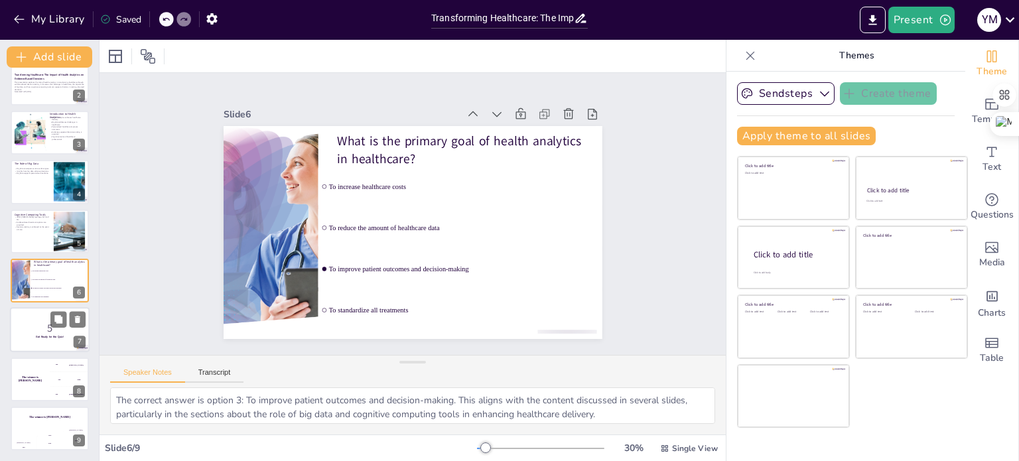
checkbox input "true"
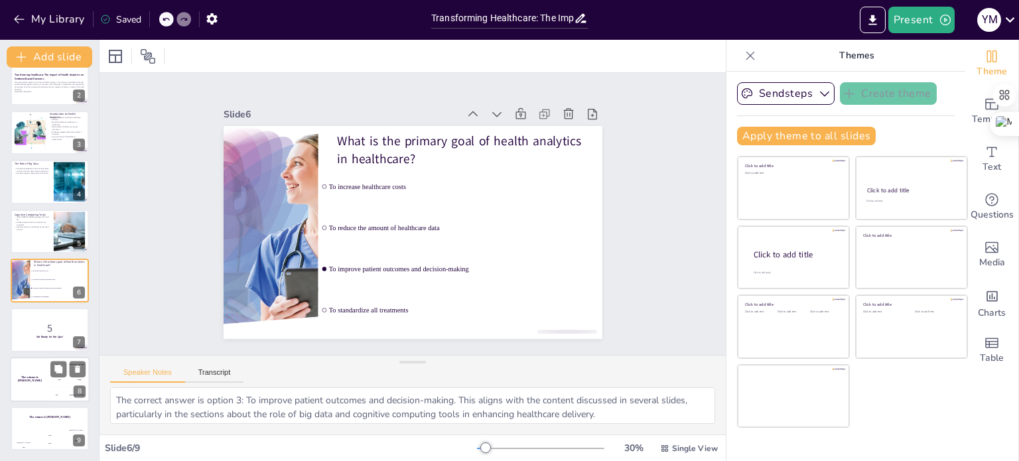
checkbox input "true"
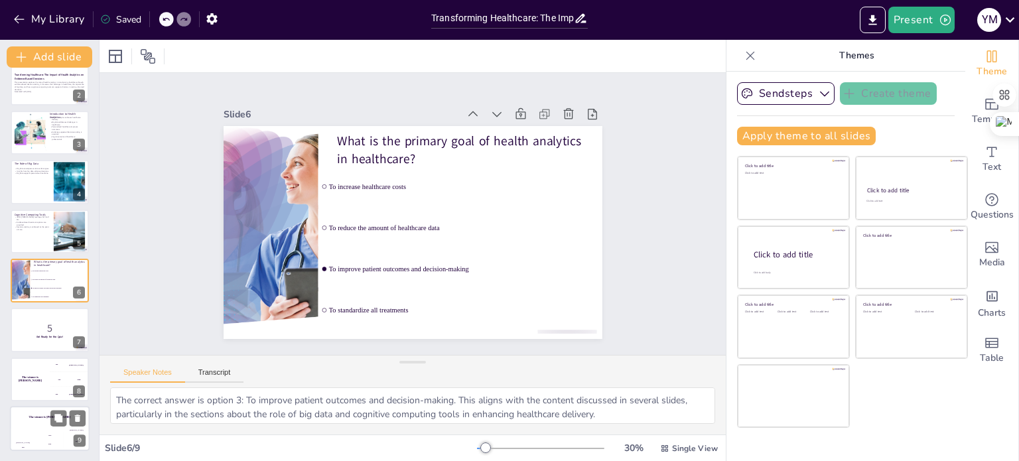
checkbox input "true"
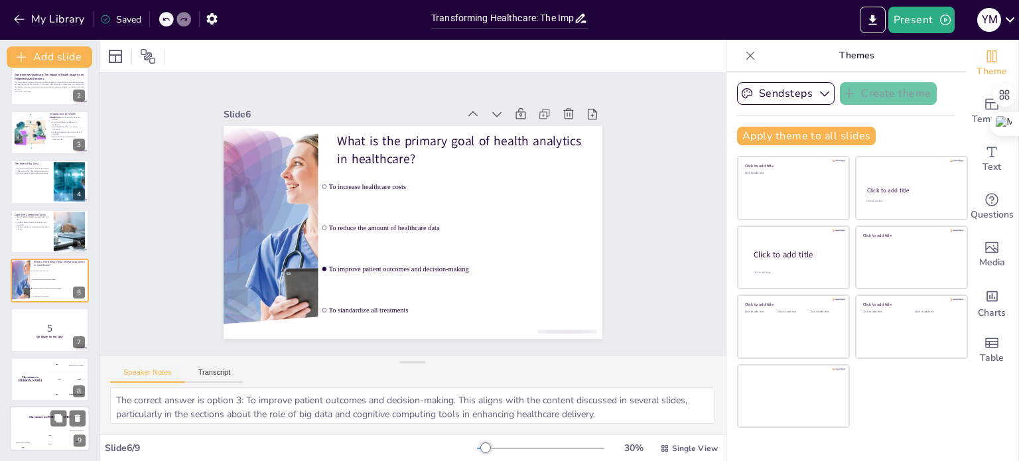
checkbox input "true"
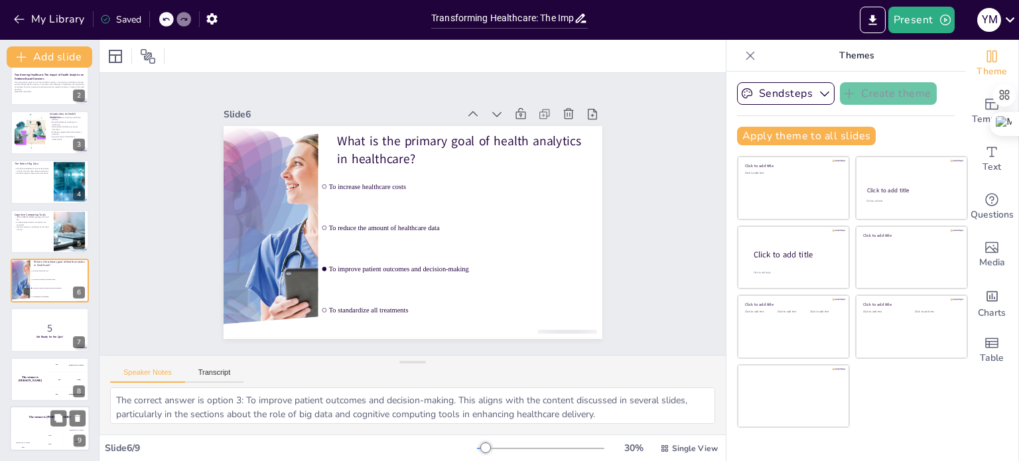
checkbox input "true"
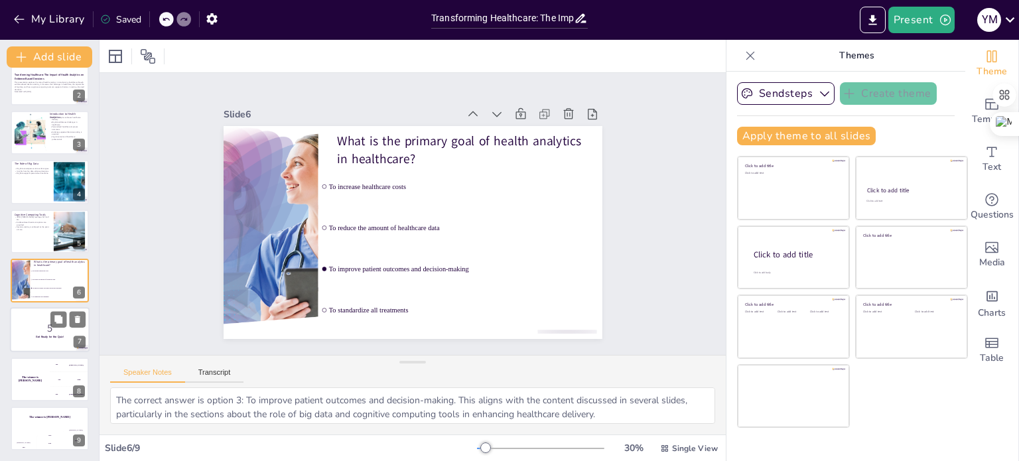
checkbox input "true"
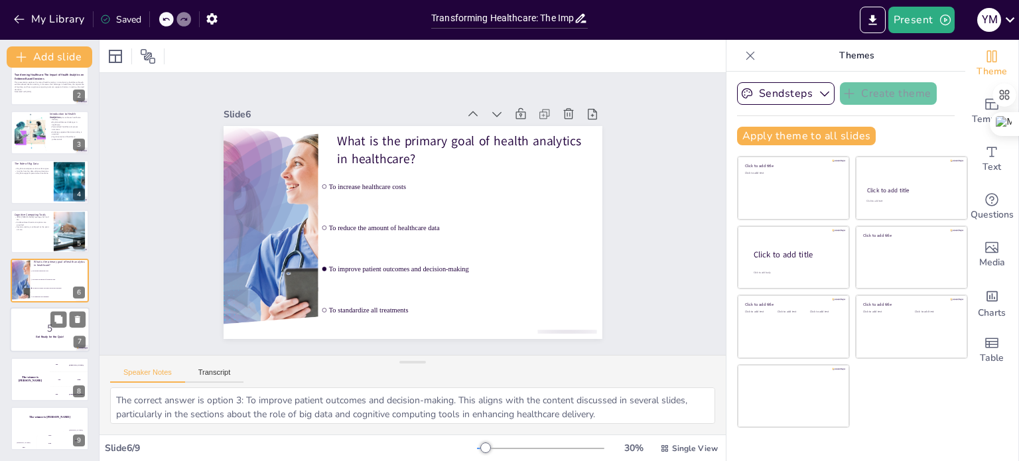
checkbox input "true"
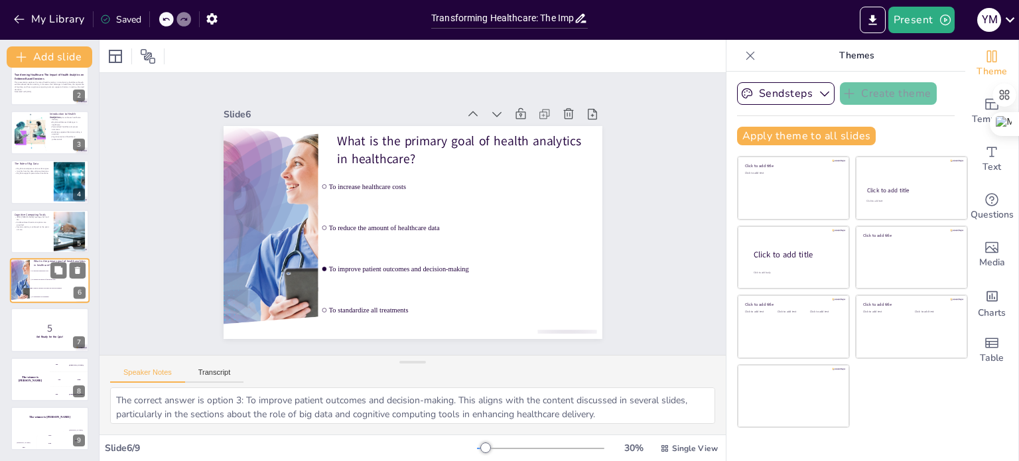
checkbox input "true"
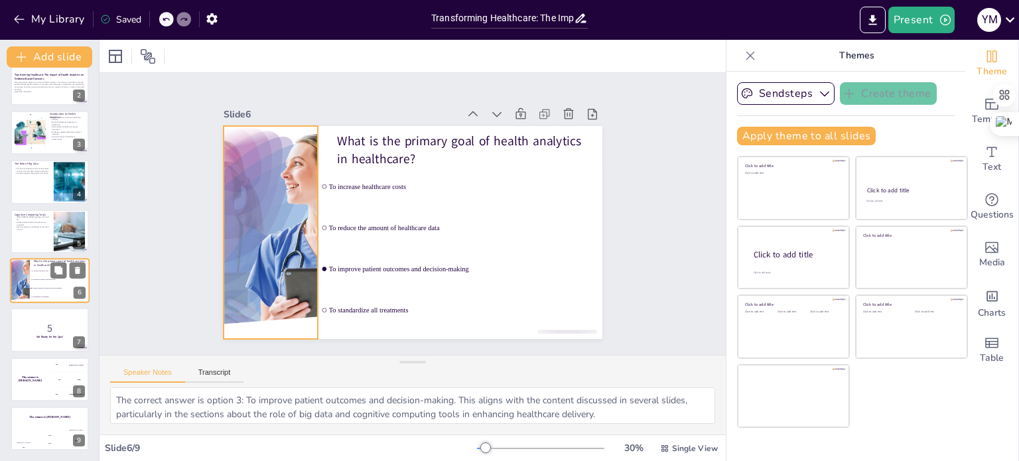
checkbox input "true"
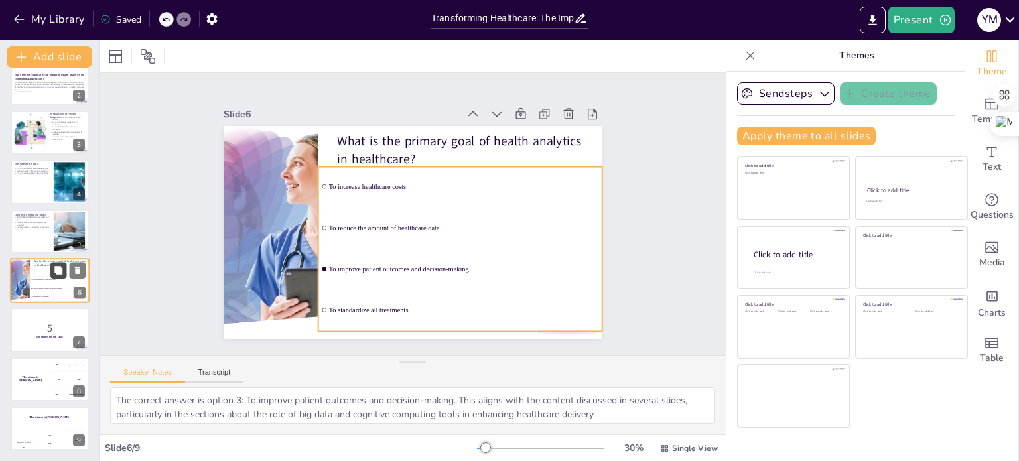
checkbox input "true"
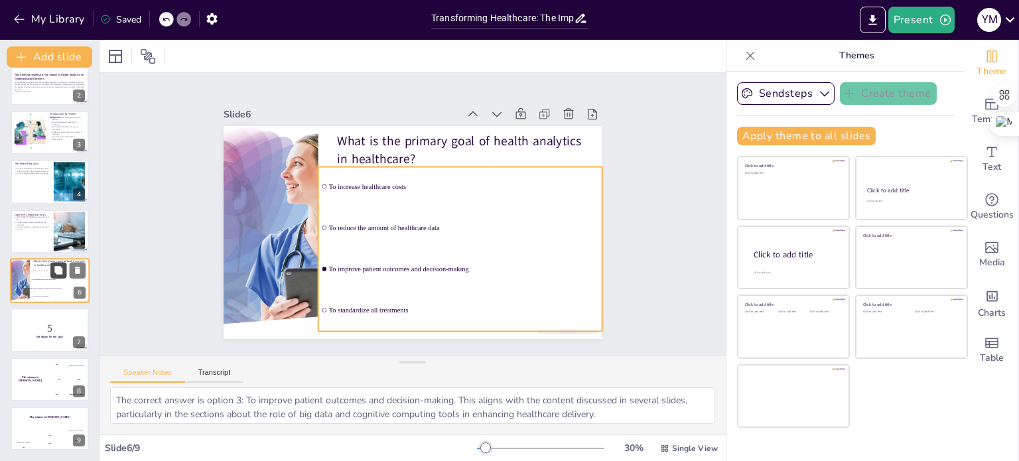
checkbox input "true"
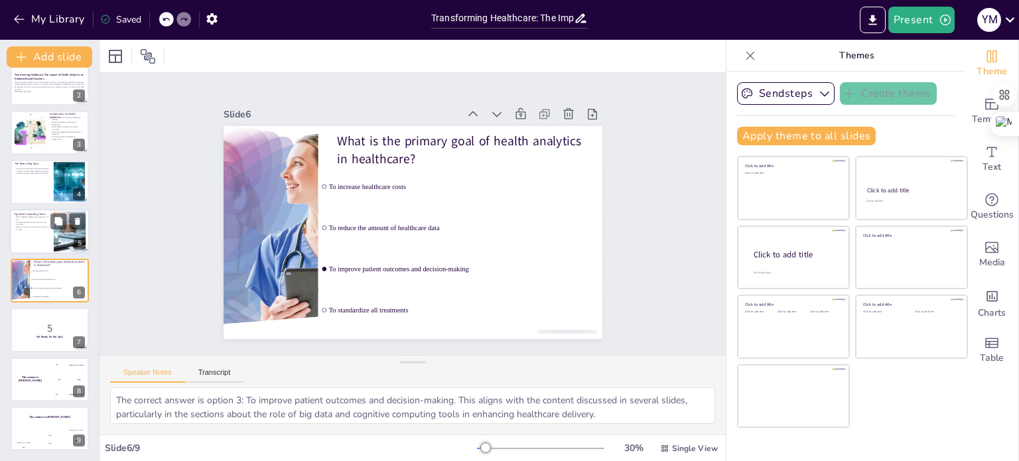
checkbox input "true"
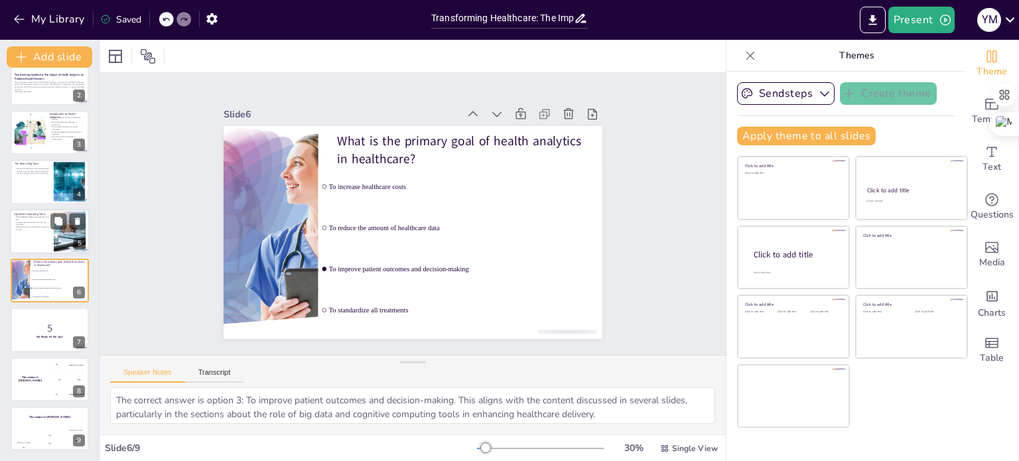
checkbox input "true"
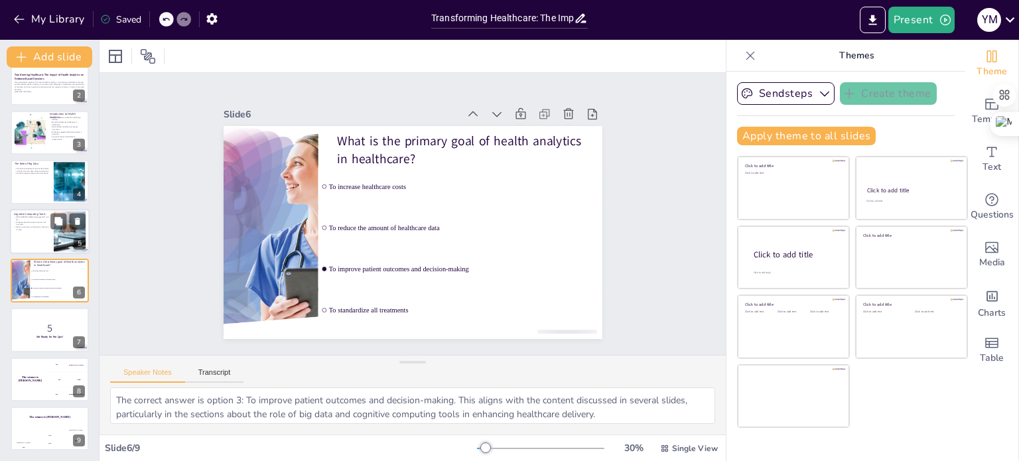
checkbox input "true"
click at [35, 221] on p "Evidence-based treatment options are provided." at bounding box center [32, 222] width 36 height 5
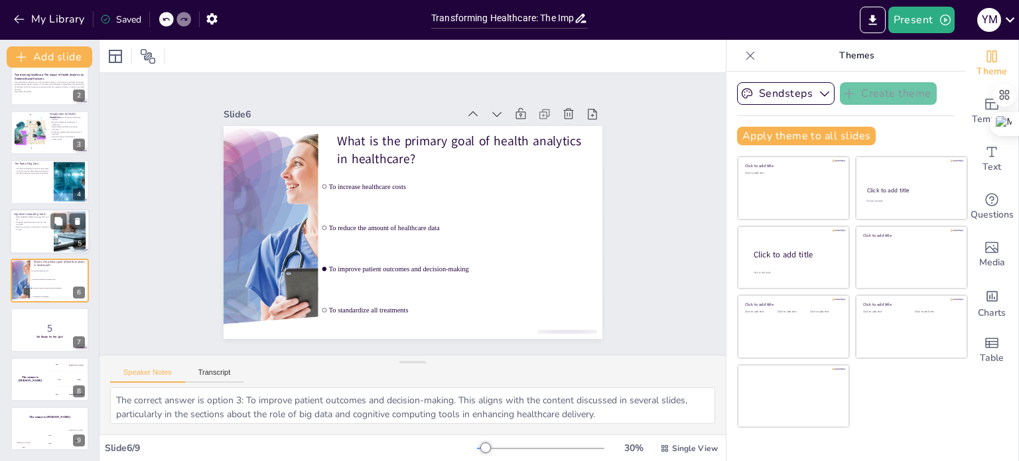
type textarea "IBM's [PERSON_NAME] is a groundbreaking cognitive computing tool that utilizes …"
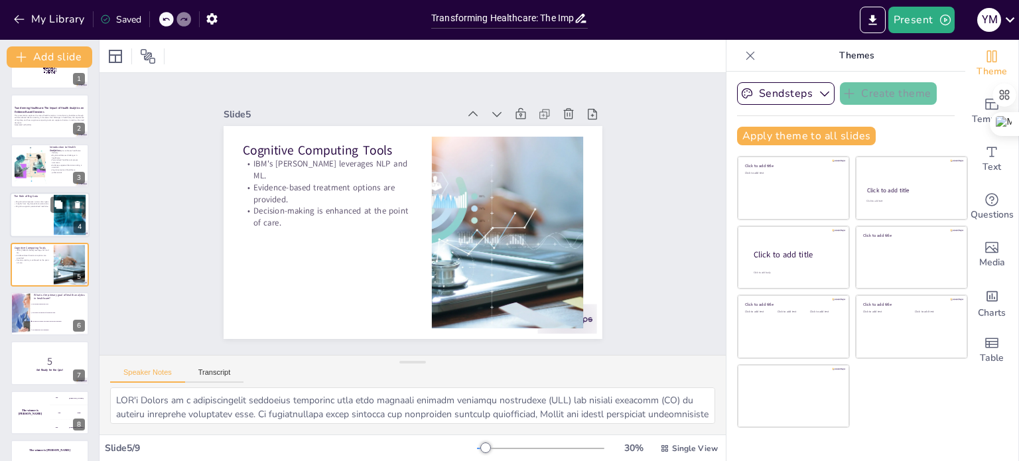
checkbox input "true"
click at [30, 203] on p "Insights from big data enhance decisions." at bounding box center [32, 204] width 36 height 3
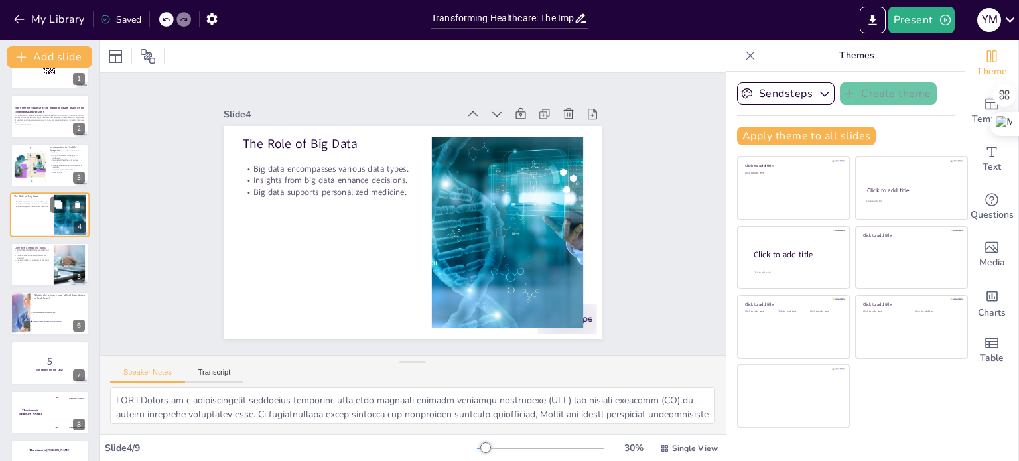
type textarea "Big data in healthcare is characterized by its variety, including both structur…"
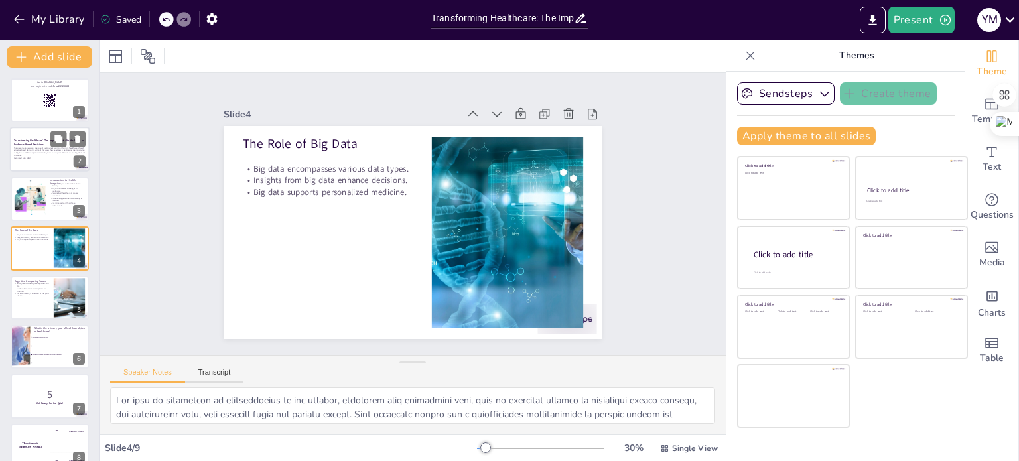
checkbox input "true"
click at [40, 154] on p "This presentation explores the role of health analytics in transforming healthc…" at bounding box center [50, 152] width 72 height 10
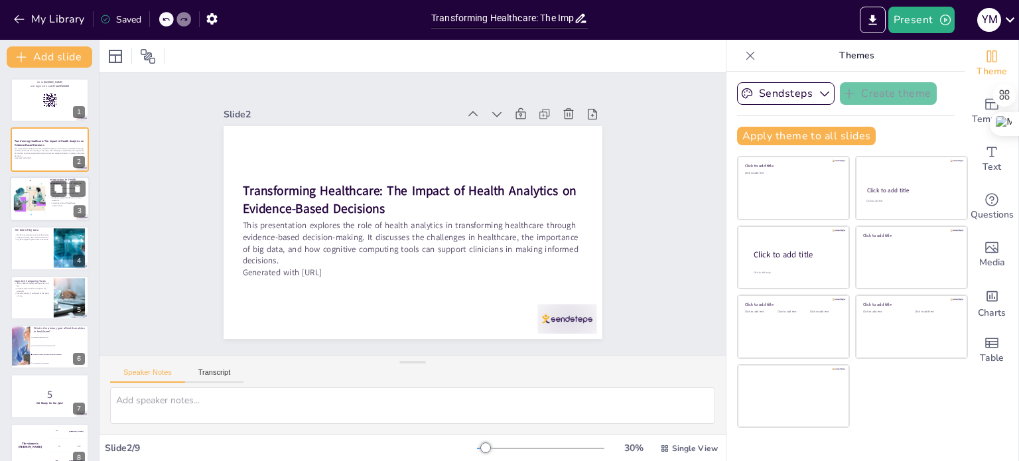
checkbox input "true"
click at [29, 203] on div at bounding box center [30, 198] width 62 height 40
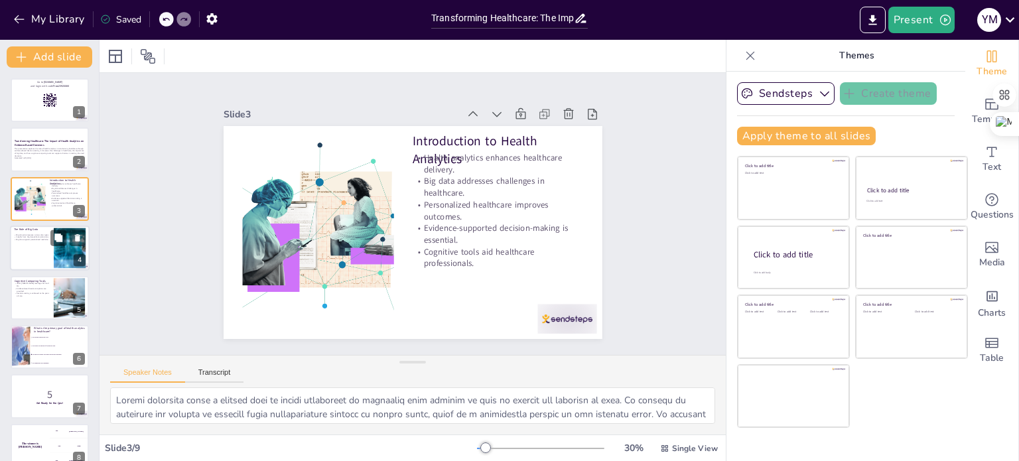
click at [37, 249] on div at bounding box center [50, 248] width 80 height 45
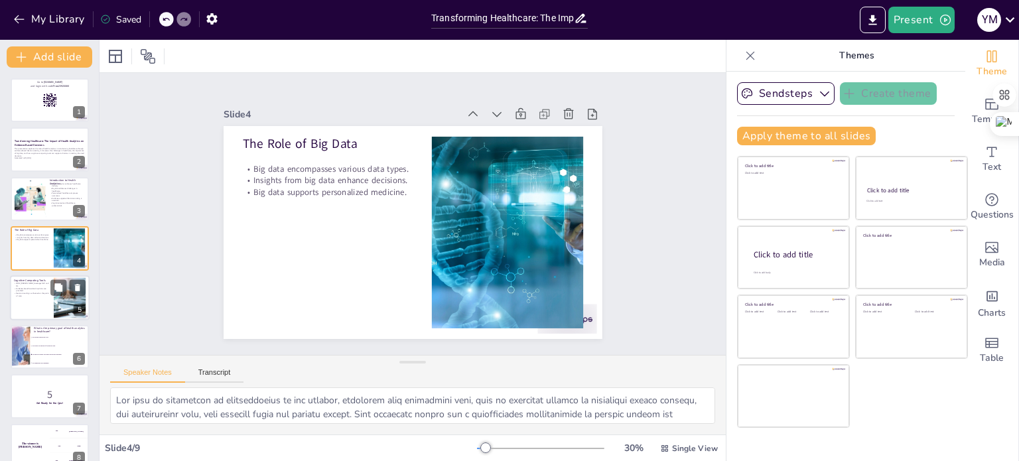
click at [32, 294] on p "Decision-making is enhanced at the point of care." at bounding box center [32, 294] width 36 height 5
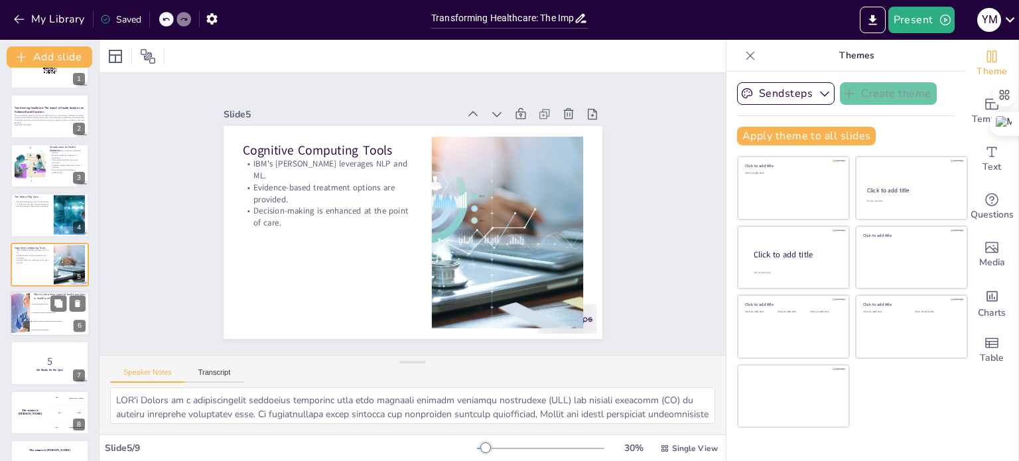
click at [42, 318] on li "To improve patient outcomes and decision-making" at bounding box center [60, 321] width 60 height 9
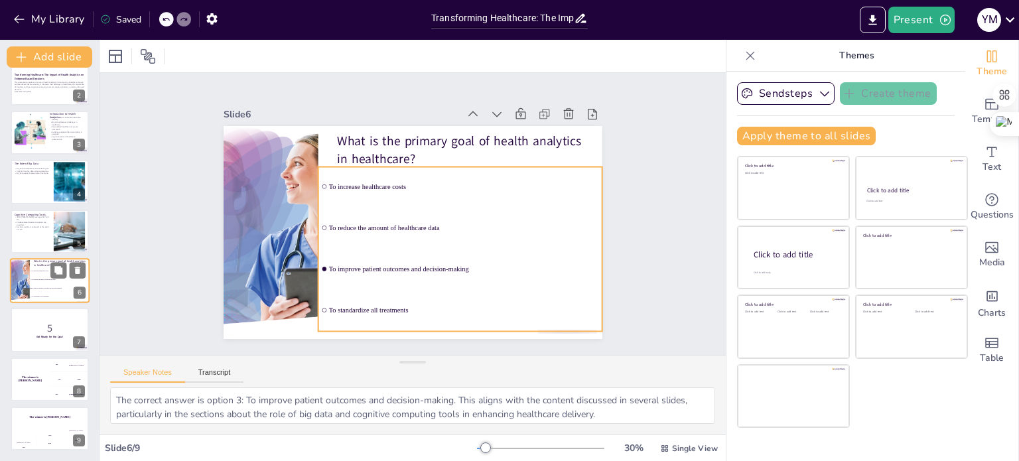
click at [39, 287] on span "To improve patient outcomes and decision-making" at bounding box center [60, 288] width 57 height 2
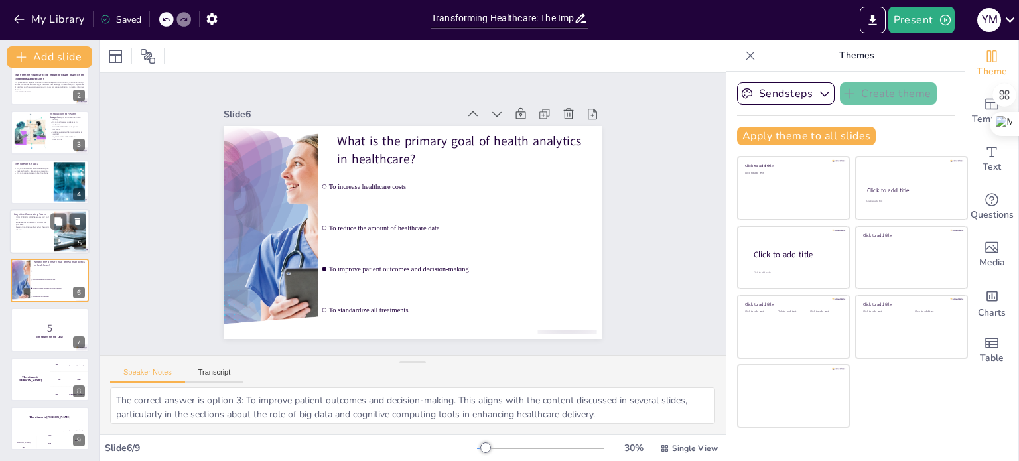
click at [32, 236] on div at bounding box center [50, 231] width 80 height 45
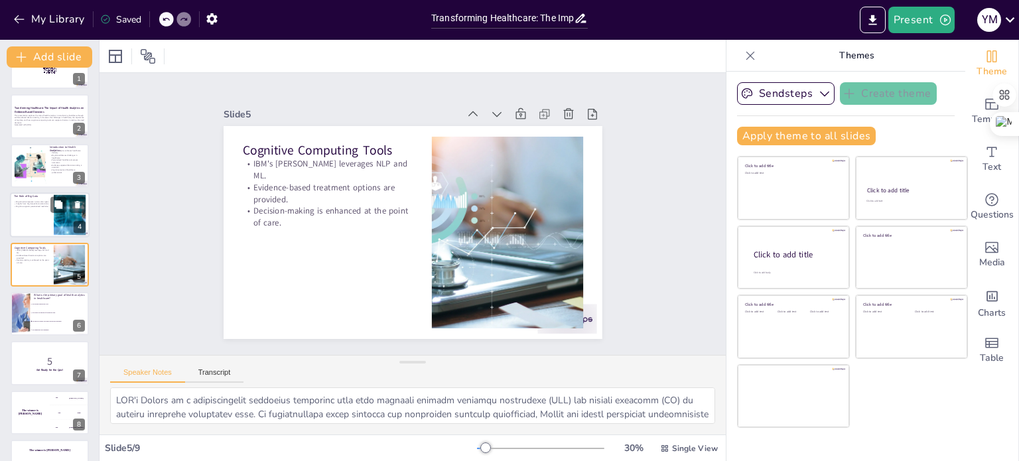
click at [33, 217] on div at bounding box center [50, 214] width 80 height 45
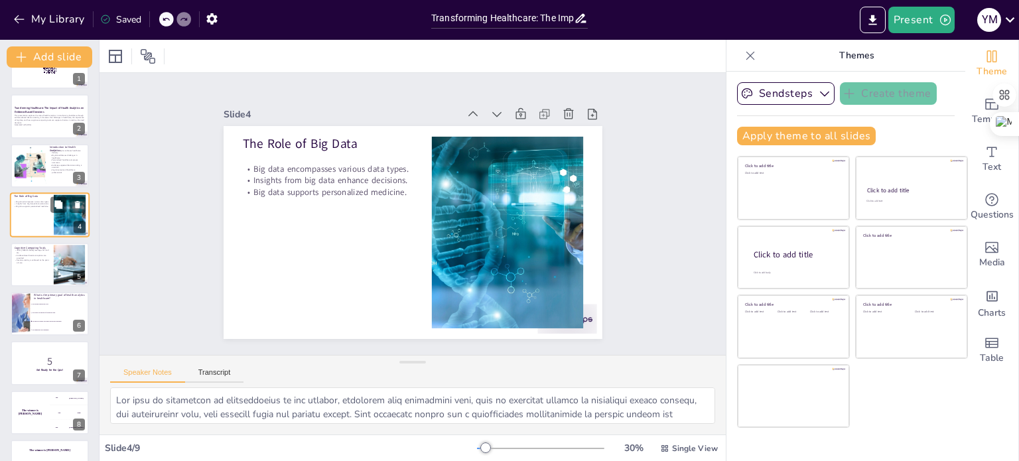
scroll to position [0, 0]
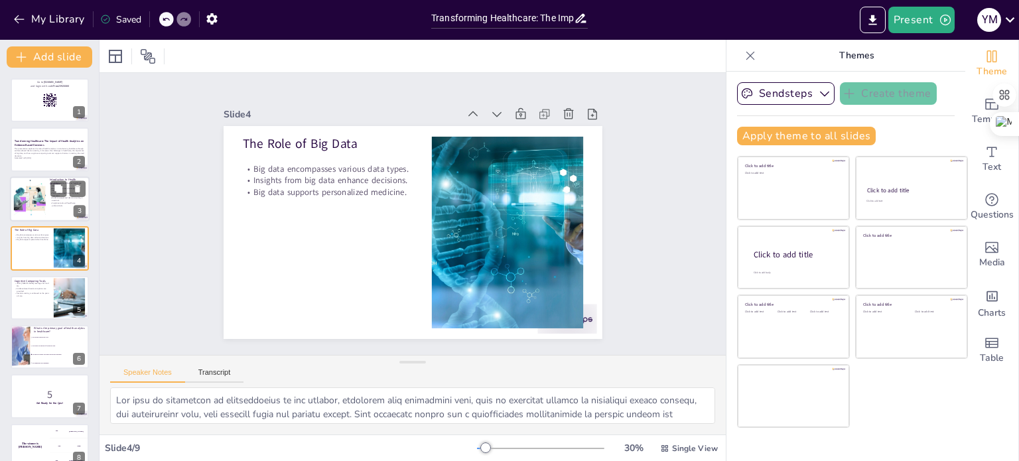
click at [52, 202] on p "Cognitive tools aid healthcare professionals." at bounding box center [68, 204] width 36 height 5
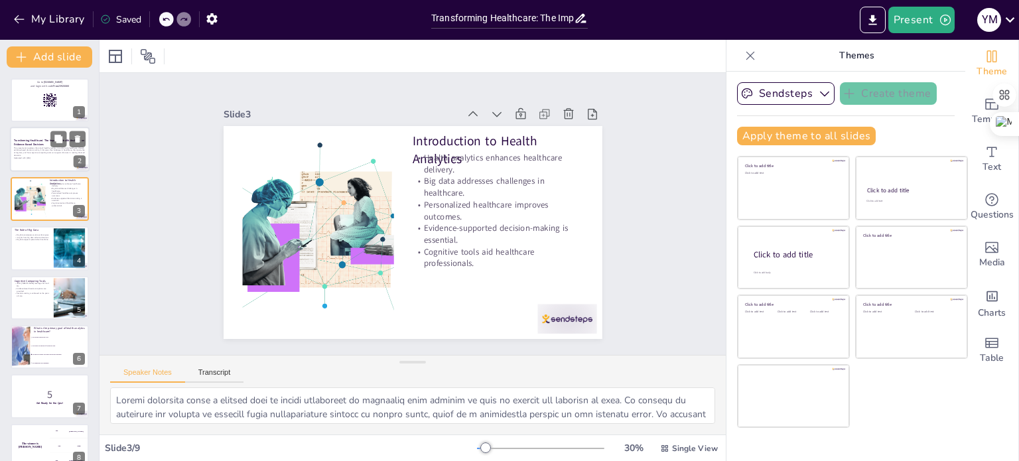
click at [70, 166] on div at bounding box center [50, 149] width 80 height 45
